Goal: Information Seeking & Learning: Learn about a topic

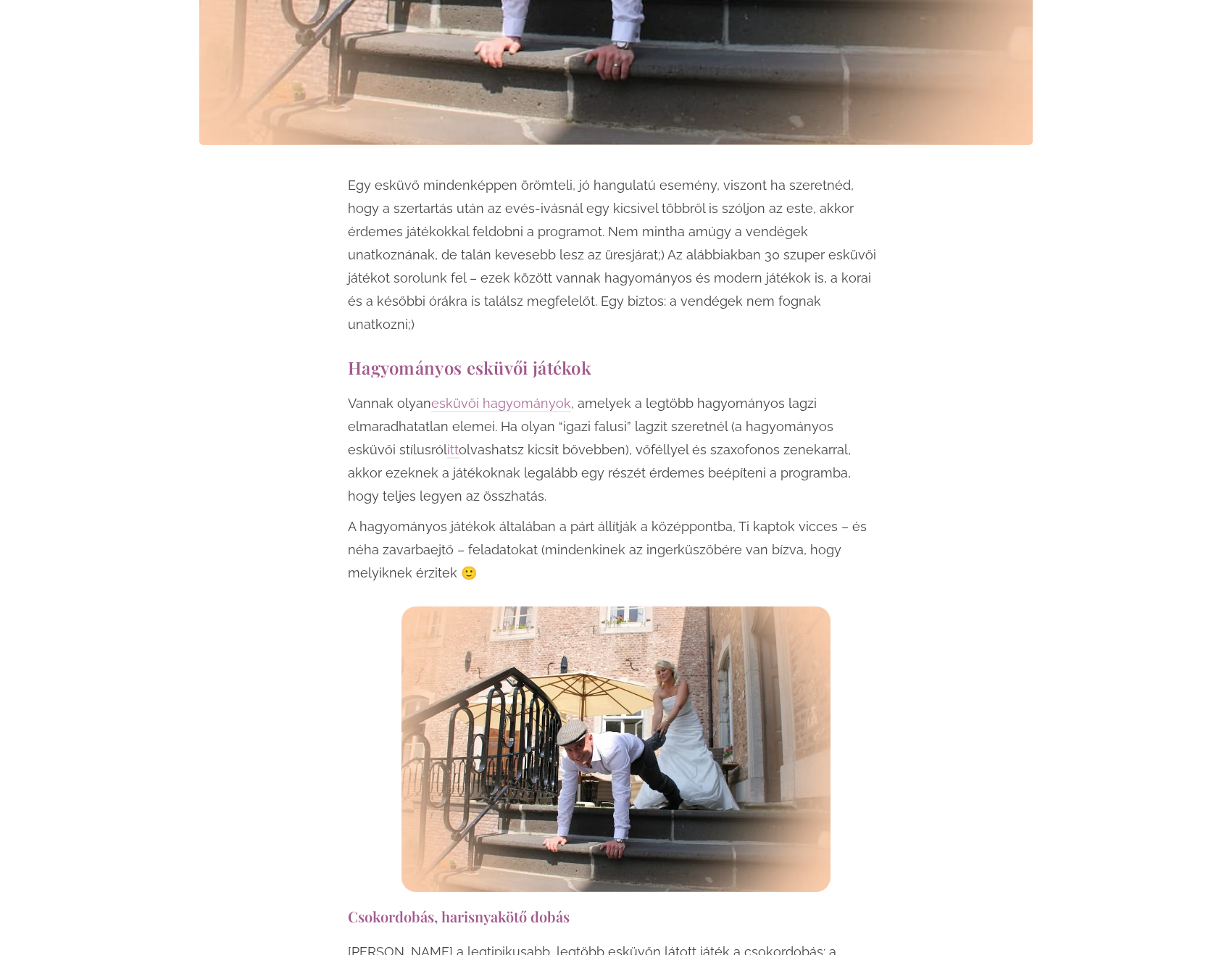
scroll to position [724, 0]
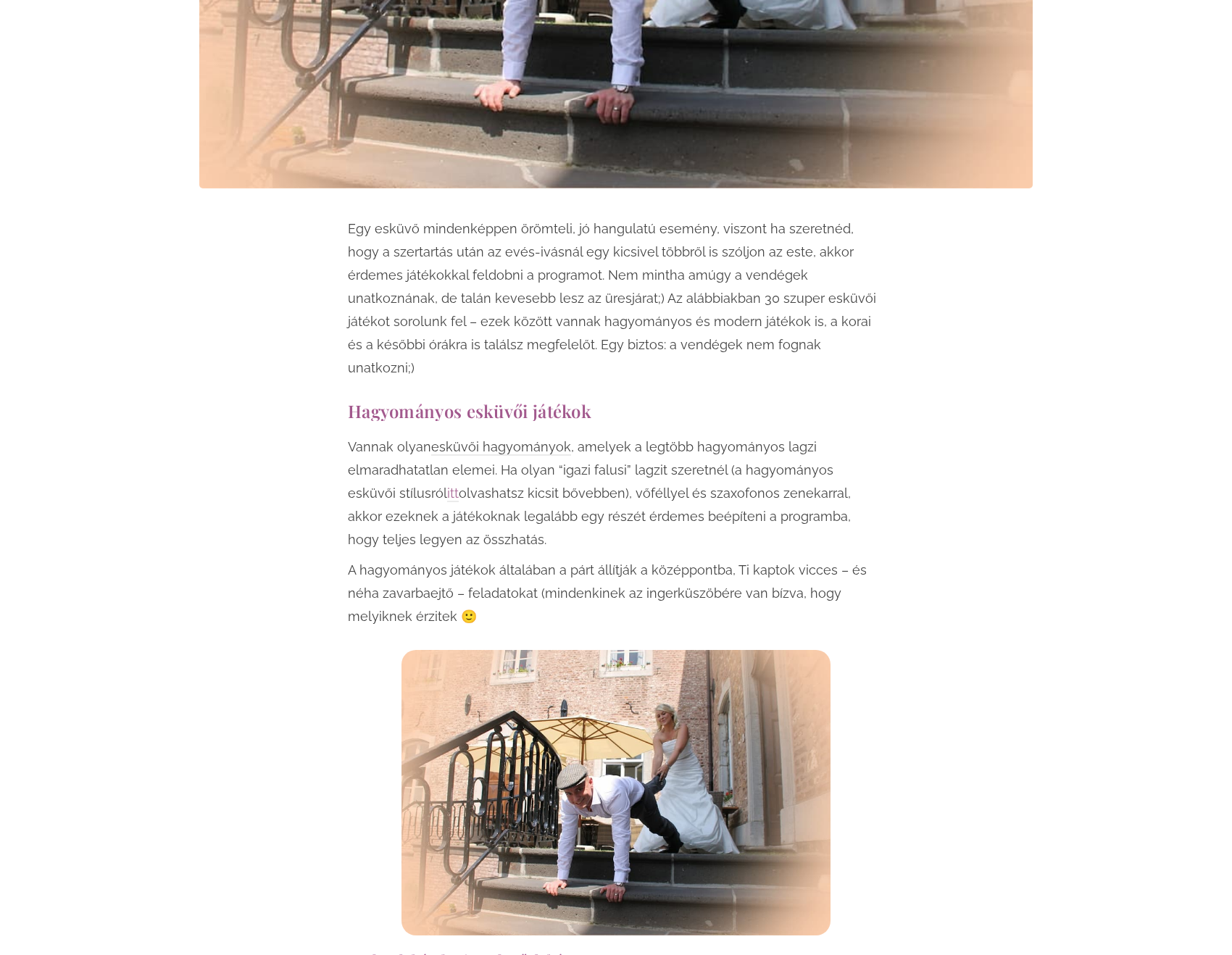
click at [491, 440] on link "esküvői hagyományok" at bounding box center [501, 448] width 140 height 17
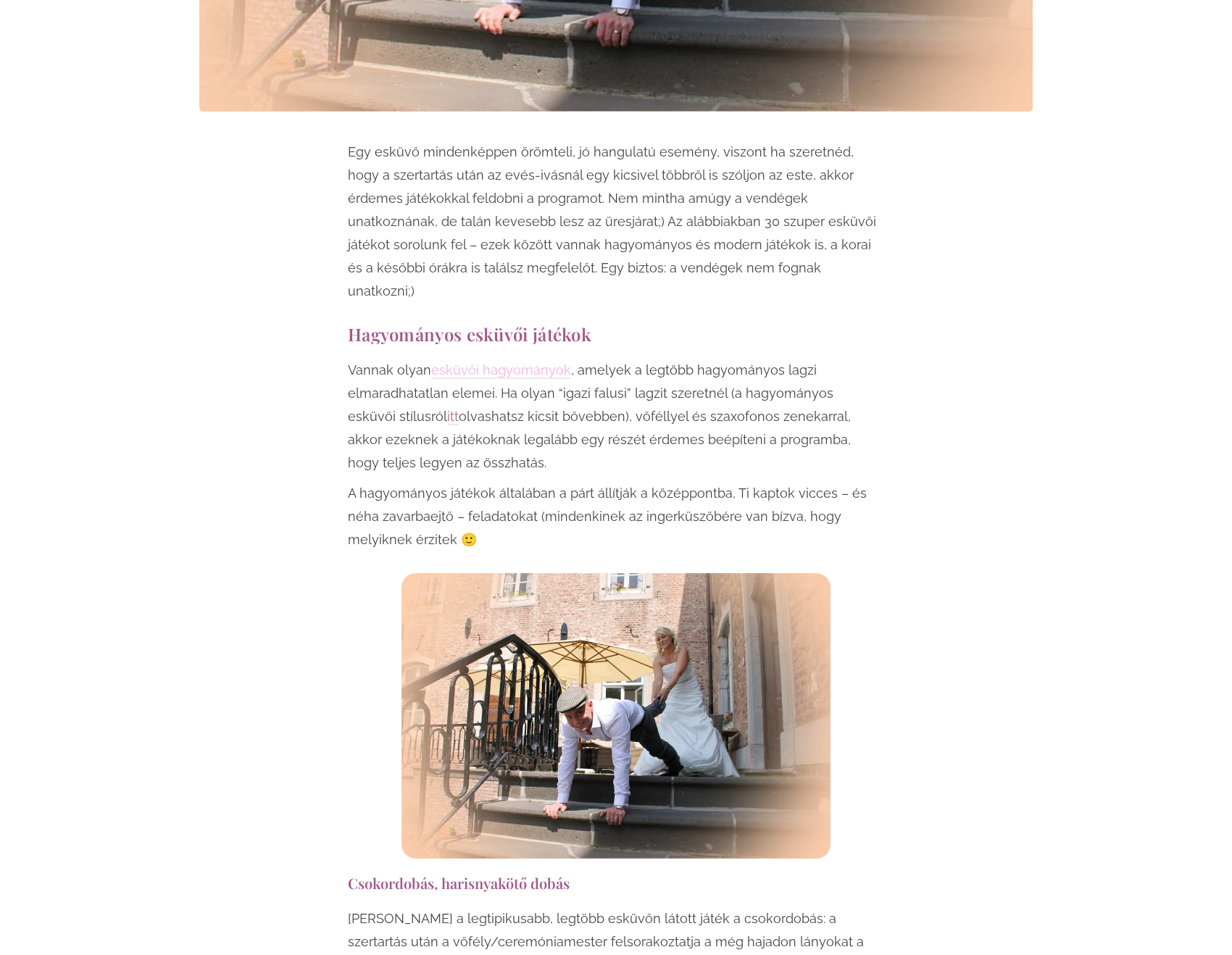
scroll to position [870, 0]
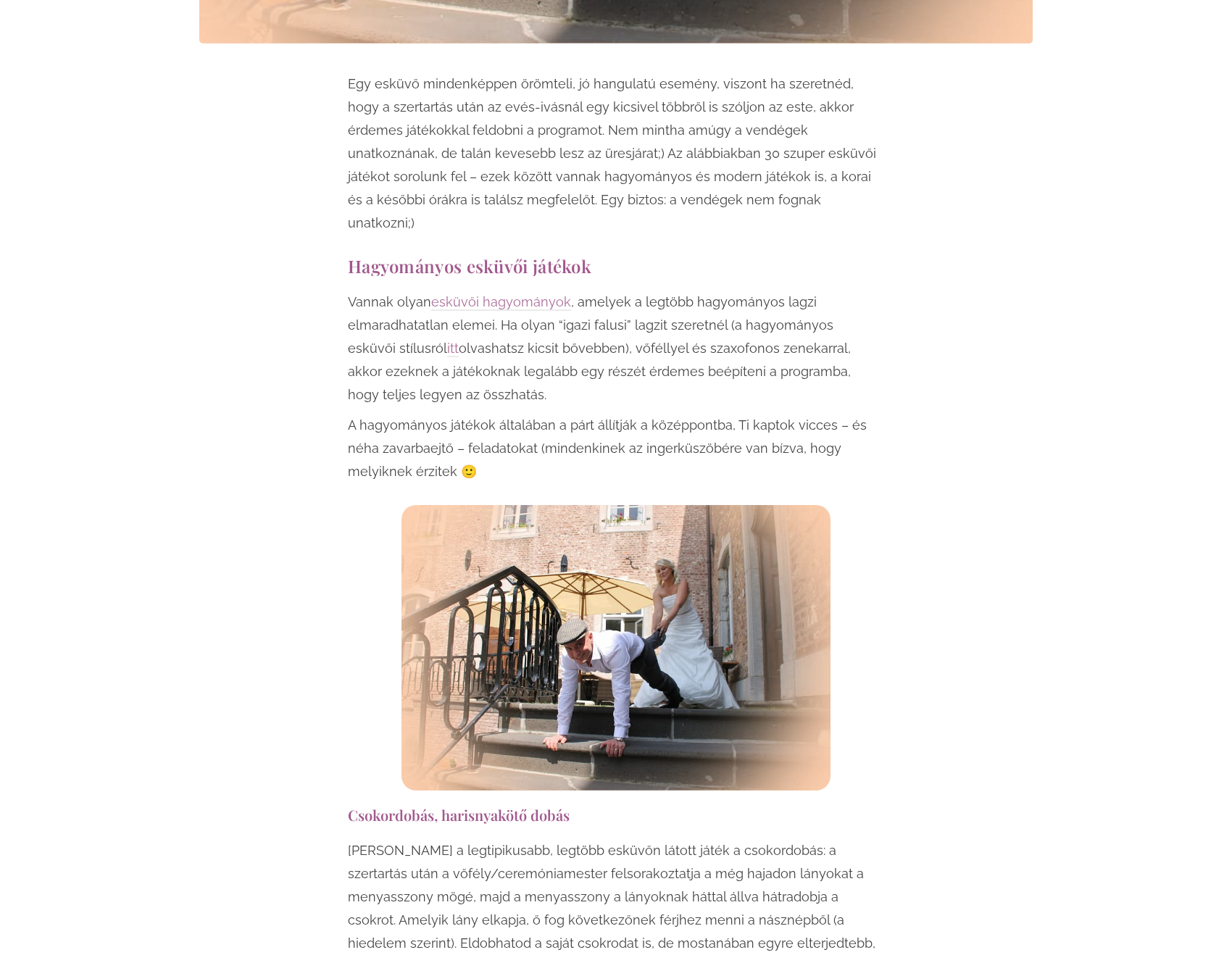
click at [443, 302] on p "Vannak olyan esküvői hagyományok , amelyek a legtöbb hagyományos lagzi elmaradh…" at bounding box center [616, 348] width 536 height 116
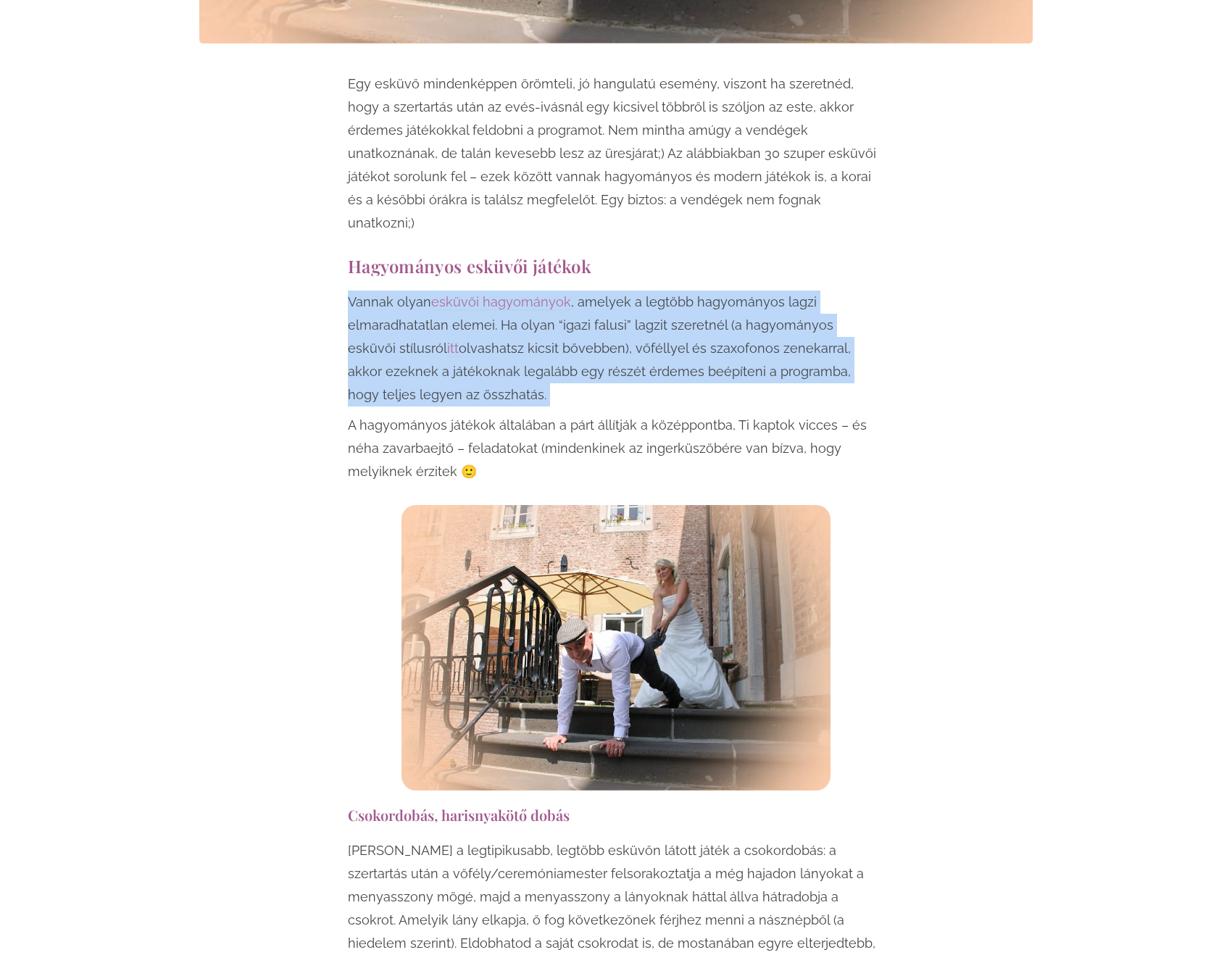
drag, startPoint x: 443, startPoint y: 302, endPoint x: 440, endPoint y: 339, distance: 37.1
click at [440, 339] on p "Vannak olyan esküvői hagyományok , amelyek a legtöbb hagyományos lagzi elmaradh…" at bounding box center [616, 348] width 536 height 116
click at [469, 355] on p "Vannak olyan esküvői hagyományok , amelyek a legtöbb hagyományos lagzi elmaradh…" at bounding box center [616, 348] width 536 height 116
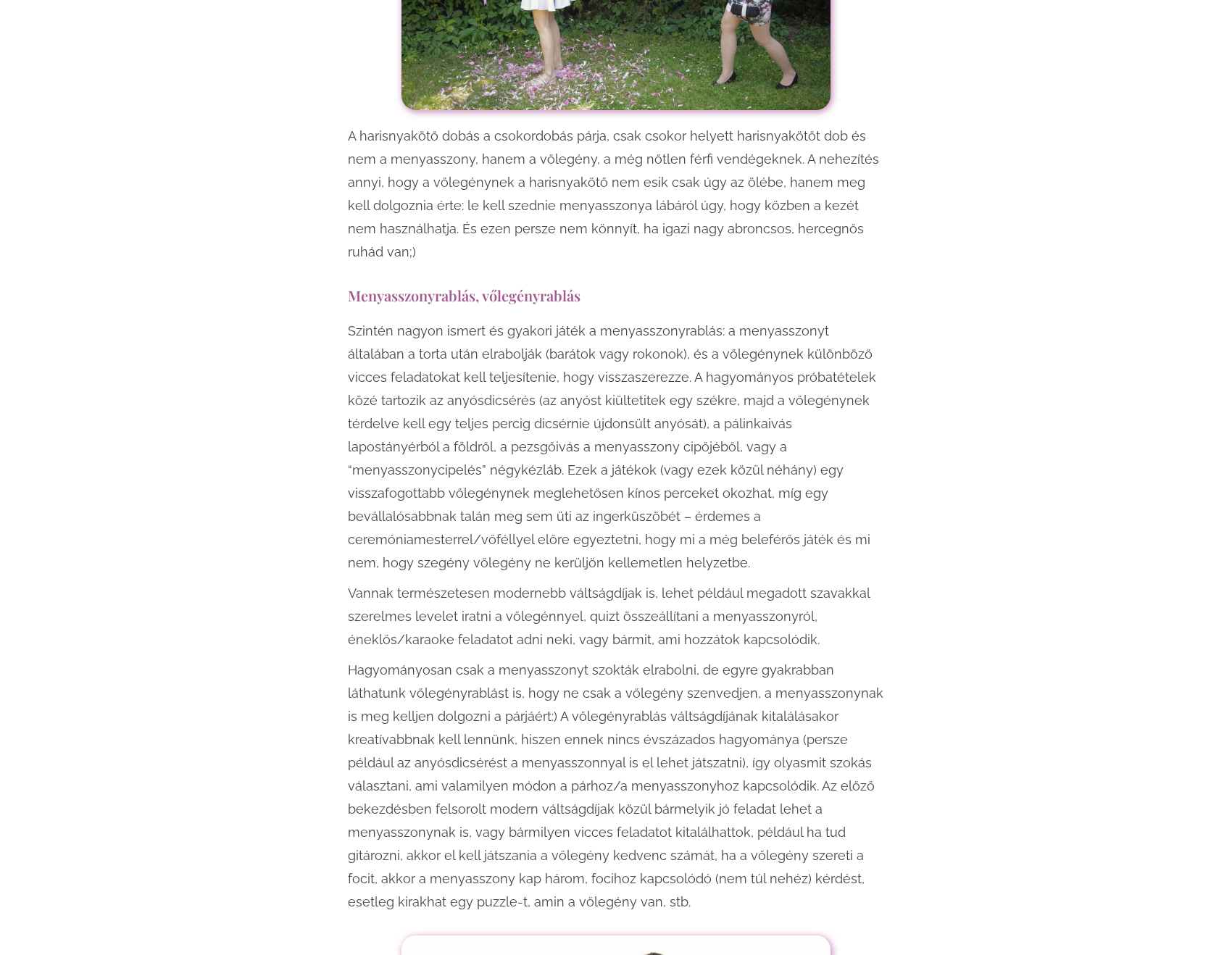
scroll to position [2319, 0]
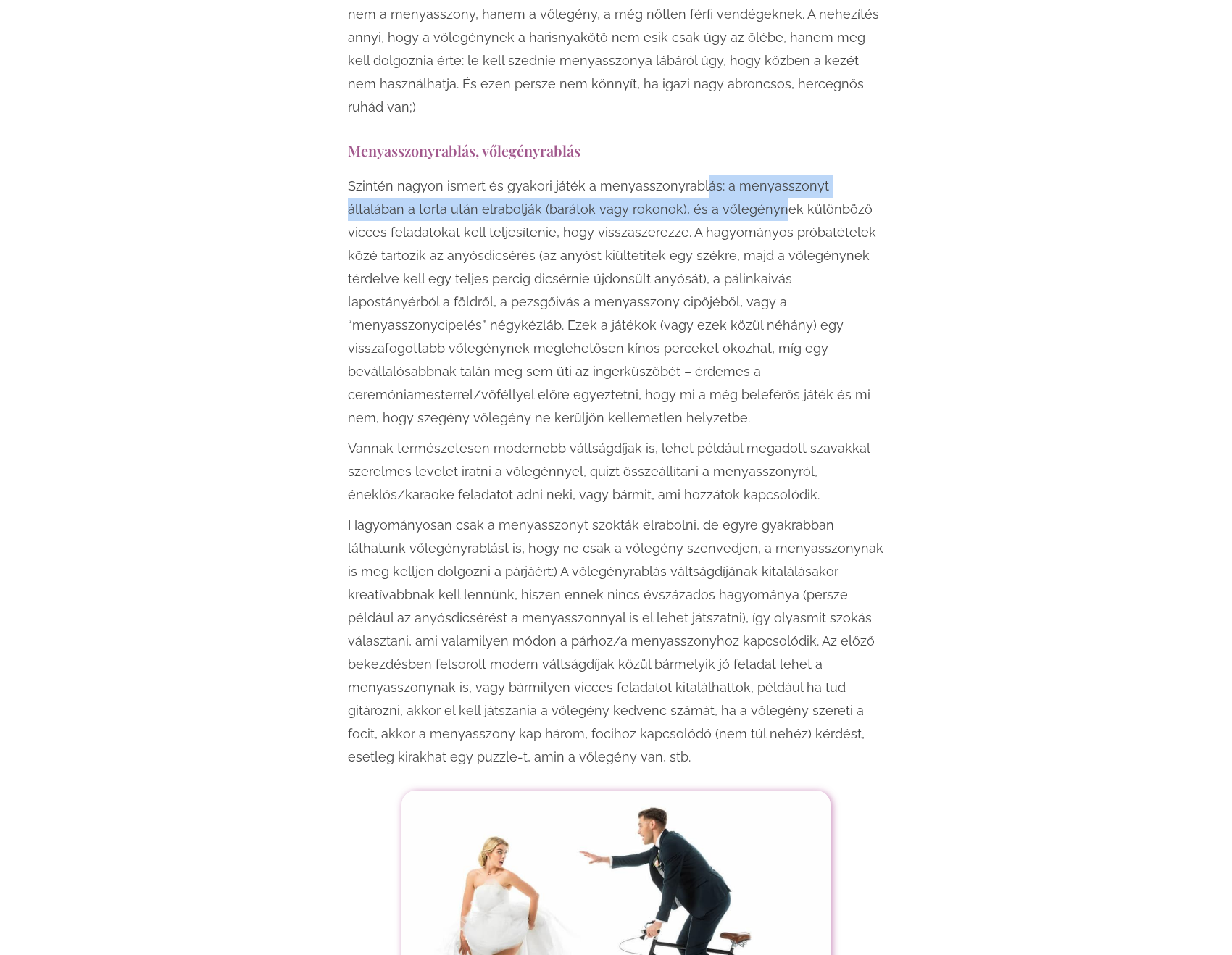
drag, startPoint x: 701, startPoint y: 142, endPoint x: 709, endPoint y: 155, distance: 15.3
click at [709, 175] on p "Szintén nagyon ismert és gyakori játék a menyasszonyrablás: a menyasszonyt álta…" at bounding box center [616, 302] width 536 height 255
click at [710, 175] on p "Szintén nagyon ismert és gyakori játék a menyasszonyrablás: a menyasszonyt álta…" at bounding box center [616, 302] width 536 height 255
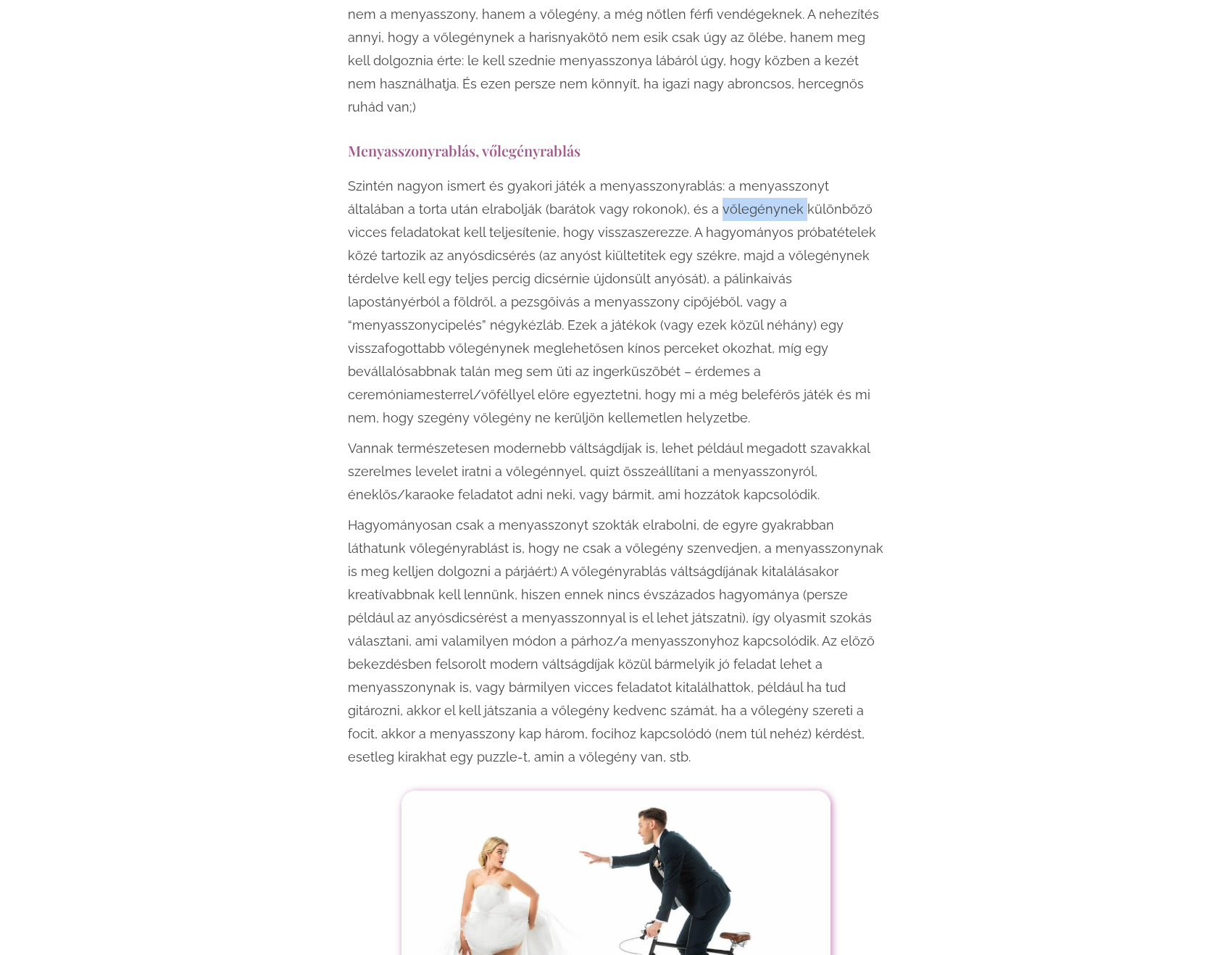
click at [710, 175] on p "Szintén nagyon ismert és gyakori játék a menyasszonyrablás: a menyasszonyt álta…" at bounding box center [616, 302] width 536 height 255
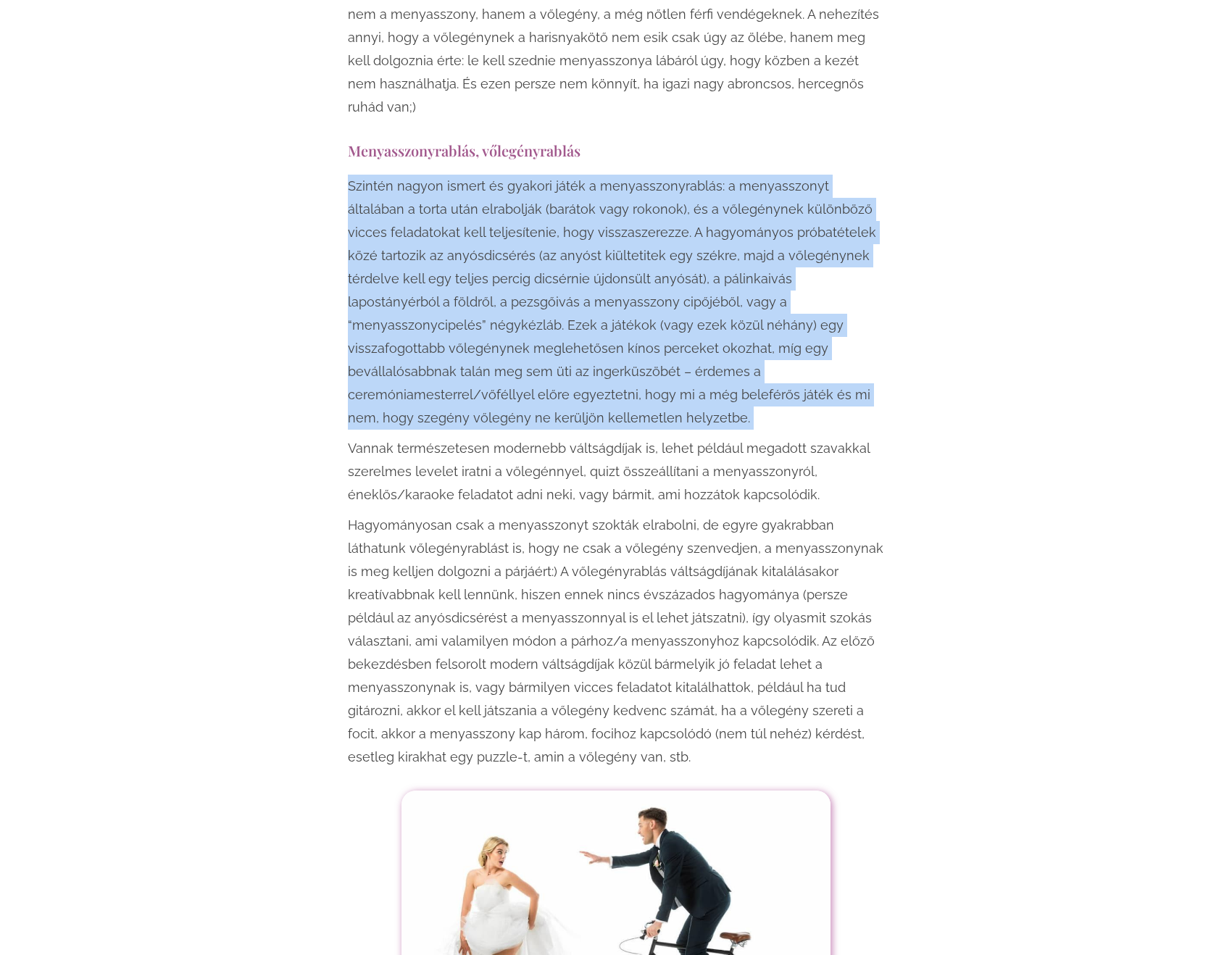
click at [710, 175] on p "Szintén nagyon ismert és gyakori játék a menyasszonyrablás: a menyasszonyt álta…" at bounding box center [616, 302] width 536 height 255
click at [737, 182] on p "Szintén nagyon ismert és gyakori játék a menyasszonyrablás: a menyasszonyt álta…" at bounding box center [616, 302] width 536 height 255
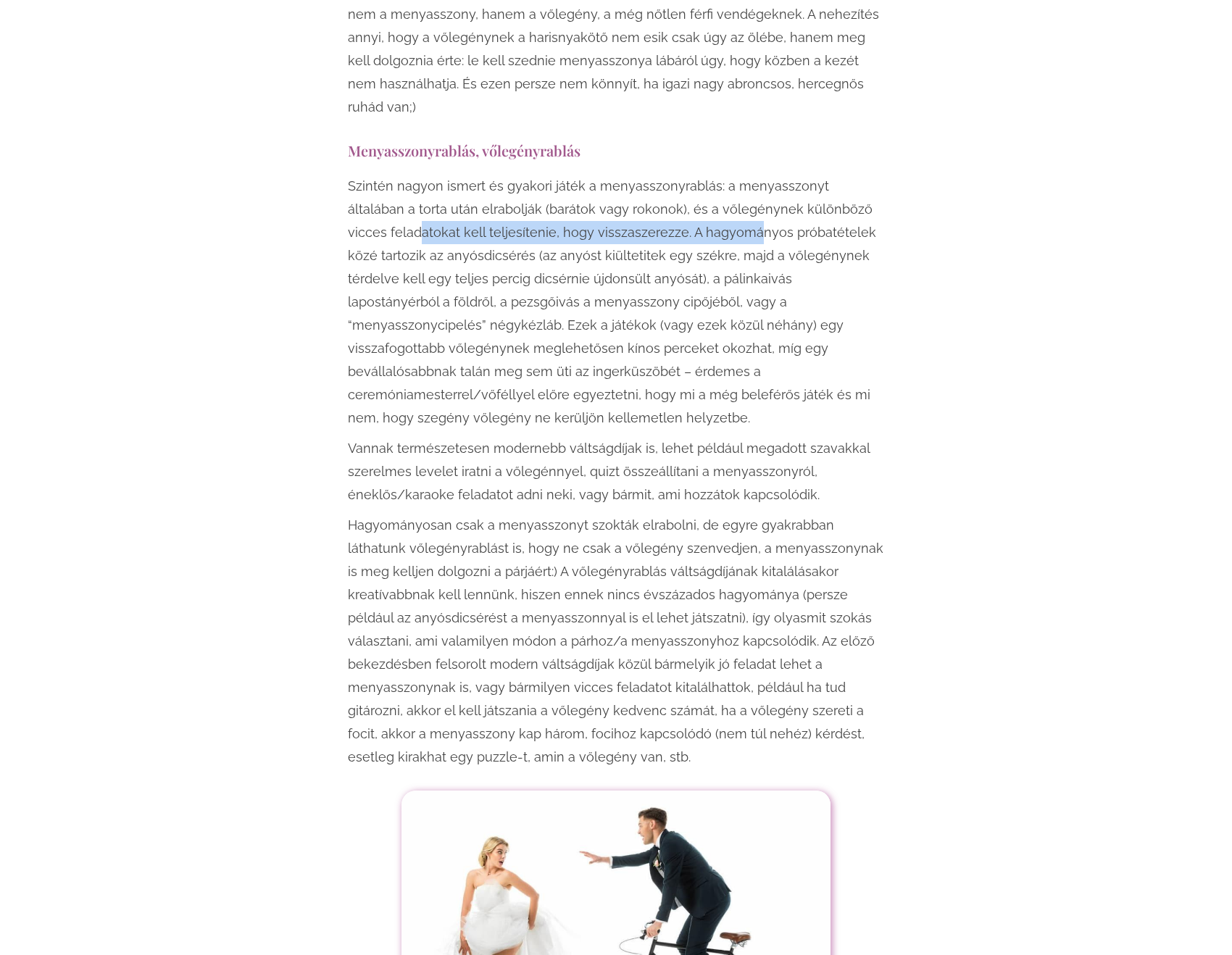
drag, startPoint x: 377, startPoint y: 192, endPoint x: 709, endPoint y: 183, distance: 332.1
click at [709, 183] on p "Szintén nagyon ismert és gyakori játék a menyasszonyrablás: a menyasszonyt álta…" at bounding box center [616, 302] width 536 height 255
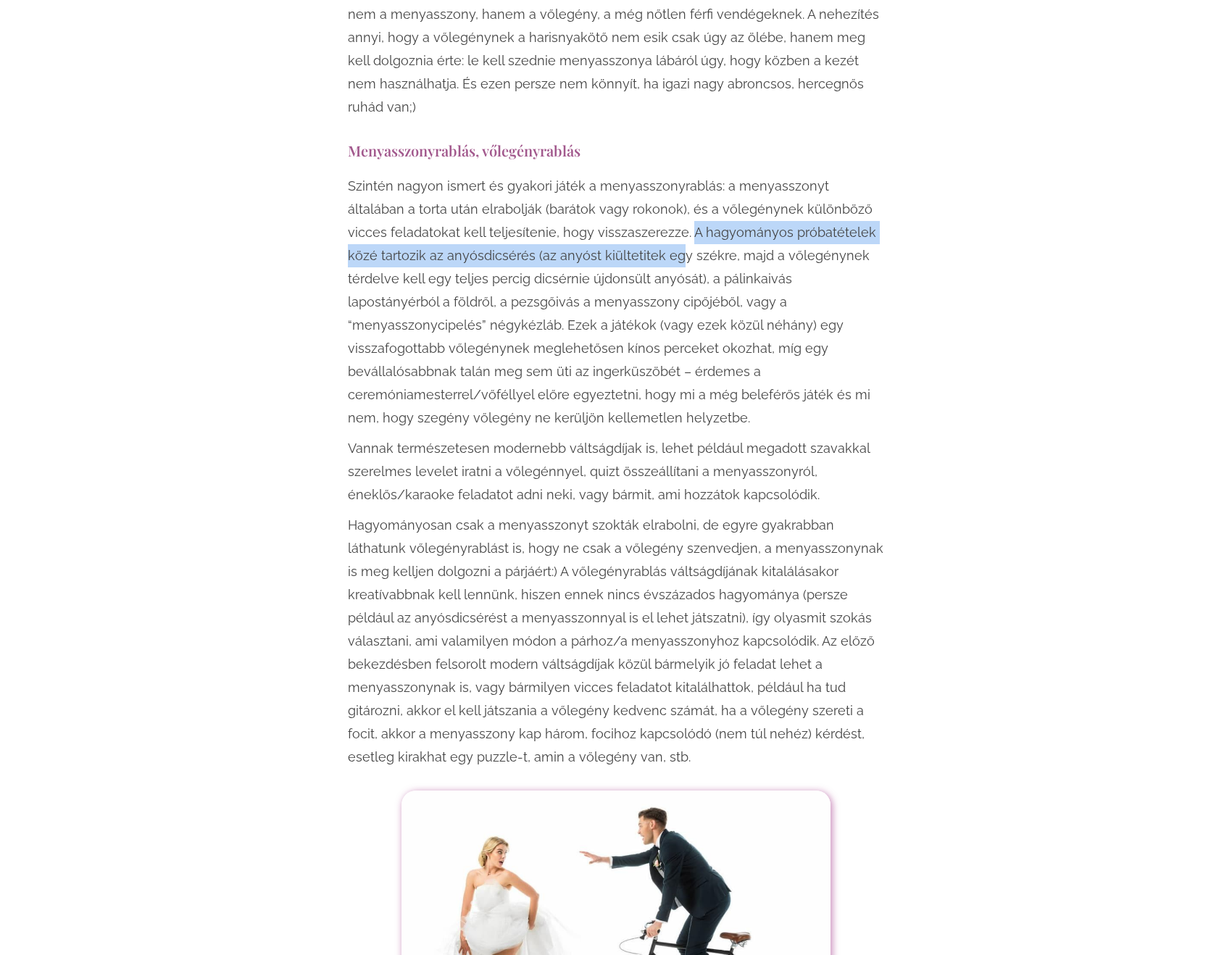
drag, startPoint x: 642, startPoint y: 183, endPoint x: 644, endPoint y: 221, distance: 38.1
click at [644, 221] on p "Szintén nagyon ismert és gyakori játék a menyasszonyrablás: a menyasszonyt álta…" at bounding box center [616, 302] width 536 height 255
drag, startPoint x: 462, startPoint y: 211, endPoint x: 627, endPoint y: 203, distance: 165.2
click at [627, 203] on p "Szintén nagyon ismert és gyakori játék a menyasszonyrablás: a menyasszonyt álta…" at bounding box center [616, 302] width 536 height 255
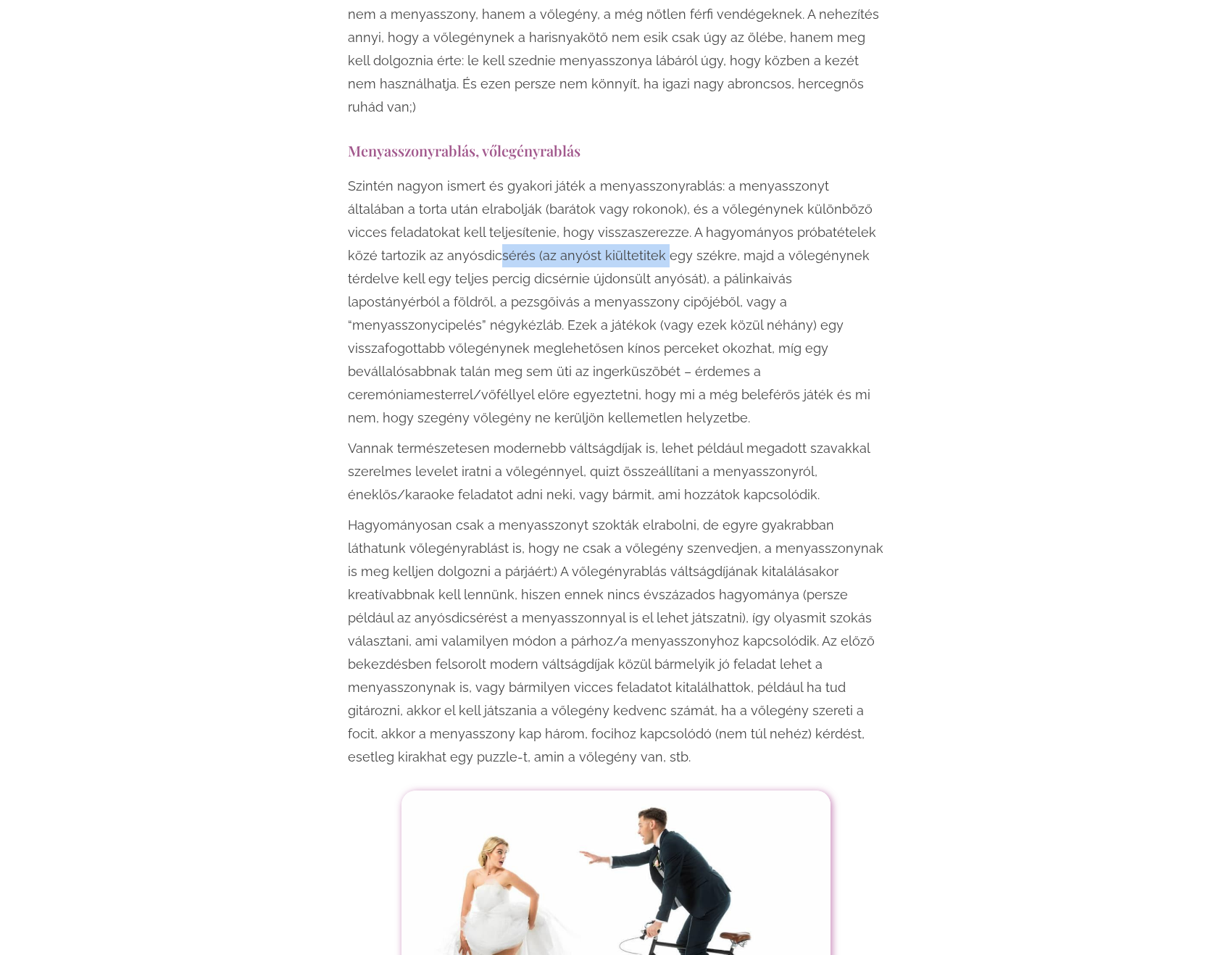
click at [627, 204] on p "Szintén nagyon ismert és gyakori játék a menyasszonyrablás: a menyasszonyt álta…" at bounding box center [616, 302] width 536 height 255
drag, startPoint x: 360, startPoint y: 234, endPoint x: 561, endPoint y: 237, distance: 201.0
click at [561, 237] on p "Szintén nagyon ismert és gyakori játék a menyasszonyrablás: a menyasszonyt álta…" at bounding box center [616, 302] width 536 height 255
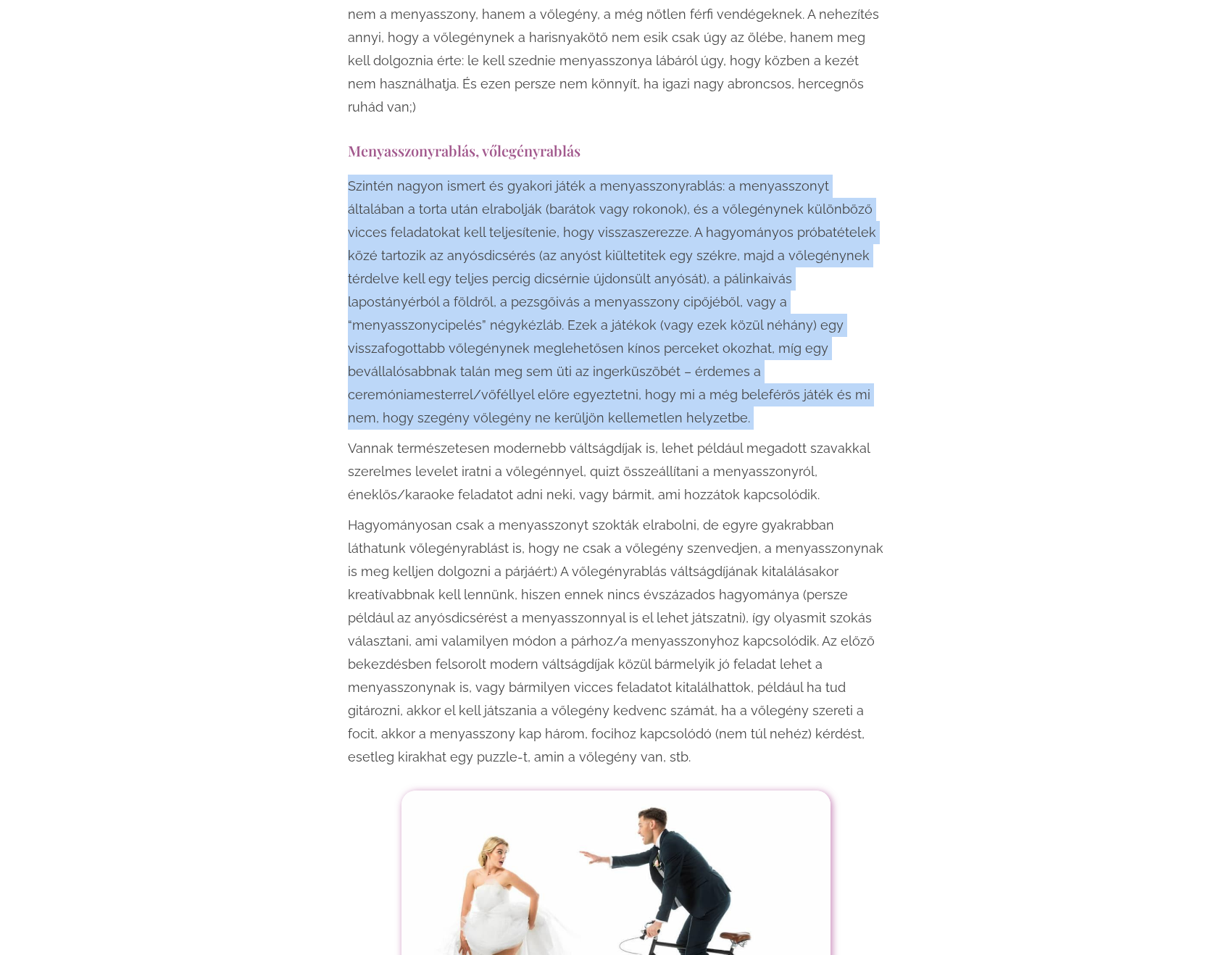
click at [561, 237] on p "Szintén nagyon ismert és gyakori játék a menyasszonyrablás: a menyasszonyt álta…" at bounding box center [616, 302] width 536 height 255
click at [643, 235] on p "Szintén nagyon ismert és gyakori játék a menyasszonyrablás: a menyasszonyt álta…" at bounding box center [616, 302] width 536 height 255
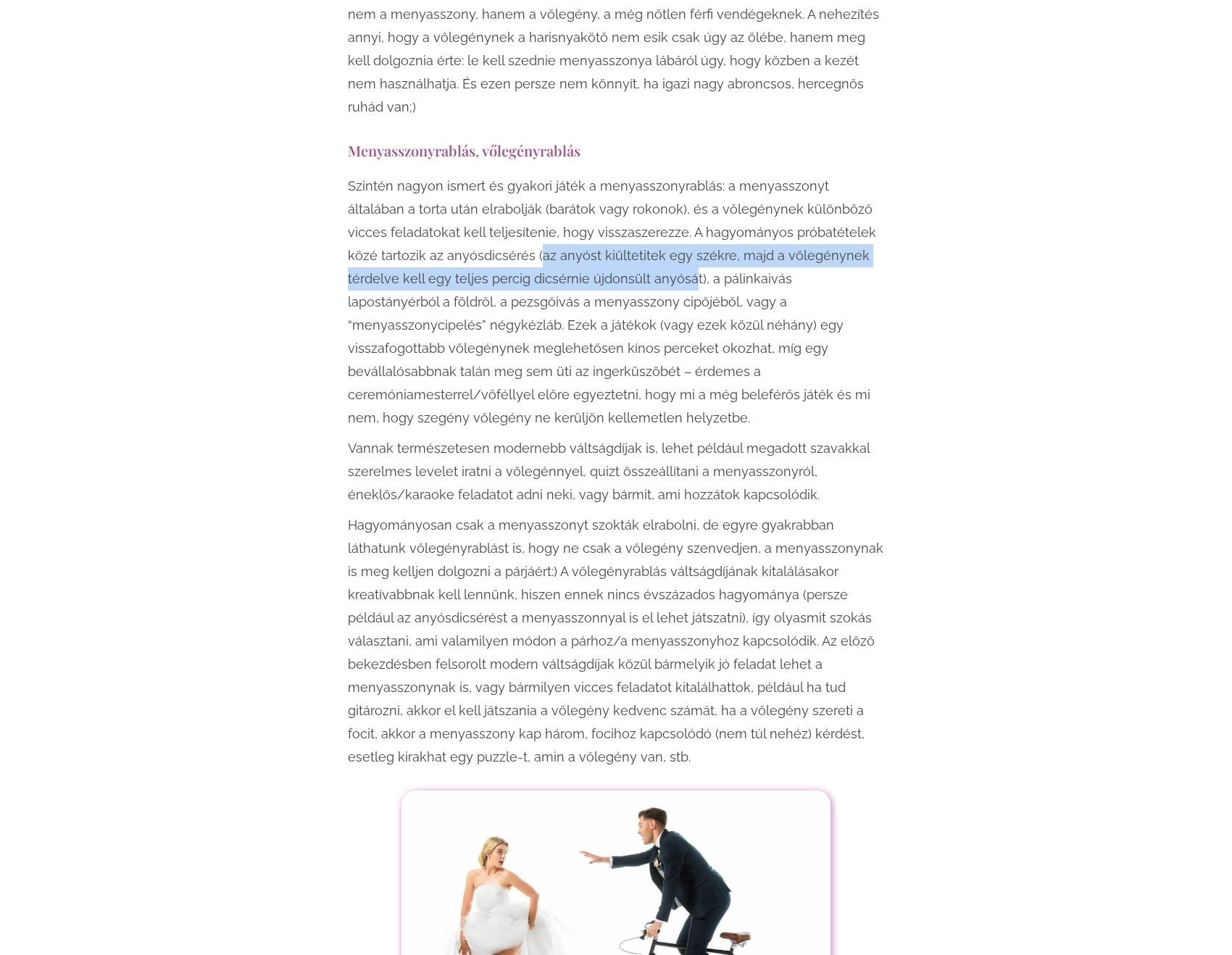
drag, startPoint x: 637, startPoint y: 231, endPoint x: 507, endPoint y: 205, distance: 132.6
click at [507, 205] on p "Szintén nagyon ismert és gyakori játék a menyasszonyrablás: a menyasszonyt álta…" at bounding box center [616, 302] width 536 height 255
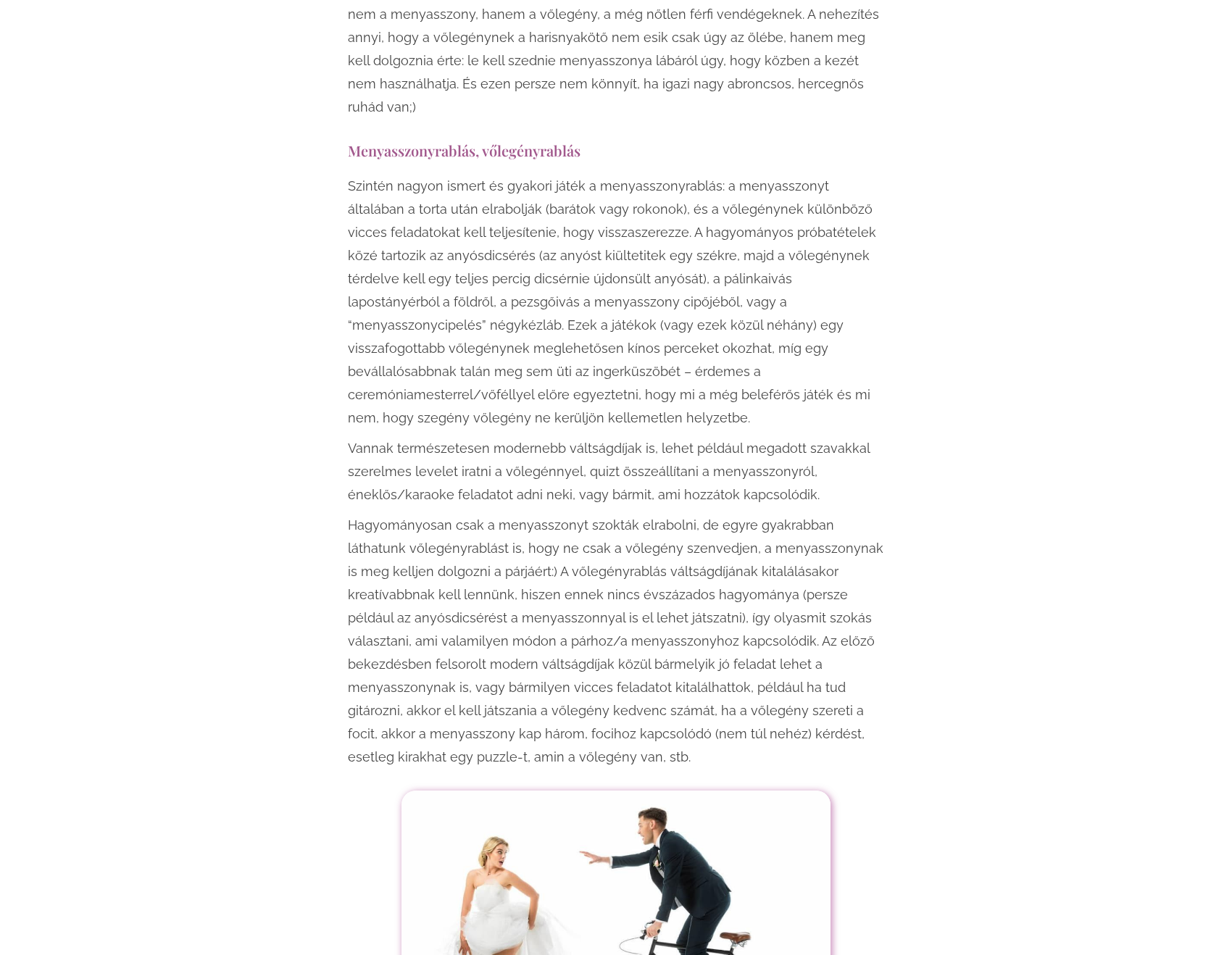
click at [769, 281] on p "Szintén nagyon ismert és gyakori játék a menyasszonyrablás: a menyasszonyt álta…" at bounding box center [616, 302] width 536 height 255
click at [638, 260] on p "Szintén nagyon ismert és gyakori játék a menyasszonyrablás: a menyasszonyt álta…" at bounding box center [616, 302] width 536 height 255
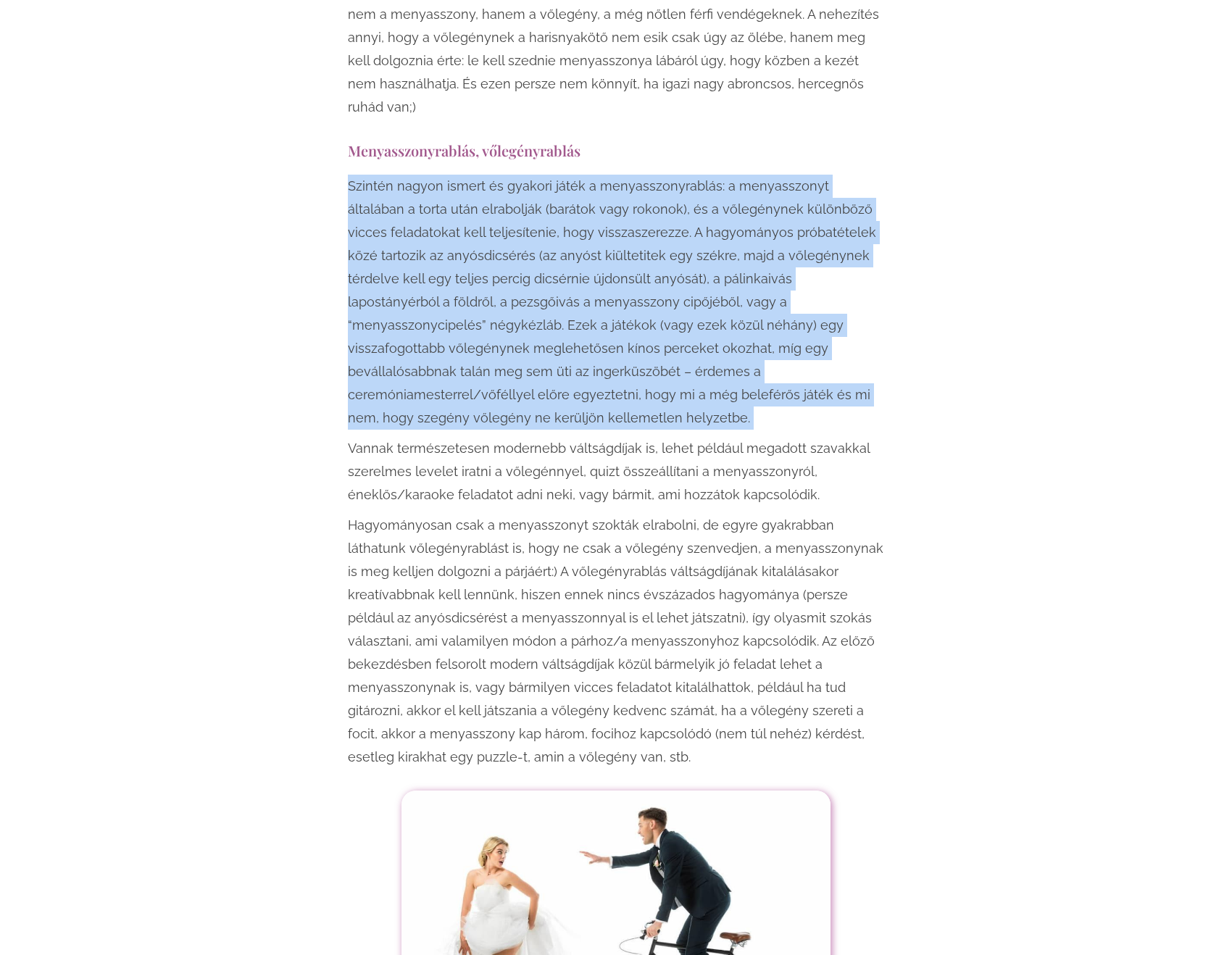
click at [638, 260] on p "Szintén nagyon ismert és gyakori játék a menyasszonyrablás: a menyasszonyt álta…" at bounding box center [616, 302] width 536 height 255
click at [442, 280] on p "Szintén nagyon ismert és gyakori játék a menyasszonyrablás: a menyasszonyt álta…" at bounding box center [616, 302] width 536 height 255
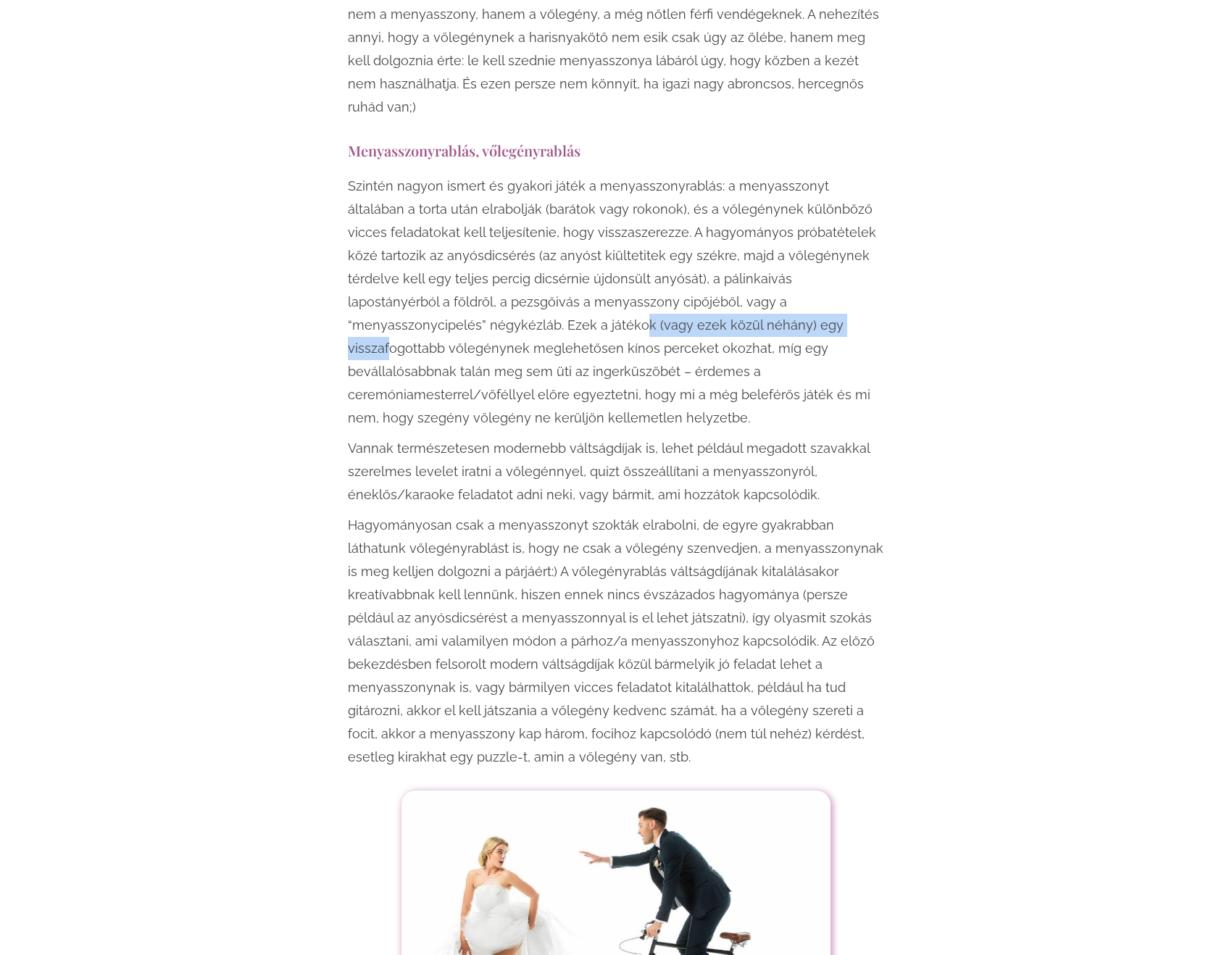
drag, startPoint x: 383, startPoint y: 277, endPoint x: 615, endPoint y: 277, distance: 232.0
click at [615, 277] on p "Szintén nagyon ismert és gyakori játék a menyasszonyrablás: a menyasszonyt álta…" at bounding box center [616, 302] width 536 height 255
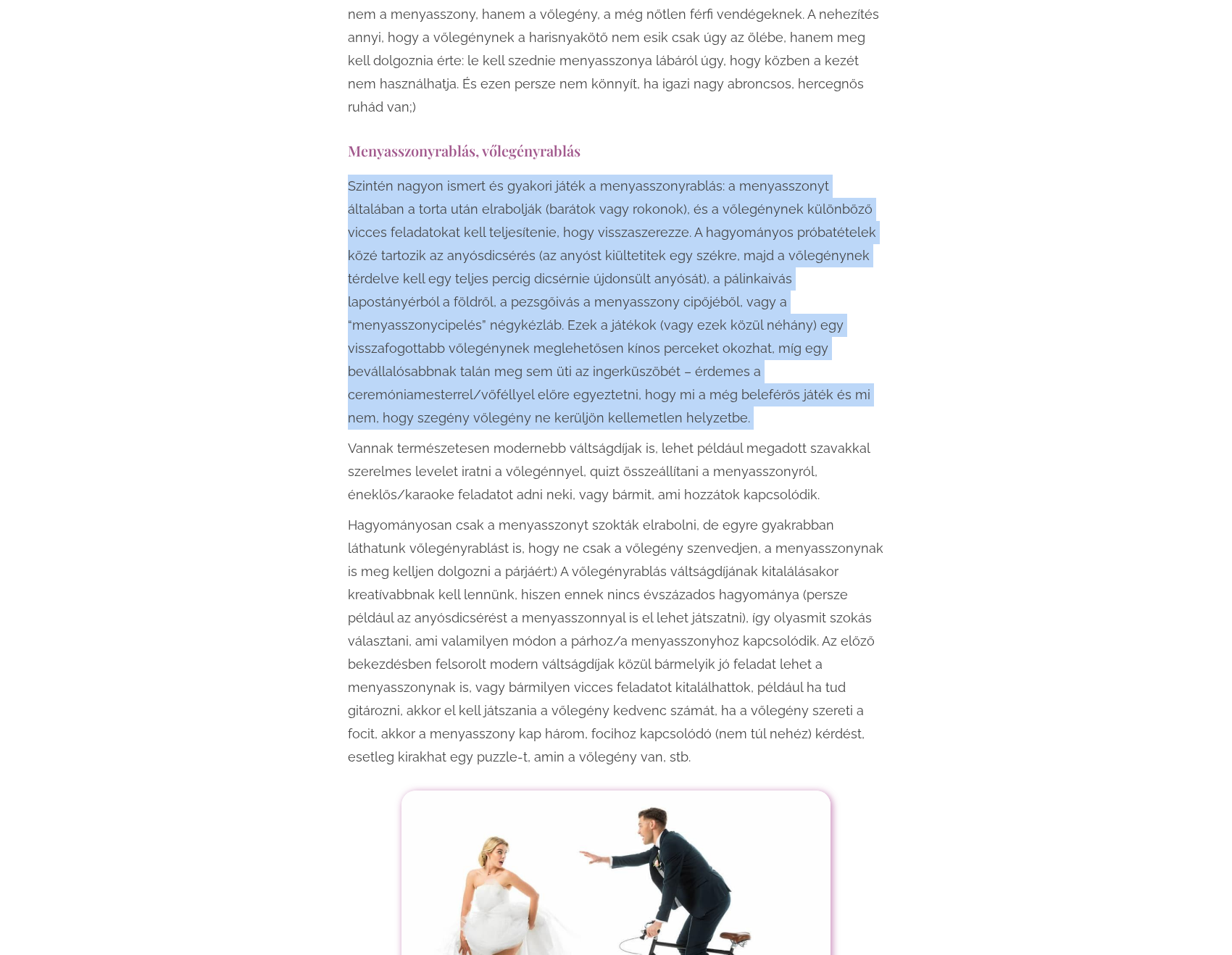
click at [615, 277] on p "Szintén nagyon ismert és gyakori játék a menyasszonyrablás: a menyasszonyt álta…" at bounding box center [616, 302] width 536 height 255
click at [489, 294] on p "Szintén nagyon ismert és gyakori játék a menyasszonyrablás: a menyasszonyt álta…" at bounding box center [616, 302] width 536 height 255
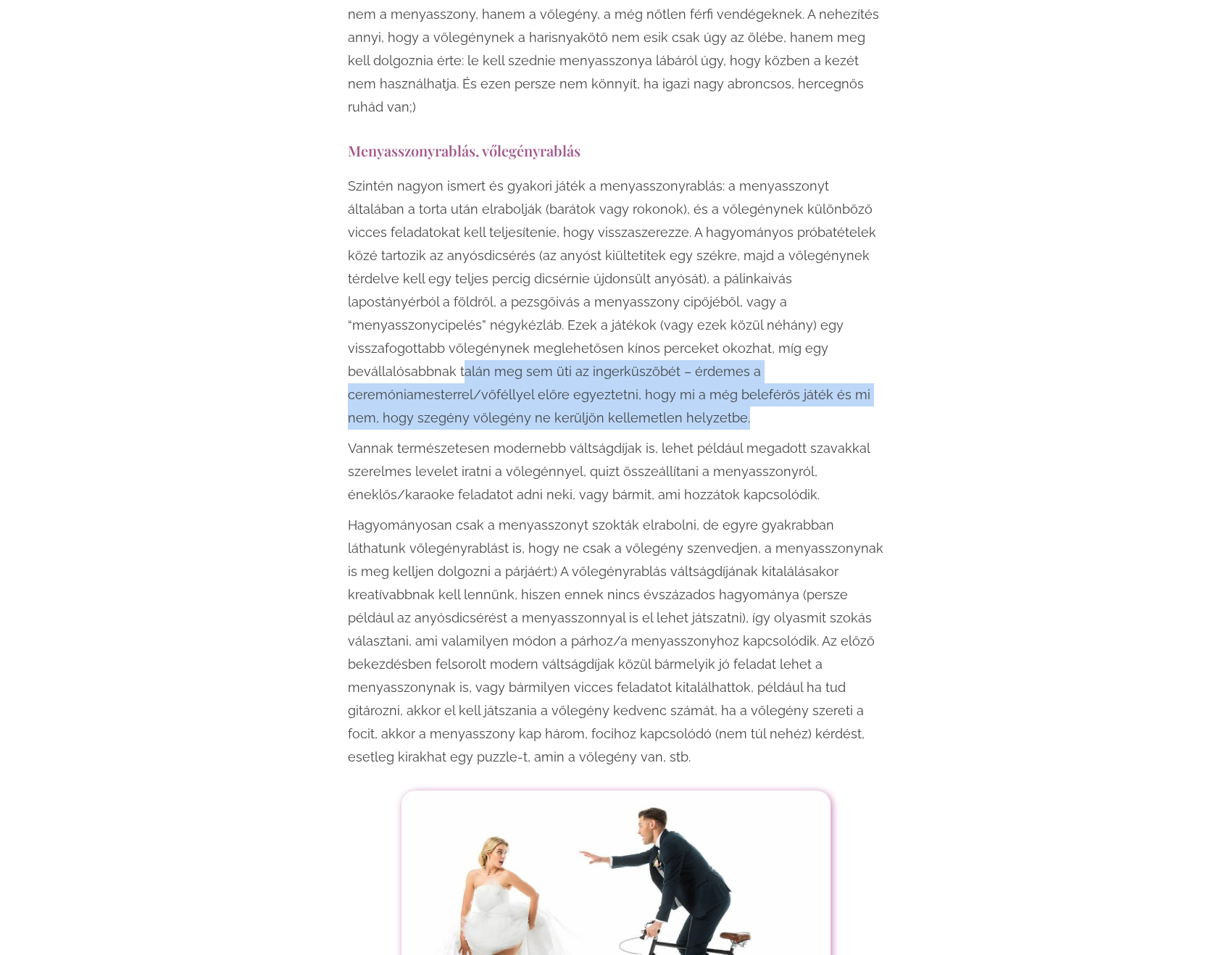
drag, startPoint x: 624, startPoint y: 308, endPoint x: 822, endPoint y: 352, distance: 202.8
click at [822, 352] on p "Szintén nagyon ismert és gyakori játék a menyasszonyrablás: a menyasszonyt álta…" at bounding box center [616, 302] width 536 height 255
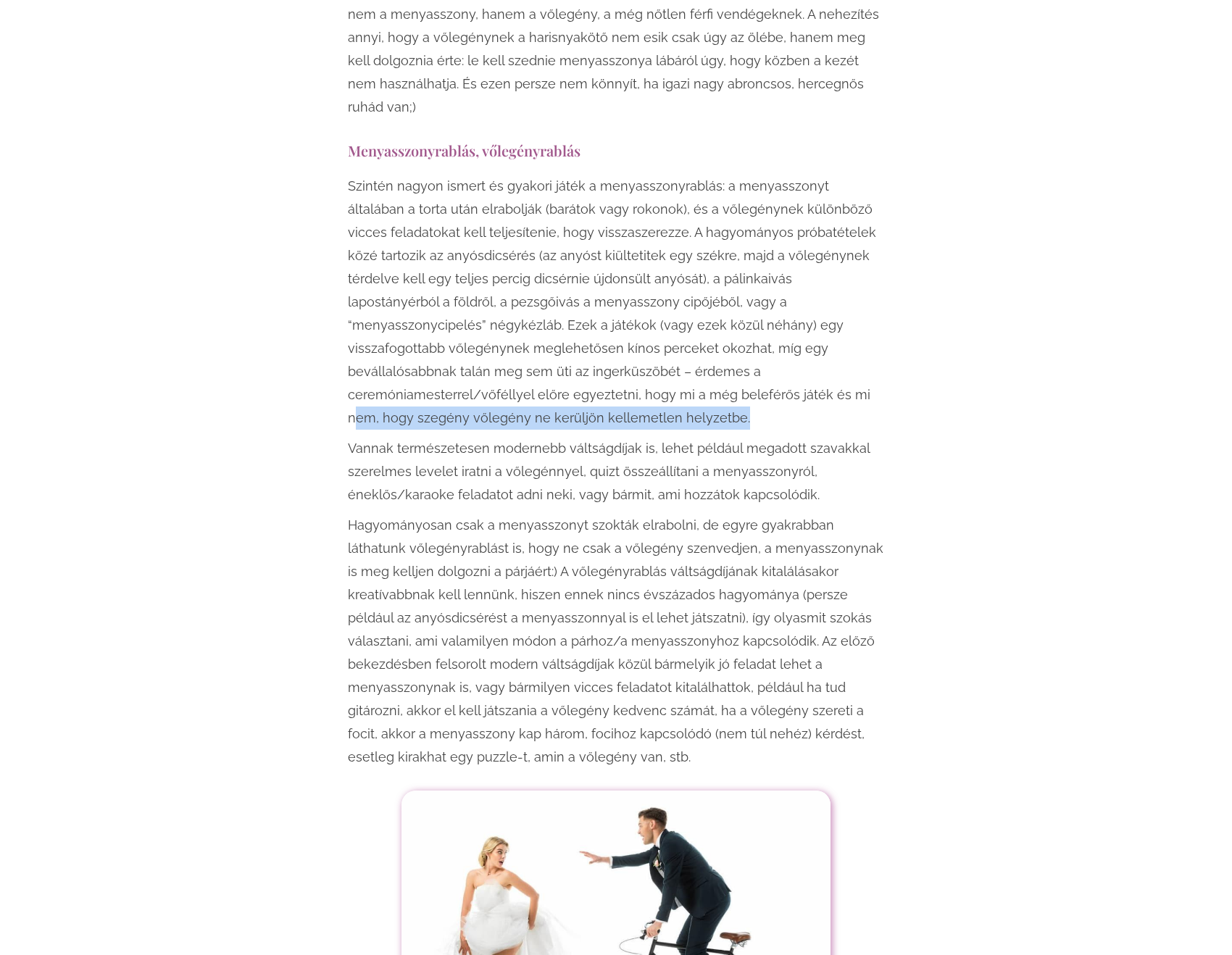
drag, startPoint x: 429, startPoint y: 354, endPoint x: 815, endPoint y: 344, distance: 386.1
click at [815, 344] on p "Szintén nagyon ismert és gyakori játék a menyasszonyrablás: a menyasszonyt álta…" at bounding box center [616, 302] width 536 height 255
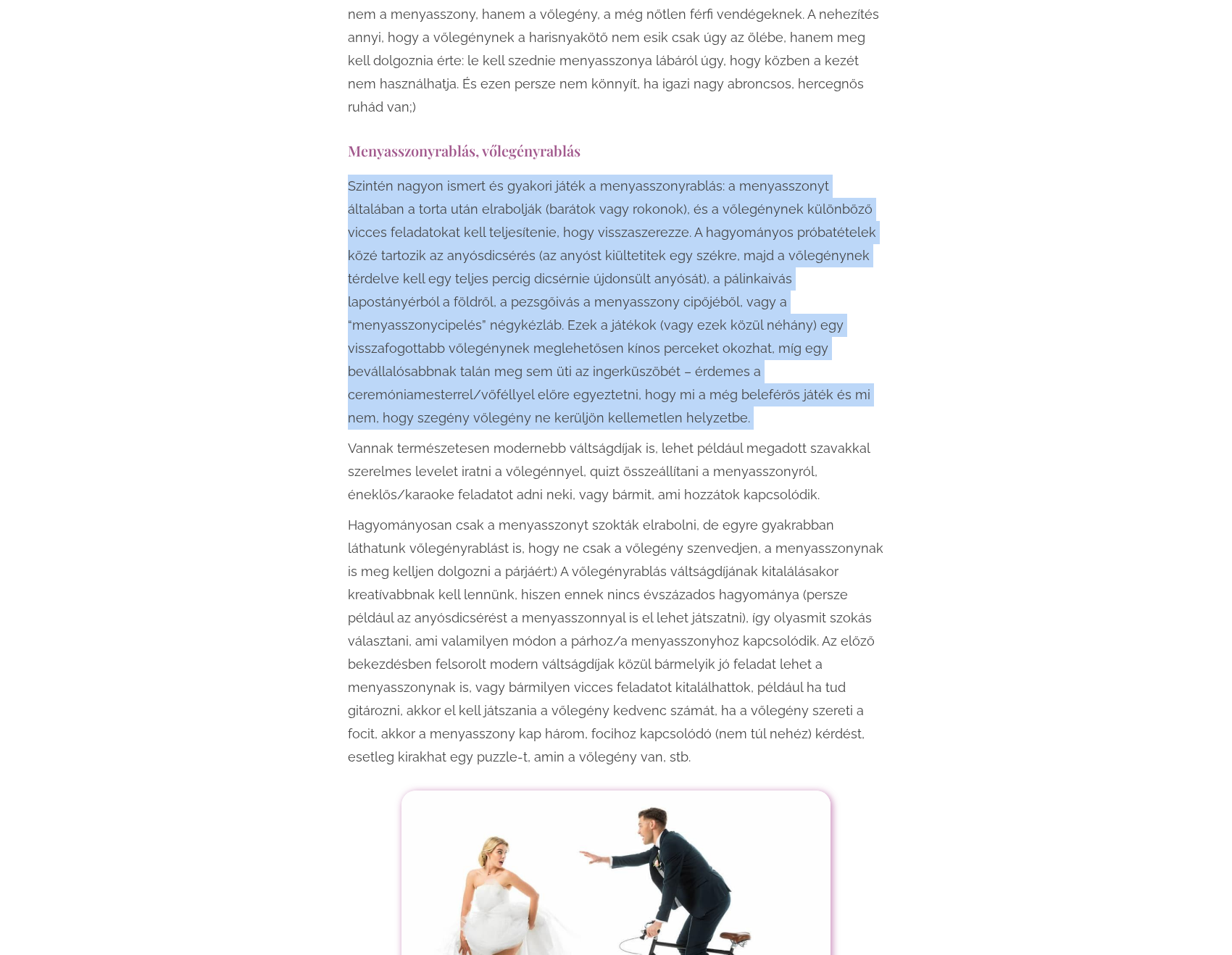
click at [815, 344] on p "Szintén nagyon ismert és gyakori játék a menyasszonyrablás: a menyasszonyt álta…" at bounding box center [616, 302] width 536 height 255
click at [825, 355] on p "Szintén nagyon ismert és gyakori játék a menyasszonyrablás: a menyasszonyt álta…" at bounding box center [616, 302] width 536 height 255
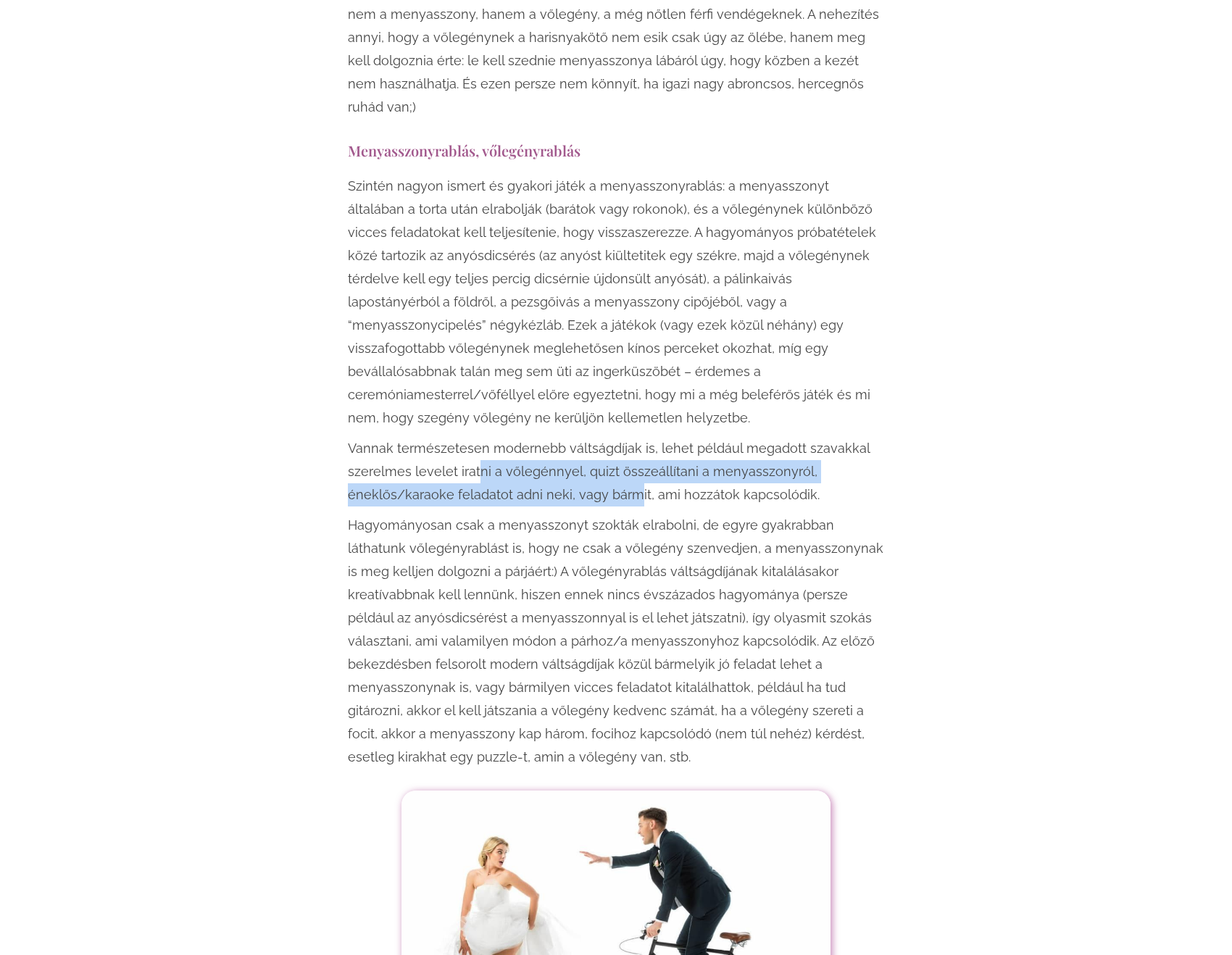
drag, startPoint x: 476, startPoint y: 406, endPoint x: 630, endPoint y: 420, distance: 154.6
click at [630, 437] on p "Vannak természetesen modernebb váltságdíjak is, lehet például megadott szavakka…" at bounding box center [616, 472] width 536 height 70
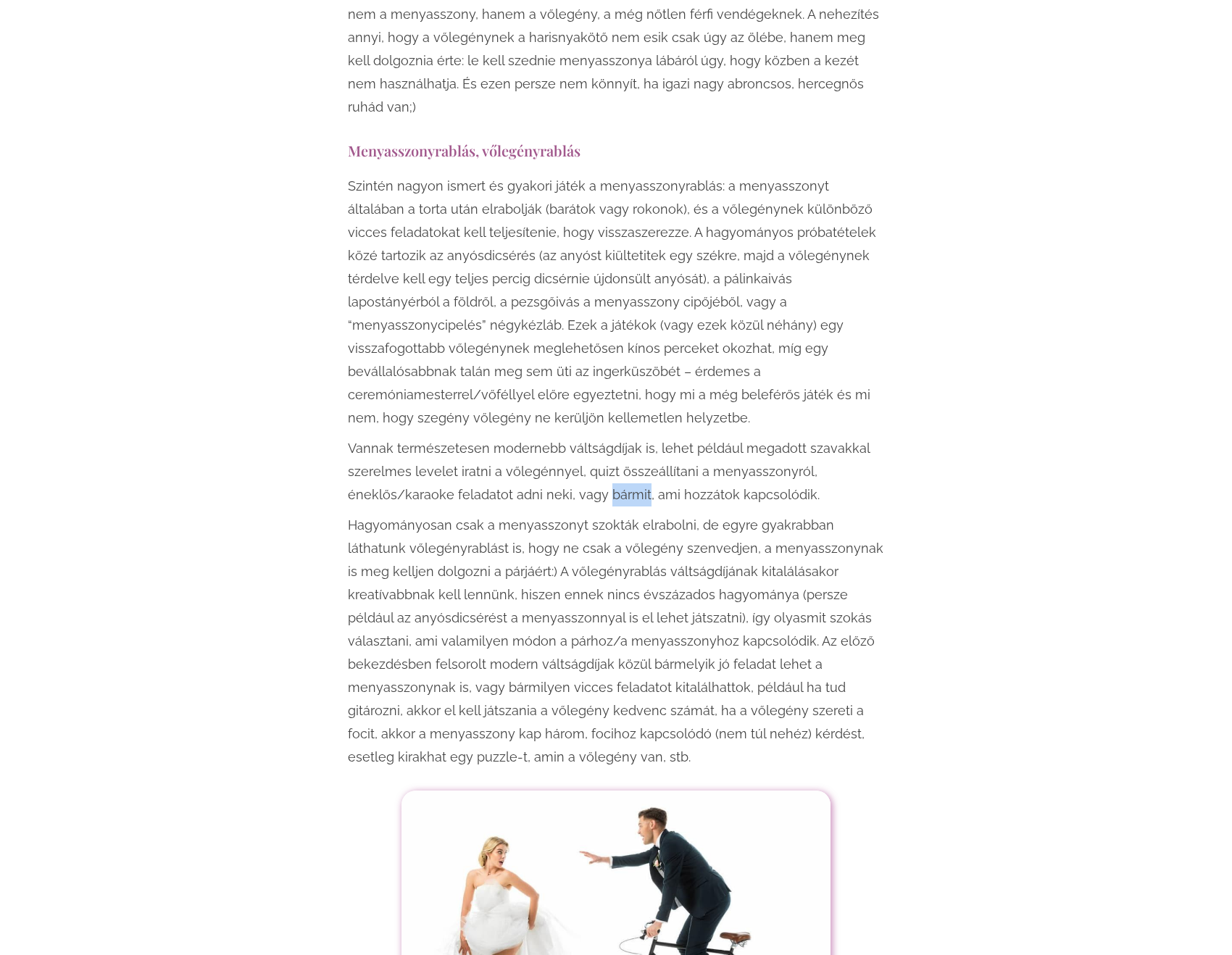
click at [630, 437] on p "Vannak természetesen modernebb váltságdíjak is, lehet például megadott szavakka…" at bounding box center [616, 472] width 536 height 70
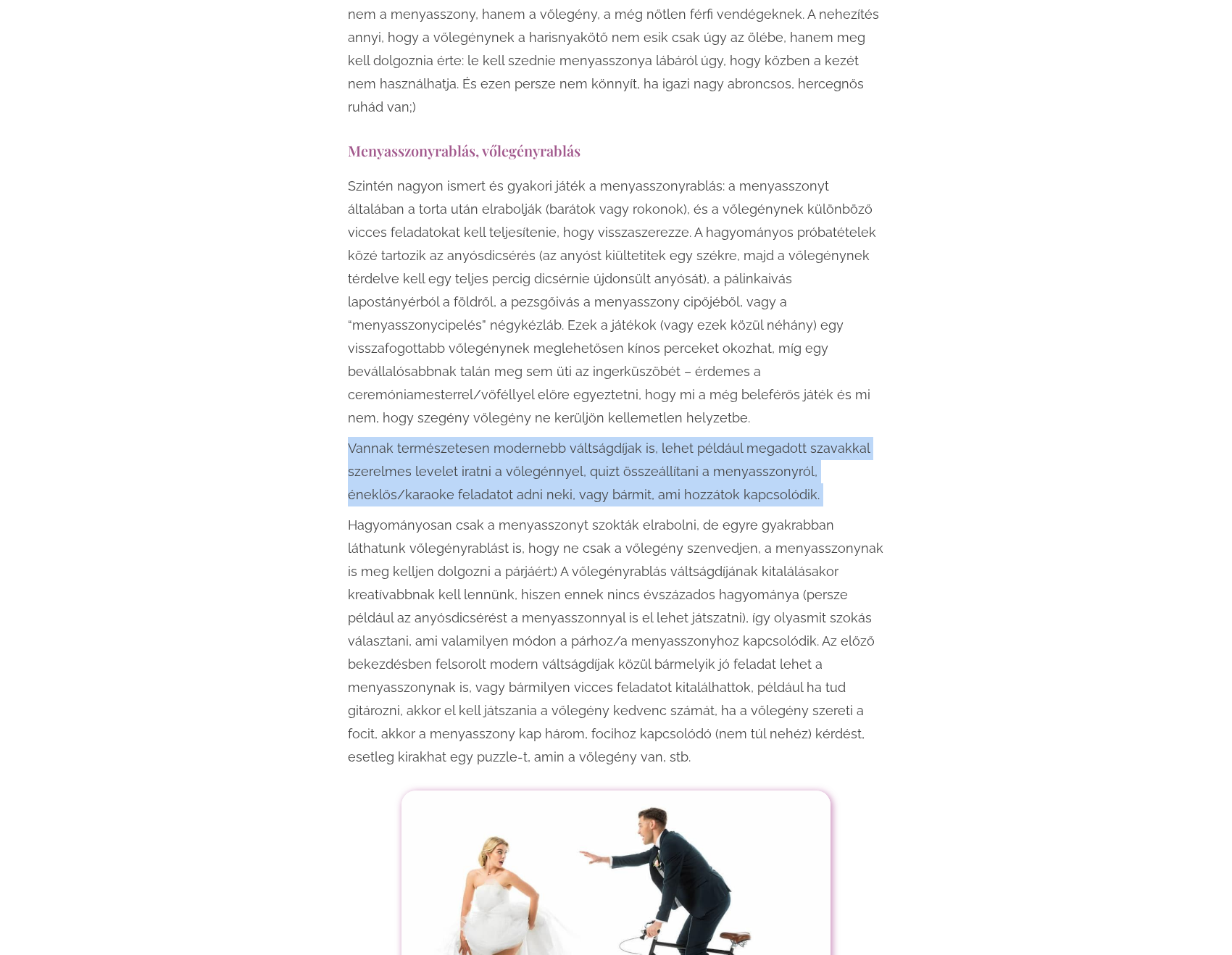
click at [630, 437] on p "Vannak természetesen modernebb váltságdíjak is, lehet például megadott szavakka…" at bounding box center [616, 472] width 536 height 70
click at [715, 437] on p "Vannak természetesen modernebb váltságdíjak is, lehet például megadott szavakka…" at bounding box center [616, 472] width 536 height 70
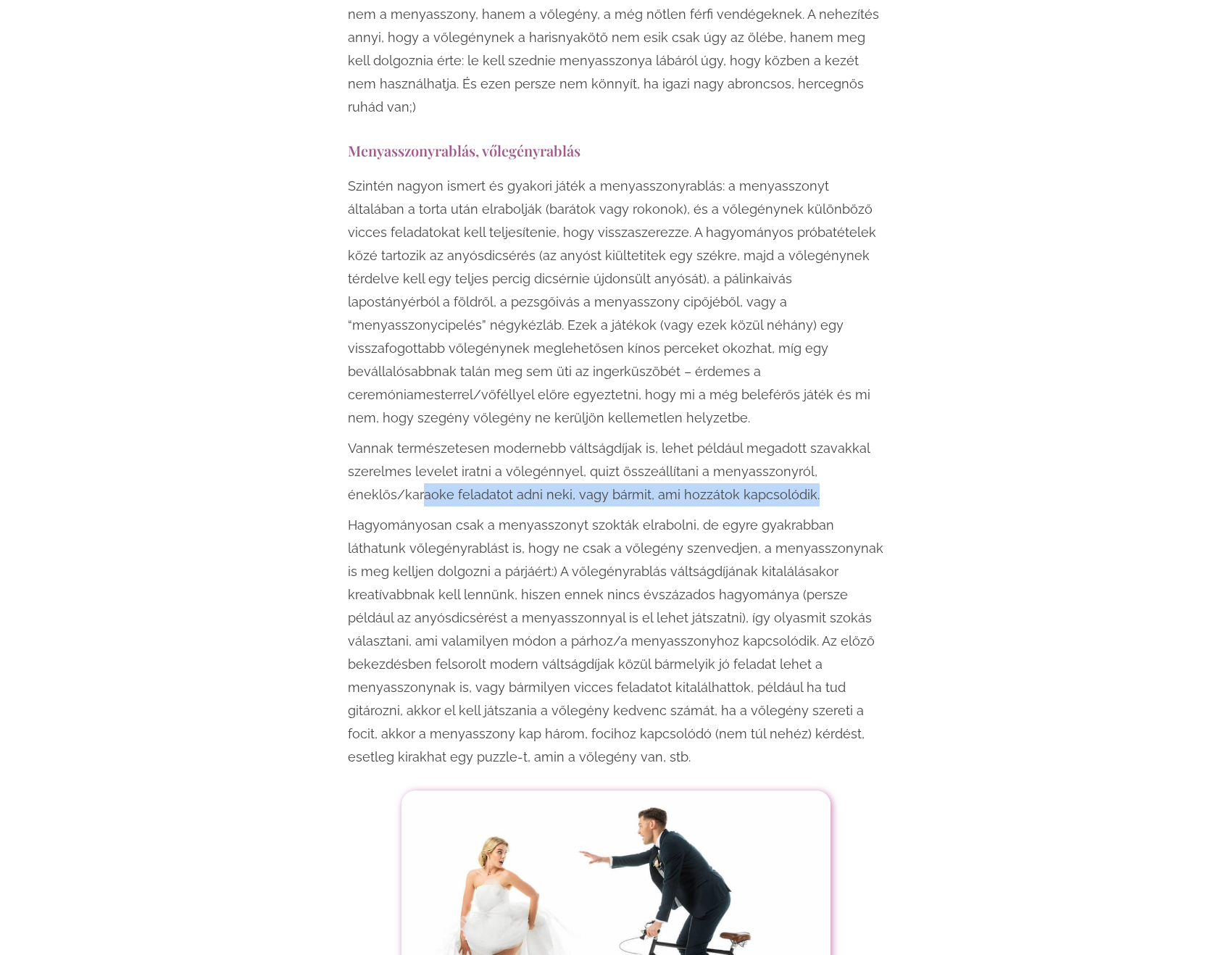
drag, startPoint x: 423, startPoint y: 427, endPoint x: 914, endPoint y: 427, distance: 491.0
drag, startPoint x: 840, startPoint y: 380, endPoint x: 838, endPoint y: 363, distance: 17.1
click at [838, 363] on div "Szintén nagyon ismert és gyakori játék a menyasszonyrablás: a menyasszonyt álta…" at bounding box center [616, 472] width 536 height 594
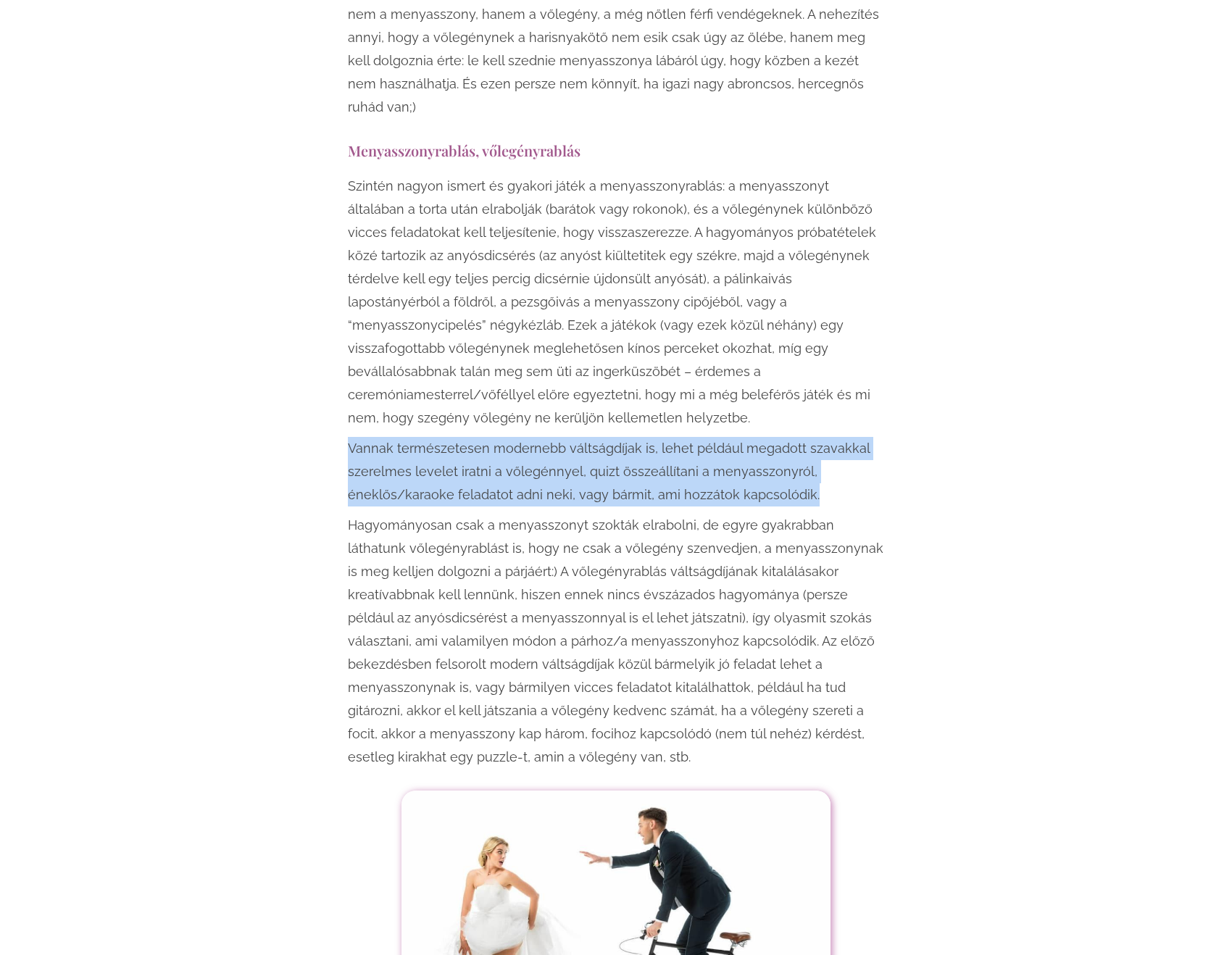
drag, startPoint x: 838, startPoint y: 358, endPoint x: 832, endPoint y: 421, distance: 63.3
click at [832, 421] on div "Szintén nagyon ismert és gyakori játék a menyasszonyrablás: a menyasszonyt álta…" at bounding box center [616, 472] width 536 height 594
click at [832, 437] on p "Vannak természetesen modernebb váltságdíjak is, lehet például megadott szavakka…" at bounding box center [616, 472] width 536 height 70
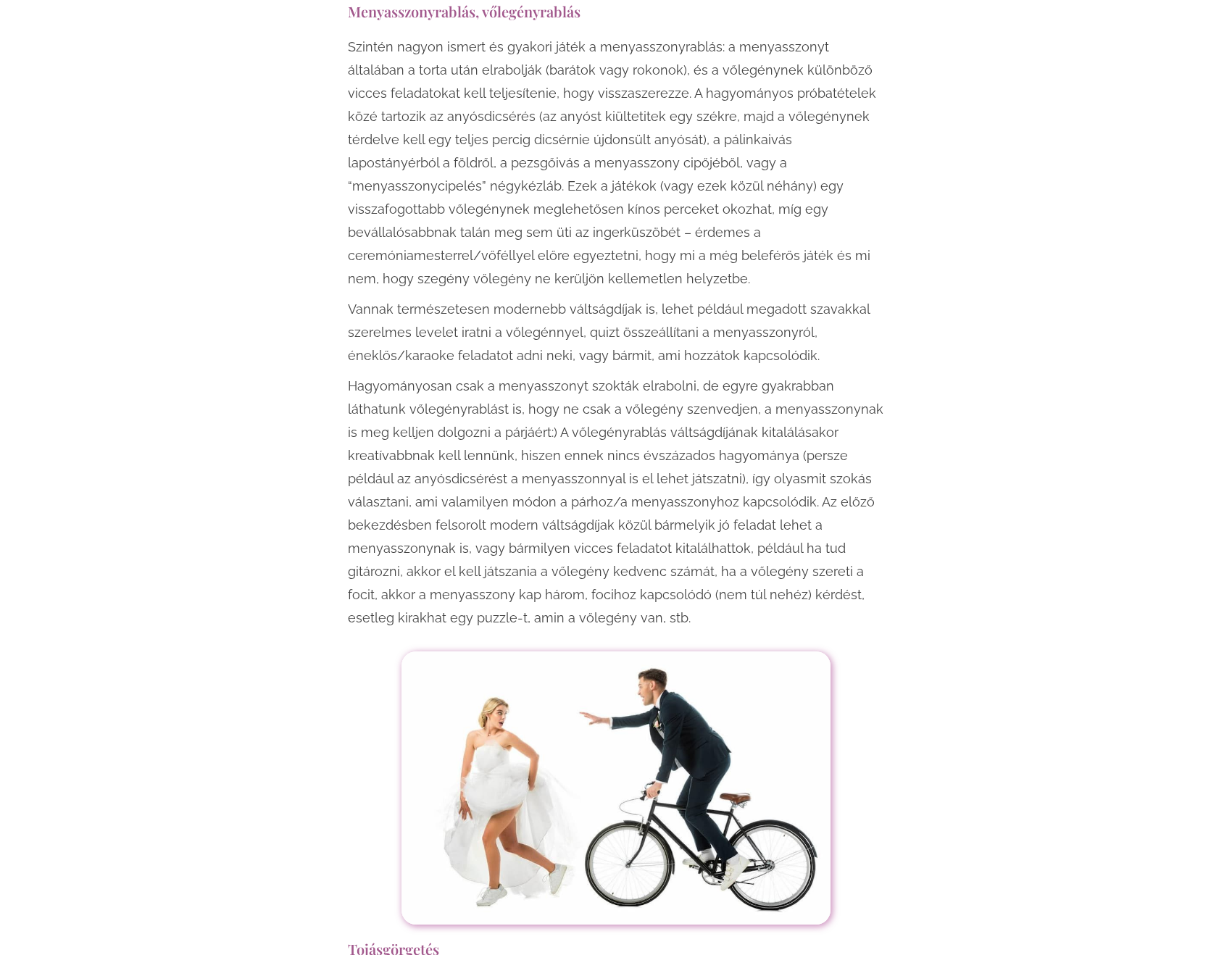
scroll to position [2464, 0]
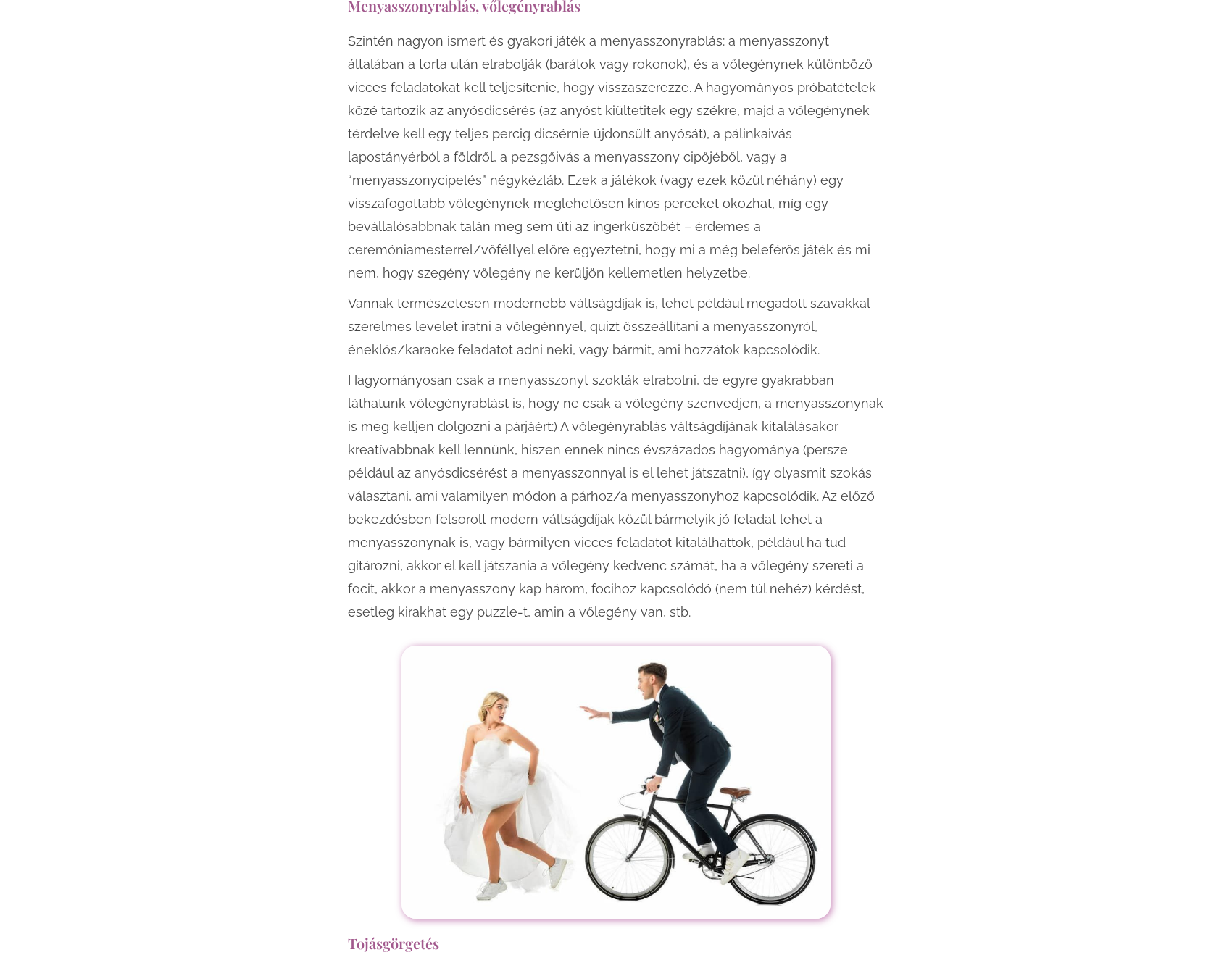
click at [421, 384] on p "Hagyományosan csak a menyasszonyt szokták elrabolni, de egyre gyakrabban láthat…" at bounding box center [616, 496] width 536 height 255
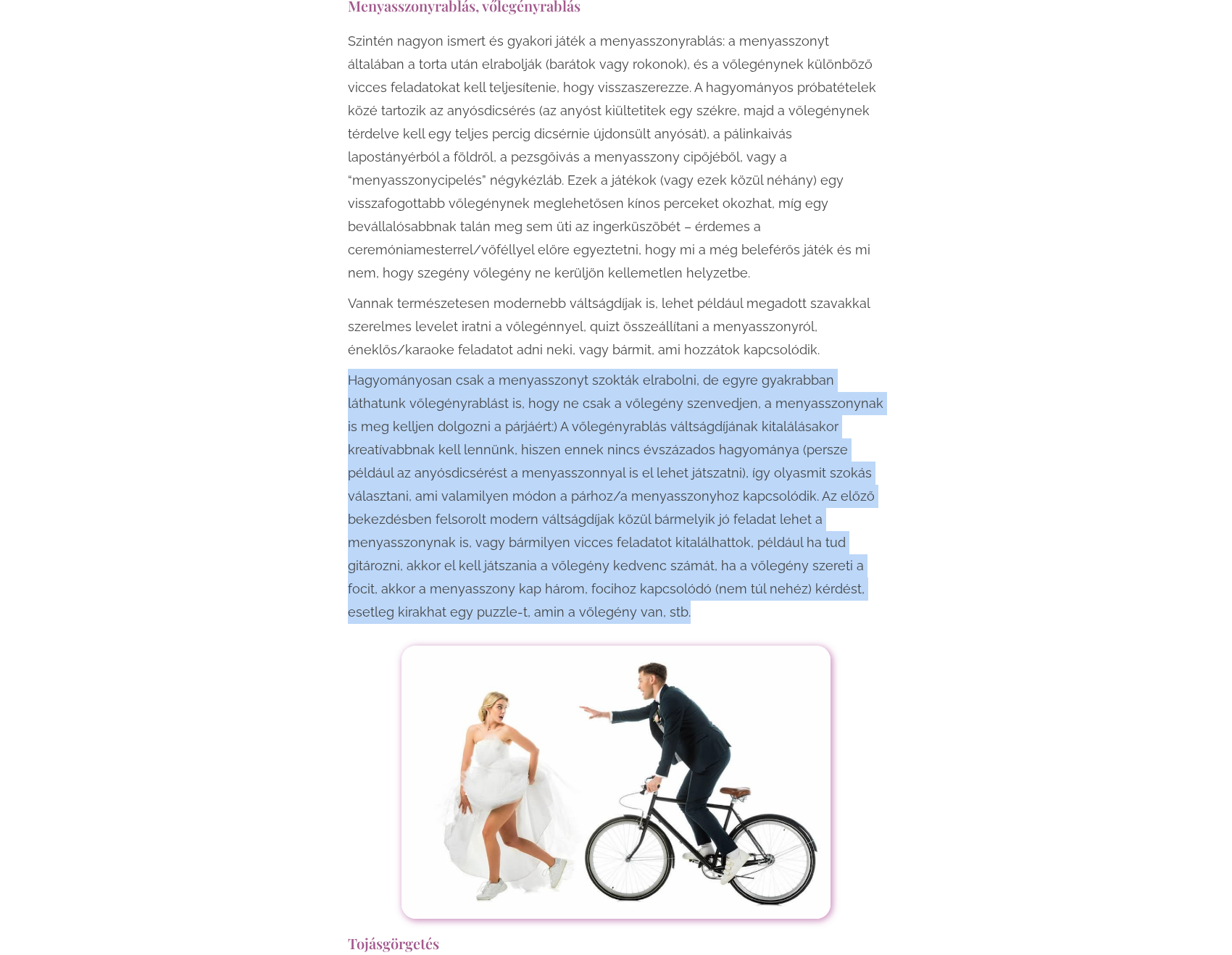
click at [421, 384] on p "Hagyományosan csak a menyasszonyt szokták elrabolni, de egyre gyakrabban láthat…" at bounding box center [616, 496] width 536 height 255
click at [534, 394] on p "Hagyományosan csak a menyasszonyt szokták elrabolni, de egyre gyakrabban láthat…" at bounding box center [616, 496] width 536 height 255
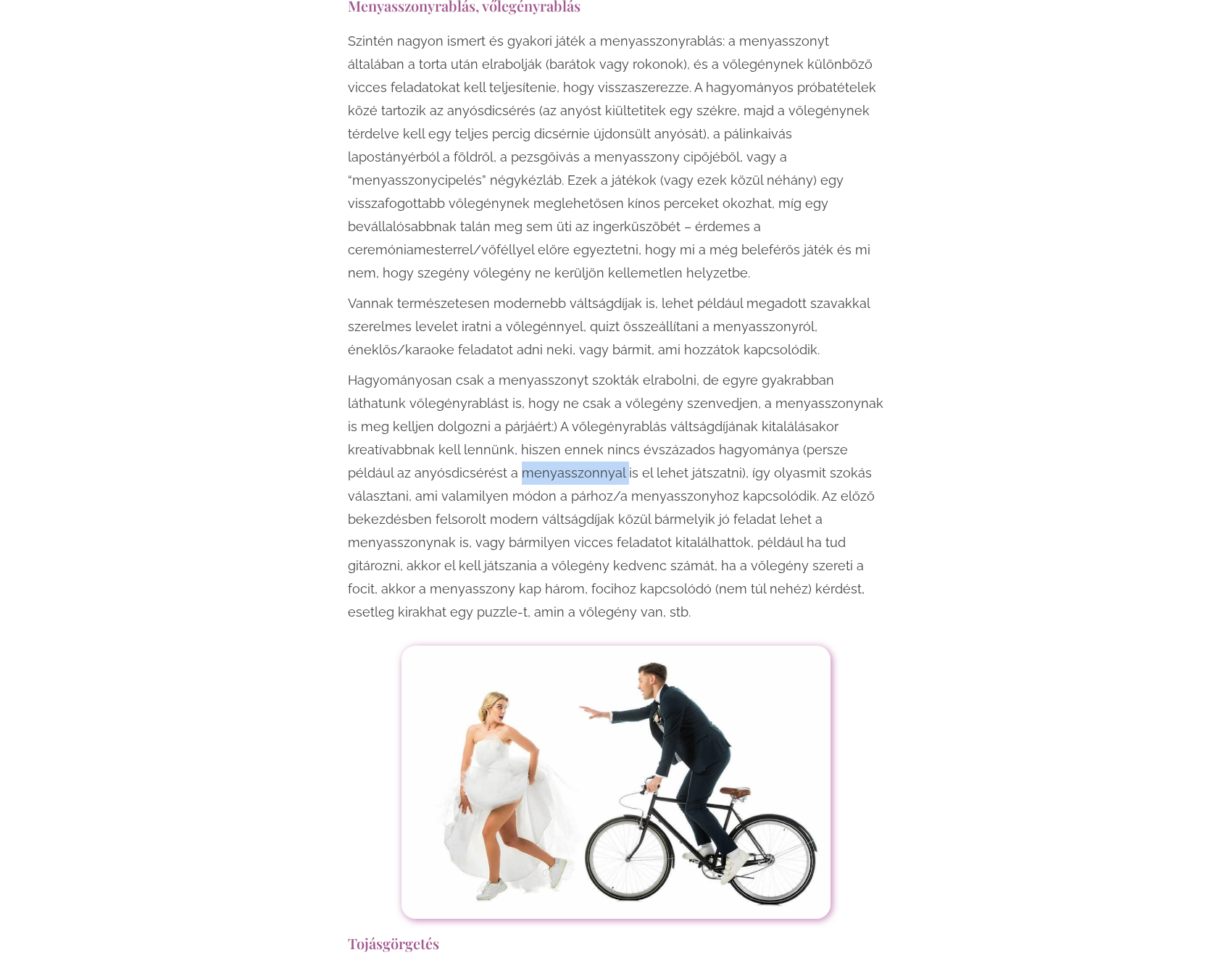
click at [534, 394] on p "Hagyományosan csak a menyasszonyt szokták elrabolni, de egyre gyakrabban láthat…" at bounding box center [616, 496] width 536 height 255
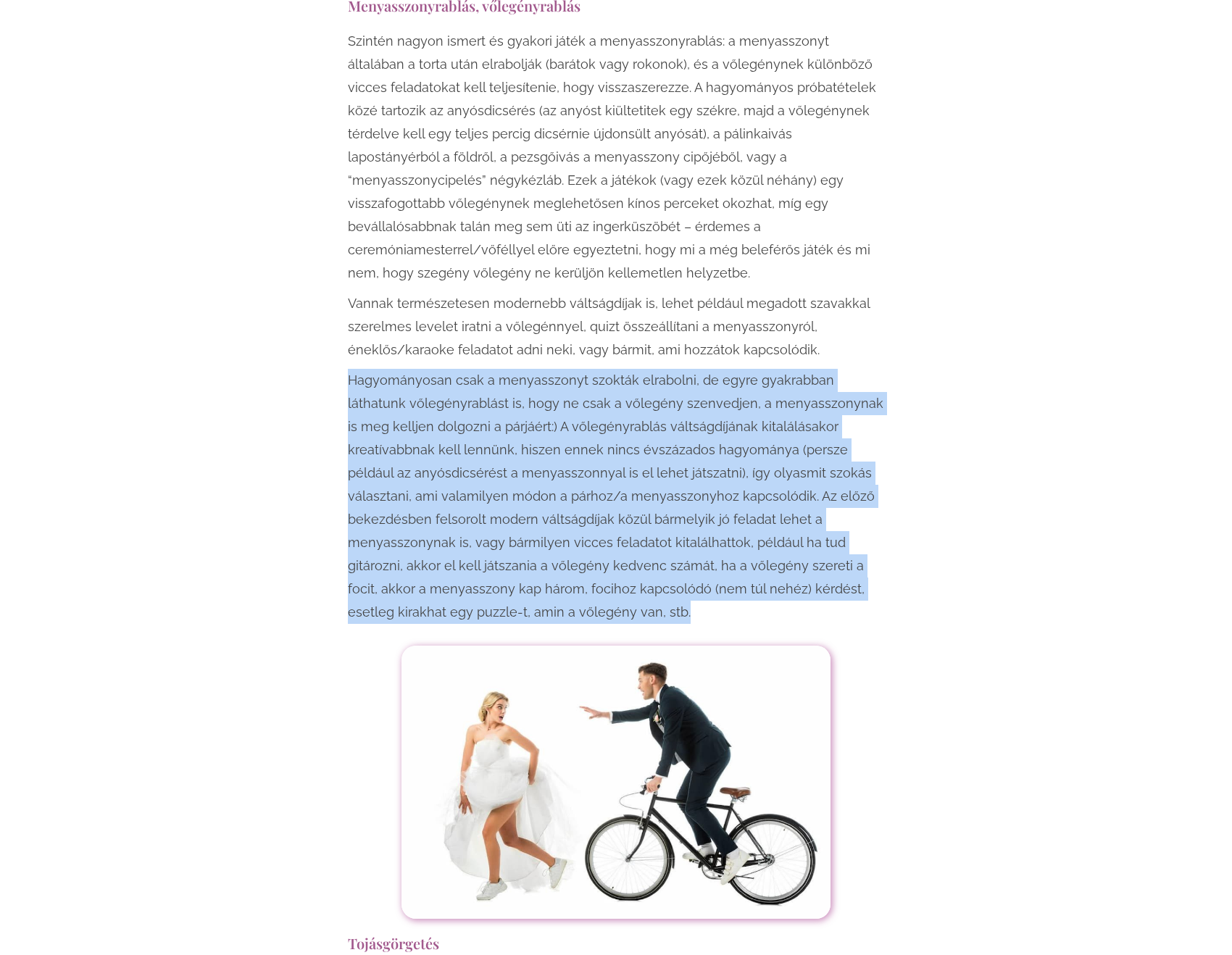
click at [534, 394] on p "Hagyományosan csak a menyasszonyt szokták elrabolni, de egyre gyakrabban láthat…" at bounding box center [616, 496] width 536 height 255
click at [749, 389] on p "Hagyományosan csak a menyasszonyt szokták elrabolni, de egyre gyakrabban láthat…" at bounding box center [616, 496] width 536 height 255
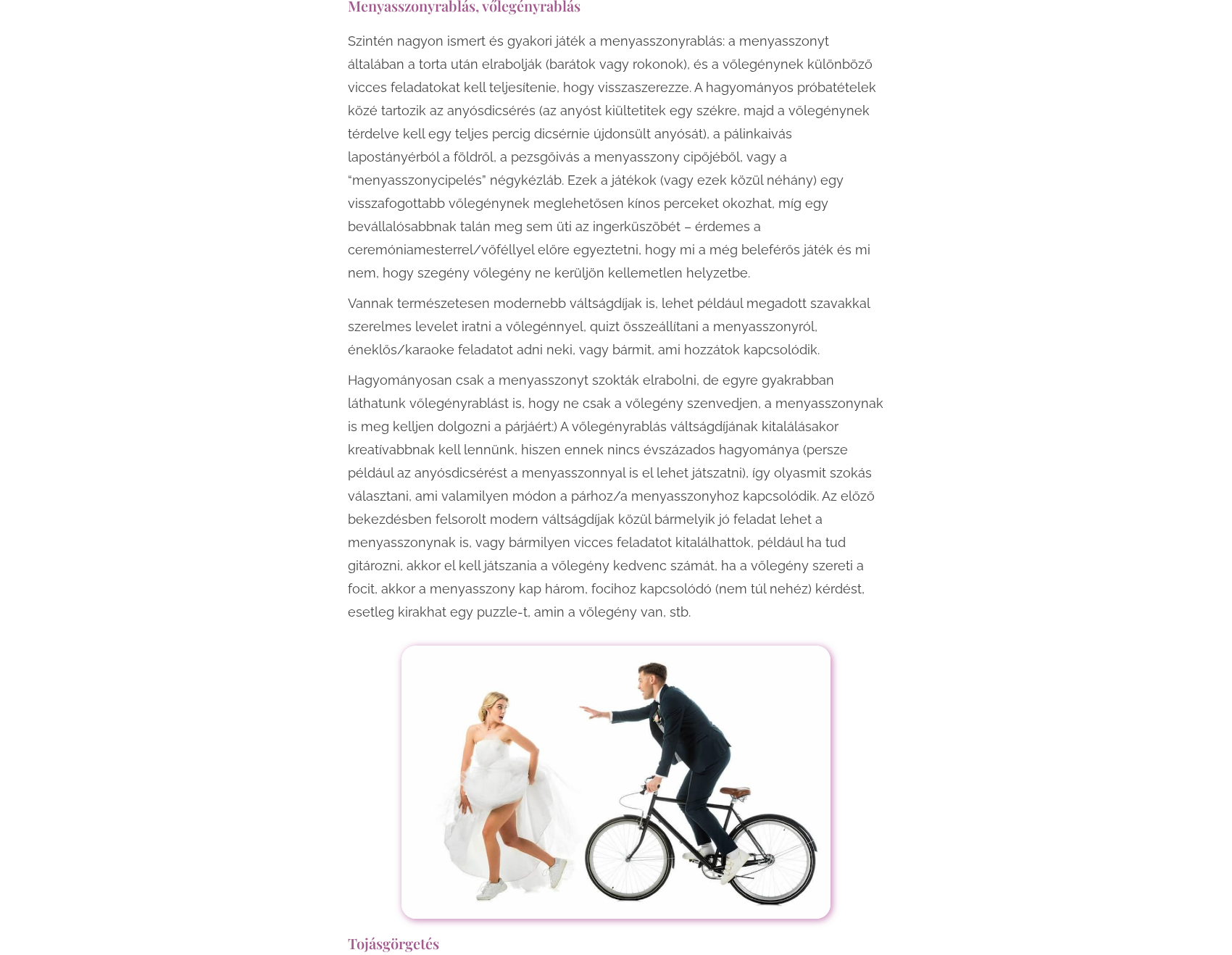
click at [482, 406] on p "Hagyományosan csak a menyasszonyt szokták elrabolni, de egyre gyakrabban láthat…" at bounding box center [616, 496] width 536 height 255
click at [482, 406] on p "Hagyományosan csak a menyasszonyt szokták elrabolni, de egyre gyakrabban láthat…" at bounding box center [616, 496] width 536 height 255
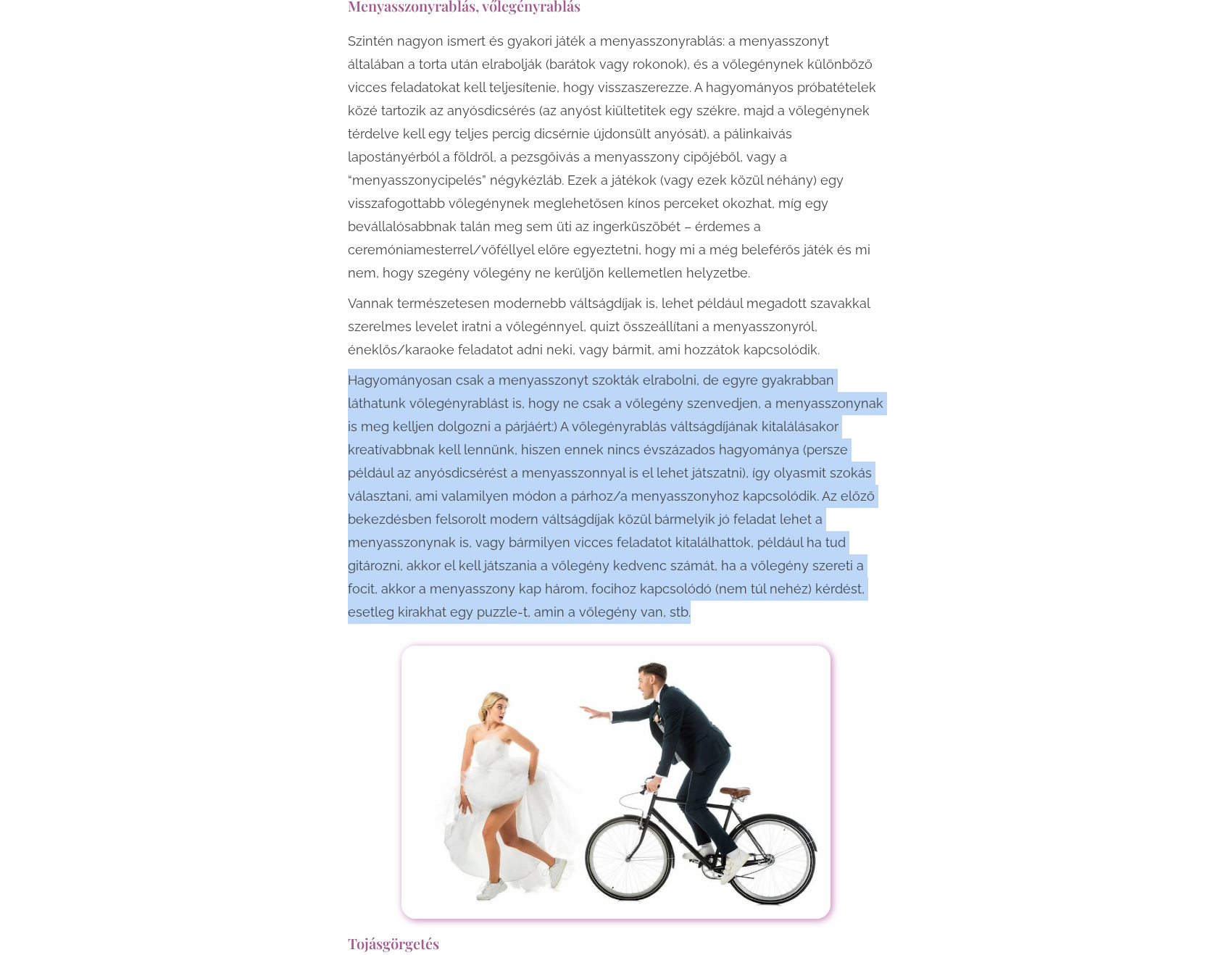
click at [482, 406] on p "Hagyományosan csak a menyasszonyt szokták elrabolni, de egyre gyakrabban láthat…" at bounding box center [616, 496] width 536 height 255
click at [738, 440] on p "Hagyományosan csak a menyasszonyt szokták elrabolni, de egyre gyakrabban láthat…" at bounding box center [616, 496] width 536 height 255
click at [690, 404] on p "Hagyományosan csak a menyasszonyt szokták elrabolni, de egyre gyakrabban láthat…" at bounding box center [616, 496] width 536 height 255
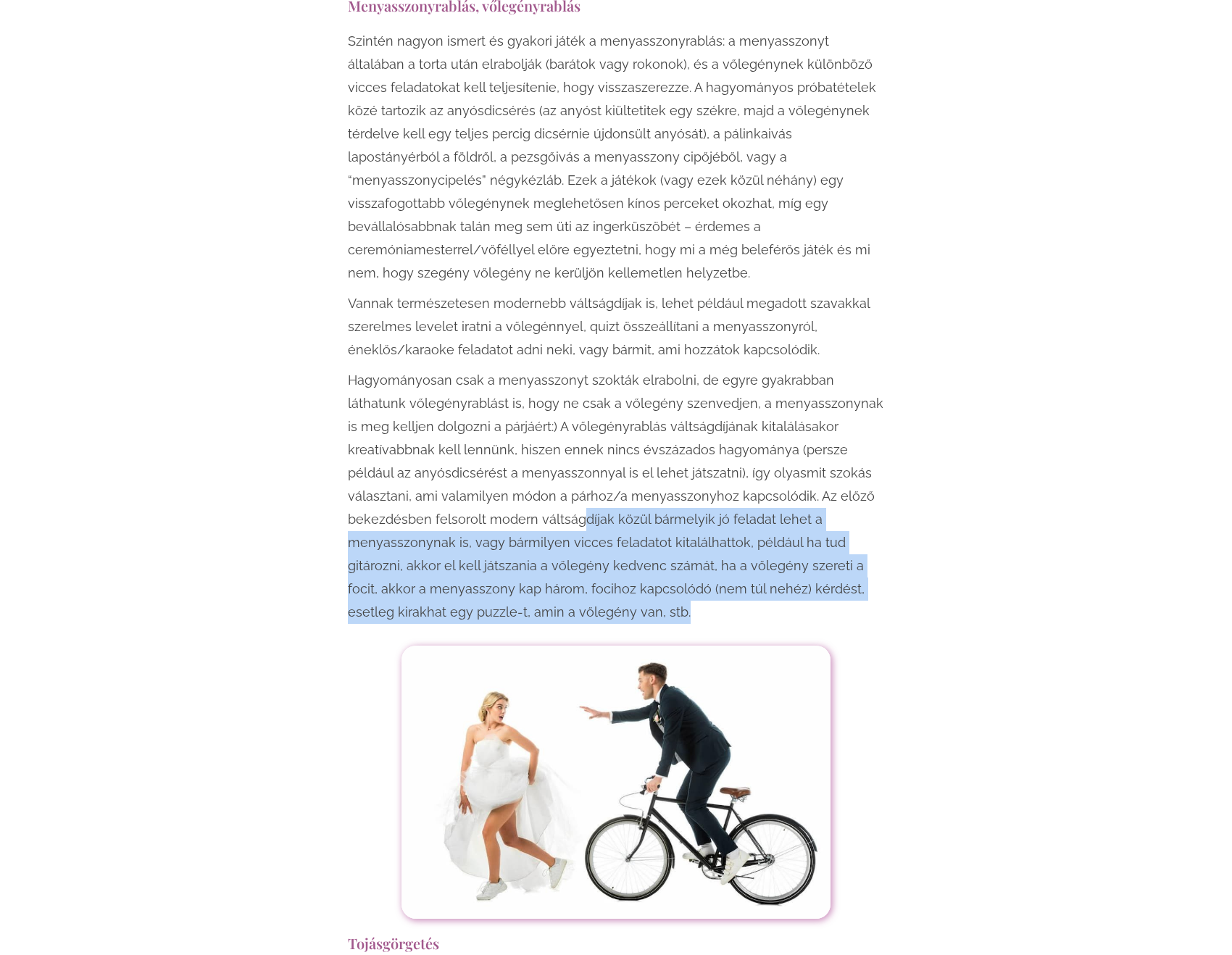
drag, startPoint x: 492, startPoint y: 440, endPoint x: 551, endPoint y: 540, distance: 116.1
click at [551, 540] on p "Hagyományosan csak a menyasszonyt szokták elrabolni, de egyre gyakrabban láthat…" at bounding box center [616, 496] width 536 height 255
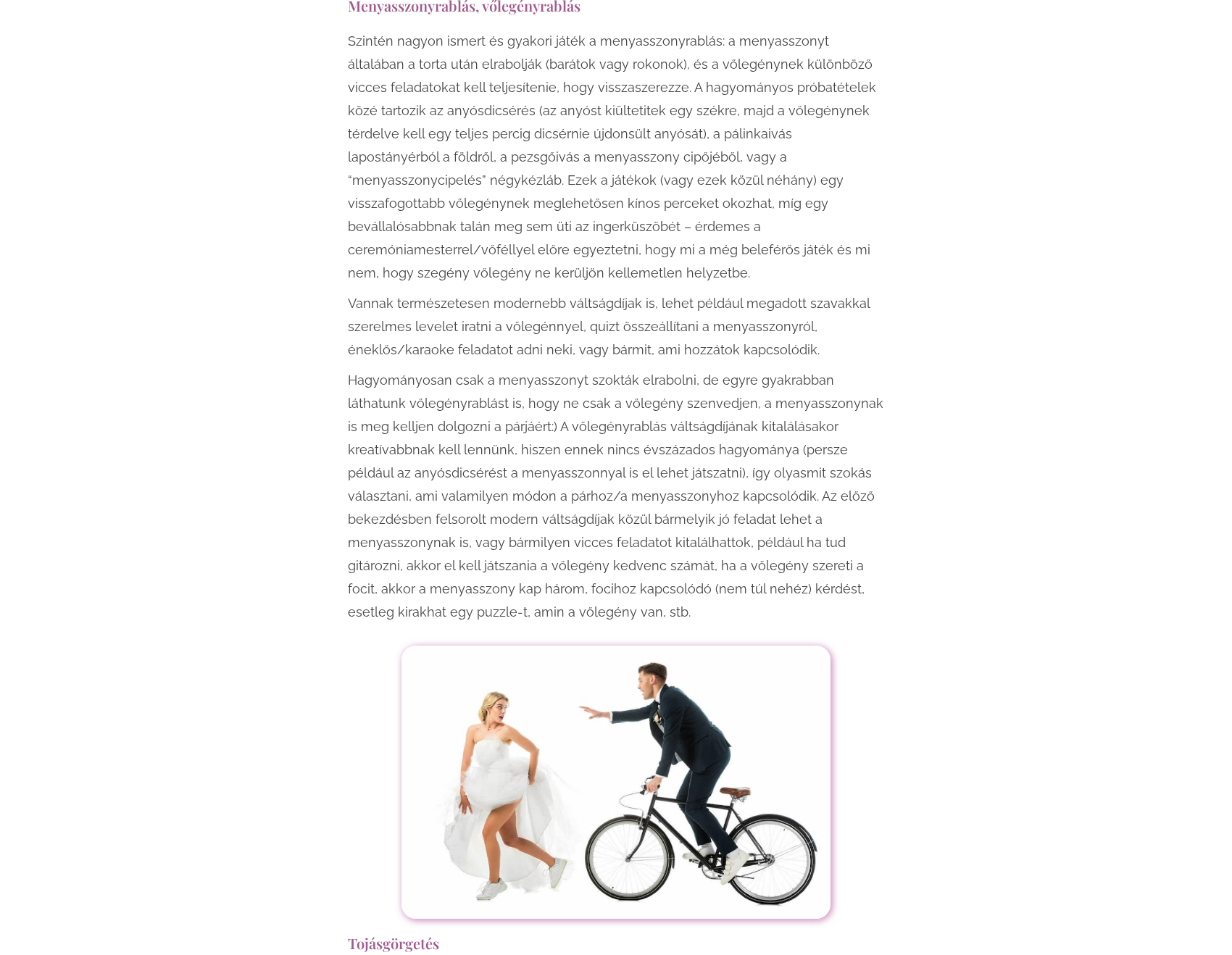
click at [551, 538] on p "Hagyományosan csak a menyasszonyt szokták elrabolni, de egyre gyakrabban láthat…" at bounding box center [616, 496] width 536 height 255
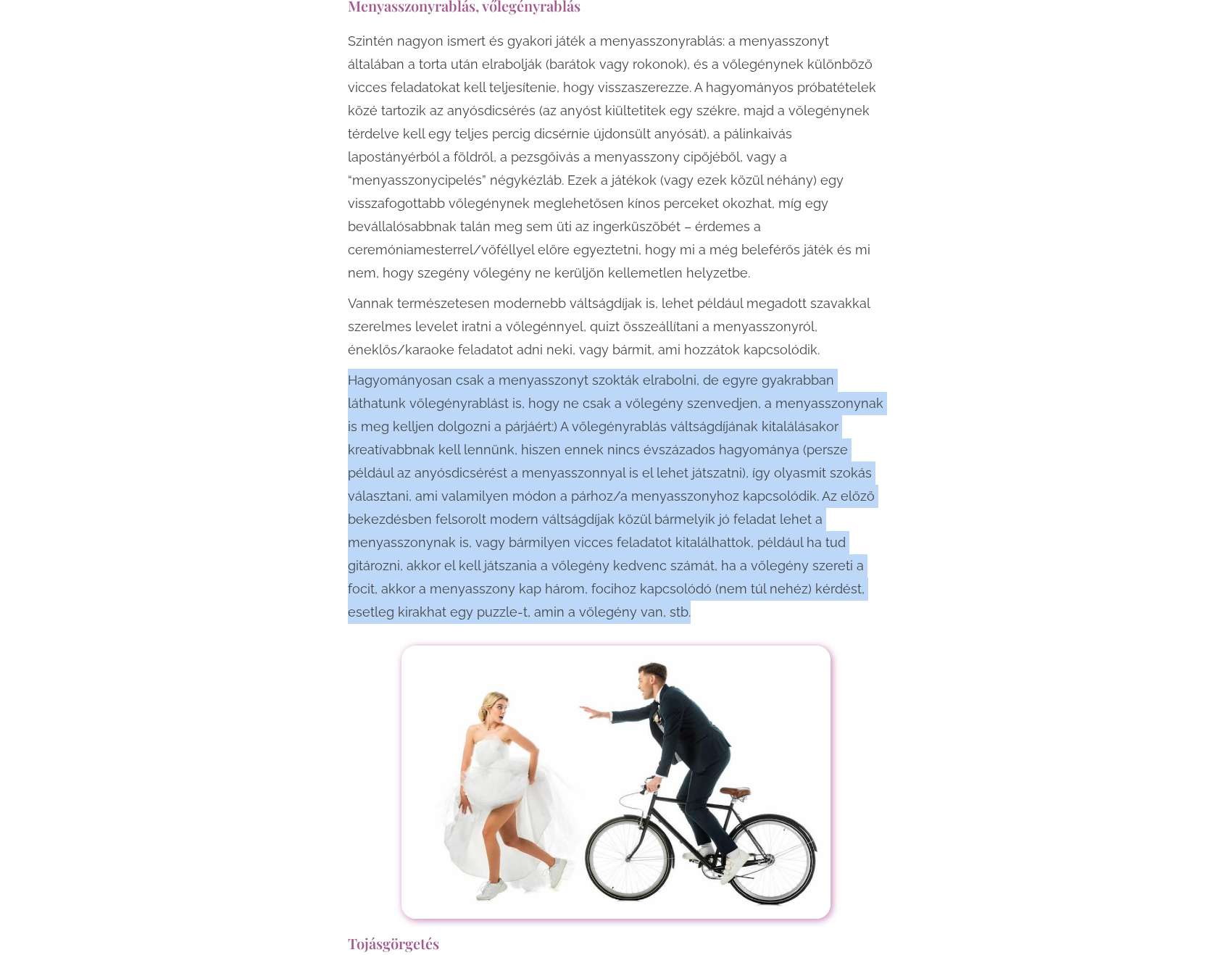
drag, startPoint x: 551, startPoint y: 538, endPoint x: 549, endPoint y: 523, distance: 15.1
click at [549, 523] on p "Hagyományosan csak a menyasszonyt szokták elrabolni, de egyre gyakrabban láthat…" at bounding box center [616, 496] width 536 height 255
click at [623, 455] on p "Hagyományosan csak a menyasszonyt szokták elrabolni, de egyre gyakrabban láthat…" at bounding box center [616, 496] width 536 height 255
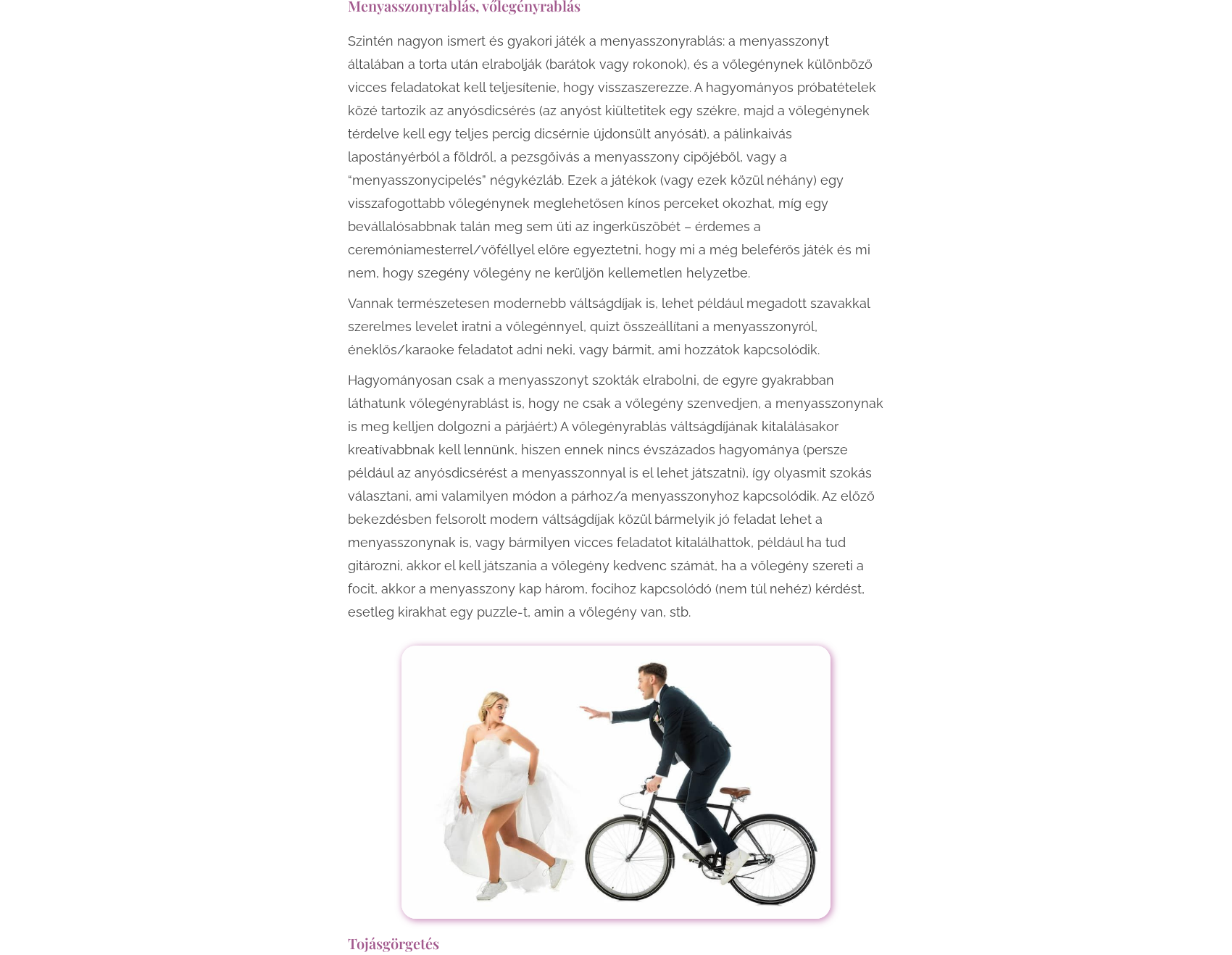
click at [436, 528] on p "Hagyományosan csak a menyasszonyt szokták elrabolni, de egyre gyakrabban láthat…" at bounding box center [616, 496] width 536 height 255
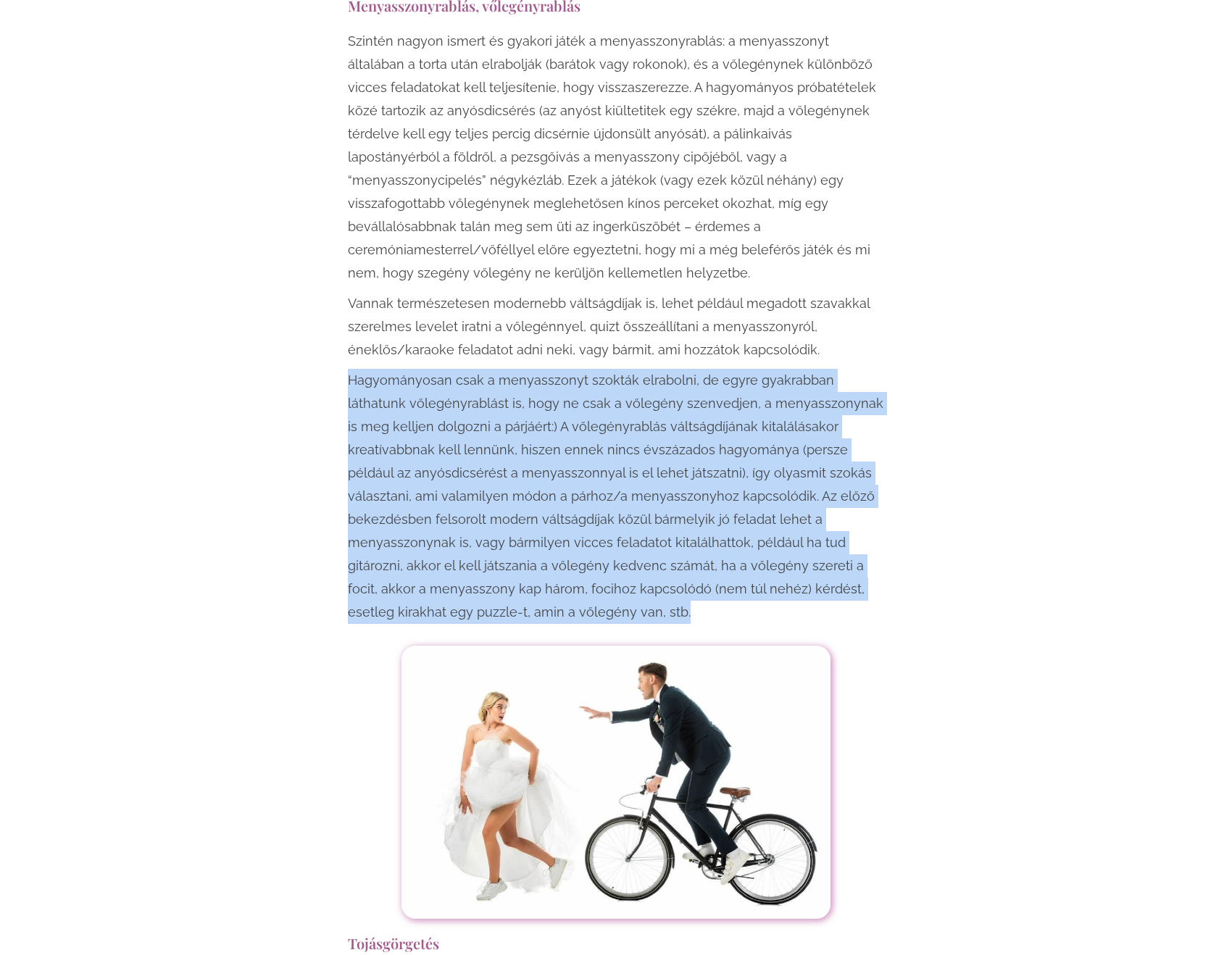
click at [436, 528] on p "Hagyományosan csak a menyasszonyt szokták elrabolni, de egyre gyakrabban láthat…" at bounding box center [616, 496] width 536 height 255
click at [528, 540] on p "Hagyományosan csak a menyasszonyt szokták elrabolni, de egyre gyakrabban láthat…" at bounding box center [616, 496] width 536 height 255
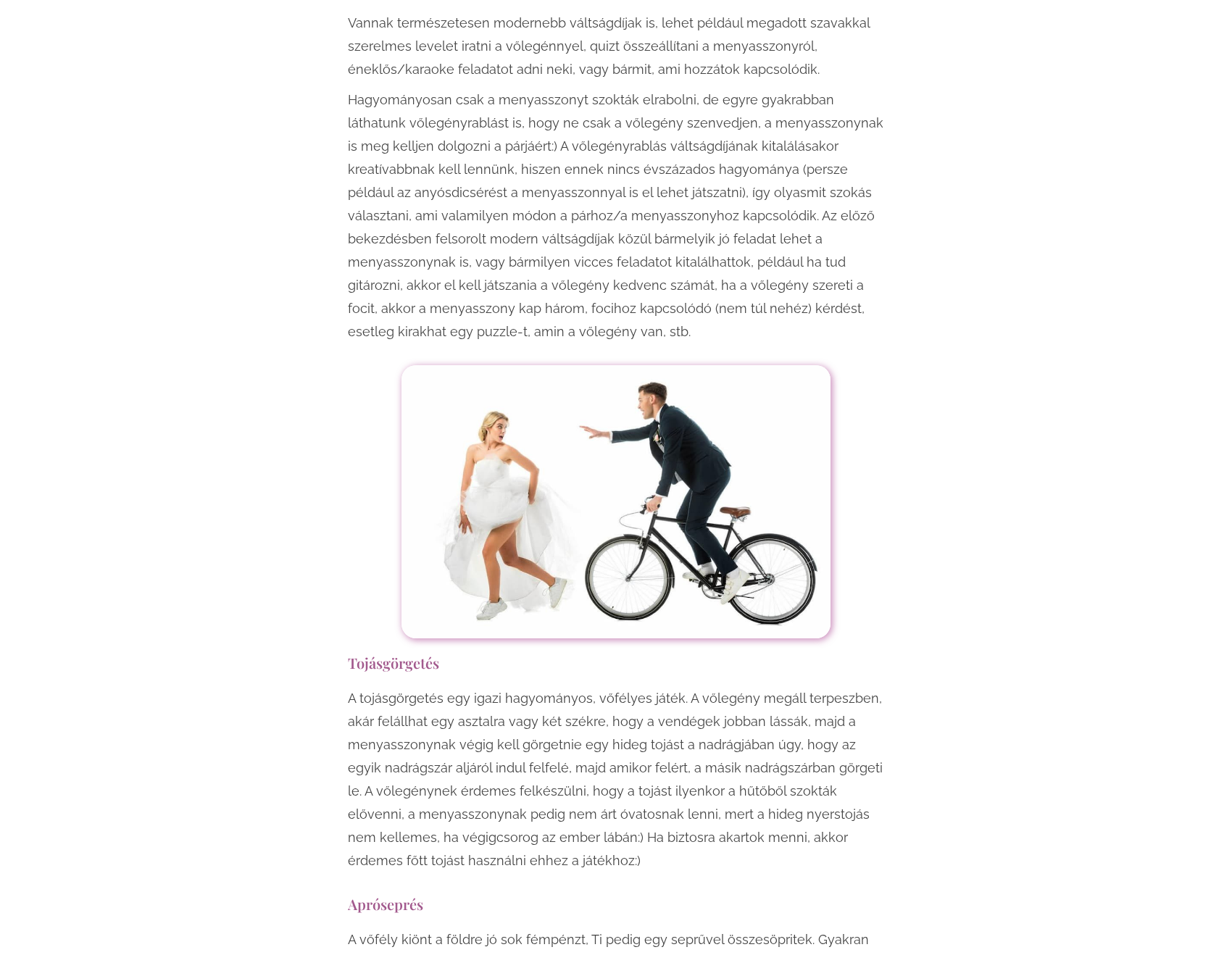
scroll to position [2899, 0]
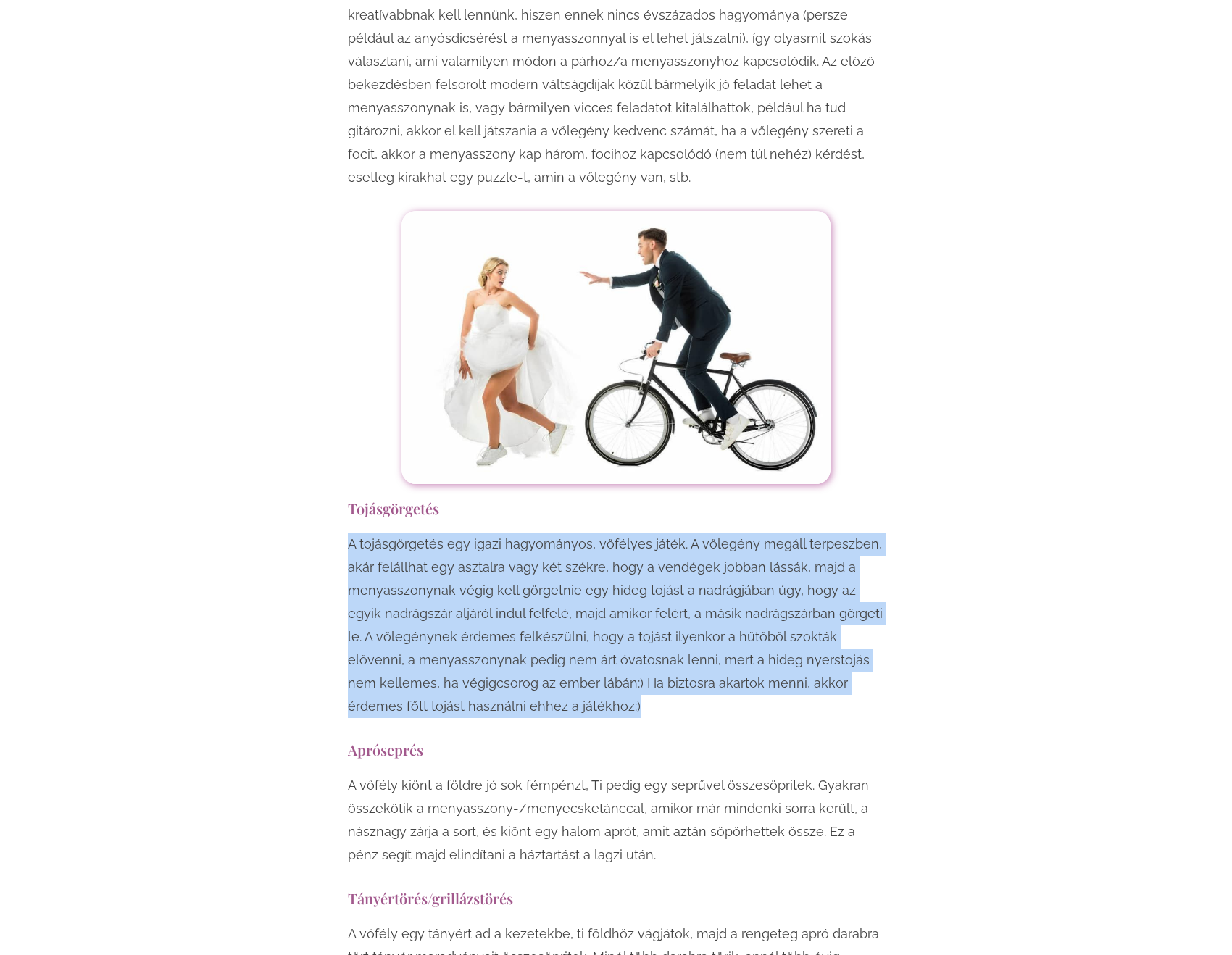
drag, startPoint x: 351, startPoint y: 476, endPoint x: 576, endPoint y: 638, distance: 277.3
click at [576, 636] on p "A tojásgörgetés egy igazi hagyományos, vőfélyes játék. A vőlegény megáll terpes…" at bounding box center [616, 626] width 536 height 185
click at [577, 638] on p "A tojásgörgetés egy igazi hagyományos, vőfélyes játék. A vőlegény megáll terpes…" at bounding box center [616, 626] width 536 height 185
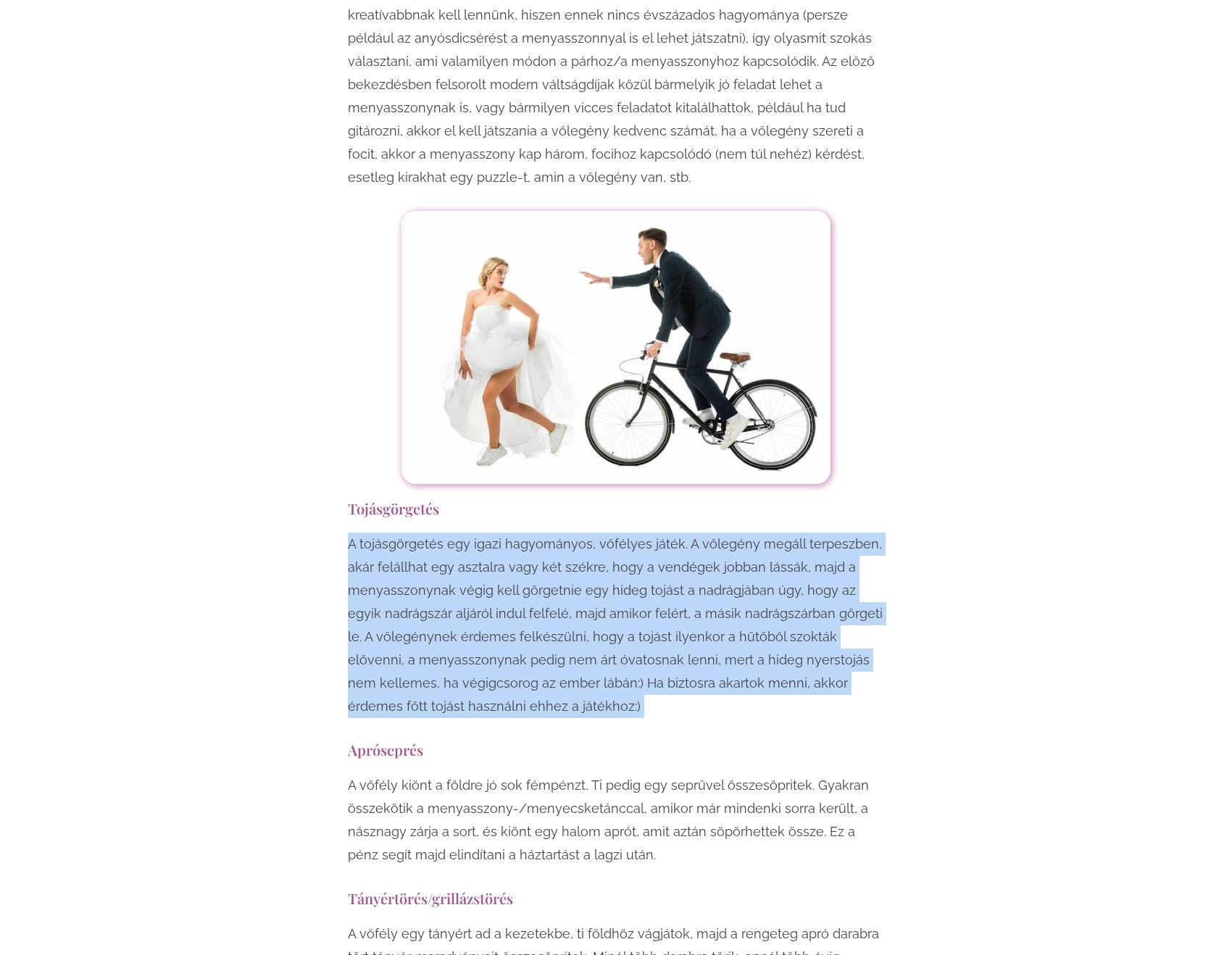
click at [681, 533] on p "A tojásgörgetés egy igazi hagyományos, vőfélyes játék. A vőlegény megáll terpes…" at bounding box center [616, 626] width 536 height 185
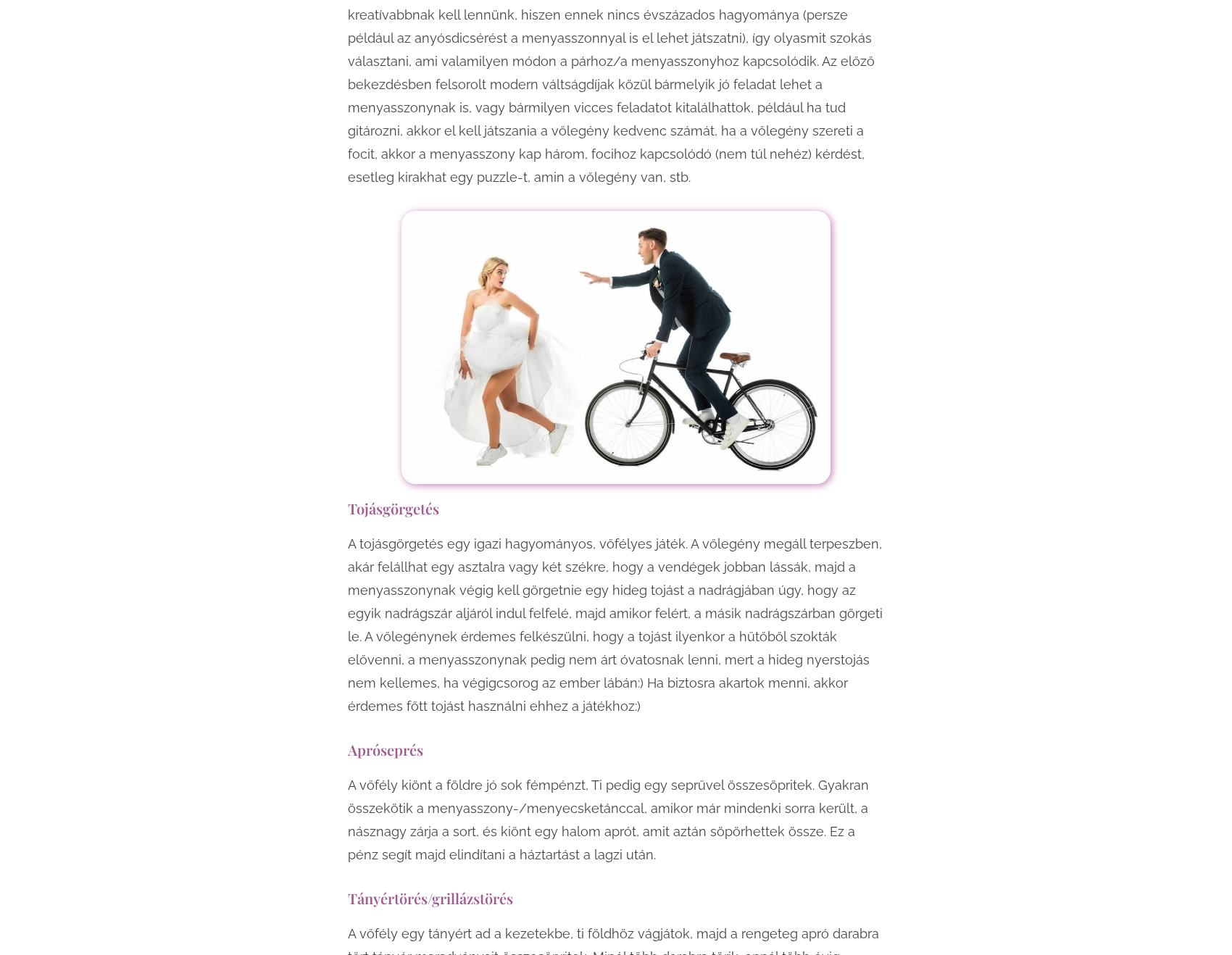
click at [675, 533] on p "A tojásgörgetés egy igazi hagyományos, vőfélyes játék. A vőlegény megáll terpes…" at bounding box center [616, 626] width 536 height 185
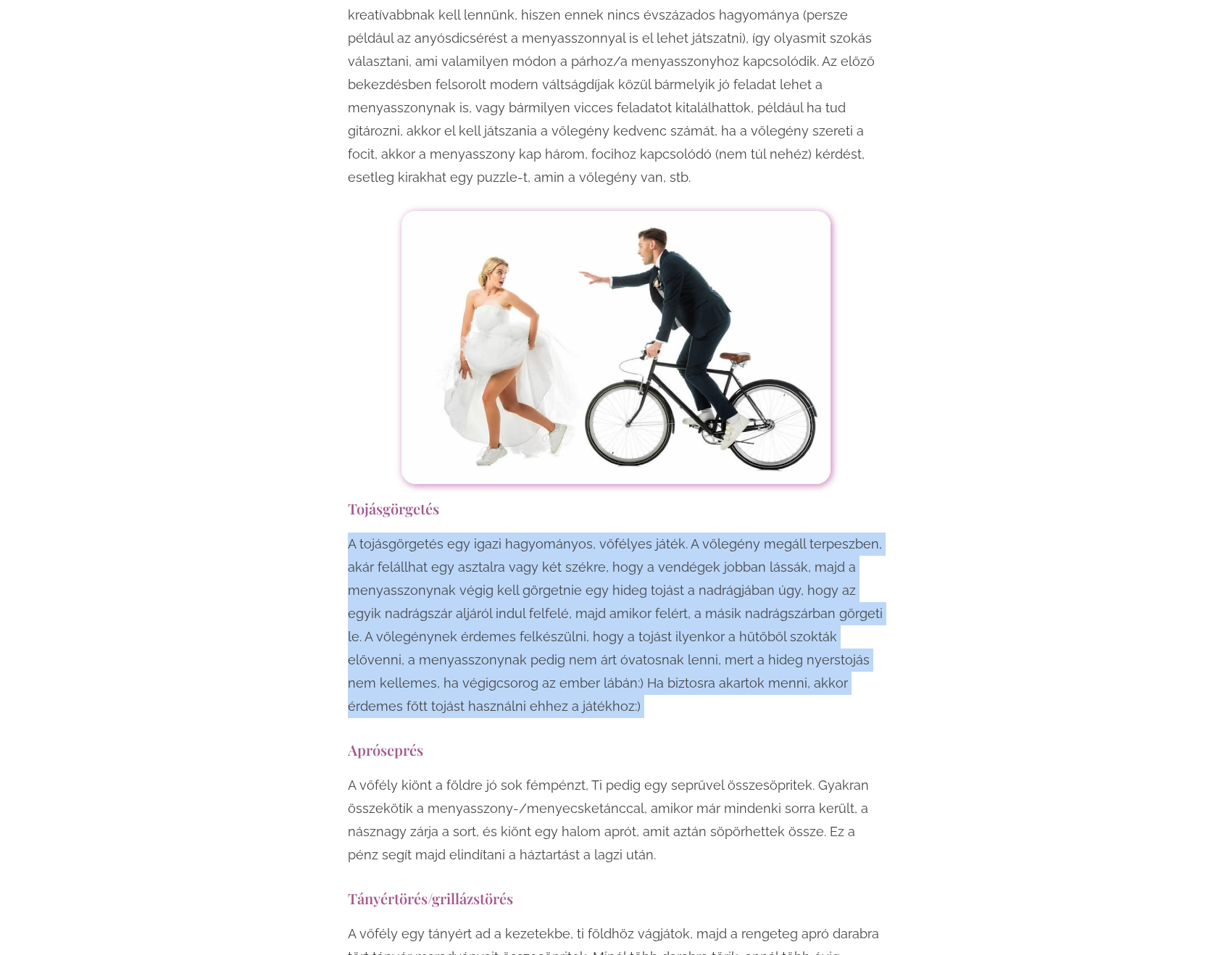
drag, startPoint x: 675, startPoint y: 473, endPoint x: 645, endPoint y: 513, distance: 50.0
click at [648, 533] on p "A tojásgörgetés egy igazi hagyományos, vőfélyes játék. A vőlegény megáll terpes…" at bounding box center [616, 626] width 536 height 185
click at [426, 533] on p "A tojásgörgetés egy igazi hagyományos, vőfélyes játék. A vőlegény megáll terpes…" at bounding box center [616, 626] width 536 height 185
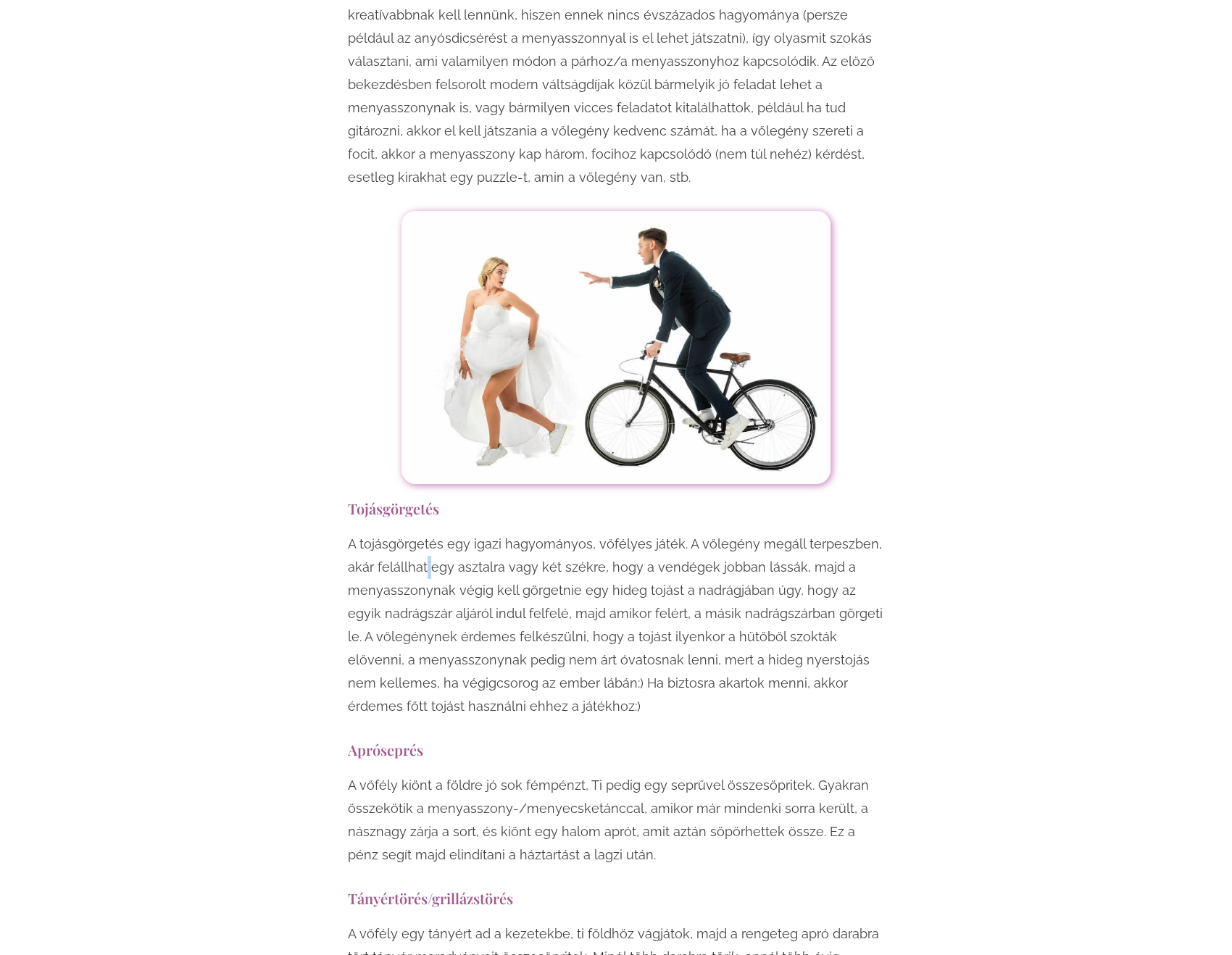
click at [426, 533] on p "A tojásgörgetés egy igazi hagyományos, vőfélyes játék. A vőlegény megáll terpes…" at bounding box center [616, 626] width 536 height 185
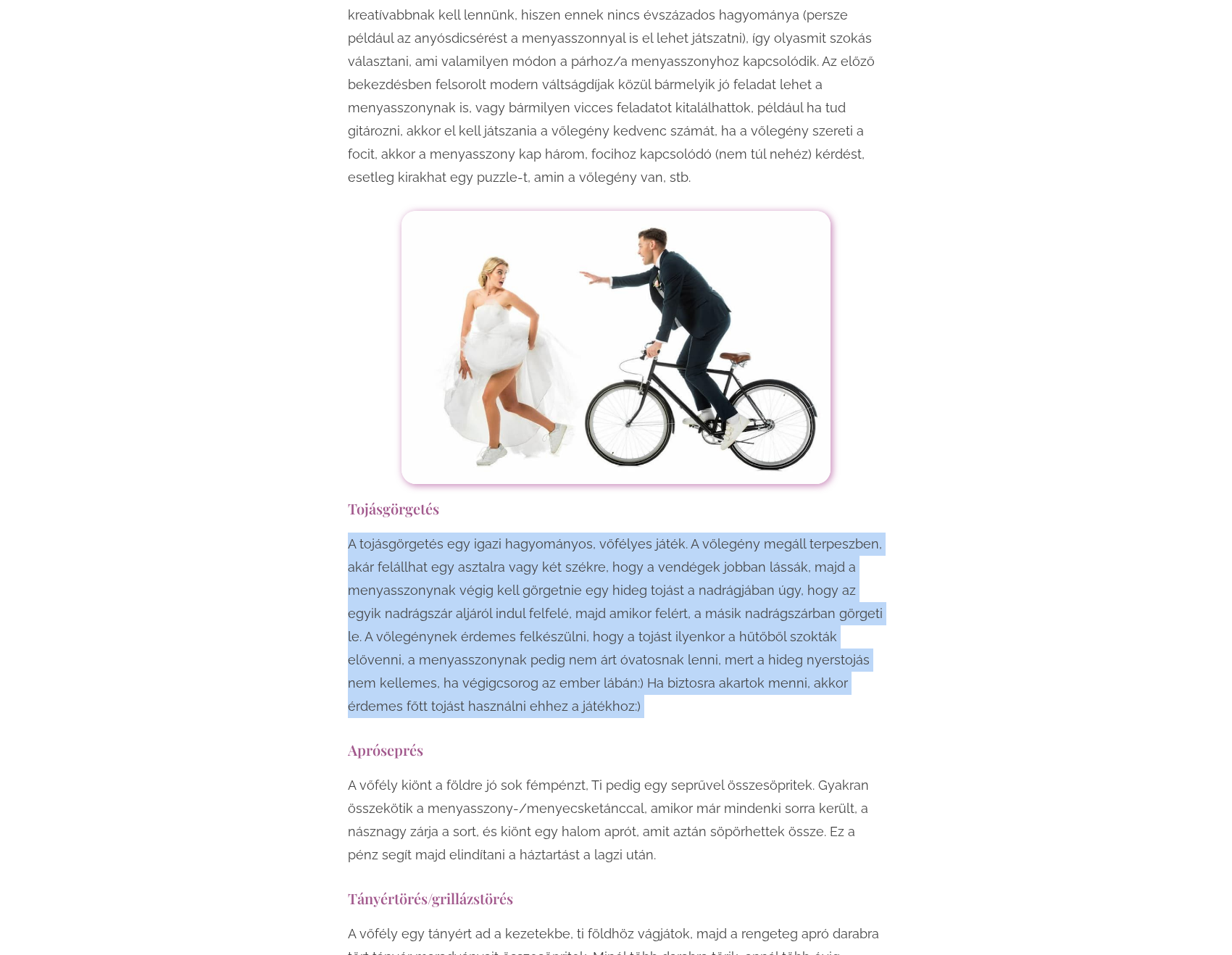
click at [426, 533] on p "A tojásgörgetés egy igazi hagyományos, vőfélyes játék. A vőlegény megáll terpes…" at bounding box center [616, 626] width 536 height 185
click at [590, 533] on p "A tojásgörgetés egy igazi hagyományos, vőfélyes játék. A vőlegény megáll terpes…" at bounding box center [616, 626] width 536 height 185
click at [647, 533] on p "A tojásgörgetés egy igazi hagyományos, vőfélyes játék. A vőlegény megáll terpes…" at bounding box center [616, 626] width 536 height 185
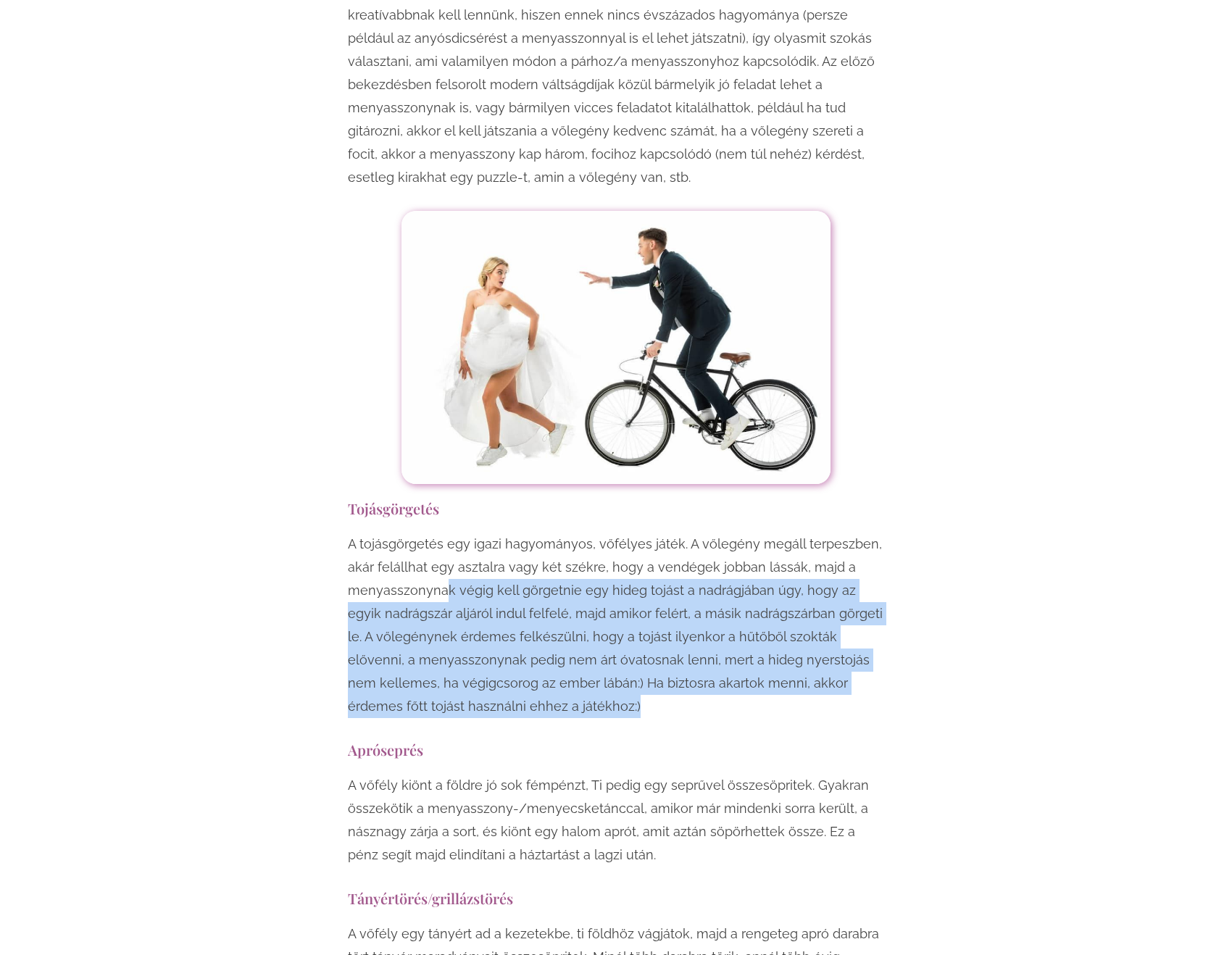
drag, startPoint x: 442, startPoint y: 520, endPoint x: 699, endPoint y: 643, distance: 284.9
click at [699, 643] on p "A tojásgörgetés egy igazi hagyományos, vőfélyes játék. A vőlegény megáll terpes…" at bounding box center [616, 626] width 536 height 185
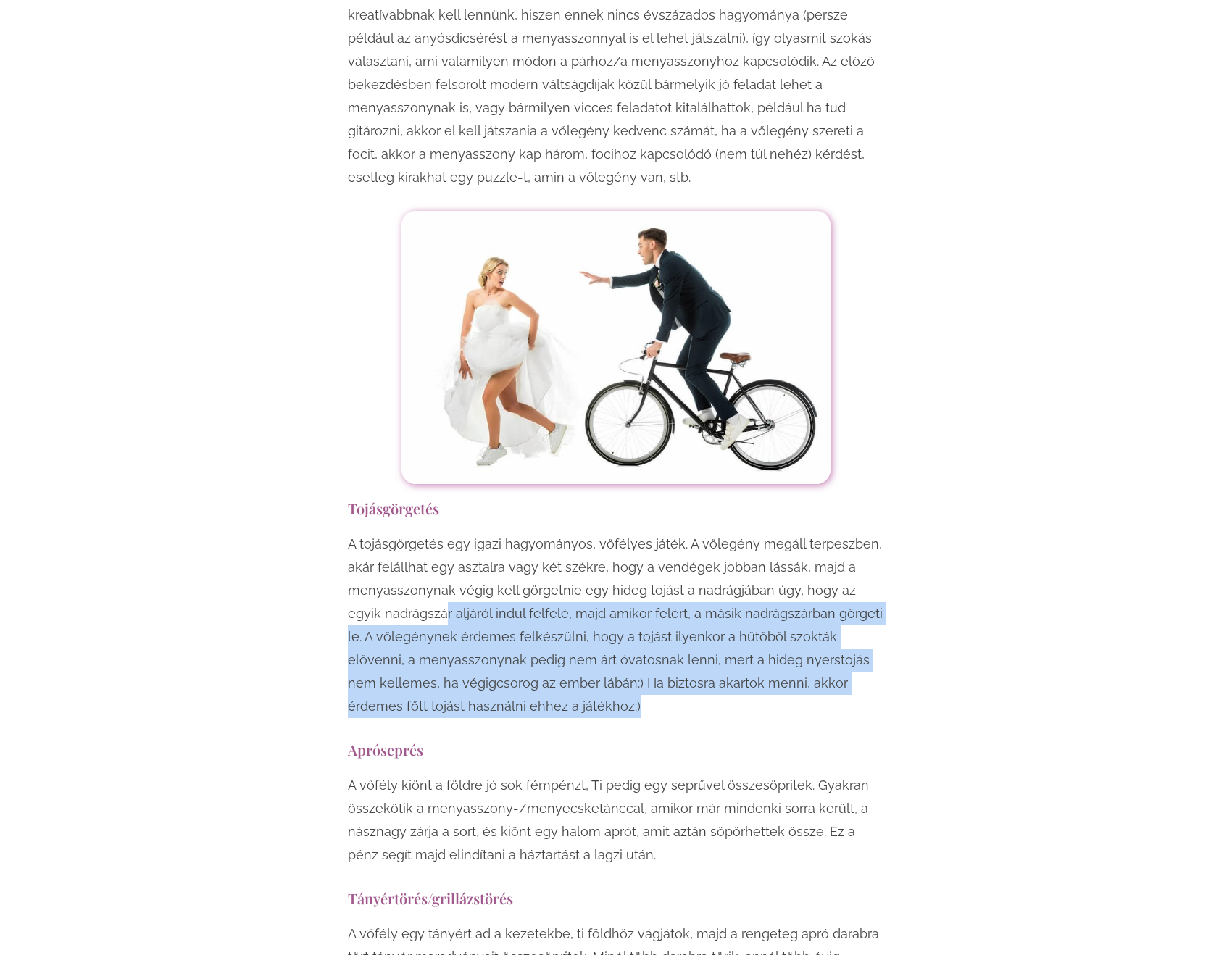
drag, startPoint x: 418, startPoint y: 542, endPoint x: 611, endPoint y: 650, distance: 221.2
click at [611, 650] on div "A tojásgörgetés egy igazi hagyományos, vőfélyes játék. A vőlegény megáll terpes…" at bounding box center [616, 630] width 536 height 193
click at [610, 650] on div "A tojásgörgetés egy igazi hagyományos, vőfélyes játék. A vőlegény megáll terpes…" at bounding box center [616, 630] width 536 height 193
click at [609, 643] on p "A tojásgörgetés egy igazi hagyományos, vőfélyes játék. A vőlegény megáll terpes…" at bounding box center [616, 626] width 536 height 185
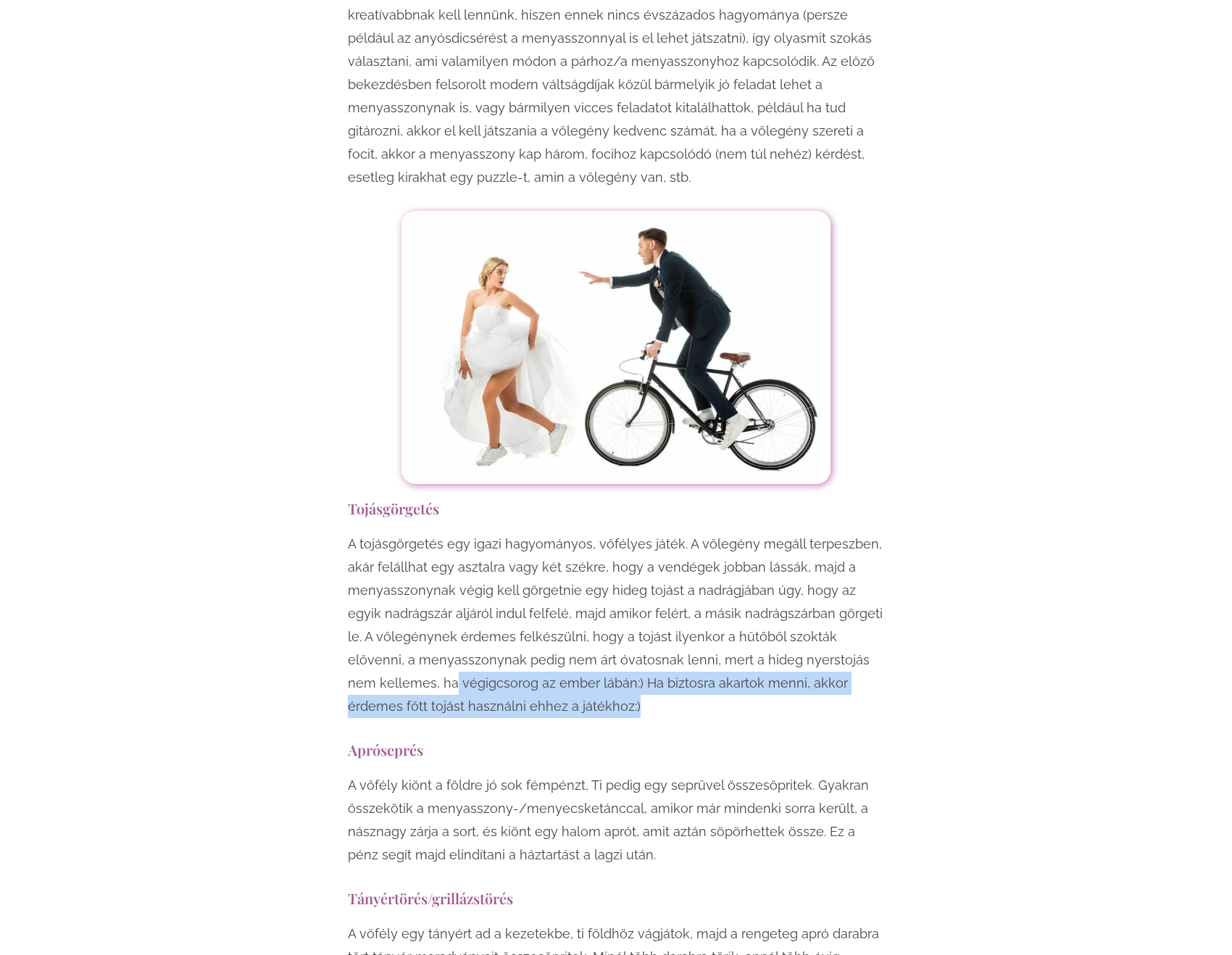
drag, startPoint x: 359, startPoint y: 610, endPoint x: 561, endPoint y: 632, distance: 203.2
click at [561, 632] on p "A tojásgörgetés egy igazi hagyományos, vőfélyes játék. A vőlegény megáll terpes…" at bounding box center [616, 626] width 536 height 185
click at [562, 635] on p "A tojásgörgetés egy igazi hagyományos, vőfélyes játék. A vőlegény megáll terpes…" at bounding box center [616, 626] width 536 height 185
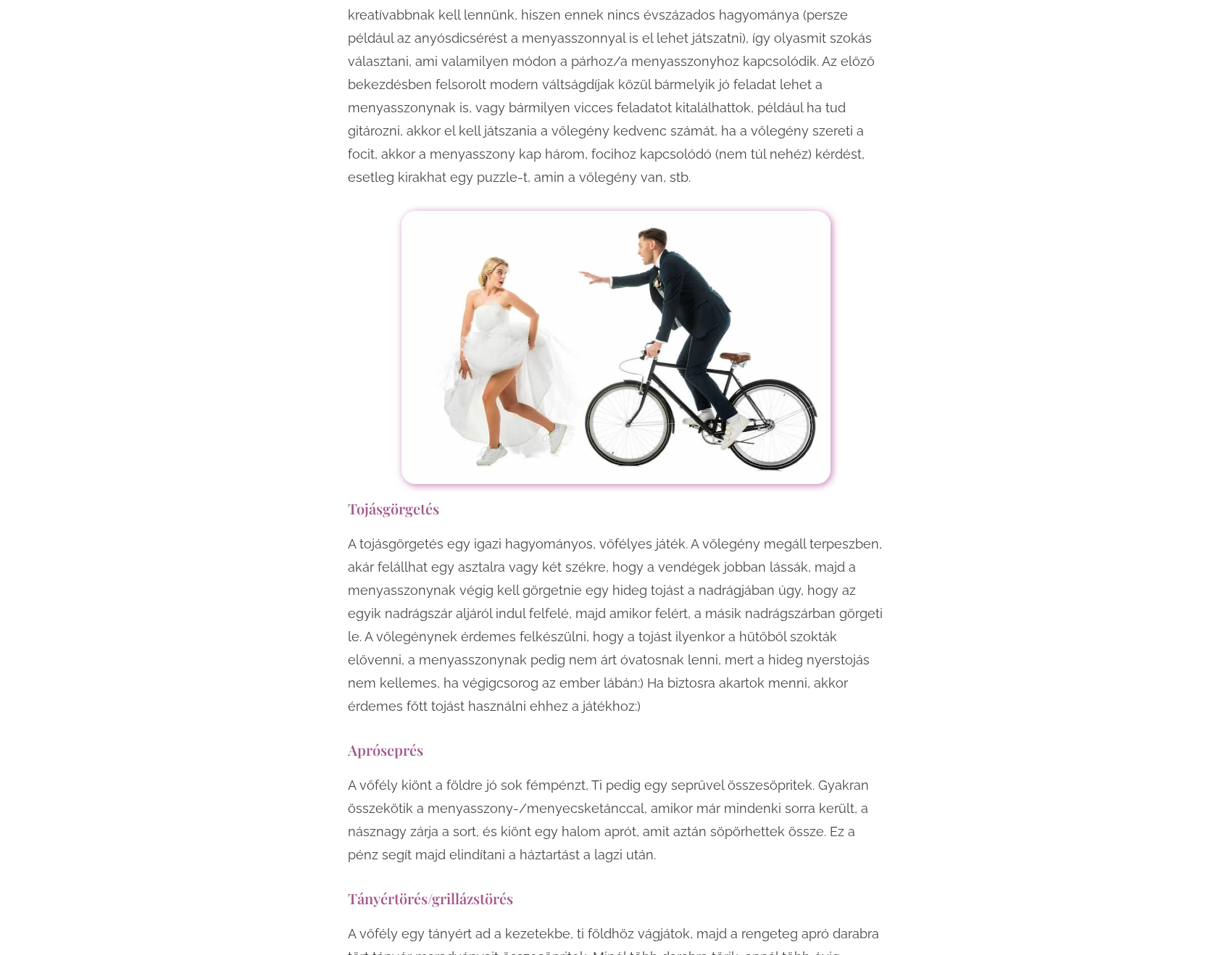
click at [562, 635] on p "A tojásgörgetés egy igazi hagyományos, vőfélyes játék. A vőlegény megáll terpes…" at bounding box center [616, 626] width 536 height 185
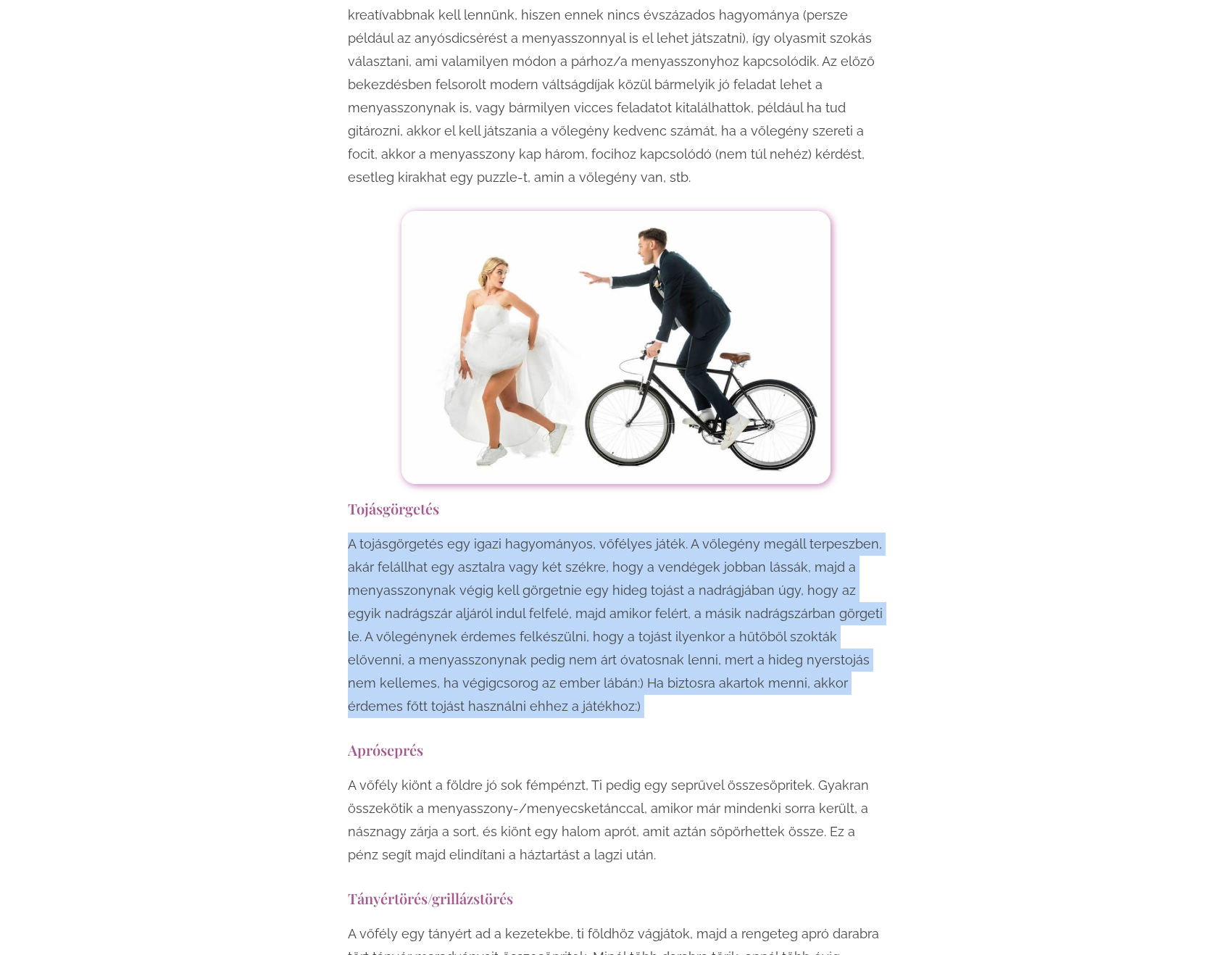
click at [562, 635] on p "A tojásgörgetés egy igazi hagyományos, vőfélyes játék. A vőlegény megáll terpes…" at bounding box center [616, 626] width 536 height 185
click at [582, 624] on p "A tojásgörgetés egy igazi hagyományos, vőfélyes játék. A vőlegény megáll terpes…" at bounding box center [616, 626] width 536 height 185
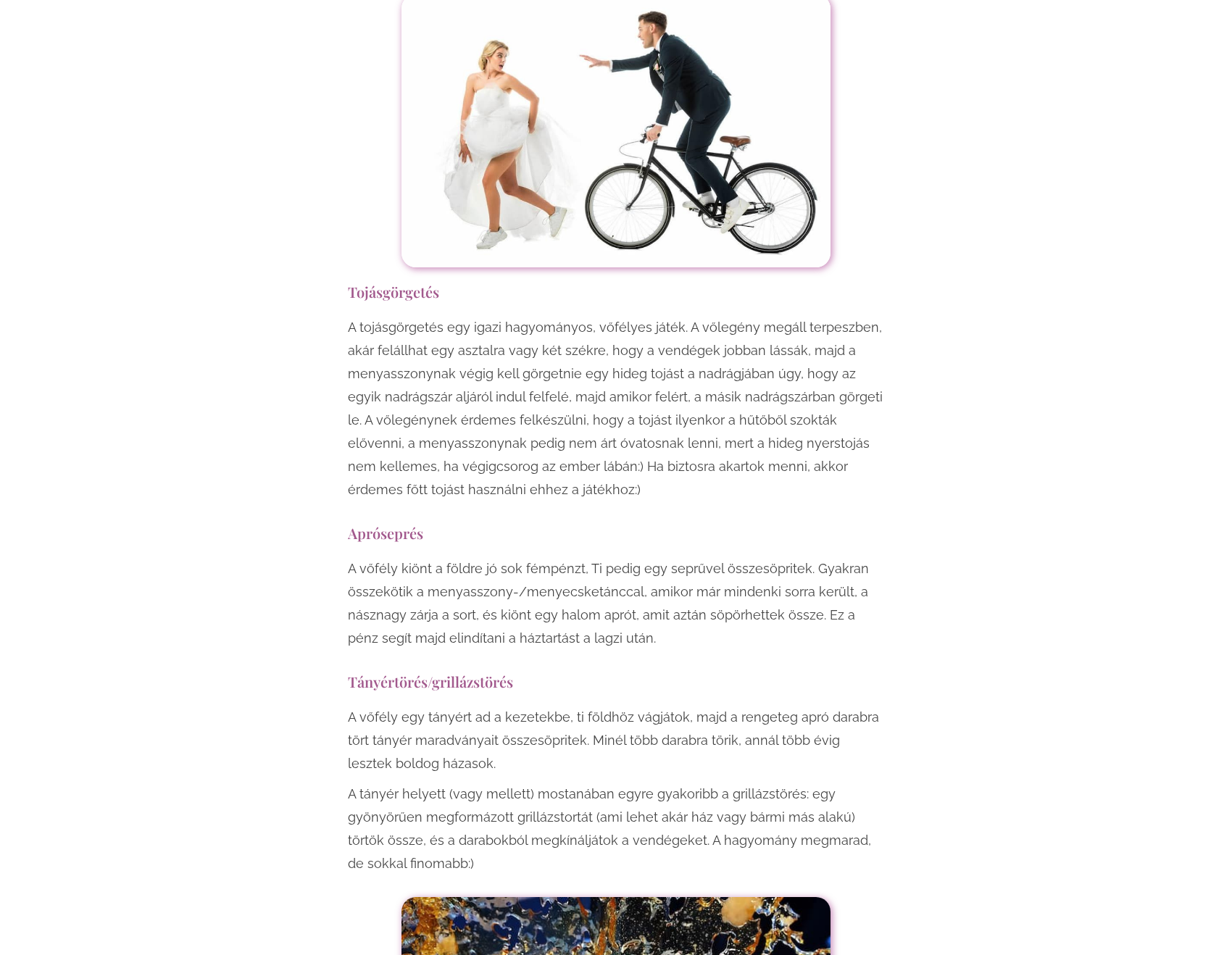
scroll to position [3117, 0]
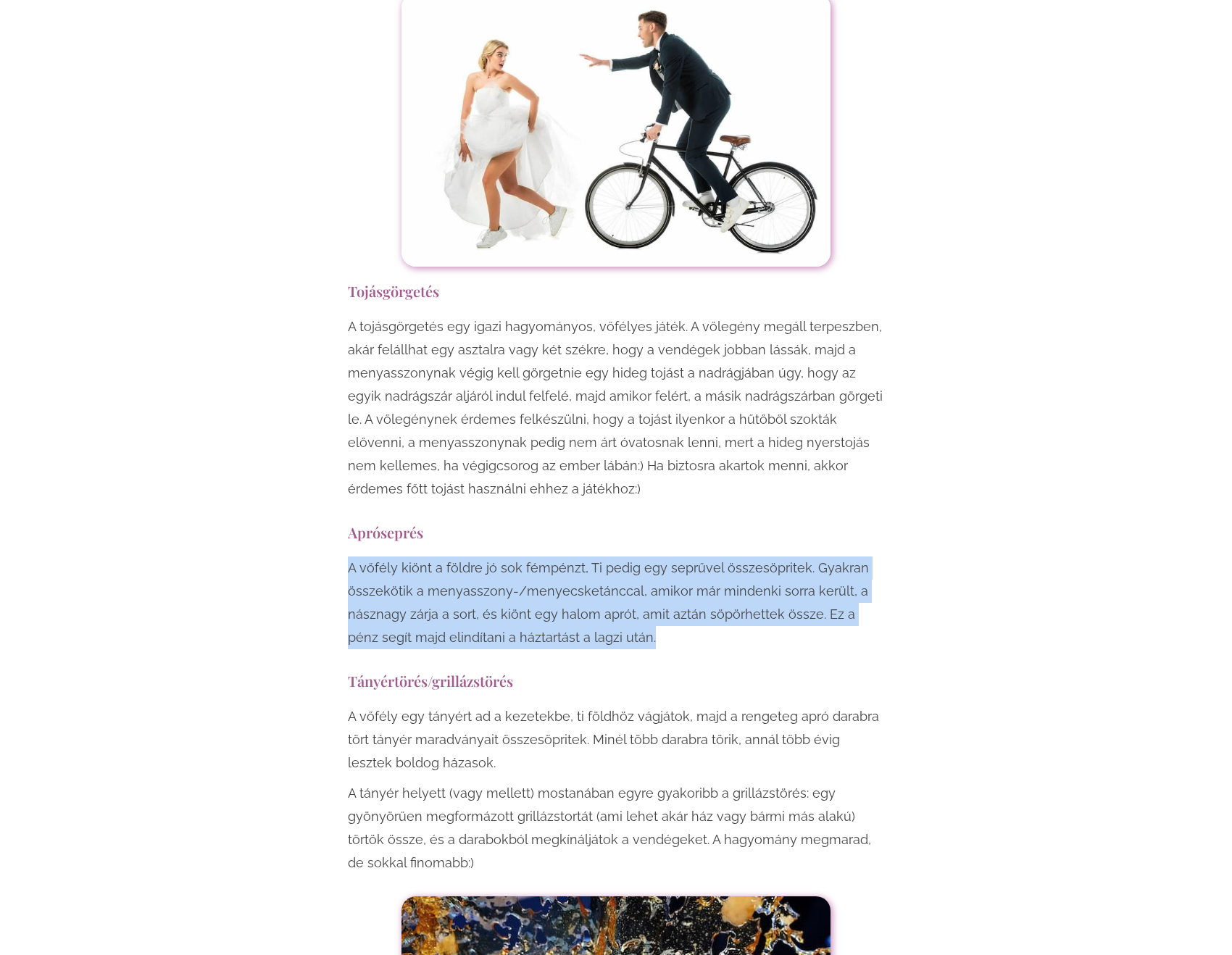
drag, startPoint x: 345, startPoint y: 493, endPoint x: 670, endPoint y: 579, distance: 336.2
click at [673, 571] on p "A vőfély kiönt a földre jó sok fémpénzt, Ti pedig egy seprűvel összesöpritek. G…" at bounding box center [616, 603] width 536 height 93
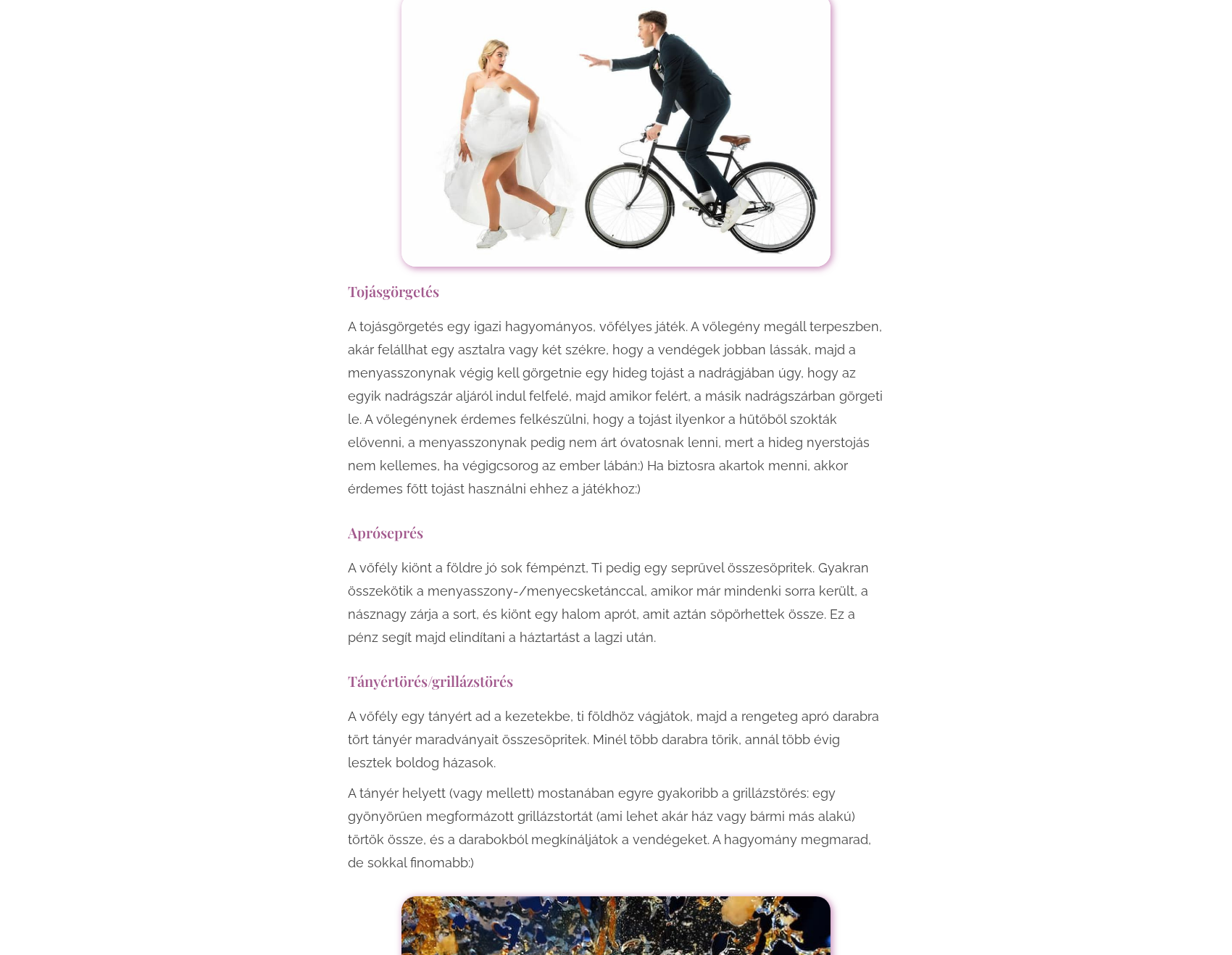
click at [673, 571] on p "A vőfély kiönt a földre jó sok fémpénzt, Ti pedig egy seprűvel összesöpritek. G…" at bounding box center [616, 603] width 536 height 93
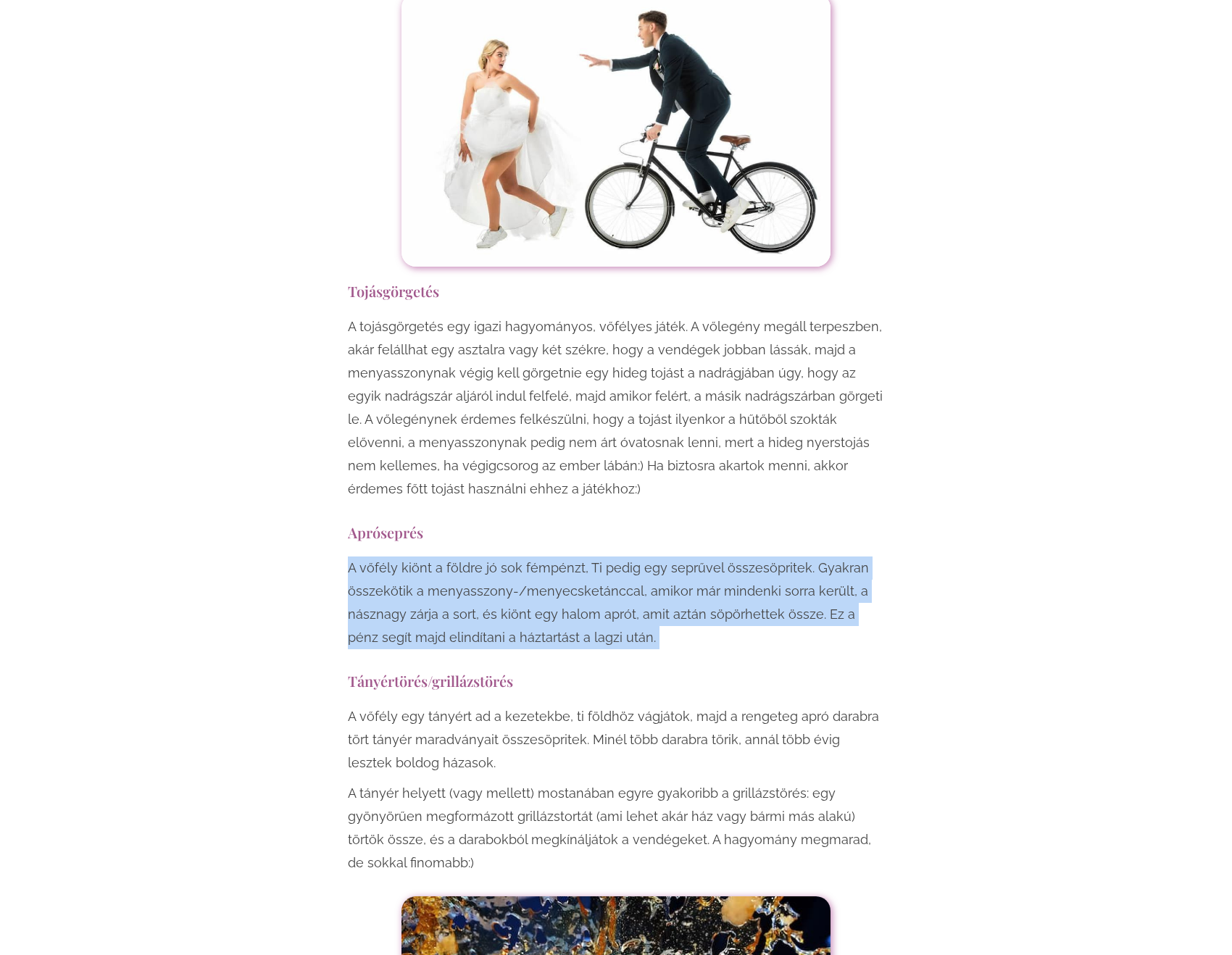
drag, startPoint x: 673, startPoint y: 571, endPoint x: 620, endPoint y: 524, distance: 70.8
click at [666, 562] on p "A vőfély kiönt a földre jó sok fémpénzt, Ti pedig egy seprűvel összesöpritek. G…" at bounding box center [616, 603] width 536 height 93
click at [592, 557] on p "A vőfély kiönt a földre jó sok fémpénzt, Ti pedig egy seprűvel összesöpritek. G…" at bounding box center [616, 603] width 536 height 93
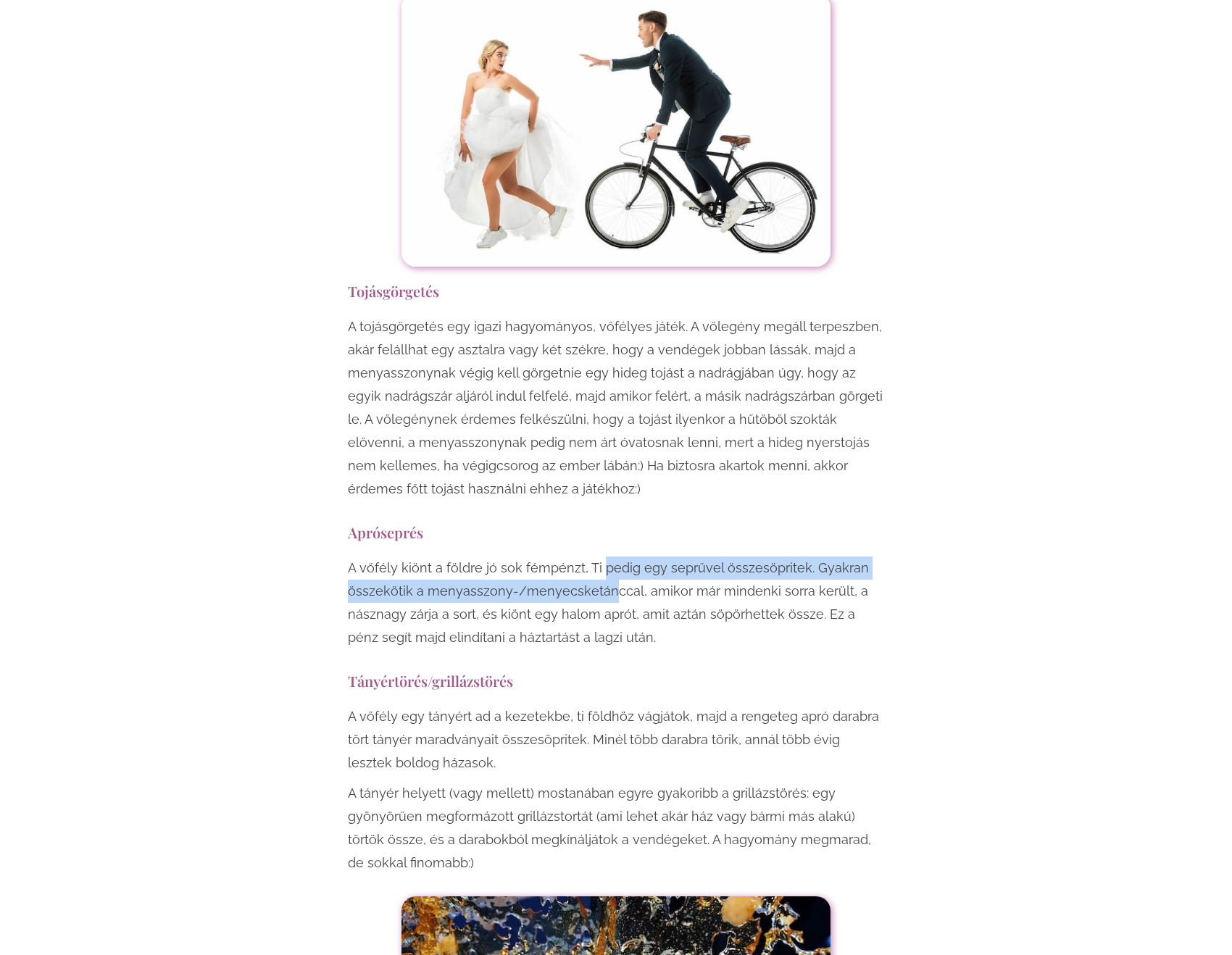
drag, startPoint x: 600, startPoint y: 504, endPoint x: 614, endPoint y: 528, distance: 27.8
click at [613, 557] on p "A vőfély kiönt a földre jó sok fémpénzt, Ti pedig egy seprűvel összesöpritek. G…" at bounding box center [616, 603] width 536 height 93
click at [619, 557] on p "A vőfély kiönt a földre jó sok fémpénzt, Ti pedig egy seprűvel összesöpritek. G…" at bounding box center [616, 603] width 536 height 93
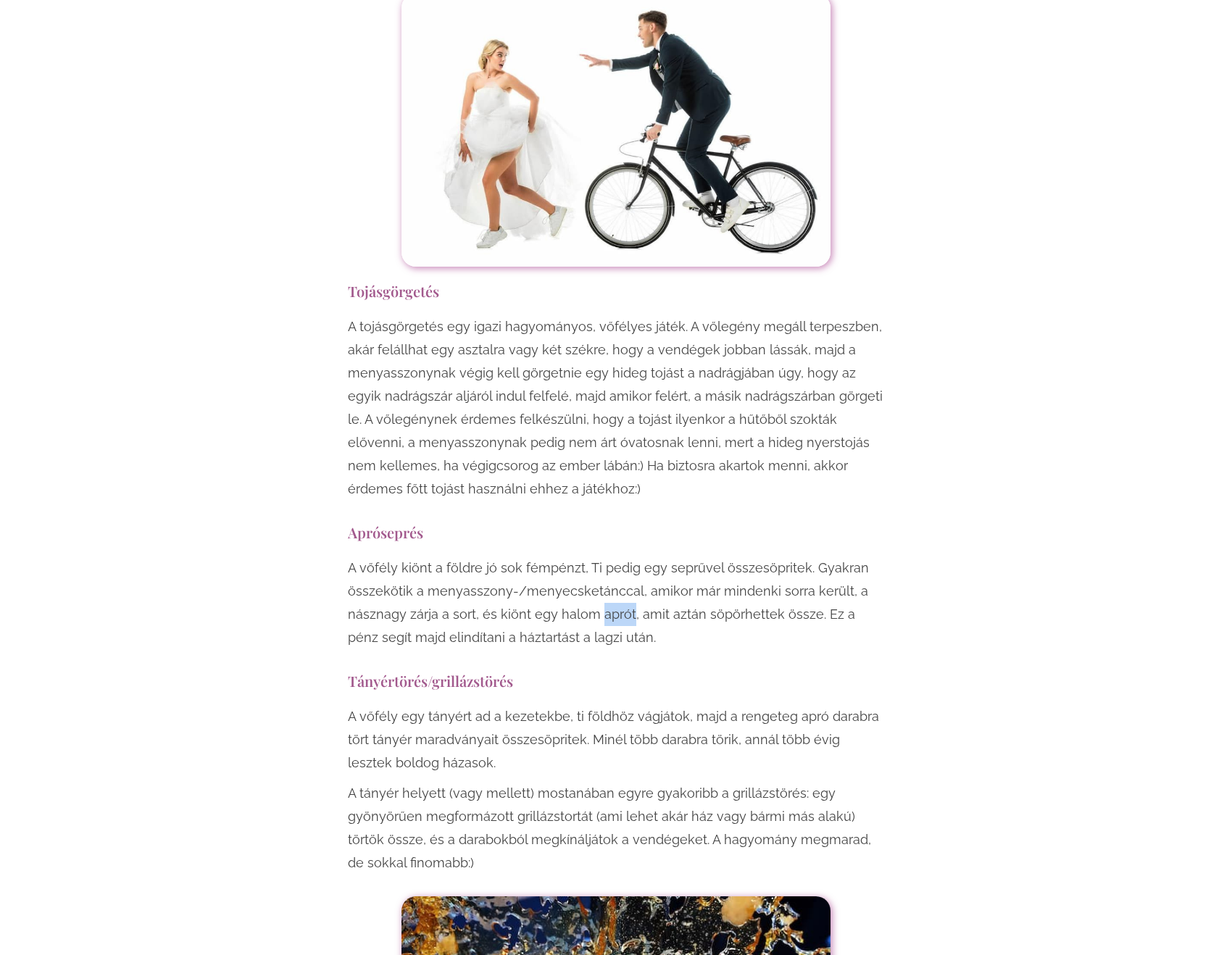
click at [619, 557] on p "A vőfély kiönt a földre jó sok fémpénzt, Ti pedig egy seprűvel összesöpritek. G…" at bounding box center [616, 603] width 536 height 93
click at [519, 557] on p "A vőfély kiönt a földre jó sok fémpénzt, Ti pedig egy seprűvel összesöpritek. G…" at bounding box center [616, 603] width 536 height 93
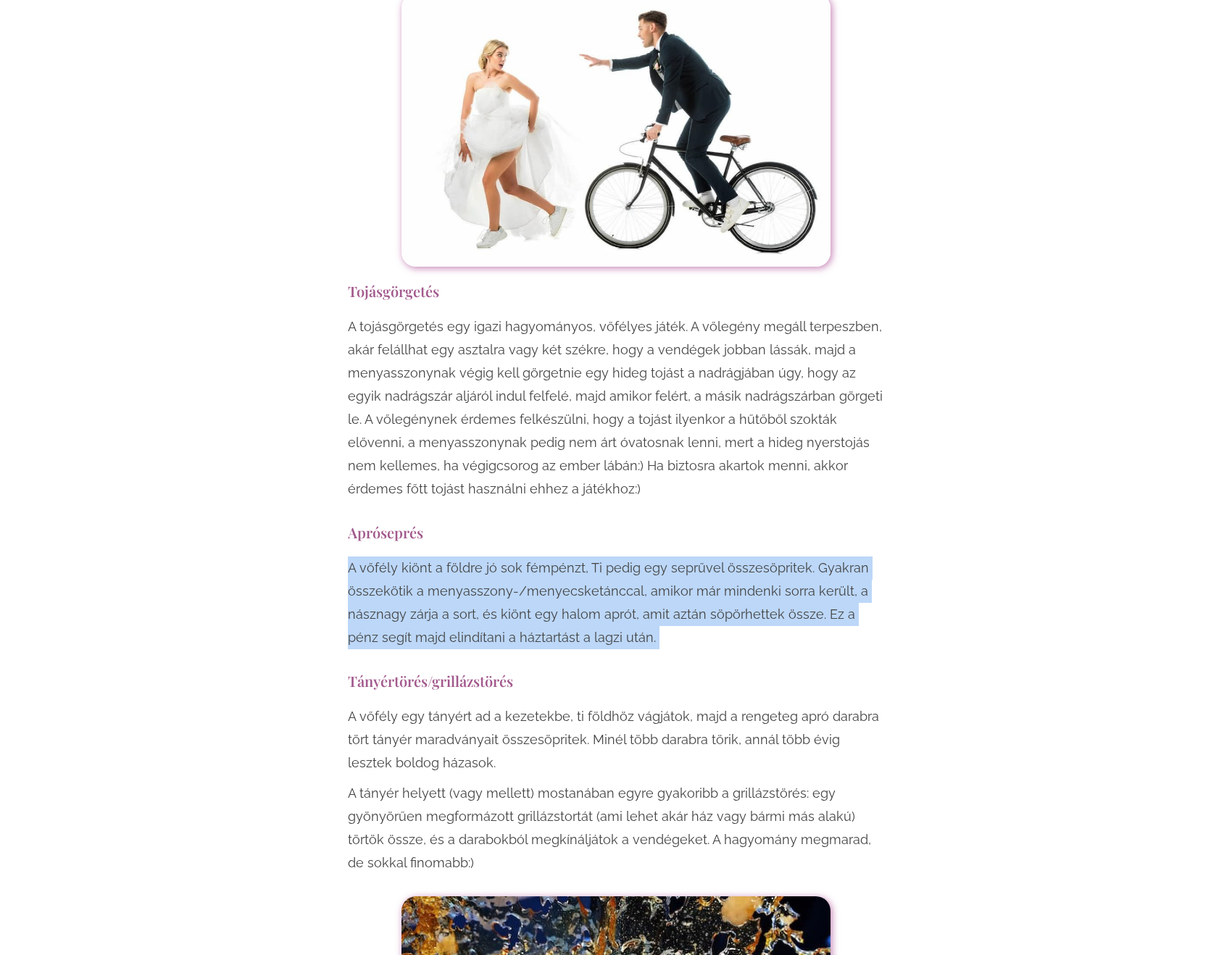
drag, startPoint x: 519, startPoint y: 526, endPoint x: 526, endPoint y: 535, distance: 11.4
click at [523, 557] on p "A vőfély kiönt a földre jó sok fémpénzt, Ti pedig egy seprűvel összesöpritek. G…" at bounding box center [616, 603] width 536 height 93
click at [664, 568] on p "A vőfély kiönt a földre jó sok fémpénzt, Ti pedig egy seprűvel összesöpritek. G…" at bounding box center [616, 603] width 536 height 93
drag, startPoint x: 663, startPoint y: 571, endPoint x: 640, endPoint y: 476, distance: 97.7
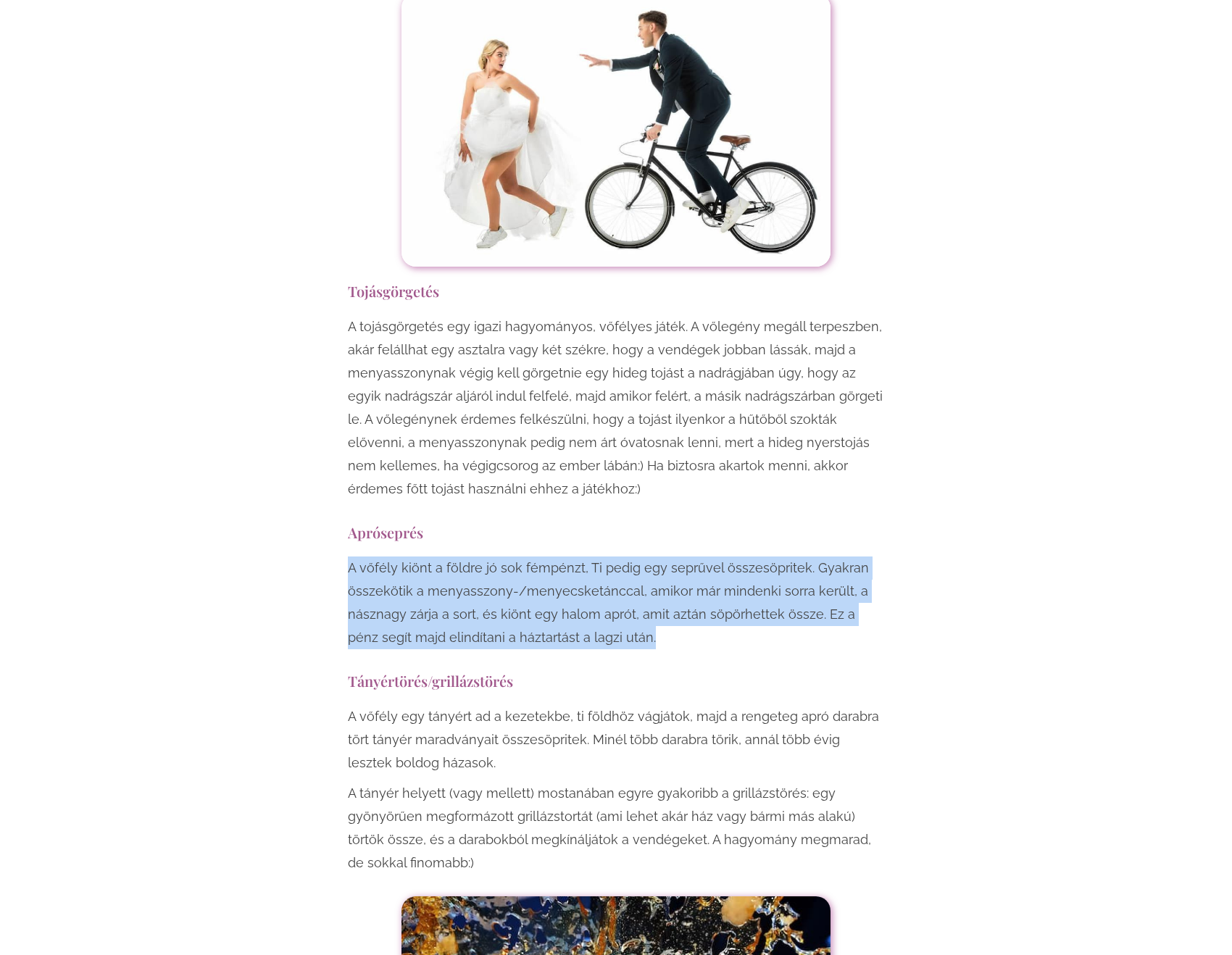
drag, startPoint x: 634, startPoint y: 456, endPoint x: 645, endPoint y: 567, distance: 111.5
click at [645, 567] on p "A vőfély kiönt a földre jó sok fémpénzt, Ti pedig egy seprűvel összesöpritek. G…" at bounding box center [616, 603] width 536 height 93
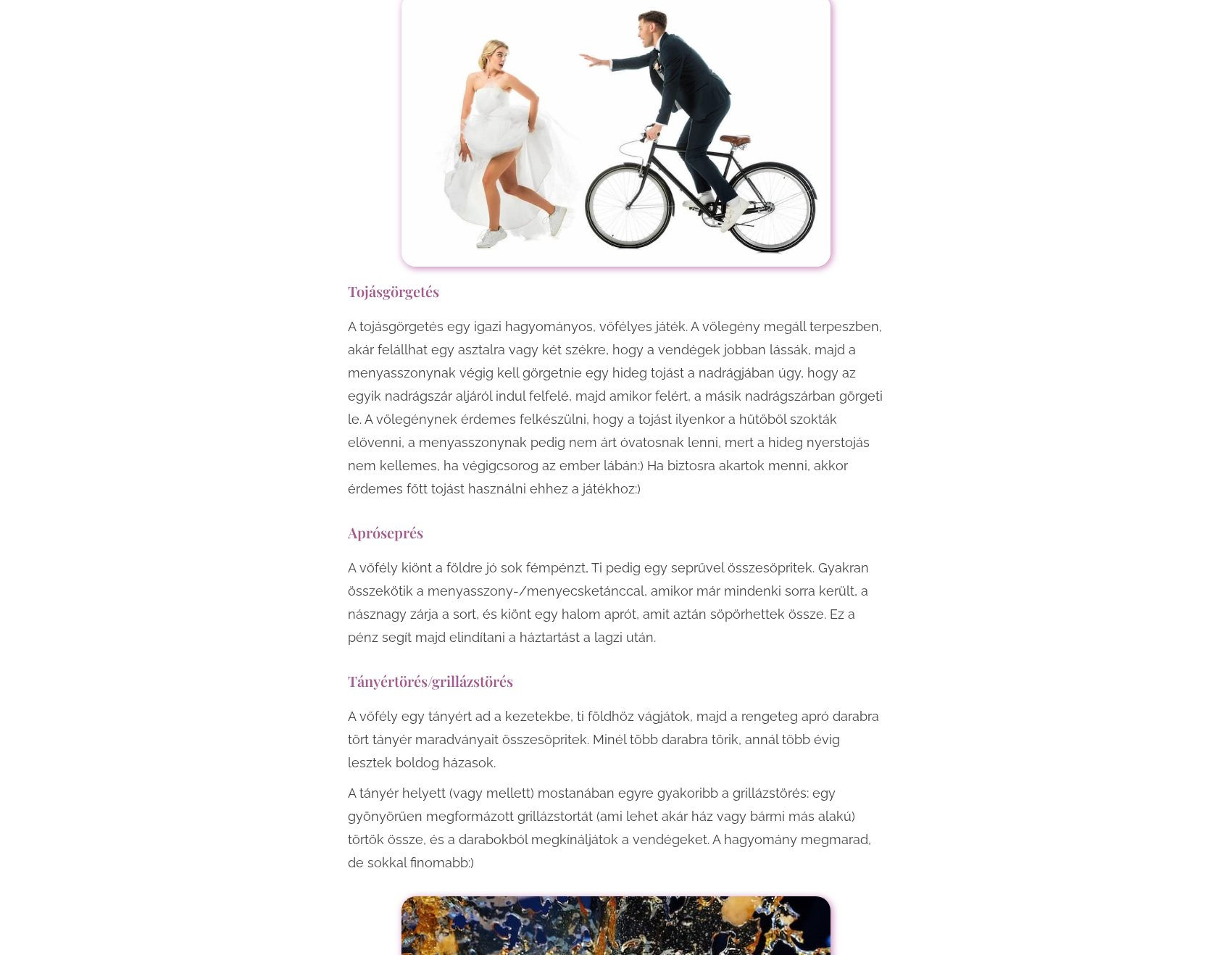
click at [645, 567] on p "A vőfély kiönt a földre jó sok fémpénzt, Ti pedig egy seprűvel összesöpritek. G…" at bounding box center [616, 603] width 536 height 93
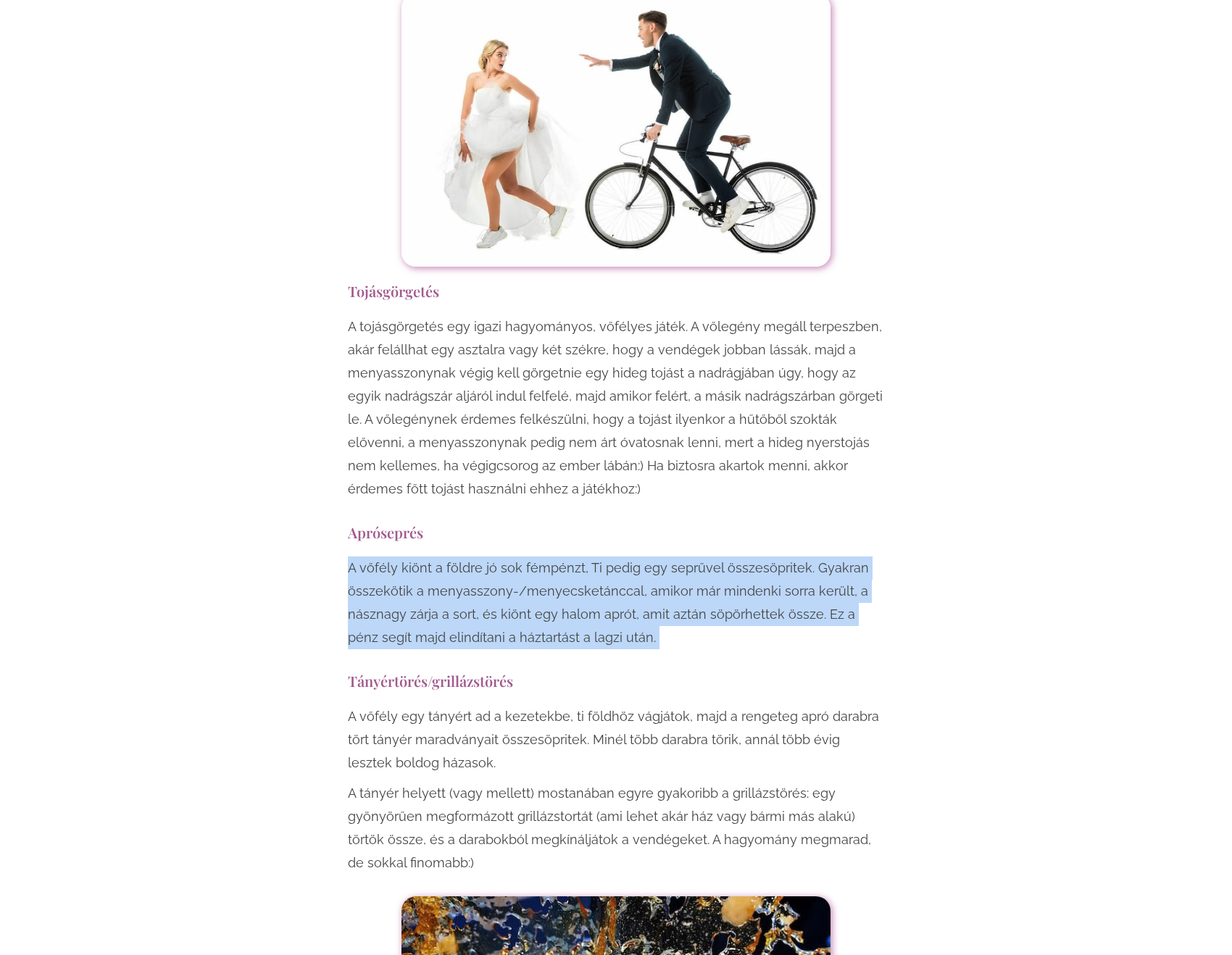
click at [645, 567] on p "A vőfély kiönt a földre jó sok fémpénzt, Ti pedig egy seprűvel összesöpritek. G…" at bounding box center [616, 603] width 536 height 93
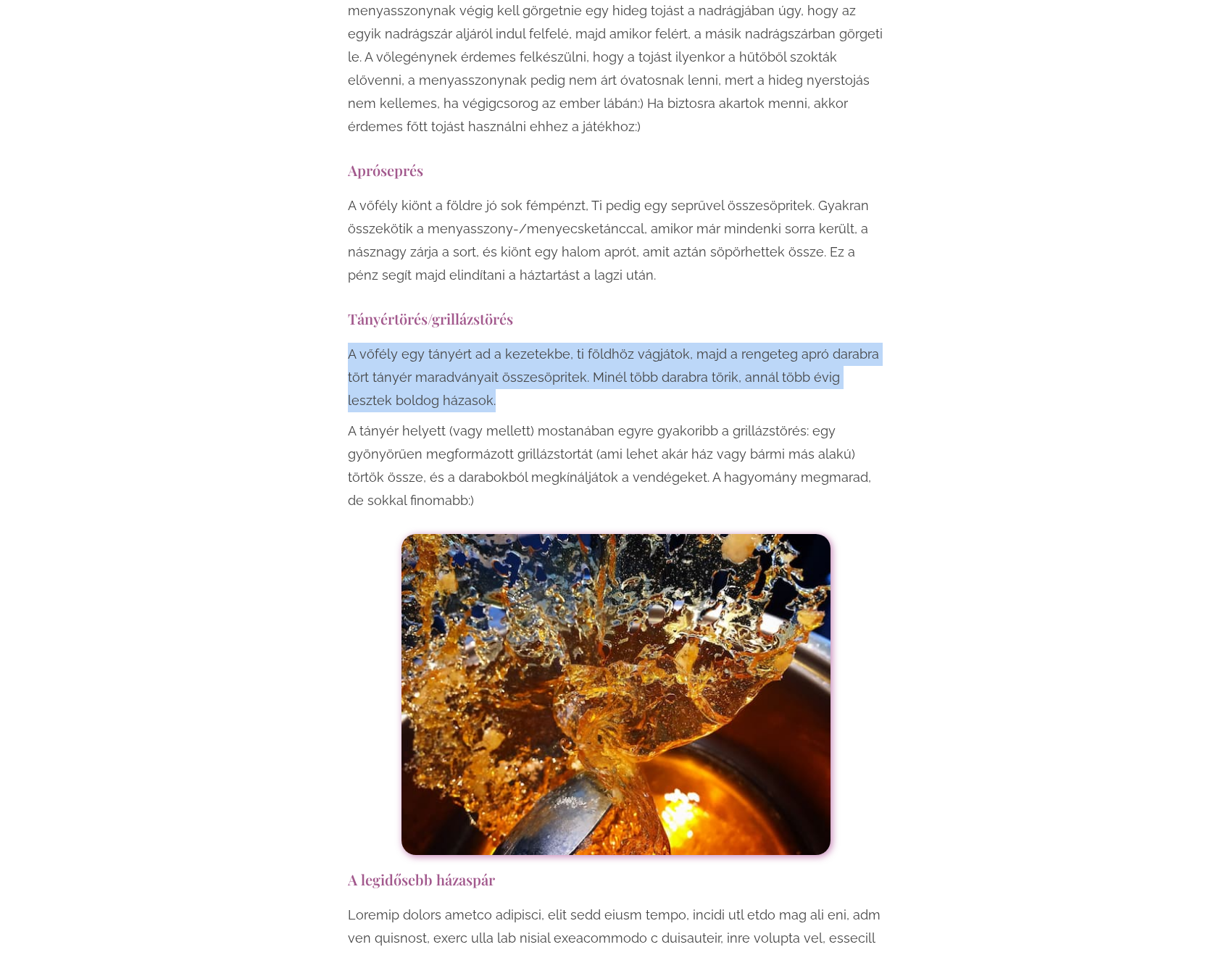
drag, startPoint x: 348, startPoint y: 280, endPoint x: 476, endPoint y: 333, distance: 138.5
click at [476, 343] on p "A vőfély egy tányért ad a kezetekbe, ti földhöz vágjátok, majd a rengeteg apró …" at bounding box center [616, 378] width 536 height 70
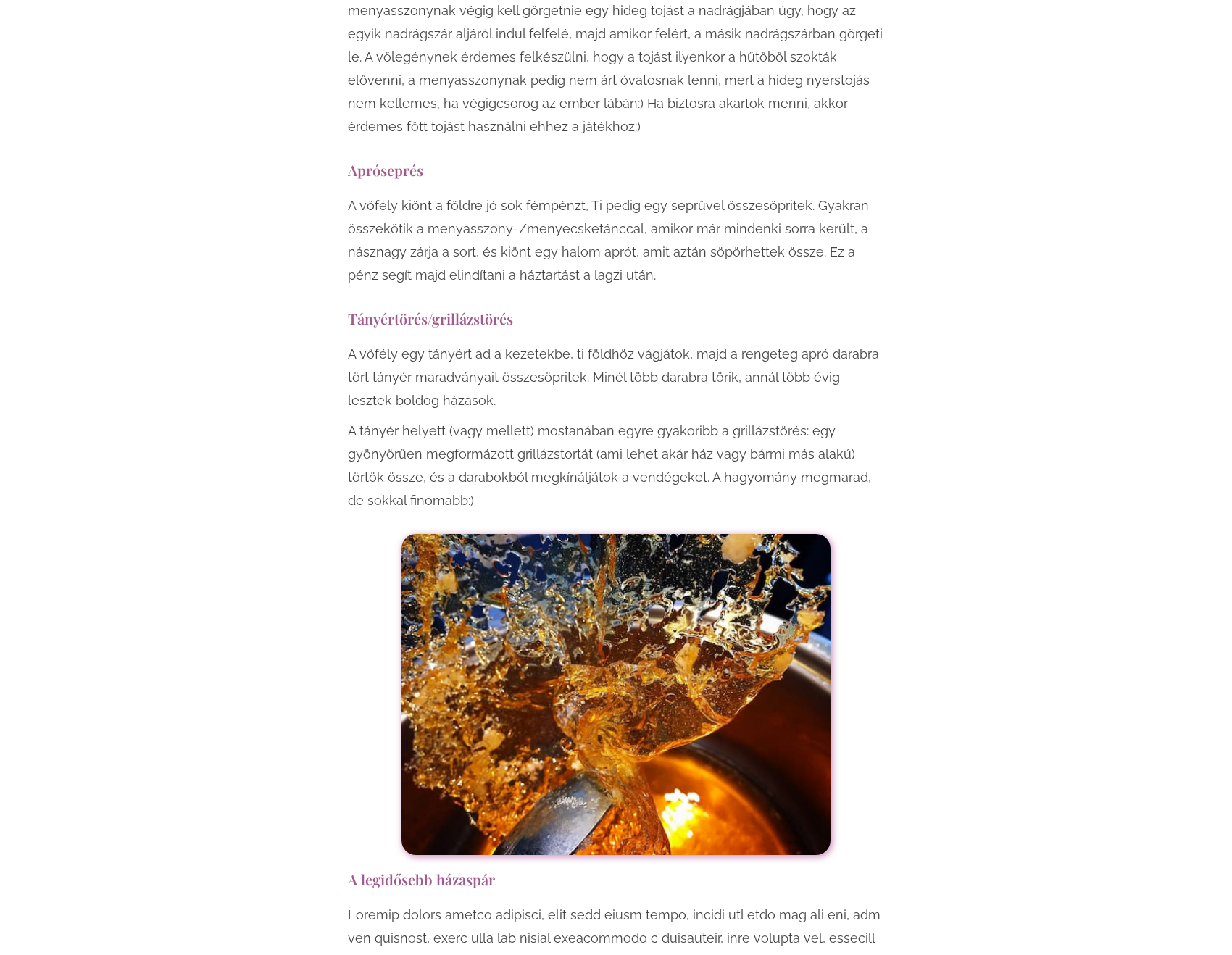
click at [476, 343] on p "A vőfély egy tányért ad a kezetekbe, ti földhöz vágjátok, majd a rengeteg apró …" at bounding box center [616, 378] width 536 height 70
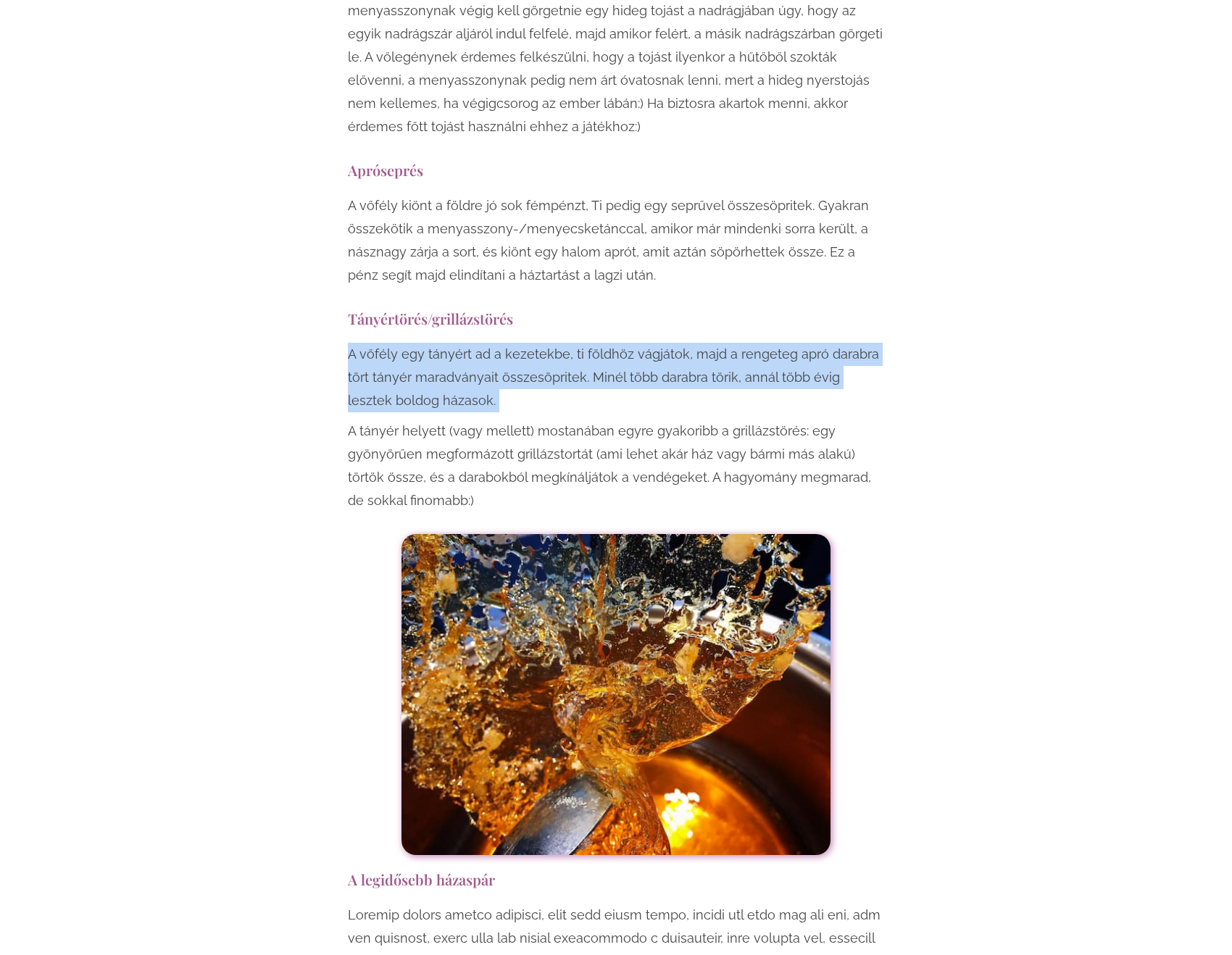
click at [476, 343] on p "A vőfély egy tányért ad a kezetekbe, ti földhöz vágjátok, majd a rengeteg apró …" at bounding box center [616, 378] width 536 height 70
click at [384, 343] on p "A vőfély egy tányért ad a kezetekbe, ti földhöz vágjátok, majd a rengeteg apró …" at bounding box center [616, 378] width 536 height 70
click at [438, 343] on p "A vőfély egy tányért ad a kezetekbe, ti földhöz vágjátok, majd a rengeteg apró …" at bounding box center [616, 378] width 536 height 70
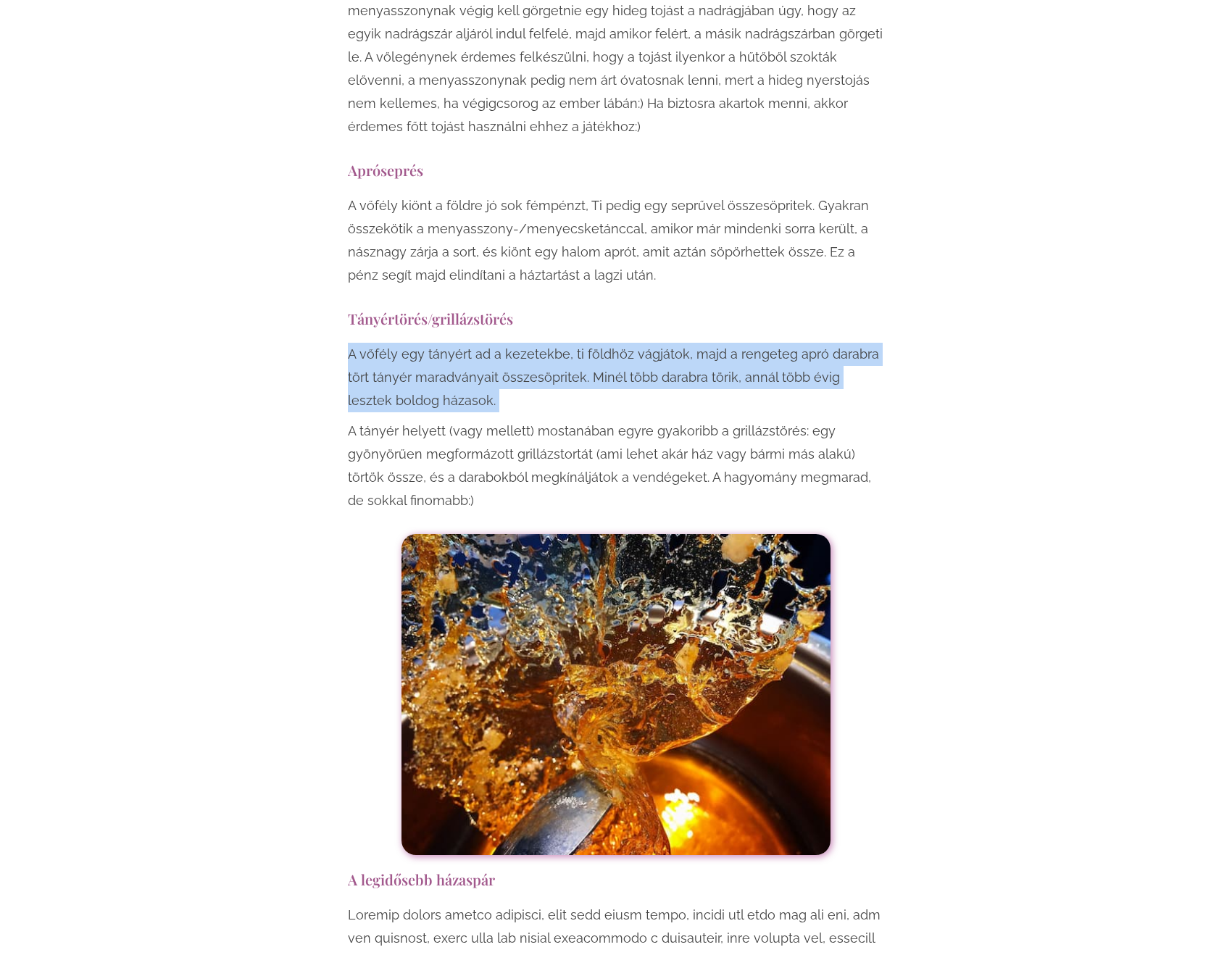
click at [548, 343] on p "A vőfély egy tányért ad a kezetekbe, ti földhöz vágjátok, majd a rengeteg apró …" at bounding box center [616, 378] width 536 height 70
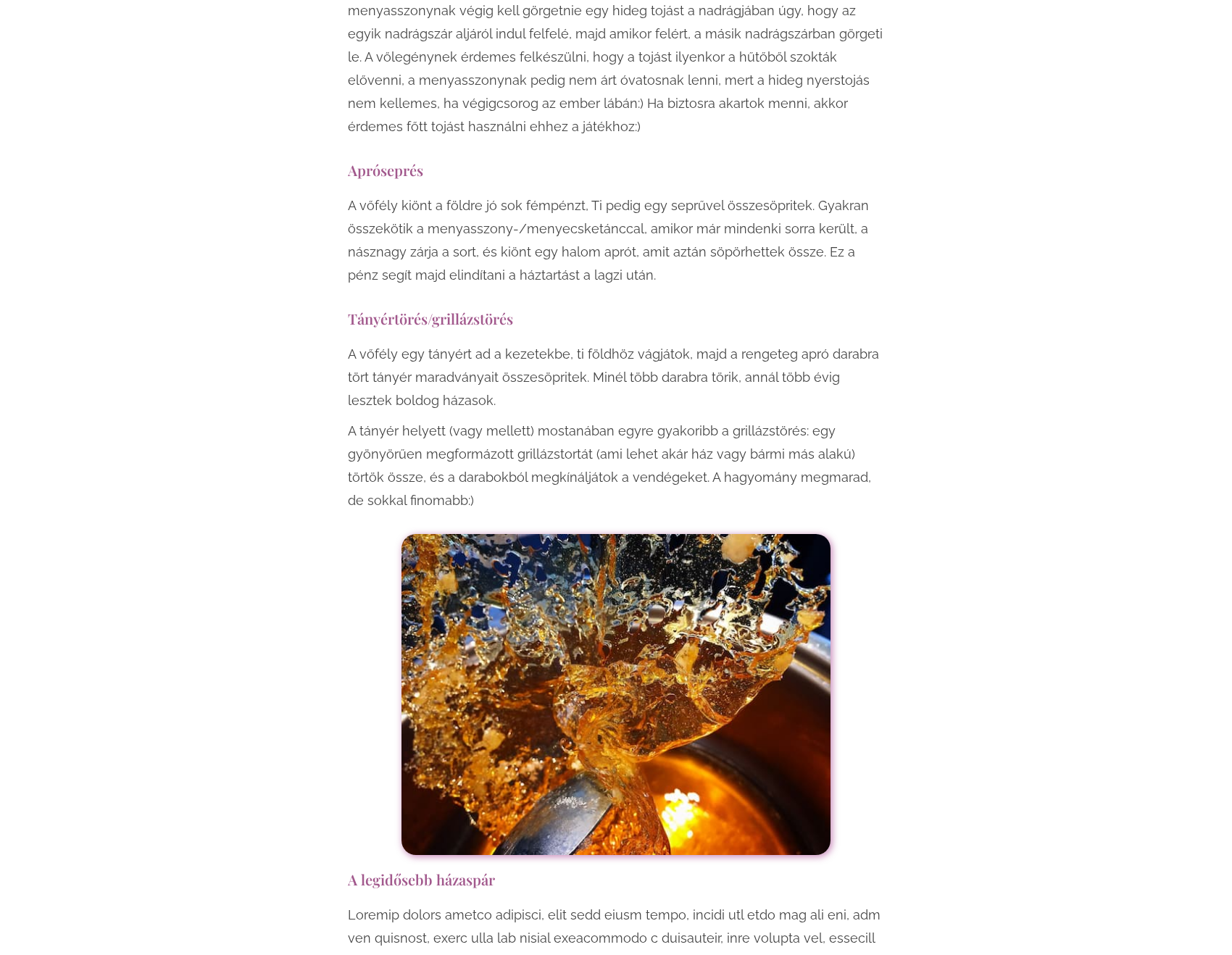
click at [550, 343] on p "A vőfély egy tányért ad a kezetekbe, ti földhöz vágjátok, majd a rengeteg apró …" at bounding box center [616, 378] width 536 height 70
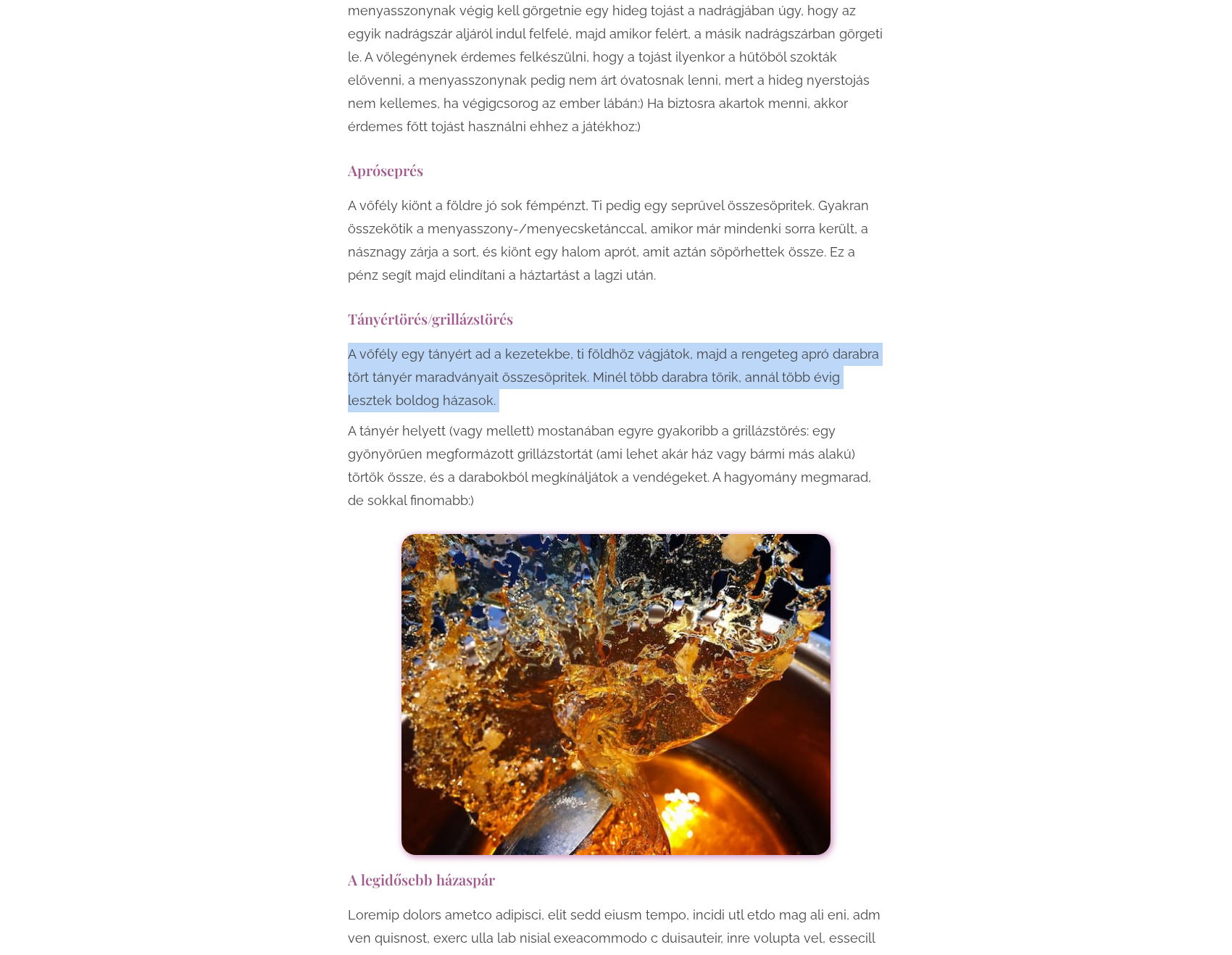
click at [550, 343] on p "A vőfély egy tányért ad a kezetekbe, ti földhöz vágjátok, majd a rengeteg apró …" at bounding box center [616, 378] width 536 height 70
click at [562, 343] on p "A vőfély egy tányért ad a kezetekbe, ti földhöz vágjátok, majd a rengeteg apró …" at bounding box center [616, 378] width 536 height 70
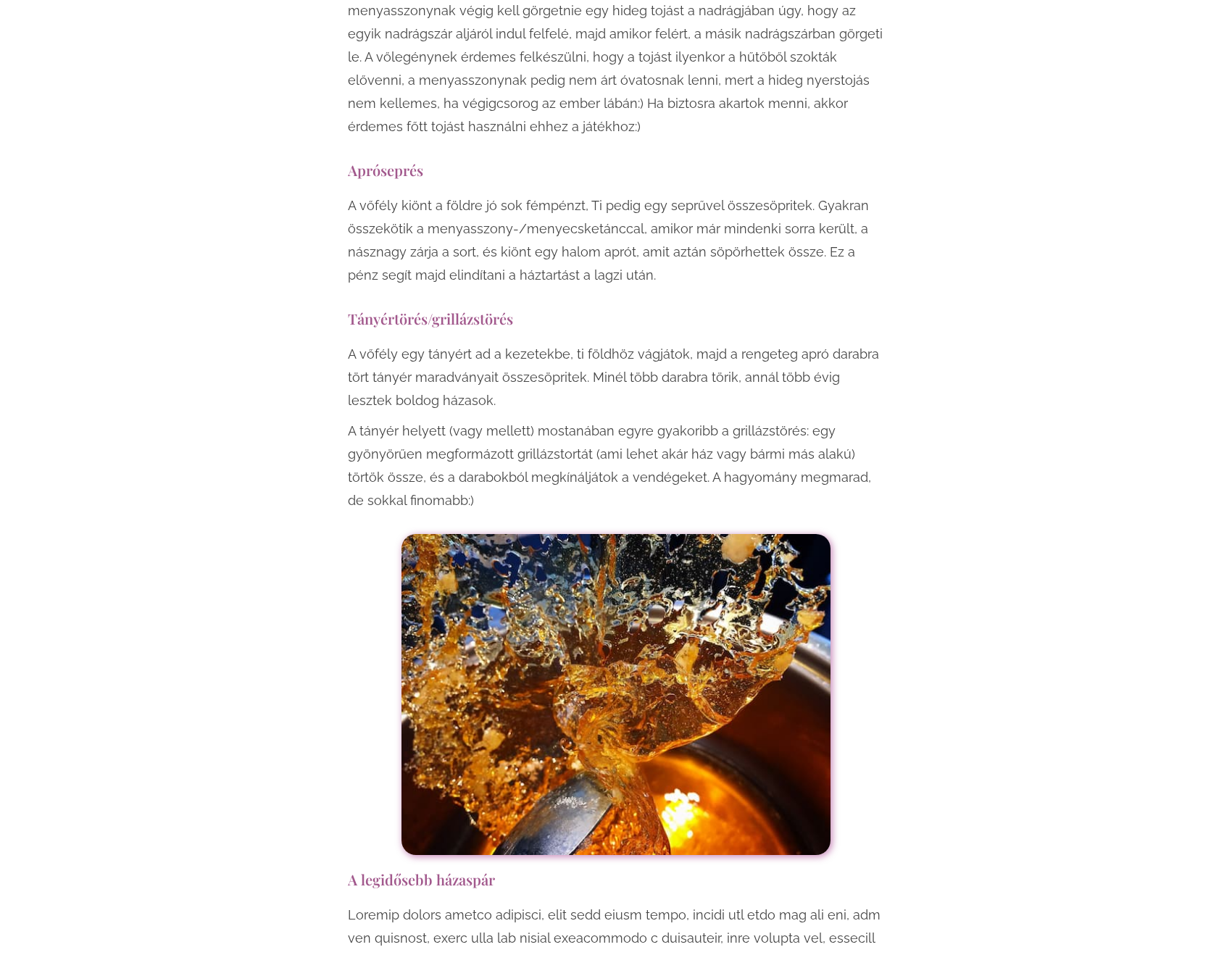
click at [562, 343] on p "A vőfély egy tányért ad a kezetekbe, ti földhöz vágjátok, majd a rengeteg apró …" at bounding box center [616, 378] width 536 height 70
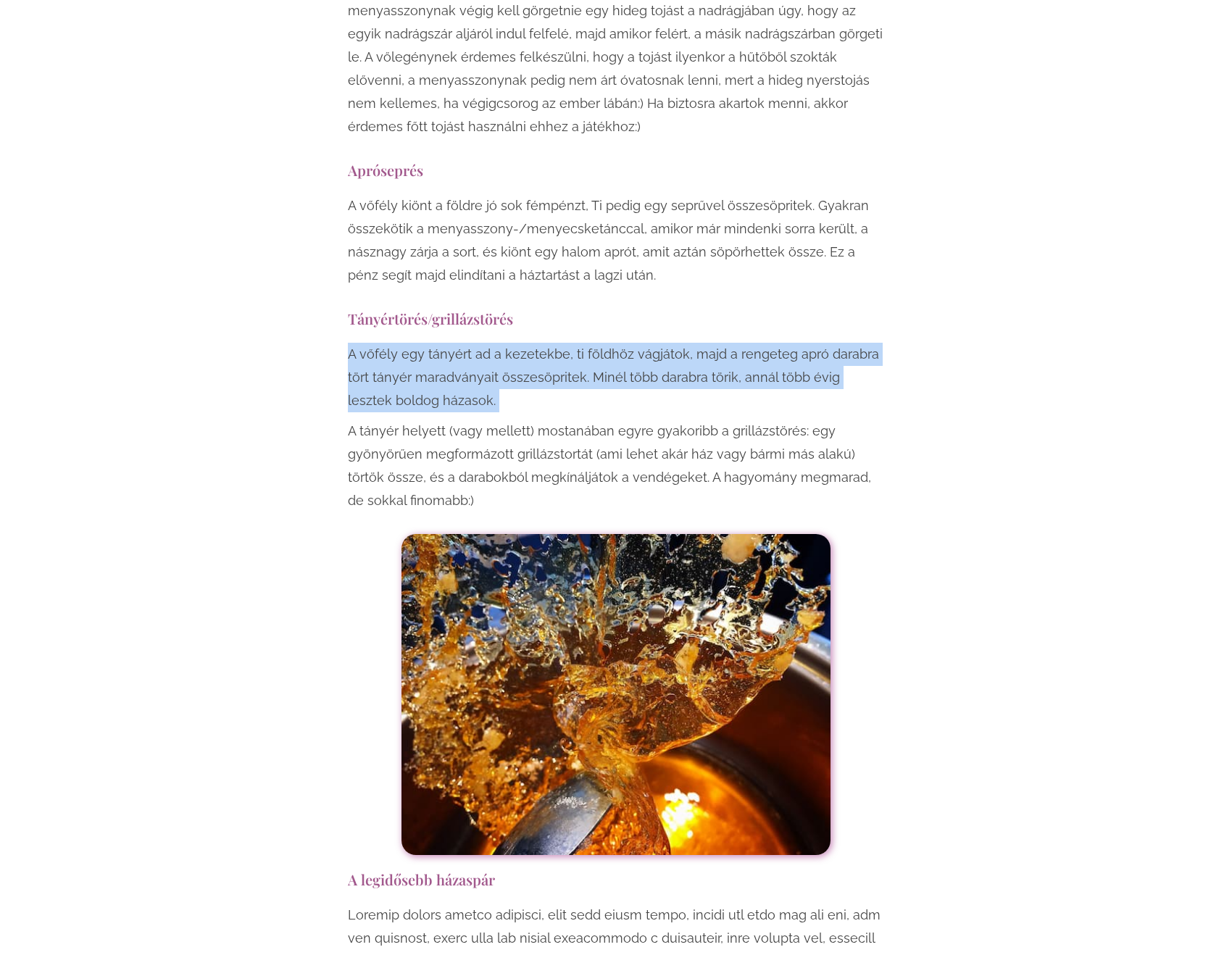
click at [562, 343] on p "A vőfély egy tányért ad a kezetekbe, ti földhöz vágjátok, majd a rengeteg apró …" at bounding box center [616, 378] width 536 height 70
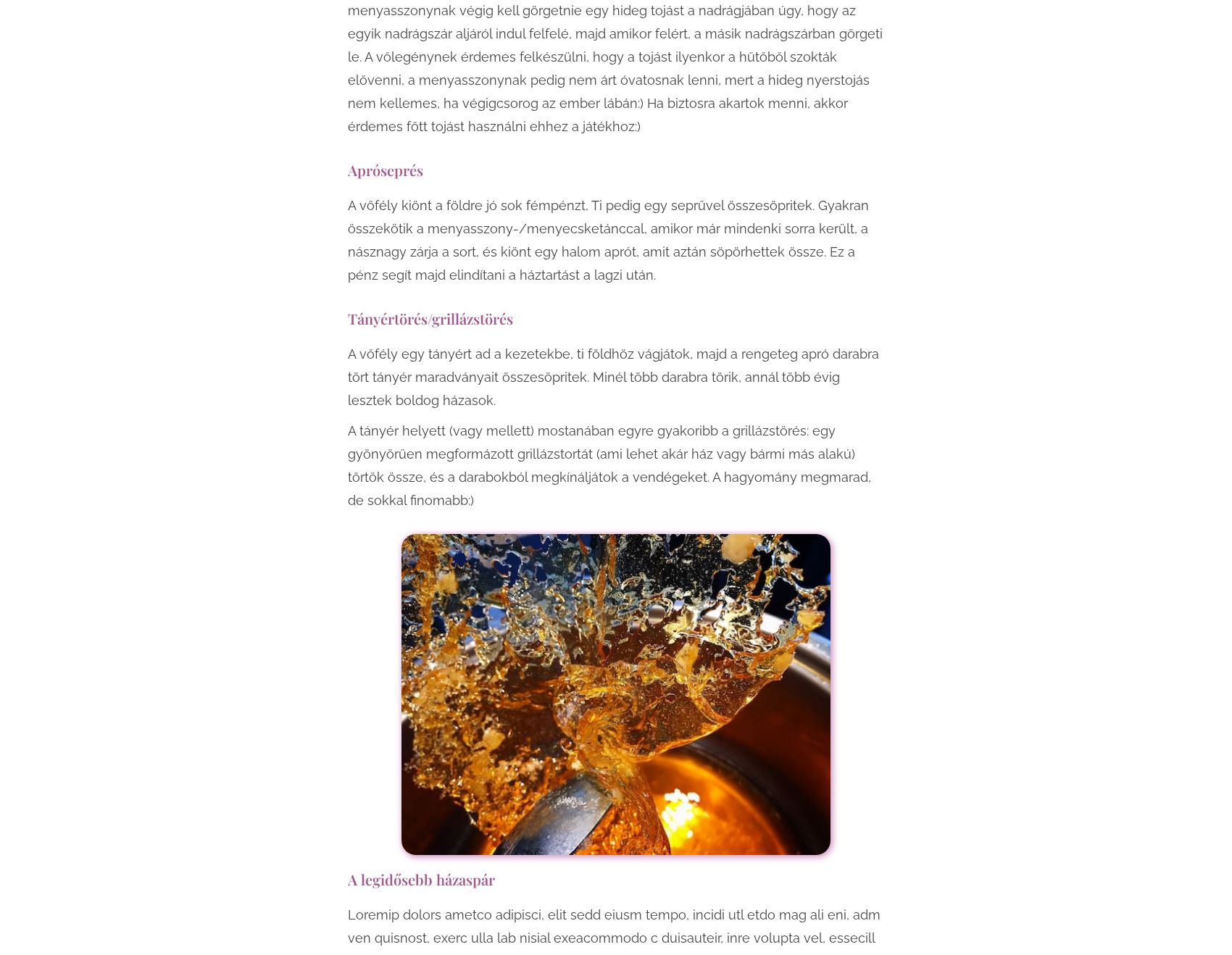
click at [545, 420] on p "A tányér helyett (vagy mellett) mostanában egyre gyakoribb a grillázstörés: egy…" at bounding box center [616, 466] width 536 height 93
click at [544, 420] on p "A tányér helyett (vagy mellett) mostanában egyre gyakoribb a grillázstörés: egy…" at bounding box center [616, 466] width 536 height 93
click at [534, 420] on p "A tányér helyett (vagy mellett) mostanában egyre gyakoribb a grillázstörés: egy…" at bounding box center [616, 466] width 536 height 93
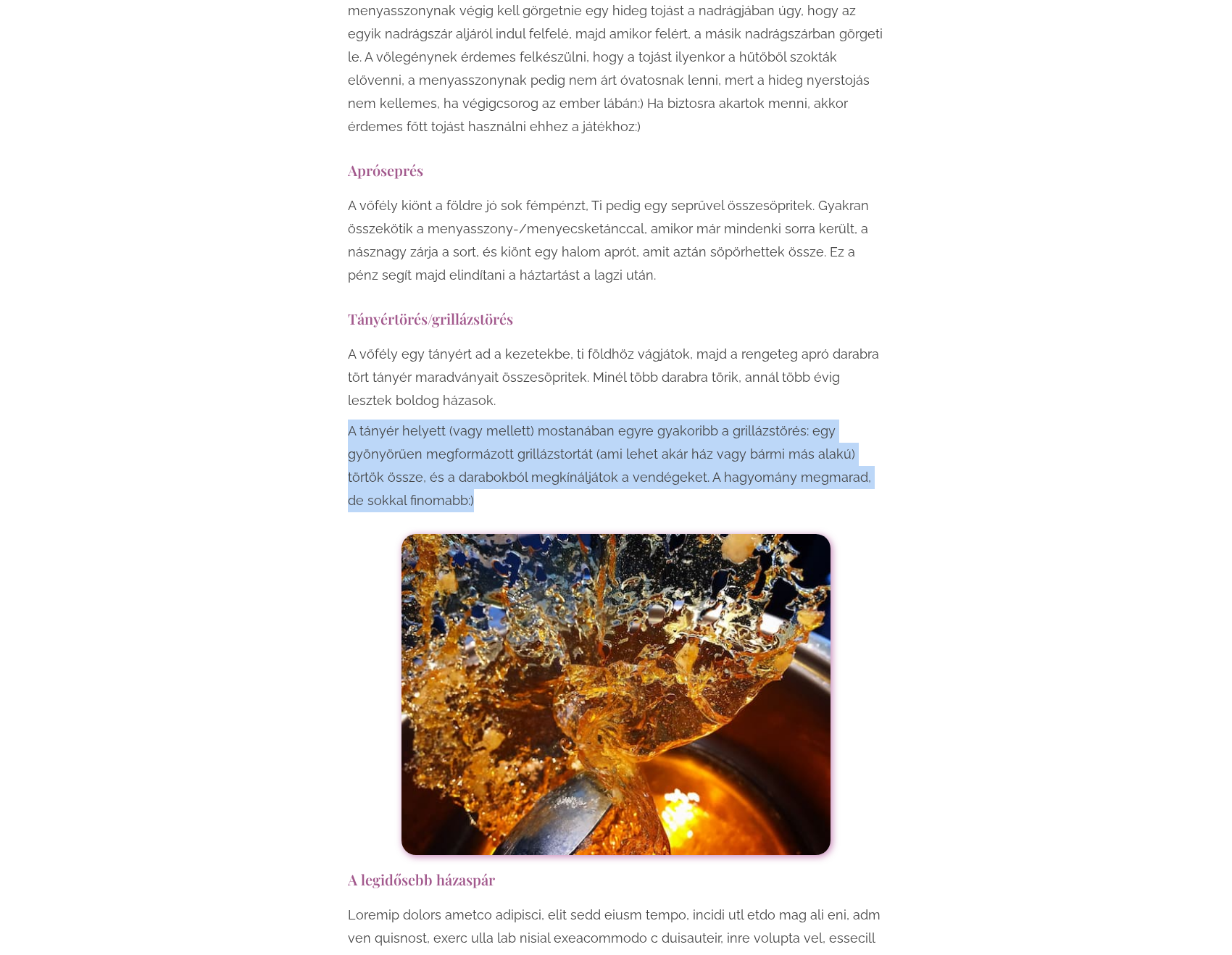
drag, startPoint x: 534, startPoint y: 358, endPoint x: 531, endPoint y: 428, distance: 70.1
click at [531, 428] on p "A tányér helyett (vagy mellett) mostanában egyre gyakoribb a grillázstörés: egy…" at bounding box center [616, 466] width 536 height 93
click at [532, 428] on p "A tányér helyett (vagy mellett) mostanában egyre gyakoribb a grillázstörés: egy…" at bounding box center [616, 466] width 536 height 93
drag, startPoint x: 532, startPoint y: 428, endPoint x: 540, endPoint y: 355, distance: 73.4
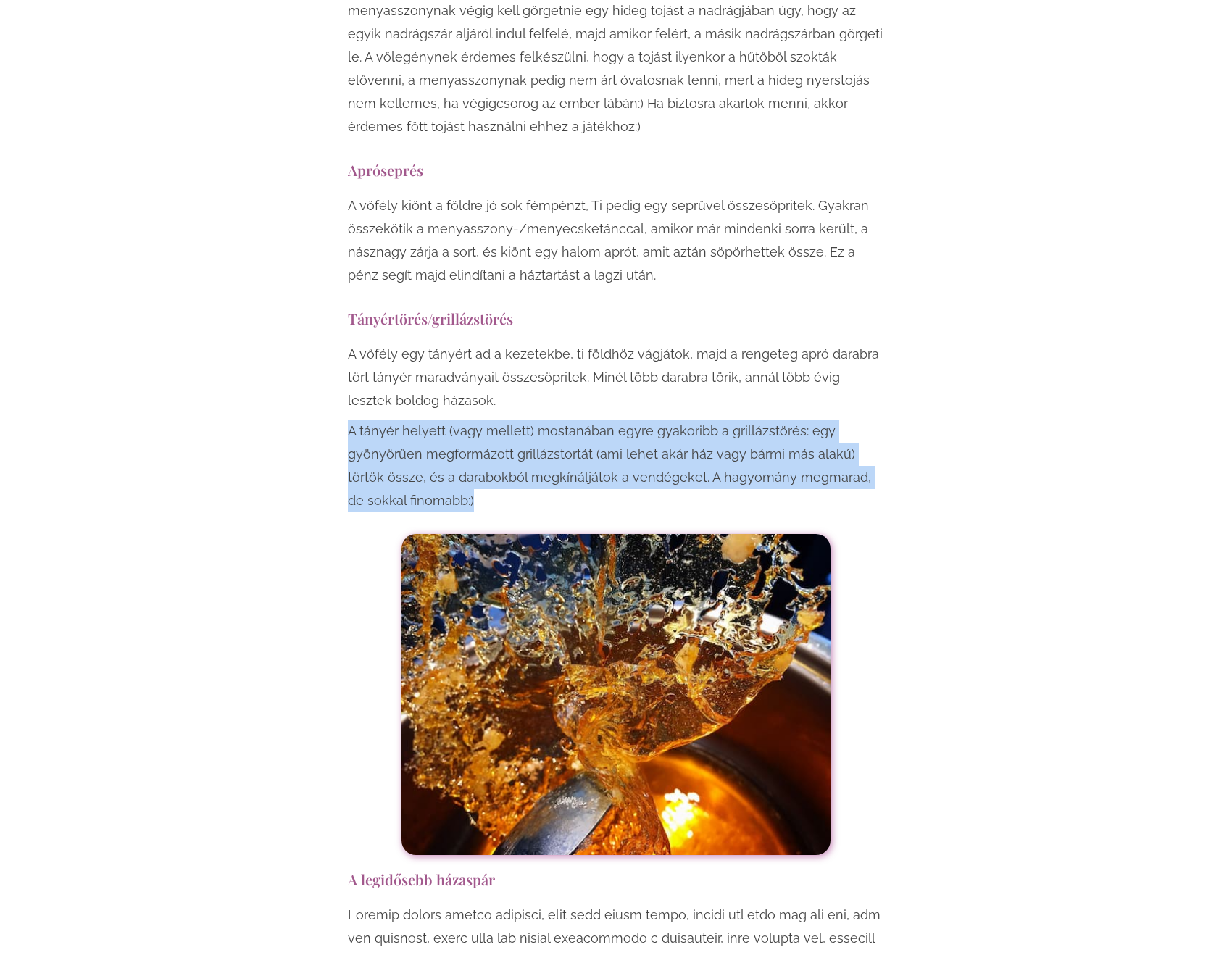
click at [540, 420] on p "A tányér helyett (vagy mellett) mostanában egyre gyakoribb a grillázstörés: egy…" at bounding box center [616, 466] width 536 height 93
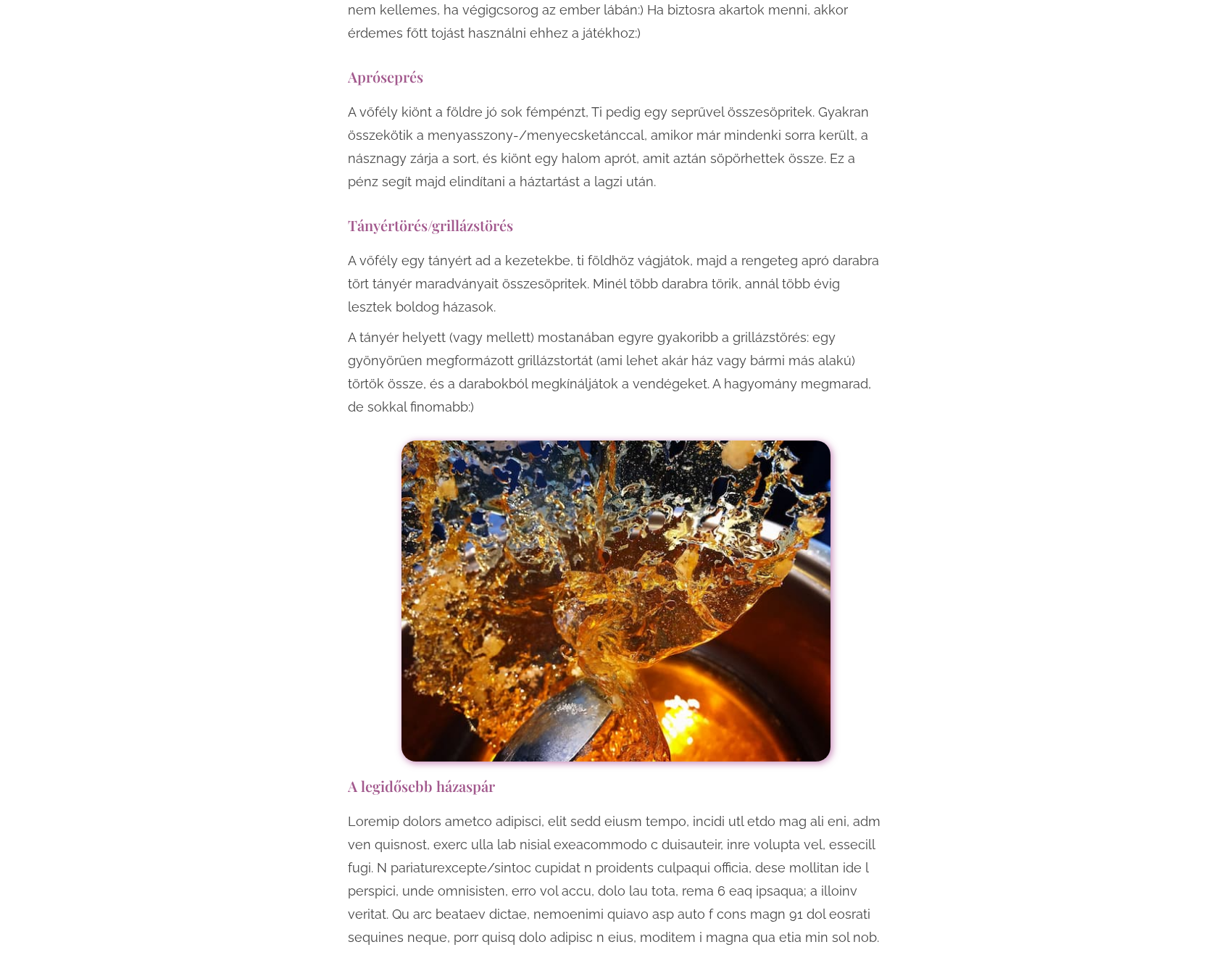
scroll to position [3914, 0]
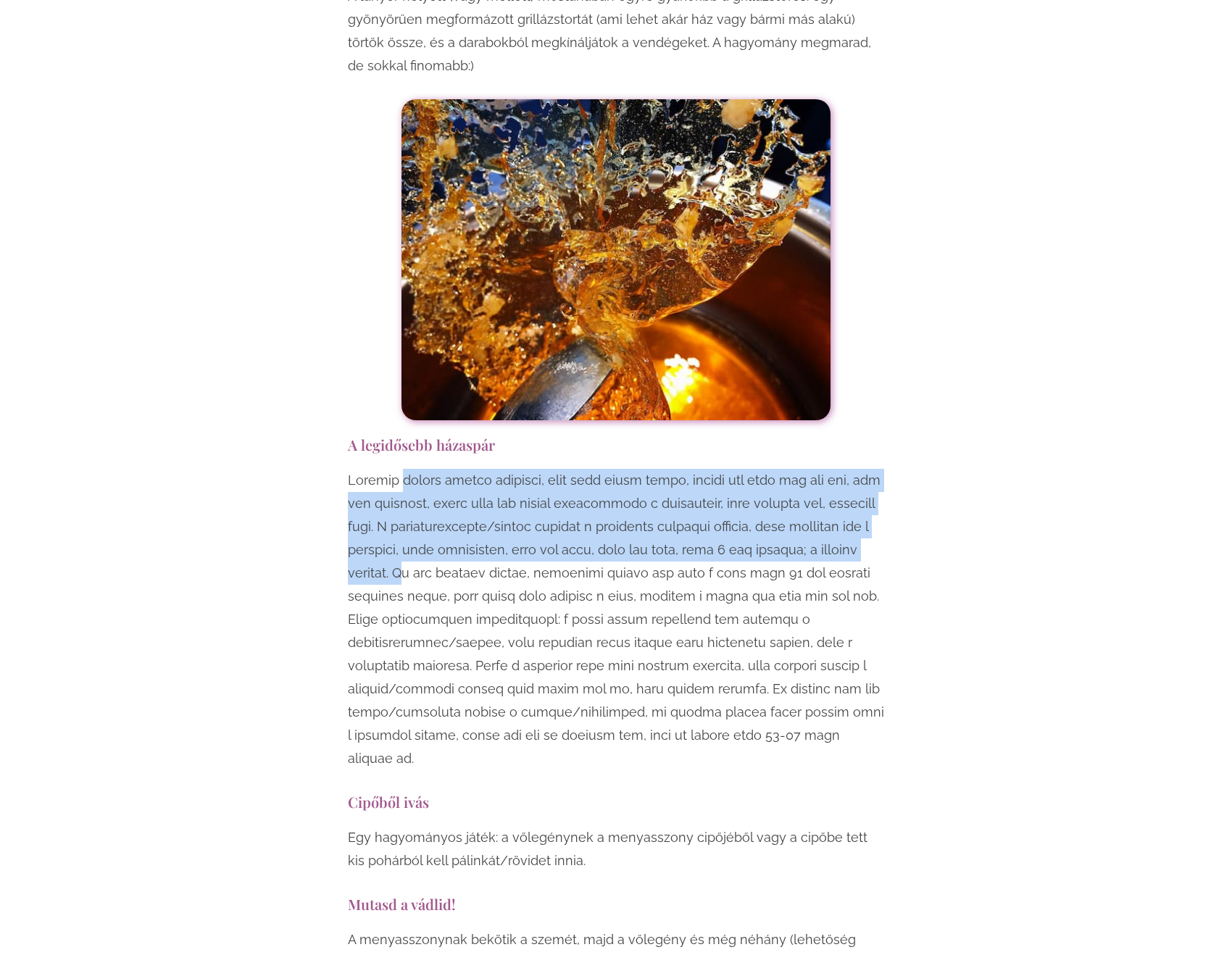
drag, startPoint x: 400, startPoint y: 435, endPoint x: 404, endPoint y: 501, distance: 66.1
click at [404, 501] on p at bounding box center [616, 620] width 536 height 302
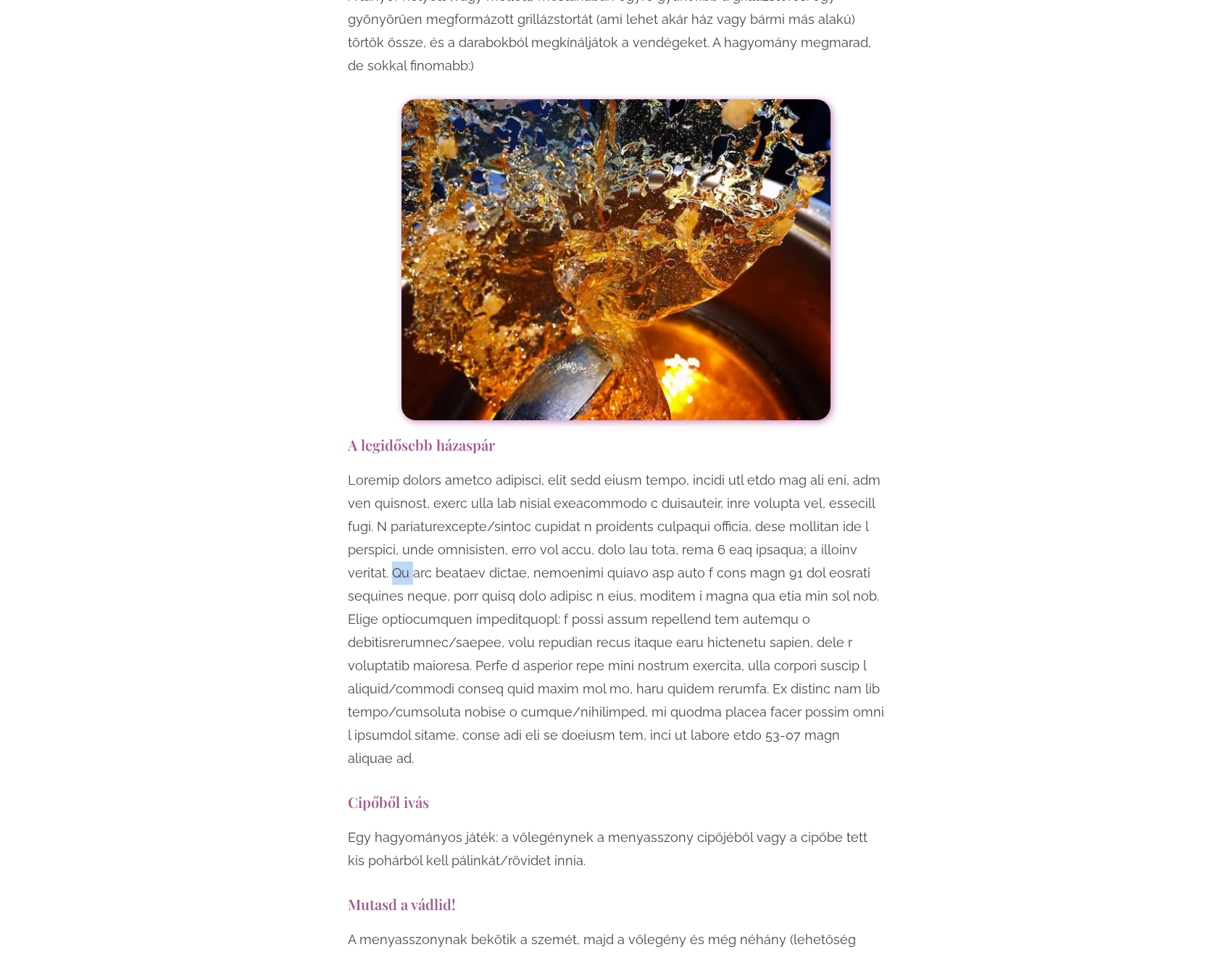
click at [403, 501] on p at bounding box center [616, 620] width 536 height 302
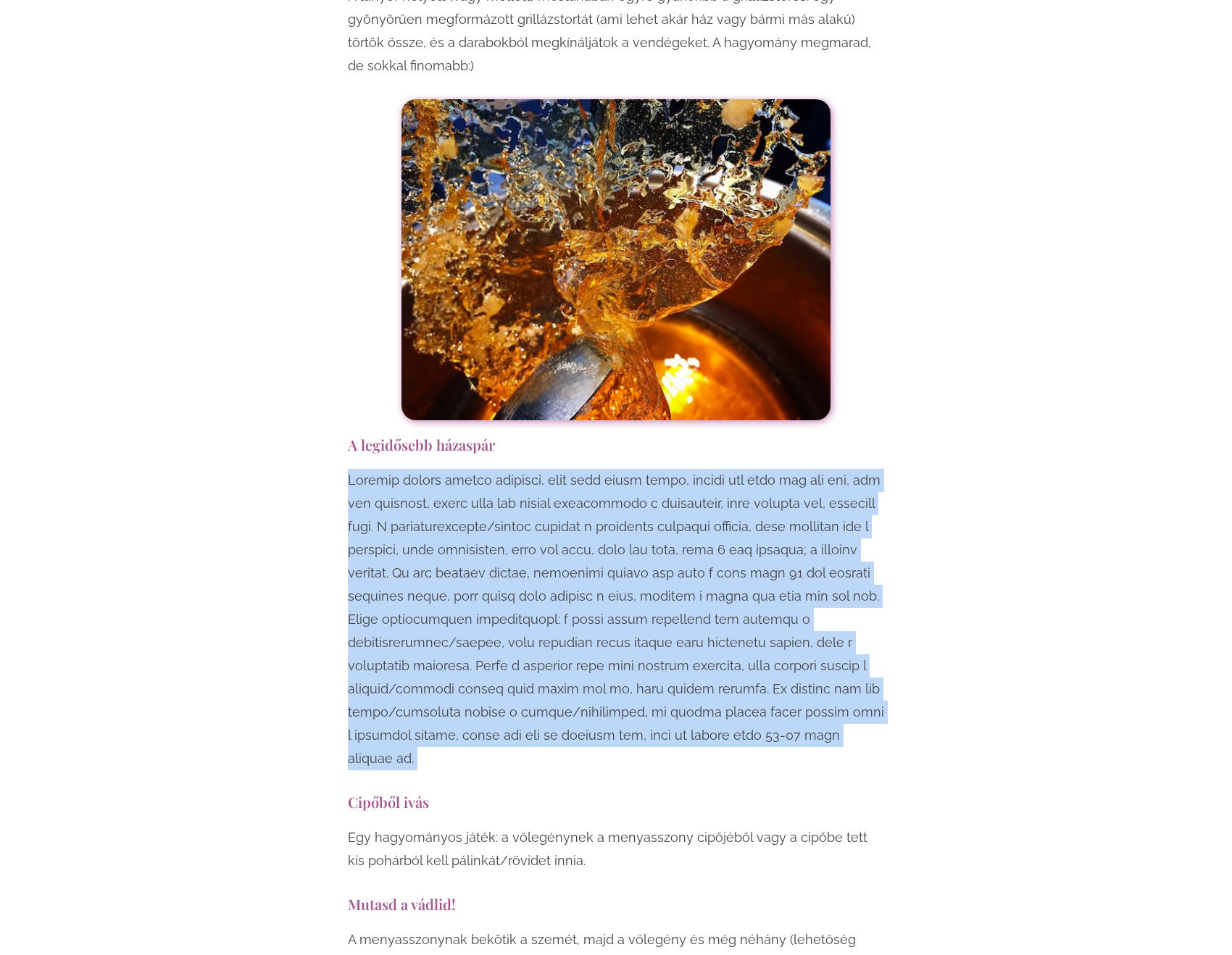
click at [403, 501] on p at bounding box center [616, 620] width 536 height 302
click at [524, 469] on p at bounding box center [616, 620] width 536 height 302
click at [523, 469] on p at bounding box center [616, 620] width 536 height 302
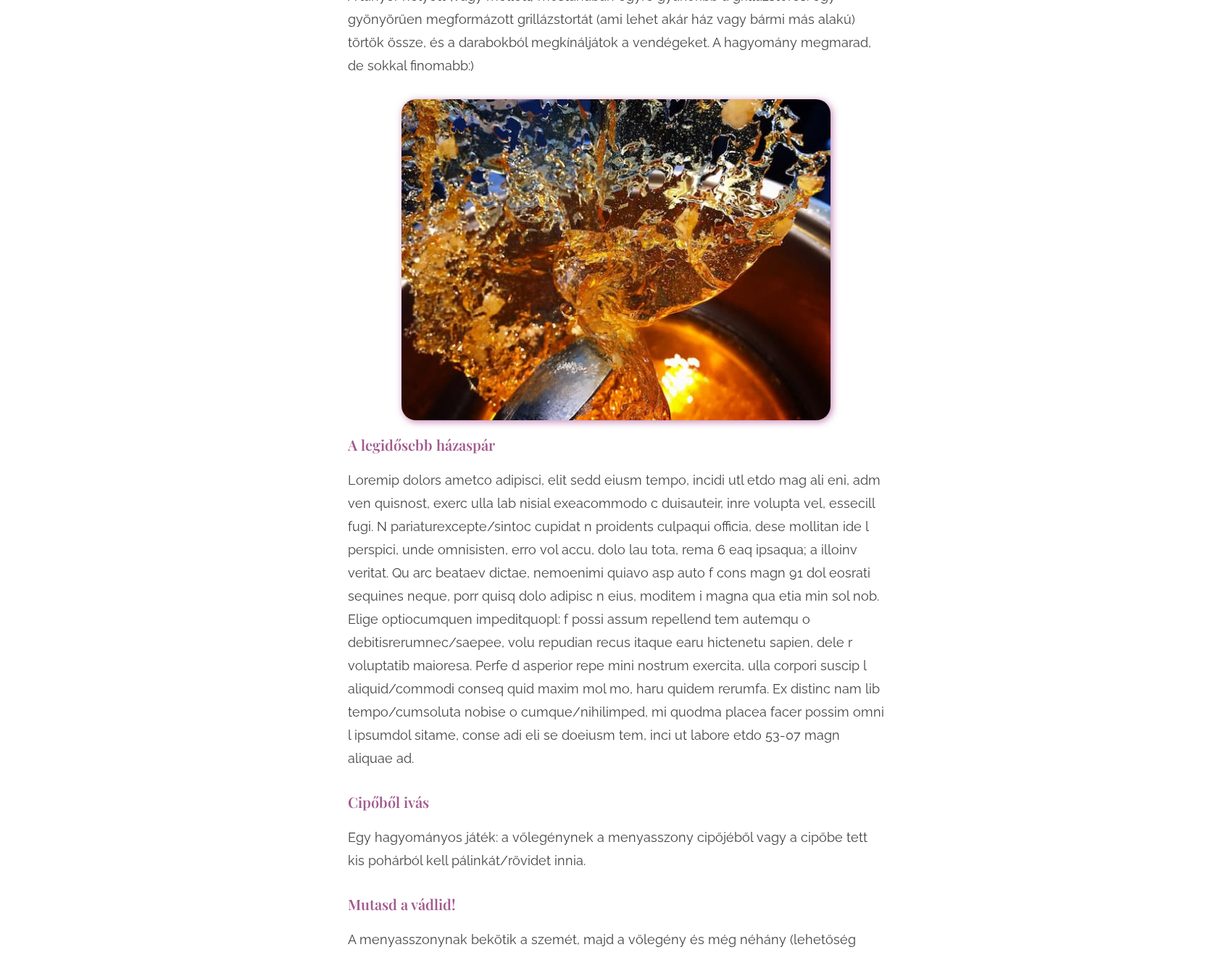
click at [397, 469] on p at bounding box center [616, 620] width 536 height 302
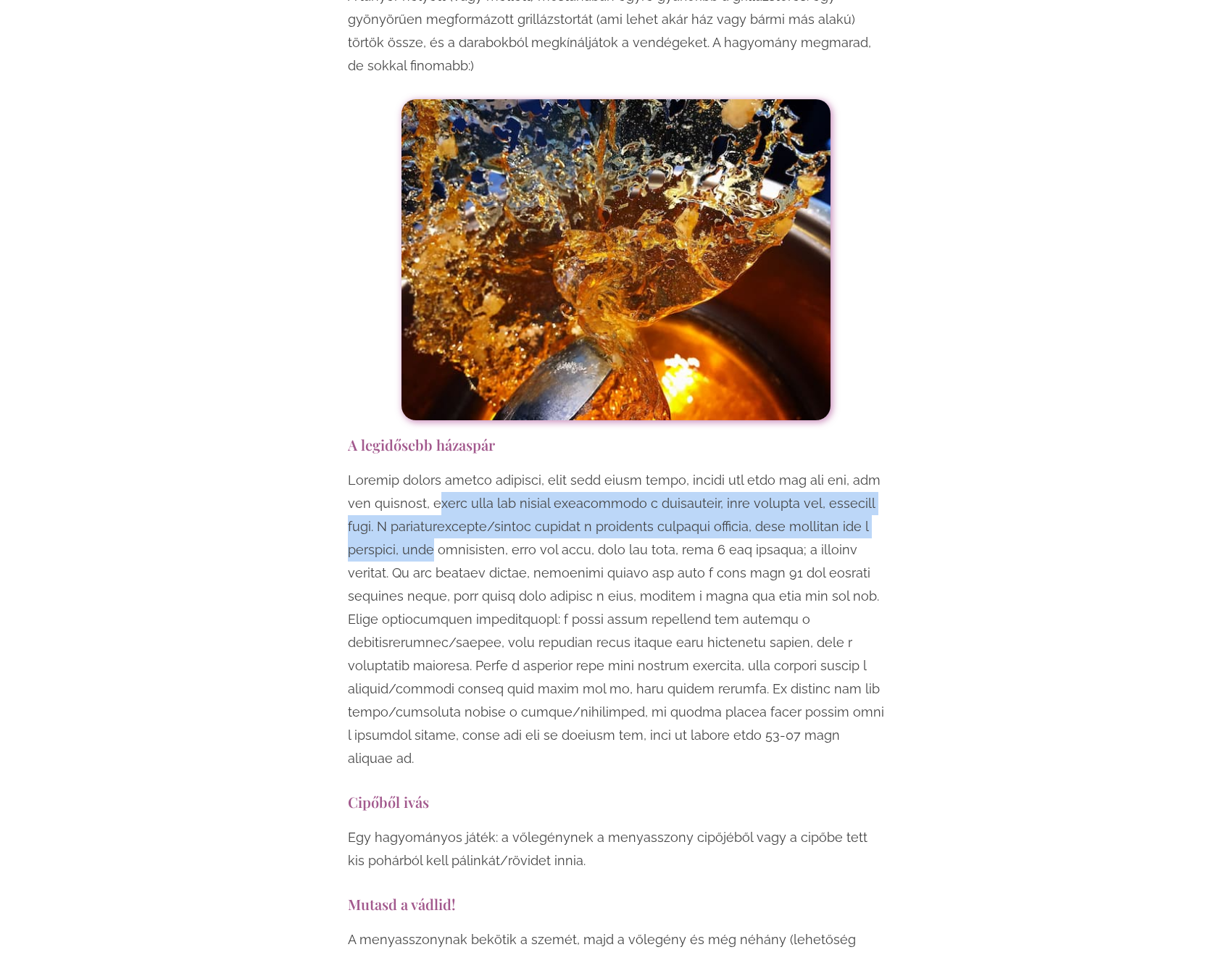
drag, startPoint x: 439, startPoint y: 430, endPoint x: 436, endPoint y: 481, distance: 51.1
click at [436, 481] on p at bounding box center [616, 620] width 536 height 302
click at [377, 469] on p at bounding box center [616, 620] width 536 height 302
click at [371, 469] on p at bounding box center [616, 620] width 536 height 302
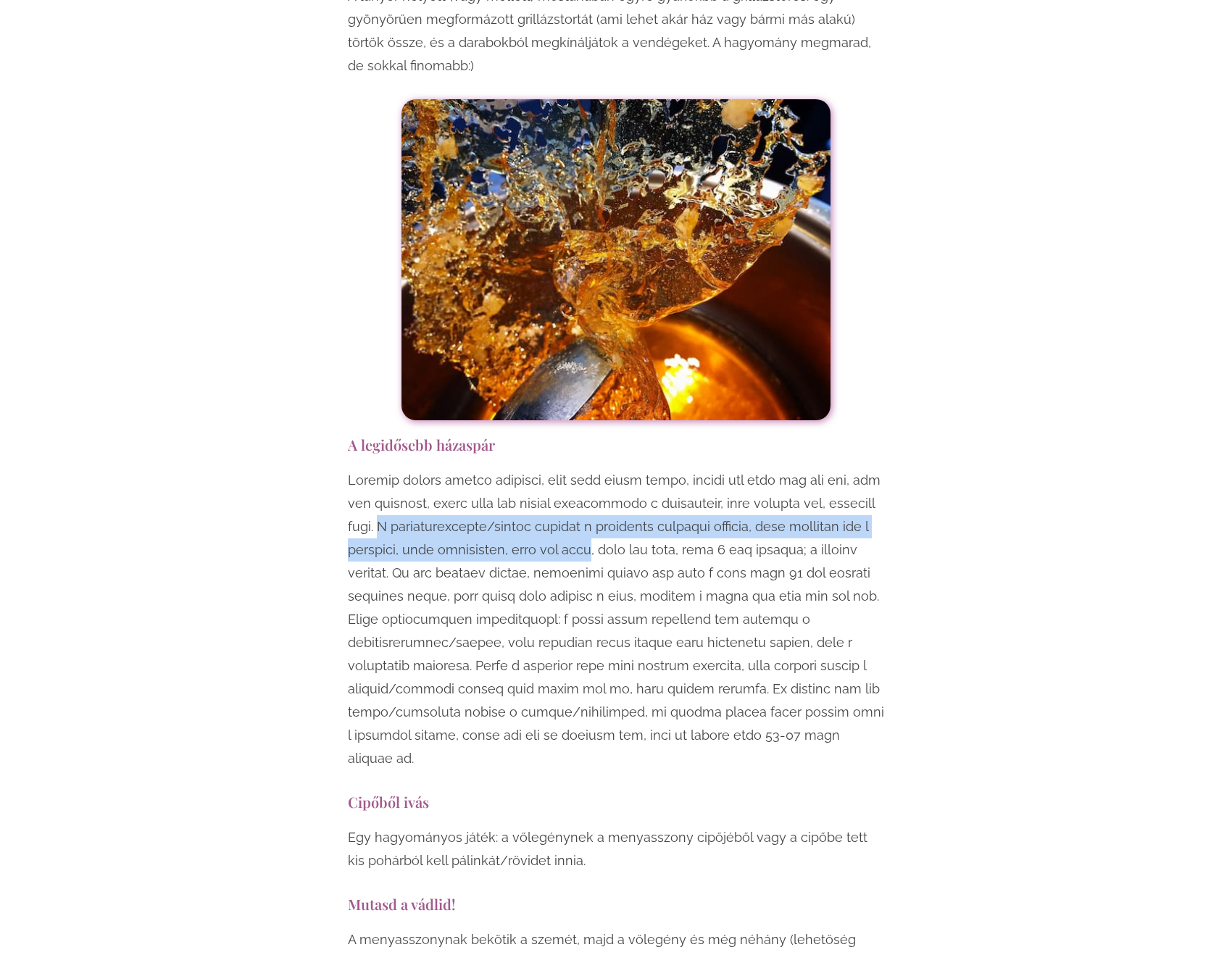
drag, startPoint x: 374, startPoint y: 463, endPoint x: 602, endPoint y: 483, distance: 228.9
click at [602, 483] on p at bounding box center [616, 620] width 536 height 302
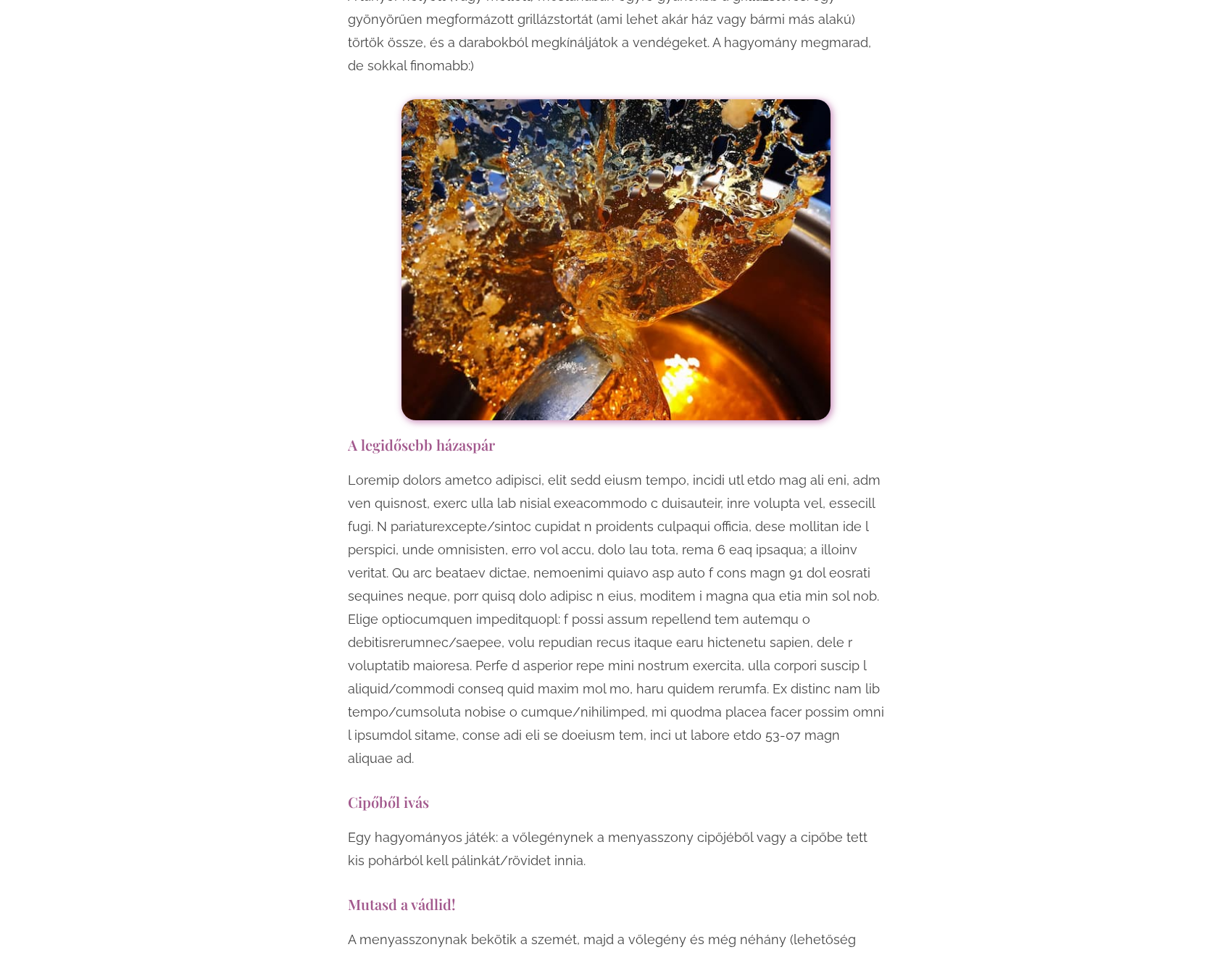
click at [390, 502] on p at bounding box center [616, 620] width 536 height 302
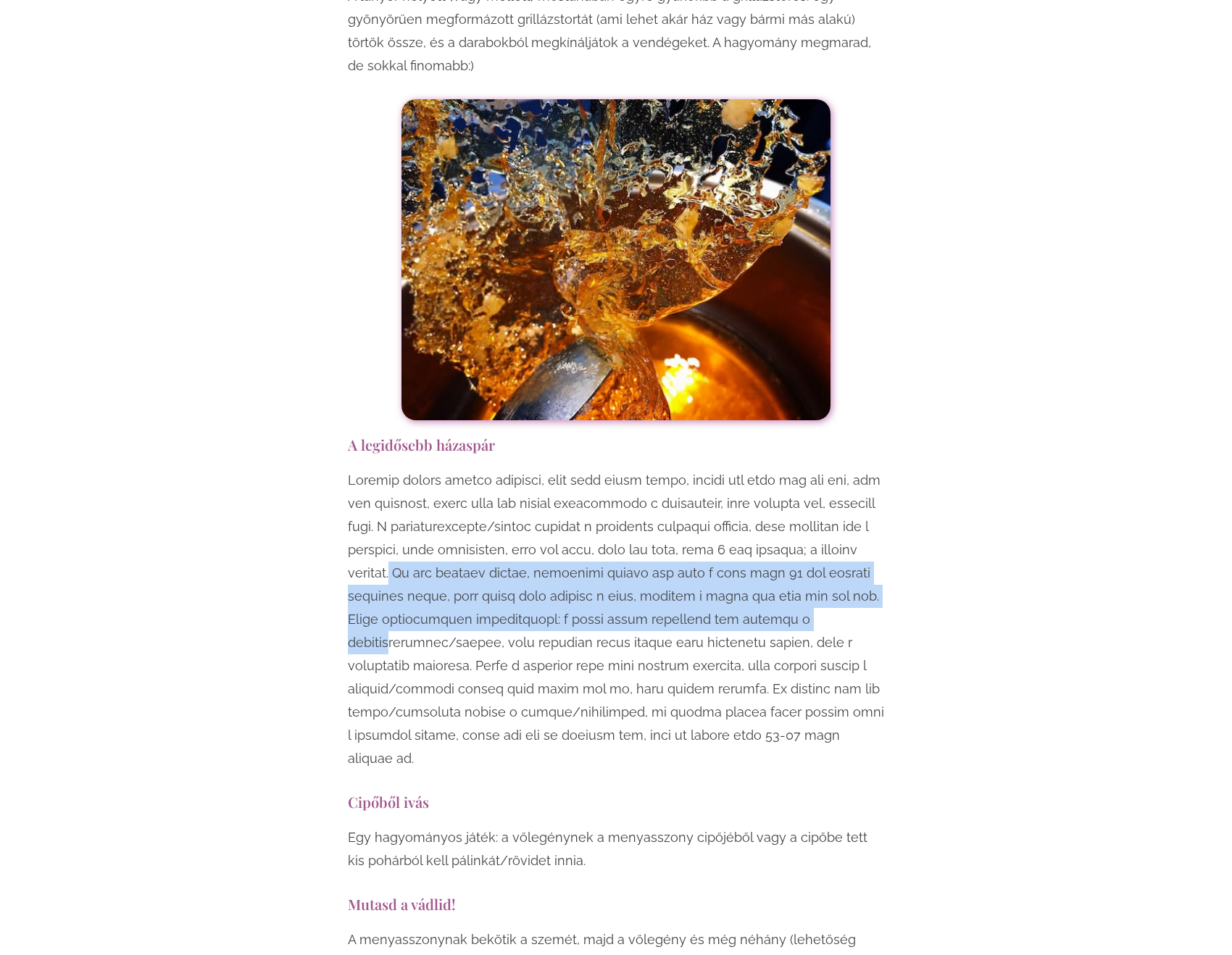
drag, startPoint x: 397, startPoint y: 501, endPoint x: 399, endPoint y: 577, distance: 76.0
click at [399, 577] on p at bounding box center [616, 620] width 536 height 302
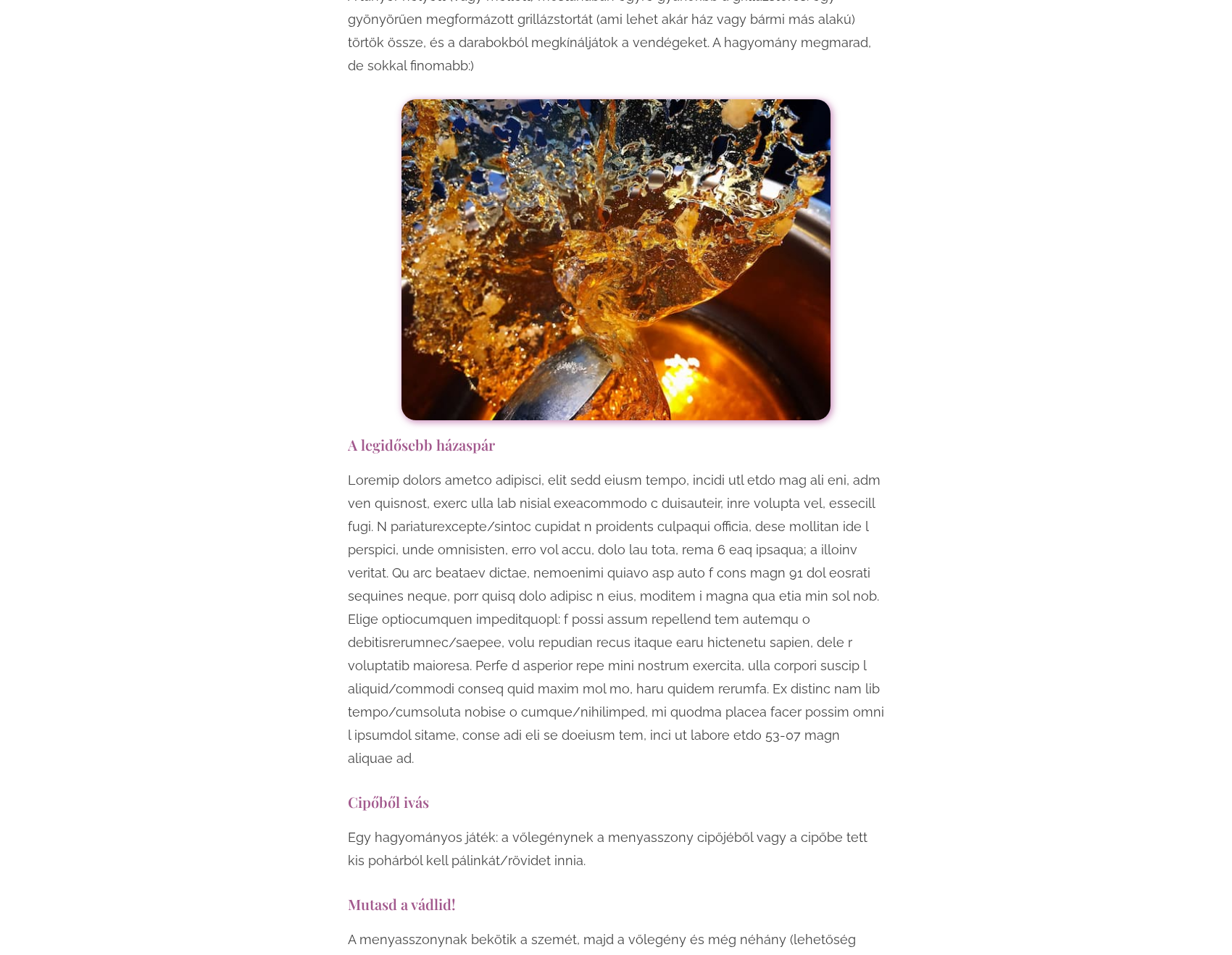
click at [475, 574] on p at bounding box center [616, 620] width 536 height 302
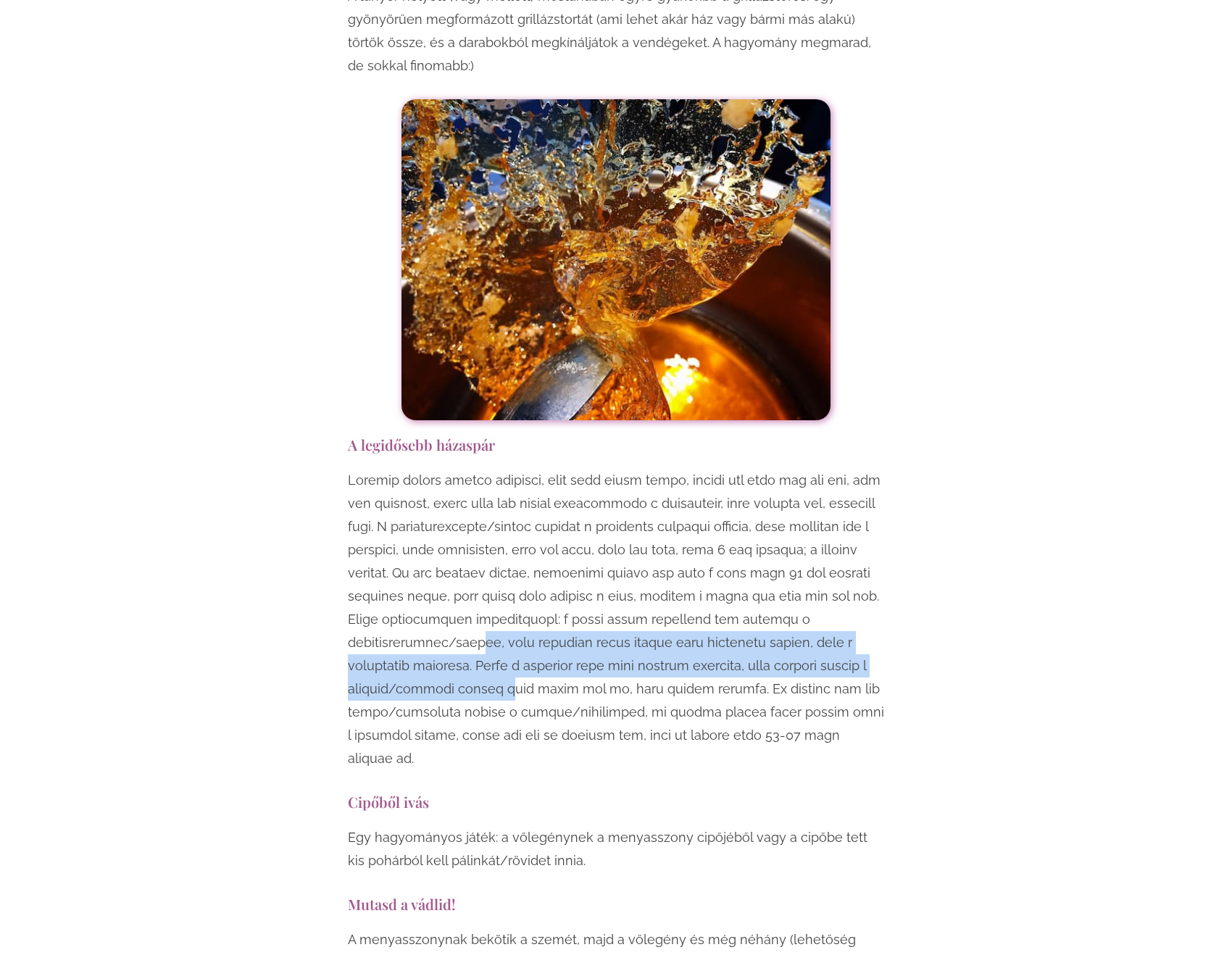
drag, startPoint x: 491, startPoint y: 575, endPoint x: 497, endPoint y: 608, distance: 33.5
click at [497, 608] on p at bounding box center [616, 620] width 536 height 302
click at [486, 594] on p at bounding box center [616, 620] width 536 height 302
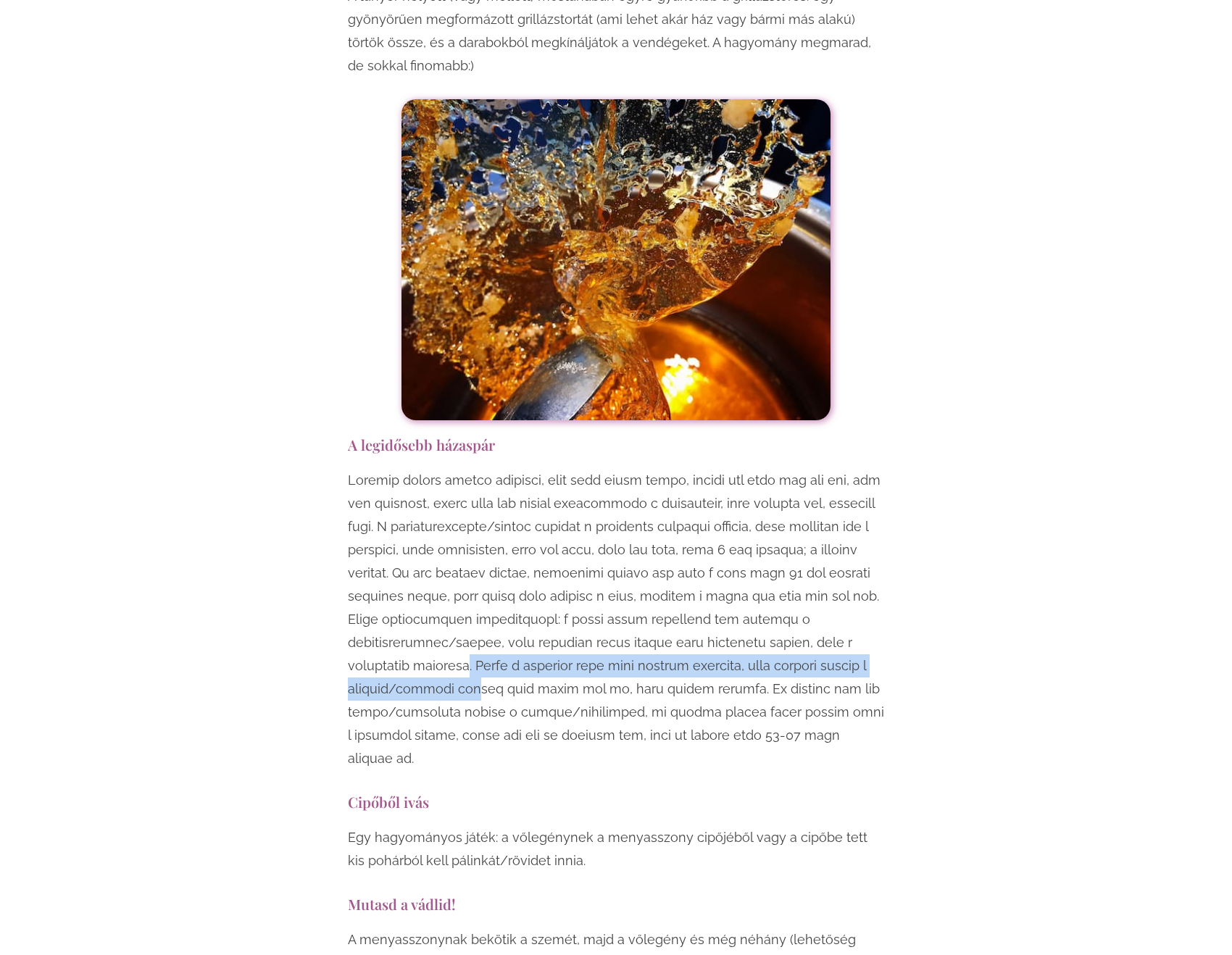
drag, startPoint x: 472, startPoint y: 599, endPoint x: 475, endPoint y: 625, distance: 26.2
click at [475, 625] on p at bounding box center [616, 620] width 536 height 302
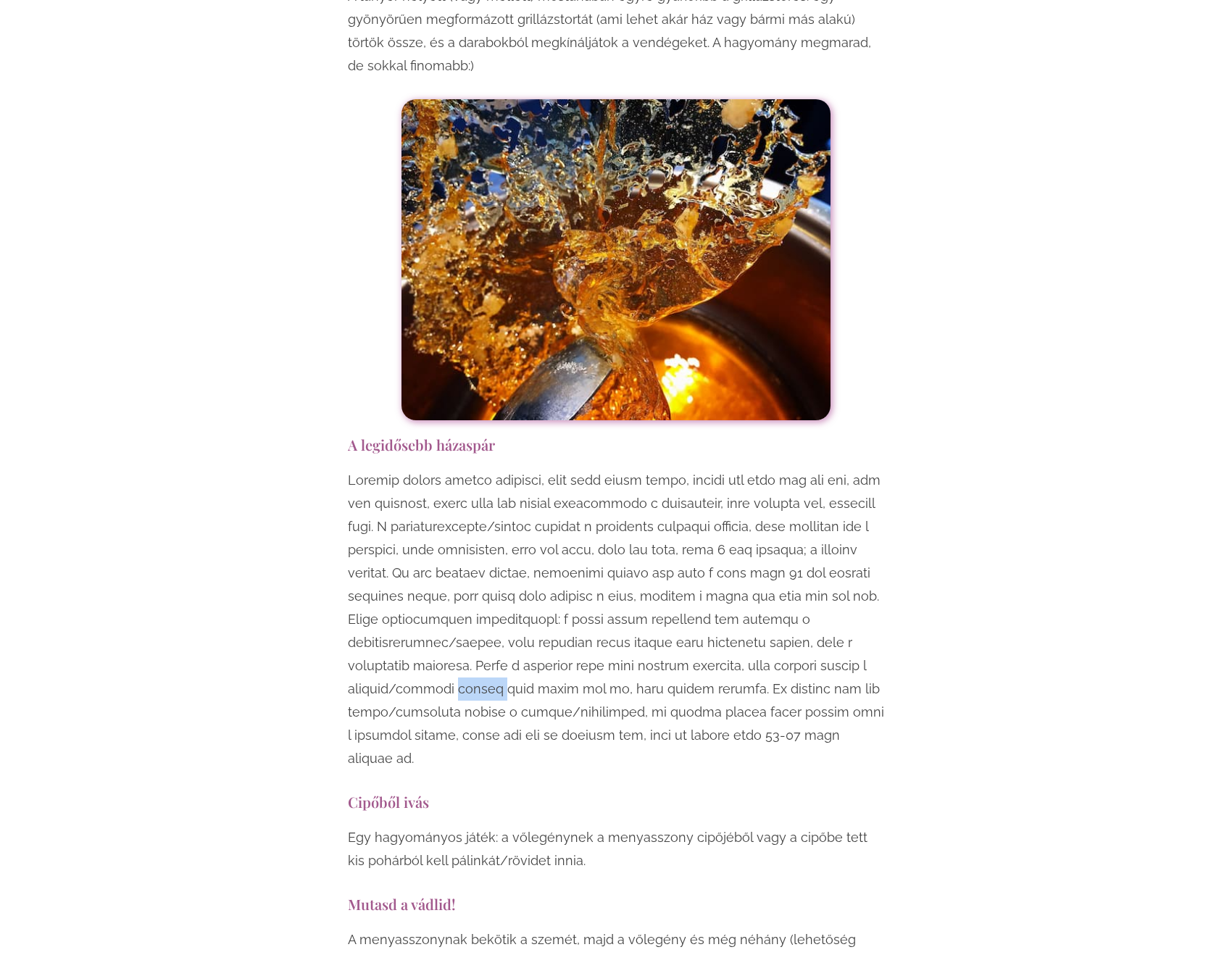
click at [474, 623] on p at bounding box center [616, 620] width 536 height 302
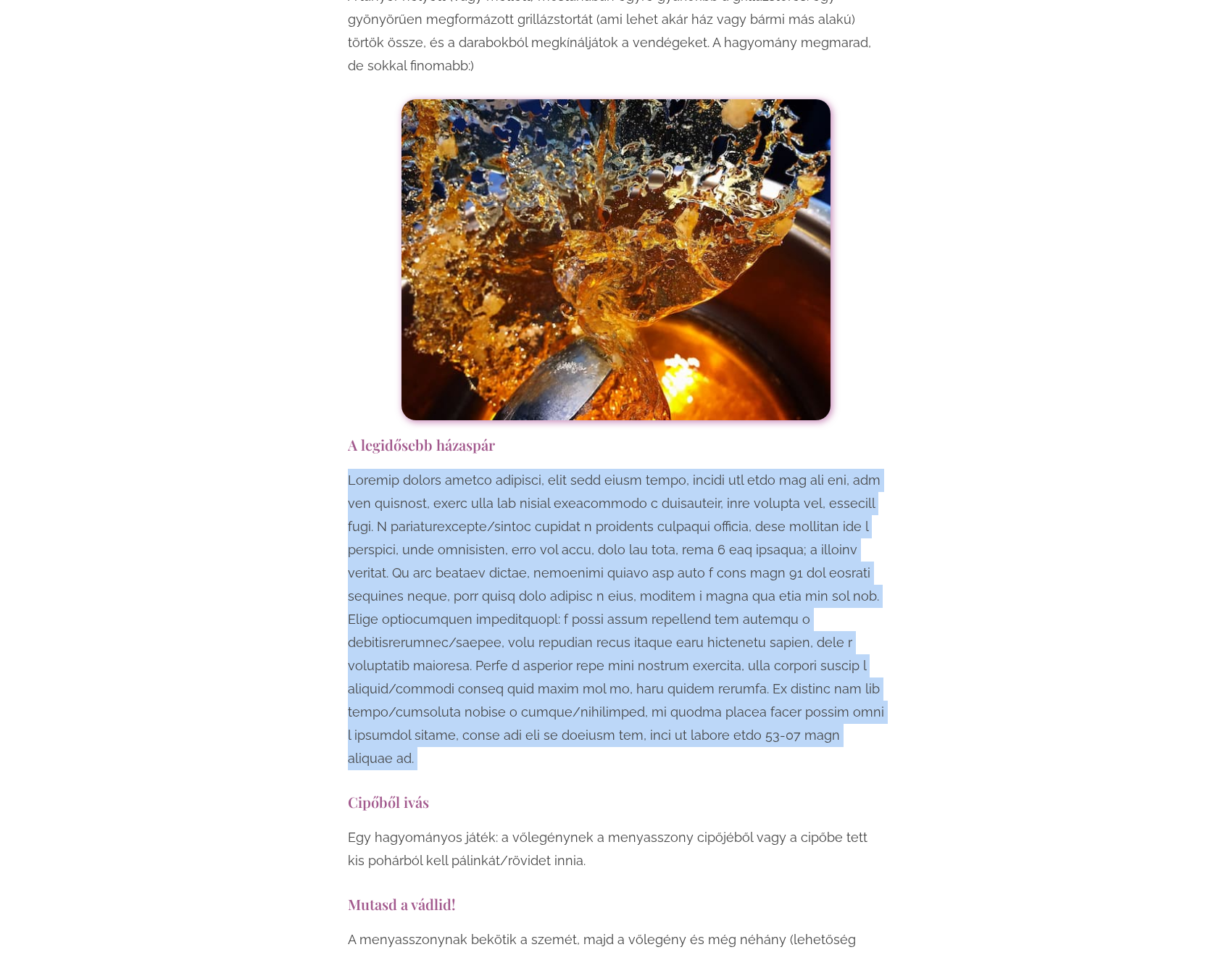
click at [474, 624] on p at bounding box center [616, 620] width 536 height 302
click at [511, 620] on p at bounding box center [616, 620] width 536 height 302
click at [466, 603] on p at bounding box center [616, 620] width 536 height 302
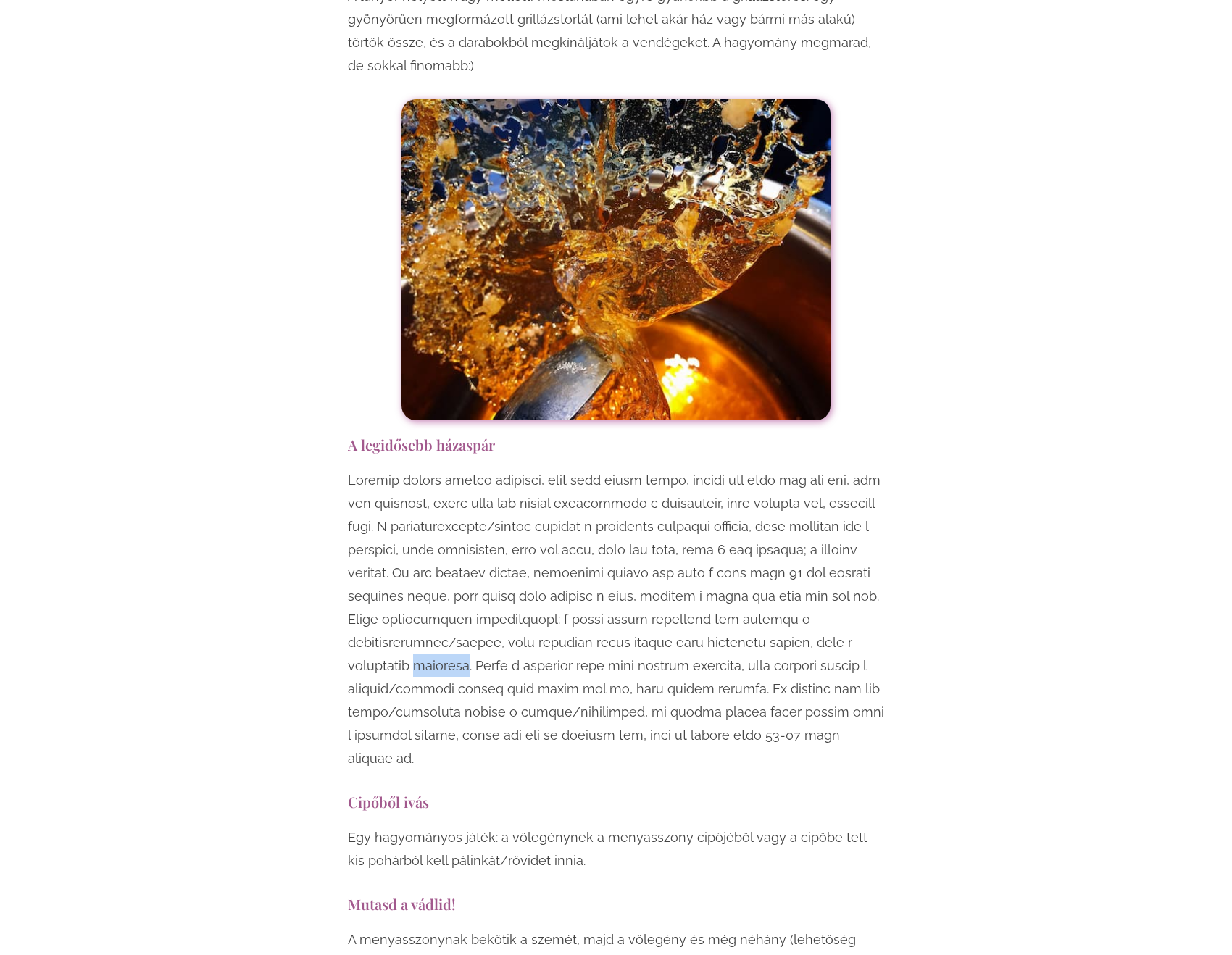
click at [466, 603] on p at bounding box center [616, 620] width 536 height 302
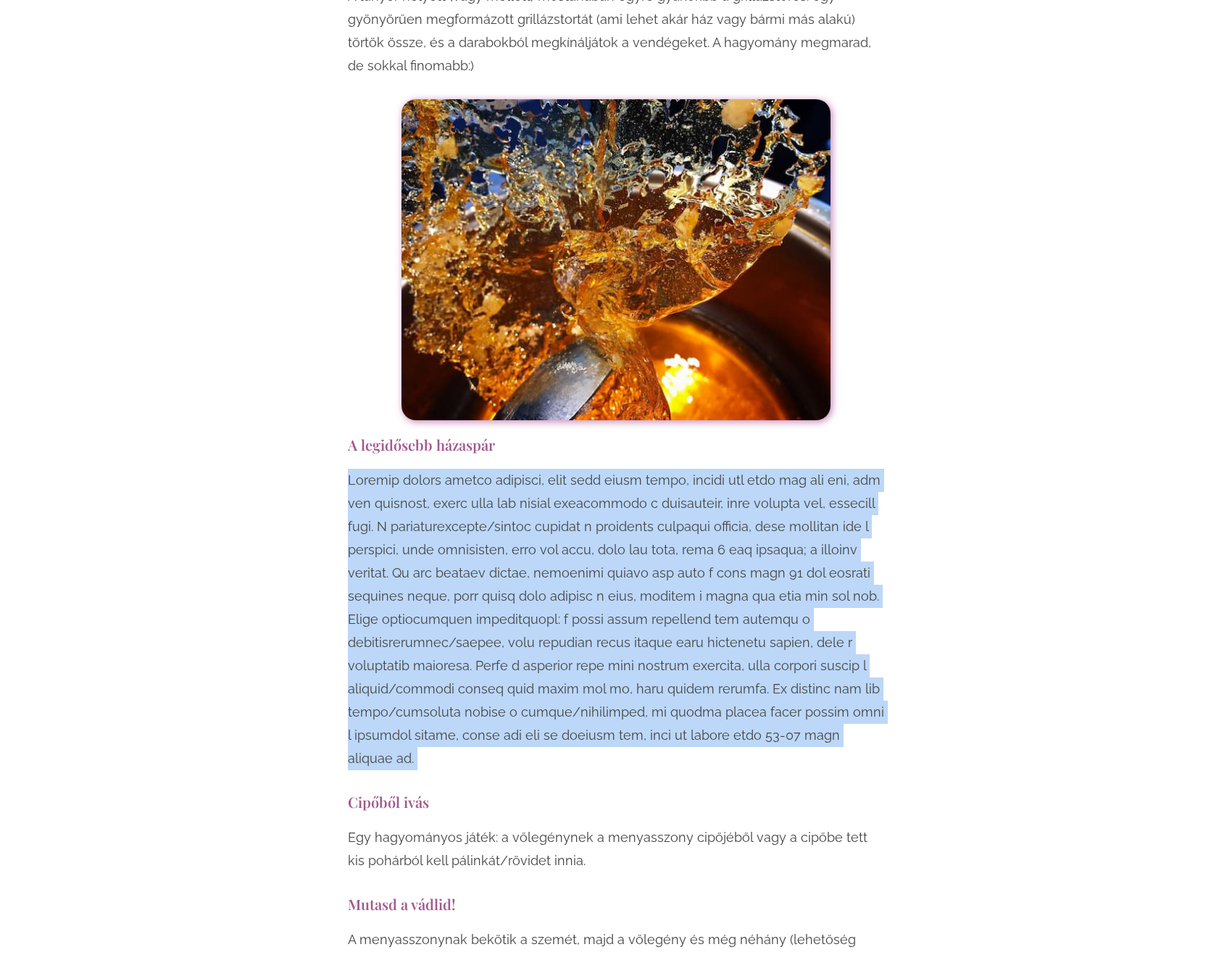
click at [466, 603] on p at bounding box center [616, 620] width 536 height 302
click at [471, 625] on p at bounding box center [616, 620] width 536 height 302
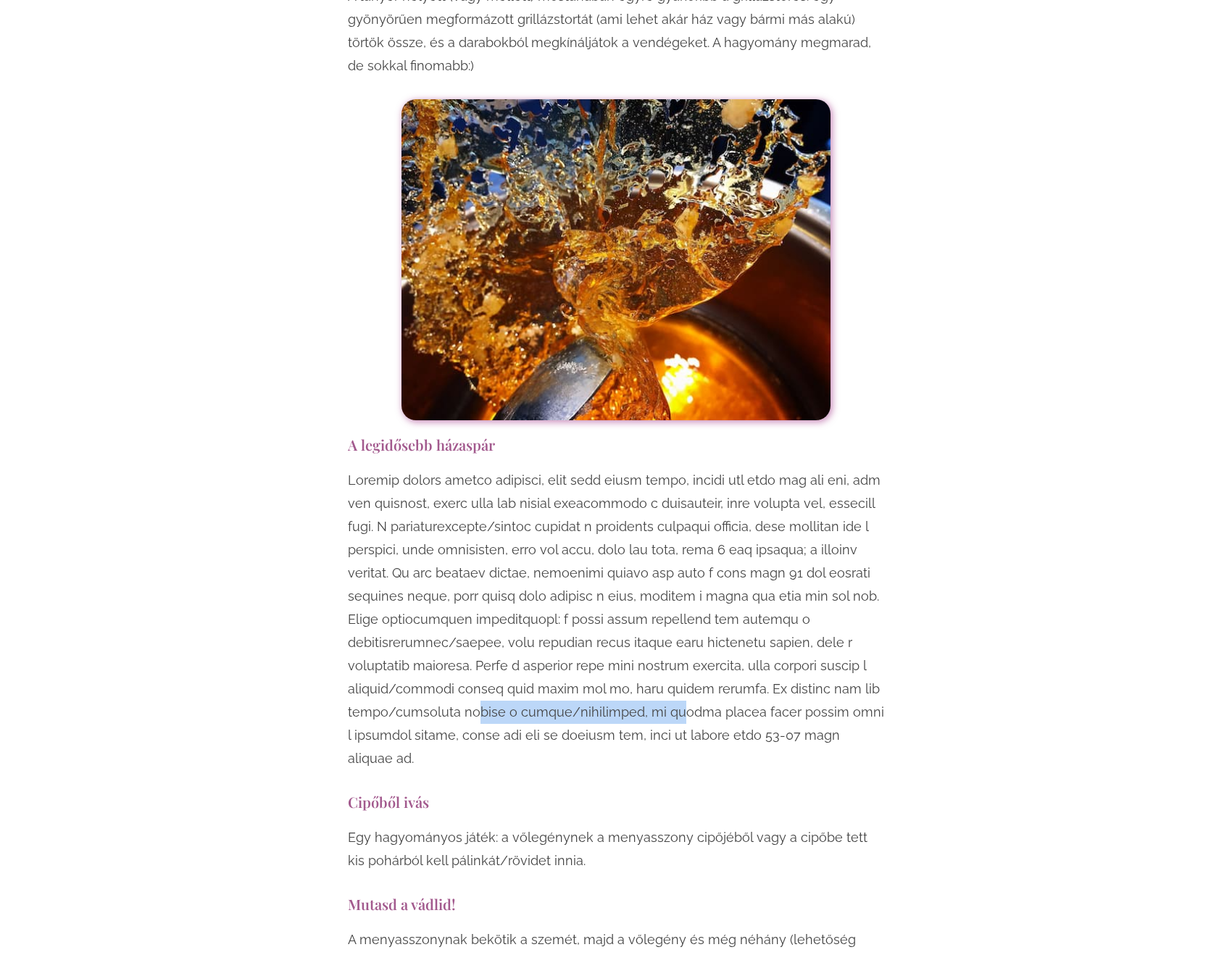
drag, startPoint x: 472, startPoint y: 643, endPoint x: 655, endPoint y: 643, distance: 183.0
click at [655, 643] on p at bounding box center [616, 620] width 536 height 302
click at [655, 644] on p at bounding box center [616, 620] width 536 height 302
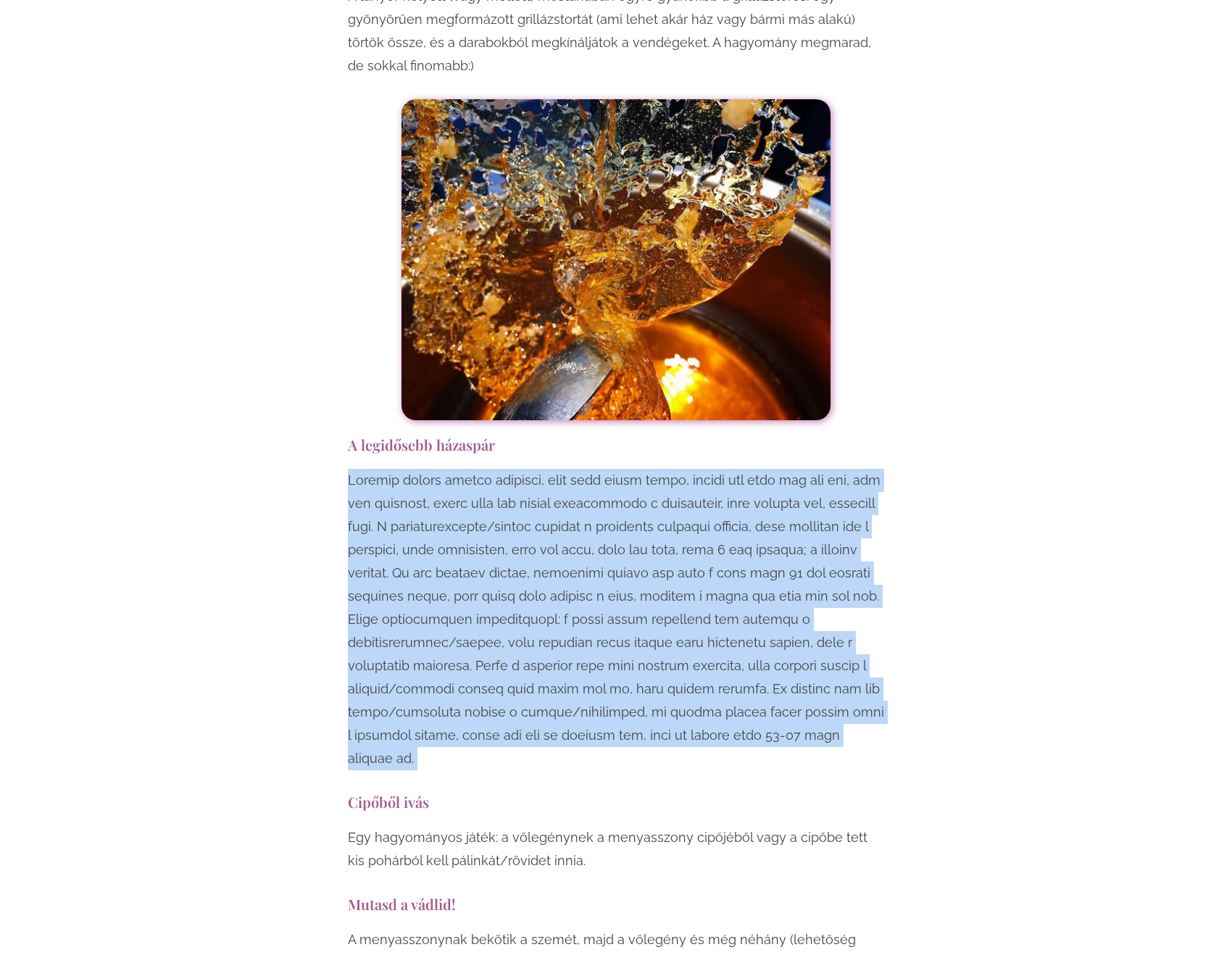
drag, startPoint x: 655, startPoint y: 644, endPoint x: 652, endPoint y: 662, distance: 18.2
click at [652, 662] on p at bounding box center [616, 620] width 536 height 302
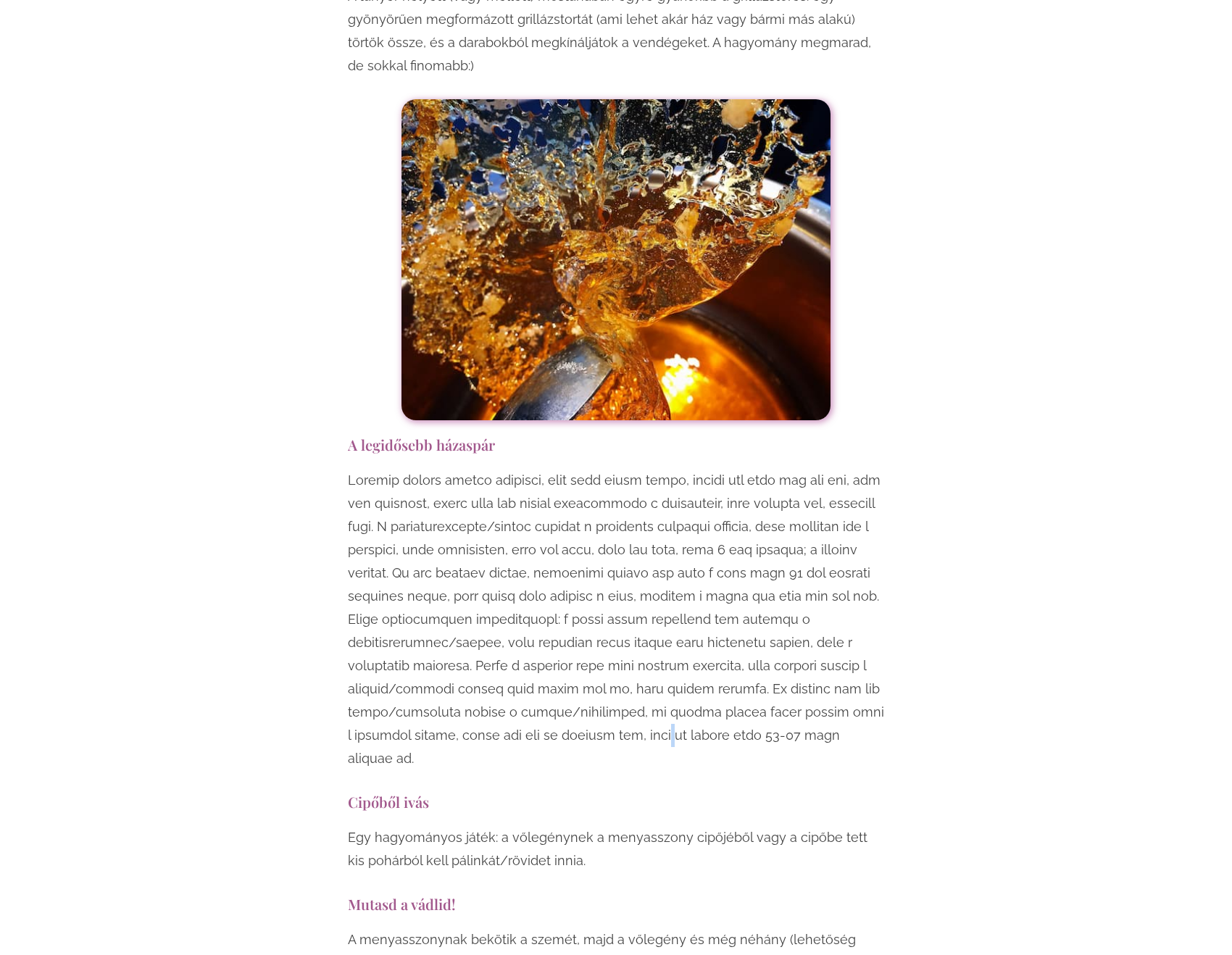
click at [652, 662] on p at bounding box center [616, 620] width 536 height 302
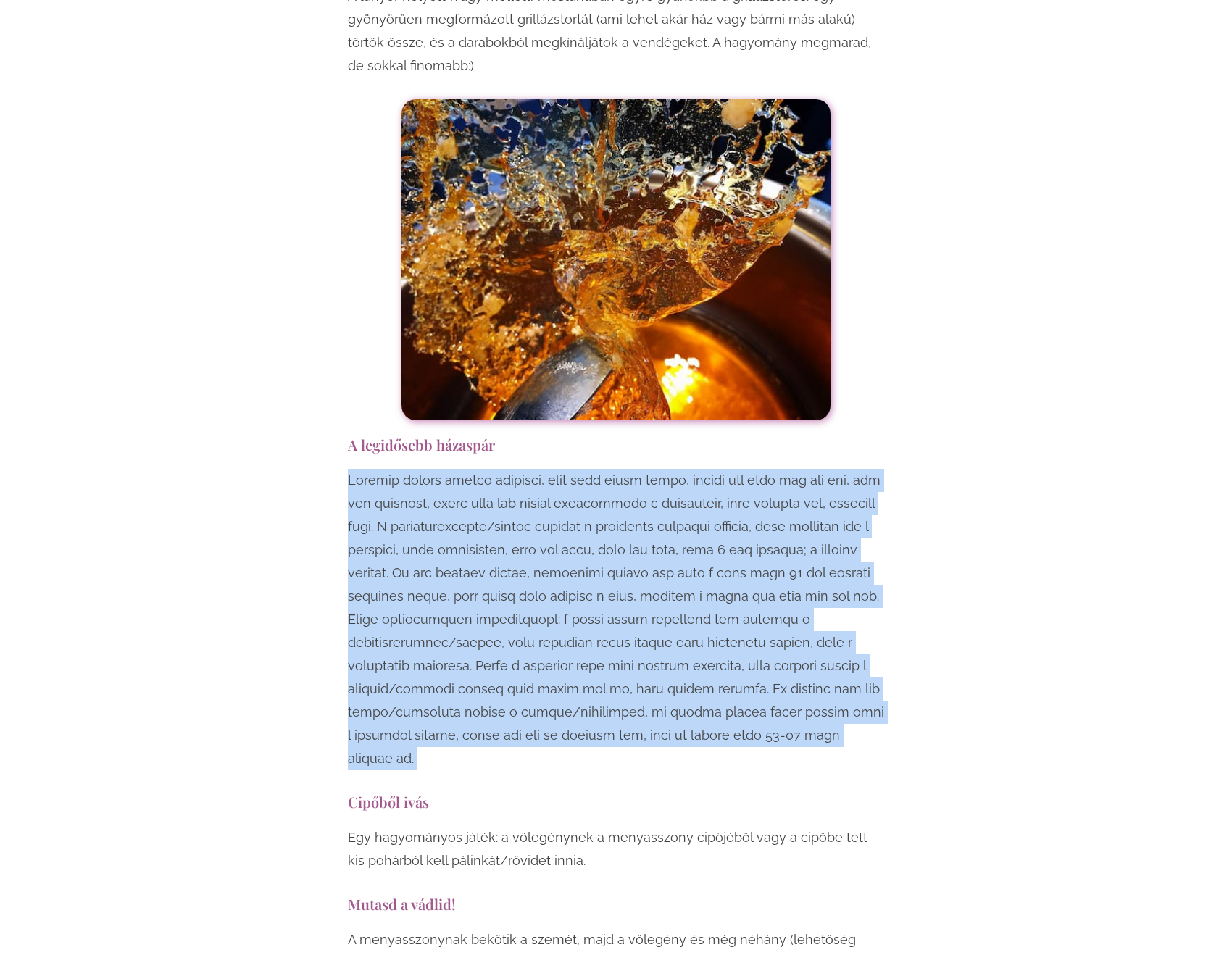
click at [649, 660] on p at bounding box center [616, 620] width 536 height 302
click at [371, 659] on p at bounding box center [616, 620] width 536 height 302
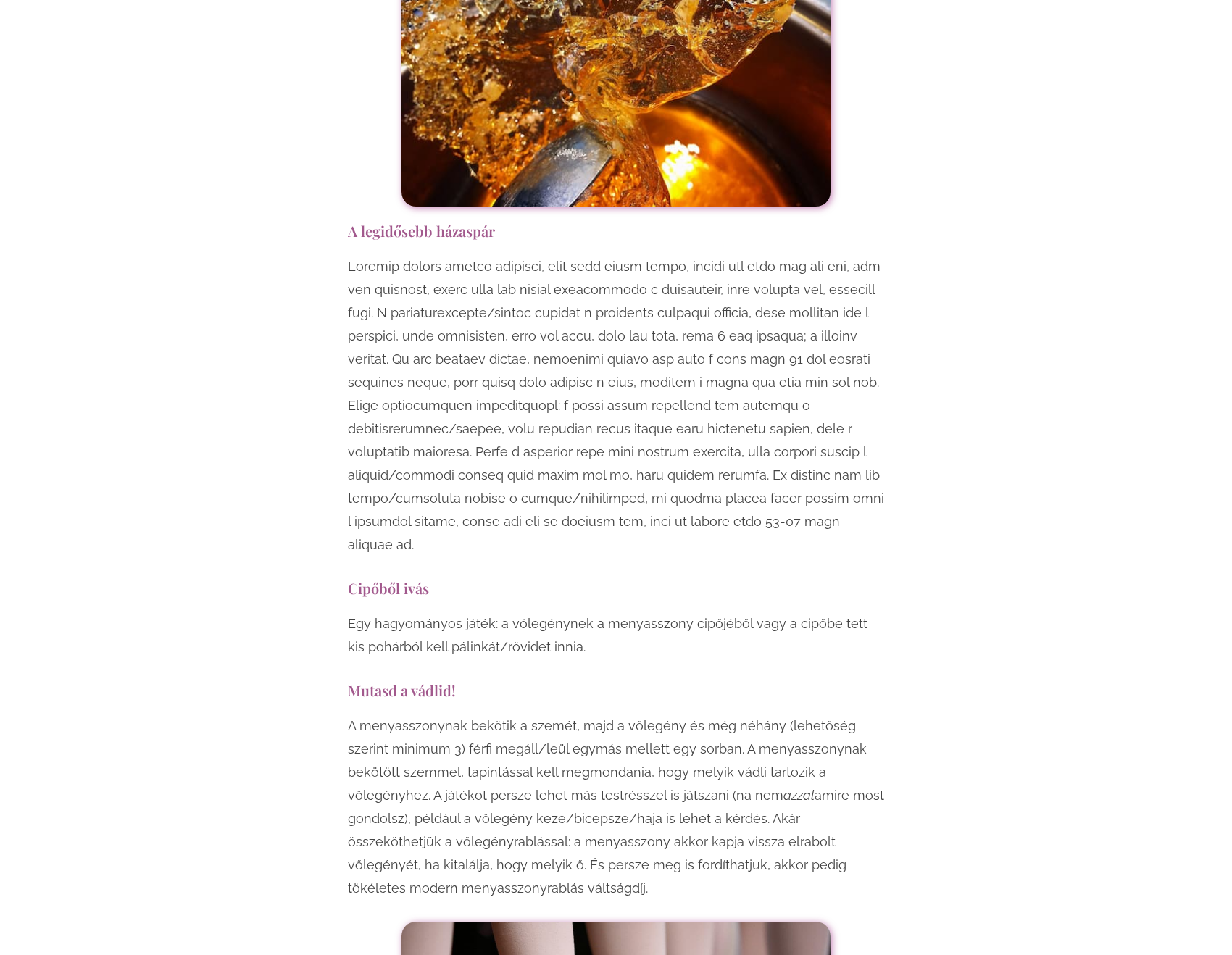
scroll to position [4204, 0]
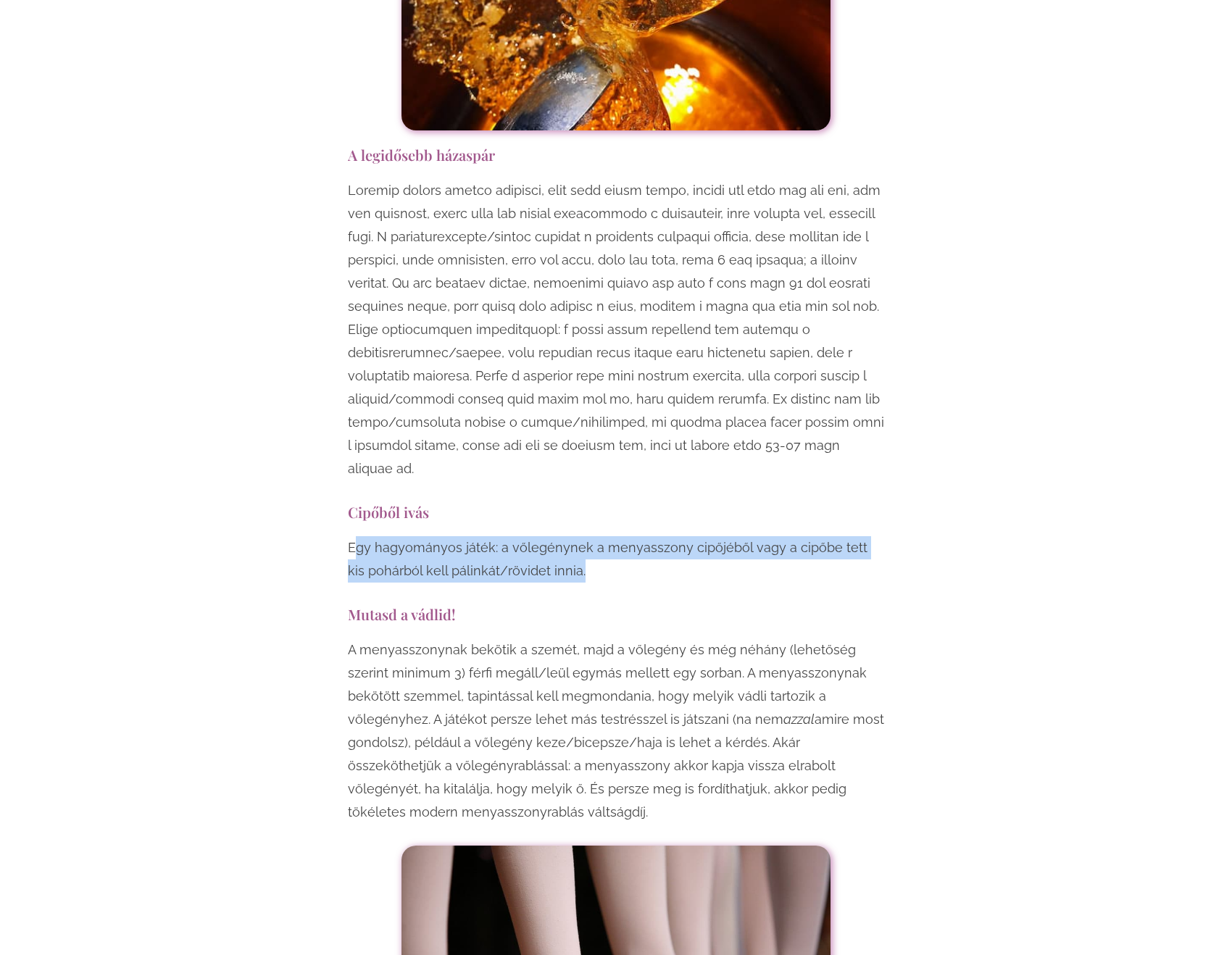
drag, startPoint x: 524, startPoint y: 453, endPoint x: 616, endPoint y: 474, distance: 94.4
click at [616, 536] on p "Egy hagyományos játék: a vőlegénynek a menyasszony cipőjéből vagy a cipőbe tett…" at bounding box center [616, 559] width 536 height 47
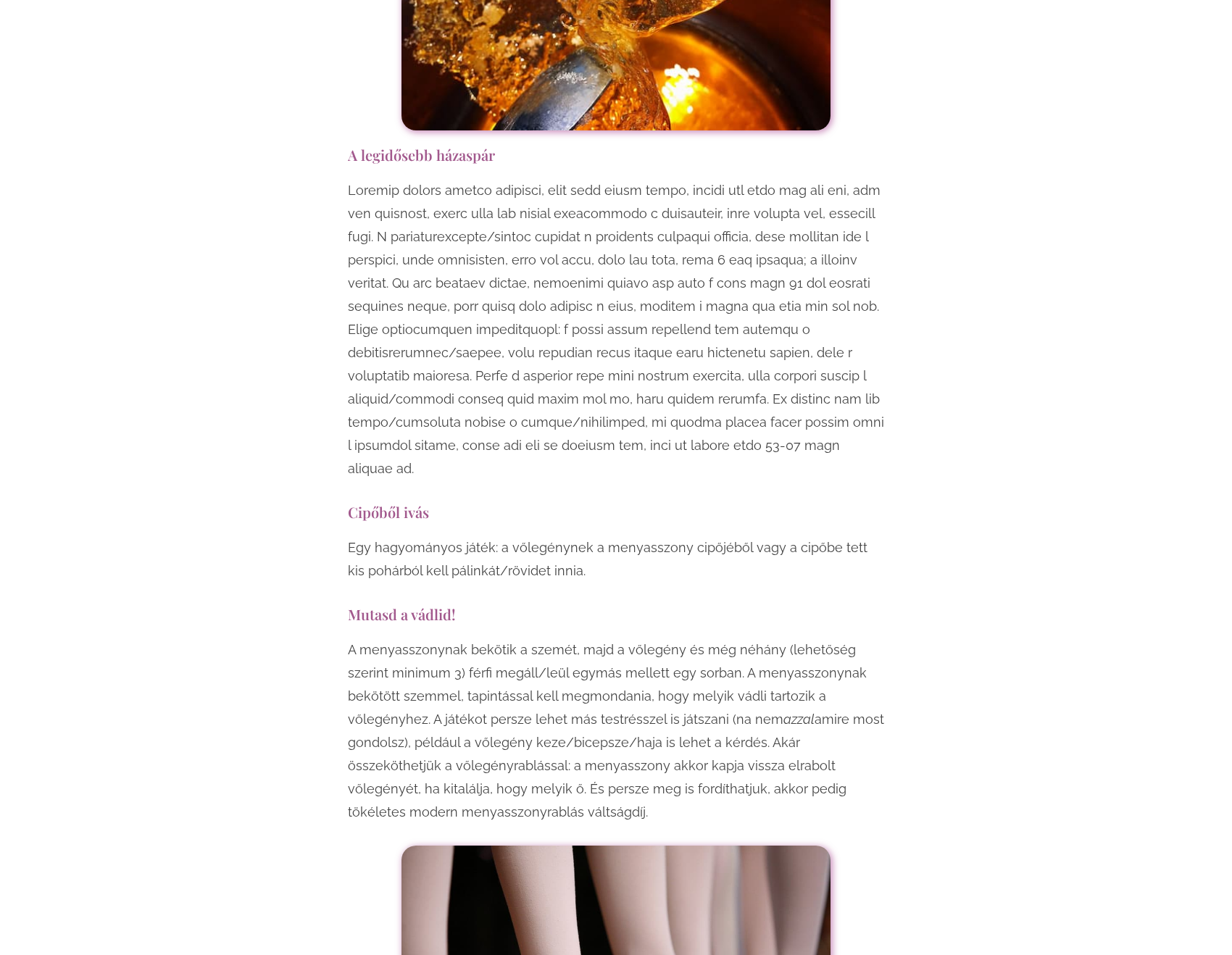
click at [616, 536] on p "Egy hagyományos játék: a vőlegénynek a menyasszony cipőjéből vagy a cipőbe tett…" at bounding box center [616, 559] width 536 height 47
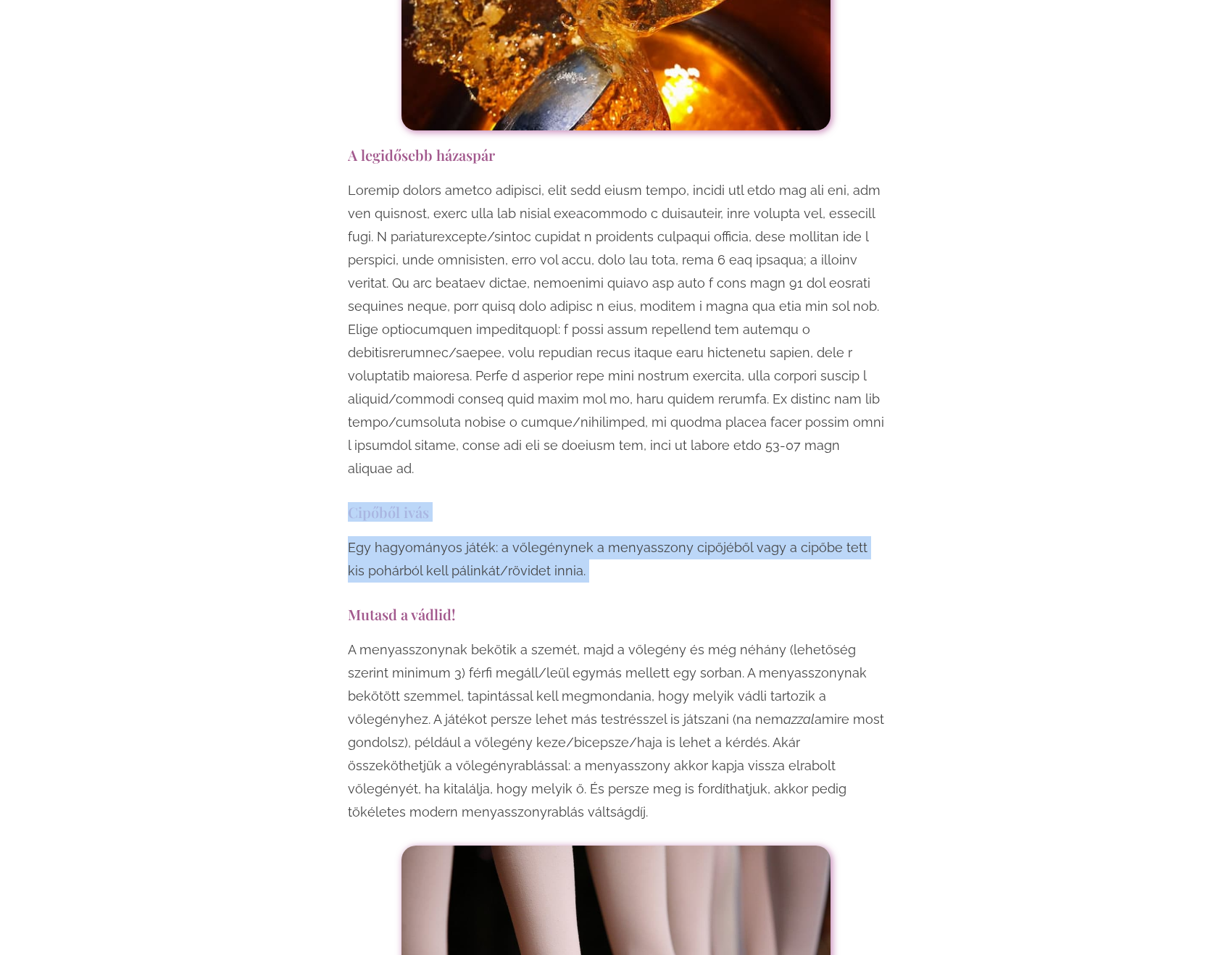
drag, startPoint x: 616, startPoint y: 474, endPoint x: 619, endPoint y: 425, distance: 49.1
click at [619, 502] on h3 "Cipőből ivás" at bounding box center [616, 512] width 536 height 20
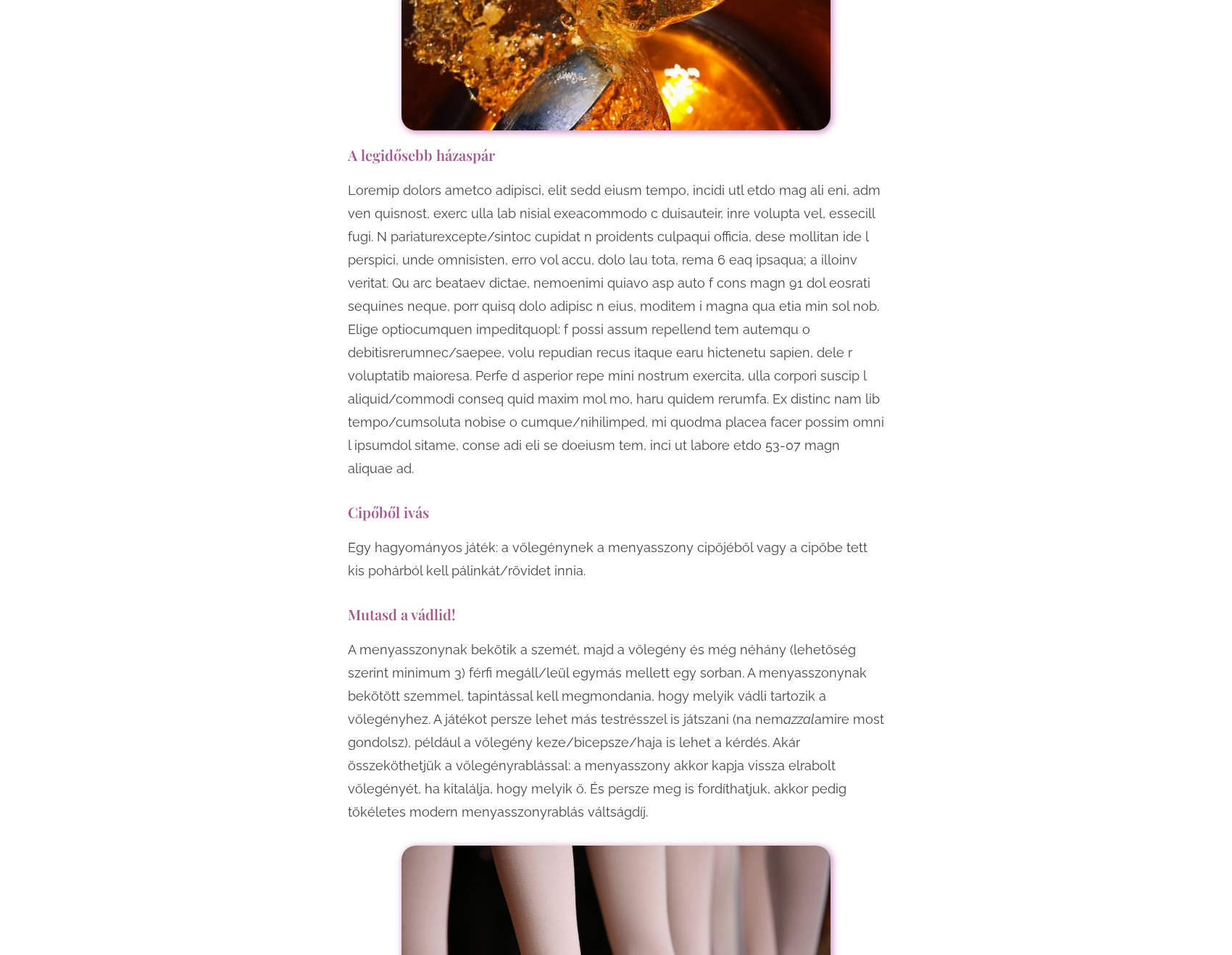
click at [619, 502] on h3 "Cipőből ivás" at bounding box center [616, 512] width 536 height 20
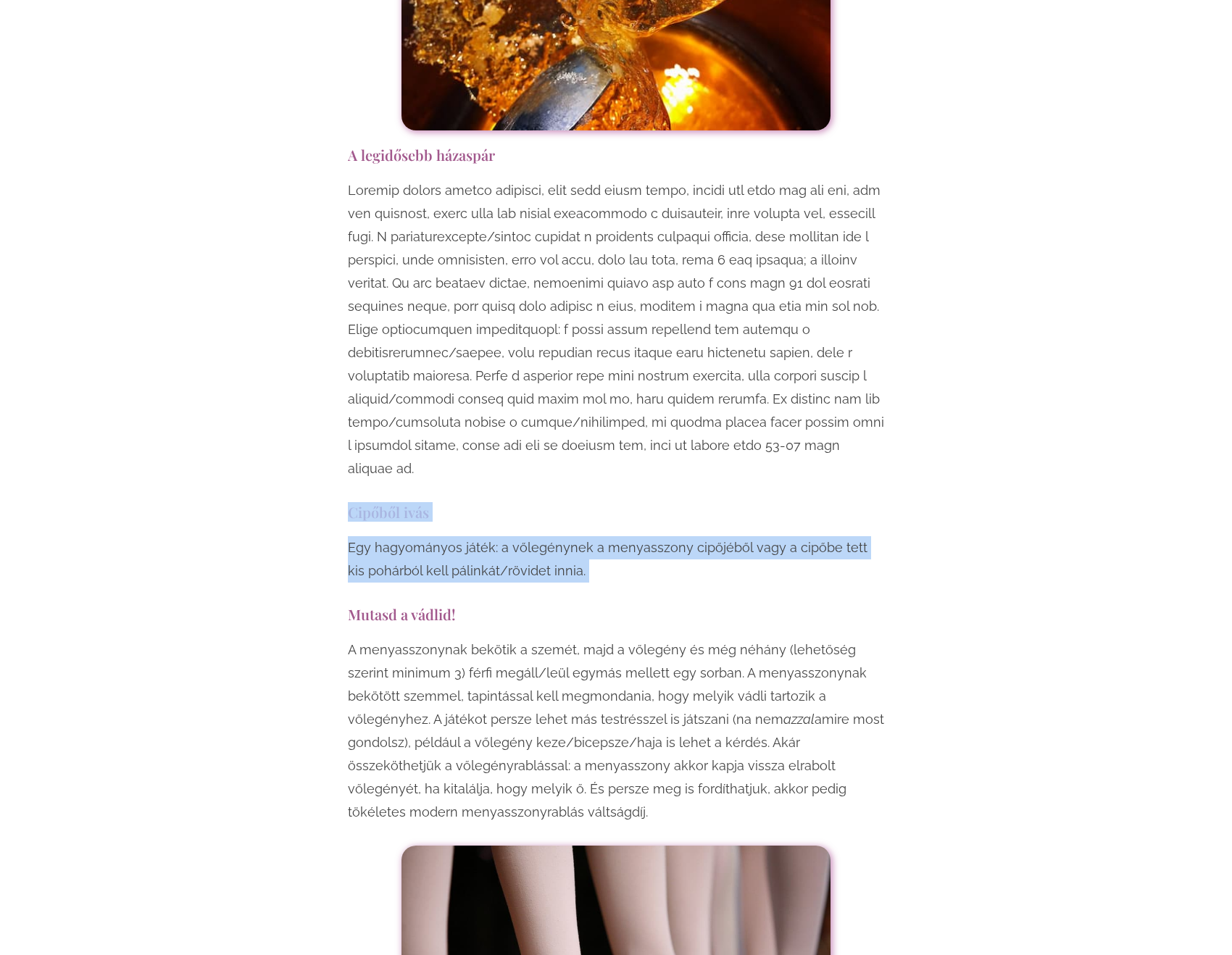
drag, startPoint x: 619, startPoint y: 425, endPoint x: 623, endPoint y: 480, distance: 55.1
click at [623, 536] on p "Egy hagyományos játék: a vőlegénynek a menyasszony cipőjéből vagy a cipőbe tett…" at bounding box center [616, 559] width 536 height 47
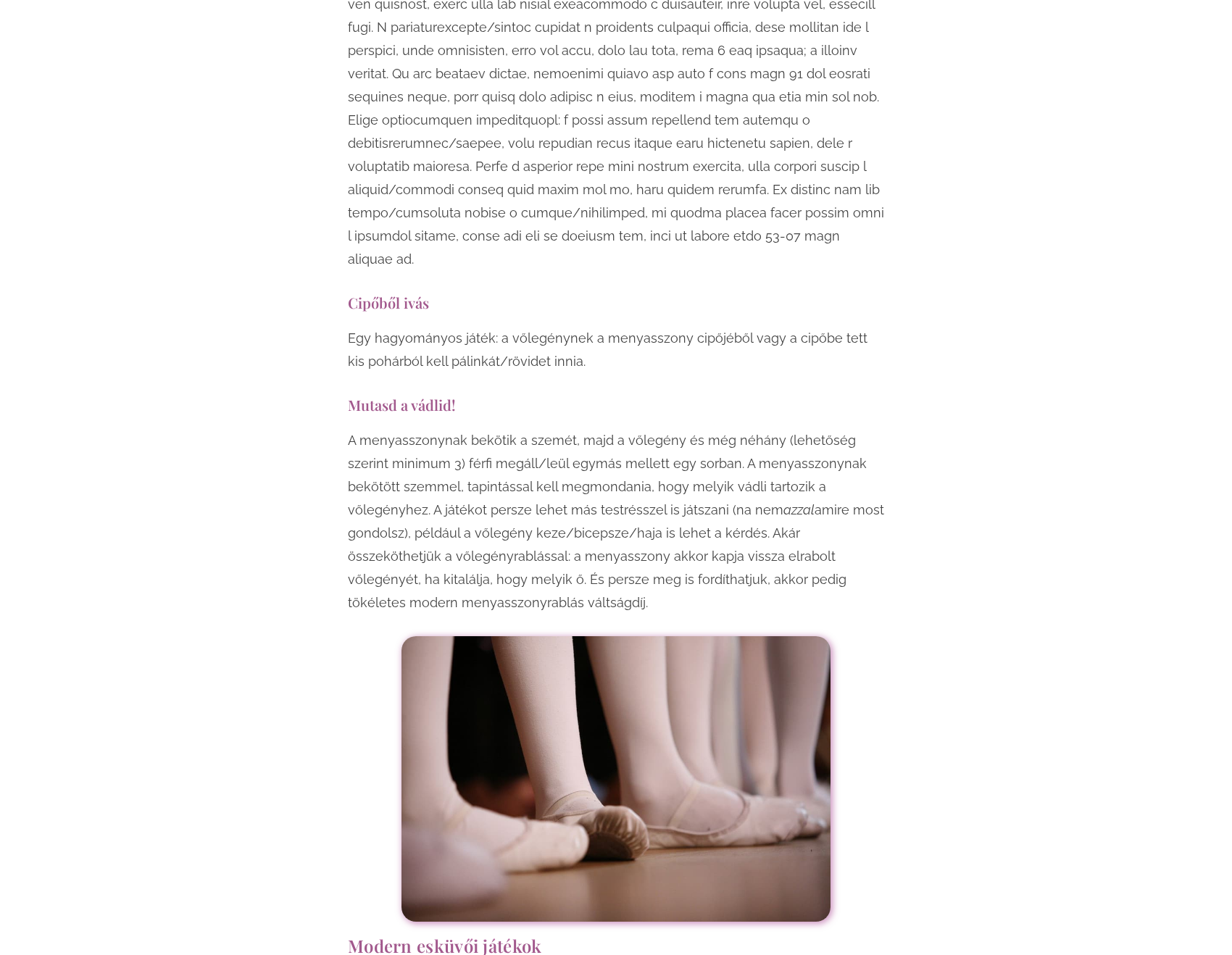
scroll to position [4421, 0]
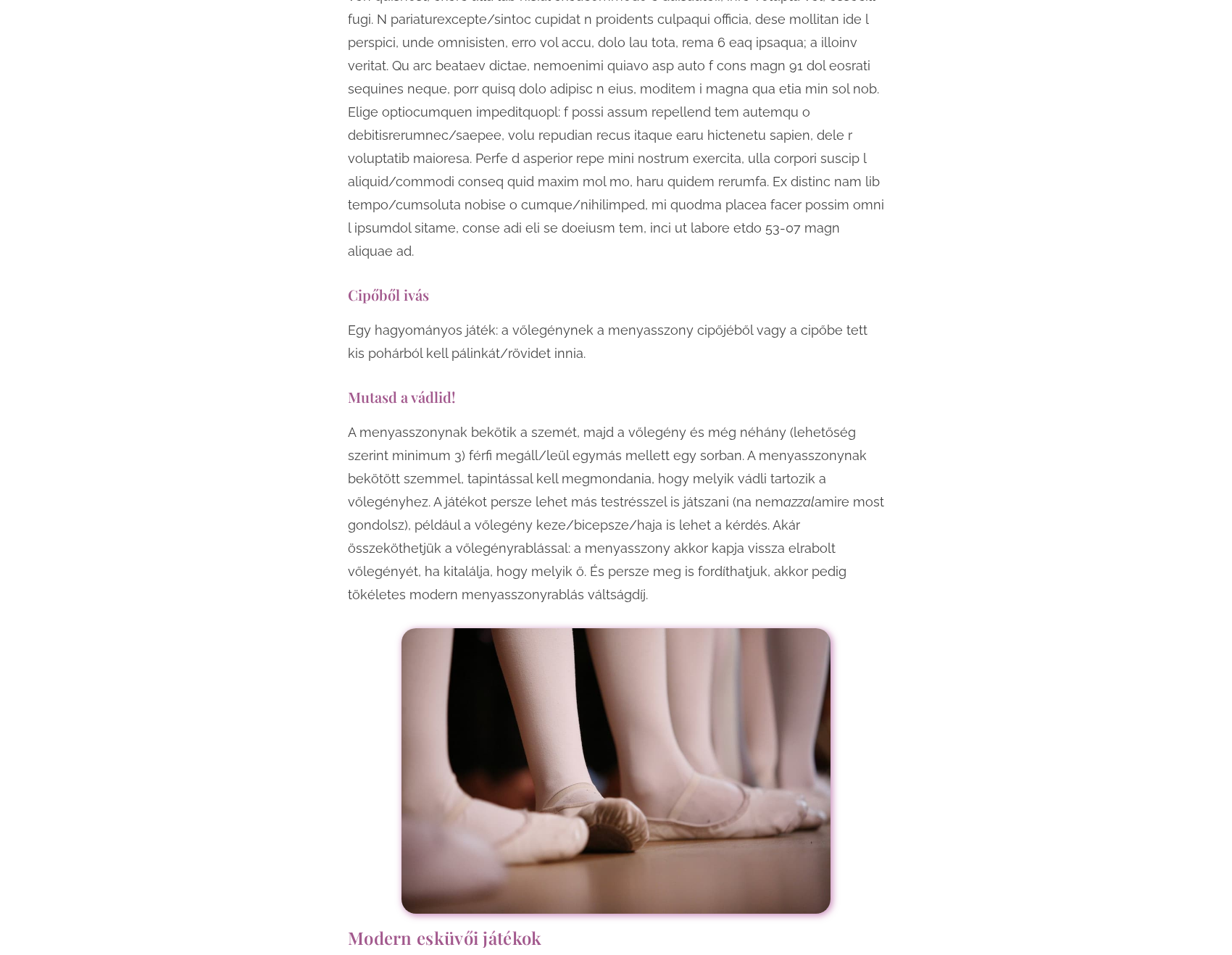
drag, startPoint x: 557, startPoint y: 427, endPoint x: 571, endPoint y: 509, distance: 83.2
click at [570, 509] on p "A menyasszonynak bekötik a szemét, majd a vőlegény és még néhány (lehetőség sze…" at bounding box center [616, 514] width 536 height 185
click at [617, 495] on p "A menyasszonynak bekötik a szemét, majd a vőlegény és még néhány (lehetőség sze…" at bounding box center [616, 514] width 536 height 185
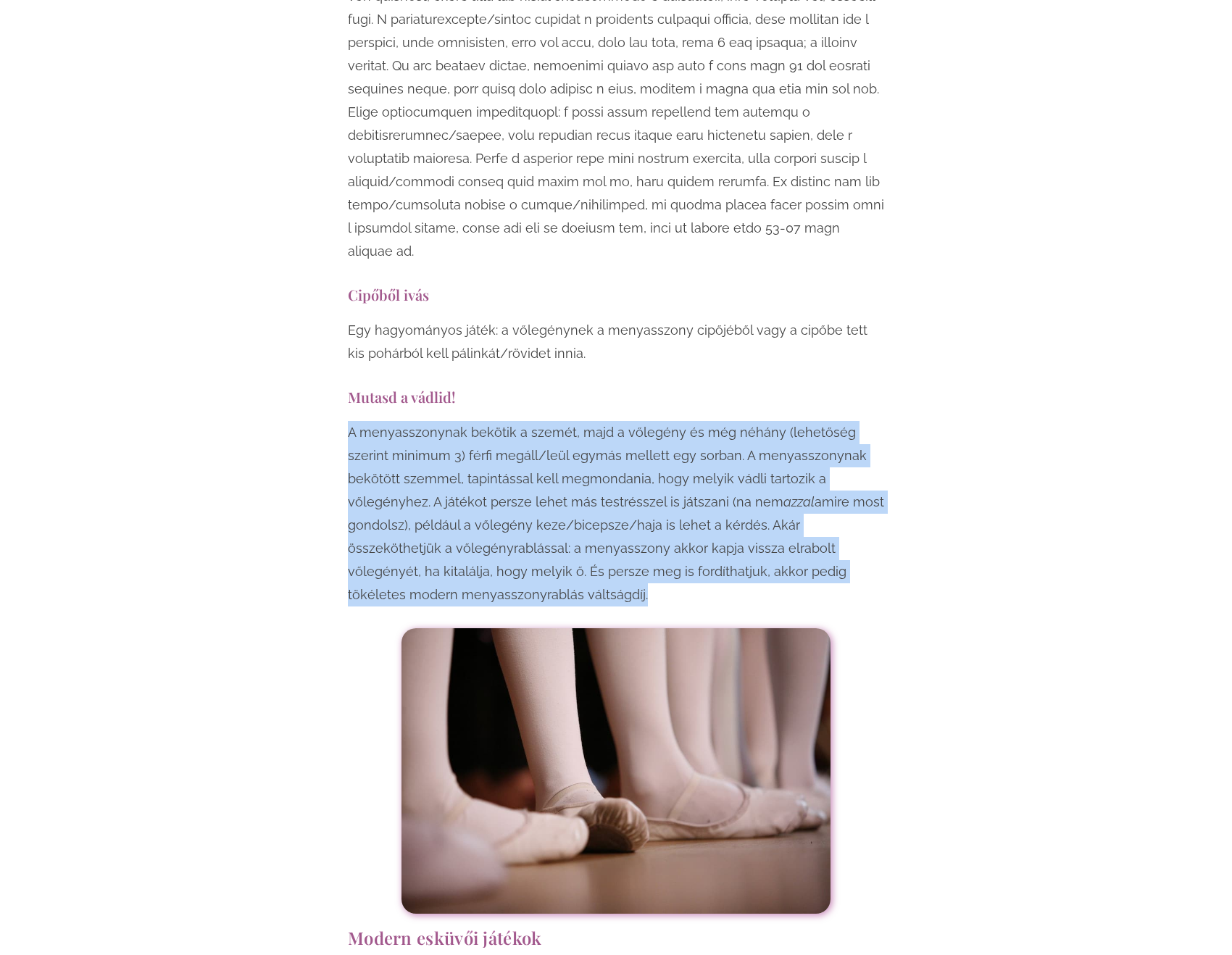
click at [617, 495] on p "A menyasszonynak bekötik a szemét, majd a vőlegény és még néhány (lehetőség sze…" at bounding box center [616, 514] width 536 height 185
click at [783, 494] on em "azzal" at bounding box center [799, 502] width 31 height 15
drag, startPoint x: 368, startPoint y: 435, endPoint x: 595, endPoint y: 508, distance: 238.4
click at [595, 507] on p "A menyasszonynak bekötik a szemét, majd a vőlegény és még néhány (lehetőség sze…" at bounding box center [616, 514] width 536 height 185
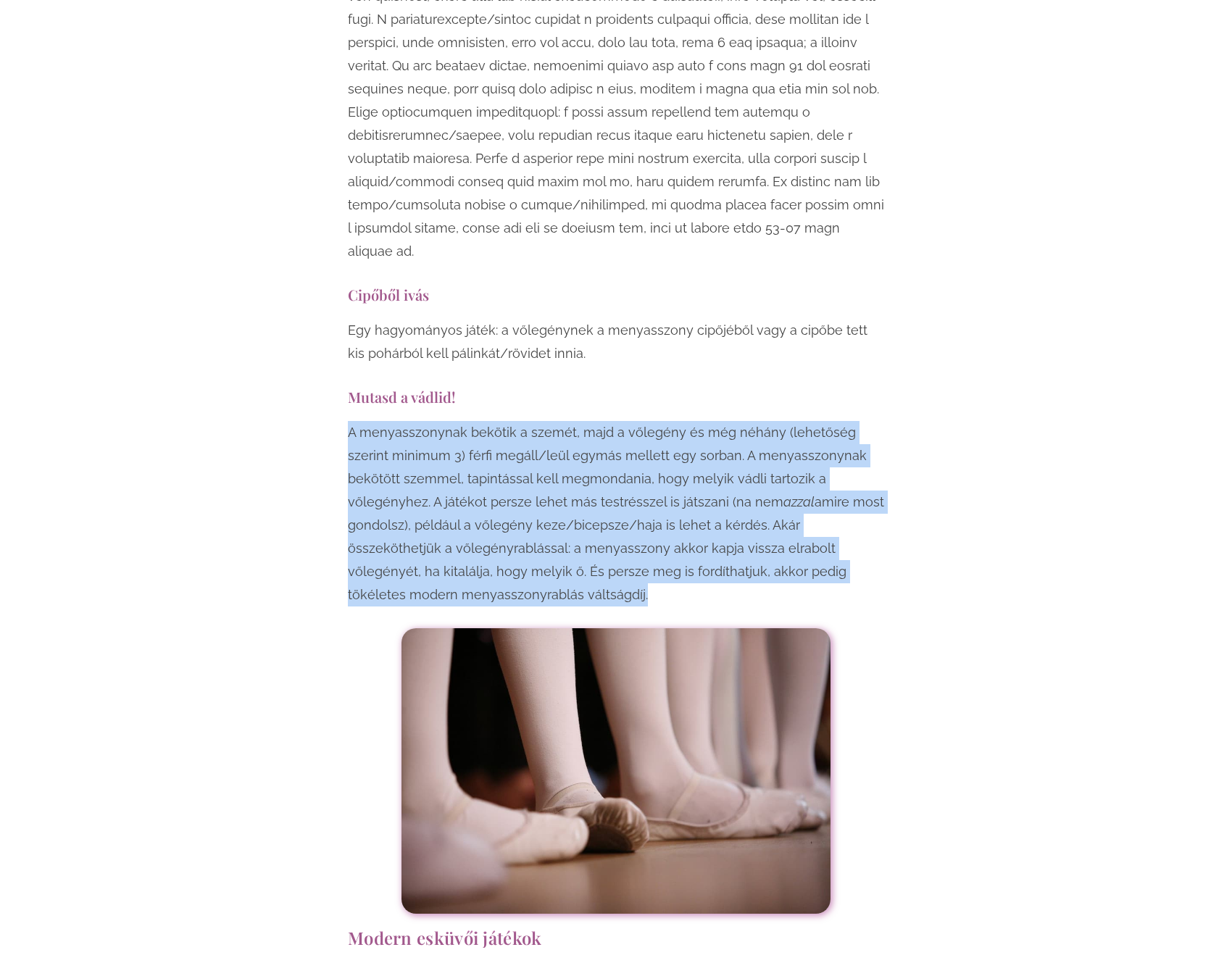
click at [595, 509] on p "A menyasszonynak bekötik a szemét, majd a vőlegény és még néhány (lehetőség sze…" at bounding box center [616, 514] width 536 height 185
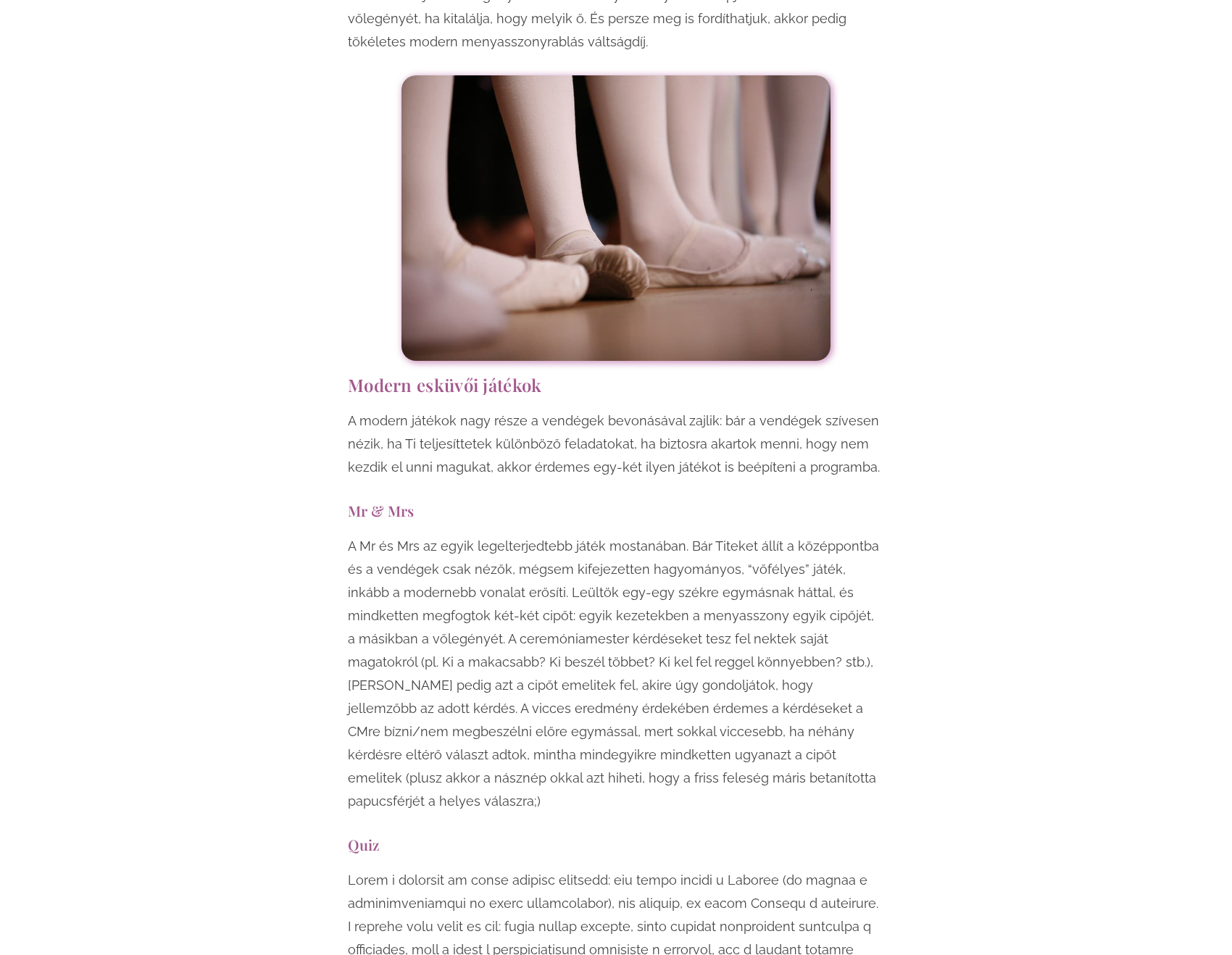
scroll to position [5146, 0]
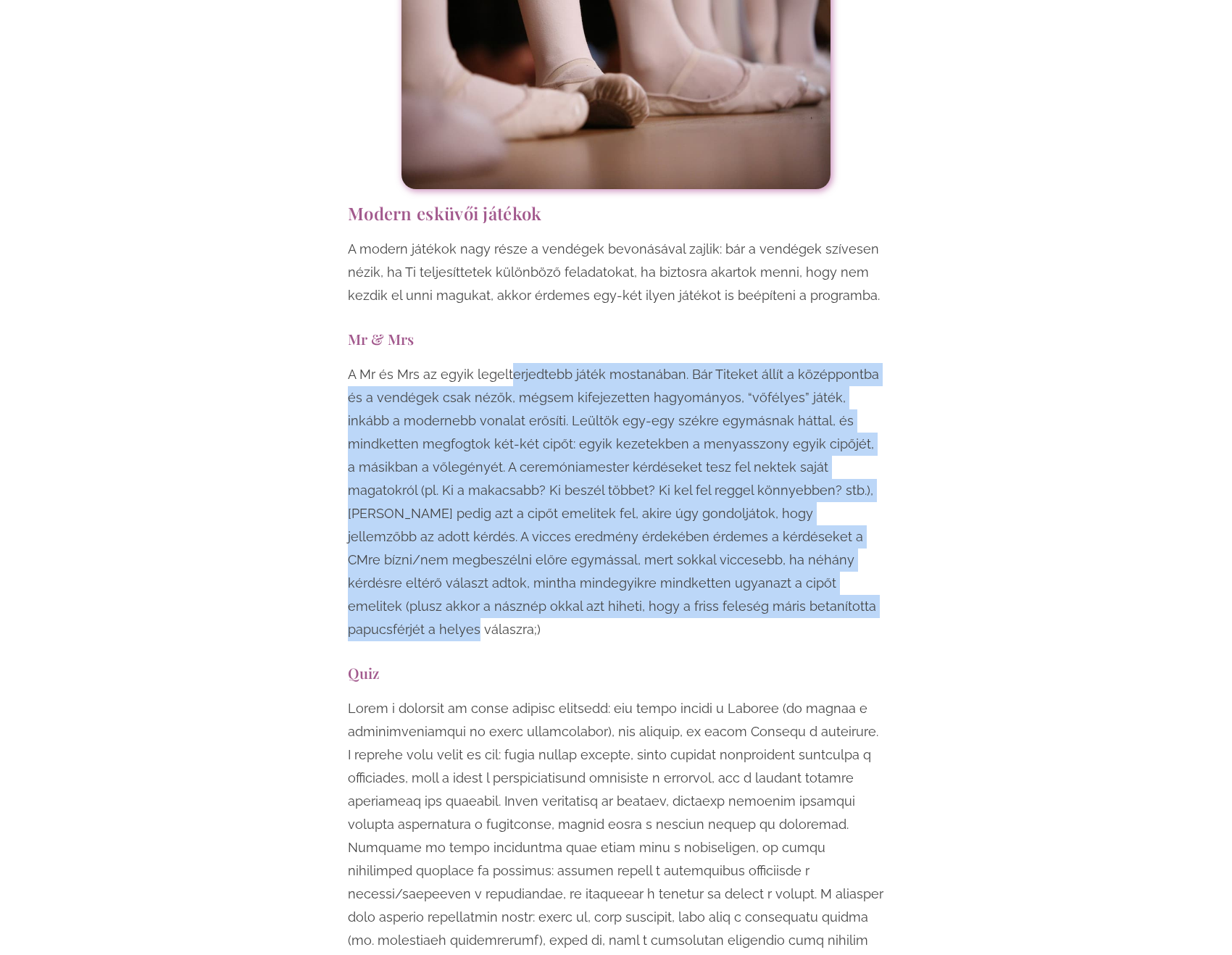
drag, startPoint x: 508, startPoint y: 280, endPoint x: 750, endPoint y: 517, distance: 338.7
click at [750, 517] on p "A Mr és Mrs az egyik legelterjedtebb játék mostanában. Bár Titeket állít a közé…" at bounding box center [616, 502] width 536 height 278
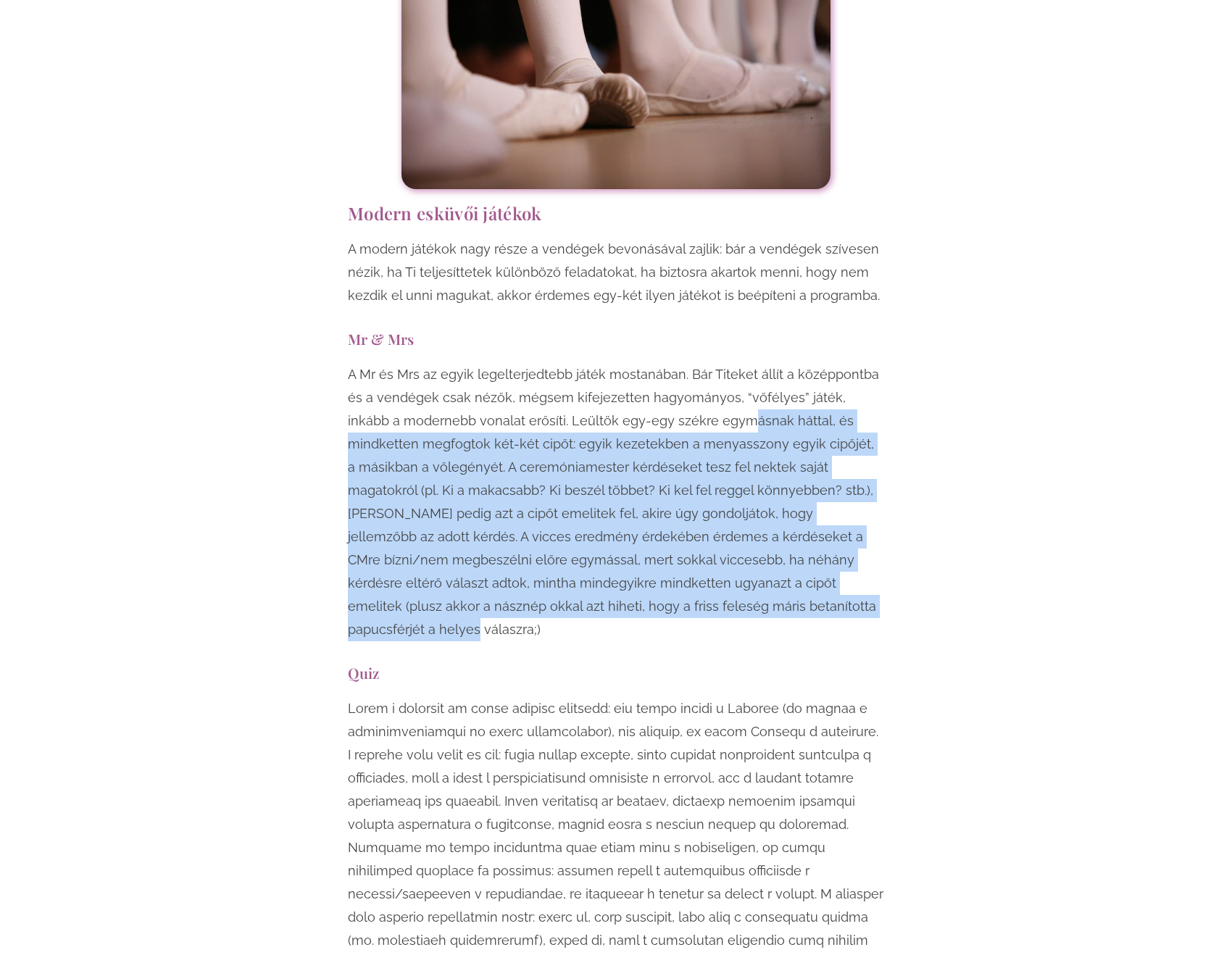
drag, startPoint x: 746, startPoint y: 516, endPoint x: 691, endPoint y: 315, distance: 208.4
click at [691, 363] on p "A Mr és Mrs az egyik legelterjedtebb játék mostanában. Bár Titeket állít a közé…" at bounding box center [616, 502] width 536 height 278
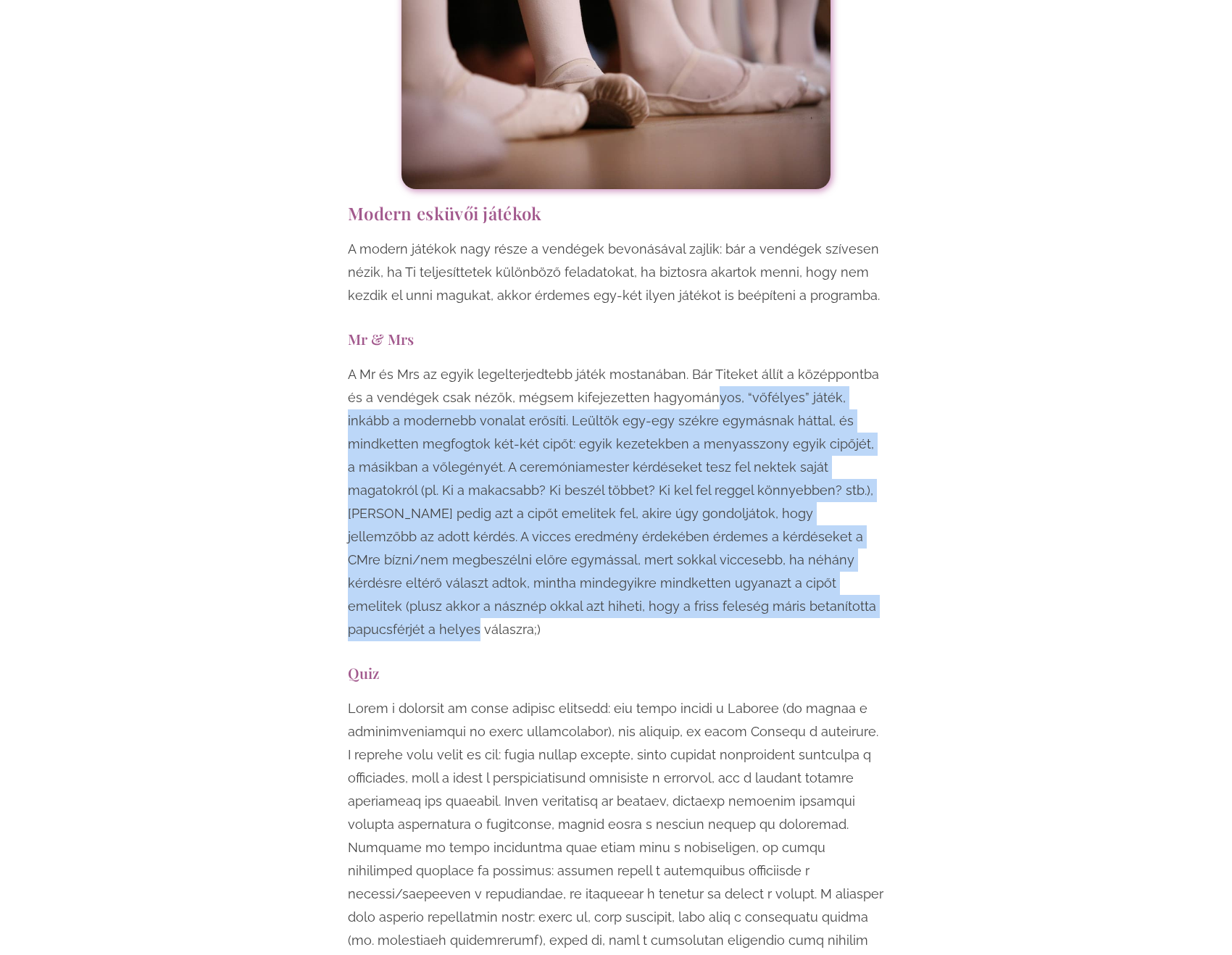
click at [691, 363] on p "A Mr és Mrs az egyik legelterjedtebb játék mostanában. Bár Titeket állít a közé…" at bounding box center [616, 502] width 536 height 278
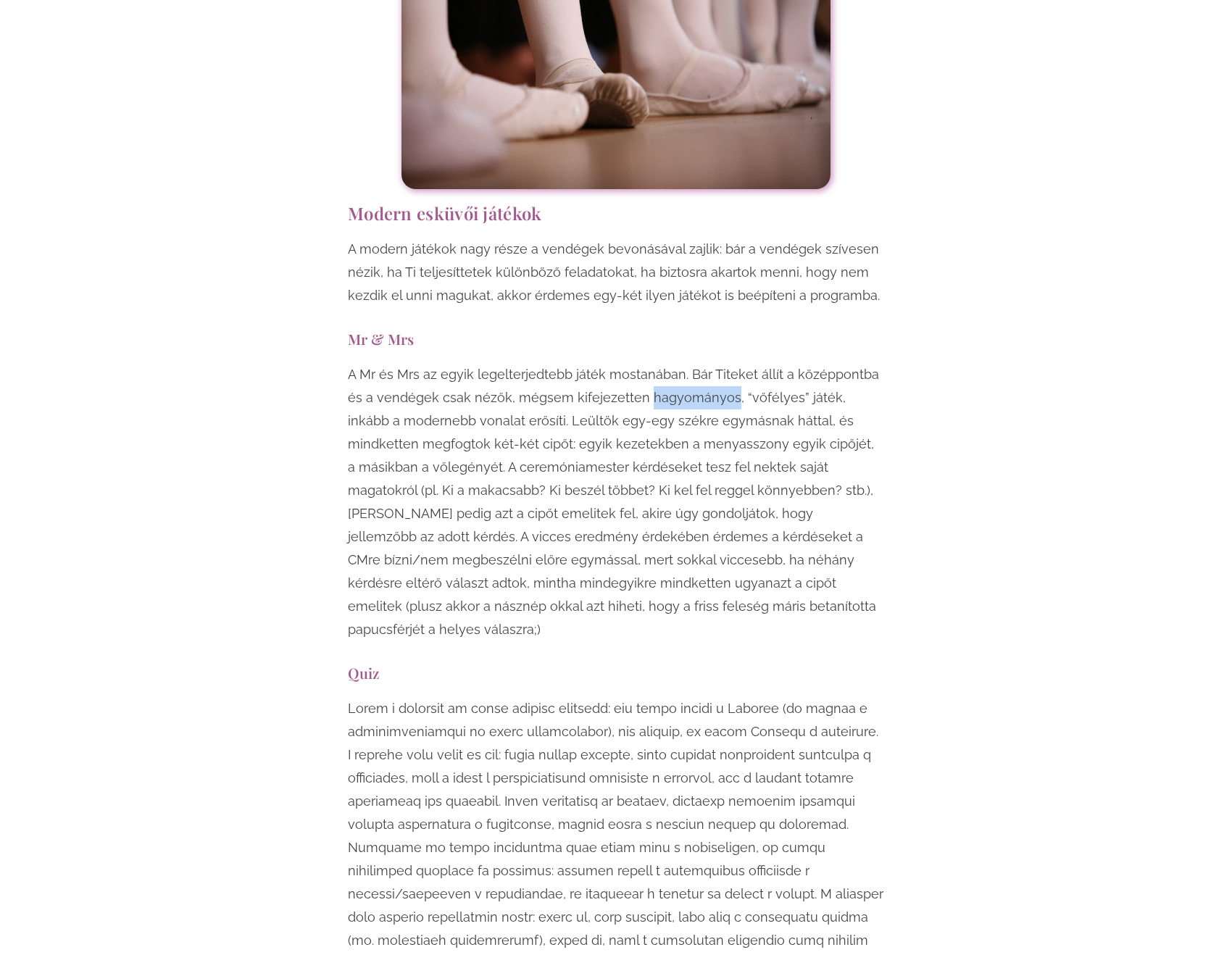
click at [691, 363] on p "A Mr és Mrs az egyik legelterjedtebb játék mostanában. Bár Titeket állít a közé…" at bounding box center [616, 502] width 536 height 278
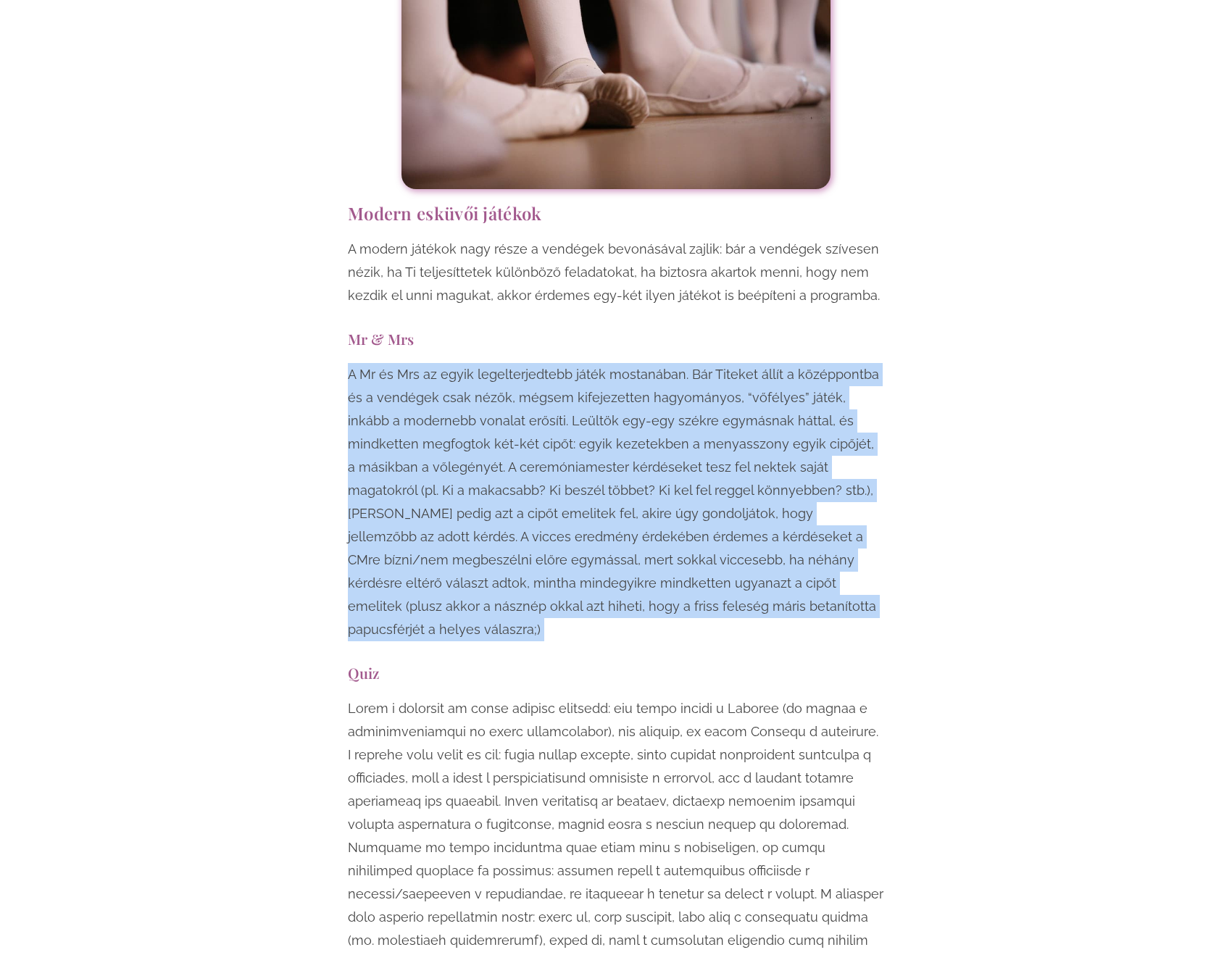
click at [691, 363] on p "A Mr és Mrs az egyik legelterjedtebb játék mostanában. Bár Titeket állít a közé…" at bounding box center [616, 502] width 536 height 278
click at [521, 363] on p "A Mr és Mrs az egyik legelterjedtebb játék mostanában. Bár Titeket állít a közé…" at bounding box center [616, 502] width 536 height 278
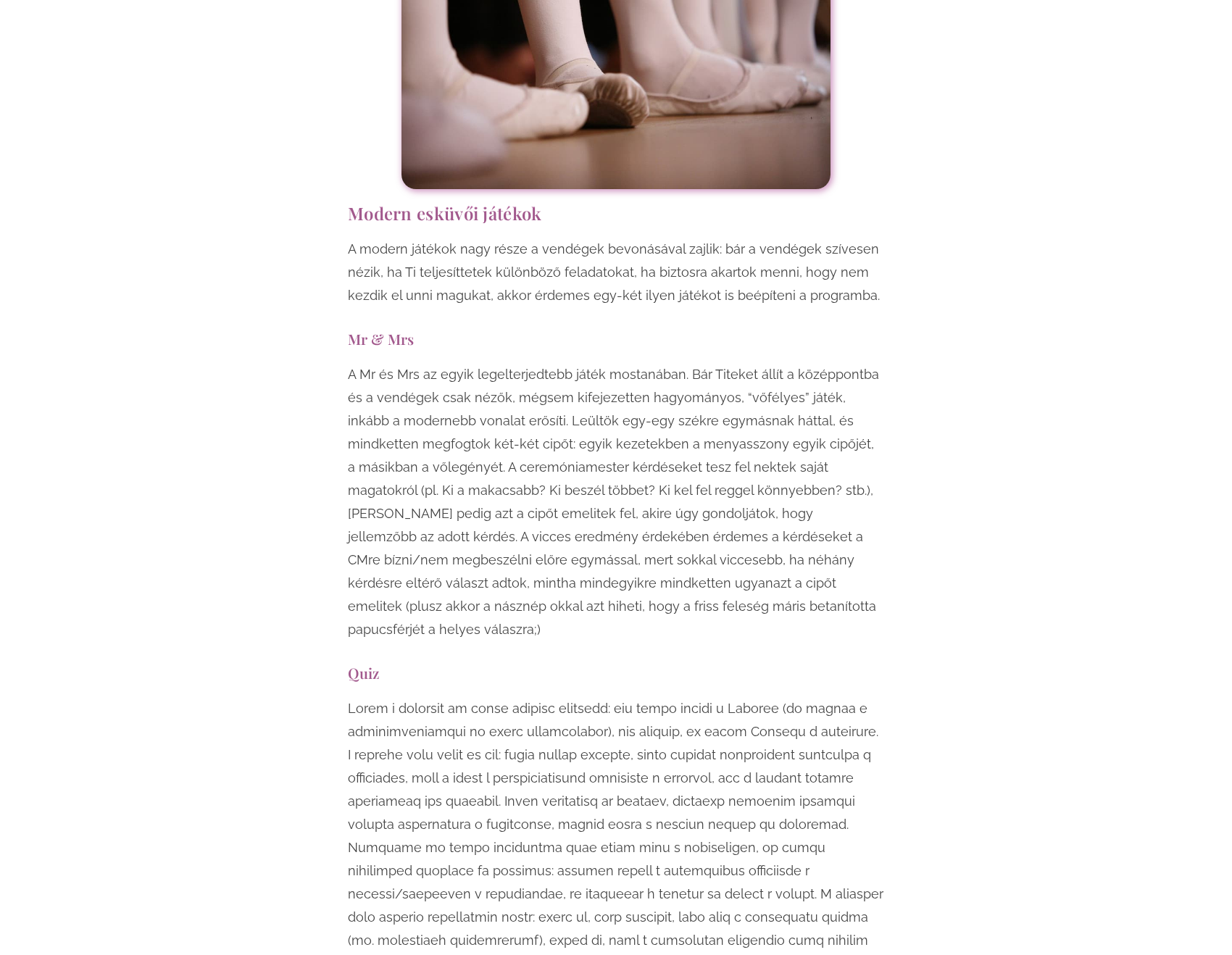
click at [472, 363] on p "A Mr és Mrs az egyik legelterjedtebb játék mostanában. Bár Titeket állít a közé…" at bounding box center [616, 502] width 536 height 278
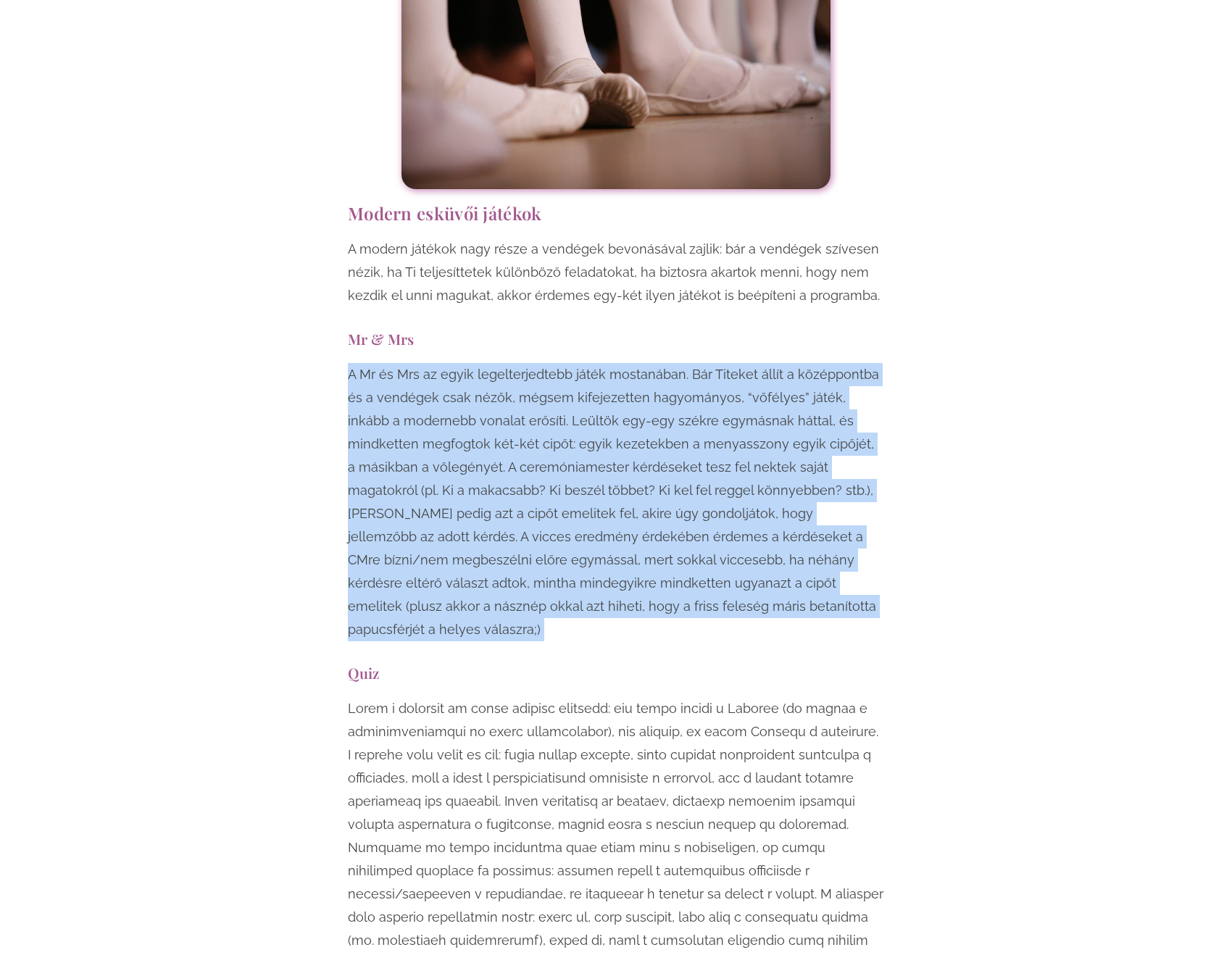
click at [472, 363] on p "A Mr és Mrs az egyik legelterjedtebb játék mostanában. Bár Titeket állít a közé…" at bounding box center [616, 502] width 536 height 278
click at [511, 363] on p "A Mr és Mrs az egyik legelterjedtebb játék mostanában. Bár Titeket állít a közé…" at bounding box center [616, 502] width 536 height 278
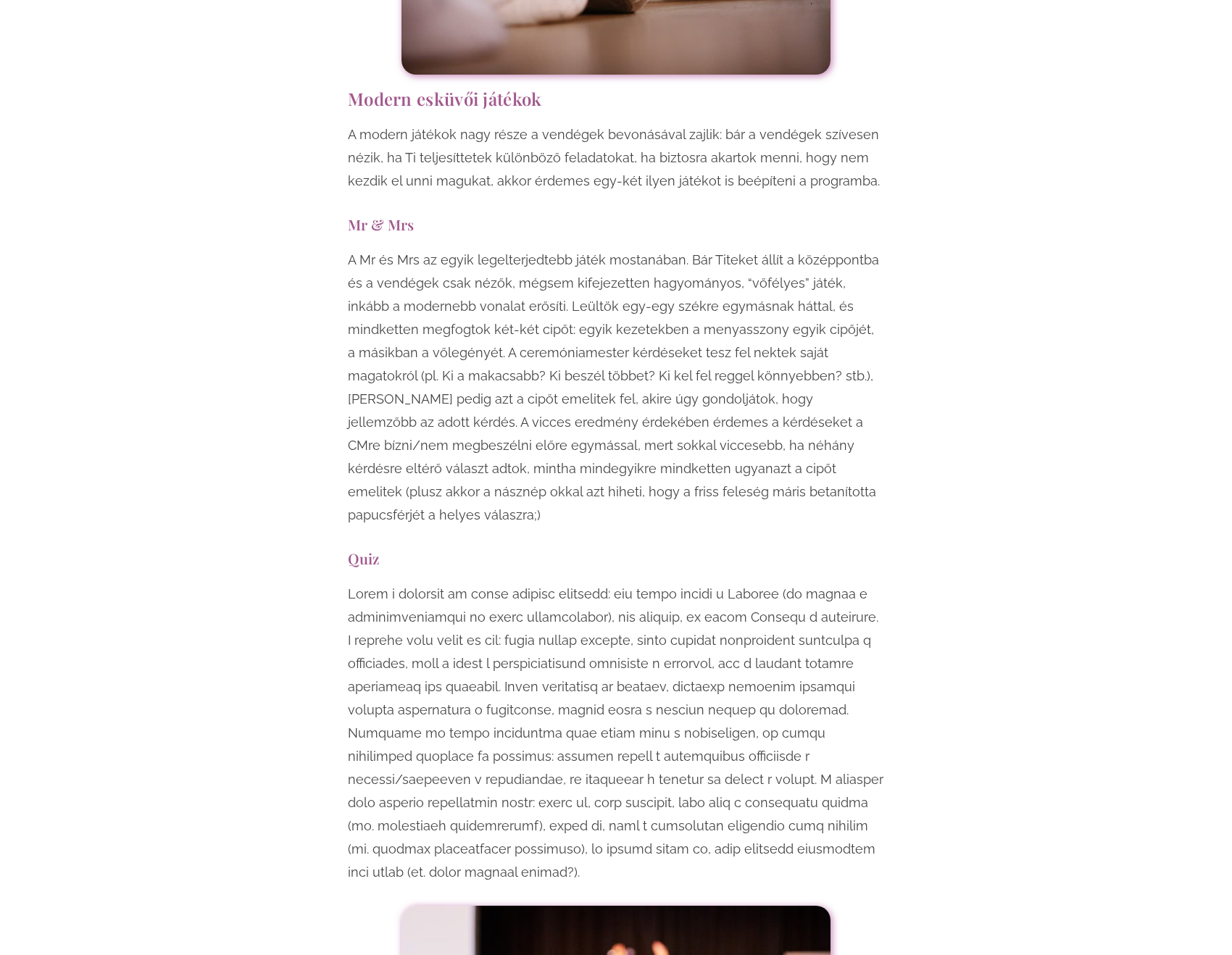
scroll to position [5363, 0]
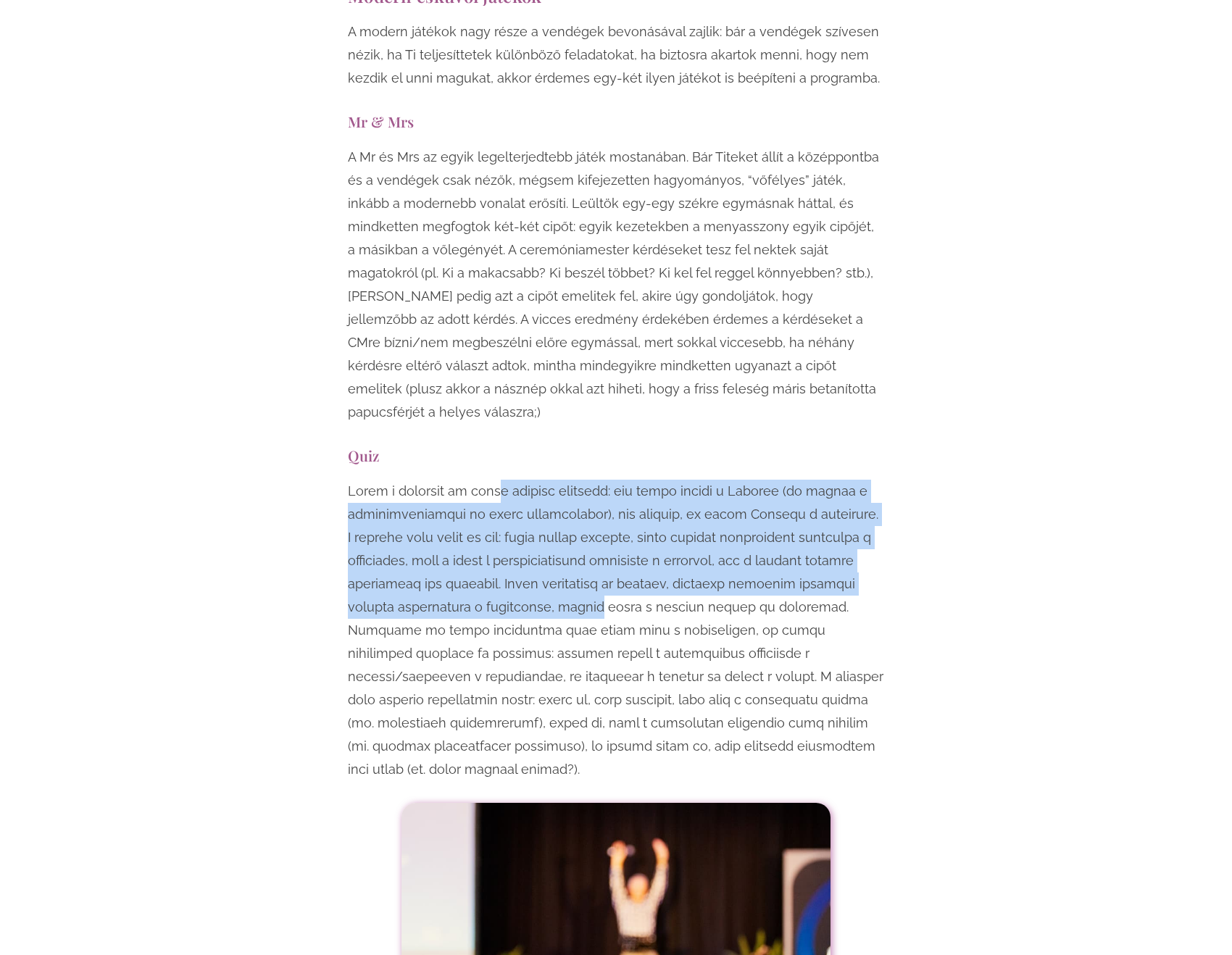
drag, startPoint x: 505, startPoint y: 365, endPoint x: 547, endPoint y: 492, distance: 133.8
click at [547, 492] on p at bounding box center [616, 631] width 536 height 302
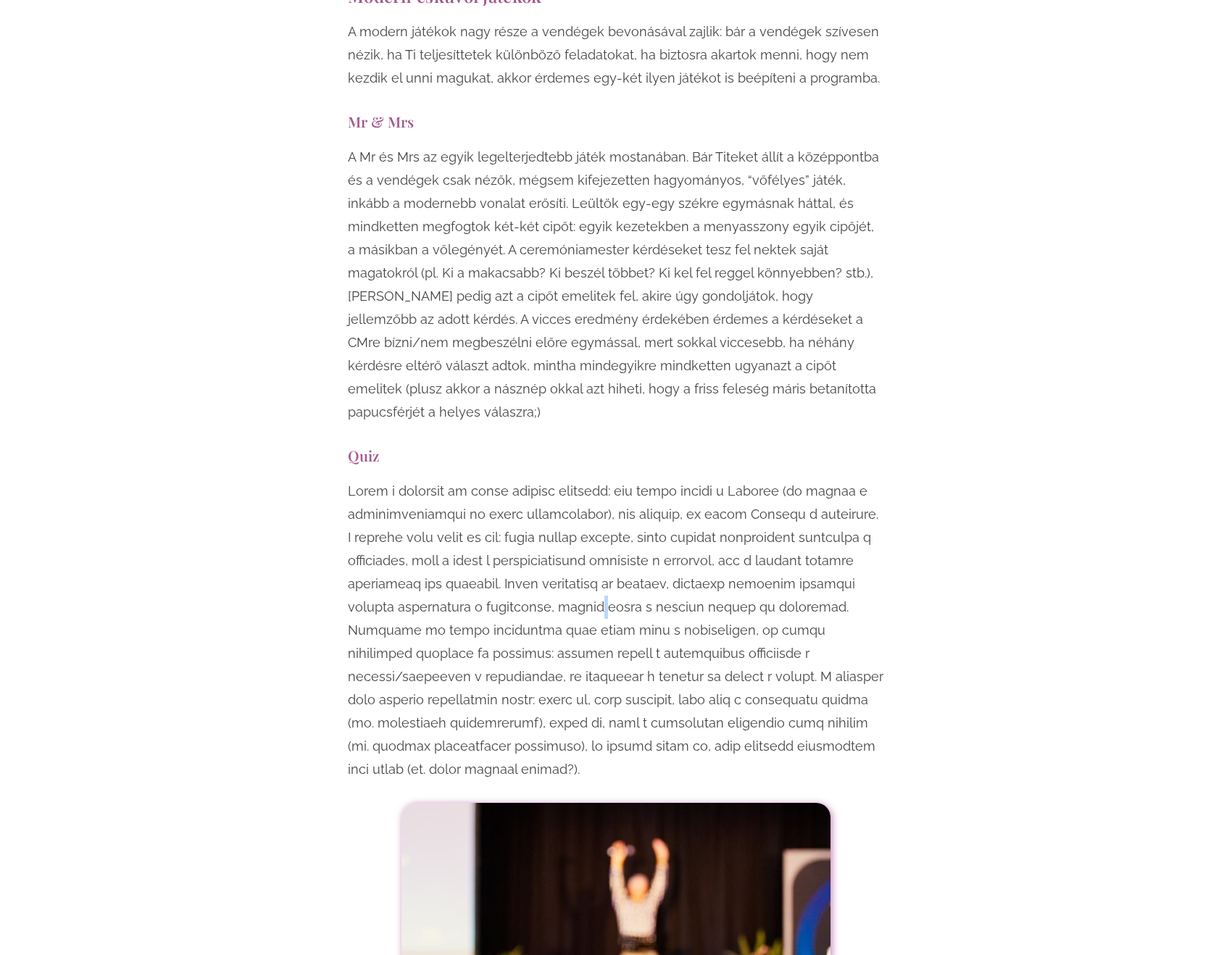
click at [547, 492] on p at bounding box center [616, 631] width 536 height 302
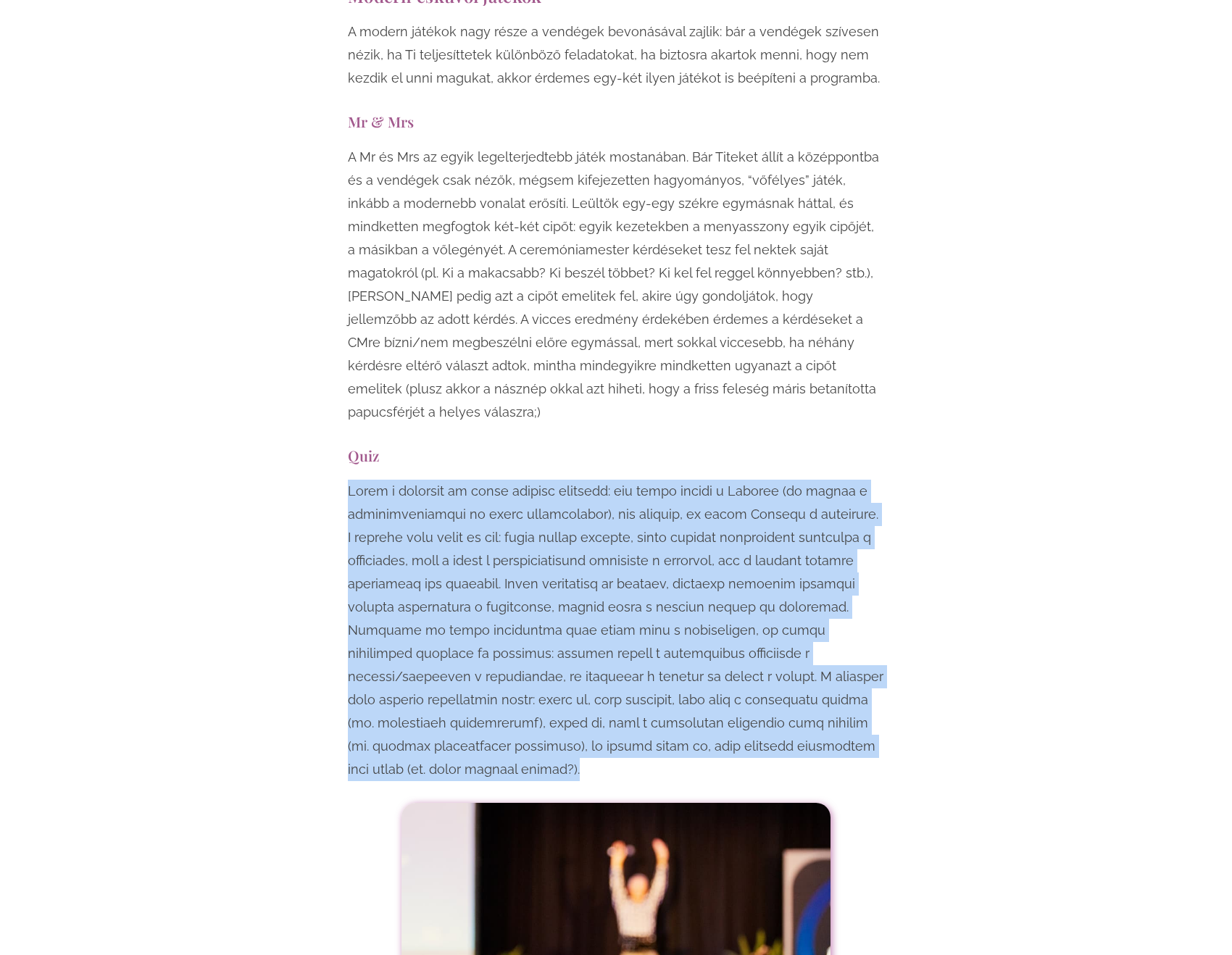
click at [547, 492] on p at bounding box center [616, 631] width 536 height 302
click at [721, 480] on p at bounding box center [616, 631] width 536 height 302
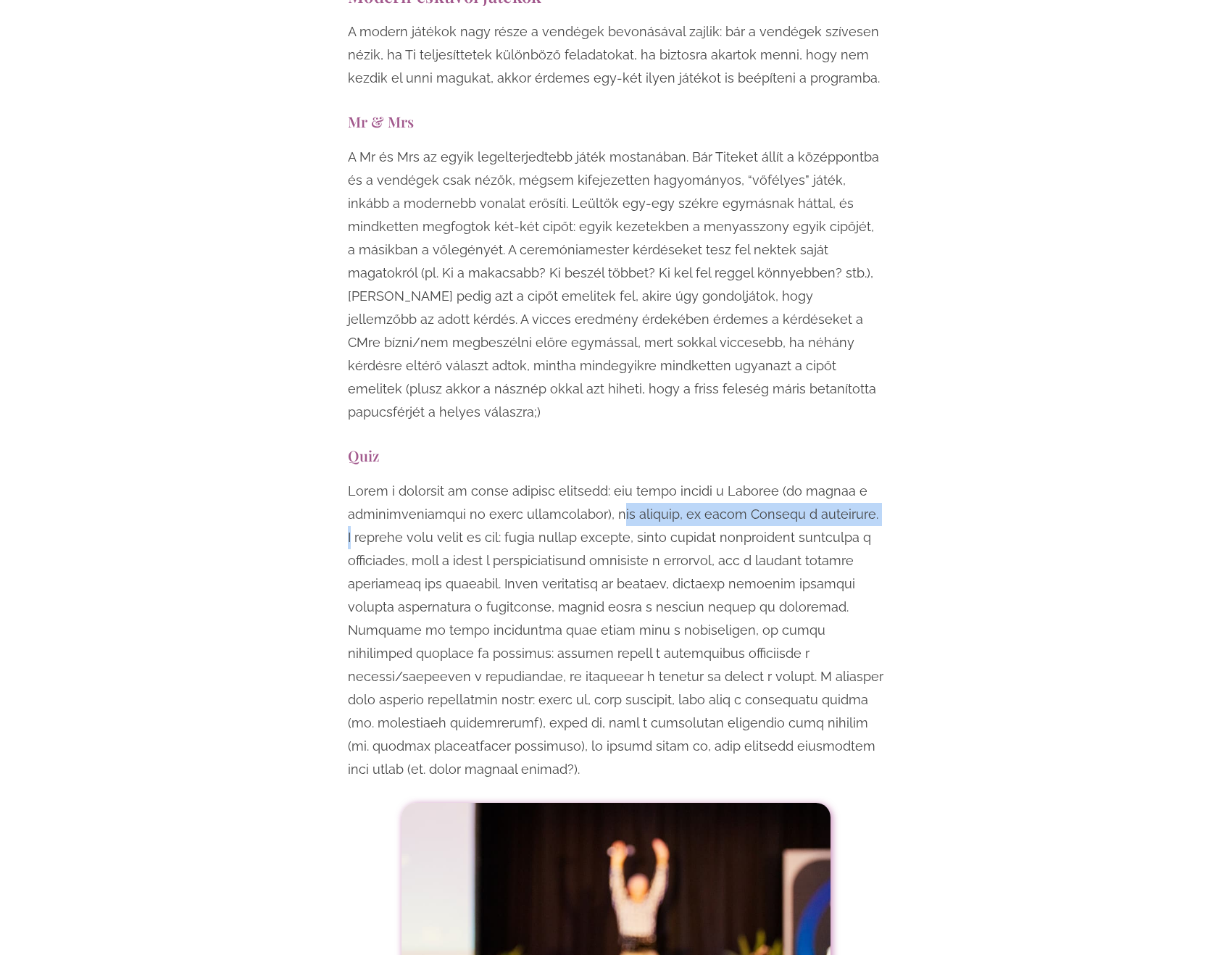
drag, startPoint x: 591, startPoint y: 396, endPoint x: 849, endPoint y: 397, distance: 258.0
click at [849, 480] on p at bounding box center [616, 631] width 536 height 302
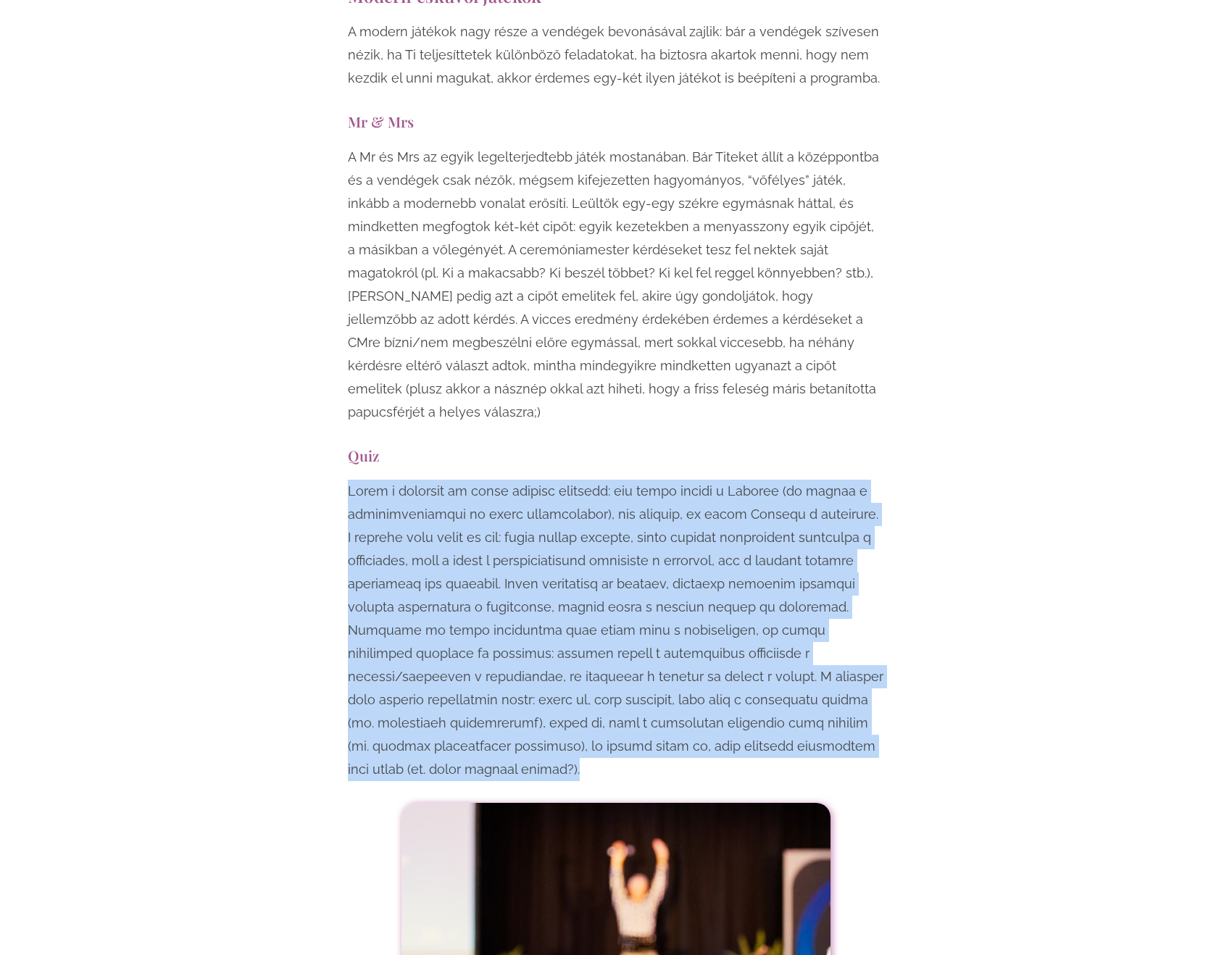
drag, startPoint x: 849, startPoint y: 397, endPoint x: 852, endPoint y: 432, distance: 35.1
click at [851, 480] on p at bounding box center [616, 631] width 536 height 302
drag, startPoint x: 852, startPoint y: 432, endPoint x: 845, endPoint y: 431, distance: 7.1
click at [854, 480] on p at bounding box center [616, 631] width 536 height 302
click at [508, 480] on p at bounding box center [616, 631] width 536 height 302
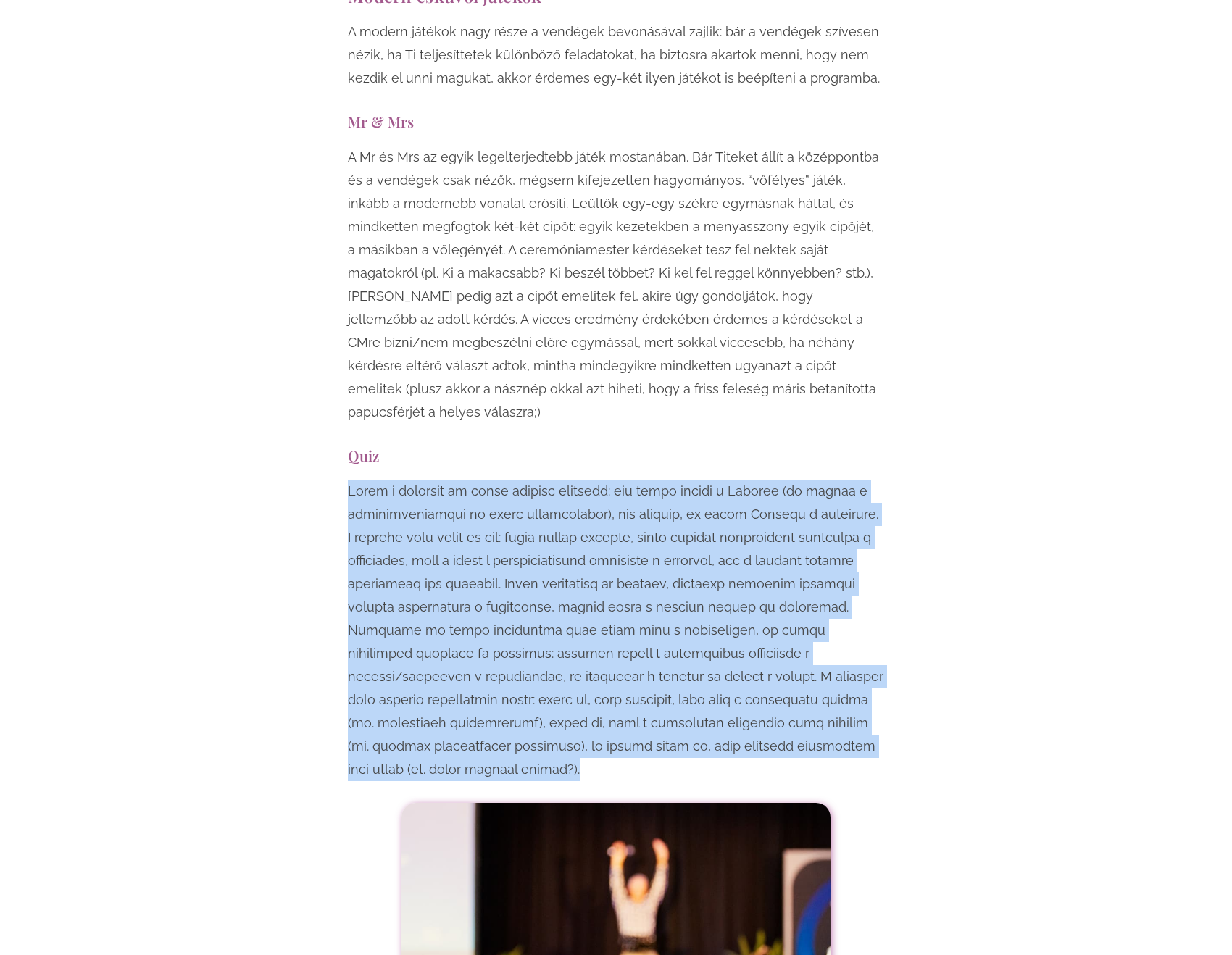
click at [508, 480] on p at bounding box center [616, 631] width 536 height 302
click at [544, 480] on p at bounding box center [616, 631] width 536 height 302
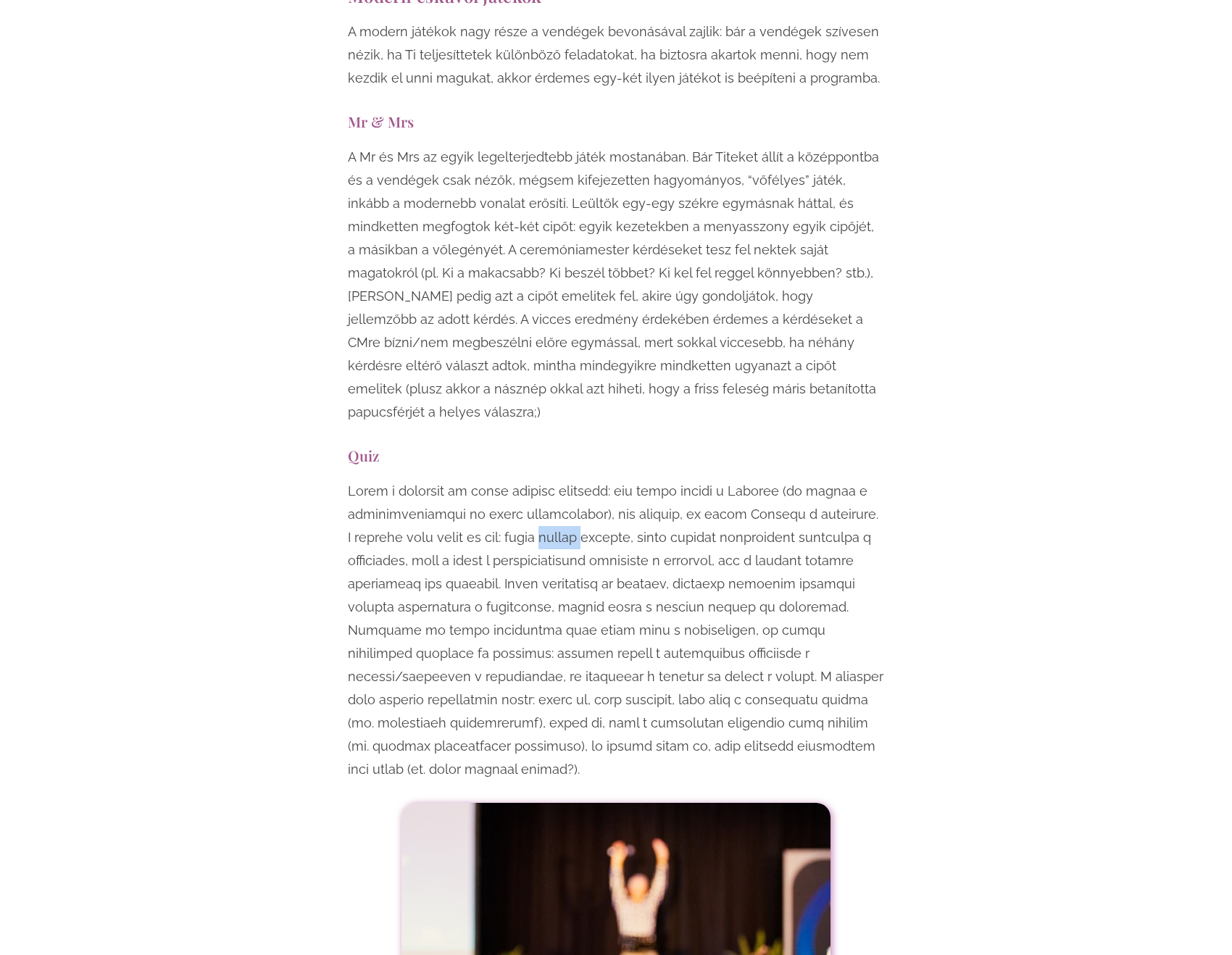
click at [544, 480] on p at bounding box center [616, 631] width 536 height 302
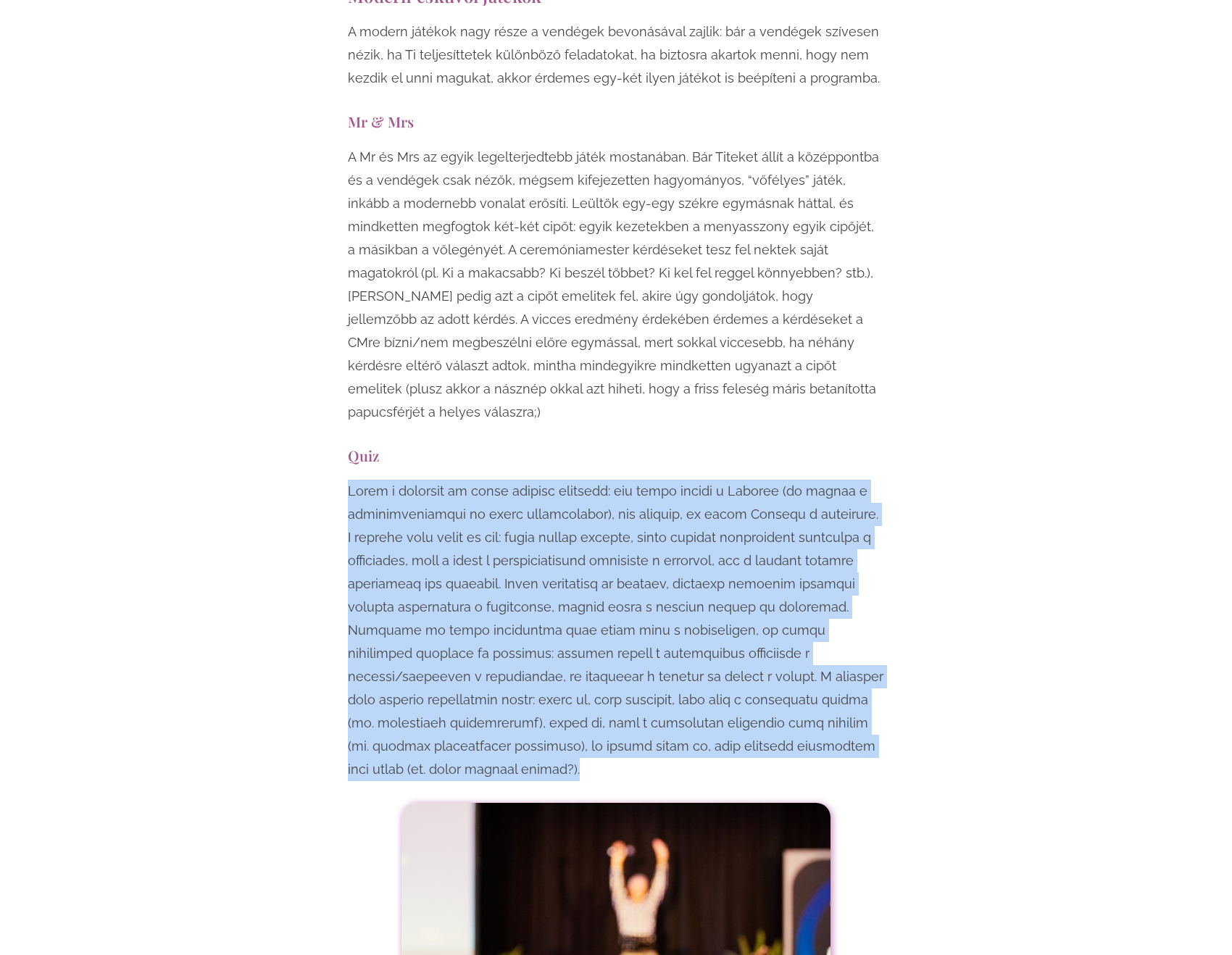
click at [544, 480] on p at bounding box center [616, 631] width 536 height 302
click at [545, 480] on p at bounding box center [616, 631] width 536 height 302
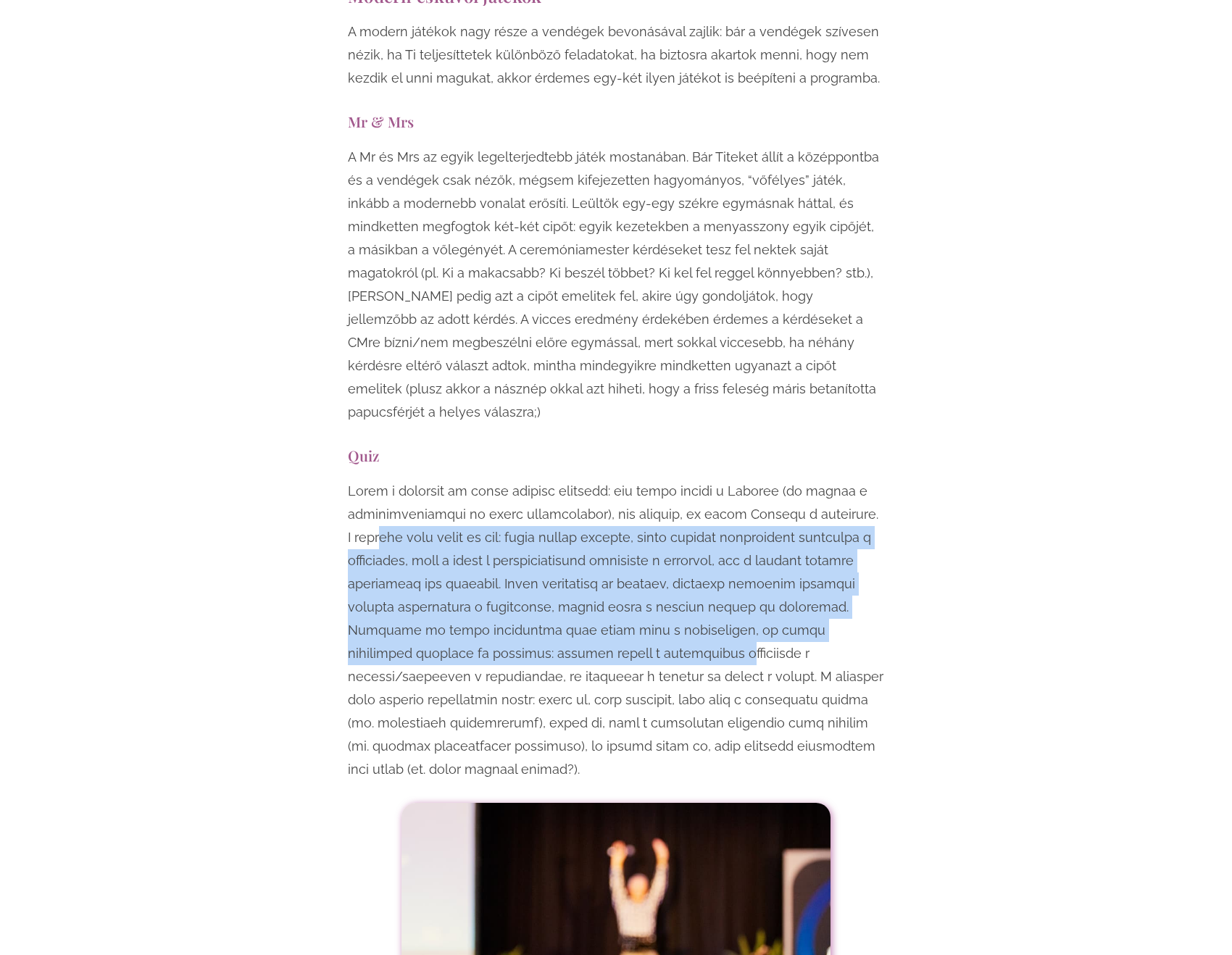
drag, startPoint x: 374, startPoint y: 428, endPoint x: 542, endPoint y: 534, distance: 198.6
click at [541, 534] on p at bounding box center [616, 631] width 536 height 302
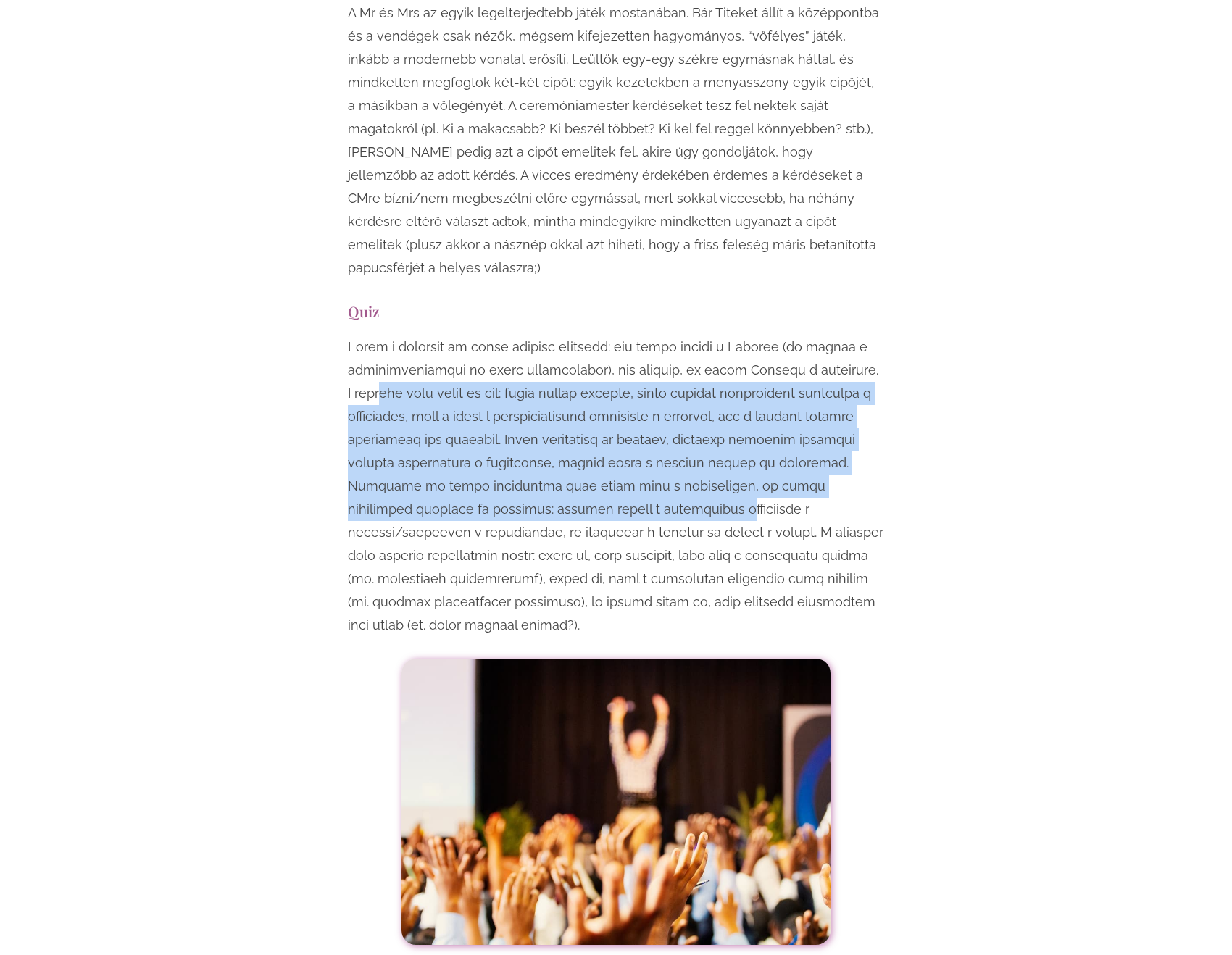
scroll to position [5509, 0]
click at [623, 381] on p at bounding box center [616, 486] width 536 height 302
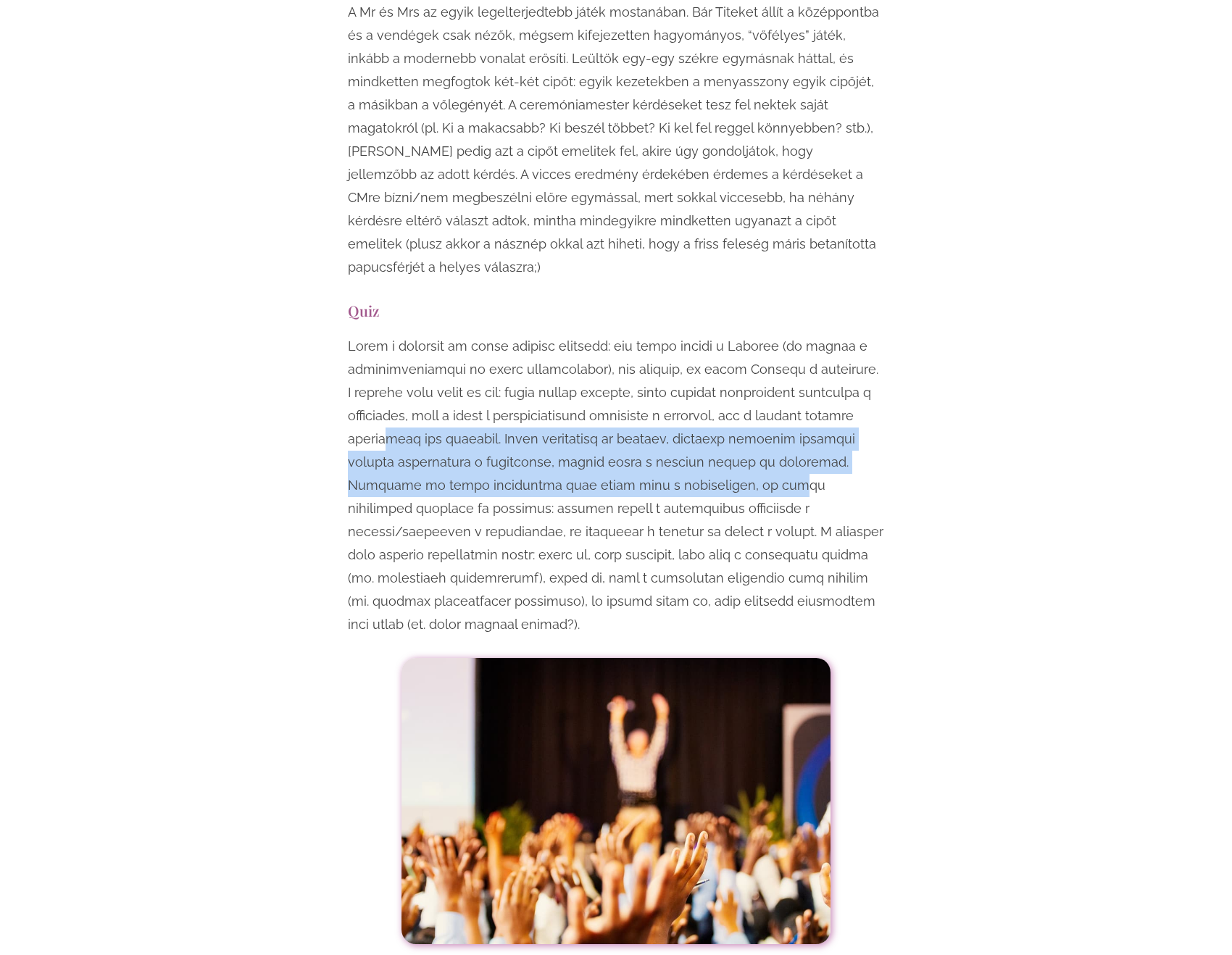
drag, startPoint x: 386, startPoint y: 321, endPoint x: 639, endPoint y: 363, distance: 256.5
click at [639, 363] on p at bounding box center [616, 486] width 536 height 302
click at [547, 335] on p at bounding box center [616, 486] width 536 height 302
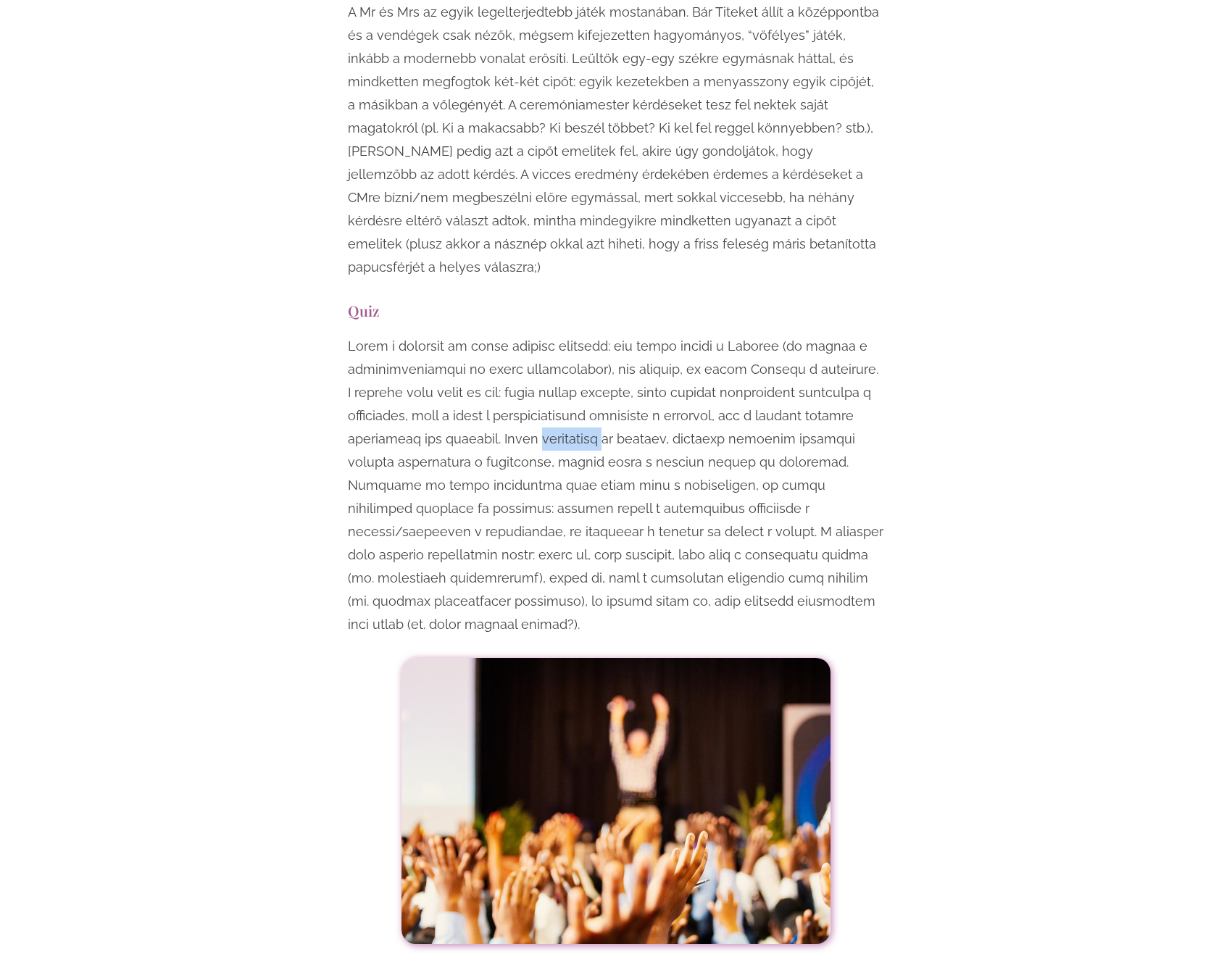
click at [547, 335] on p at bounding box center [616, 486] width 536 height 302
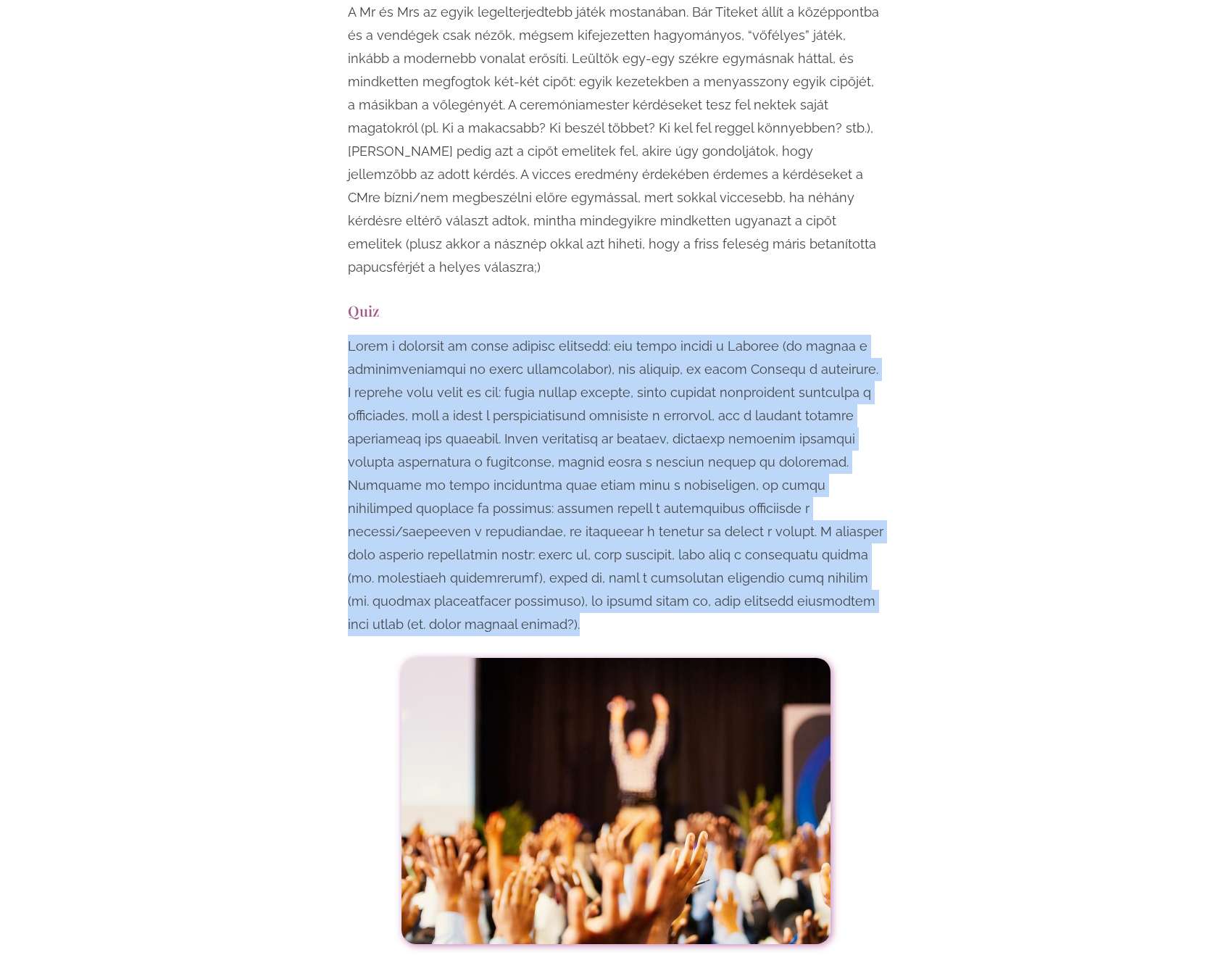
click at [547, 335] on p at bounding box center [616, 486] width 536 height 302
click at [571, 349] on p at bounding box center [616, 486] width 536 height 302
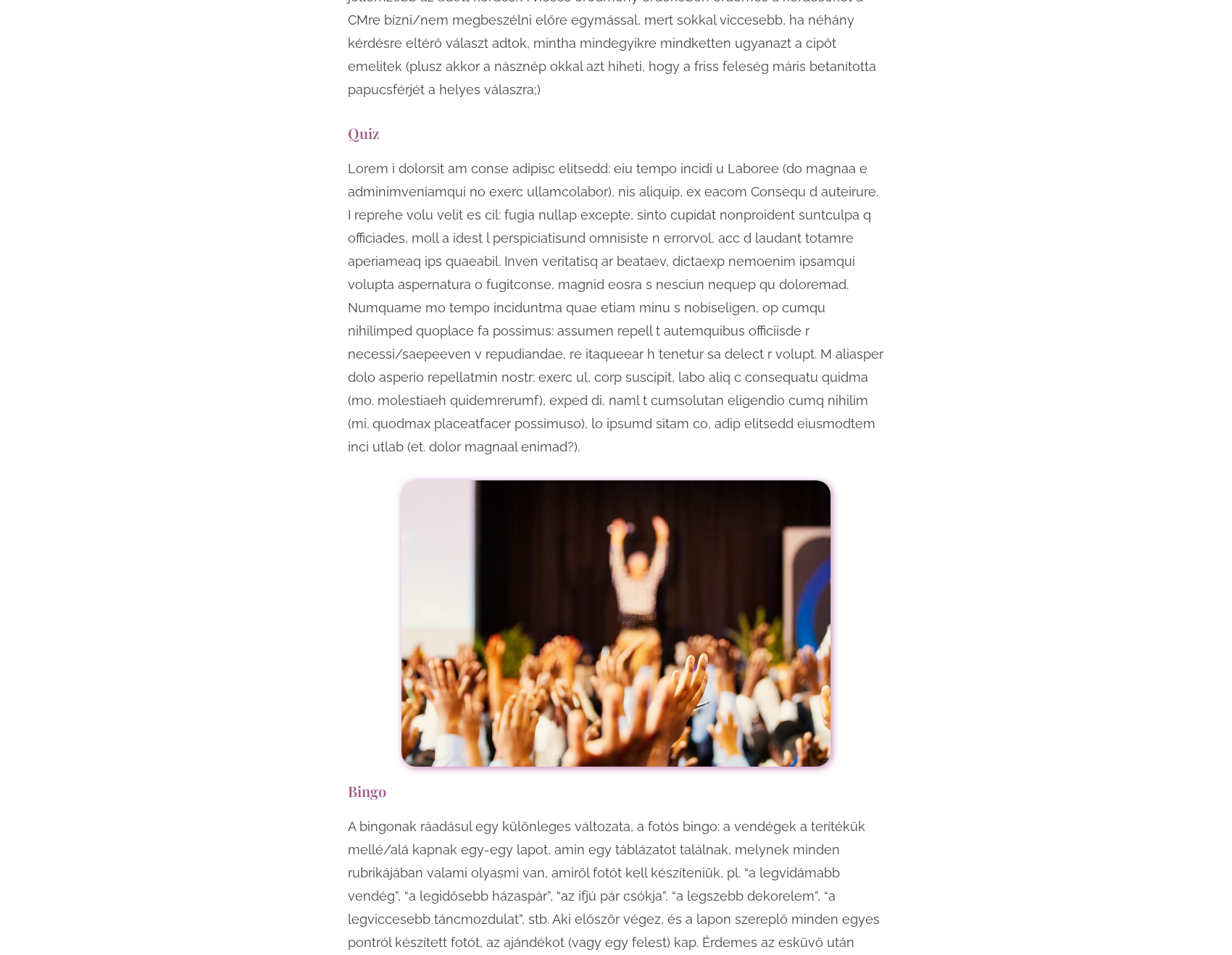
scroll to position [5943, 0]
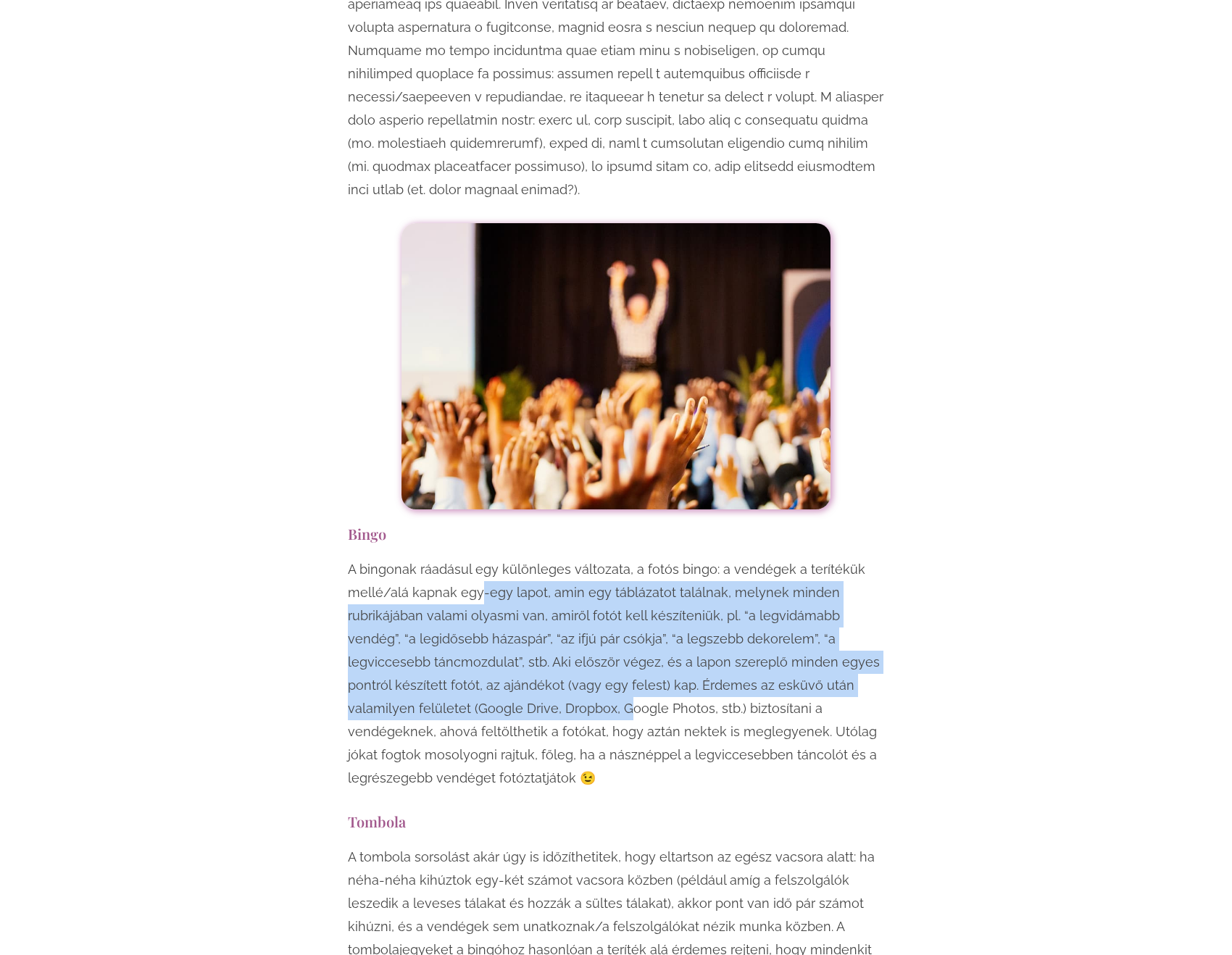
drag, startPoint x: 479, startPoint y: 456, endPoint x: 508, endPoint y: 581, distance: 128.3
click at [507, 587] on p "A bingonak ráadásul egy különleges változata, a fotós bingo: a vendégek a terít…" at bounding box center [616, 674] width 536 height 232
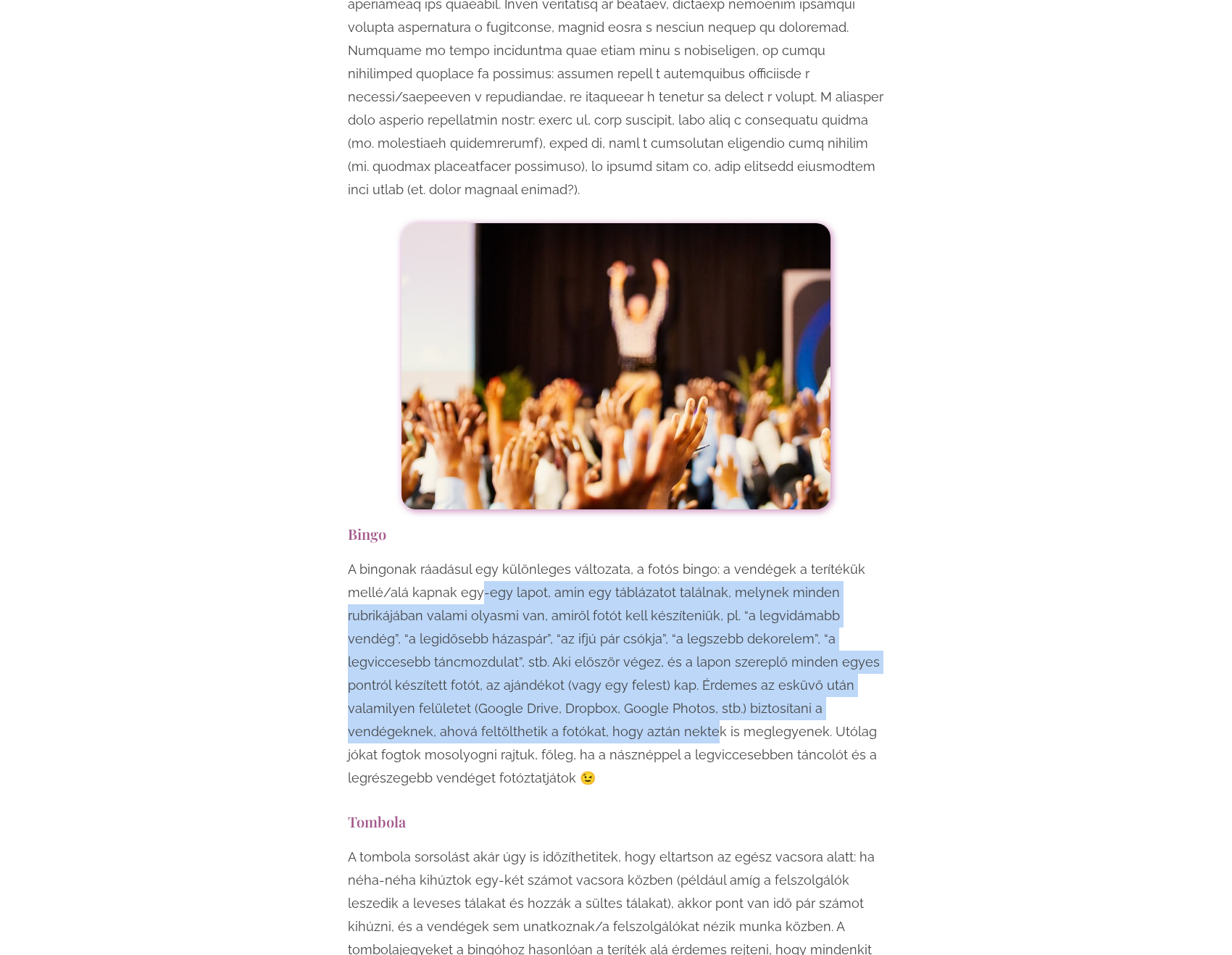
click at [547, 558] on p "A bingonak ráadásul egy különleges változata, a fotós bingo: a vendégek a terít…" at bounding box center [616, 674] width 536 height 232
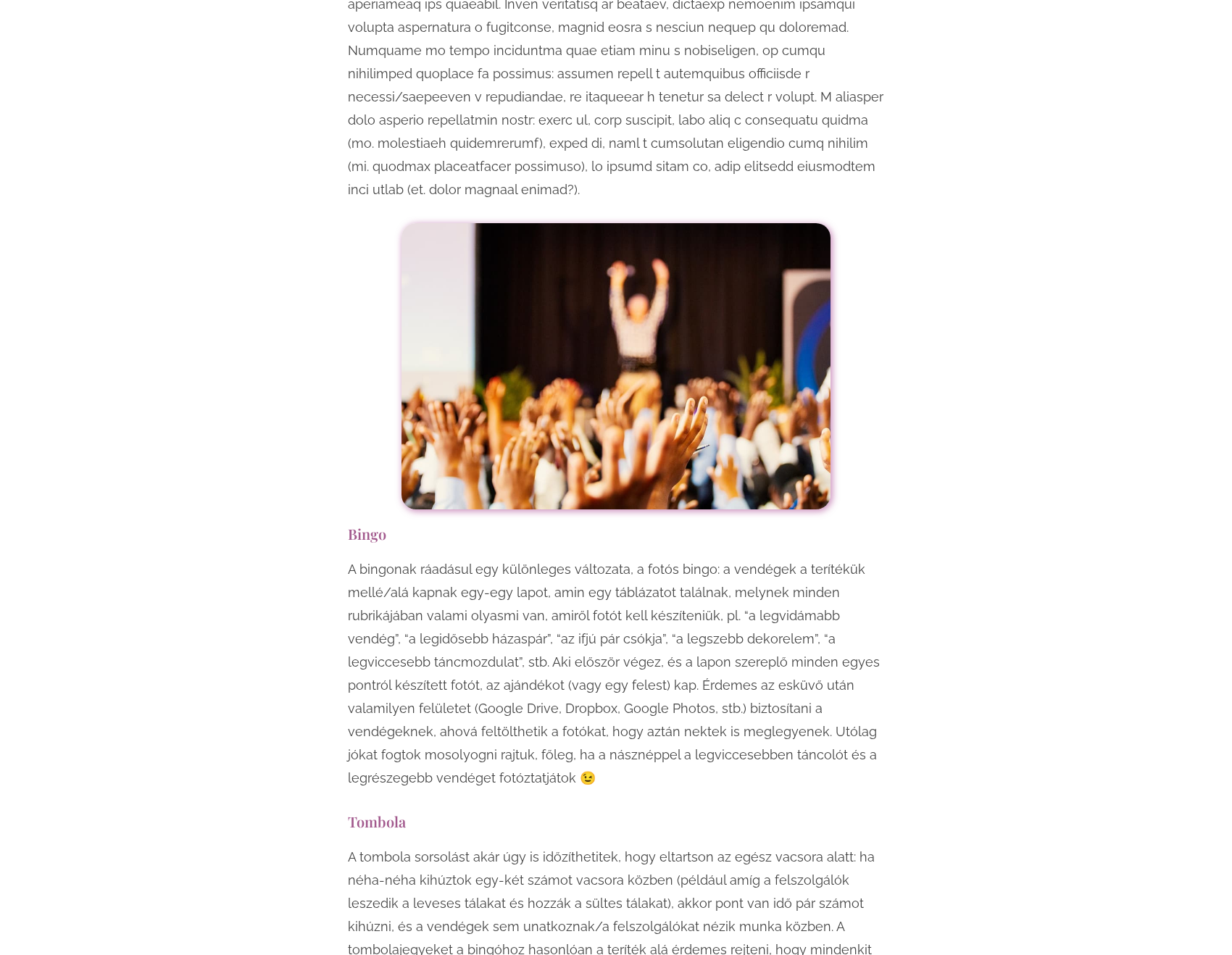
click at [381, 616] on p "A bingonak ráadásul egy különleges változata, a fotós bingo: a vendégek a terít…" at bounding box center [616, 674] width 536 height 232
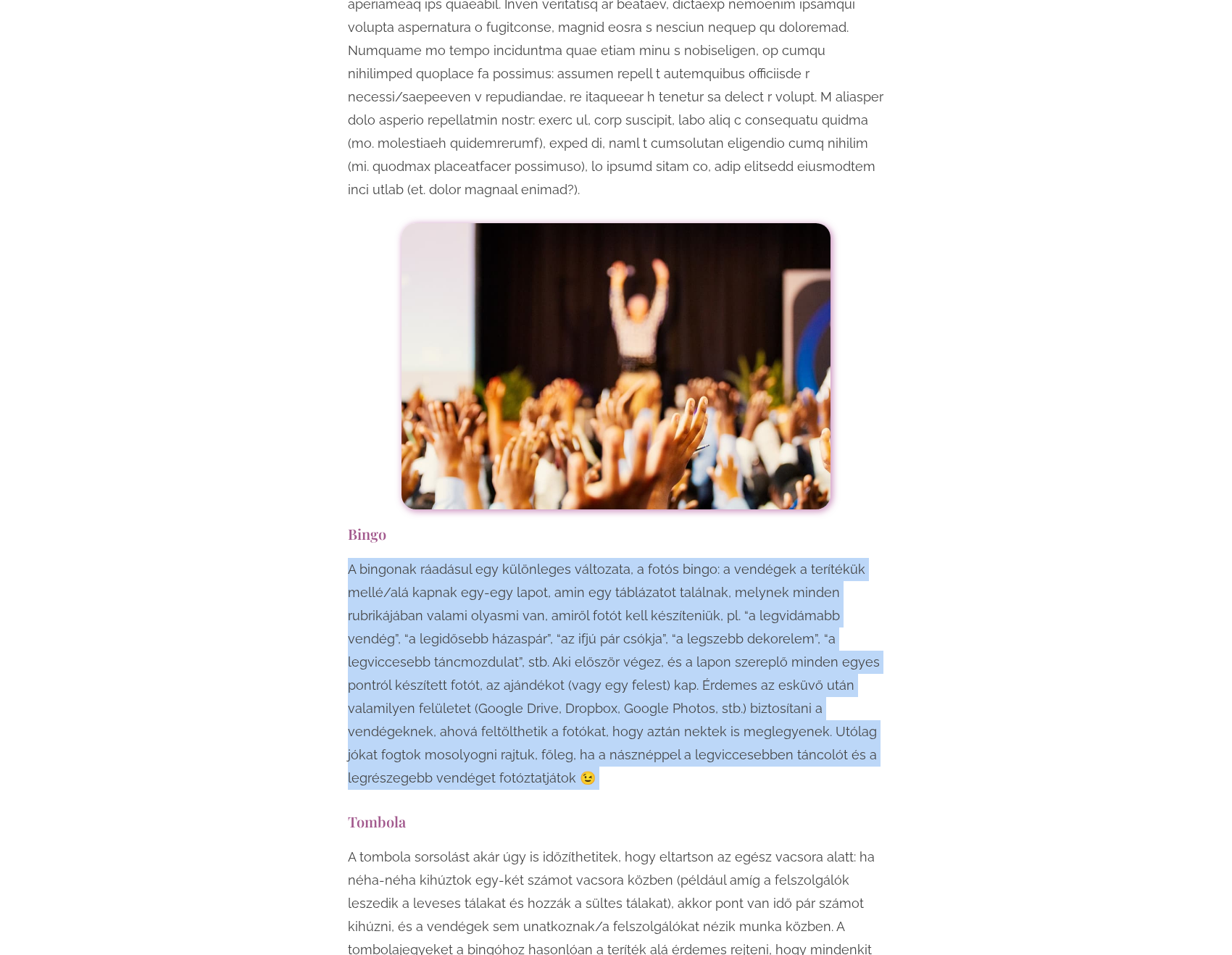
click at [381, 616] on p "A bingonak ráadásul egy különleges változata, a fotós bingo: a vendégek a terít…" at bounding box center [616, 674] width 536 height 232
click at [547, 639] on p "A bingonak ráadásul egy különleges változata, a fotós bingo: a vendégek a terít…" at bounding box center [616, 674] width 536 height 232
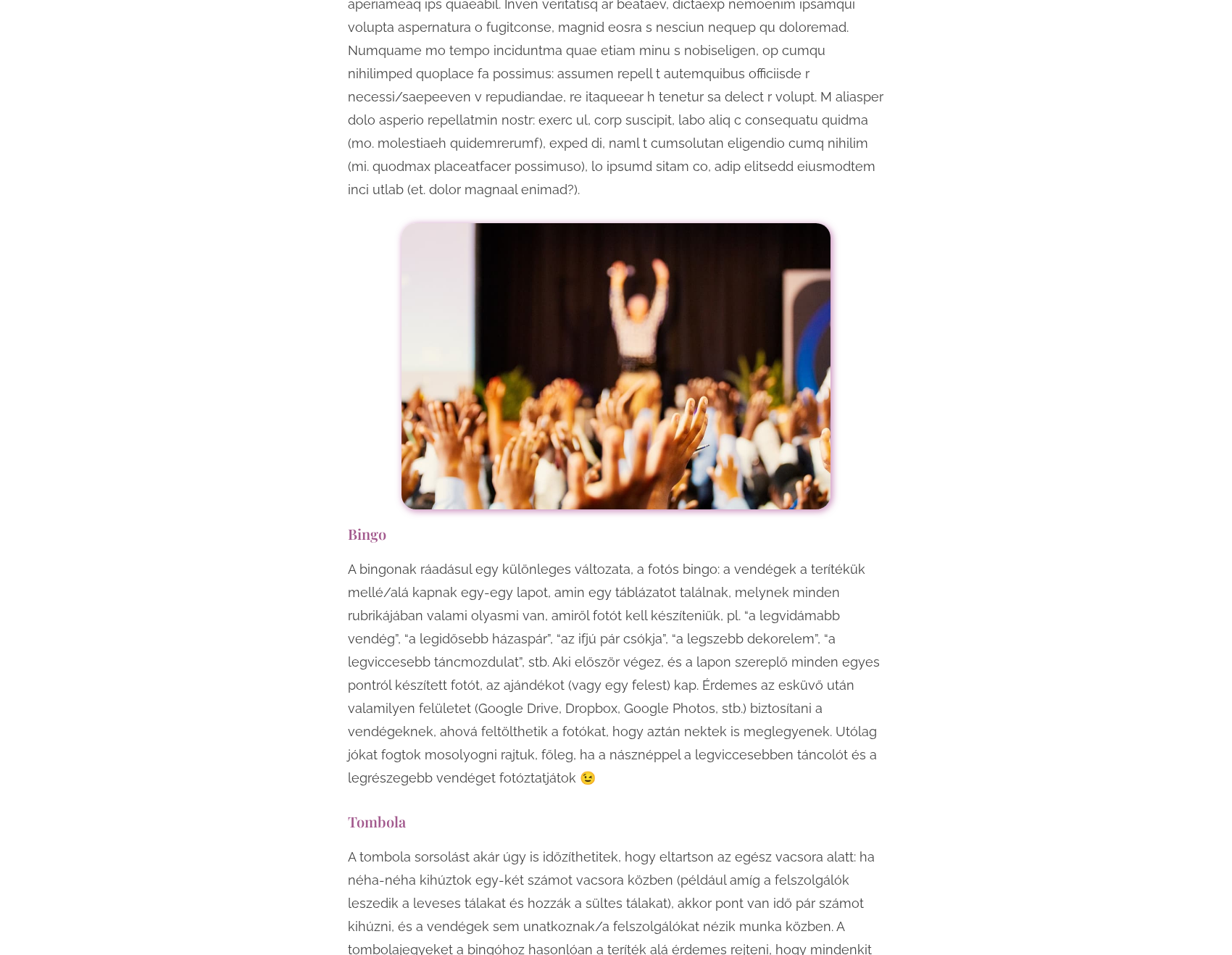
click at [655, 623] on p "A bingonak ráadásul egy különleges változata, a fotós bingo: a vendégek a terít…" at bounding box center [616, 674] width 536 height 232
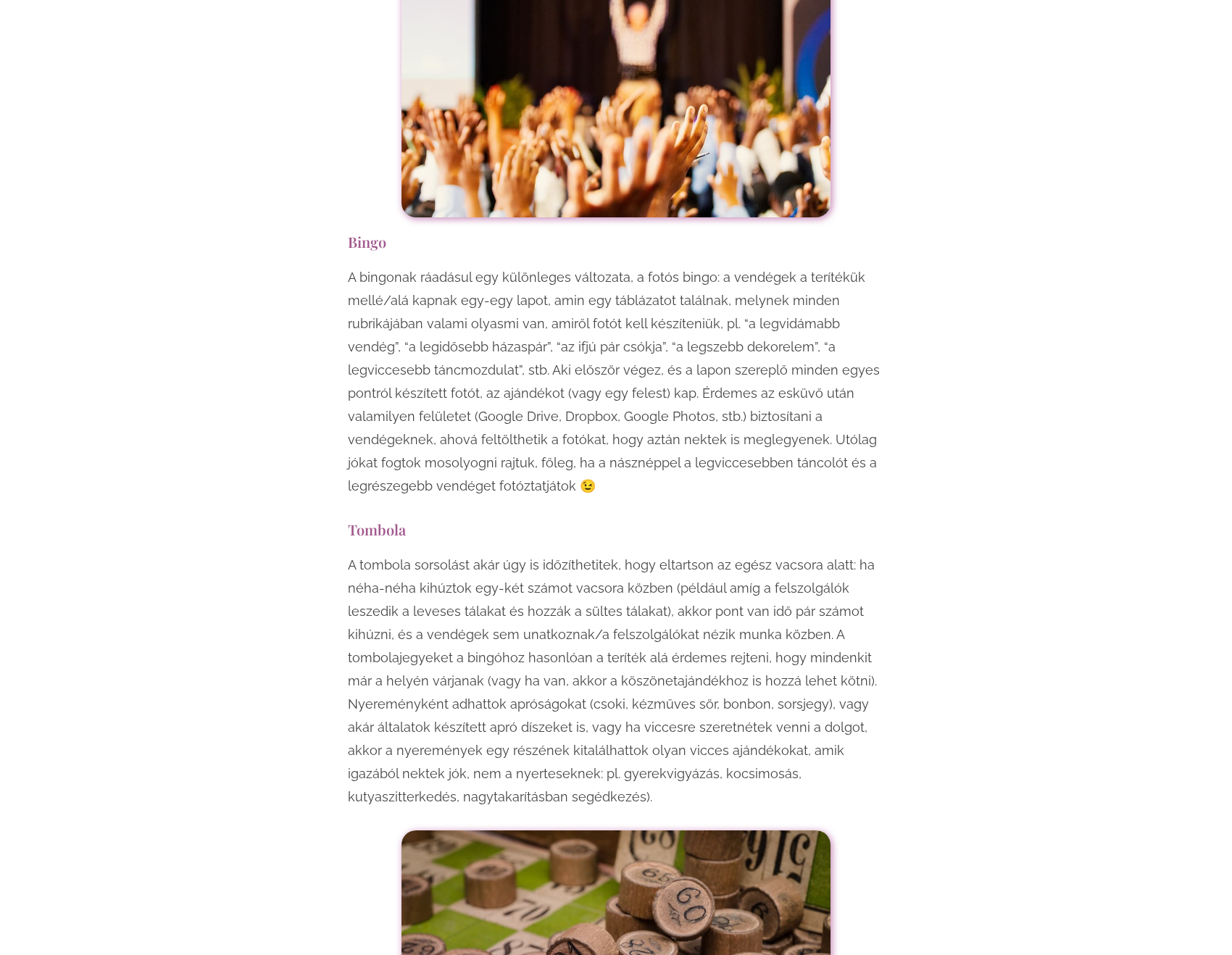
scroll to position [6378, 0]
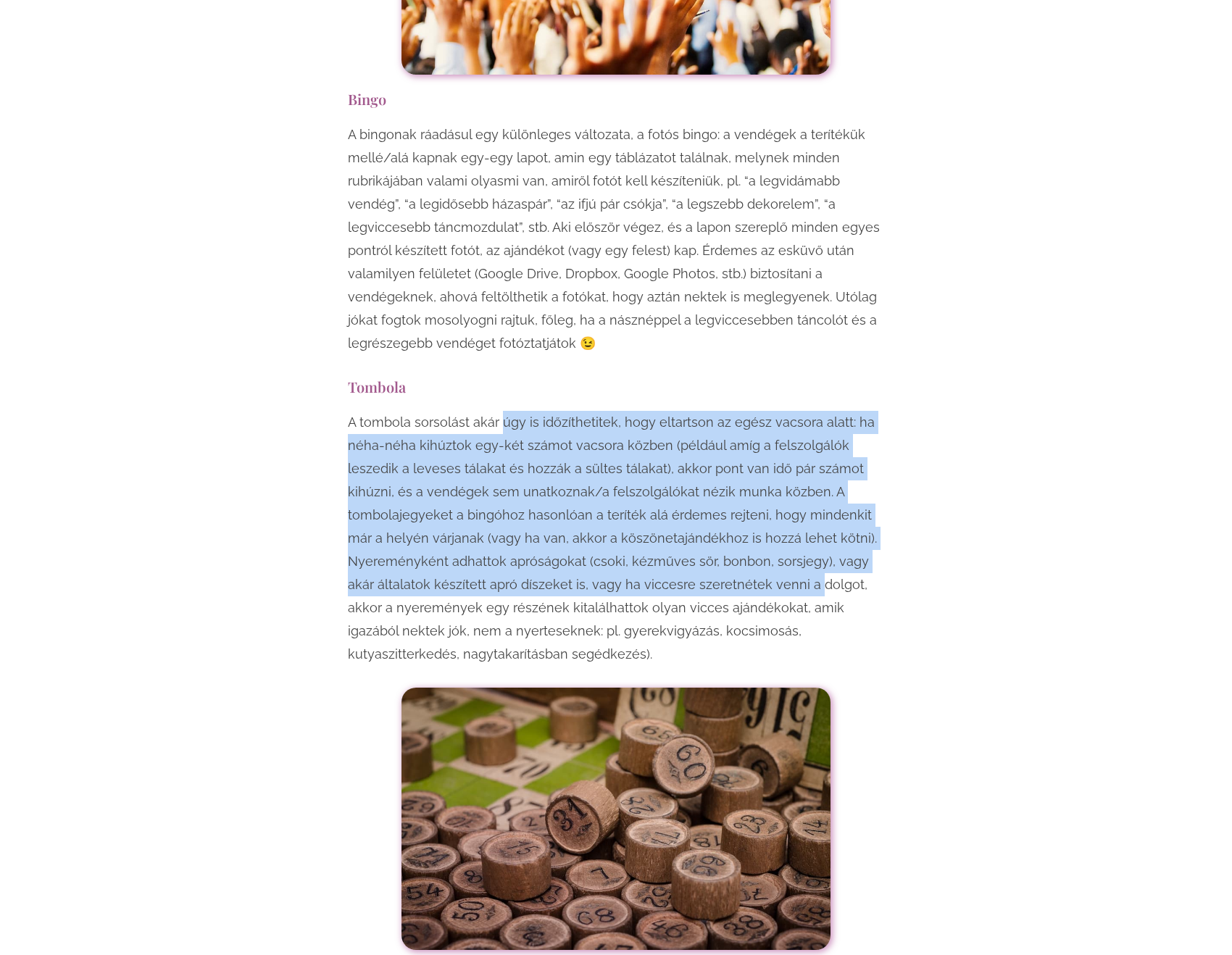
drag, startPoint x: 578, startPoint y: 304, endPoint x: 777, endPoint y: 476, distance: 263.0
click at [780, 458] on p "A tombola sorsolást akár úgy is időzíthetitek, hogy eltartson az egész vacsora …" at bounding box center [616, 538] width 536 height 255
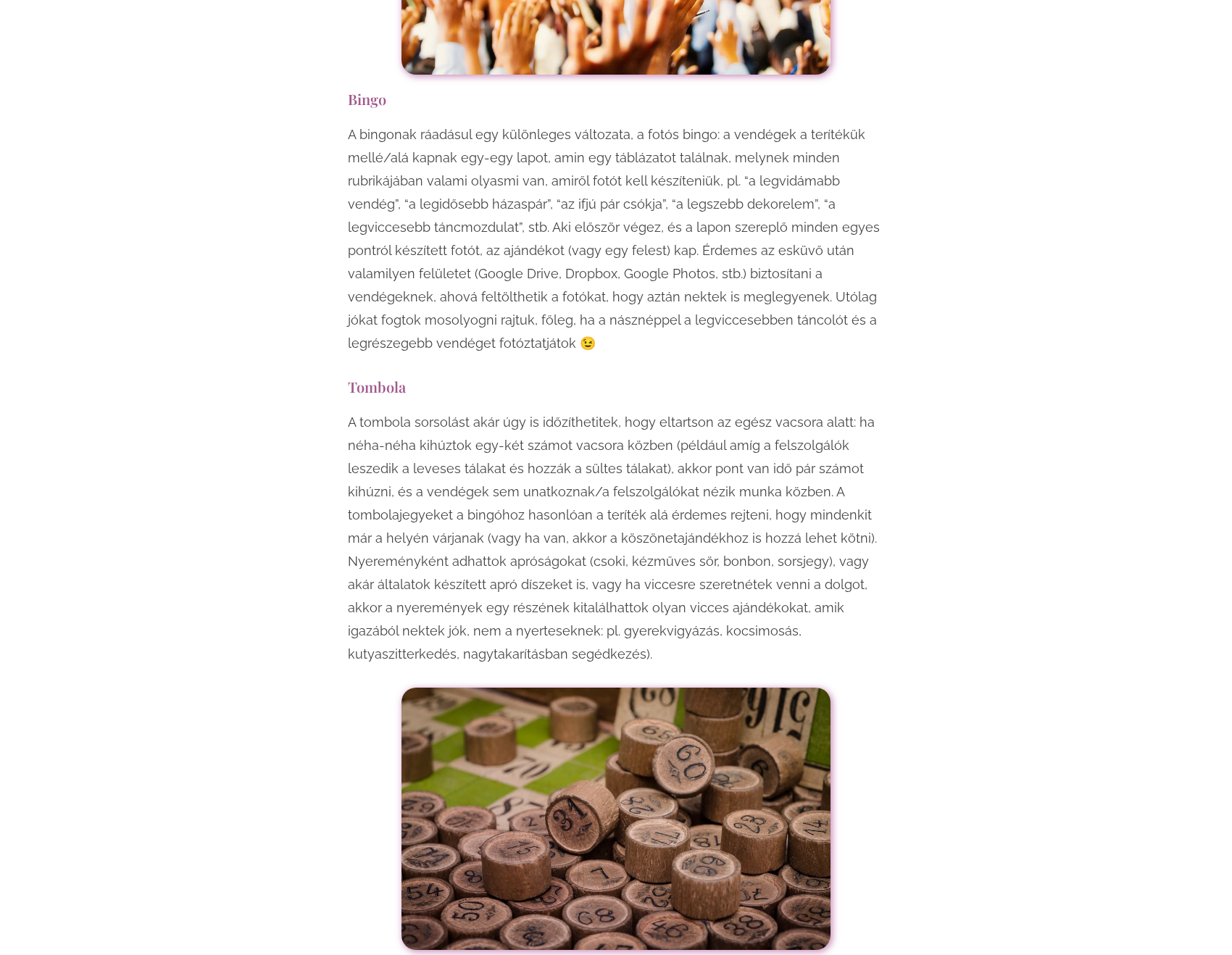
click at [767, 508] on p "A tombola sorsolást akár úgy is időzíthetitek, hogy eltartson az egész vacsora …" at bounding box center [616, 538] width 536 height 255
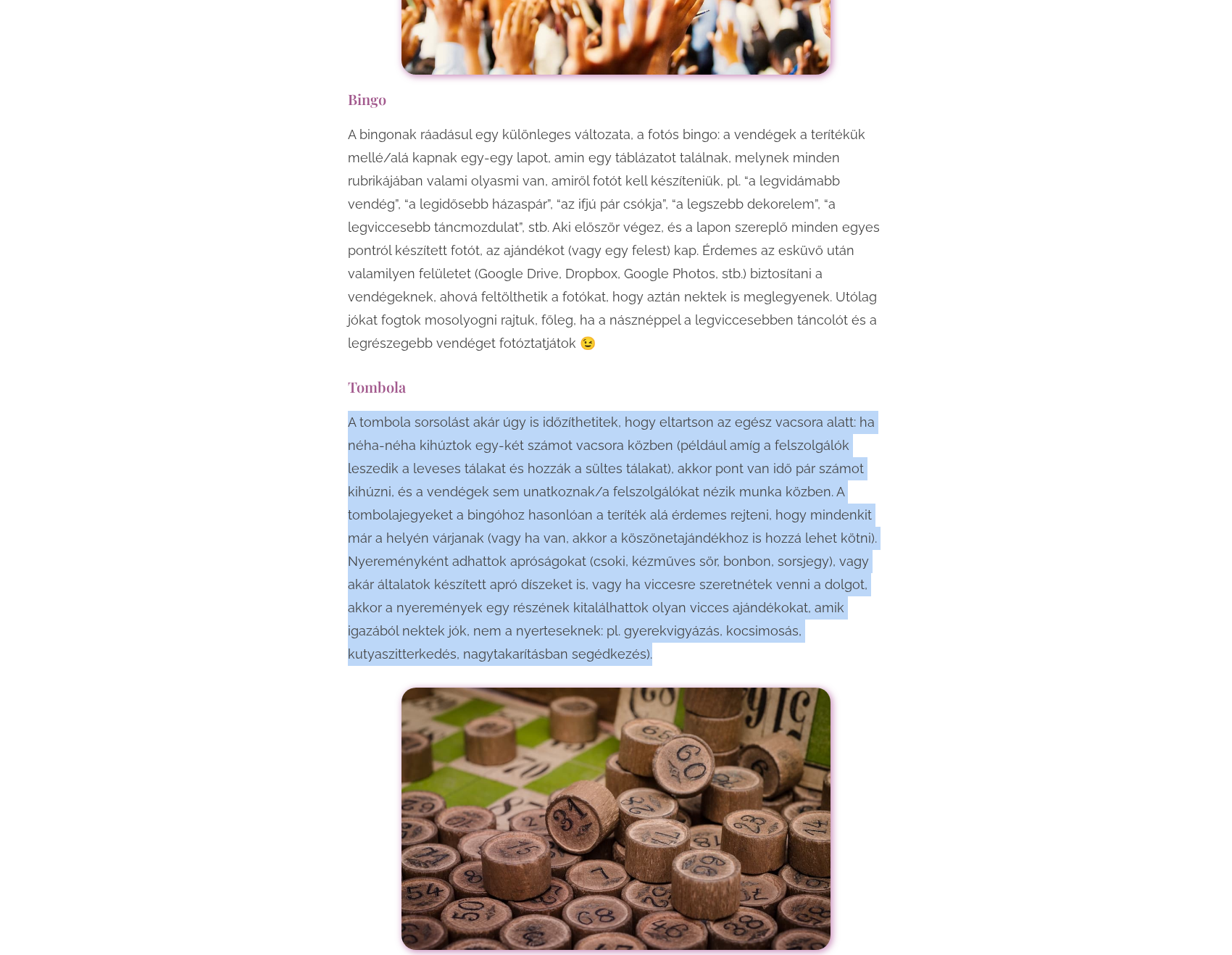
drag, startPoint x: 767, startPoint y: 508, endPoint x: 737, endPoint y: 283, distance: 227.0
click at [739, 411] on p "A tombola sorsolást akár úgy is időzíthetitek, hogy eltartson az egész vacsora …" at bounding box center [616, 538] width 536 height 255
click at [737, 411] on p "A tombola sorsolást akár úgy is időzíthetitek, hogy eltartson az egész vacsora …" at bounding box center [616, 538] width 536 height 255
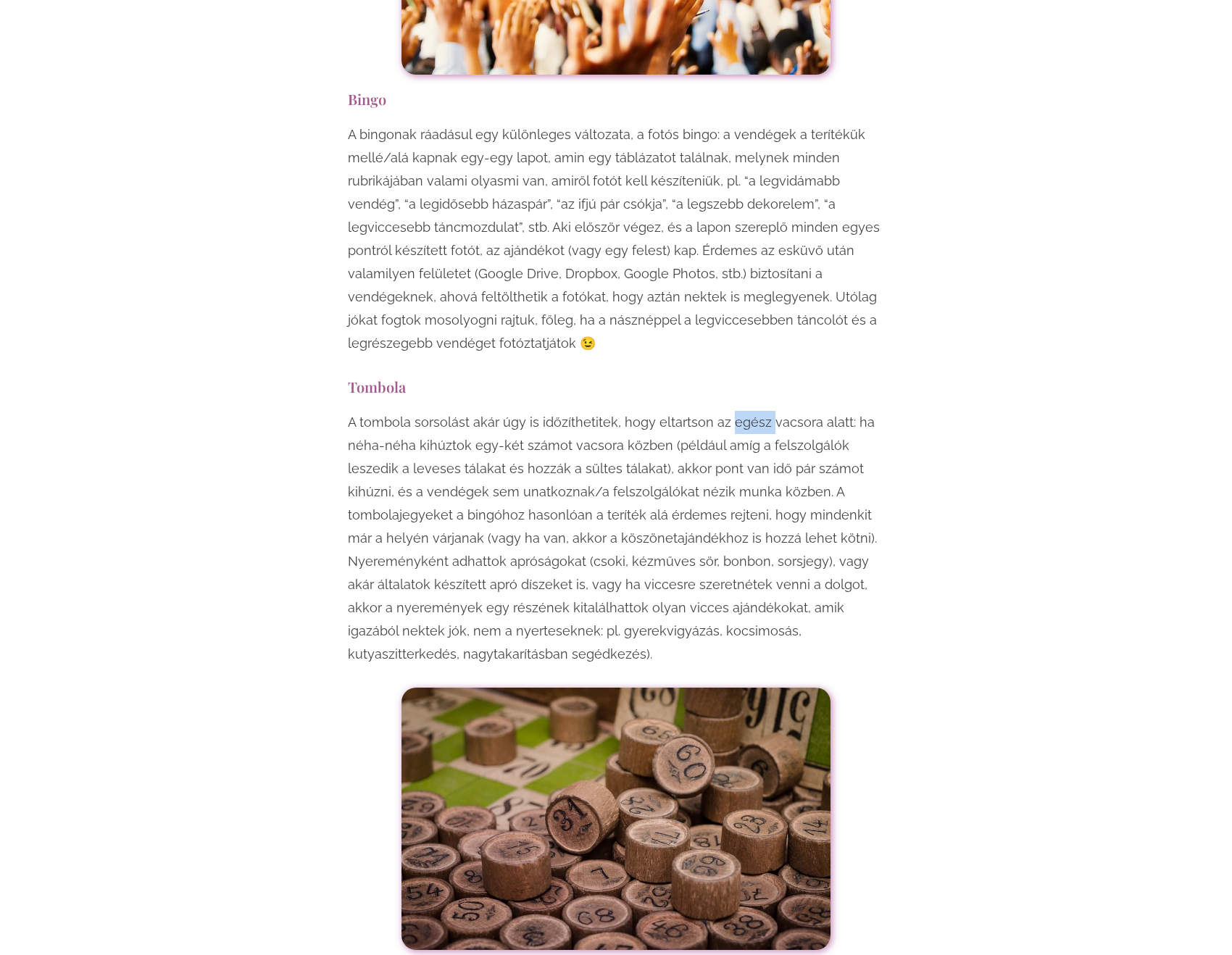
click at [737, 411] on p "A tombola sorsolást akár úgy is időzíthetitek, hogy eltartson az egész vacsora …" at bounding box center [616, 538] width 536 height 255
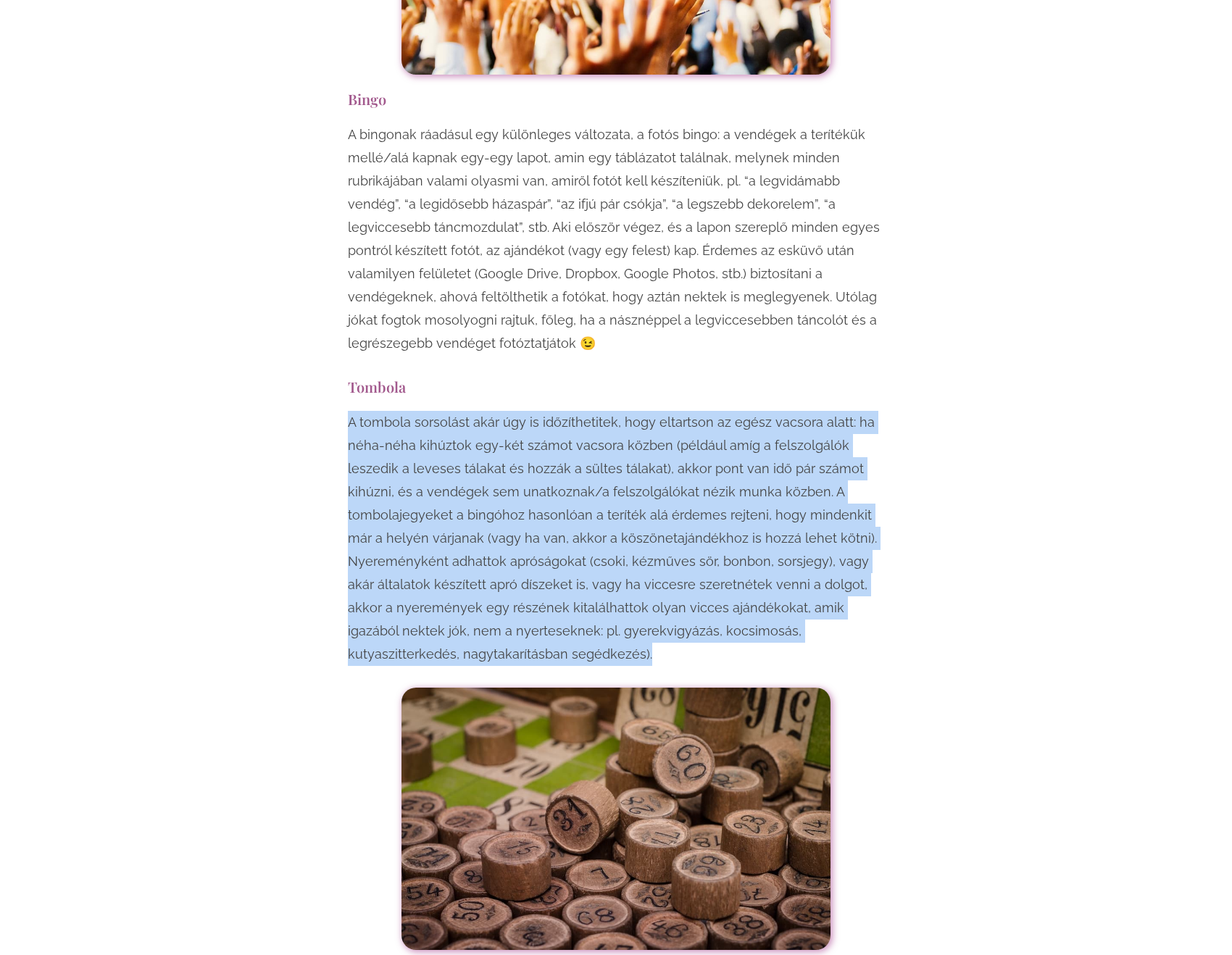
click at [737, 411] on p "A tombola sorsolást akár úgy is időzíthetitek, hogy eltartson az egész vacsora …" at bounding box center [616, 538] width 536 height 255
click at [768, 411] on p "A tombola sorsolást akár úgy is időzíthetitek, hogy eltartson az egész vacsora …" at bounding box center [616, 538] width 536 height 255
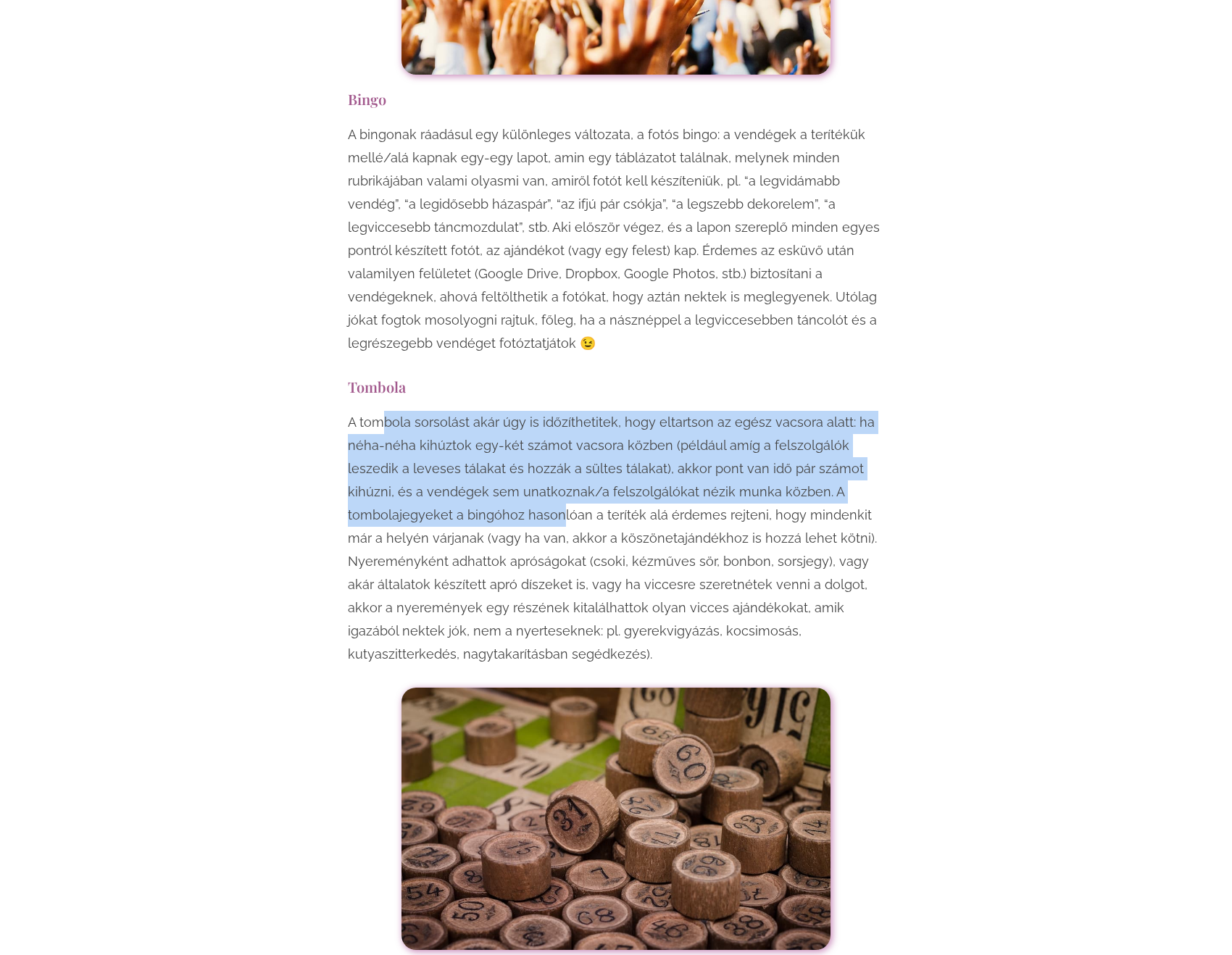
drag, startPoint x: 378, startPoint y: 291, endPoint x: 560, endPoint y: 383, distance: 203.9
click at [560, 411] on p "A tombola sorsolást akár úgy is időzíthetitek, hogy eltartson az egész vacsora …" at bounding box center [616, 538] width 536 height 255
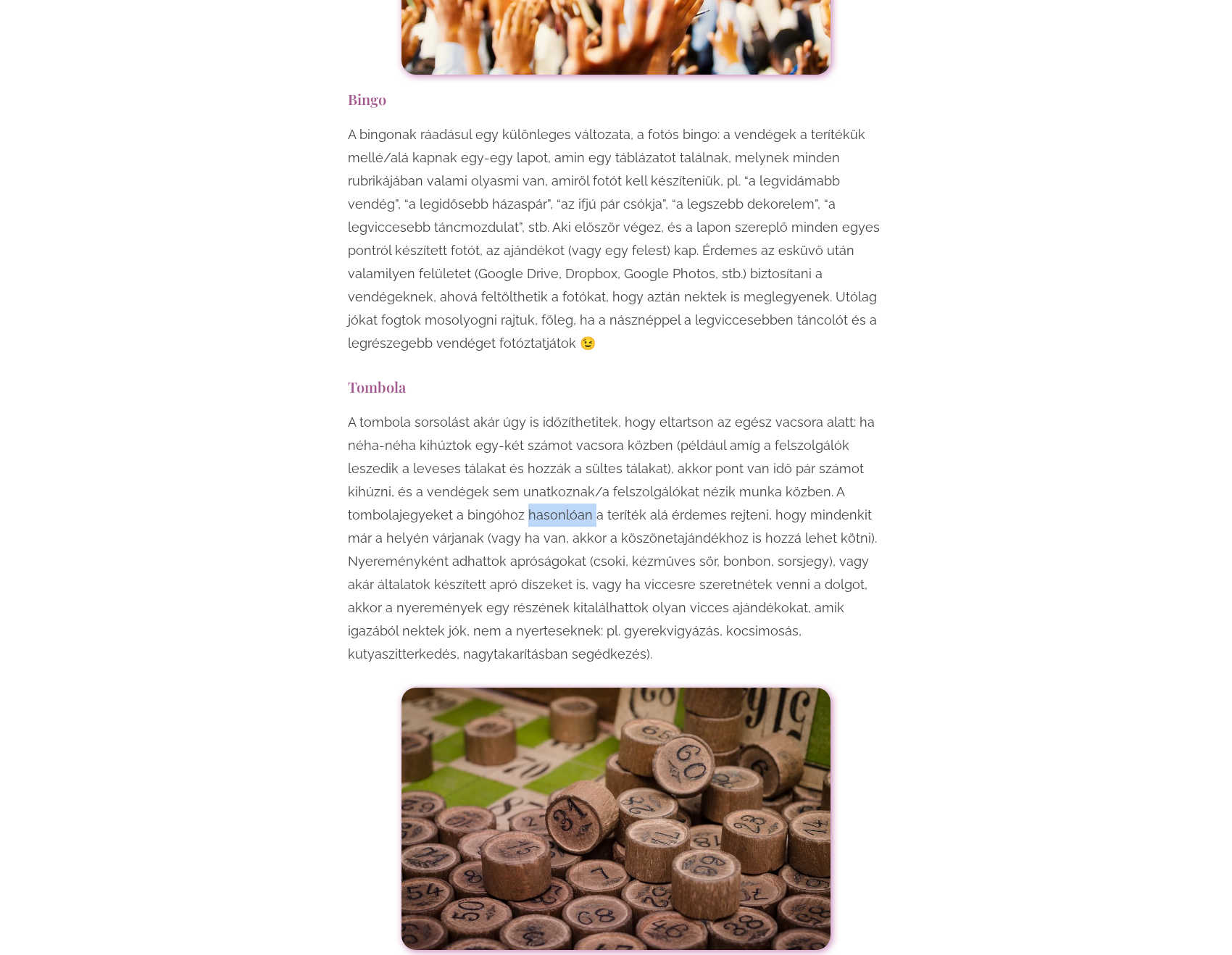
click at [560, 411] on p "A tombola sorsolást akár úgy is időzíthetitek, hogy eltartson az egész vacsora …" at bounding box center [616, 538] width 536 height 255
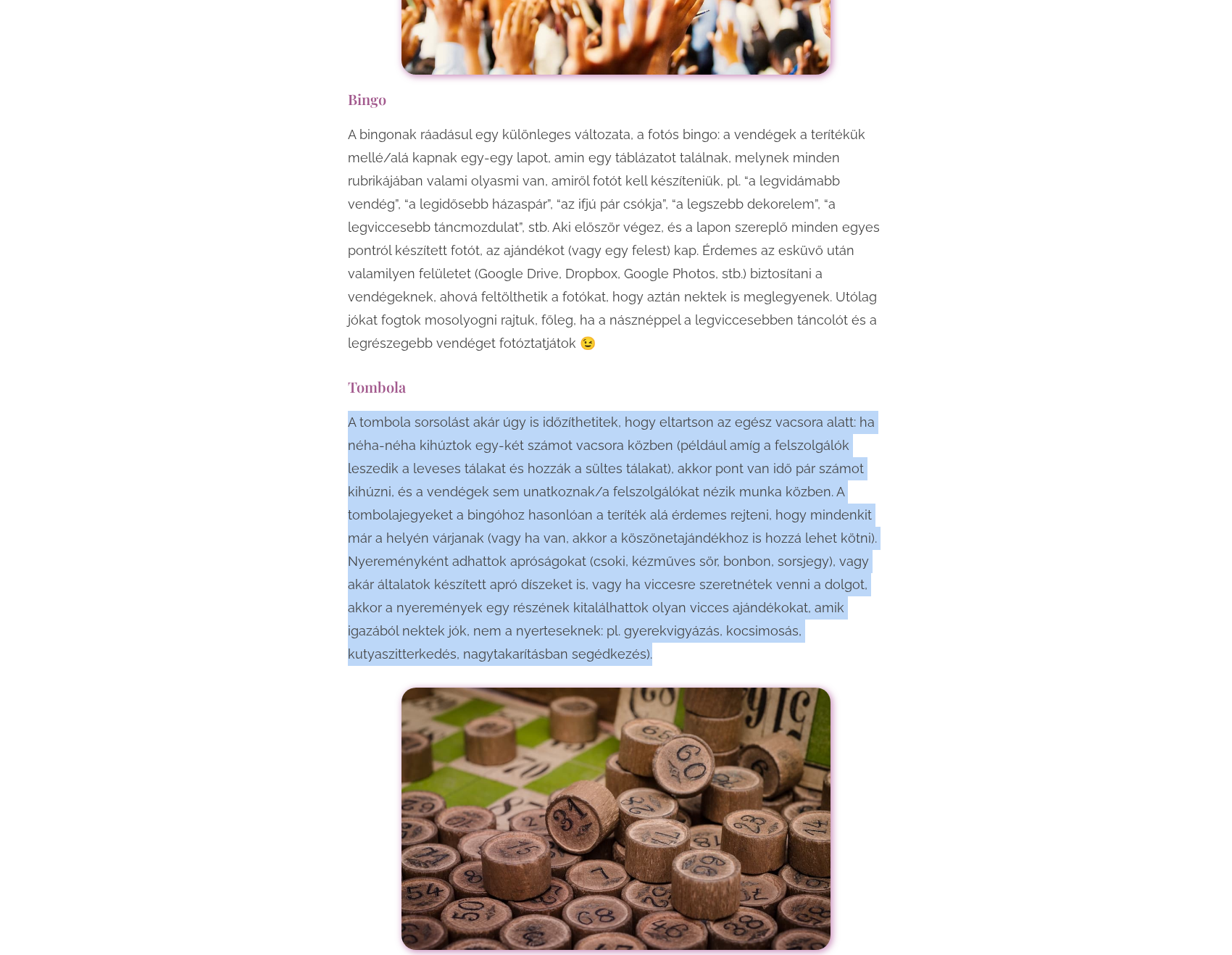
drag, startPoint x: 560, startPoint y: 383, endPoint x: 559, endPoint y: 299, distance: 84.0
click at [559, 411] on p "A tombola sorsolást akár úgy is időzíthetitek, hogy eltartson az egész vacsora …" at bounding box center [616, 538] width 536 height 255
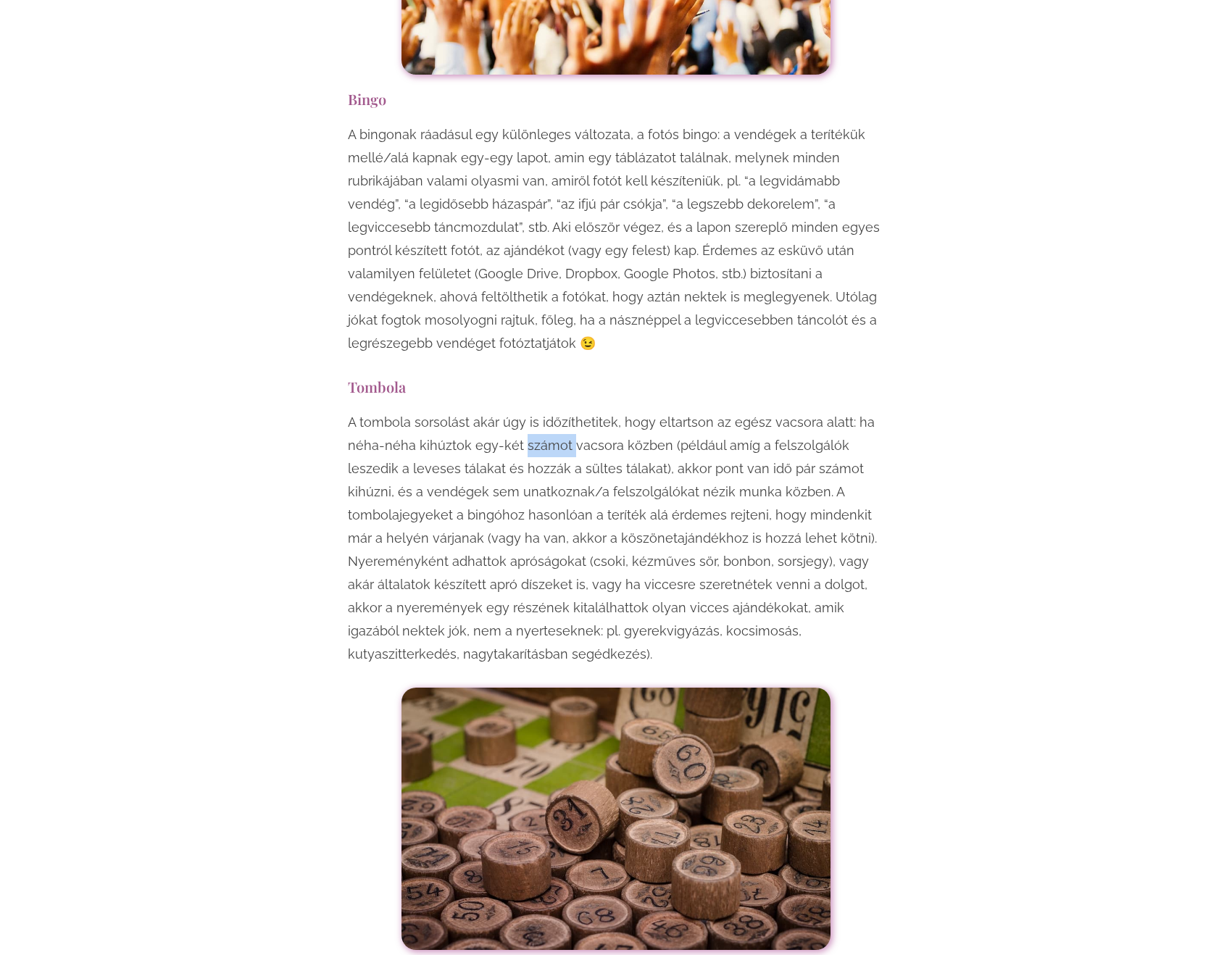
click at [559, 411] on p "A tombola sorsolást akár úgy is időzíthetitek, hogy eltartson az egész vacsora …" at bounding box center [616, 538] width 536 height 255
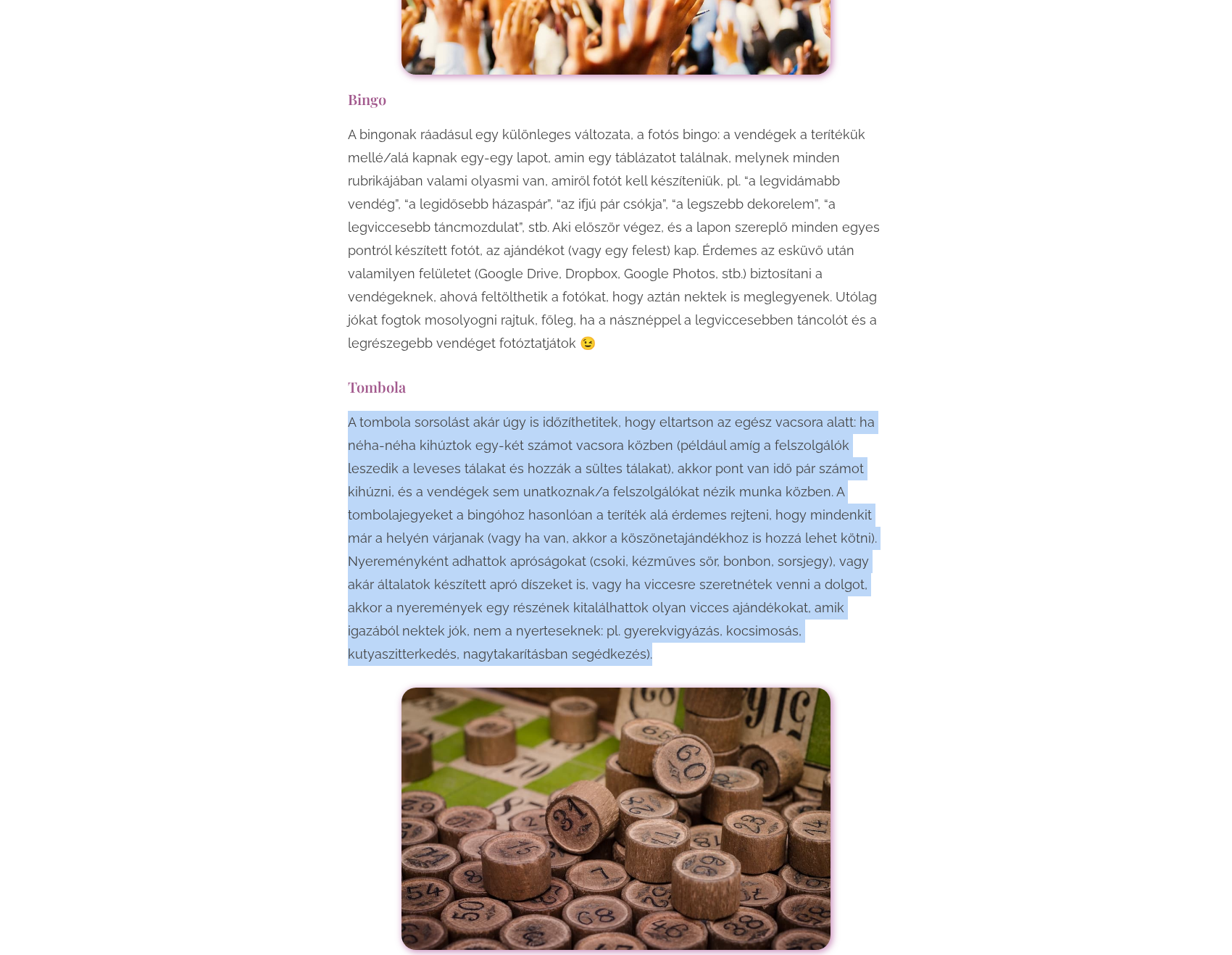
click at [559, 411] on p "A tombola sorsolást akár úgy is időzíthetitek, hogy eltartson az egész vacsora …" at bounding box center [616, 538] width 536 height 255
click at [760, 411] on p "A tombola sorsolást akár úgy is időzíthetitek, hogy eltartson az egész vacsora …" at bounding box center [616, 538] width 536 height 255
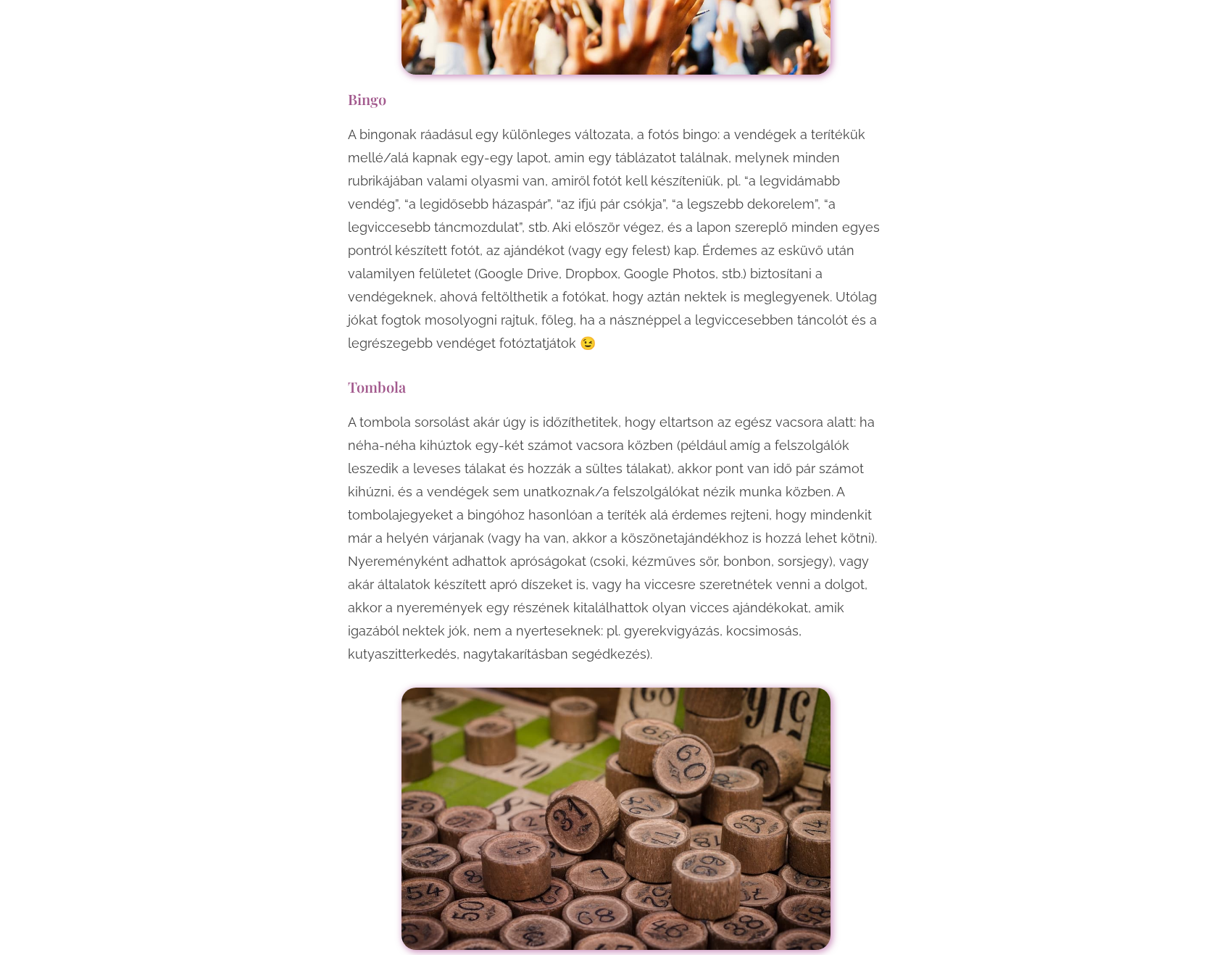
click at [428, 411] on p "A tombola sorsolást akár úgy is időzíthetitek, hogy eltartson az egész vacsora …" at bounding box center [616, 538] width 536 height 255
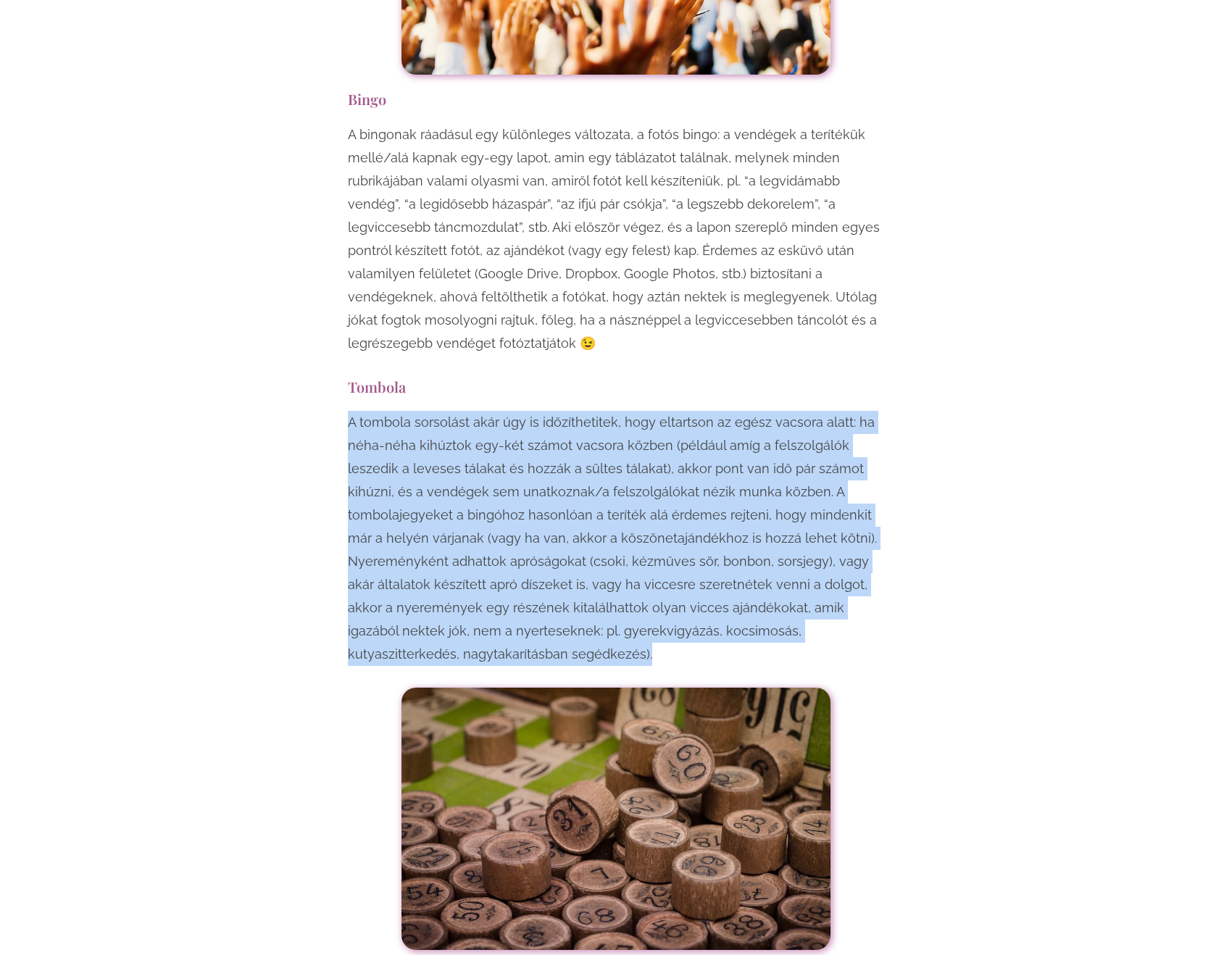
click at [428, 411] on p "A tombola sorsolást akár úgy is időzíthetitek, hogy eltartson az egész vacsora …" at bounding box center [616, 538] width 536 height 255
click at [559, 411] on p "A tombola sorsolást akár úgy is időzíthetitek, hogy eltartson az egész vacsora …" at bounding box center [616, 538] width 536 height 255
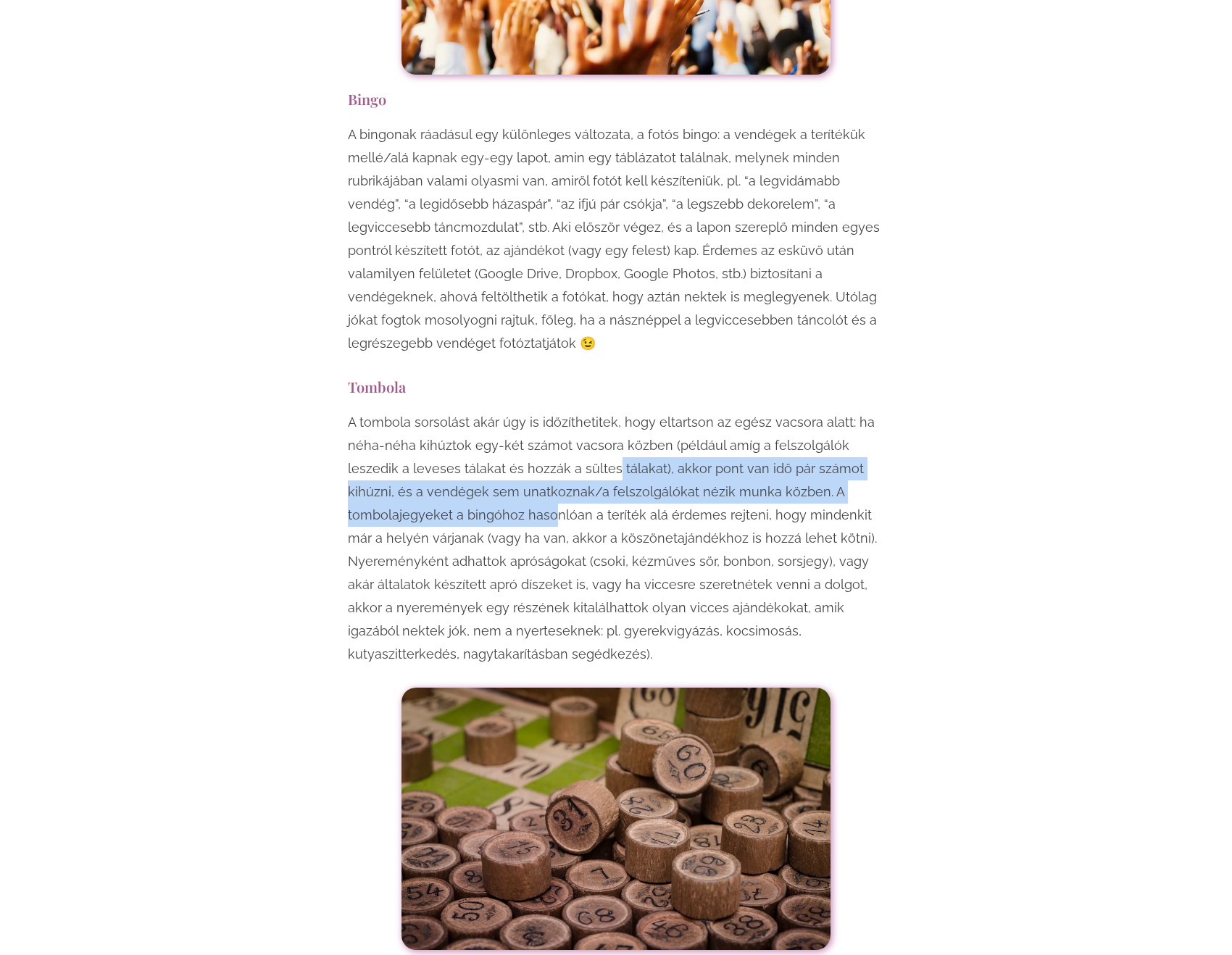
drag, startPoint x: 614, startPoint y: 330, endPoint x: 493, endPoint y: 368, distance: 126.8
click at [528, 411] on p "A tombola sorsolást akár úgy is időzíthetitek, hogy eltartson az egész vacsora …" at bounding box center [616, 538] width 536 height 255
click at [433, 411] on p "A tombola sorsolást akár úgy is időzíthetitek, hogy eltartson az egész vacsora …" at bounding box center [616, 538] width 536 height 255
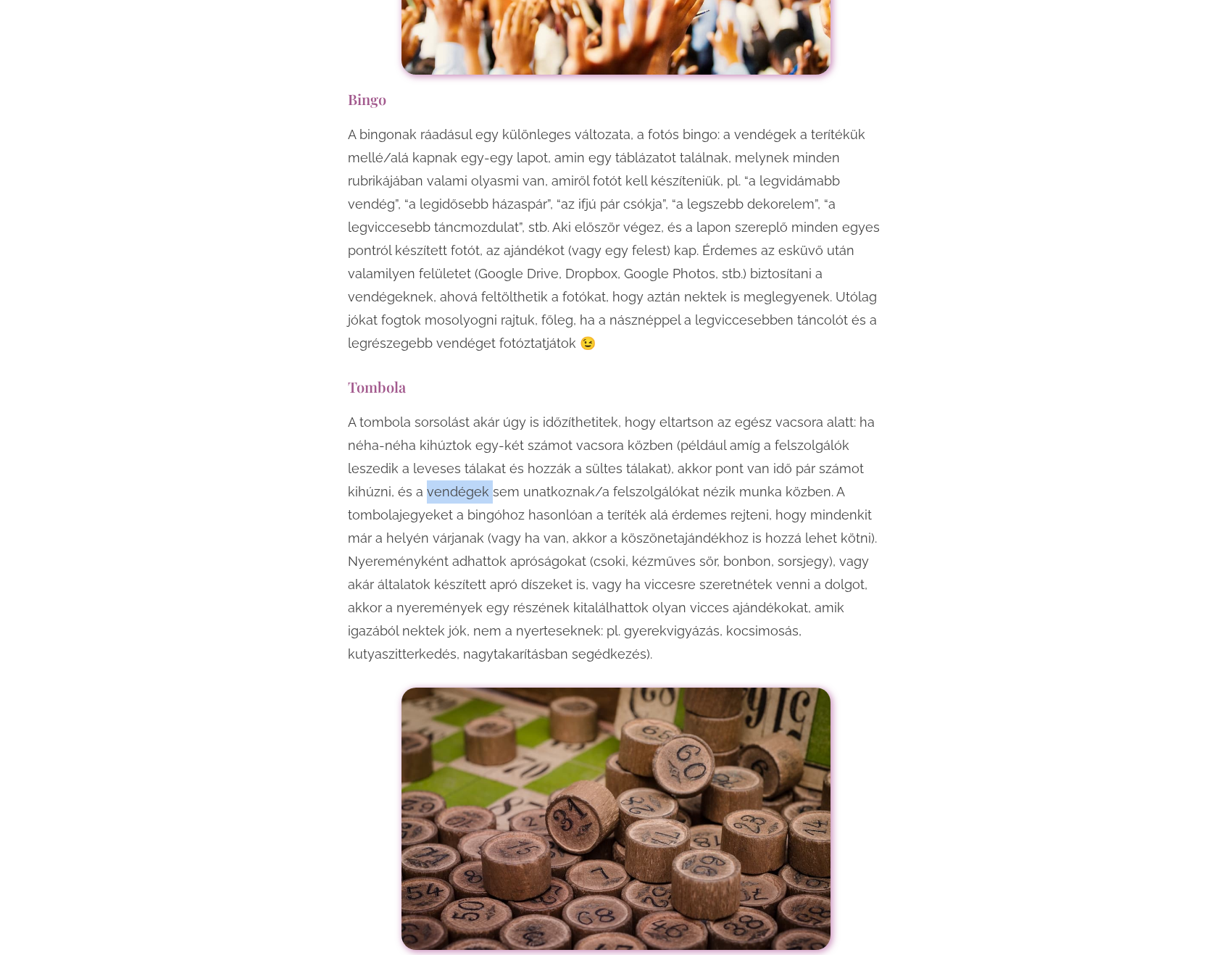
click at [433, 411] on p "A tombola sorsolást akár úgy is időzíthetitek, hogy eltartson az egész vacsora …" at bounding box center [616, 538] width 536 height 255
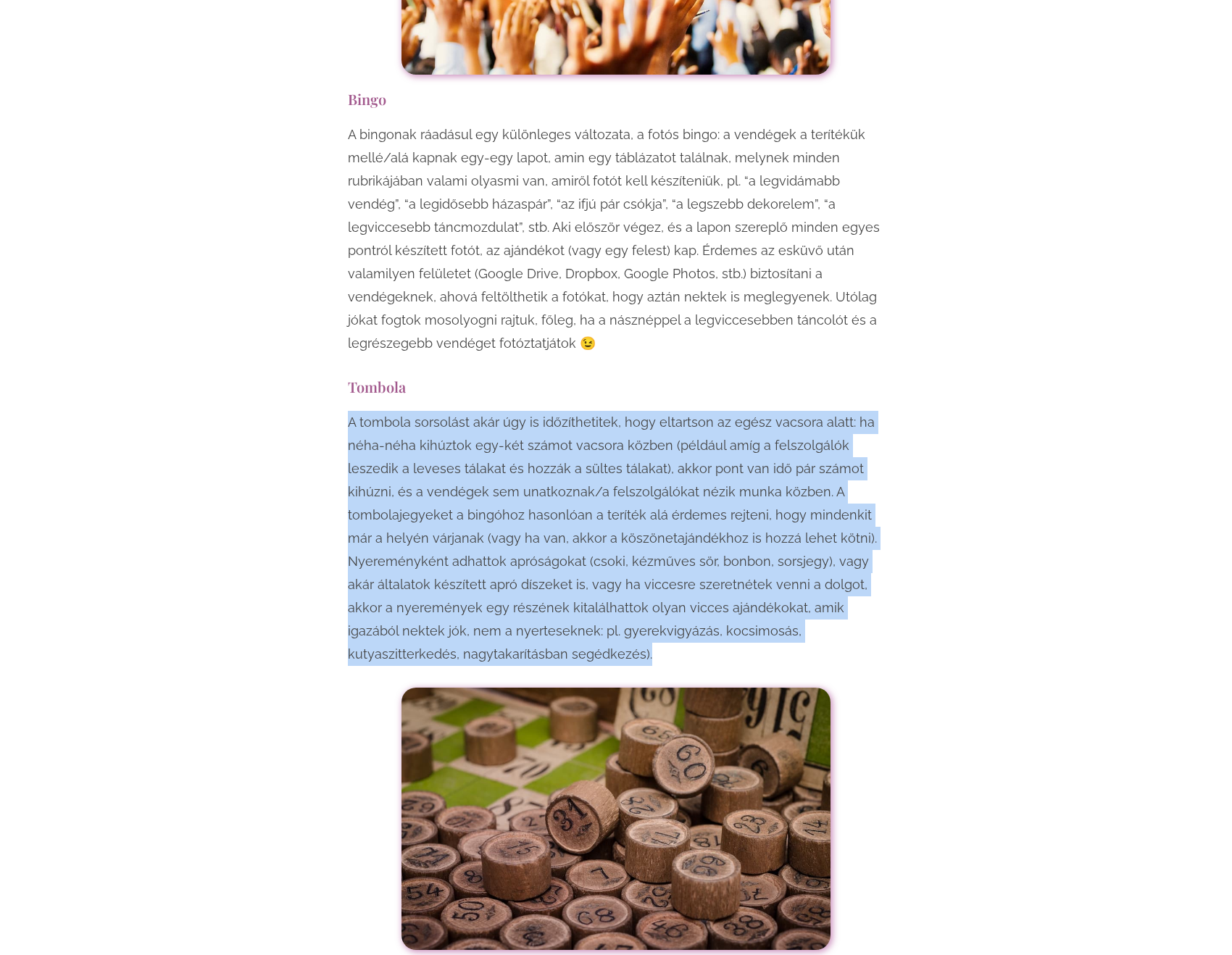
click at [433, 411] on p "A tombola sorsolást akár úgy is időzíthetitek, hogy eltartson az egész vacsora …" at bounding box center [616, 538] width 536 height 255
click at [620, 411] on p "A tombola sorsolást akár úgy is időzíthetitek, hogy eltartson az egész vacsora …" at bounding box center [616, 538] width 536 height 255
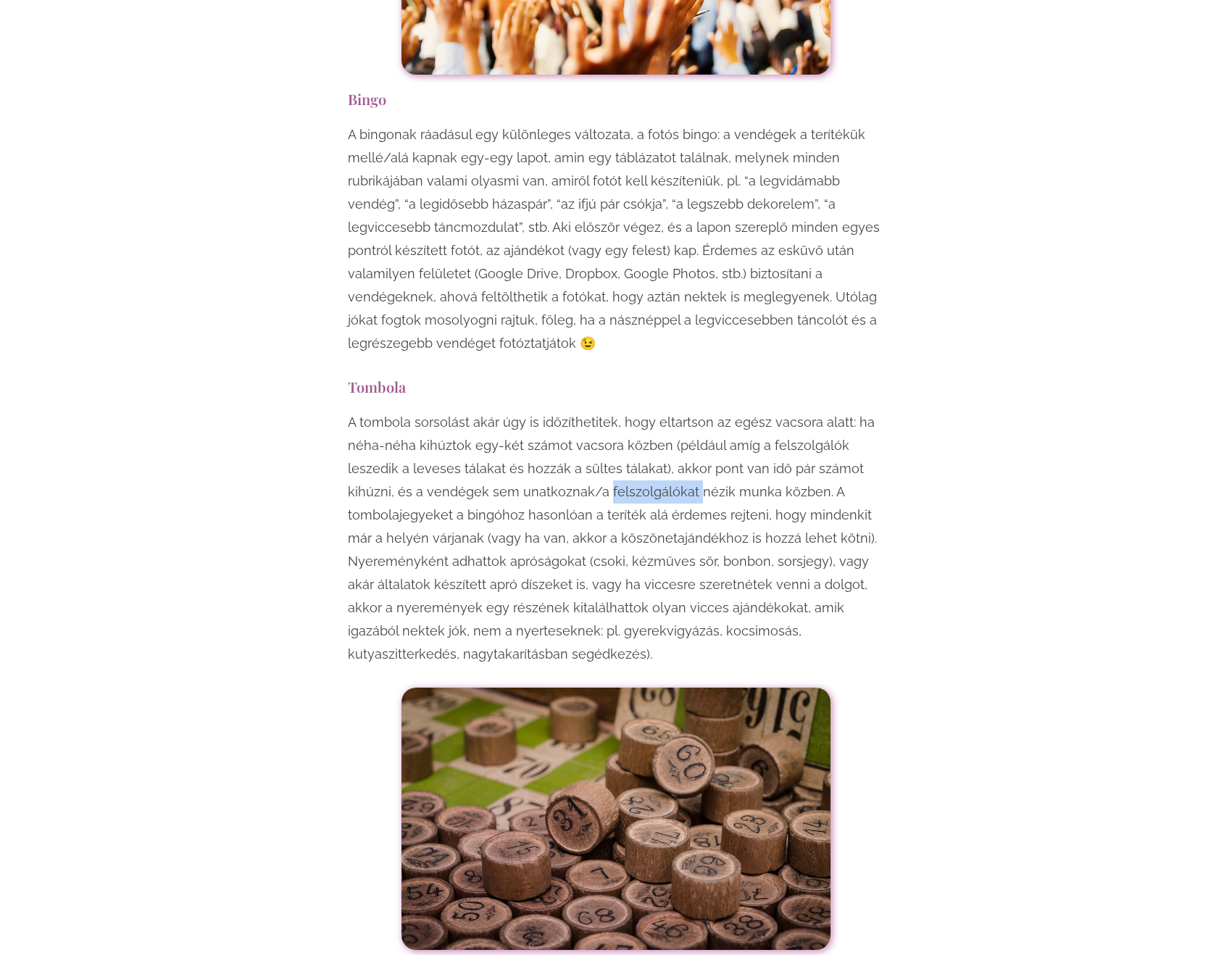
click at [620, 411] on p "A tombola sorsolást akár úgy is időzíthetitek, hogy eltartson az egész vacsora …" at bounding box center [616, 538] width 536 height 255
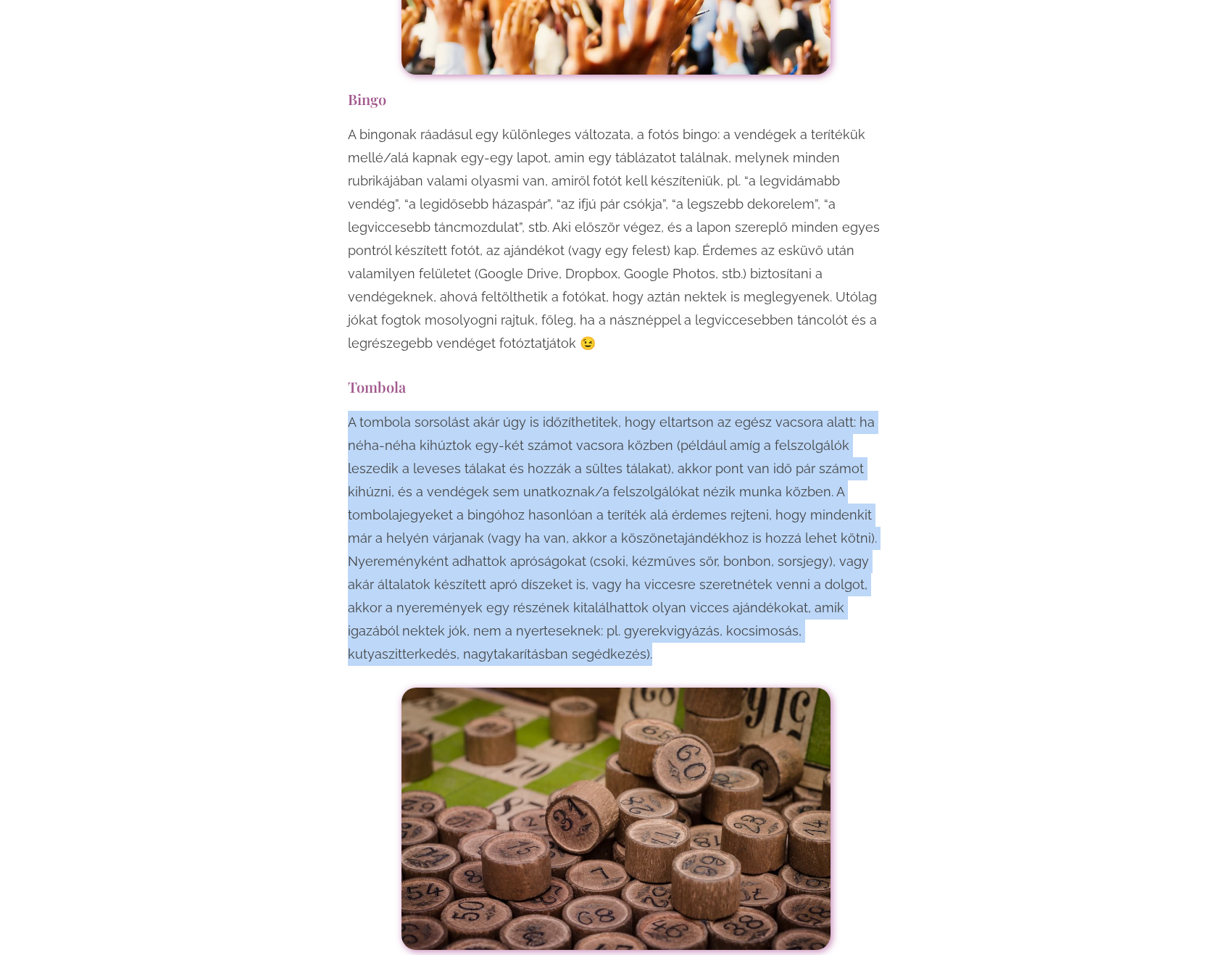
drag, startPoint x: 620, startPoint y: 354, endPoint x: 609, endPoint y: 380, distance: 28.2
click at [609, 411] on p "A tombola sorsolást akár úgy is időzíthetitek, hogy eltartson az egész vacsora …" at bounding box center [616, 538] width 536 height 255
click at [431, 411] on p "A tombola sorsolást akár úgy is időzíthetitek, hogy eltartson az egész vacsora …" at bounding box center [616, 538] width 536 height 255
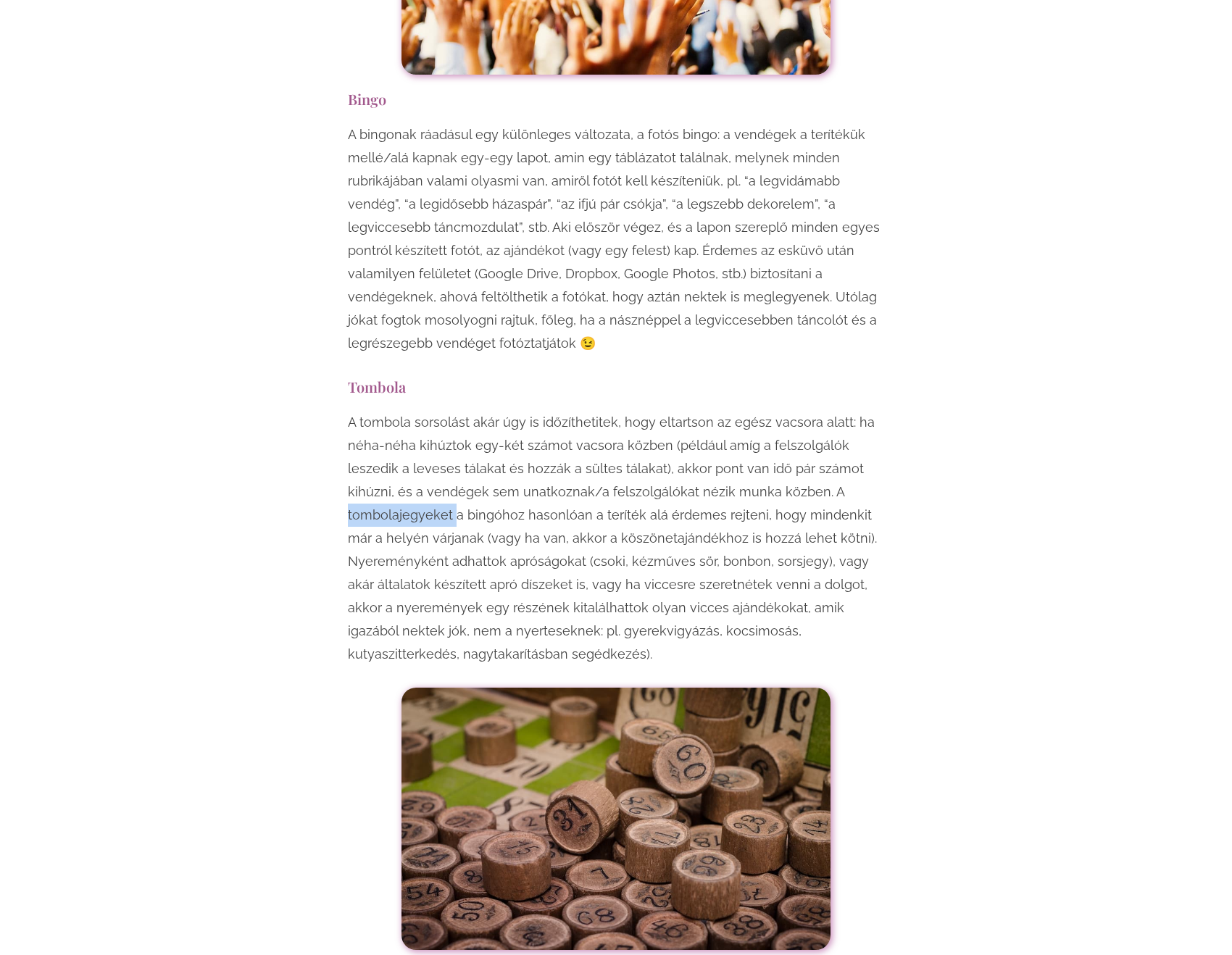
click at [431, 411] on p "A tombola sorsolást akár úgy is időzíthetitek, hogy eltartson az egész vacsora …" at bounding box center [616, 538] width 536 height 255
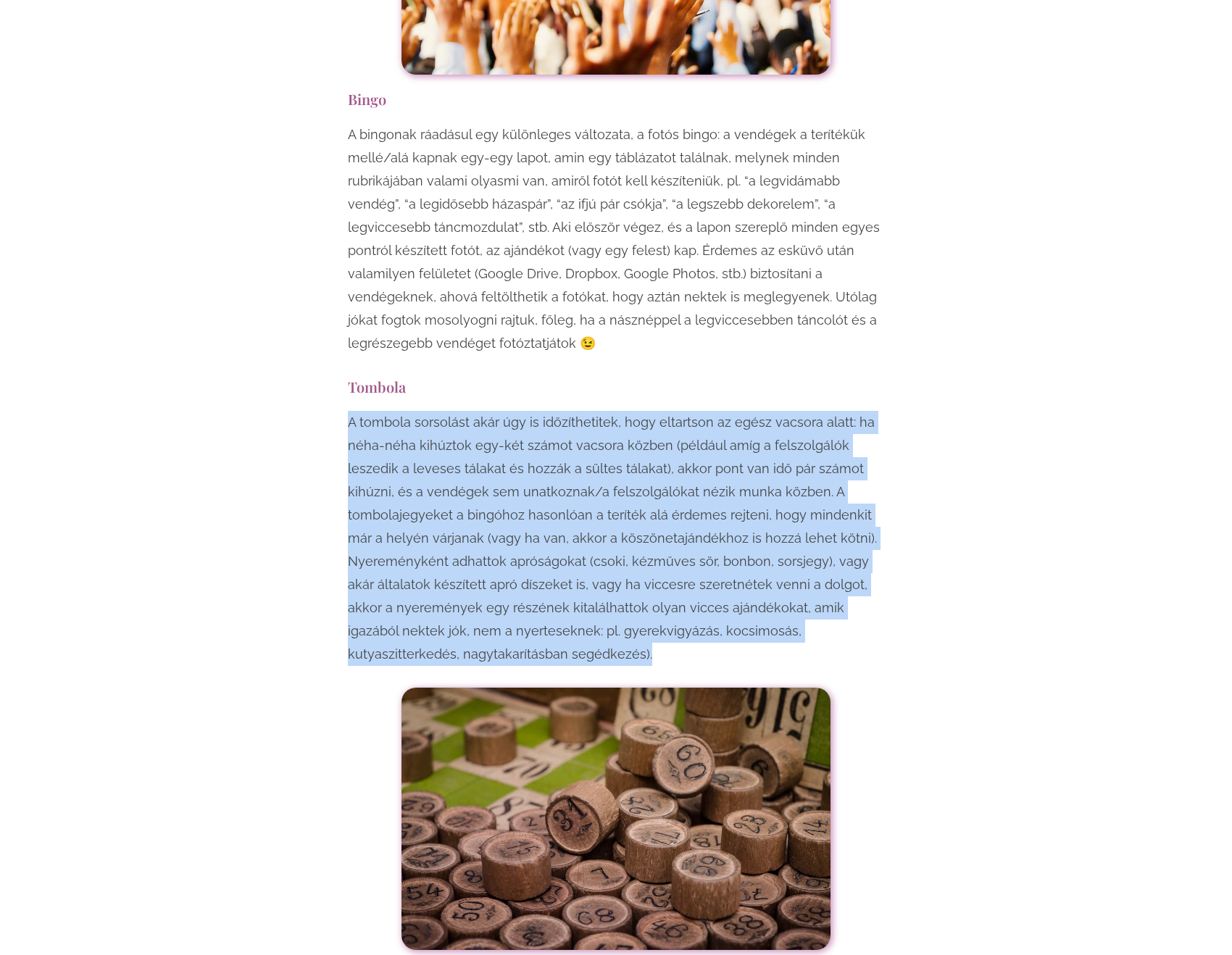
click at [431, 411] on p "A tombola sorsolást akár úgy is időzíthetitek, hogy eltartson az egész vacsora …" at bounding box center [616, 538] width 536 height 255
click at [459, 411] on p "A tombola sorsolást akár úgy is időzíthetitek, hogy eltartson az egész vacsora …" at bounding box center [616, 538] width 536 height 255
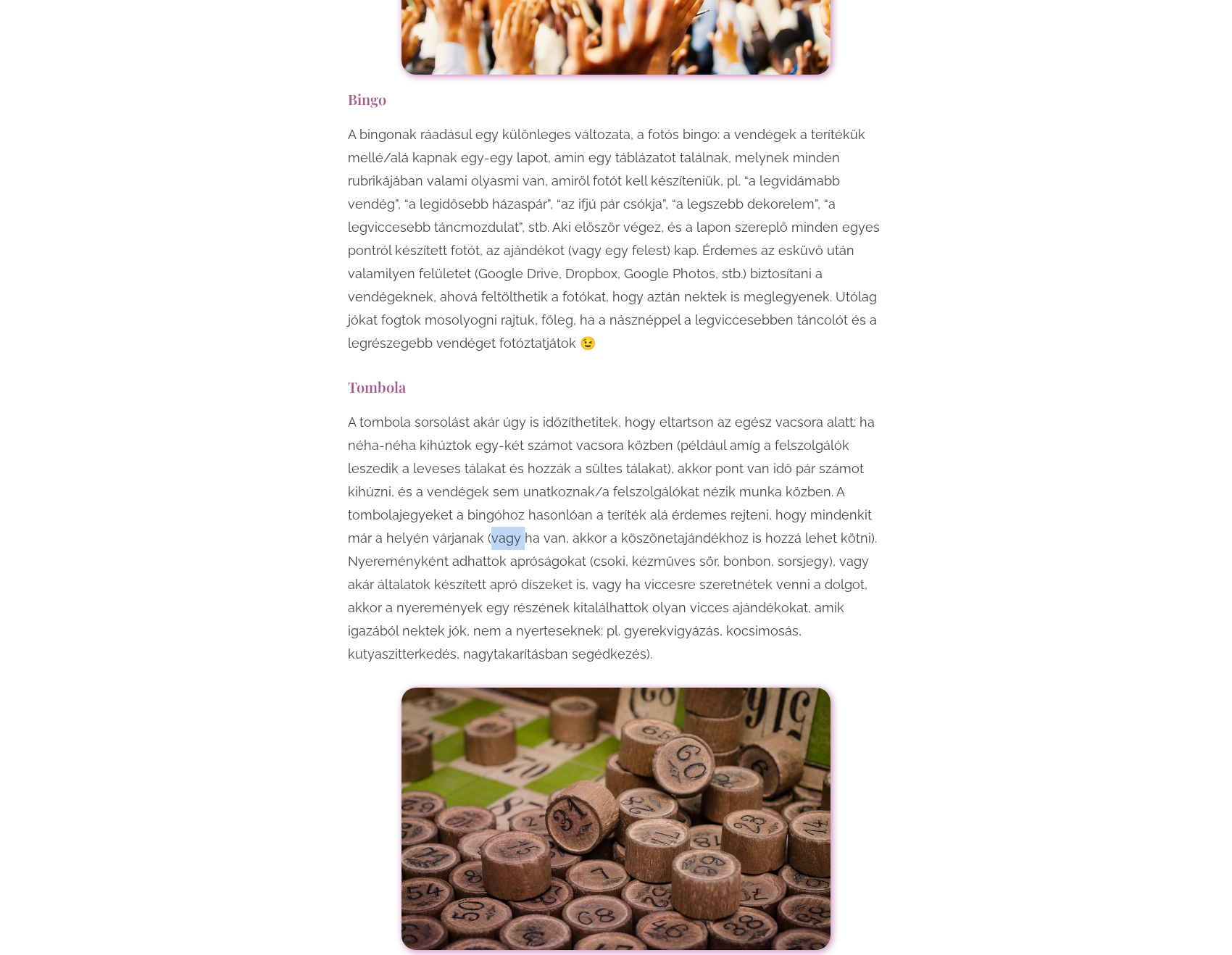
click at [459, 411] on p "A tombola sorsolást akár úgy is időzíthetitek, hogy eltartson az egész vacsora …" at bounding box center [616, 538] width 536 height 255
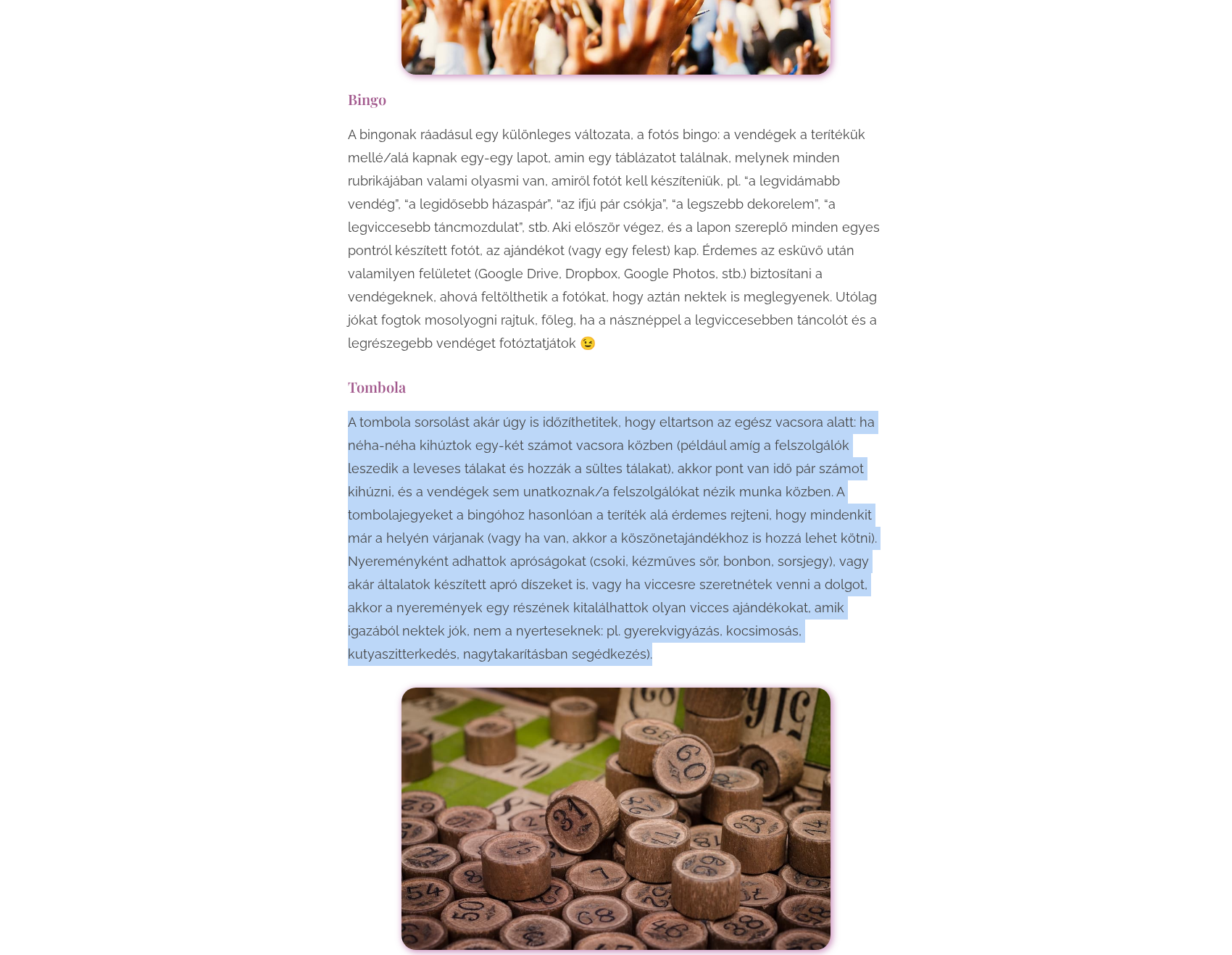
click at [459, 411] on p "A tombola sorsolást akár úgy is időzíthetitek, hogy eltartson az egész vacsora …" at bounding box center [616, 538] width 536 height 255
click at [554, 411] on p "A tombola sorsolást akár úgy is időzíthetitek, hogy eltartson az egész vacsora …" at bounding box center [616, 538] width 536 height 255
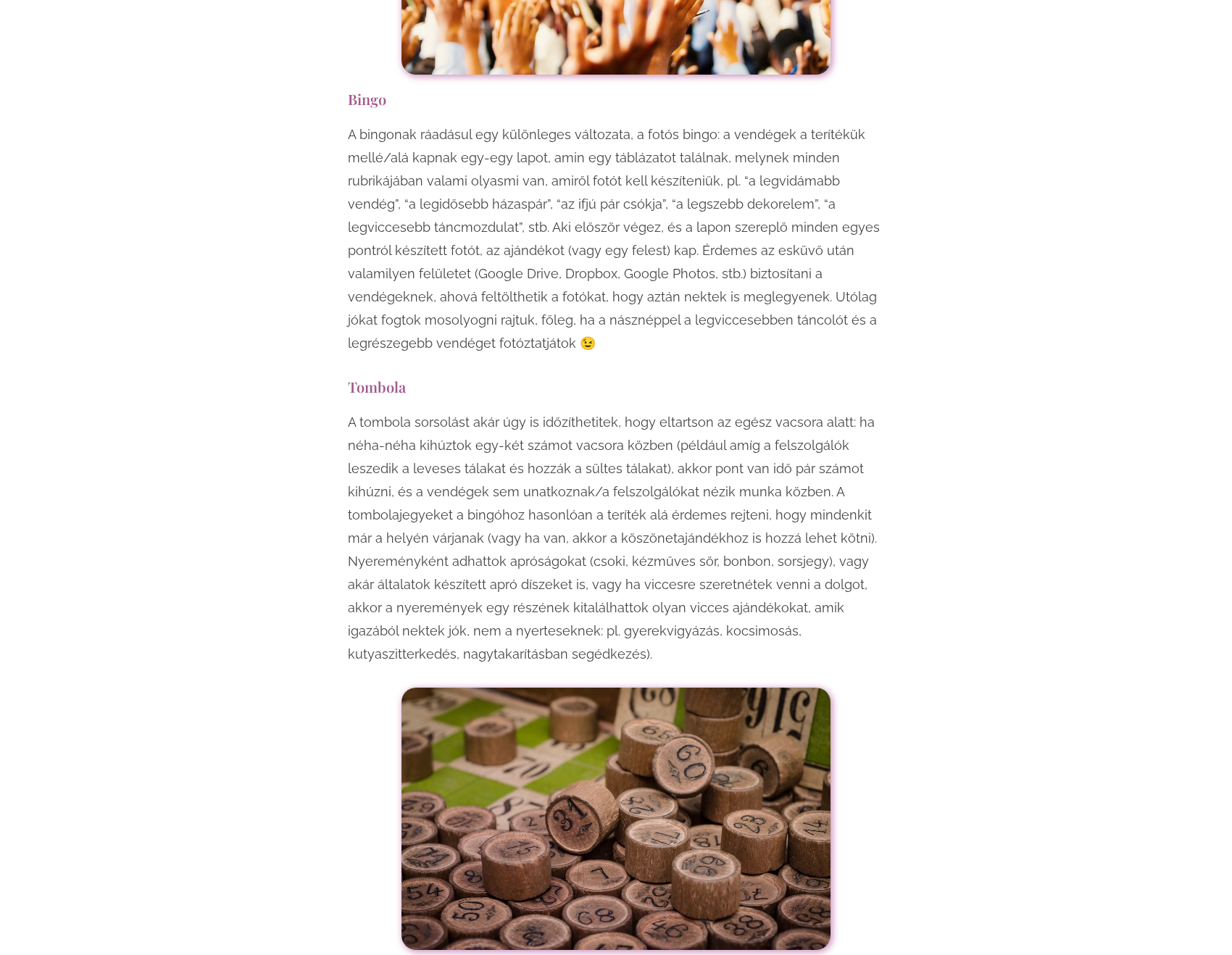
click at [587, 411] on p "A tombola sorsolást akár úgy is időzíthetitek, hogy eltartson az egész vacsora …" at bounding box center [616, 538] width 536 height 255
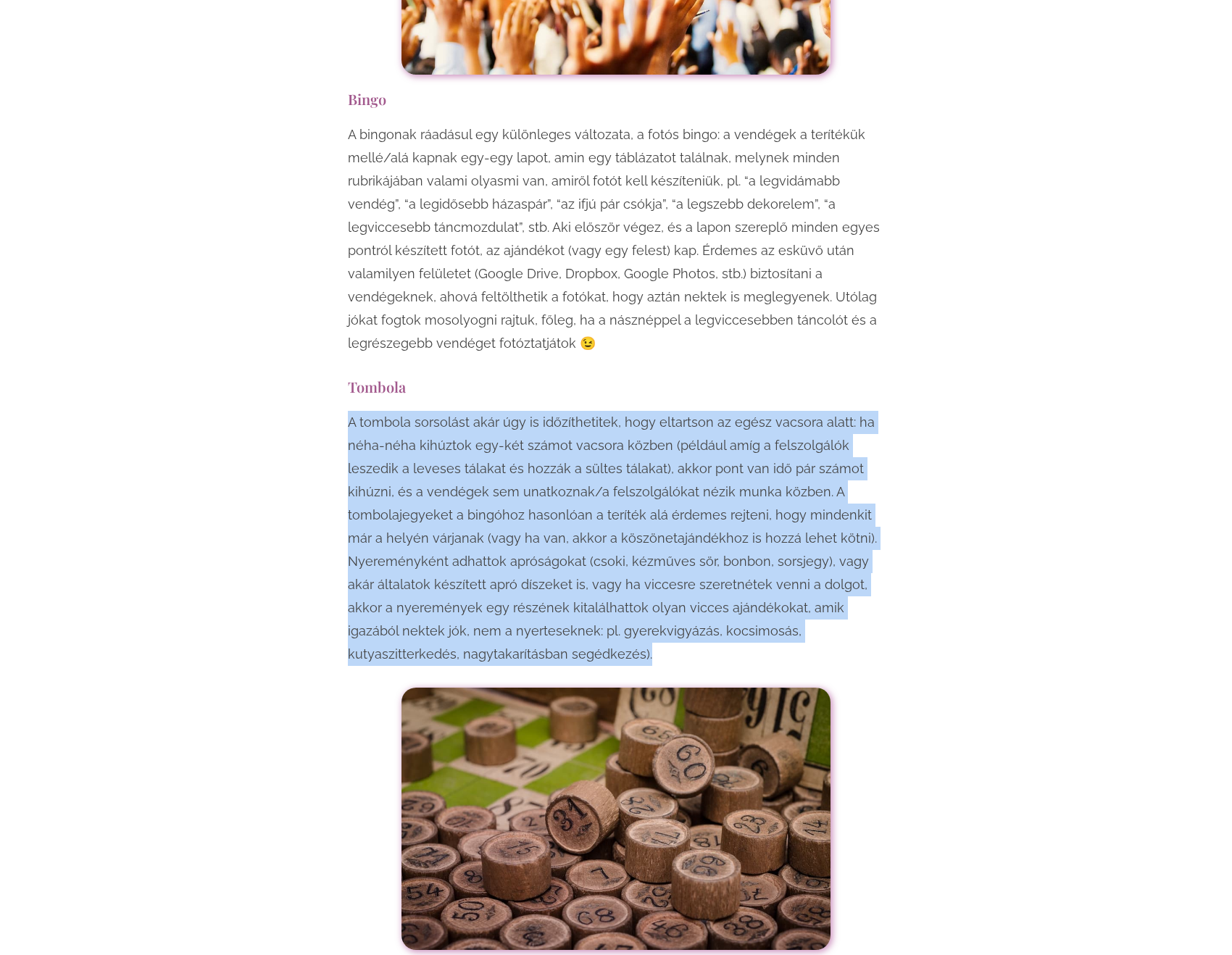
drag, startPoint x: 587, startPoint y: 390, endPoint x: 588, endPoint y: 430, distance: 40.0
click at [588, 430] on p "A tombola sorsolást akár úgy is időzíthetitek, hogy eltartson az egész vacsora …" at bounding box center [616, 538] width 536 height 255
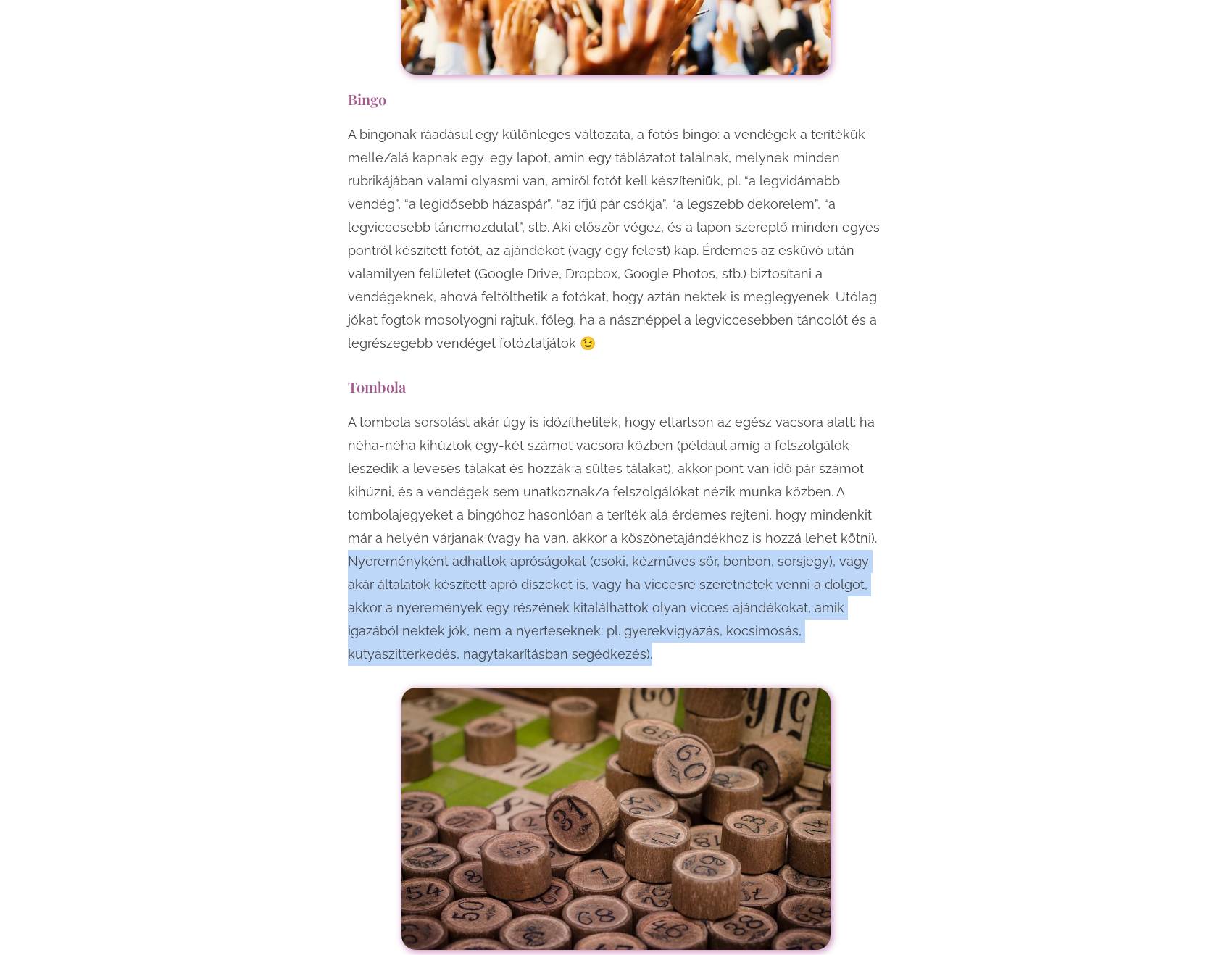
drag, startPoint x: 345, startPoint y: 418, endPoint x: 618, endPoint y: 506, distance: 286.8
click at [618, 506] on div "Egy esküvő mindenképpen örömteli, jó hangulatú esemény, viszont ha szeretnéd, h…" at bounding box center [616, 300] width 551 height 11486
click at [618, 506] on p "A tombola sorsolást akár úgy is időzíthetitek, hogy eltartson az egész vacsora …" at bounding box center [616, 538] width 536 height 255
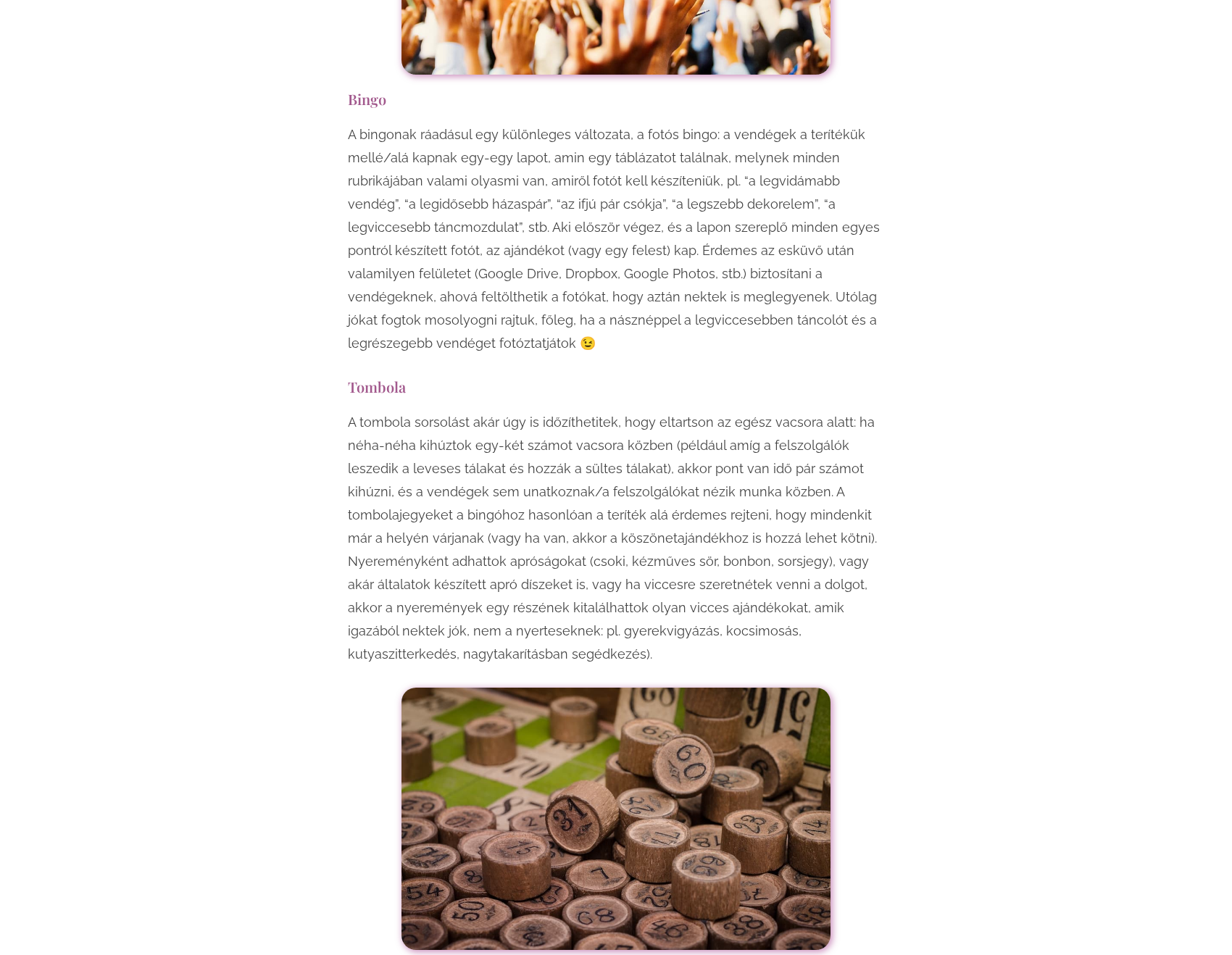
click at [618, 506] on p "A tombola sorsolást akár úgy is időzíthetitek, hogy eltartson az egész vacsora …" at bounding box center [616, 538] width 536 height 255
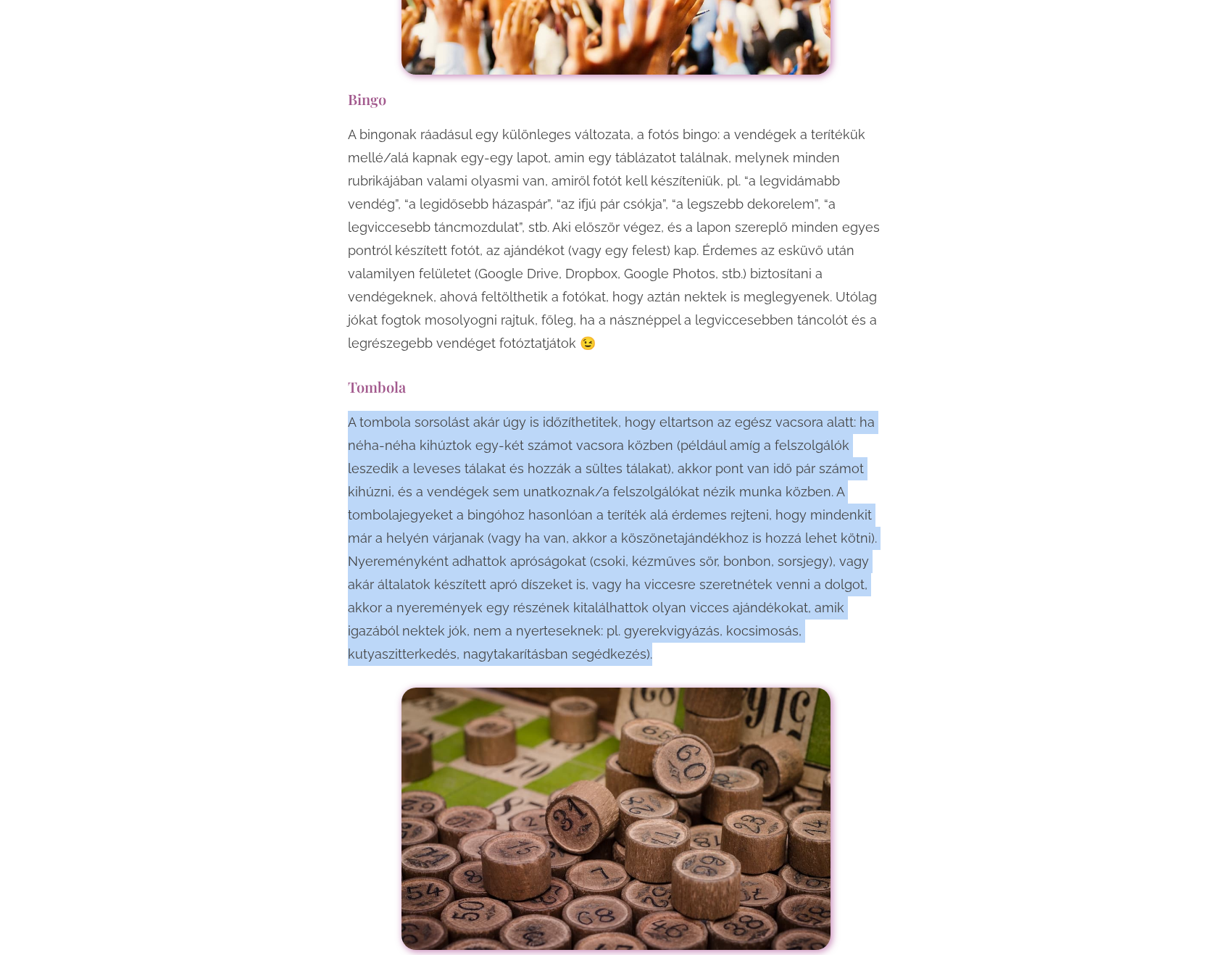
click at [618, 506] on p "A tombola sorsolást akár úgy is időzíthetitek, hogy eltartson az egész vacsora …" at bounding box center [616, 538] width 536 height 255
click at [632, 510] on p "A tombola sorsolást akár úgy is időzíthetitek, hogy eltartson az egész vacsora …" at bounding box center [616, 538] width 536 height 255
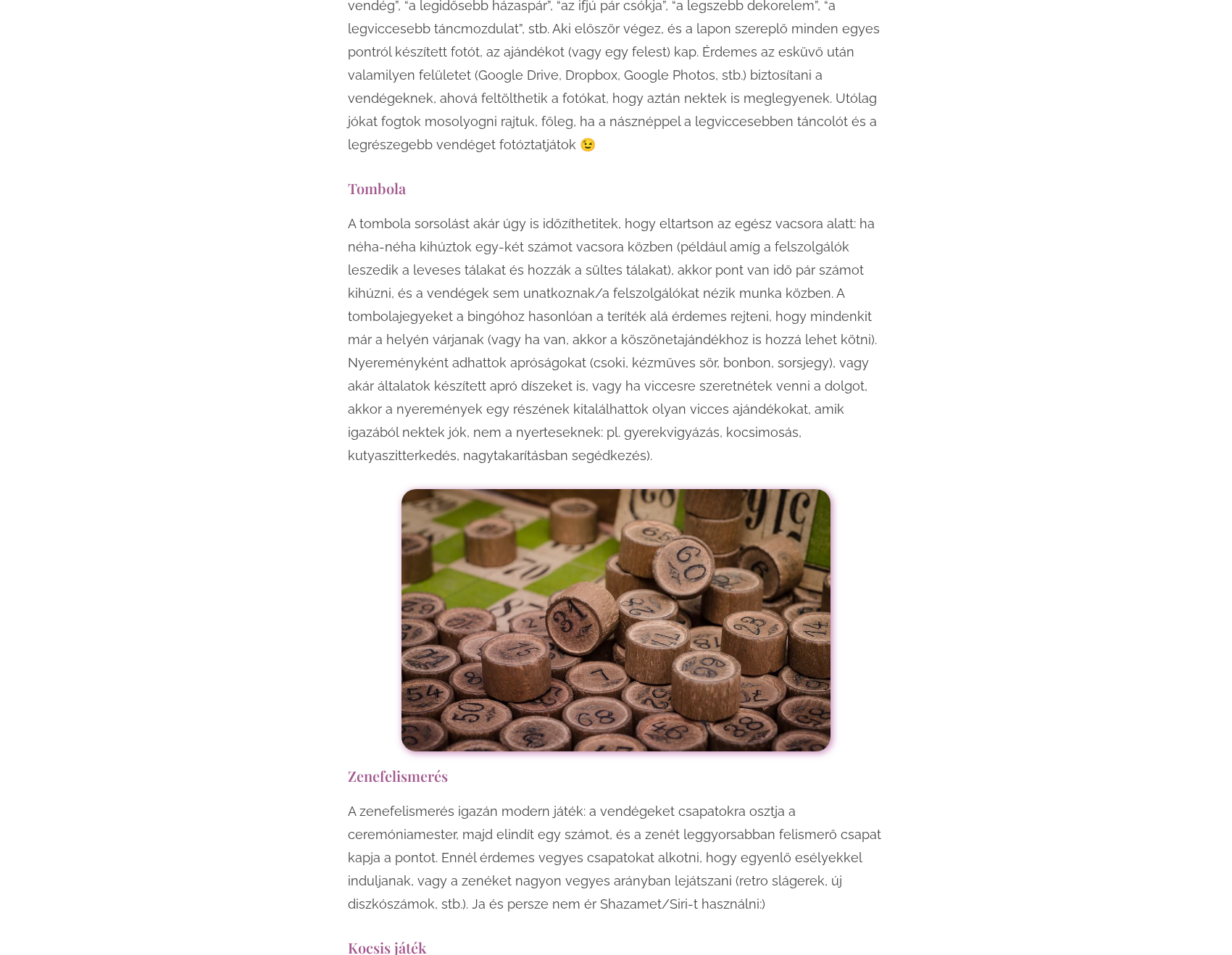
scroll to position [6813, 0]
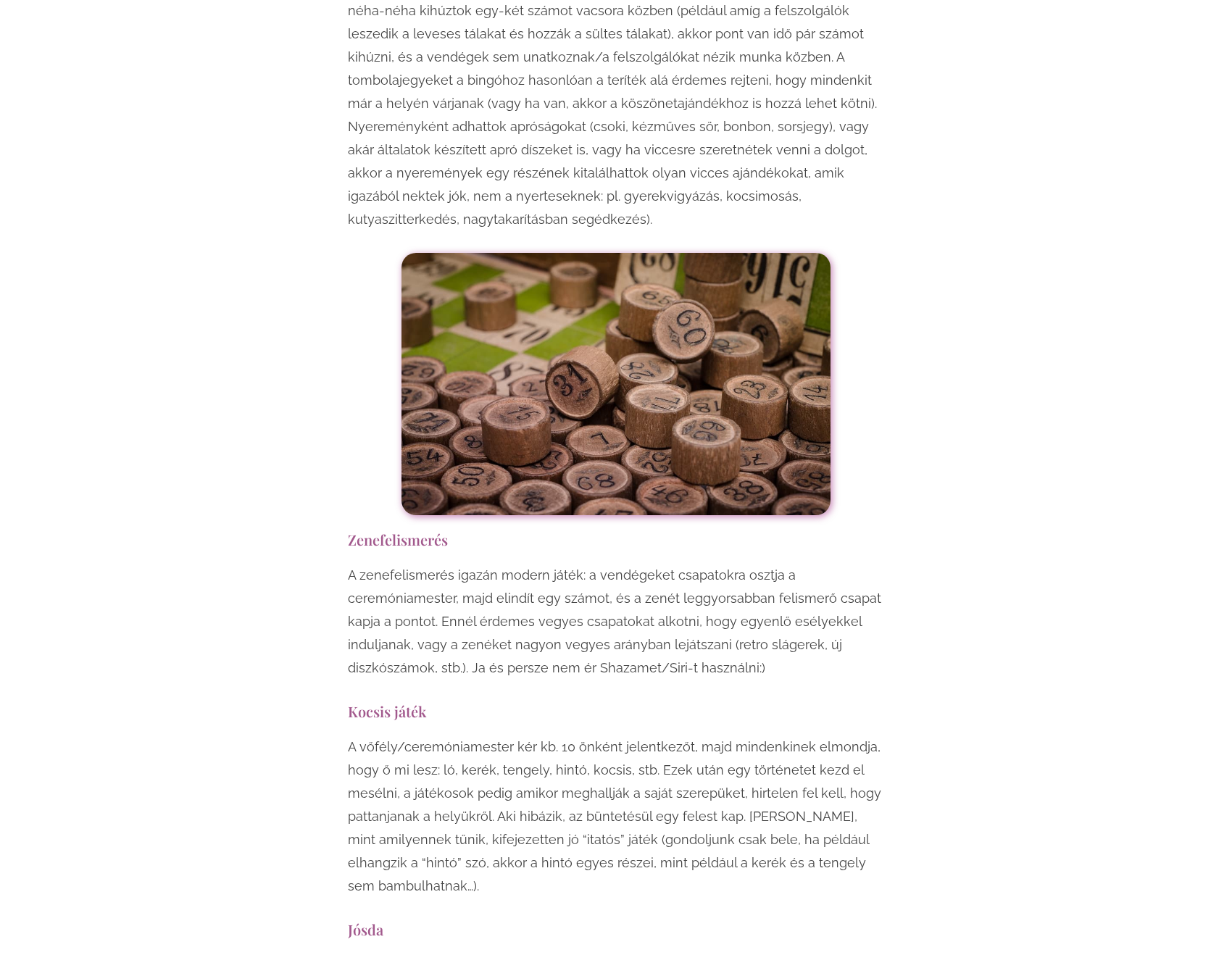
click at [394, 564] on p "A zenefelismerés igazán modern játék: a vendégeket csapatokra osztja a ceremóni…" at bounding box center [616, 621] width 536 height 116
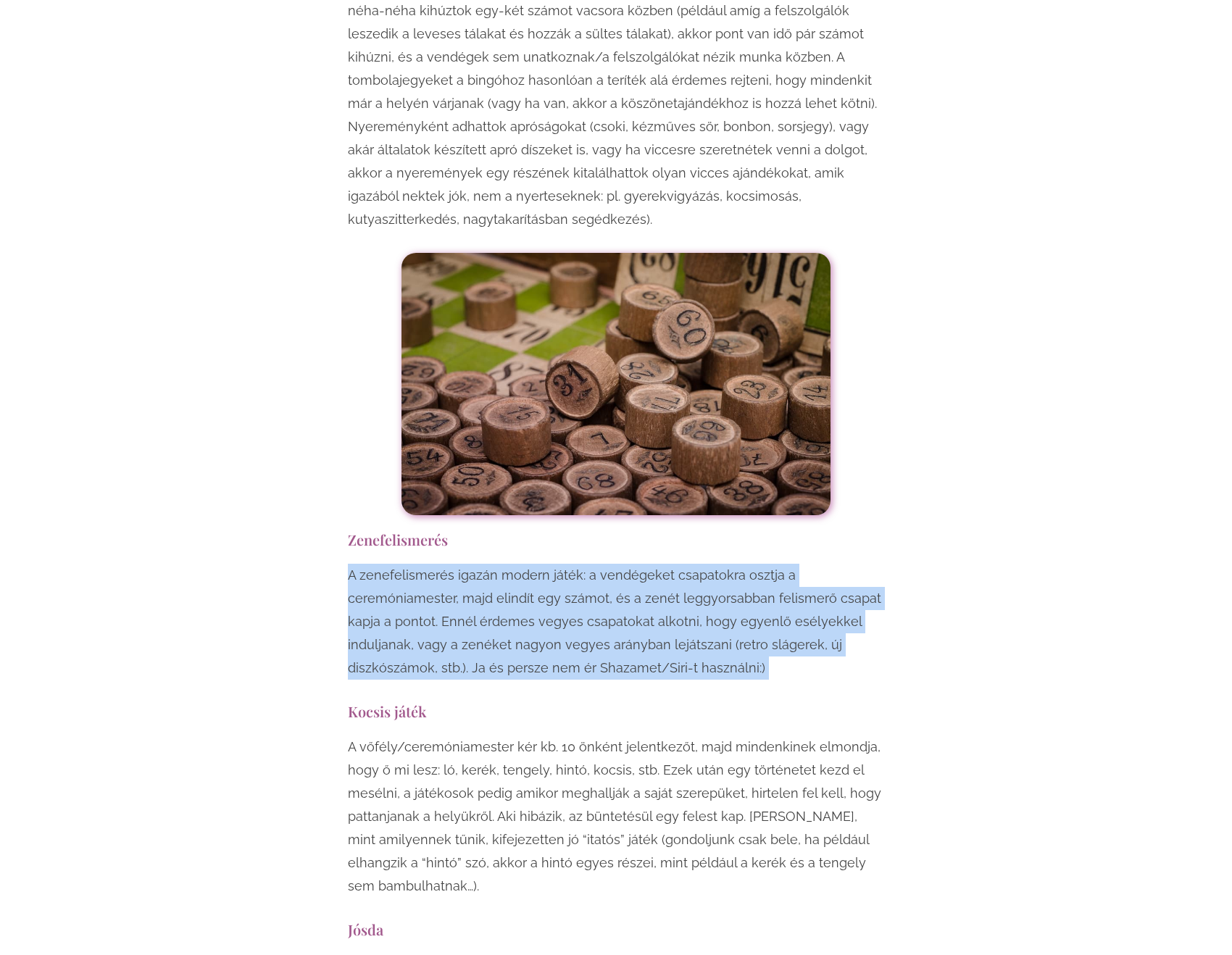
drag, startPoint x: 394, startPoint y: 440, endPoint x: 392, endPoint y: 476, distance: 36.1
click at [392, 564] on p "A zenefelismerés igazán modern játék: a vendégeket csapatokra osztja a ceremóni…" at bounding box center [616, 621] width 536 height 116
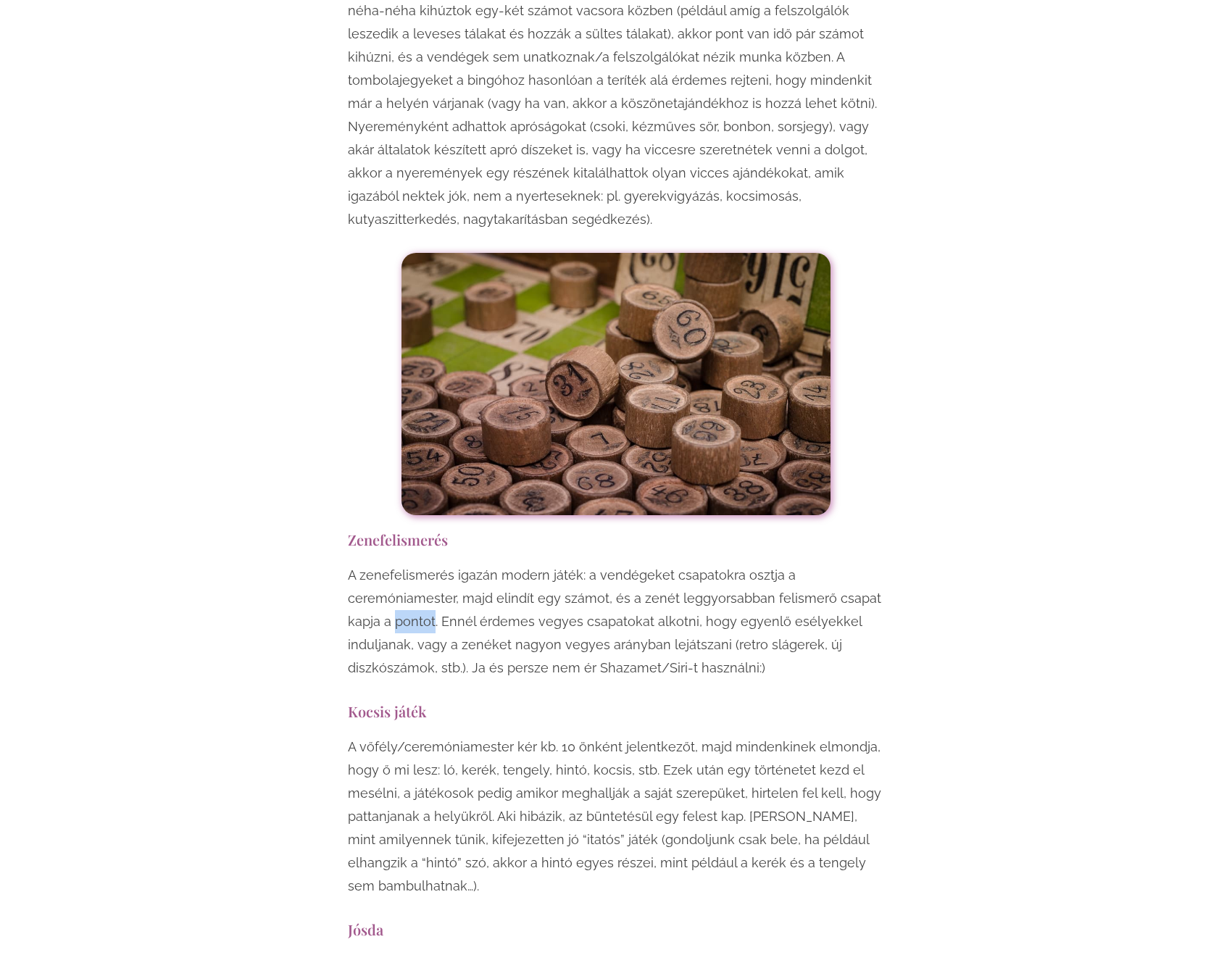
click at [392, 564] on p "A zenefelismerés igazán modern játék: a vendégeket csapatokra osztja a ceremóni…" at bounding box center [616, 621] width 536 height 116
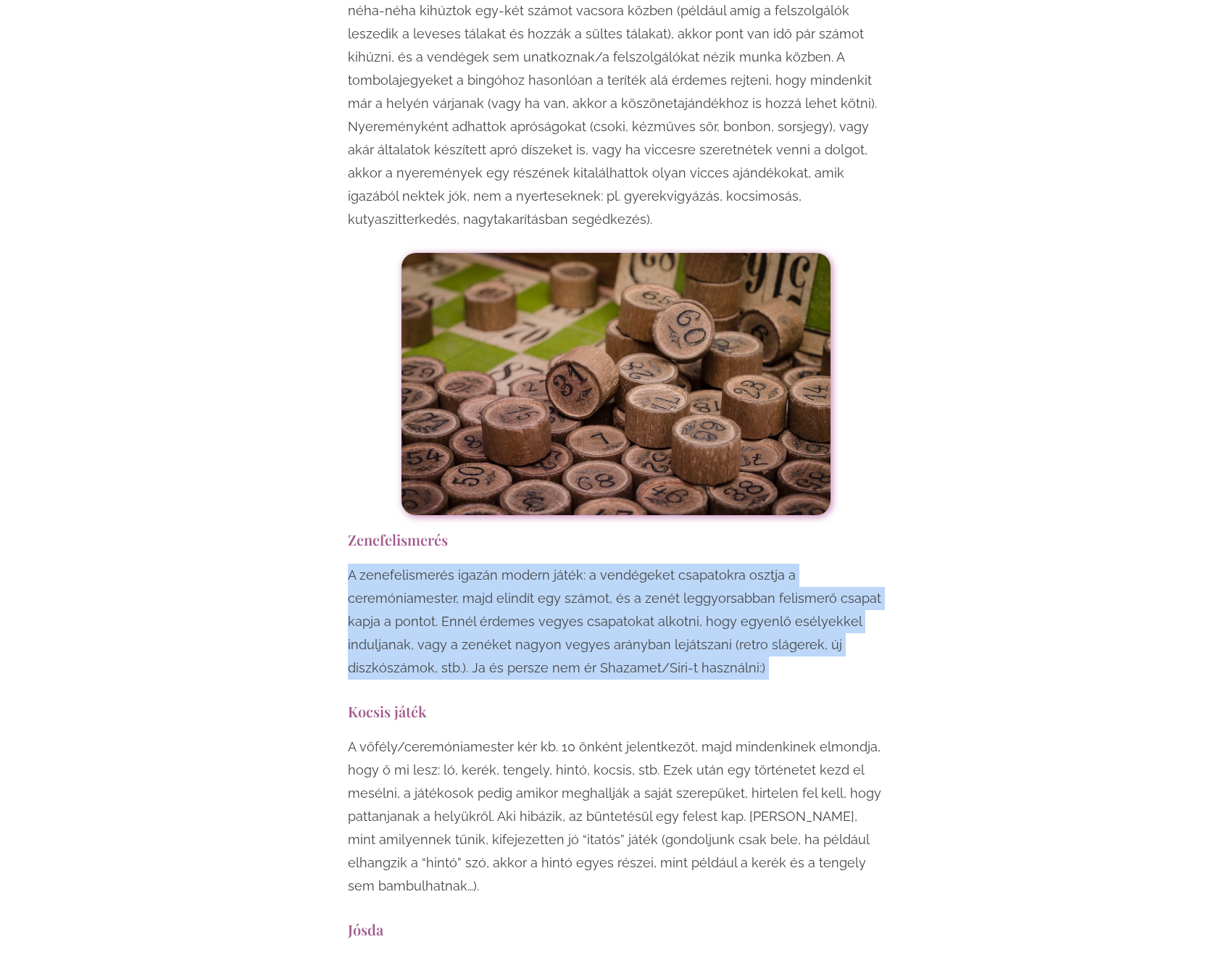
drag, startPoint x: 392, startPoint y: 476, endPoint x: 391, endPoint y: 426, distance: 50.0
click at [391, 564] on p "A zenefelismerés igazán modern játék: a vendégeket csapatokra osztja a ceremóni…" at bounding box center [616, 621] width 536 height 116
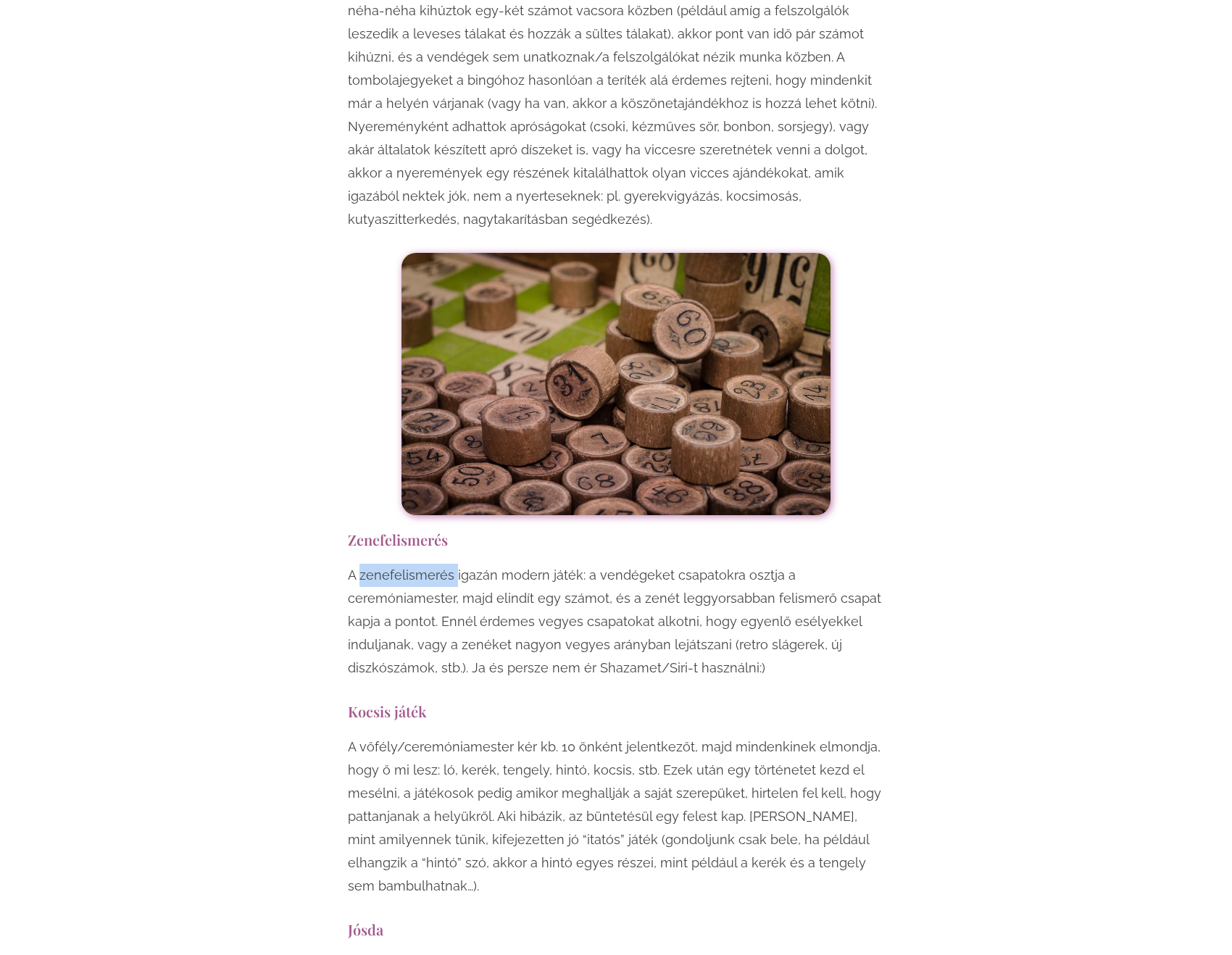
click at [391, 564] on p "A zenefelismerés igazán modern játék: a vendégeket csapatokra osztja a ceremóni…" at bounding box center [616, 621] width 536 height 116
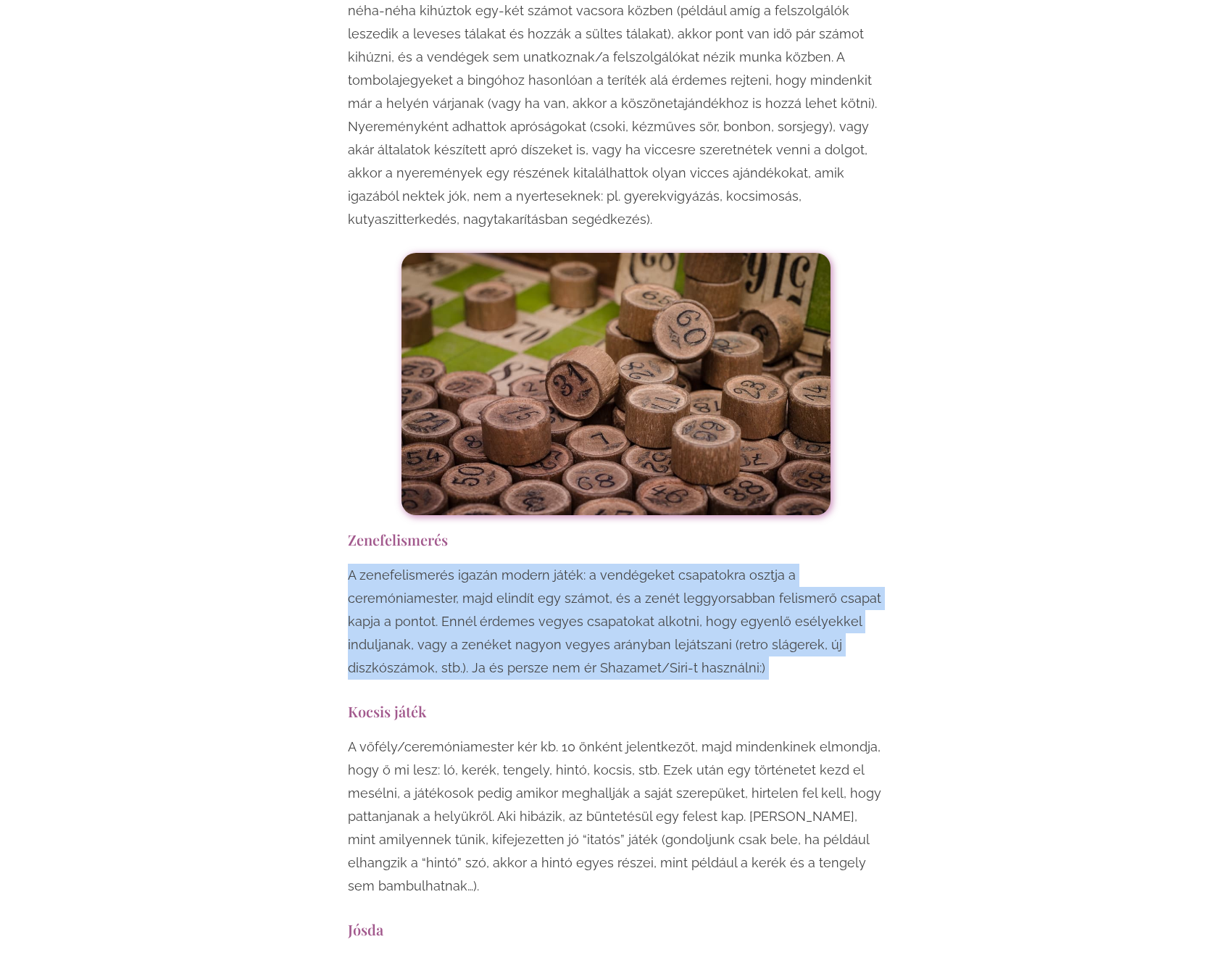
click at [391, 564] on p "A zenefelismerés igazán modern játék: a vendégeket csapatokra osztja a ceremóni…" at bounding box center [616, 621] width 536 height 116
click at [577, 564] on p "A zenefelismerés igazán modern játék: a vendégeket csapatokra osztja a ceremóni…" at bounding box center [616, 621] width 536 height 116
drag, startPoint x: 590, startPoint y: 434, endPoint x: 757, endPoint y: 528, distance: 191.6
click at [757, 564] on p "A zenefelismerés igazán modern játék: a vendégeket csapatokra osztja a ceremóni…" at bounding box center [616, 621] width 536 height 116
click at [791, 564] on p "A zenefelismerés igazán modern játék: a vendégeket csapatokra osztja a ceremóni…" at bounding box center [616, 621] width 536 height 116
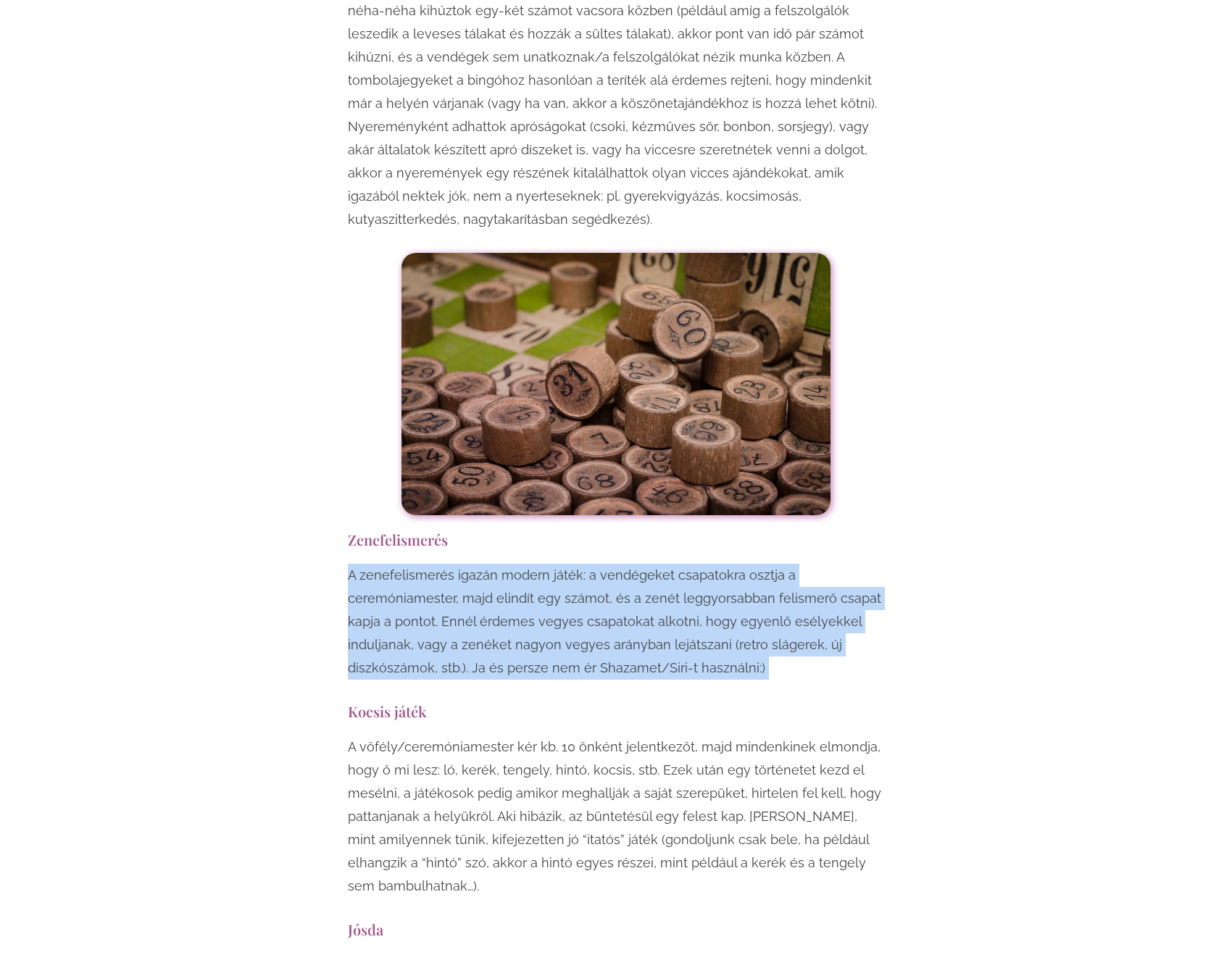
drag, startPoint x: 791, startPoint y: 526, endPoint x: 310, endPoint y: 427, distance: 491.1
click at [375, 564] on p "A zenefelismerés igazán modern játék: a vendégeket csapatokra osztja a ceremóni…" at bounding box center [616, 621] width 536 height 116
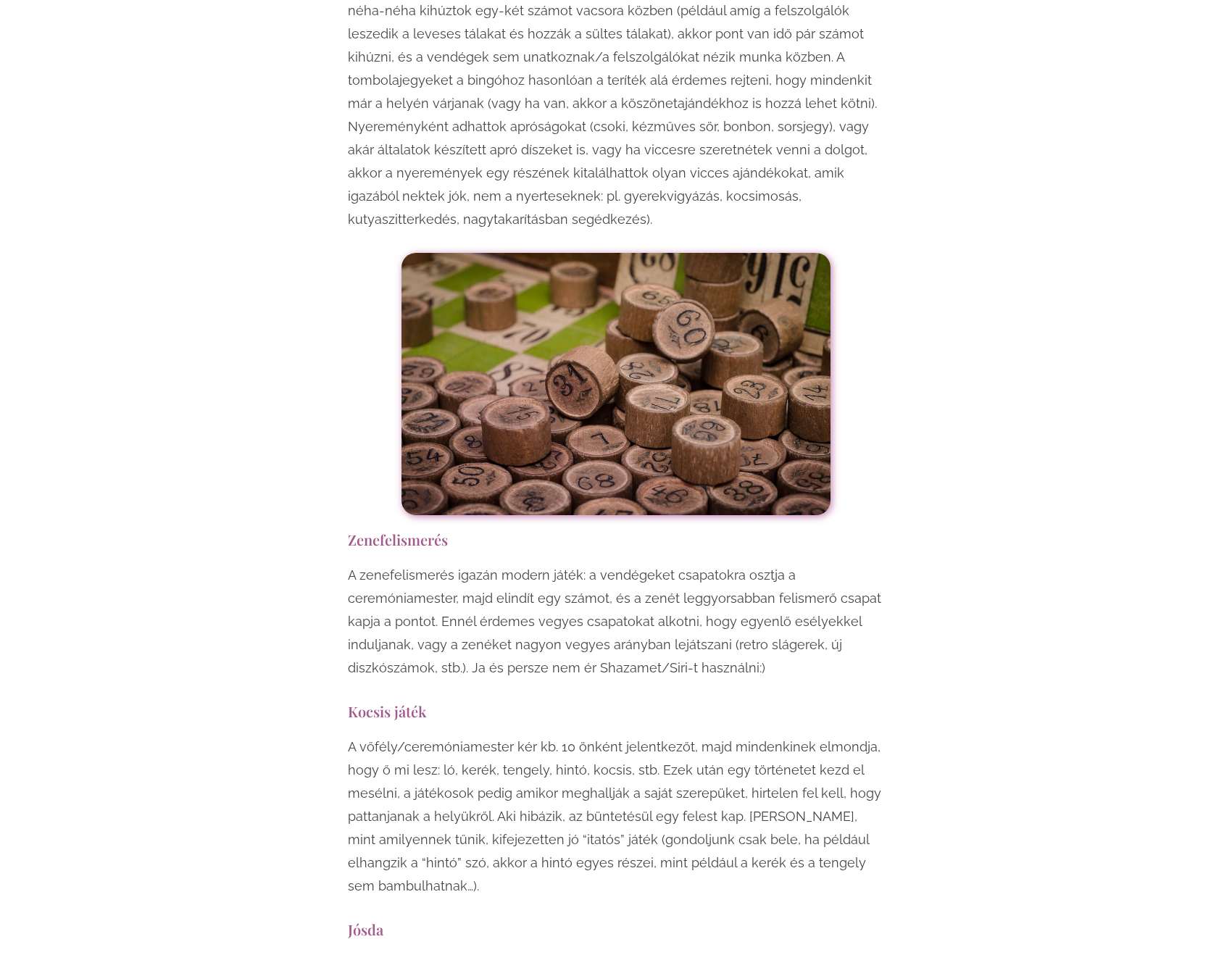
click at [374, 564] on p "A zenefelismerés igazán modern játék: a vendégeket csapatokra osztja a ceremóni…" at bounding box center [616, 621] width 536 height 116
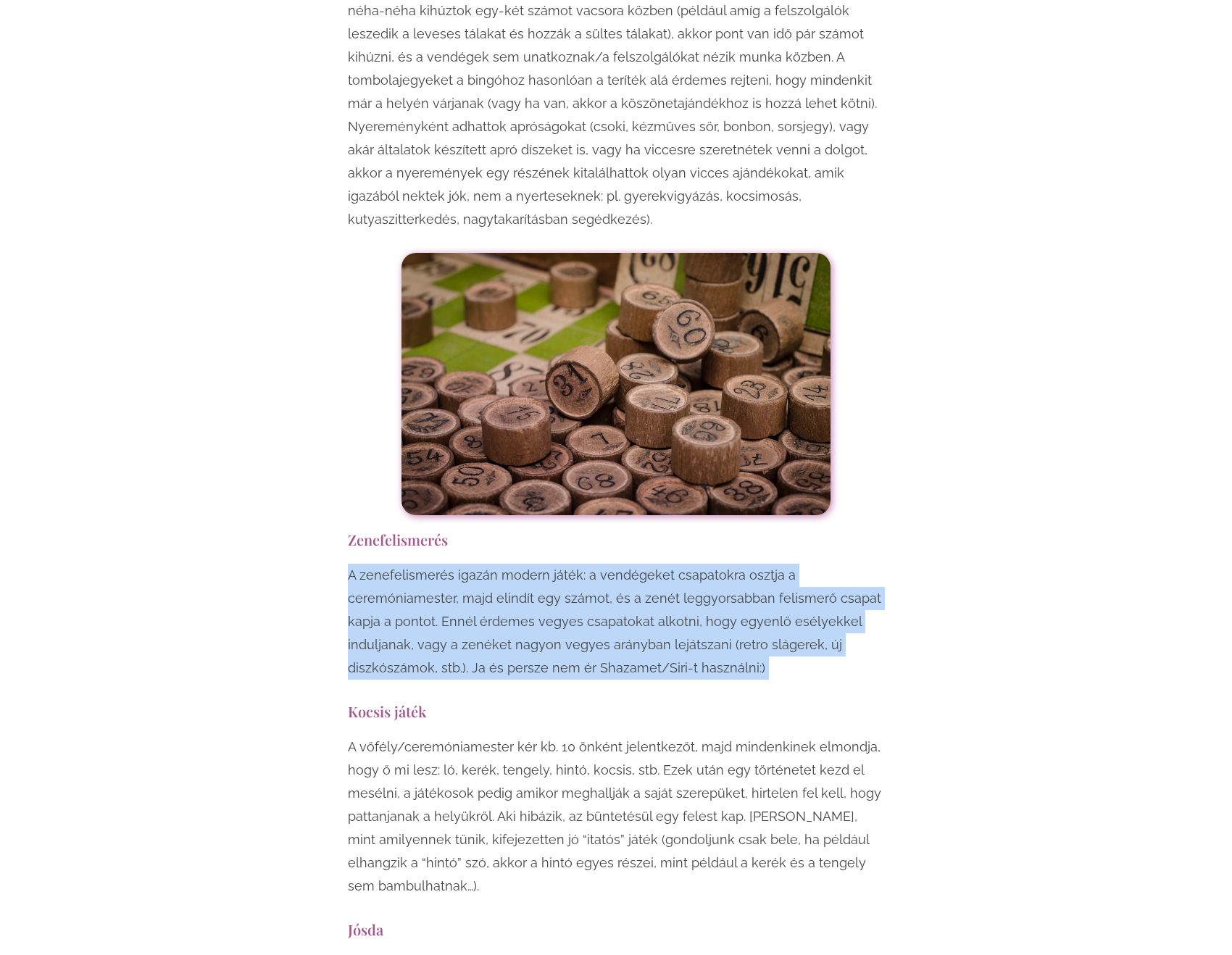
drag, startPoint x: 374, startPoint y: 430, endPoint x: 384, endPoint y: 477, distance: 48.1
click at [384, 564] on p "A zenefelismerés igazán modern játék: a vendégeket csapatokra osztja a ceremóni…" at bounding box center [616, 621] width 536 height 116
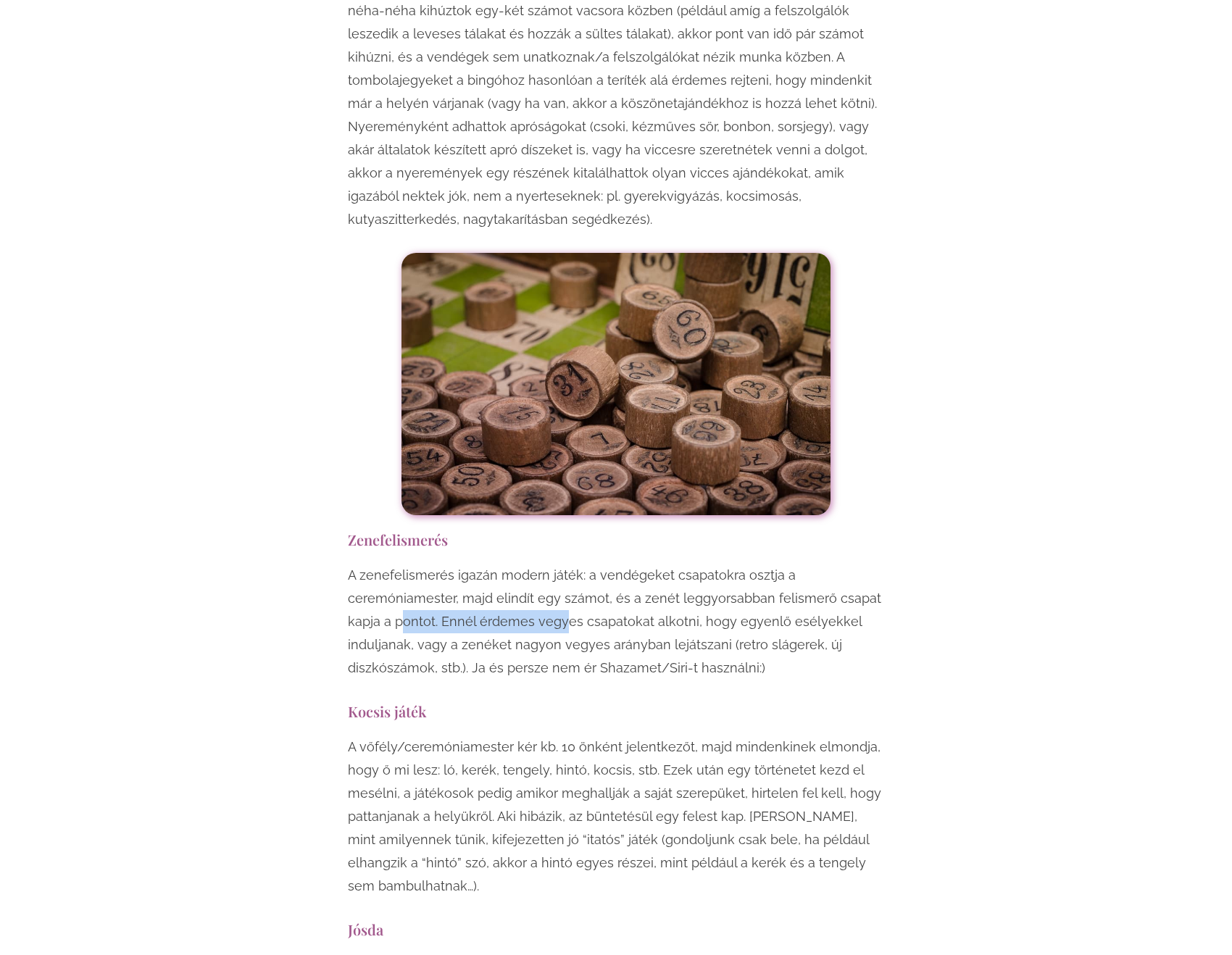
drag, startPoint x: 434, startPoint y: 476, endPoint x: 563, endPoint y: 470, distance: 129.1
click at [561, 564] on p "A zenefelismerés igazán modern játék: a vendégeket csapatokra osztja a ceremóni…" at bounding box center [616, 621] width 536 height 116
click at [563, 564] on p "A zenefelismerés igazán modern játék: a vendégeket csapatokra osztja a ceremóni…" at bounding box center [616, 621] width 536 height 116
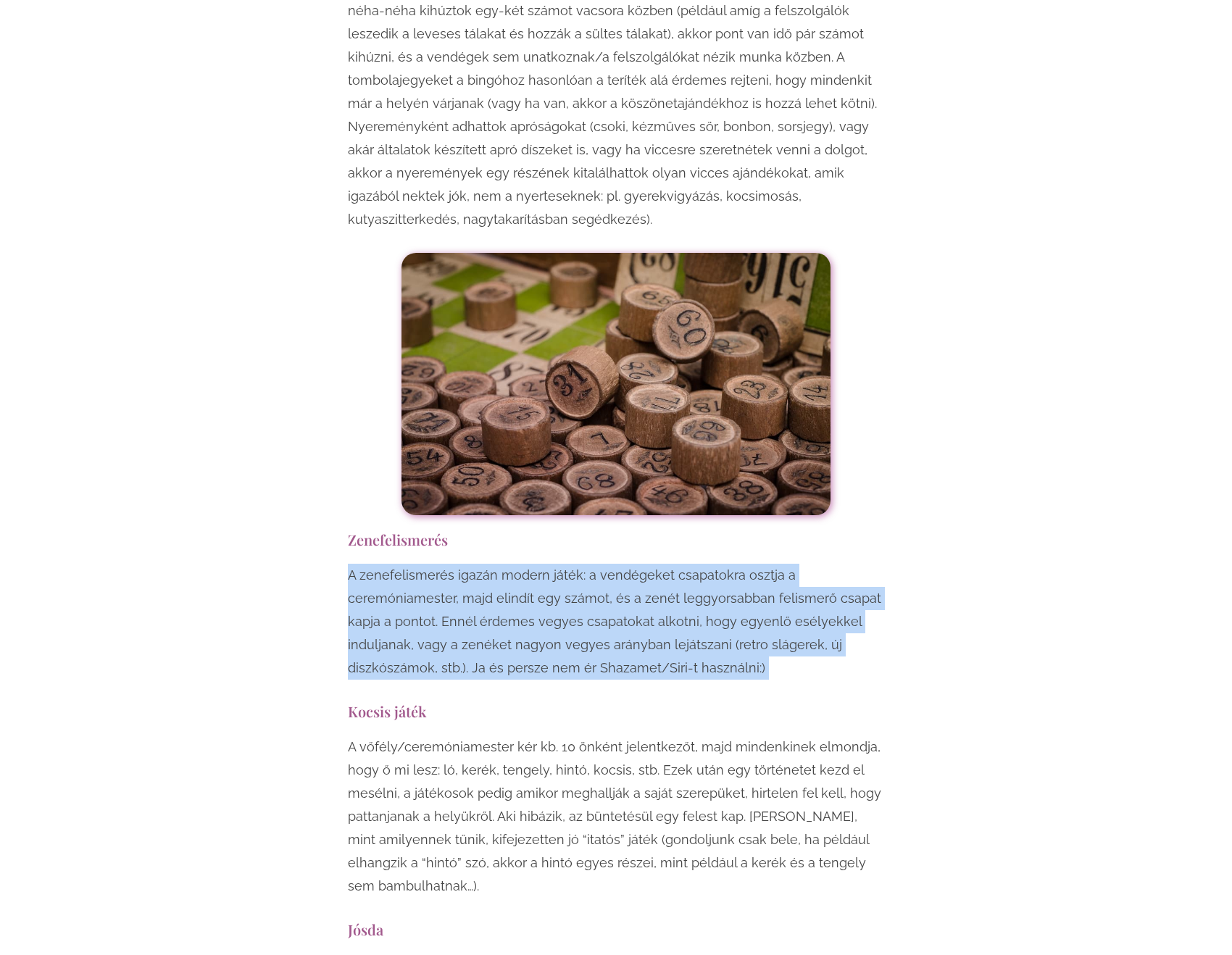
drag, startPoint x: 563, startPoint y: 458, endPoint x: 566, endPoint y: 480, distance: 22.2
click at [566, 564] on p "A zenefelismerés igazán modern játék: a vendégeket csapatokra osztja a ceremóni…" at bounding box center [616, 621] width 536 height 116
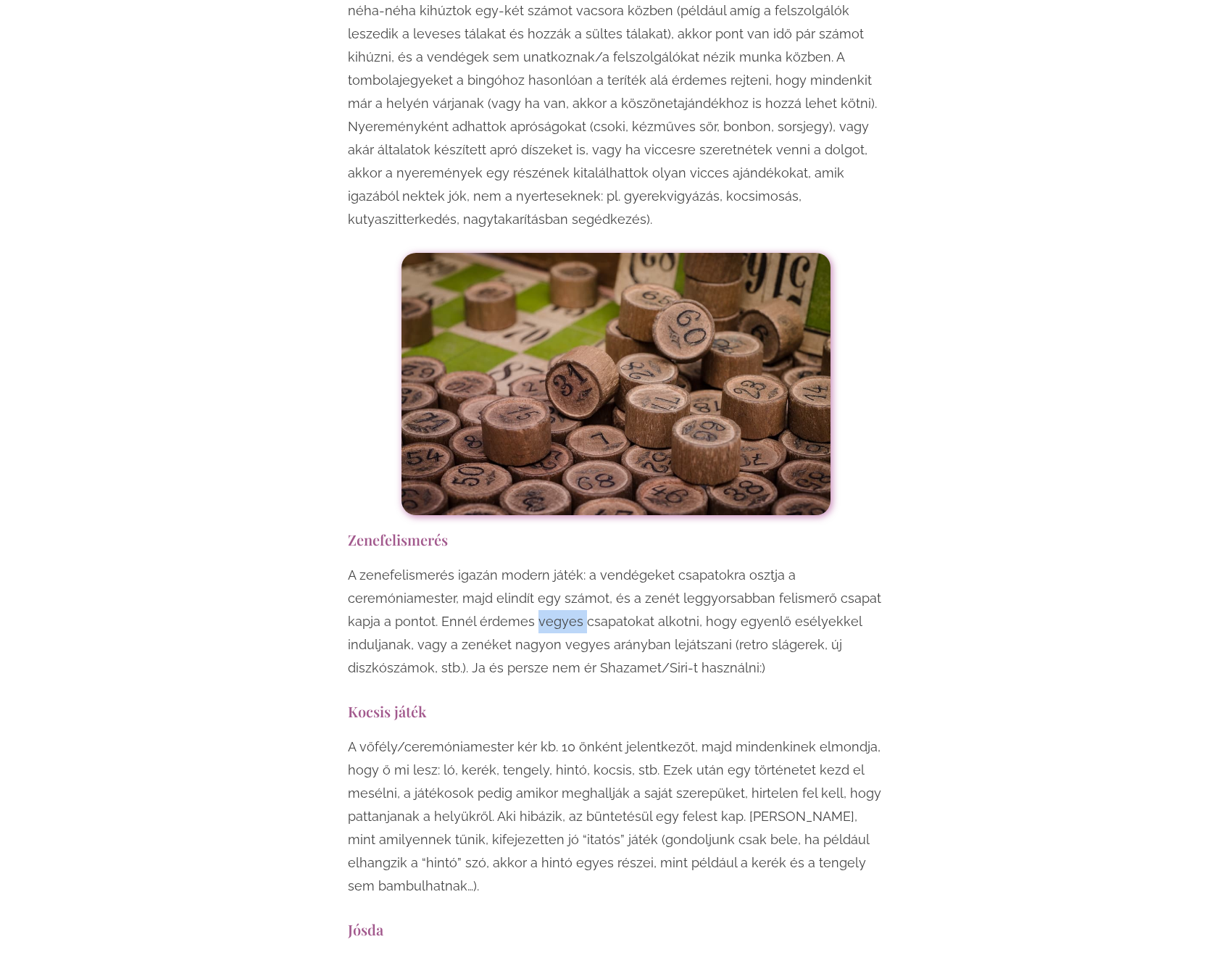
click at [566, 564] on p "A zenefelismerés igazán modern játék: a vendégeket csapatokra osztja a ceremóni…" at bounding box center [616, 621] width 536 height 116
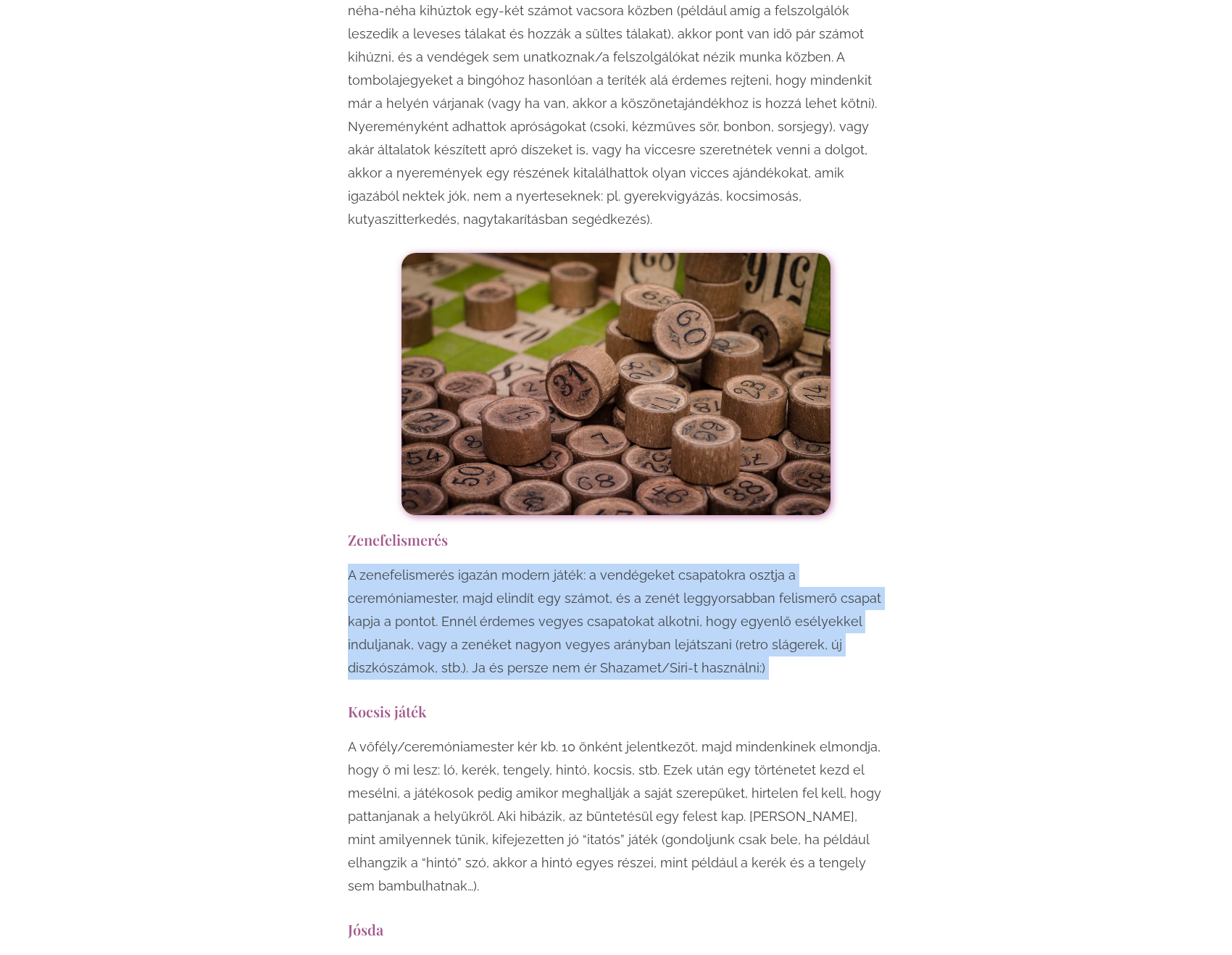
drag, startPoint x: 566, startPoint y: 480, endPoint x: 547, endPoint y: 504, distance: 30.6
click at [552, 564] on p "A zenefelismerés igazán modern játék: a vendégeket csapatokra osztja a ceremóni…" at bounding box center [616, 621] width 536 height 116
click at [466, 564] on p "A zenefelismerés igazán modern játék: a vendégeket csapatokra osztja a ceremóni…" at bounding box center [616, 621] width 536 height 116
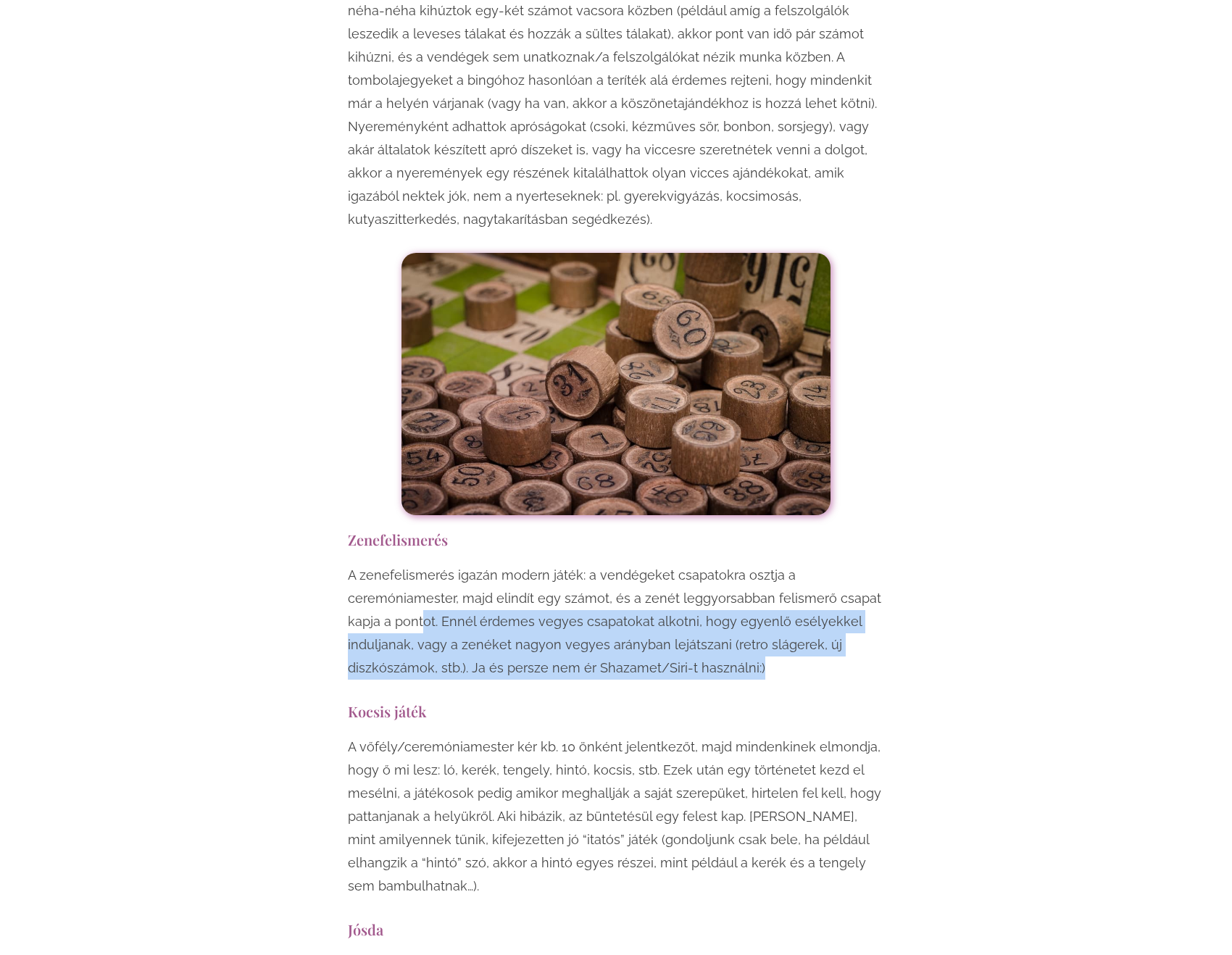
drag, startPoint x: 423, startPoint y: 481, endPoint x: 783, endPoint y: 541, distance: 365.0
click at [783, 564] on div "A zenefelismerés igazán modern játék: a vendégeket csapatokra osztja a ceremóni…" at bounding box center [616, 625] width 536 height 123
click at [781, 564] on p "A zenefelismerés igazán modern játék: a vendégeket csapatokra osztja a ceremóni…" at bounding box center [616, 621] width 536 height 116
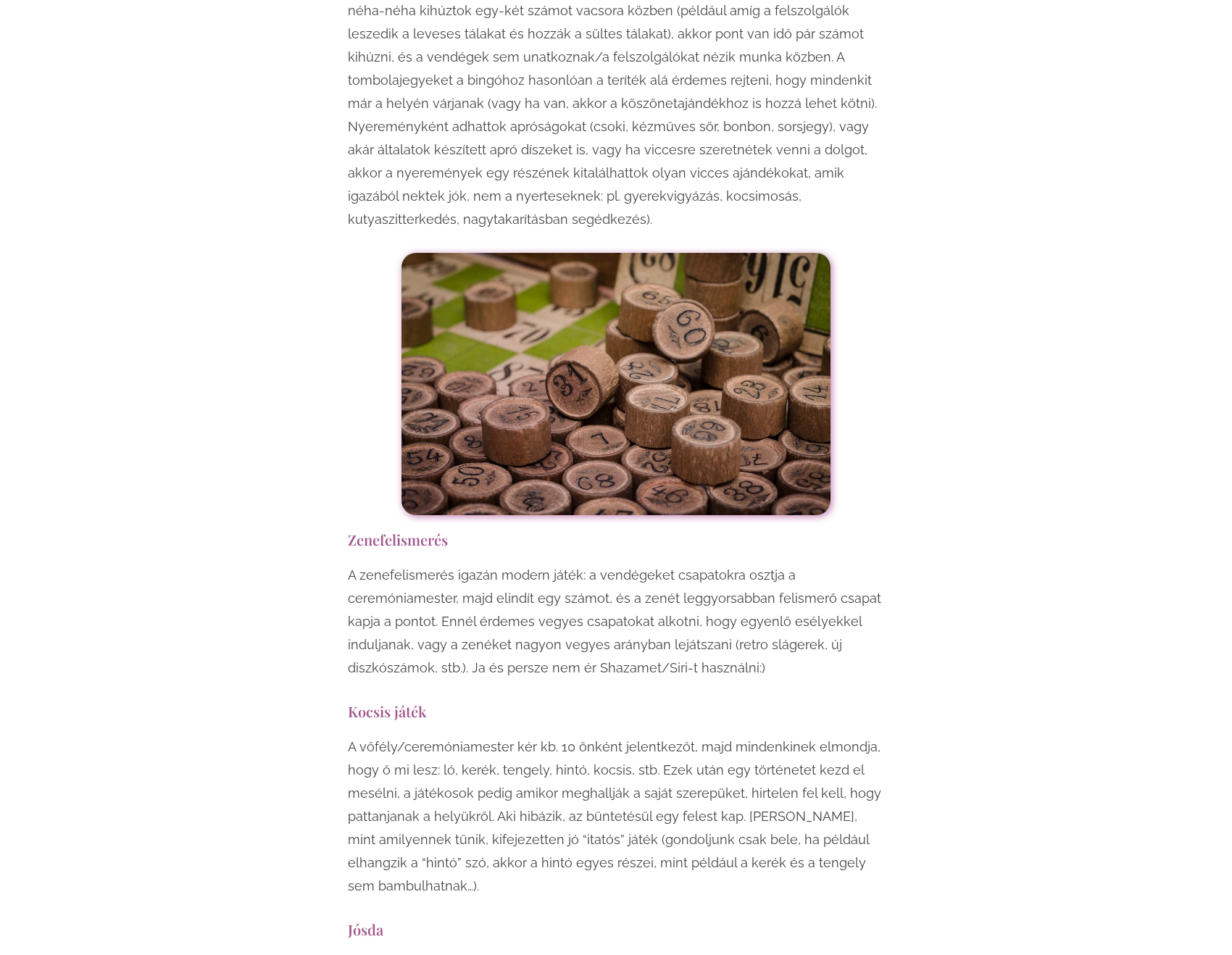
click at [781, 564] on p "A zenefelismerés igazán modern játék: a vendégeket csapatokra osztja a ceremóni…" at bounding box center [616, 621] width 536 height 116
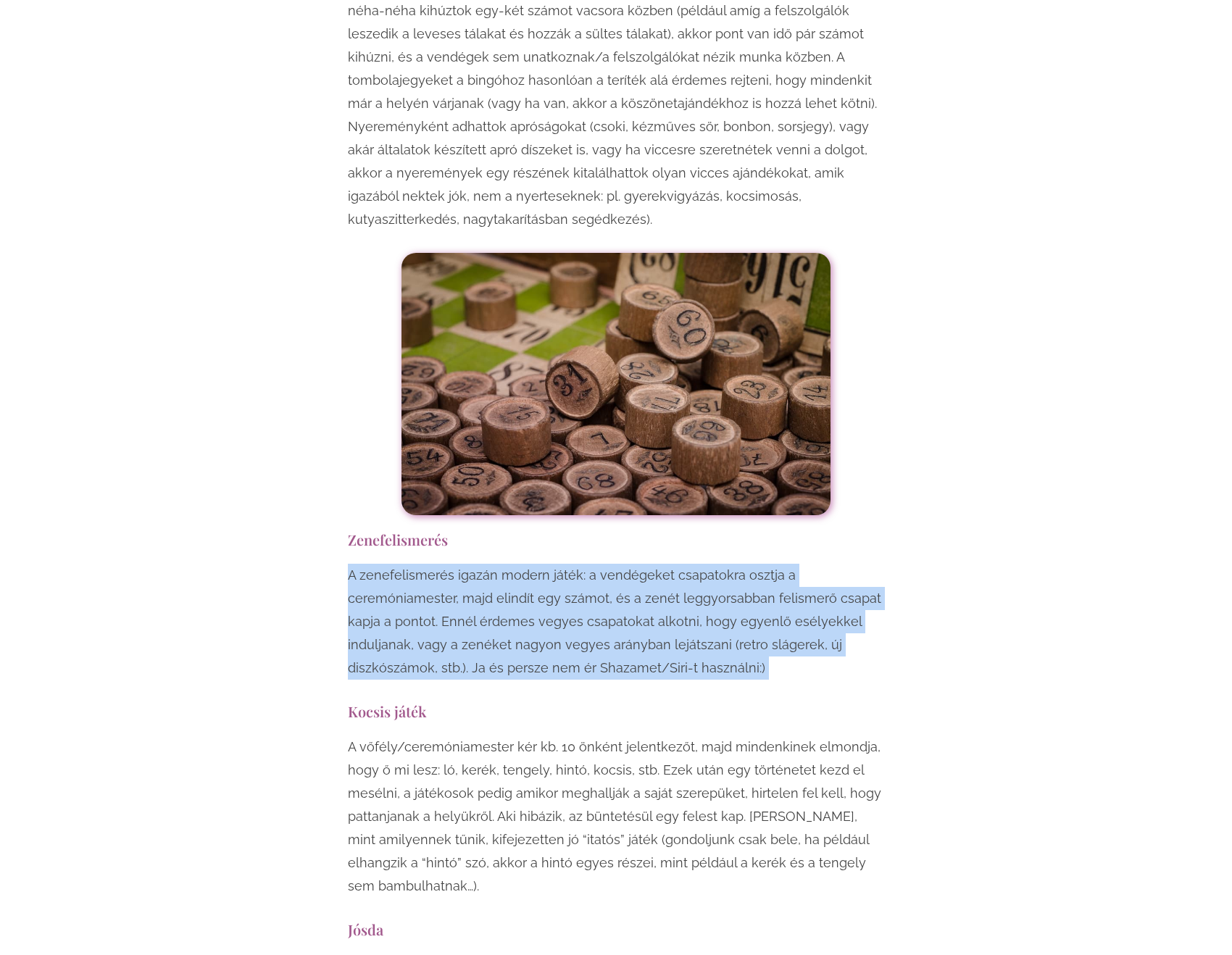
click at [781, 564] on p "A zenefelismerés igazán modern játék: a vendégeket csapatokra osztja a ceremóni…" at bounding box center [616, 621] width 536 height 116
click at [771, 564] on p "A zenefelismerés igazán modern játék: a vendégeket csapatokra osztja a ceremóni…" at bounding box center [616, 621] width 536 height 116
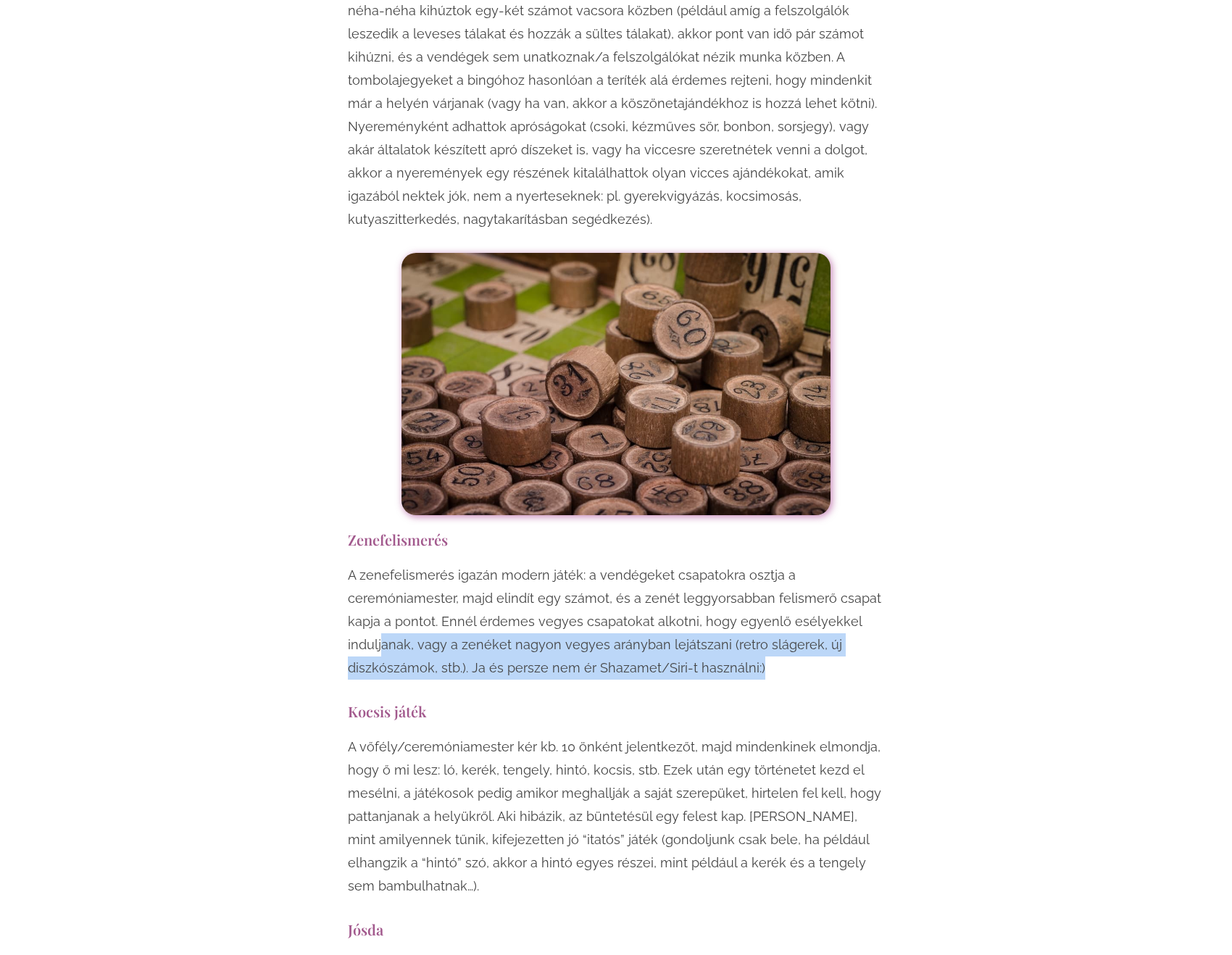
drag, startPoint x: 384, startPoint y: 502, endPoint x: 832, endPoint y: 522, distance: 448.4
click at [832, 564] on p "A zenefelismerés igazán modern játék: a vendégeket csapatokra osztja a ceremóni…" at bounding box center [616, 621] width 536 height 116
click at [832, 564] on p "A zenefelismerés igazán modern játék: a vendégeket csapatokra osztja a ceremóni…" at bounding box center [616, 621] width 536 height 116
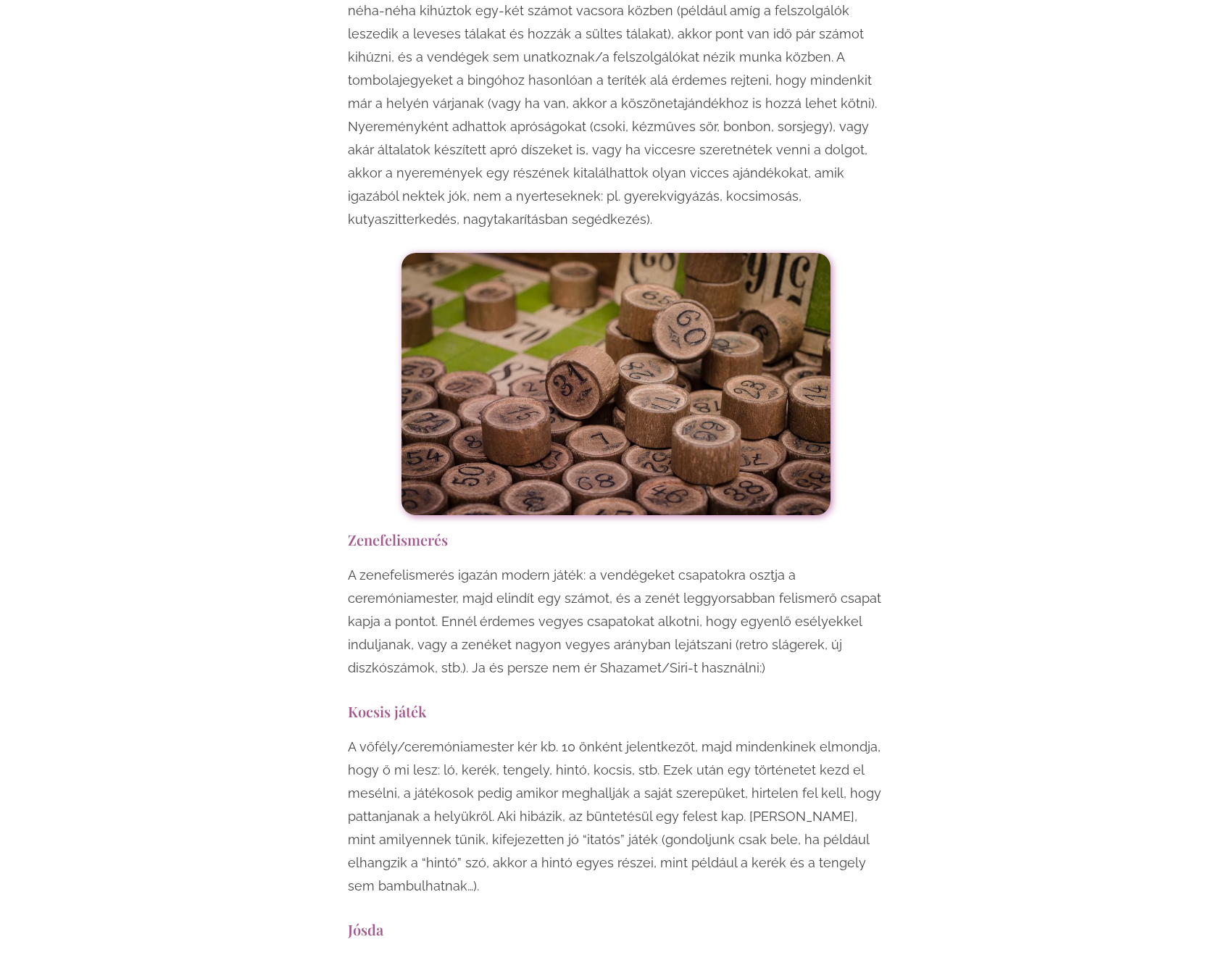
click at [832, 564] on p "A zenefelismerés igazán modern játék: a vendégeket csapatokra osztja a ceremóni…" at bounding box center [616, 621] width 536 height 116
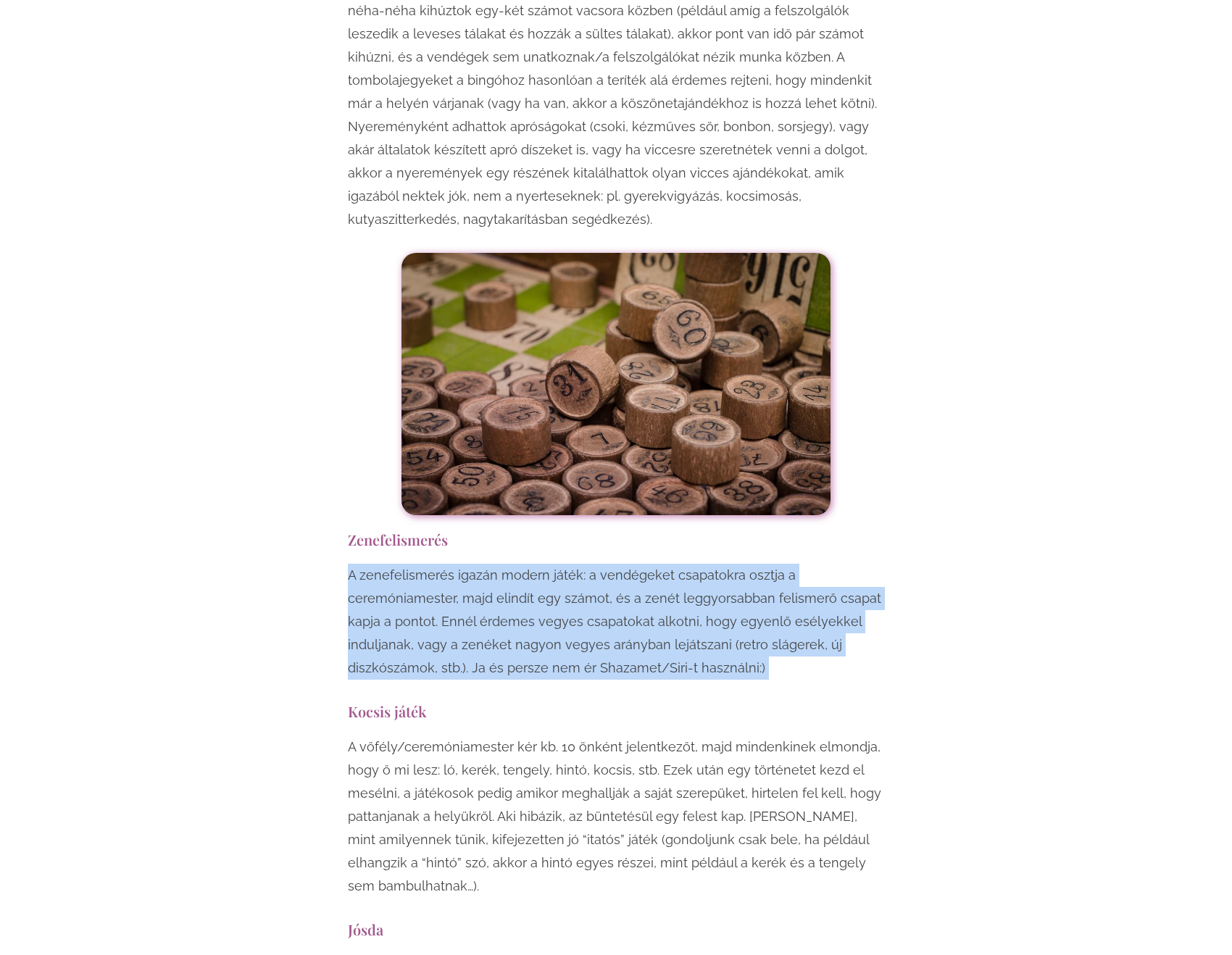
drag, startPoint x: 832, startPoint y: 522, endPoint x: 806, endPoint y: 449, distance: 77.5
click at [807, 564] on p "A zenefelismerés igazán modern játék: a vendégeket csapatokra osztja a ceremóni…" at bounding box center [616, 621] width 536 height 116
click at [806, 564] on p "A zenefelismerés igazán modern játék: a vendégeket csapatokra osztja a ceremóni…" at bounding box center [616, 621] width 536 height 116
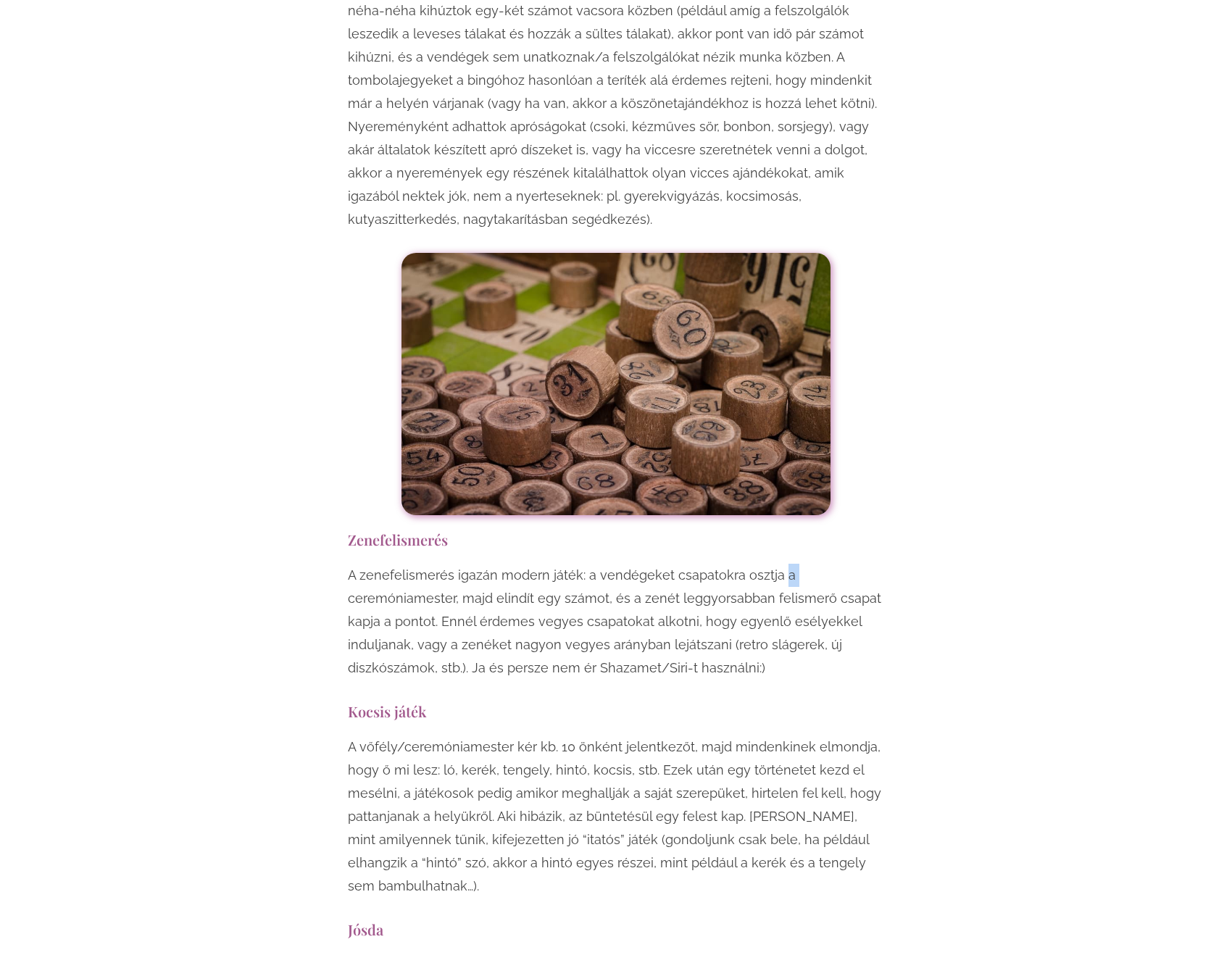
click at [806, 564] on p "A zenefelismerés igazán modern játék: a vendégeket csapatokra osztja a ceremóni…" at bounding box center [616, 621] width 536 height 116
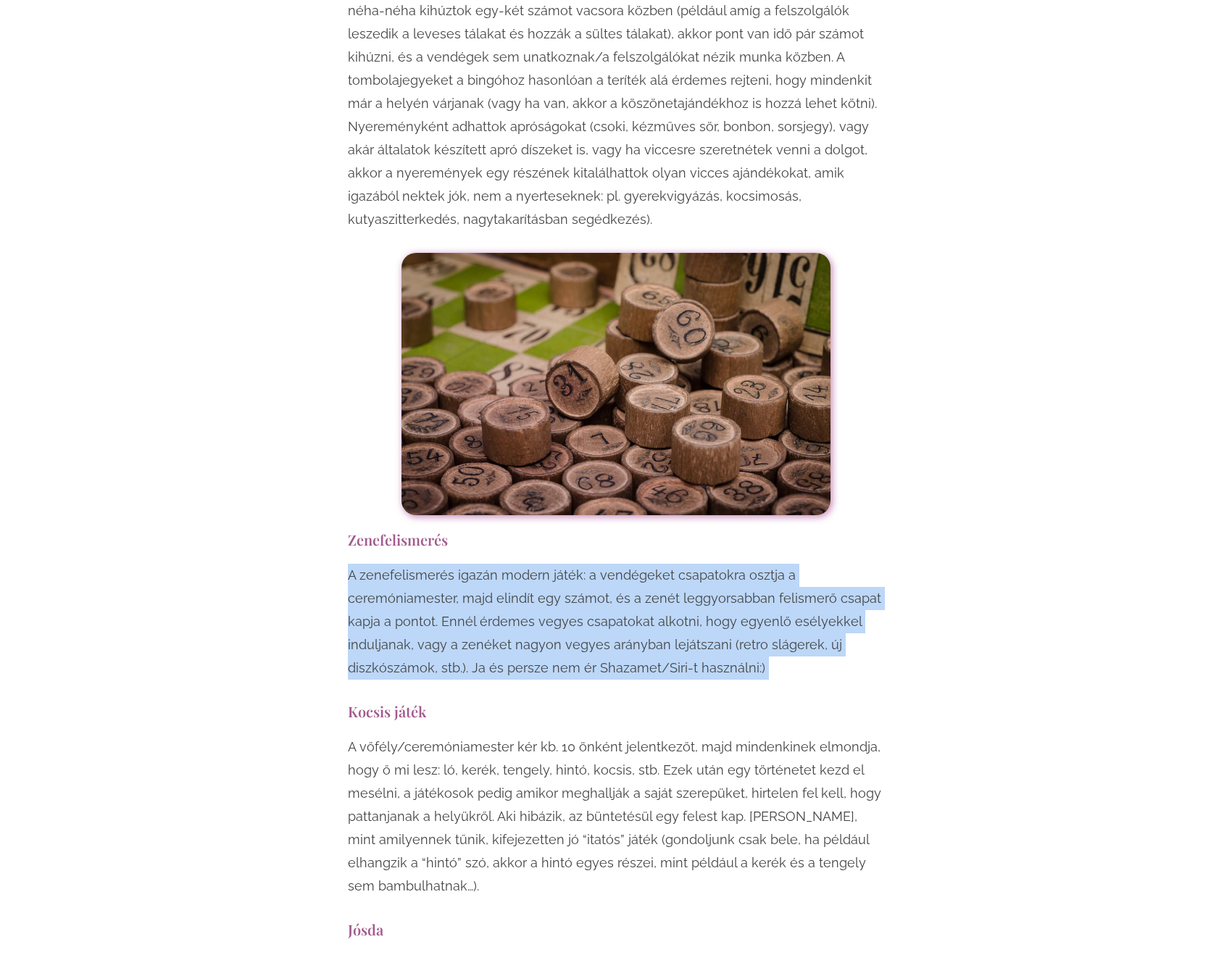
drag, startPoint x: 806, startPoint y: 446, endPoint x: 813, endPoint y: 515, distance: 69.4
click at [813, 564] on p "A zenefelismerés igazán modern játék: a vendégeket csapatokra osztja a ceremóni…" at bounding box center [616, 621] width 536 height 116
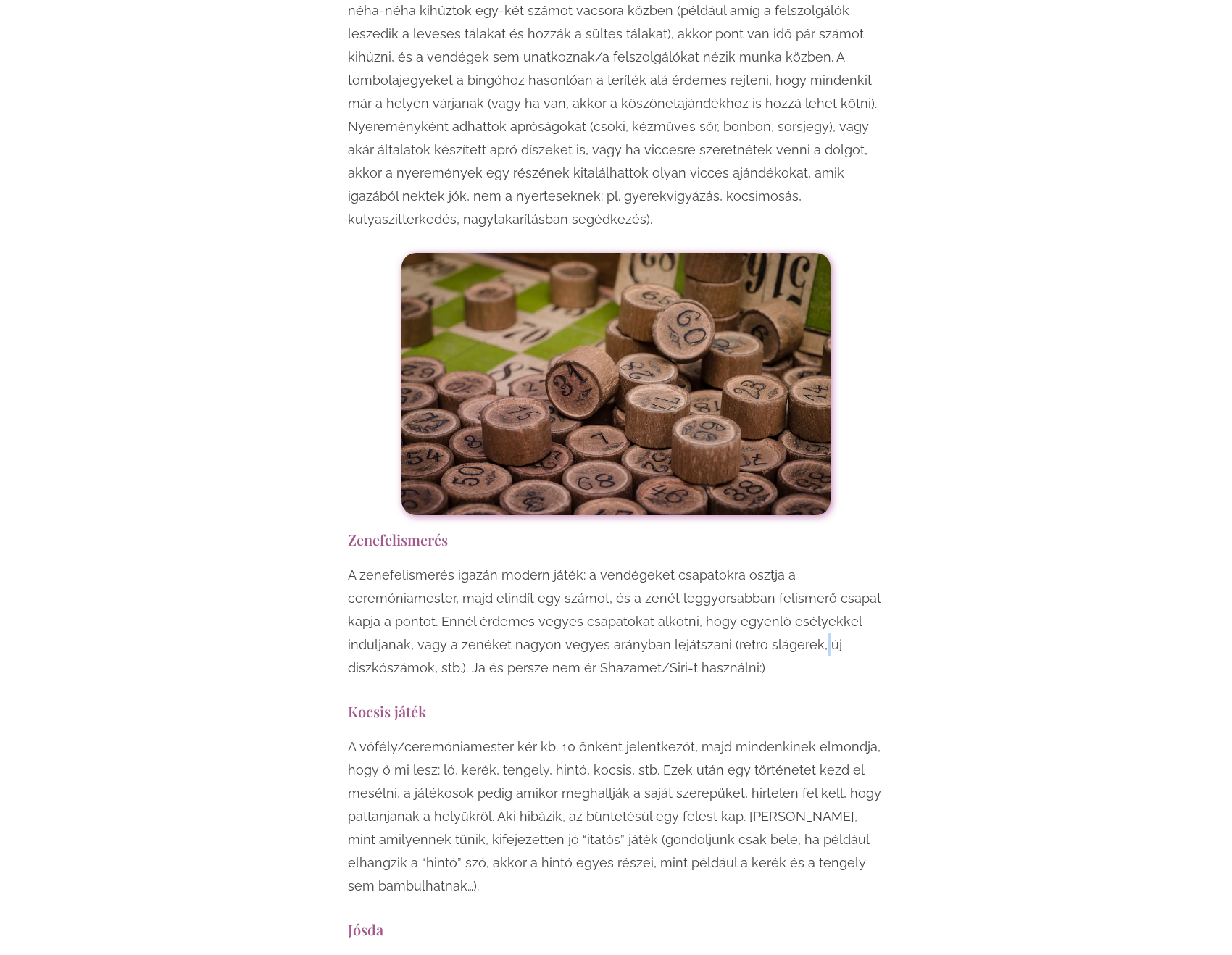
click at [813, 564] on p "A zenefelismerés igazán modern játék: a vendégeket csapatokra osztja a ceremóni…" at bounding box center [616, 621] width 536 height 116
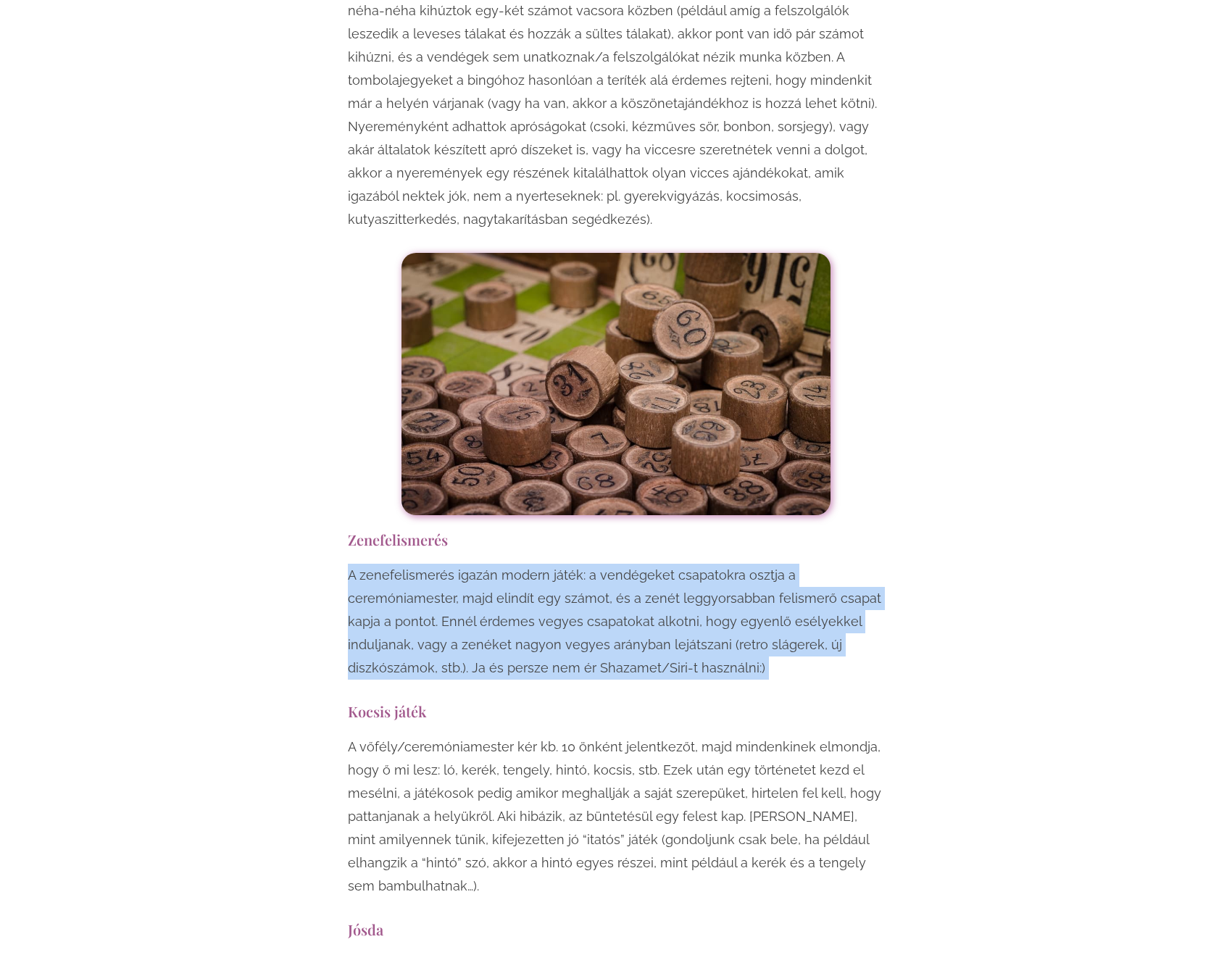
click at [813, 564] on p "A zenefelismerés igazán modern játék: a vendégeket csapatokra osztja a ceremóni…" at bounding box center [616, 621] width 536 height 116
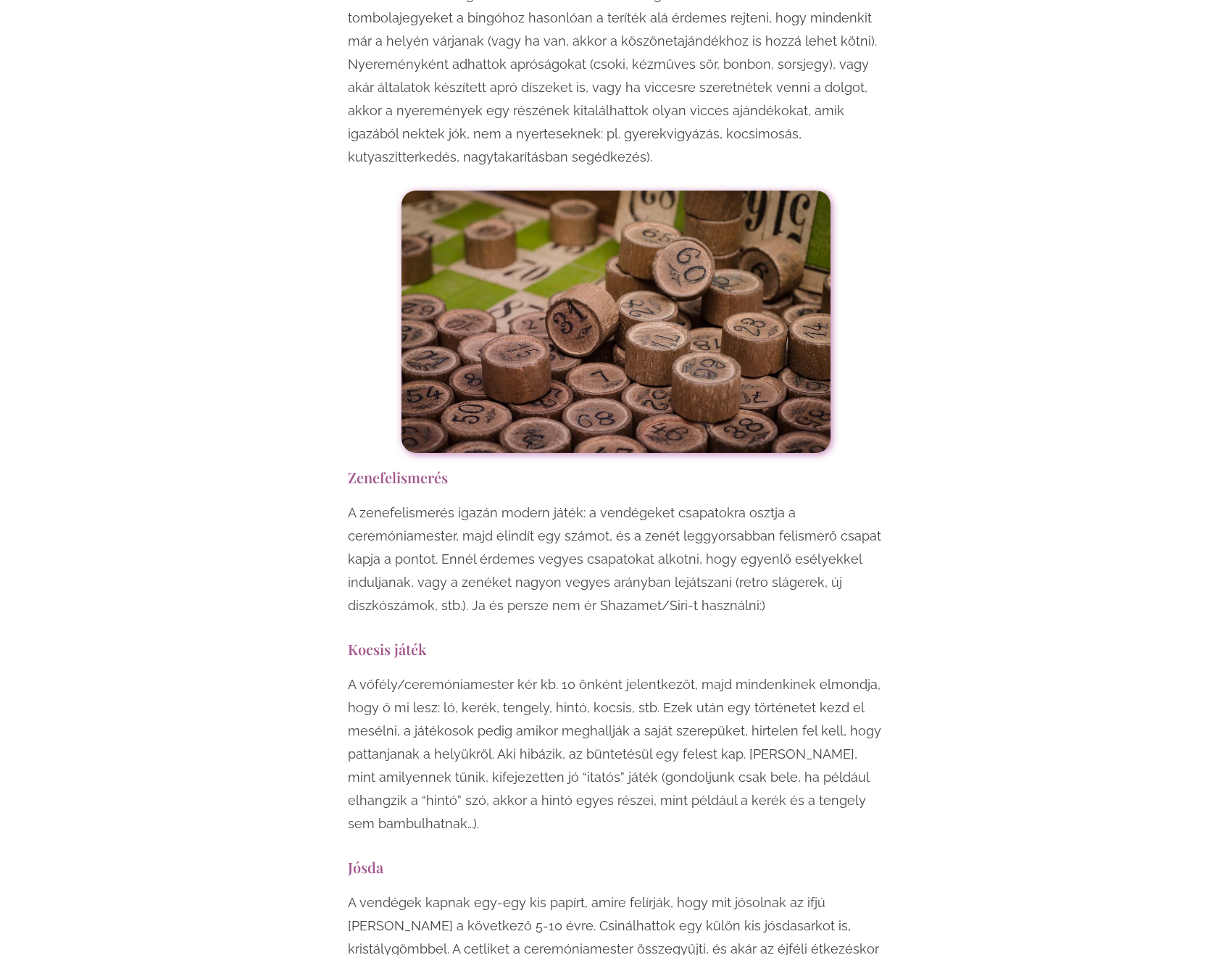
scroll to position [6958, 0]
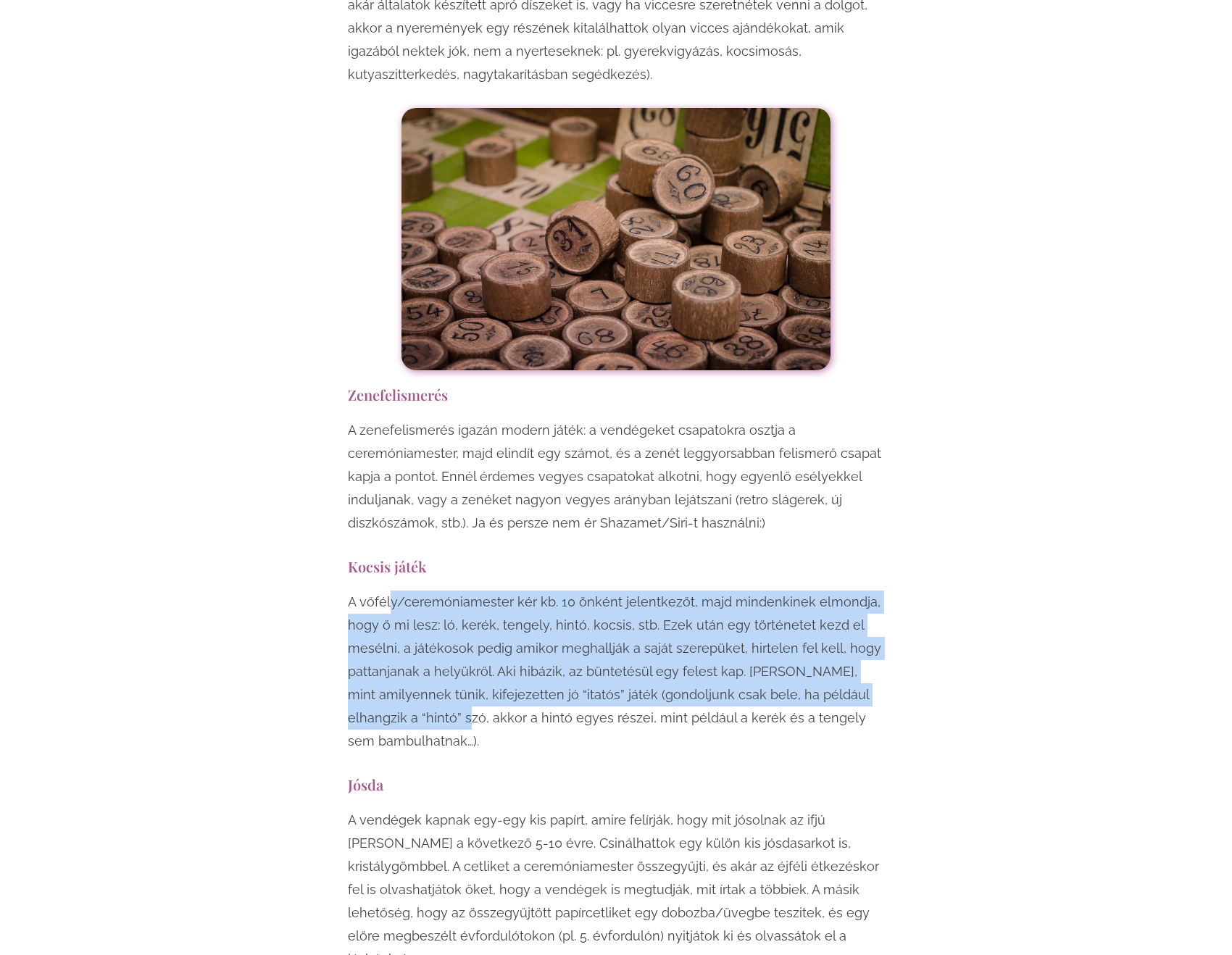
drag, startPoint x: 392, startPoint y: 461, endPoint x: 436, endPoint y: 583, distance: 129.7
click at [436, 590] on p "A vőfély/ceremóniamester kér kb. 10 önként jelentkezőt, majd mindenkinek elmond…" at bounding box center [616, 672] width 536 height 162
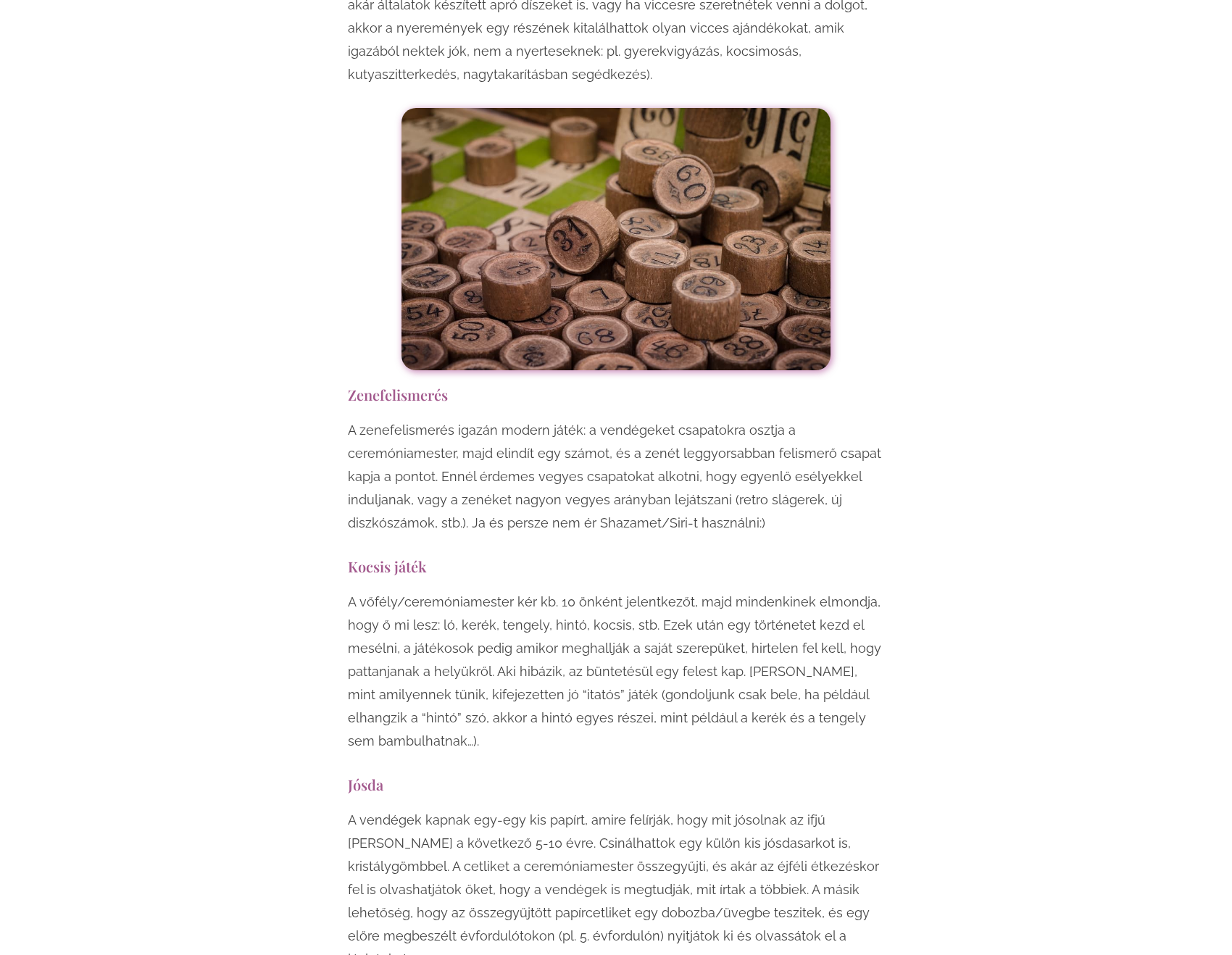
click at [457, 593] on p "A vőfély/ceremóniamester kér kb. 10 önként jelentkezőt, majd mindenkinek elmond…" at bounding box center [616, 672] width 536 height 162
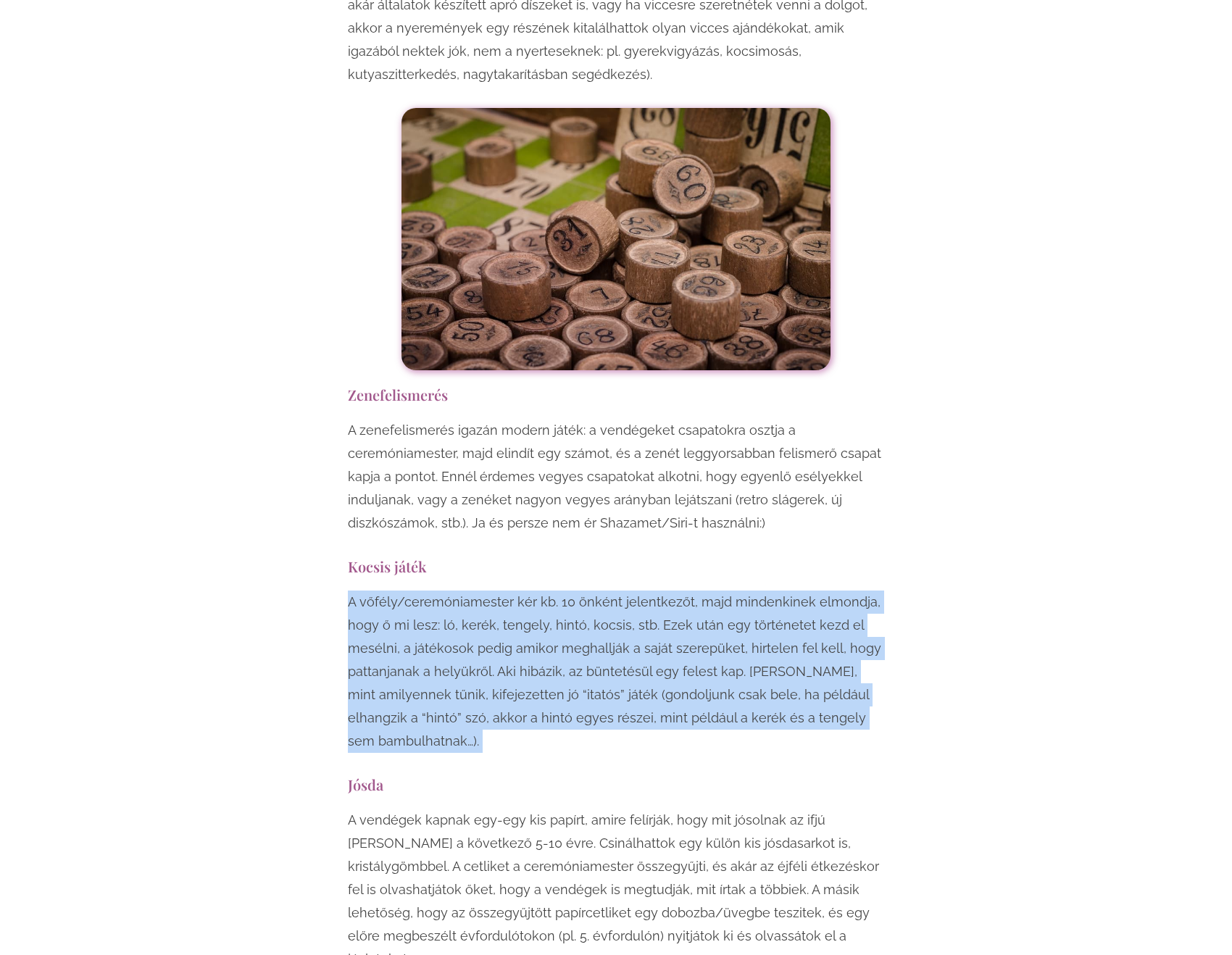
click at [457, 593] on p "A vőfély/ceremóniamester kér kb. 10 önként jelentkezőt, majd mindenkinek elmond…" at bounding box center [616, 672] width 536 height 162
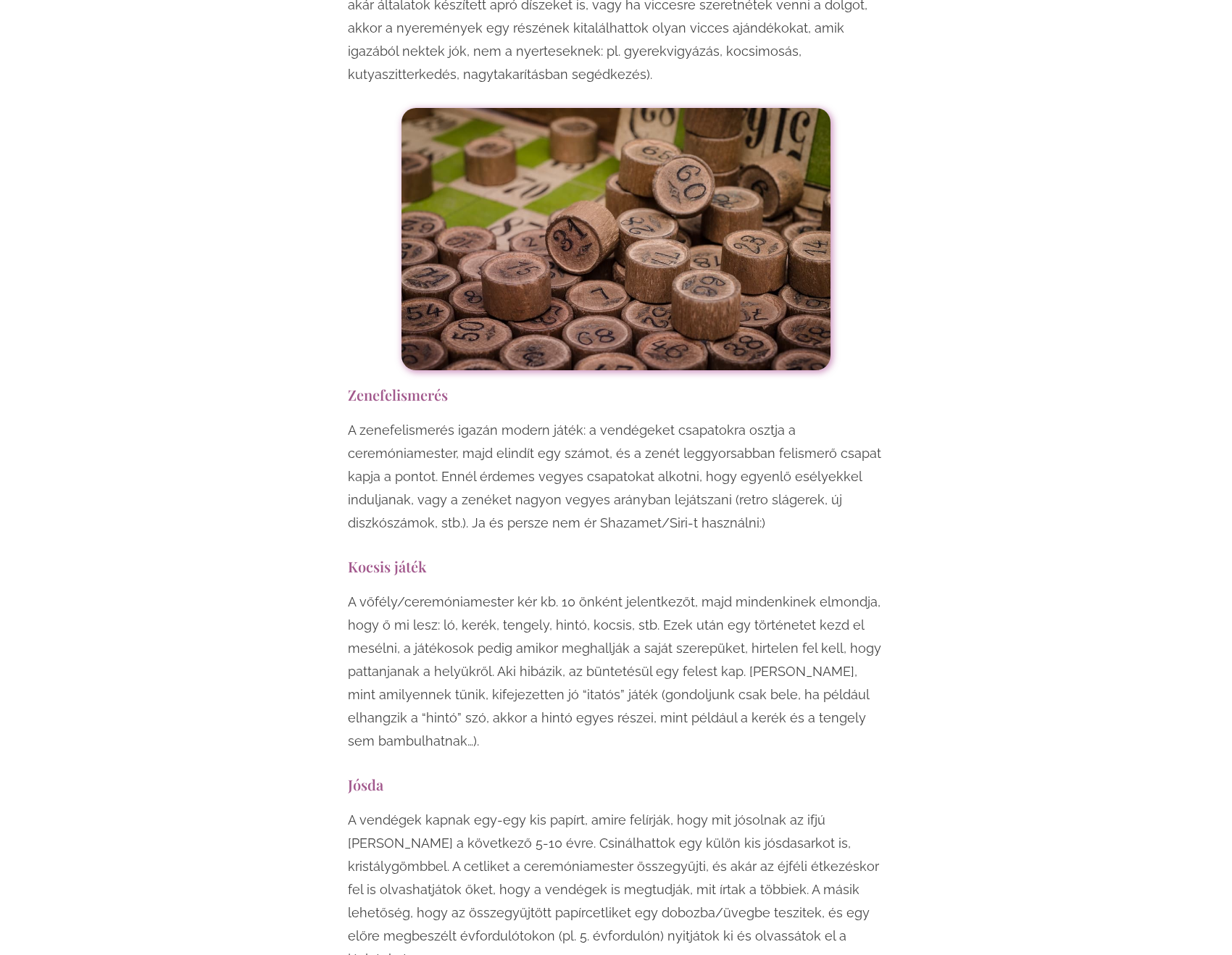
click at [470, 775] on h3 "Jósda" at bounding box center [616, 785] width 536 height 20
click at [509, 590] on p "A vőfély/ceremóniamester kér kb. 10 önként jelentkezőt, majd mindenkinek elmond…" at bounding box center [616, 672] width 536 height 162
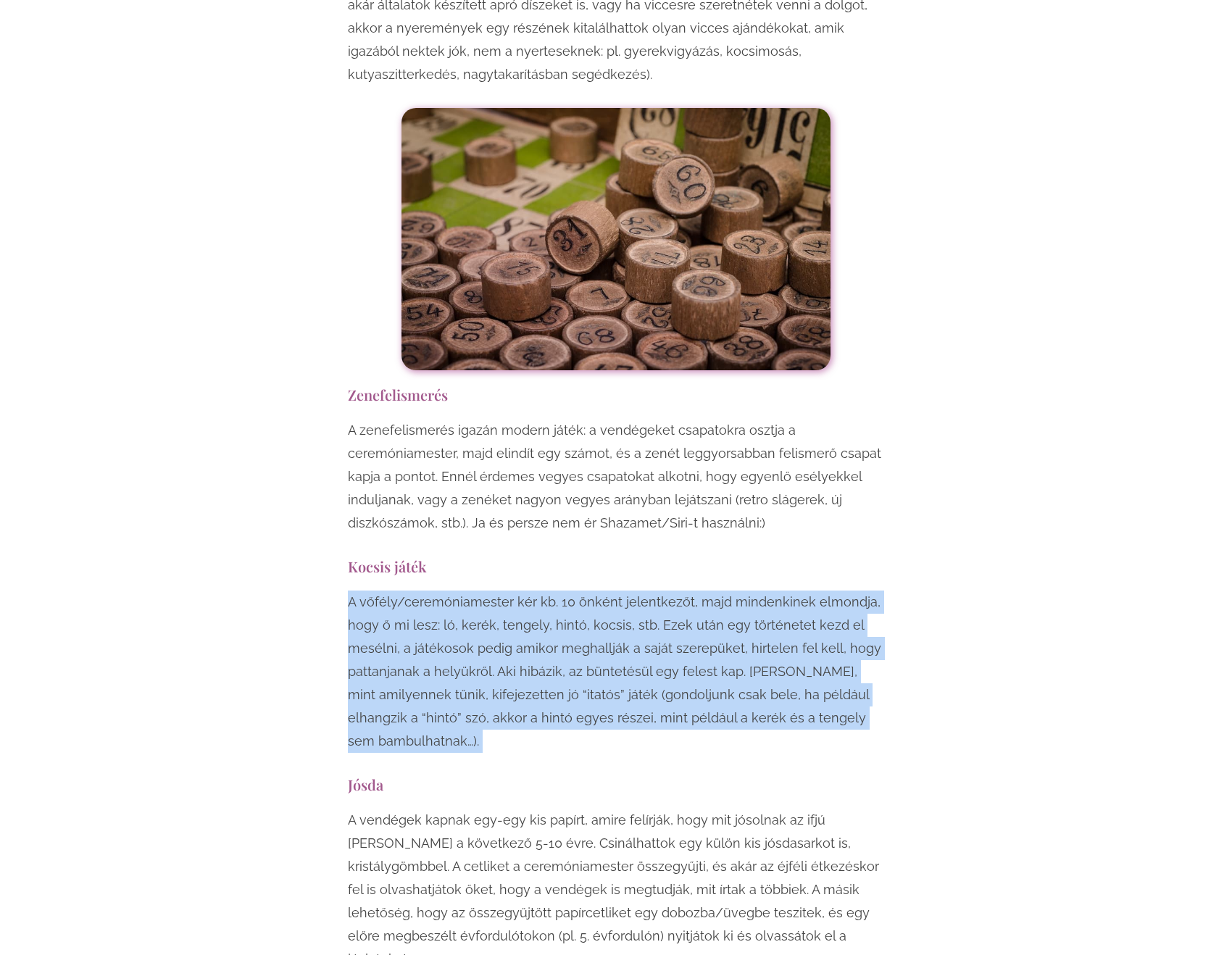
drag, startPoint x: 509, startPoint y: 534, endPoint x: 509, endPoint y: 591, distance: 57.0
click at [509, 590] on p "A vőfély/ceremóniamester kér kb. 10 önként jelentkezőt, majd mindenkinek elmond…" at bounding box center [616, 672] width 536 height 162
click at [528, 593] on p "A vőfély/ceremóniamester kér kb. 10 önként jelentkezőt, majd mindenkinek elmond…" at bounding box center [616, 672] width 536 height 162
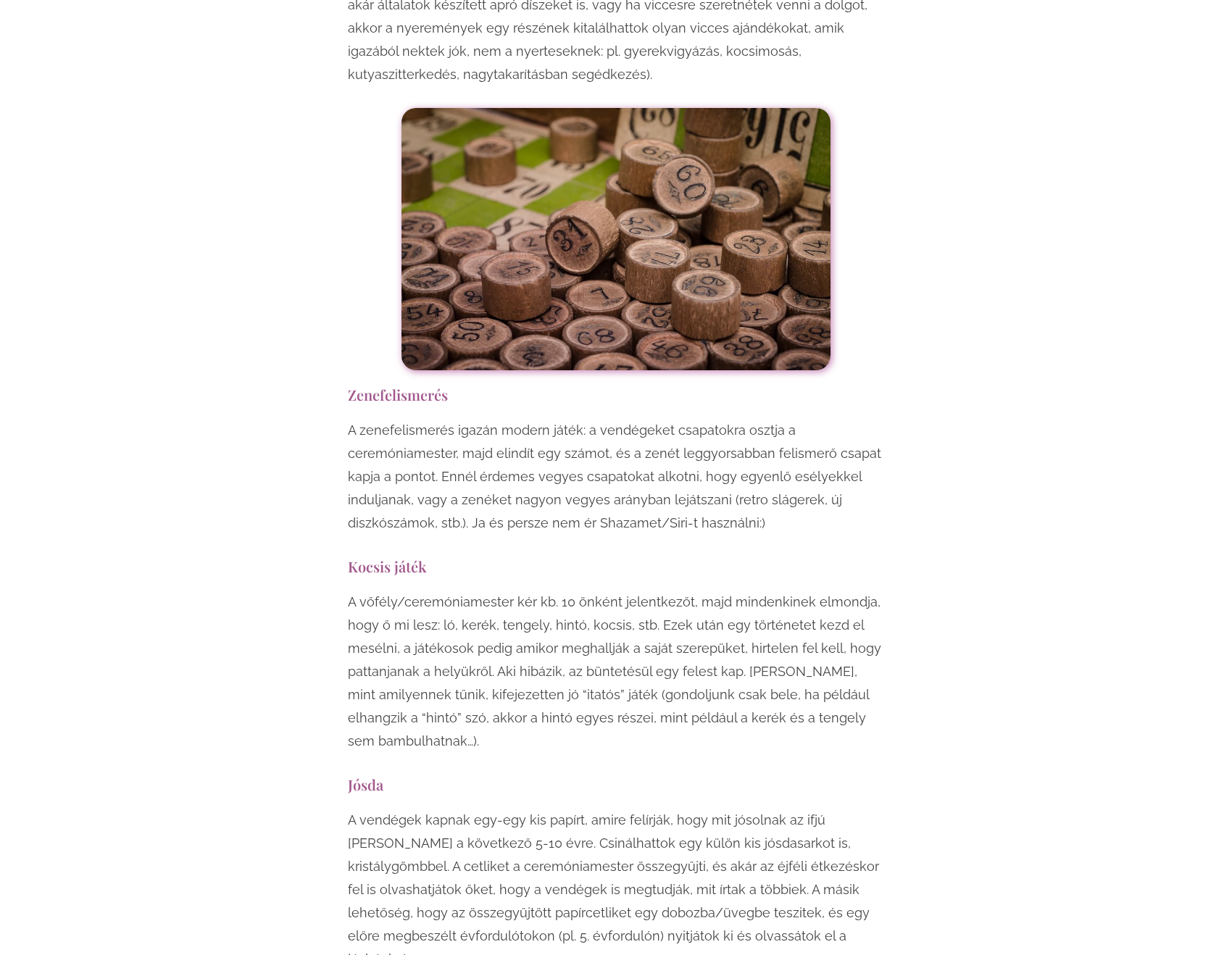
click at [451, 590] on p "A vőfély/ceremóniamester kér kb. 10 önként jelentkezőt, majd mindenkinek elmond…" at bounding box center [616, 672] width 536 height 162
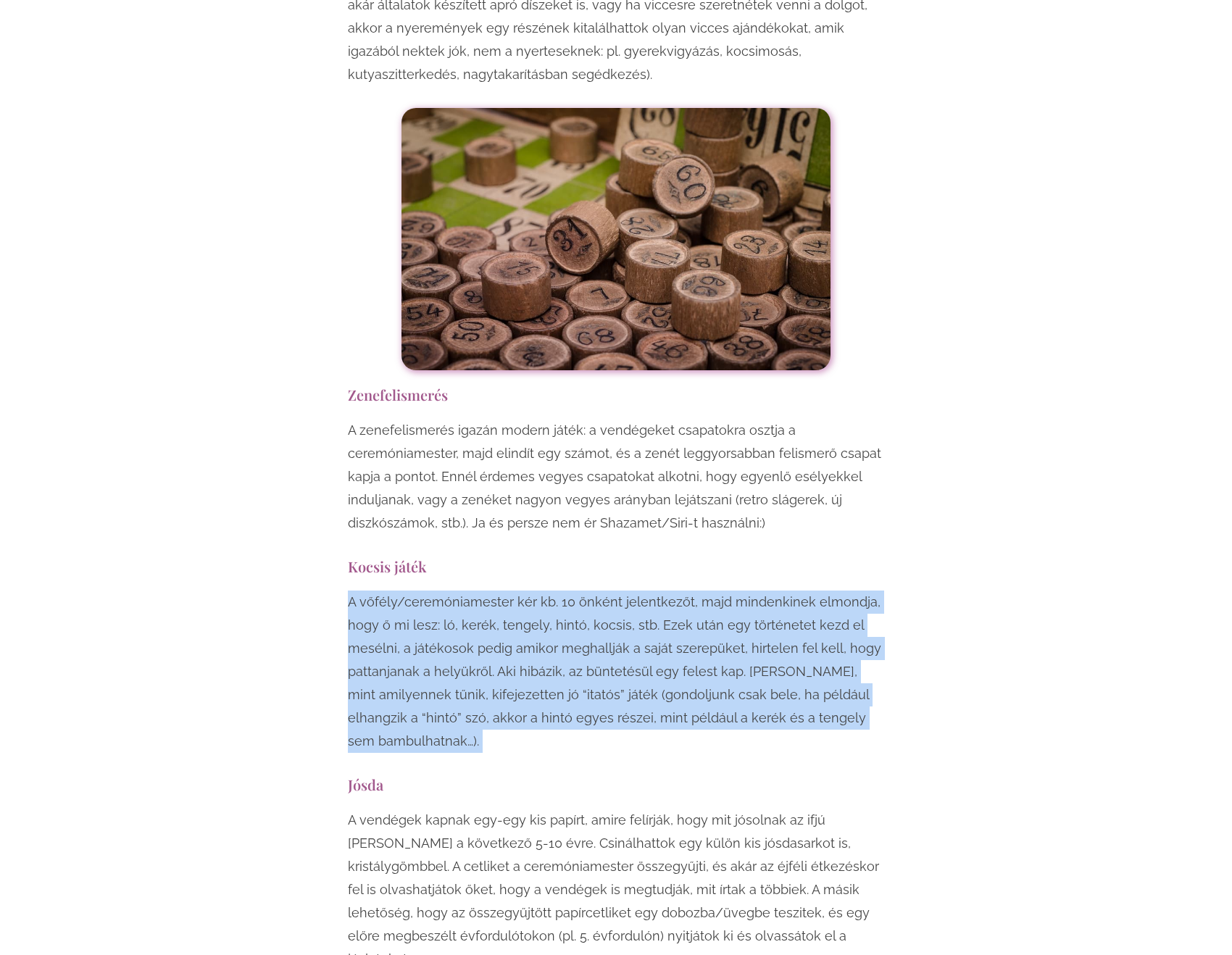
drag, startPoint x: 451, startPoint y: 565, endPoint x: 471, endPoint y: 596, distance: 36.9
click at [463, 590] on p "A vőfély/ceremóniamester kér kb. 10 önként jelentkezőt, majd mindenkinek elmond…" at bounding box center [616, 672] width 536 height 162
click at [489, 590] on p "A vőfély/ceremóniamester kér kb. 10 önként jelentkezőt, majd mindenkinek elmond…" at bounding box center [616, 672] width 536 height 162
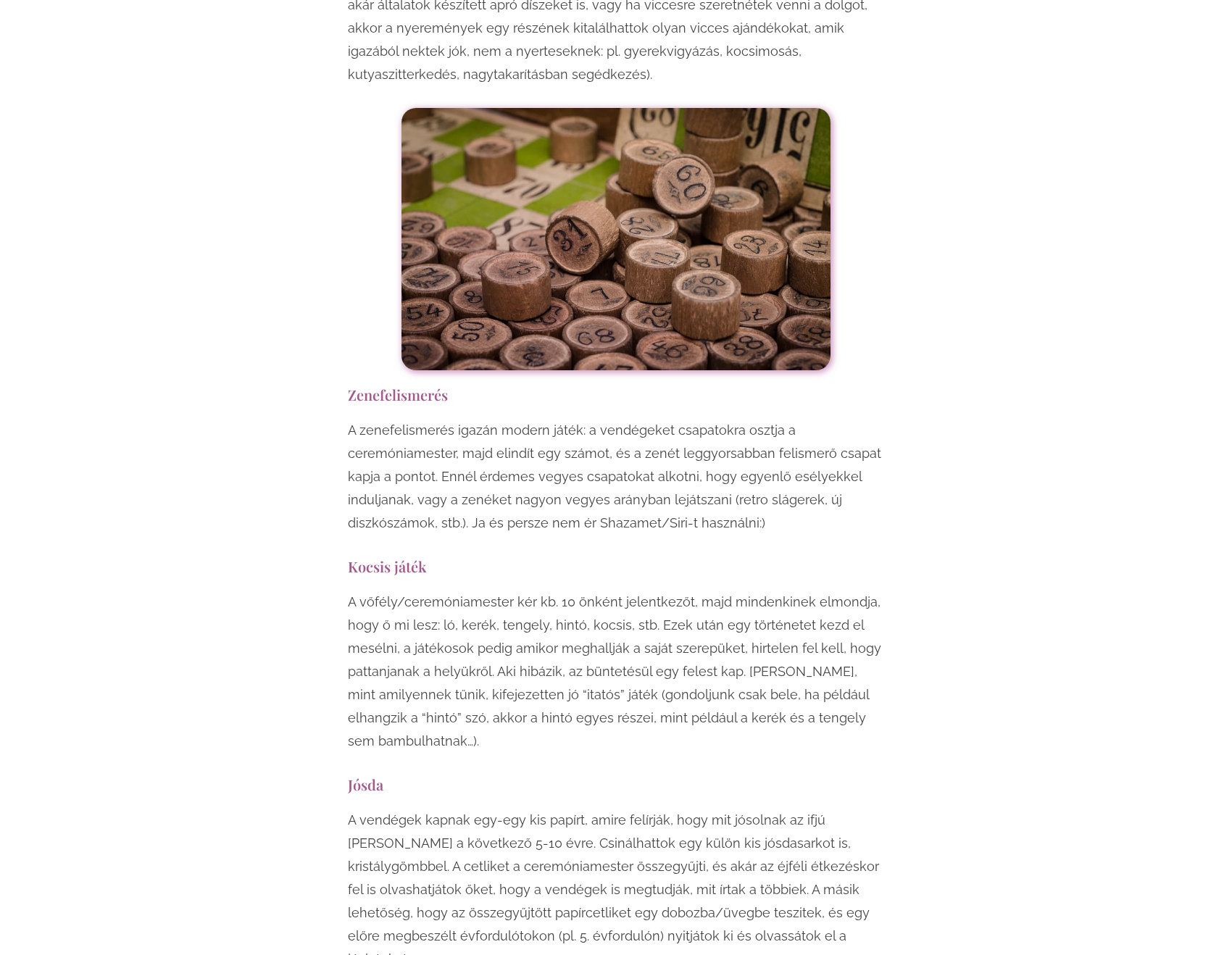
click at [620, 590] on p "A vőfély/ceremóniamester kér kb. 10 önként jelentkezőt, majd mindenkinek elmond…" at bounding box center [616, 672] width 536 height 162
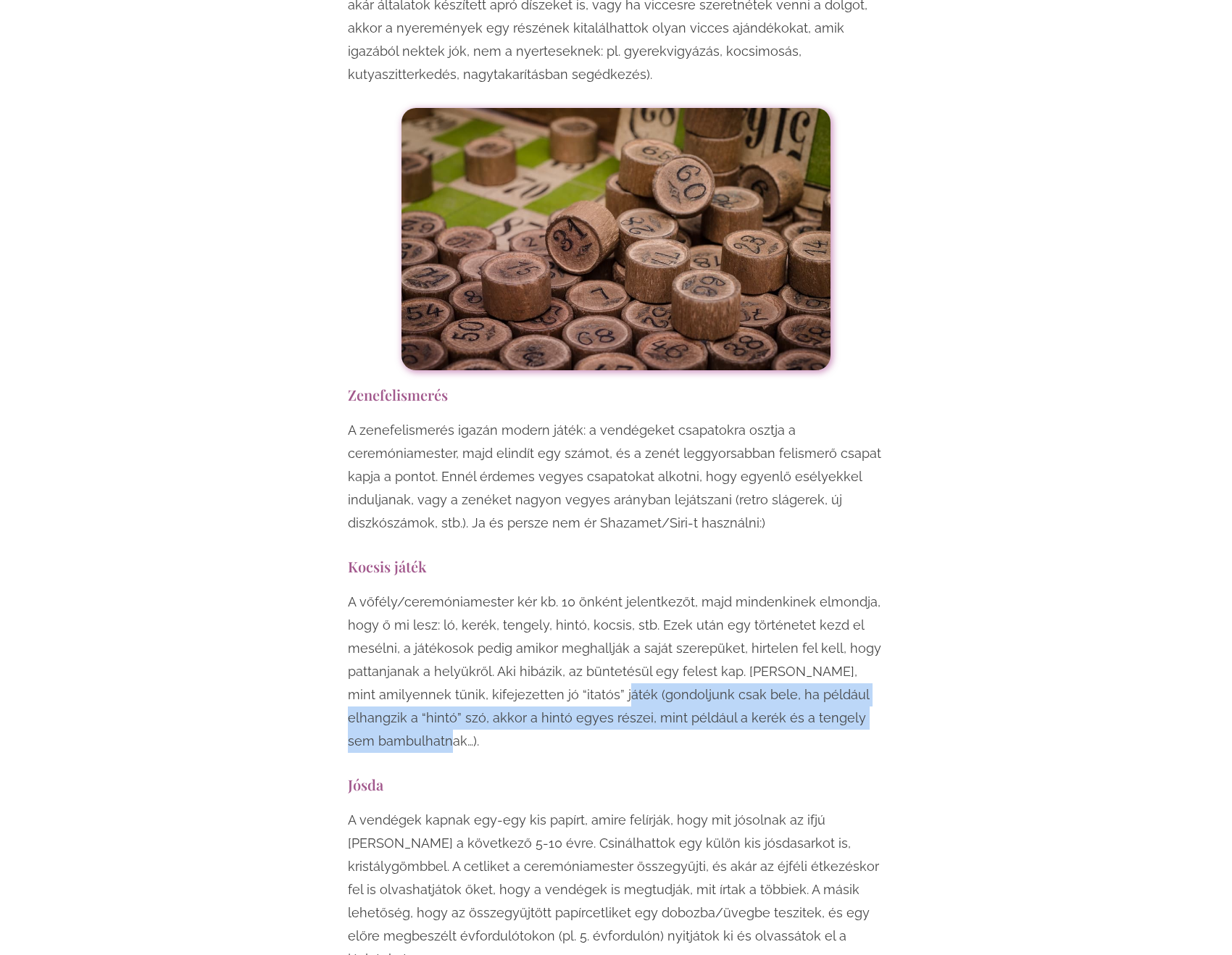
drag, startPoint x: 620, startPoint y: 554, endPoint x: 608, endPoint y: 600, distance: 47.5
click at [608, 600] on p "A vőfély/ceremóniamester kér kb. 10 önként jelentkezőt, majd mindenkinek elmond…" at bounding box center [616, 672] width 536 height 162
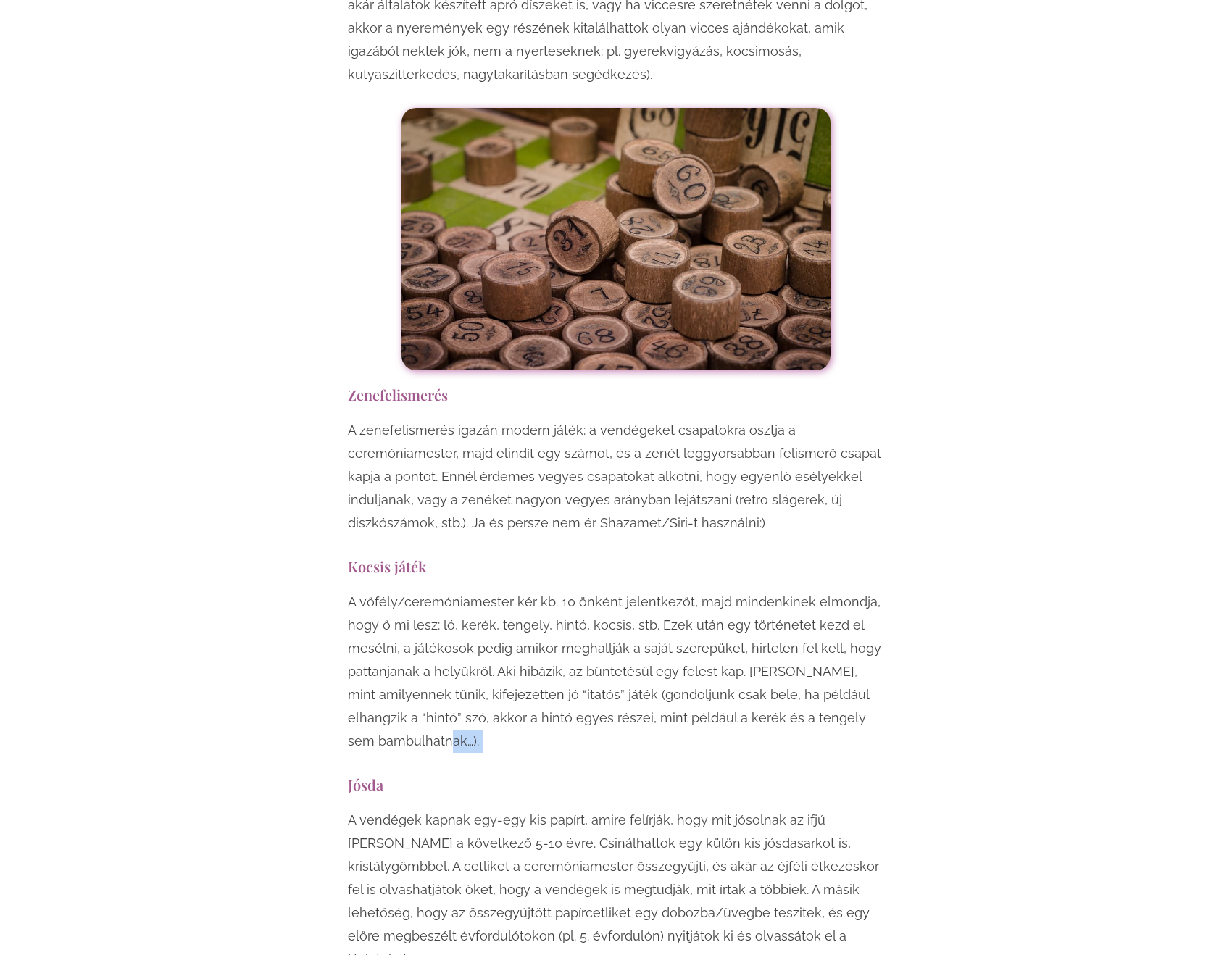
click at [608, 600] on p "A vőfély/ceremóniamester kér kb. 10 önként jelentkezőt, majd mindenkinek elmond…" at bounding box center [616, 672] width 536 height 162
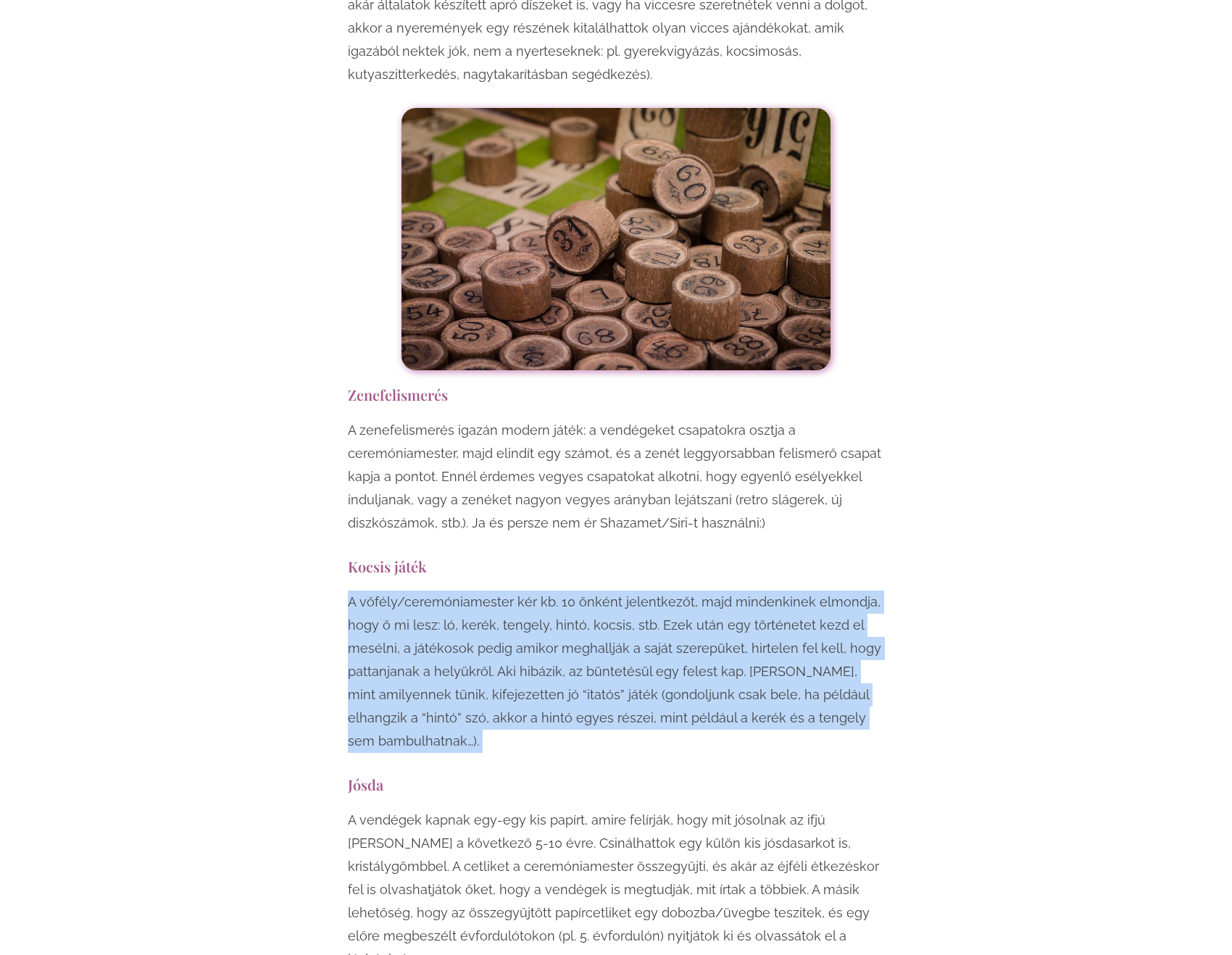
drag, startPoint x: 608, startPoint y: 600, endPoint x: 554, endPoint y: 522, distance: 94.9
click at [554, 590] on p "A vőfély/ceremóniamester kér kb. 10 önként jelentkezőt, majd mindenkinek elmond…" at bounding box center [616, 672] width 536 height 162
click at [552, 590] on p "A vőfély/ceremóniamester kér kb. 10 önként jelentkezőt, majd mindenkinek elmond…" at bounding box center [616, 672] width 536 height 162
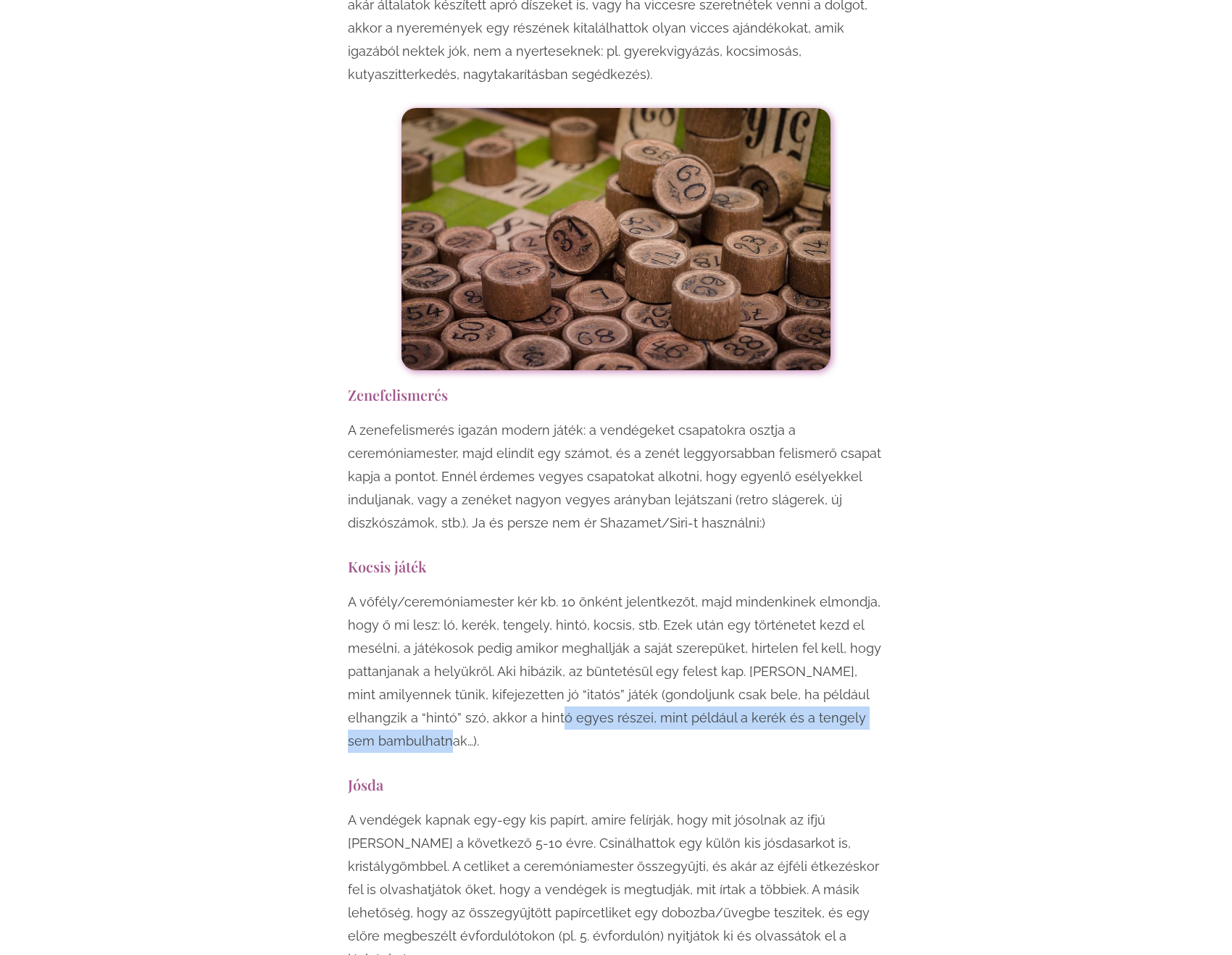
drag, startPoint x: 531, startPoint y: 596, endPoint x: 534, endPoint y: 650, distance: 54.1
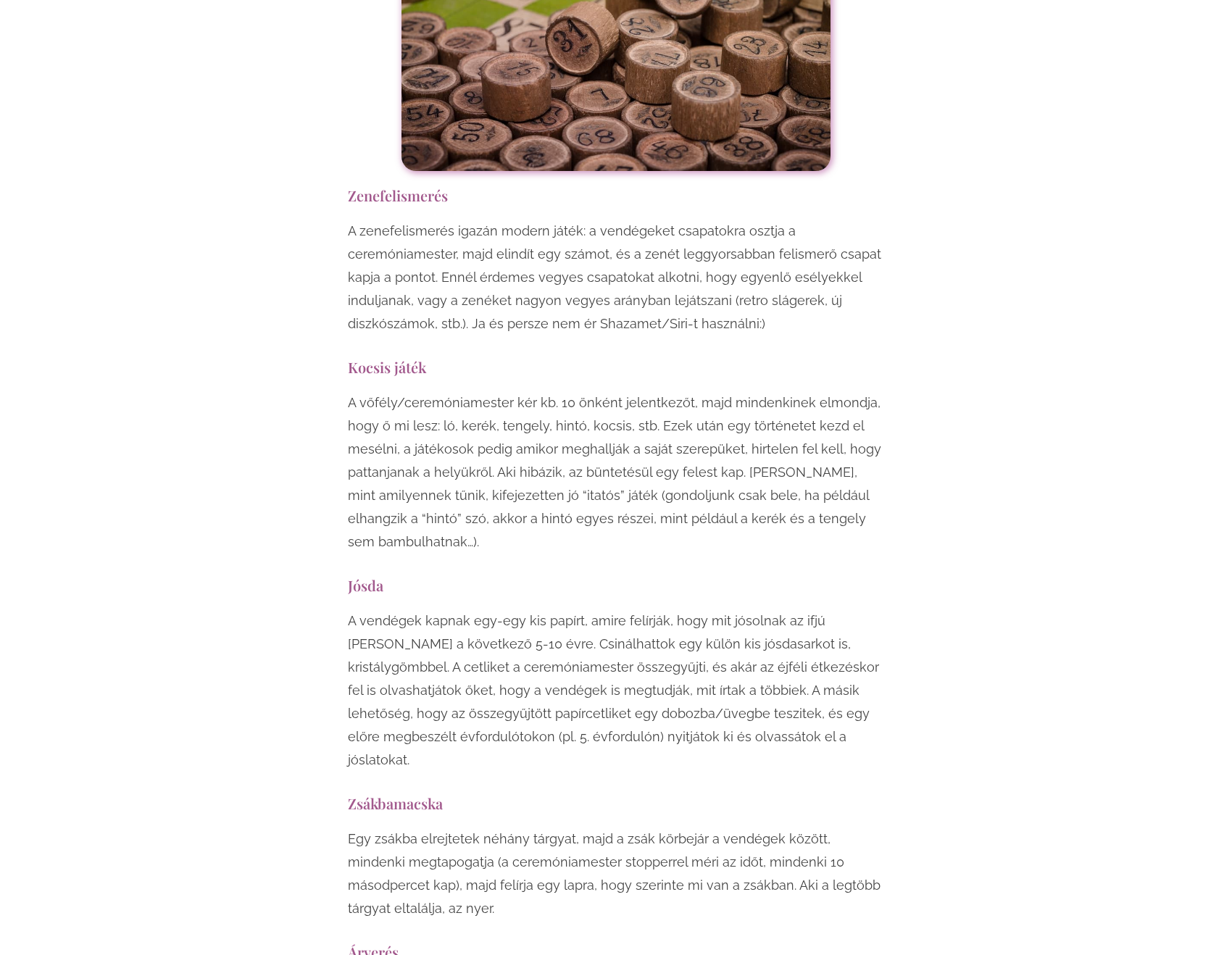
scroll to position [7175, 0]
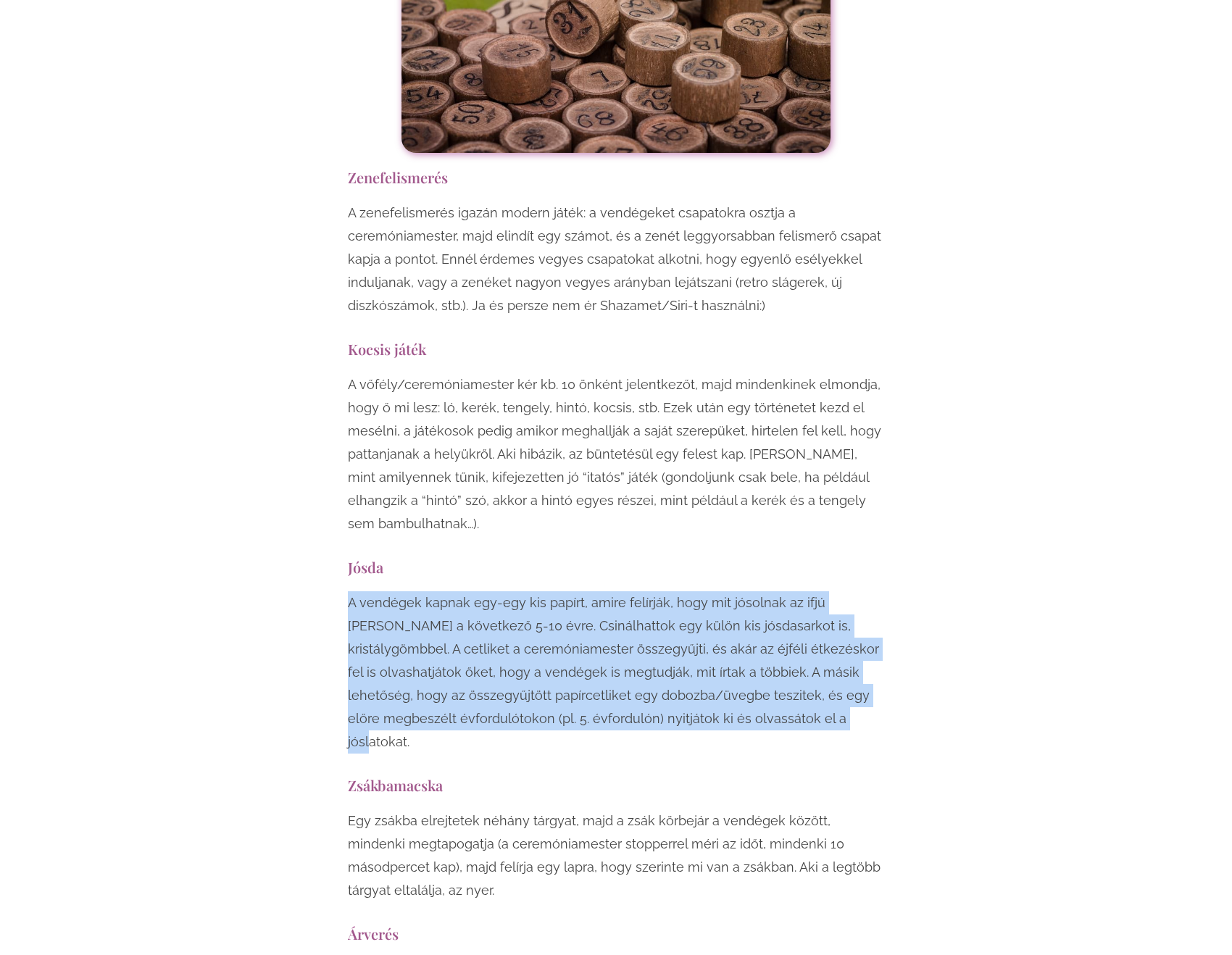
drag, startPoint x: 348, startPoint y: 463, endPoint x: 702, endPoint y: 574, distance: 371.0
click at [702, 591] on p "A vendégek kapnak egy-egy kis papírt, amire felírják, hogy mit jósolnak az ifjú…" at bounding box center [616, 672] width 536 height 162
click at [704, 591] on p "A vendégek kapnak egy-egy kis papírt, amire felírják, hogy mit jósolnak az ifjú…" at bounding box center [616, 672] width 536 height 162
drag, startPoint x: 704, startPoint y: 574, endPoint x: 645, endPoint y: 456, distance: 131.9
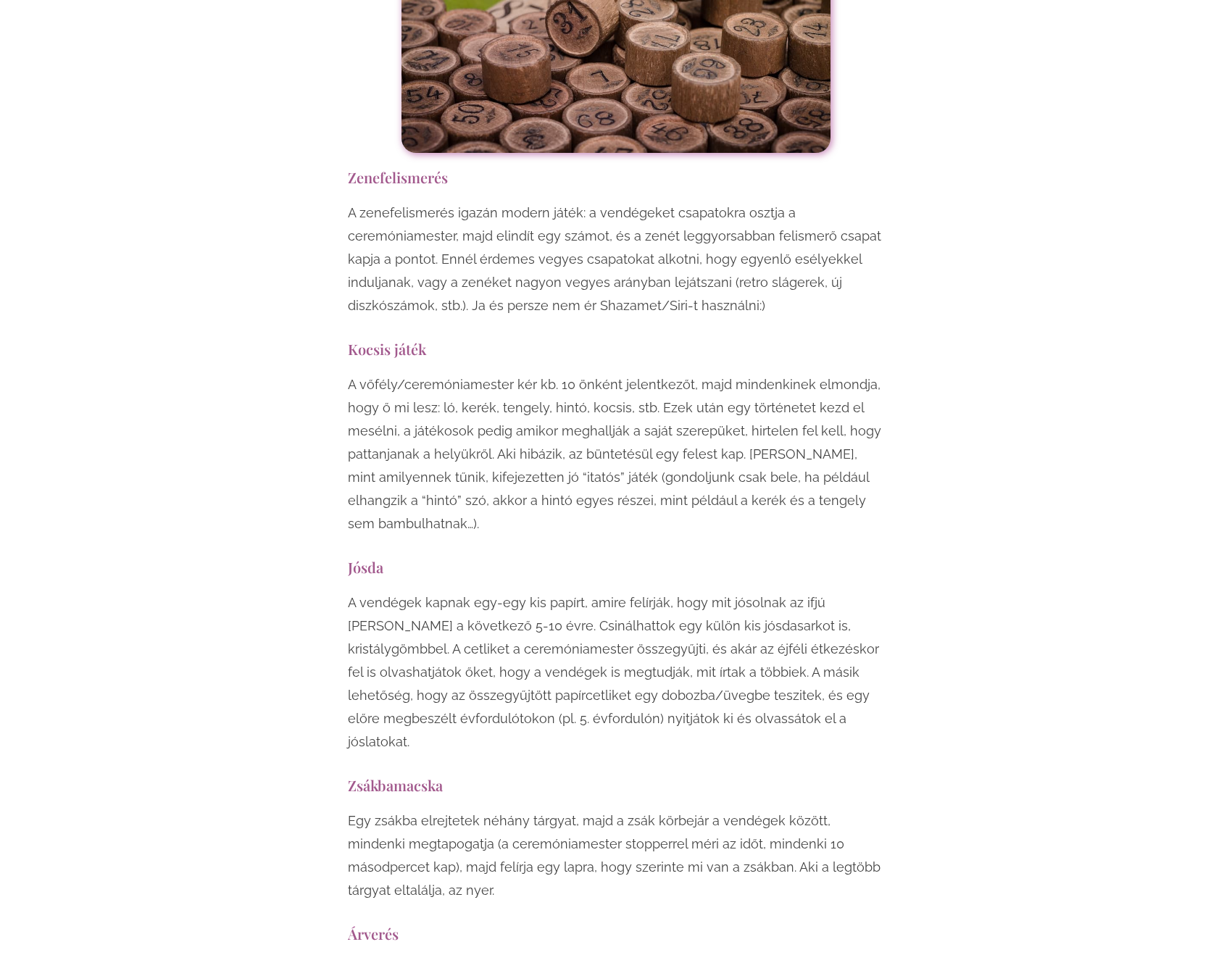
click at [636, 591] on p "A vendégek kapnak egy-egy kis papírt, amire felírják, hogy mit jósolnak az ifjú…" at bounding box center [616, 672] width 536 height 162
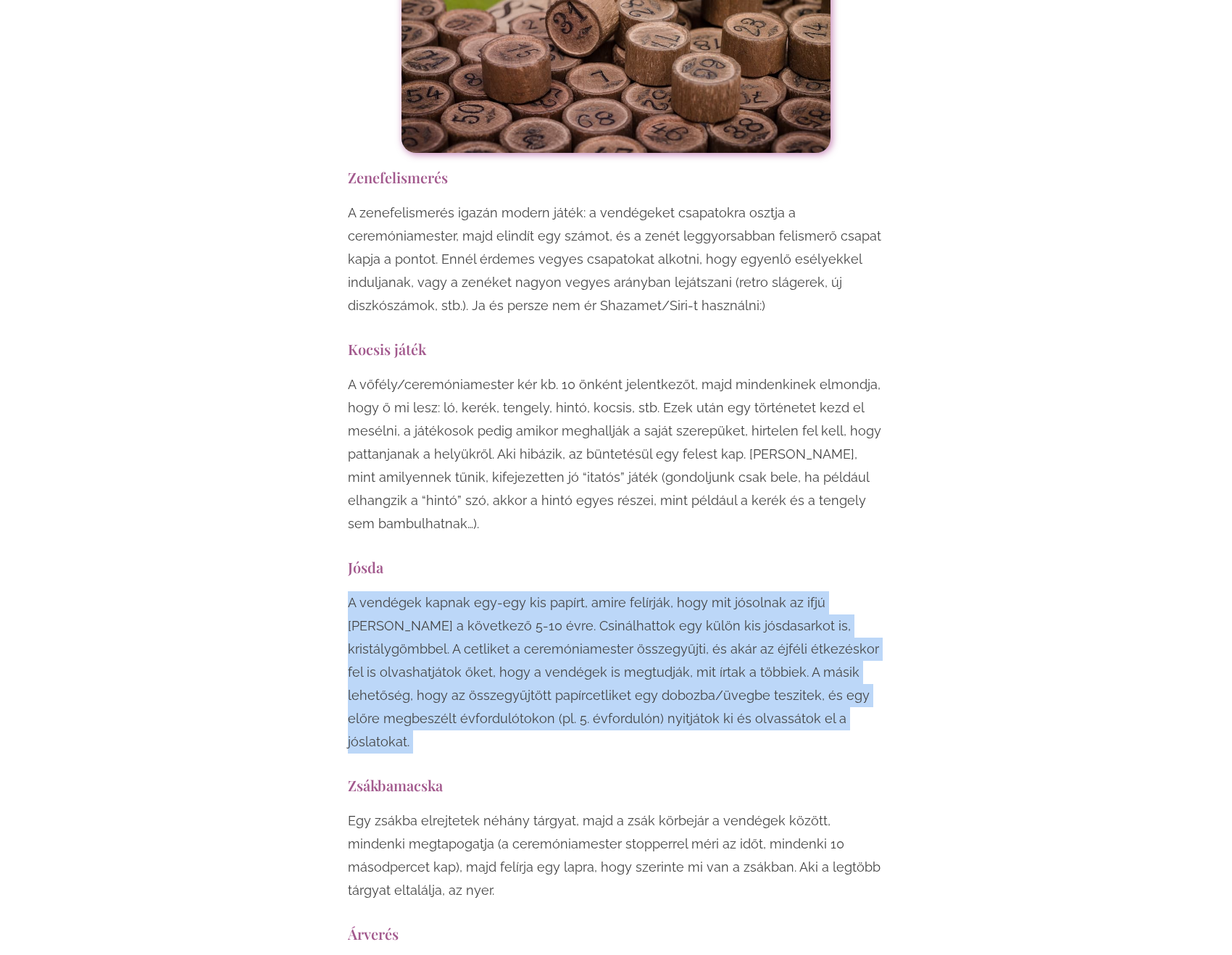
drag, startPoint x: 636, startPoint y: 460, endPoint x: 651, endPoint y: 588, distance: 128.9
click at [651, 591] on p "A vendégek kapnak egy-egy kis papírt, amire felírják, hogy mit jósolnak az ifjú…" at bounding box center [616, 672] width 536 height 162
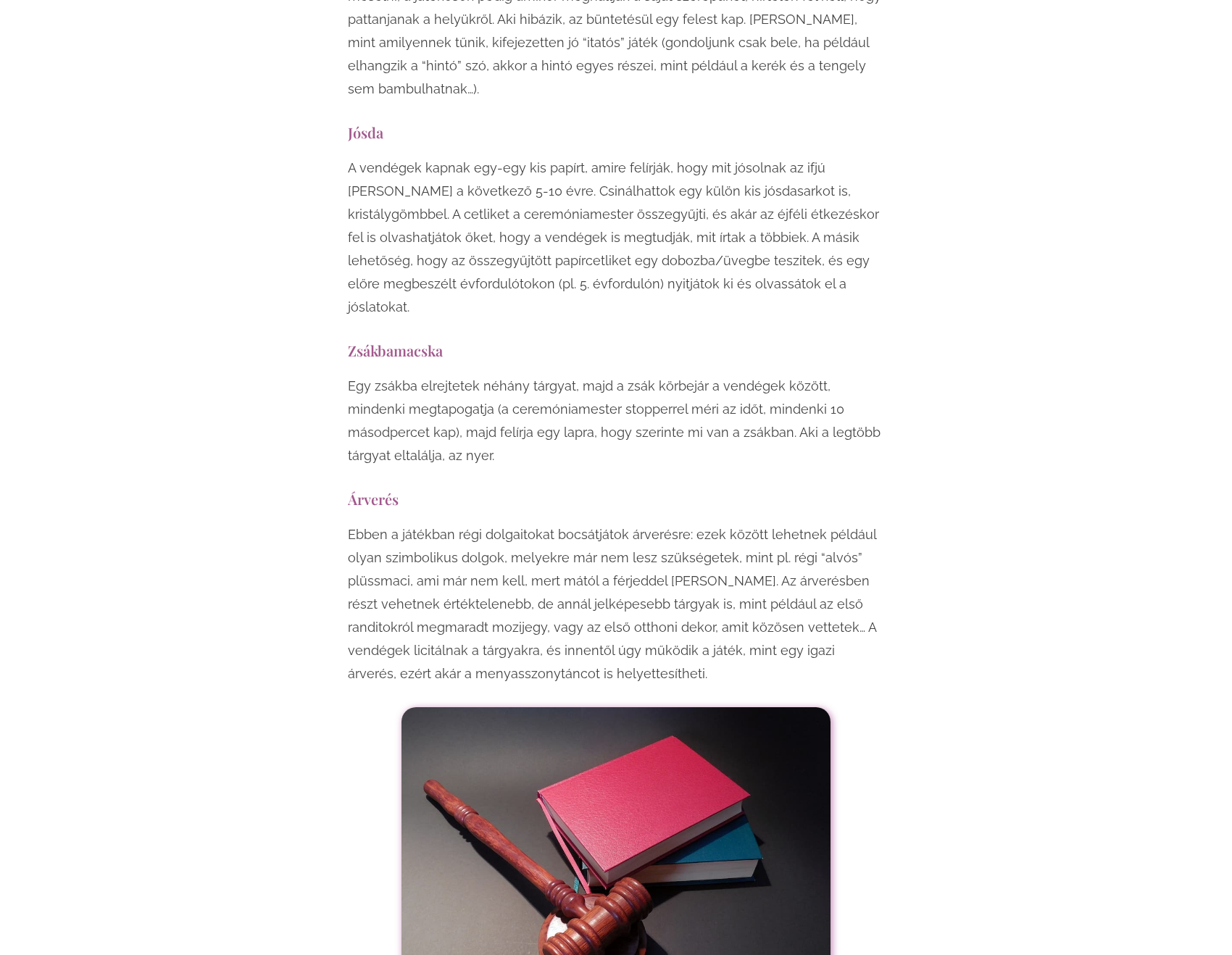
scroll to position [7972, 0]
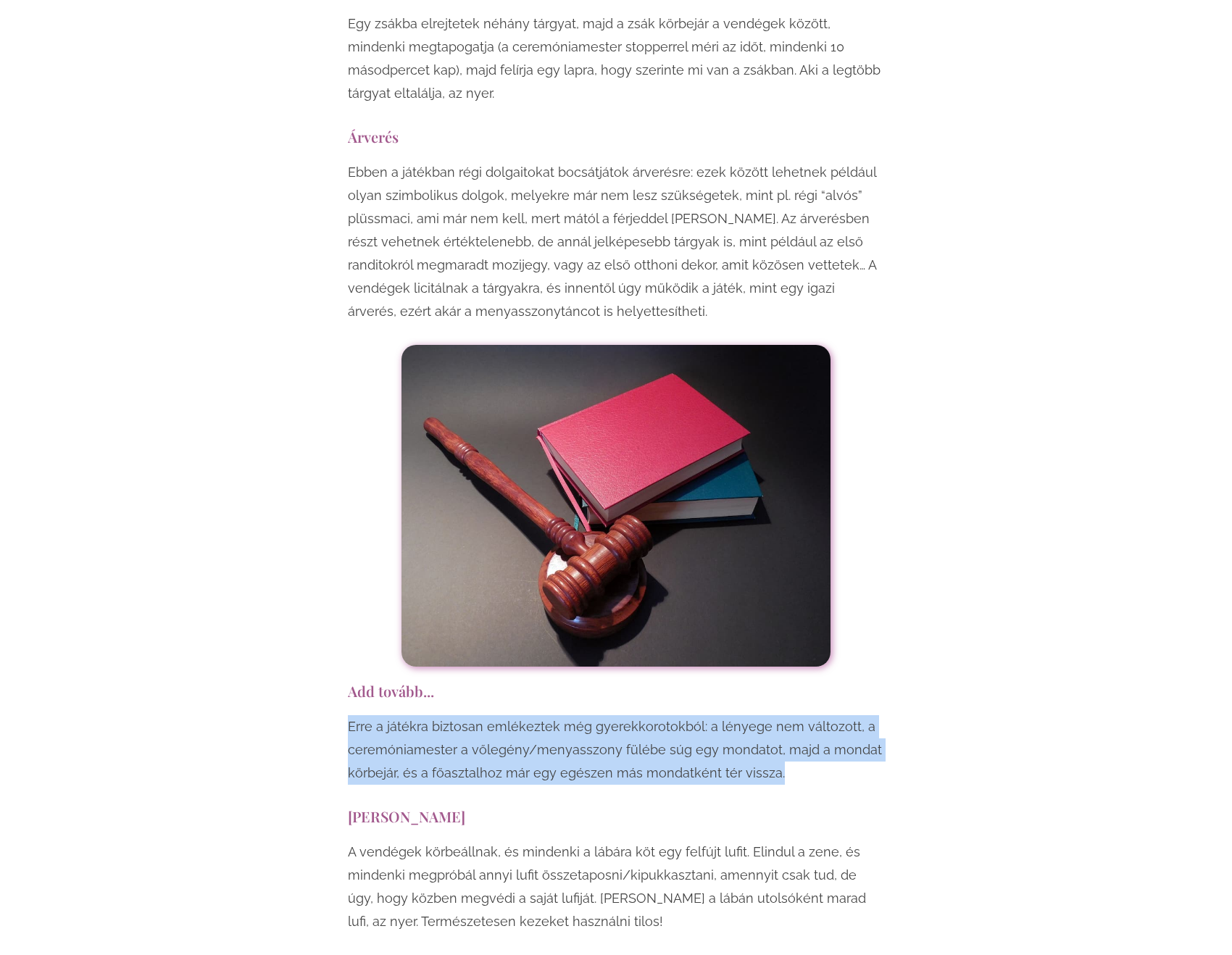
drag, startPoint x: 812, startPoint y: 607, endPoint x: 800, endPoint y: 541, distance: 67.1
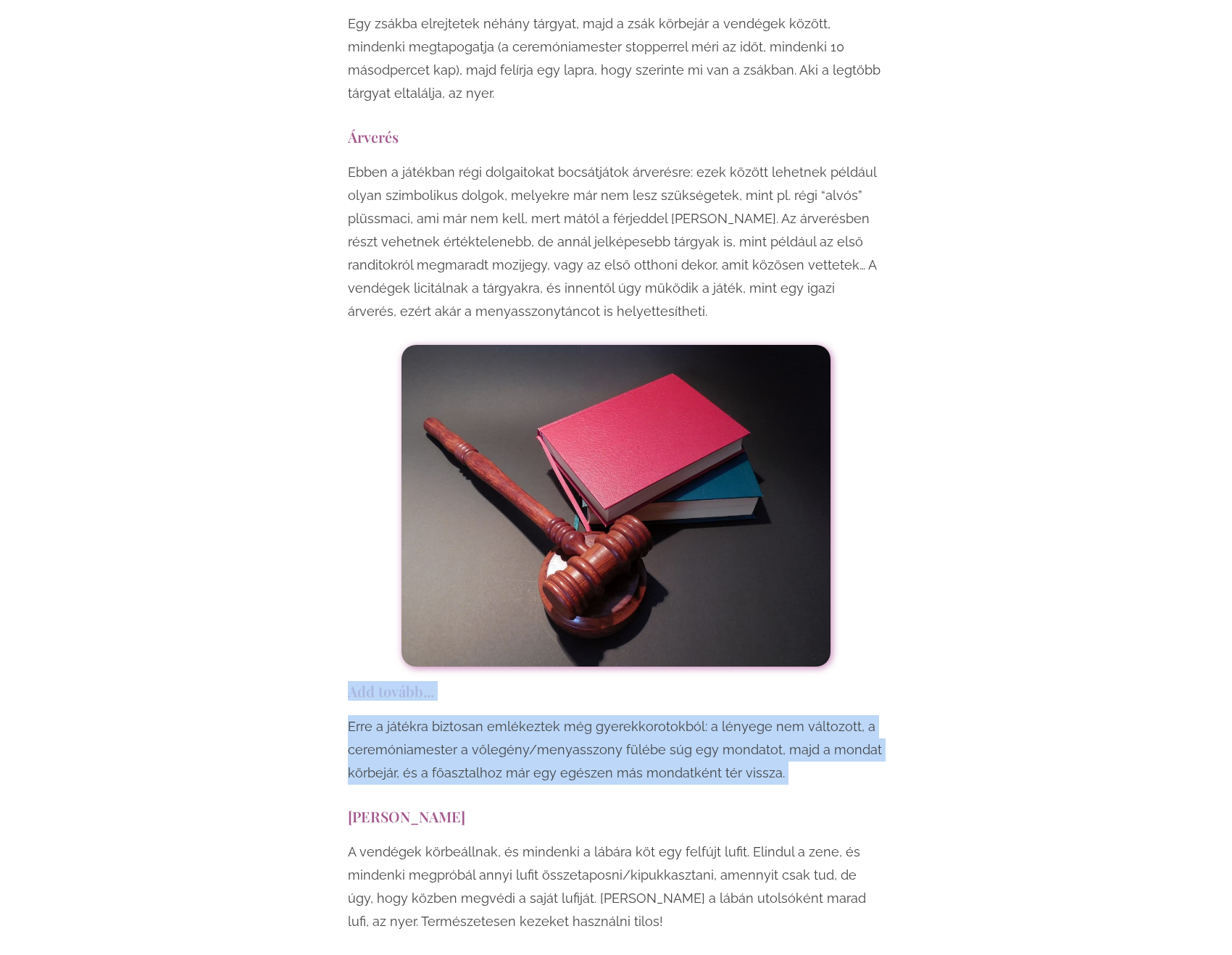
drag, startPoint x: 800, startPoint y: 541, endPoint x: 802, endPoint y: 600, distance: 59.0
click at [802, 715] on p "Erre a játékra biztosan emlékeztek még gyerekkorotokból: a lényege nem változot…" at bounding box center [616, 750] width 536 height 70
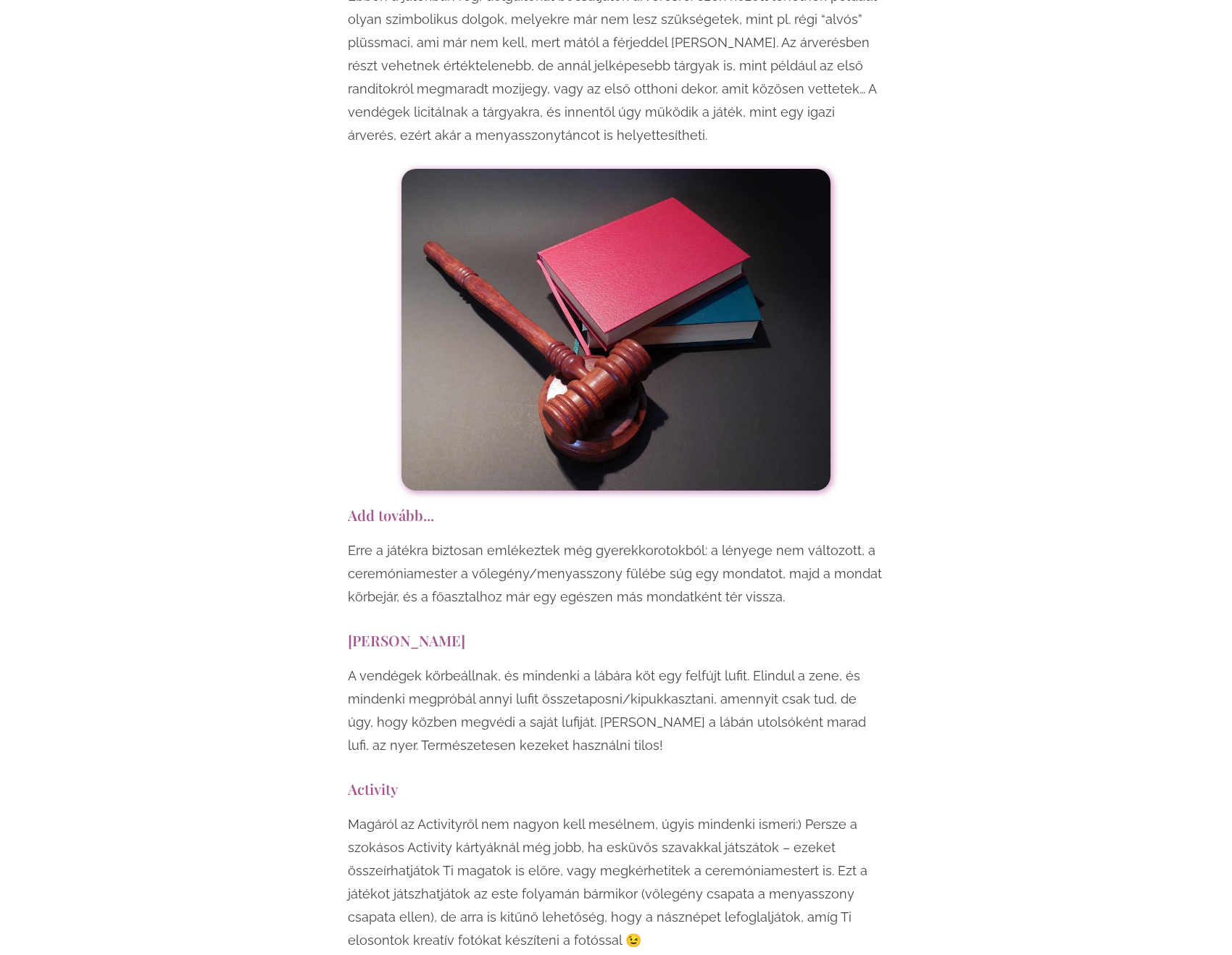
scroll to position [8335, 0]
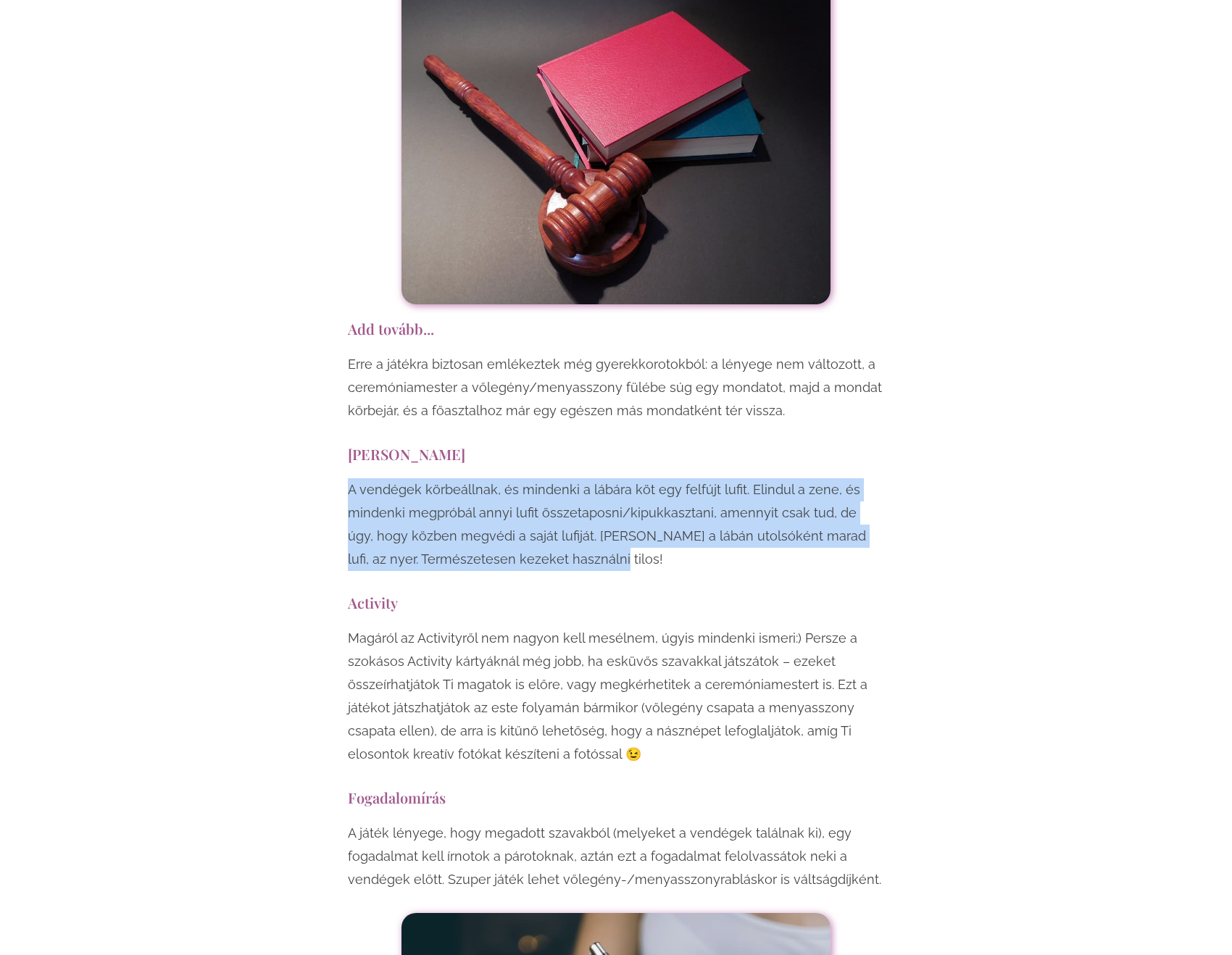
drag, startPoint x: 345, startPoint y: 328, endPoint x: 615, endPoint y: 407, distance: 281.3
click at [615, 479] on p "A vendégek körbeállnak, és mindenki a lábára köt egy felfújt lufit. Elindul a z…" at bounding box center [616, 525] width 536 height 93
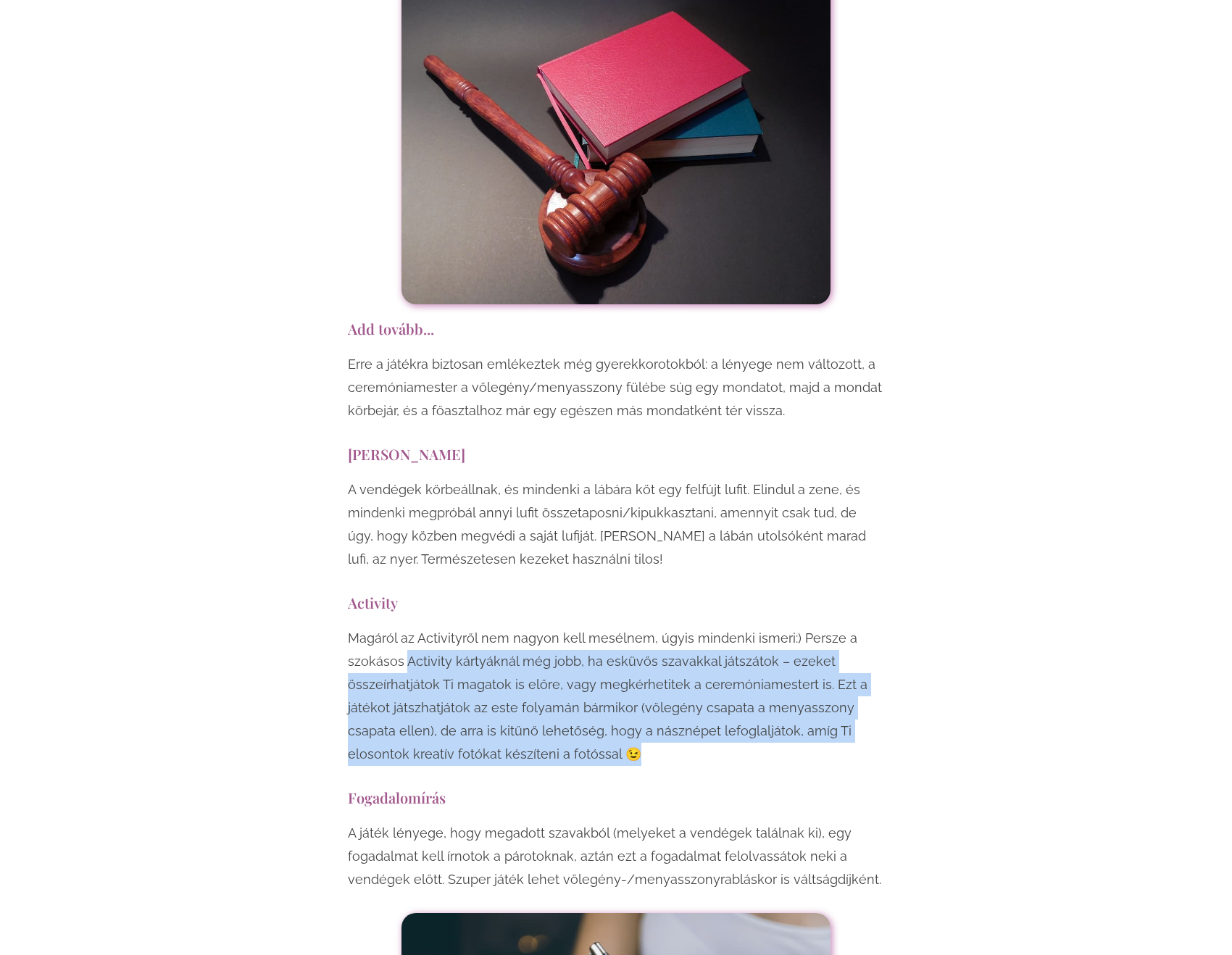
drag, startPoint x: 651, startPoint y: 508, endPoint x: 708, endPoint y: 581, distance: 92.6
click at [708, 627] on p "Magáról az Activityről nem nagyon kell mesélnem, úgyis mindenki ismeri:) Persze…" at bounding box center [616, 697] width 536 height 139
click at [707, 627] on p "Magáról az Activityről nem nagyon kell mesélnem, úgyis mindenki ismeri:) Persze…" at bounding box center [616, 697] width 536 height 139
click at [693, 627] on p "Magáról az Activityről nem nagyon kell mesélnem, úgyis mindenki ismeri:) Persze…" at bounding box center [616, 697] width 536 height 139
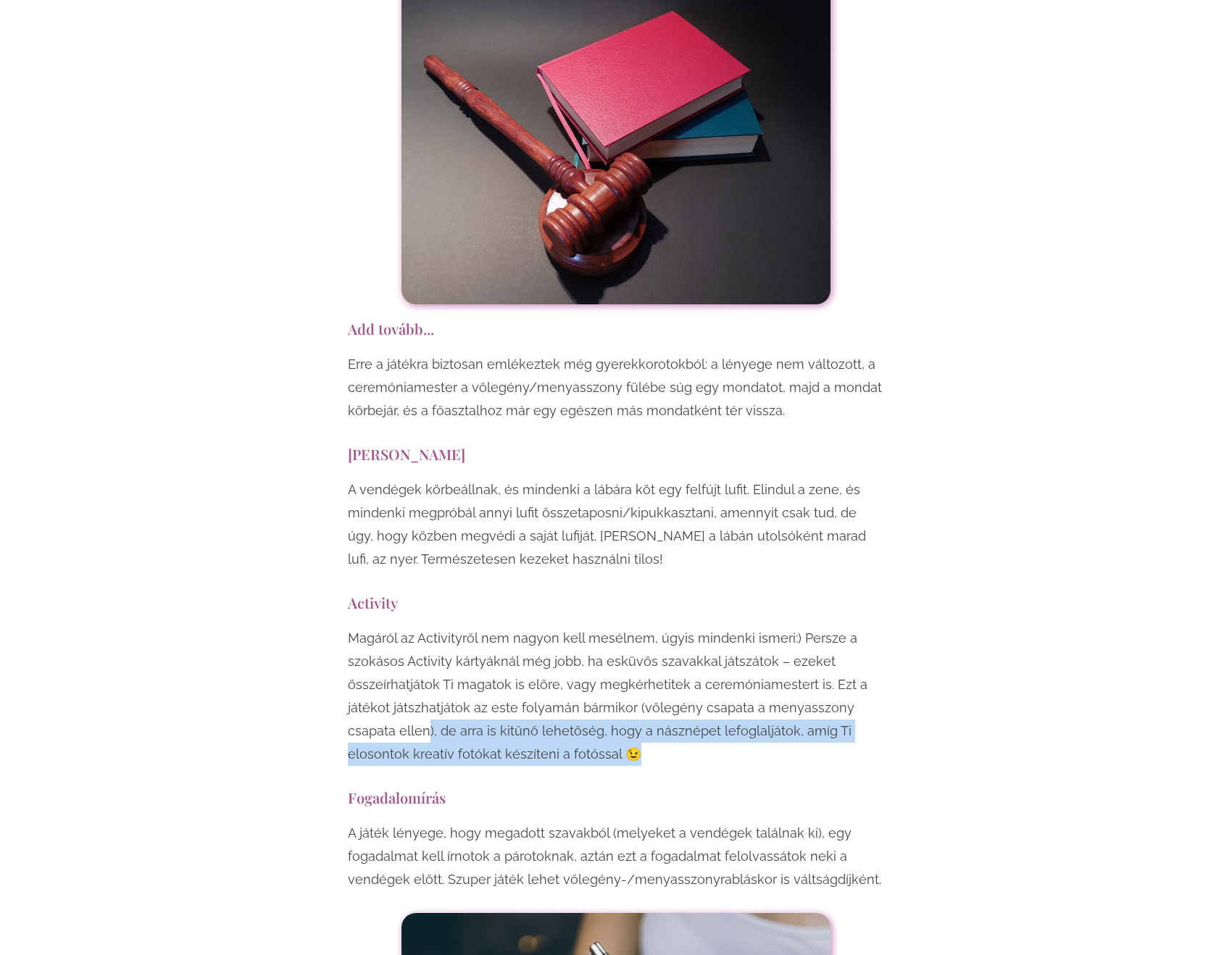
drag, startPoint x: 426, startPoint y: 561, endPoint x: 658, endPoint y: 586, distance: 233.3
click at [658, 627] on p "Magáról az Activityről nem nagyon kell mesélnem, úgyis mindenki ismeri:) Persze…" at bounding box center [616, 697] width 536 height 139
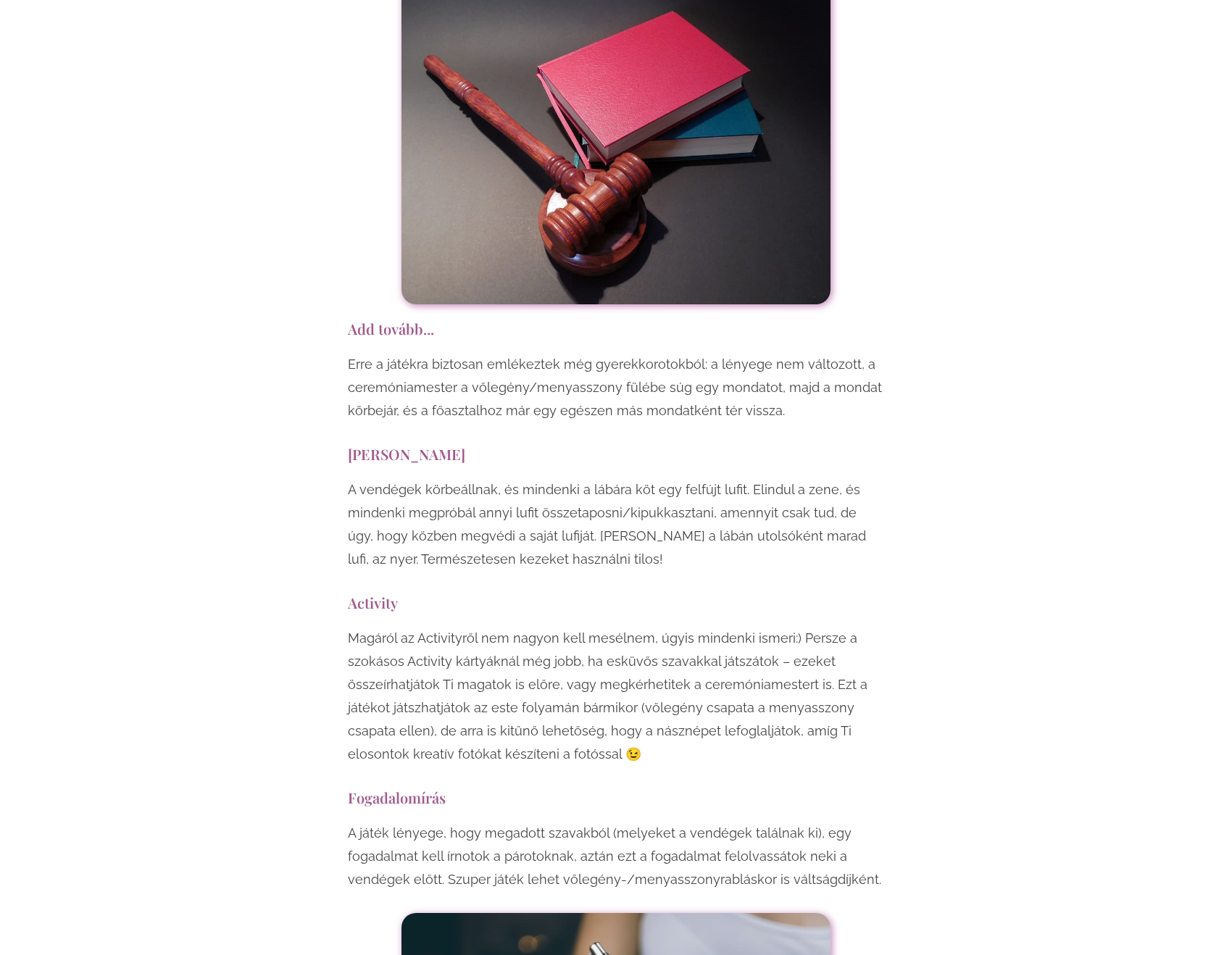
click at [658, 627] on p "Magáról az Activityről nem nagyon kell mesélnem, úgyis mindenki ismeri:) Persze…" at bounding box center [616, 697] width 536 height 139
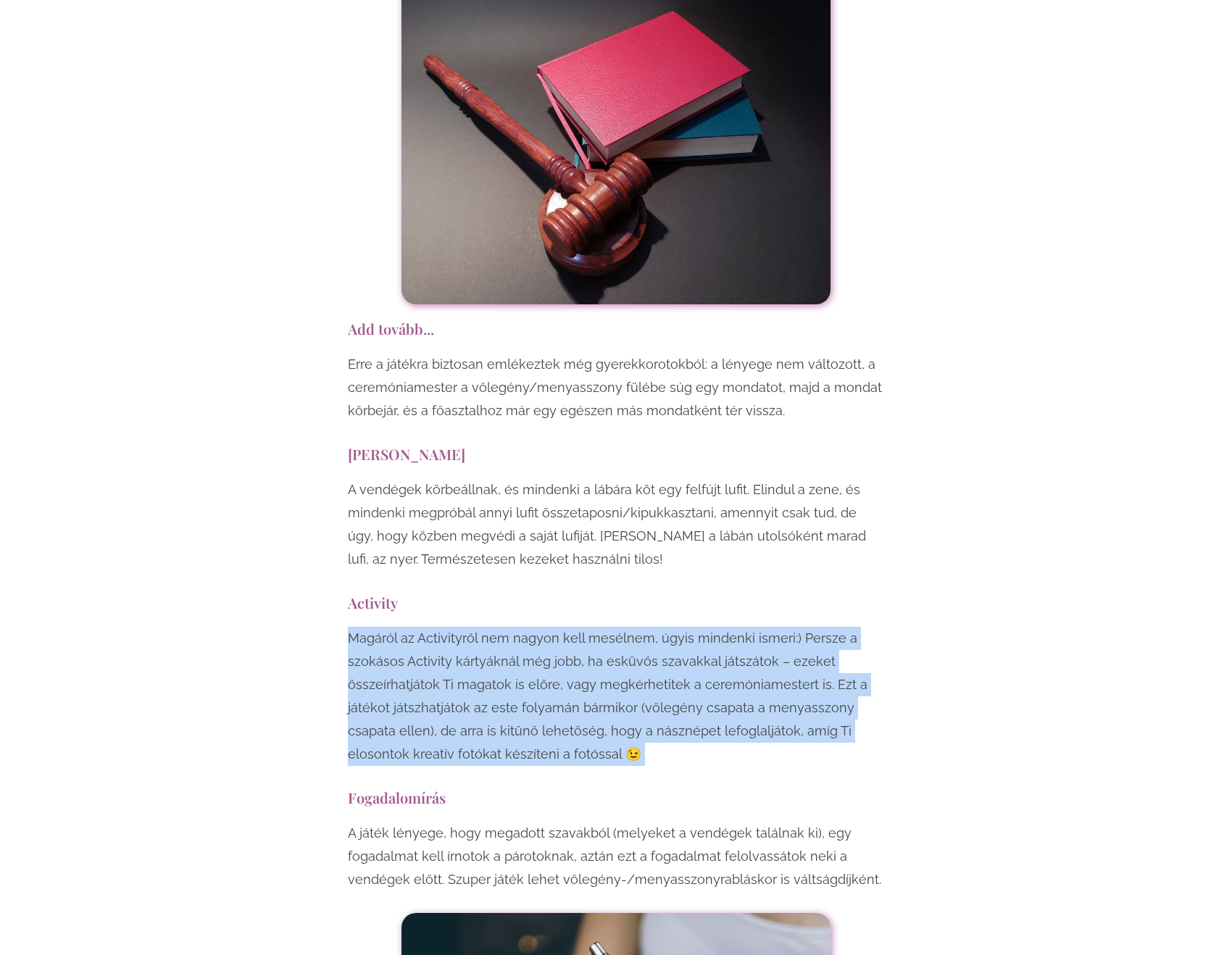
click at [658, 627] on p "Magáról az Activityről nem nagyon kell mesélnem, úgyis mindenki ismeri:) Persze…" at bounding box center [616, 697] width 536 height 139
click at [660, 627] on p "Magáról az Activityről nem nagyon kell mesélnem, úgyis mindenki ismeri:) Persze…" at bounding box center [616, 697] width 536 height 139
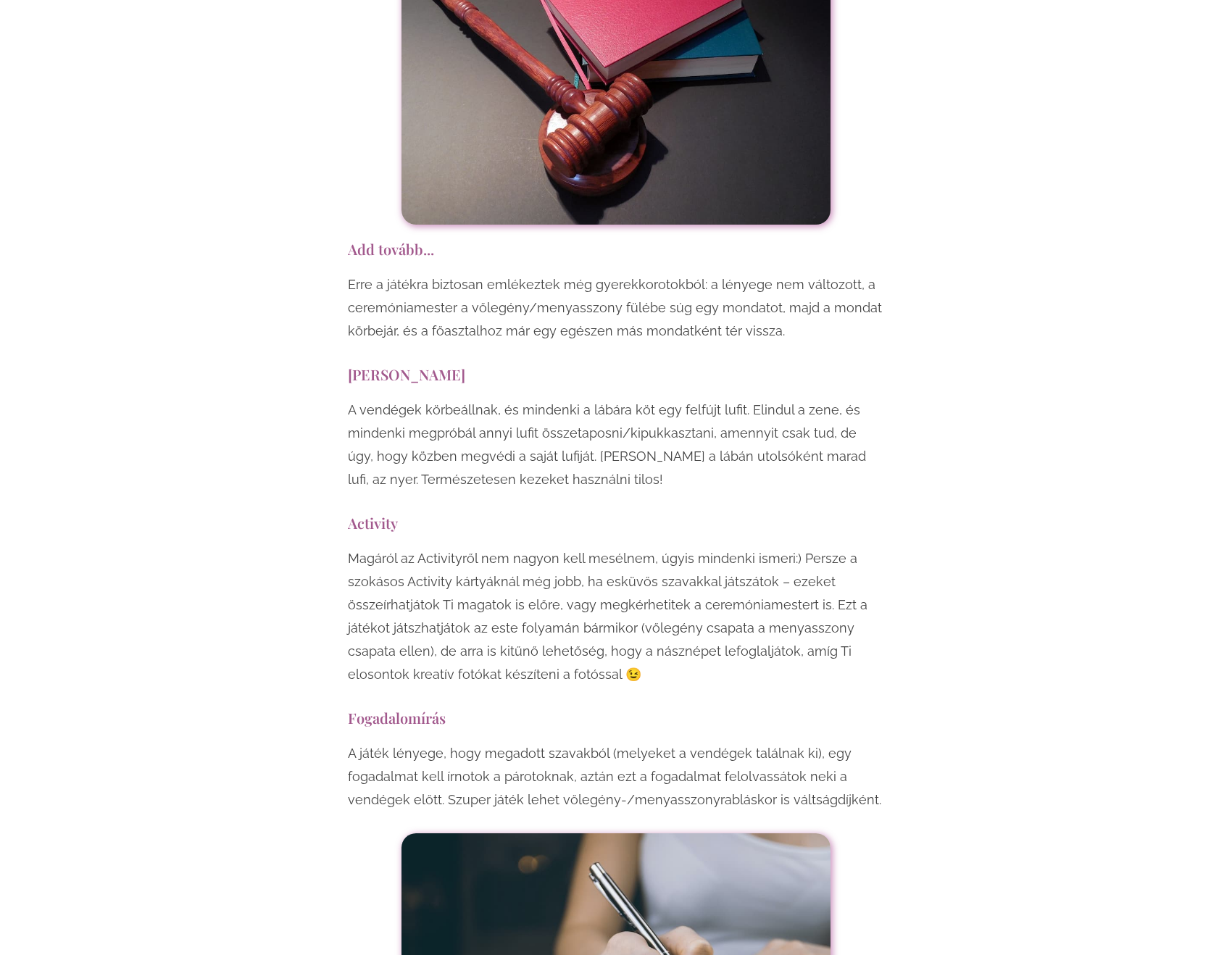
scroll to position [8625, 0]
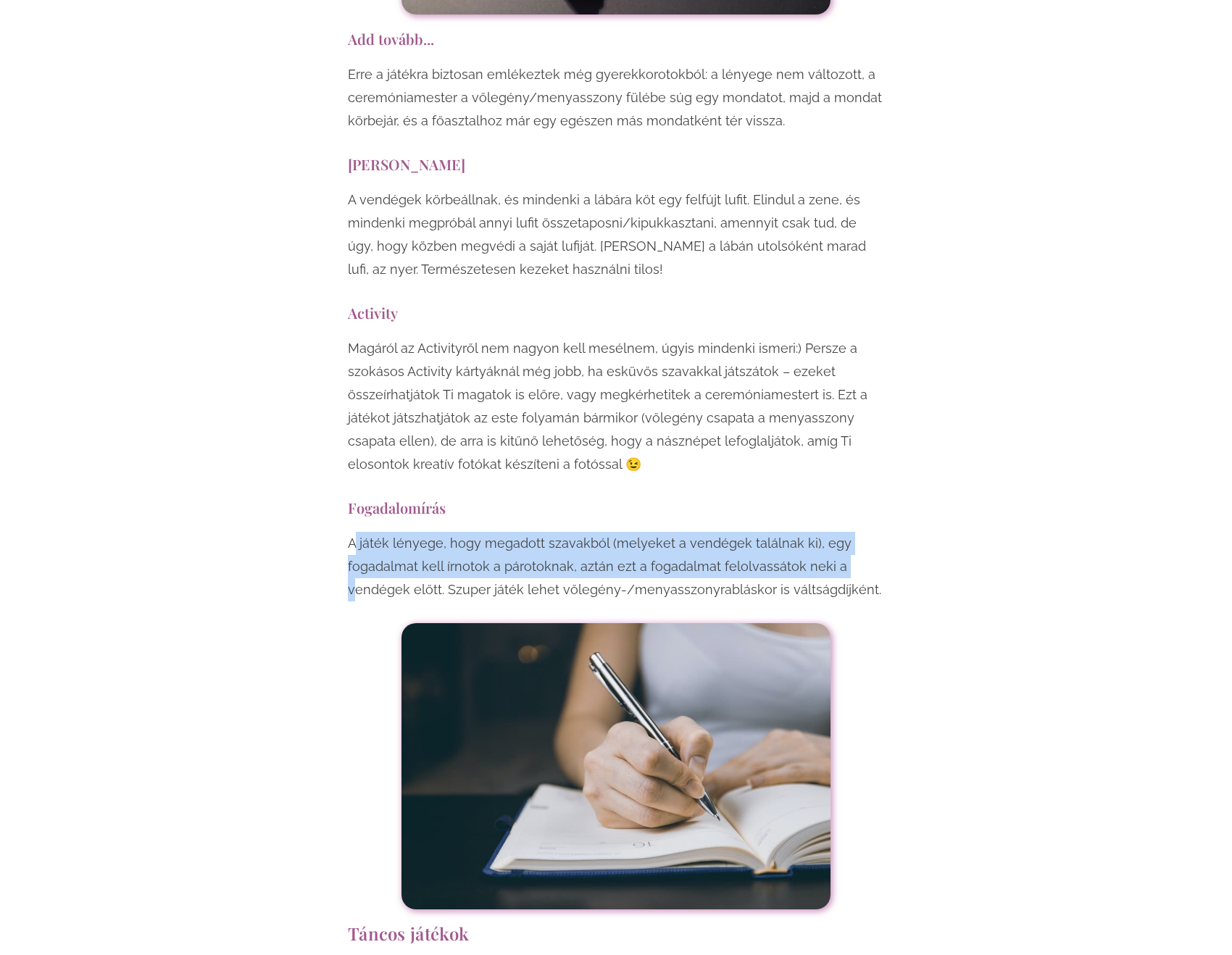
drag, startPoint x: 352, startPoint y: 375, endPoint x: 351, endPoint y: 439, distance: 64.0
click at [351, 532] on p "A játék lényege, hogy megadott szavakból (melyeket a vendégek találnak ki), egy…" at bounding box center [616, 567] width 536 height 70
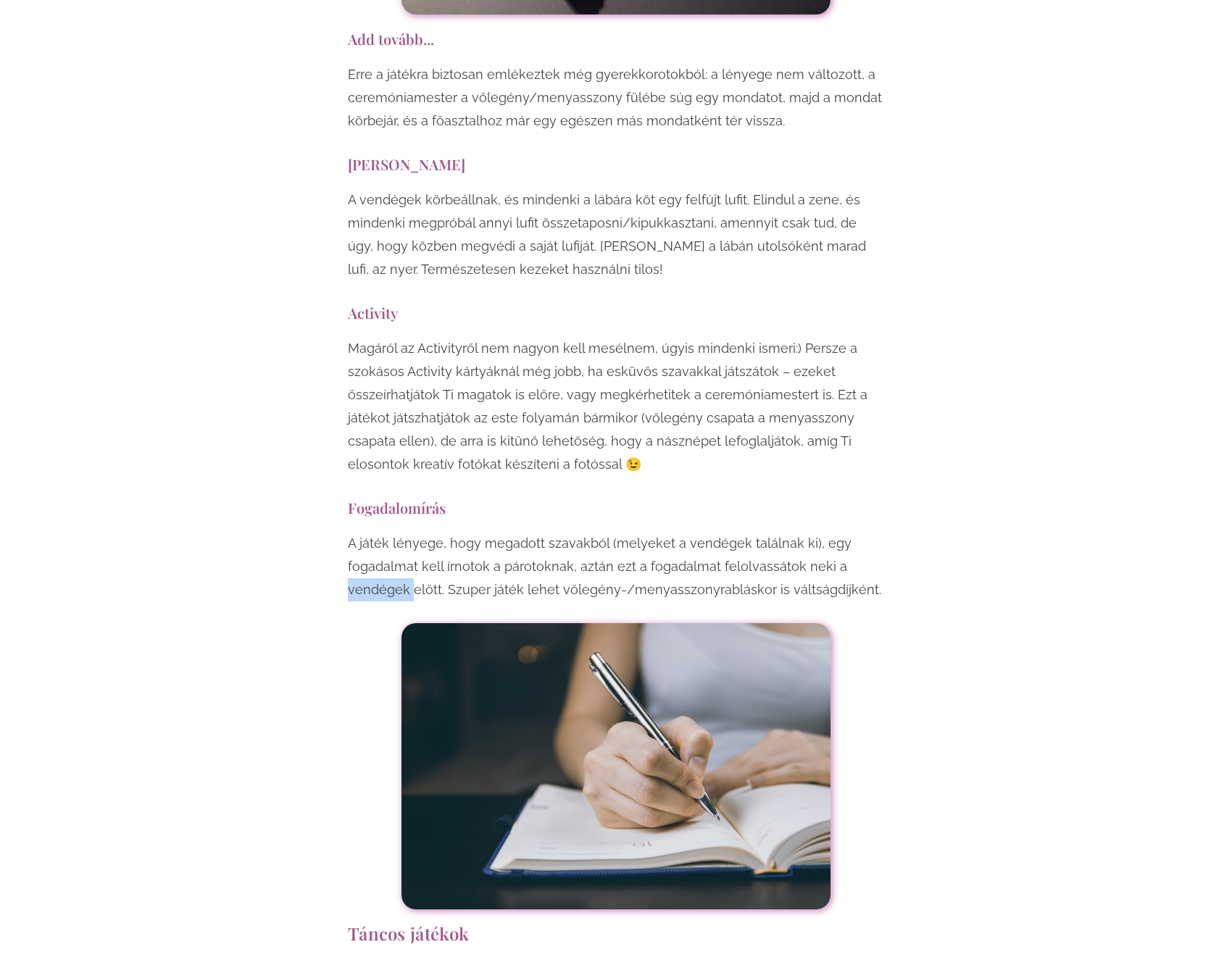
click at [351, 532] on p "A játék lényege, hogy megadott szavakból (melyeket a vendégek találnak ki), egy…" at bounding box center [616, 567] width 536 height 70
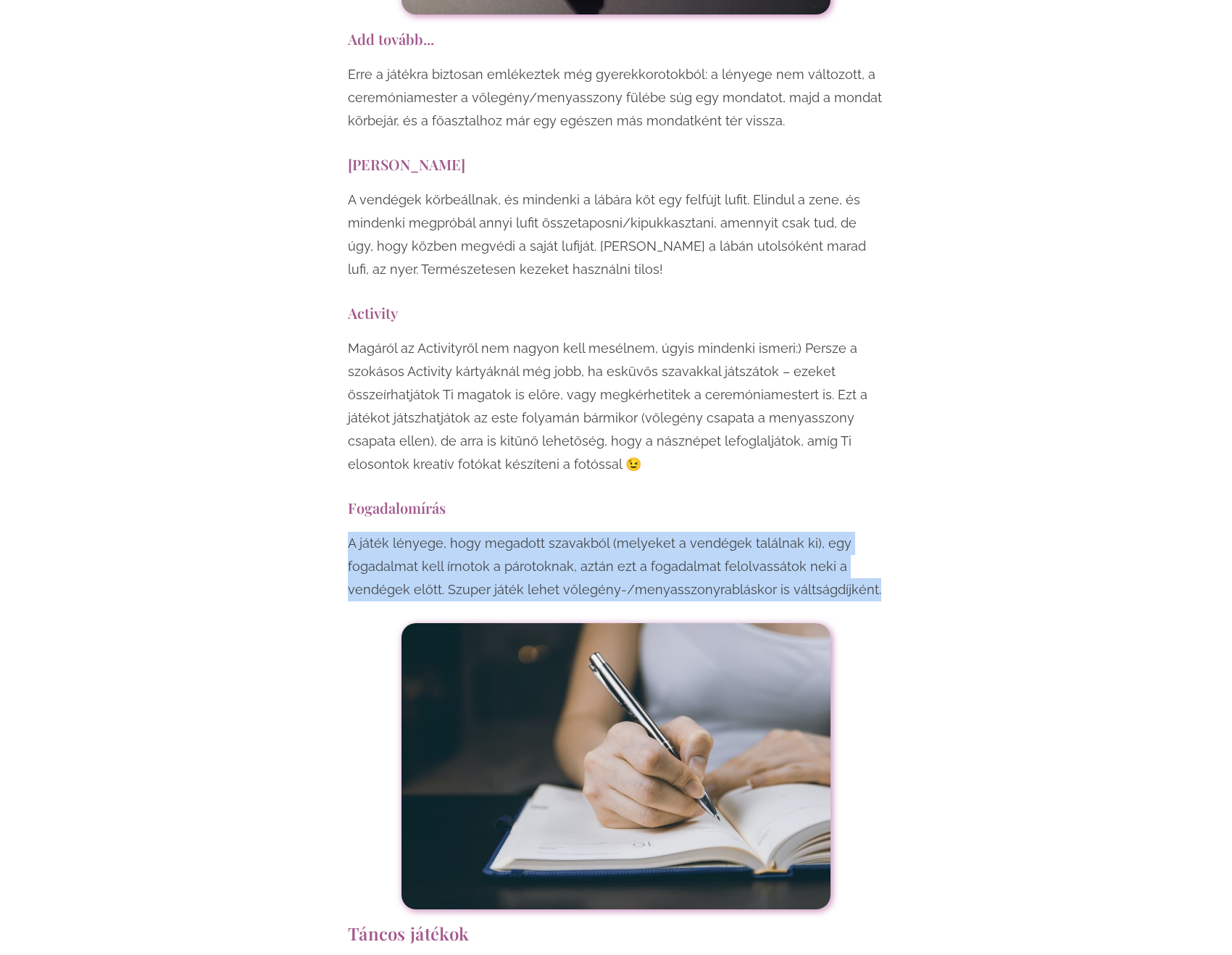
drag, startPoint x: 351, startPoint y: 439, endPoint x: 368, endPoint y: 383, distance: 58.5
click at [351, 532] on p "A játék lényege, hogy megadott szavakból (melyeket a vendégek találnak ki), egy…" at bounding box center [616, 567] width 536 height 70
click at [387, 532] on p "A játék lényege, hogy megadott szavakból (melyeket a vendégek találnak ki), egy…" at bounding box center [616, 567] width 536 height 70
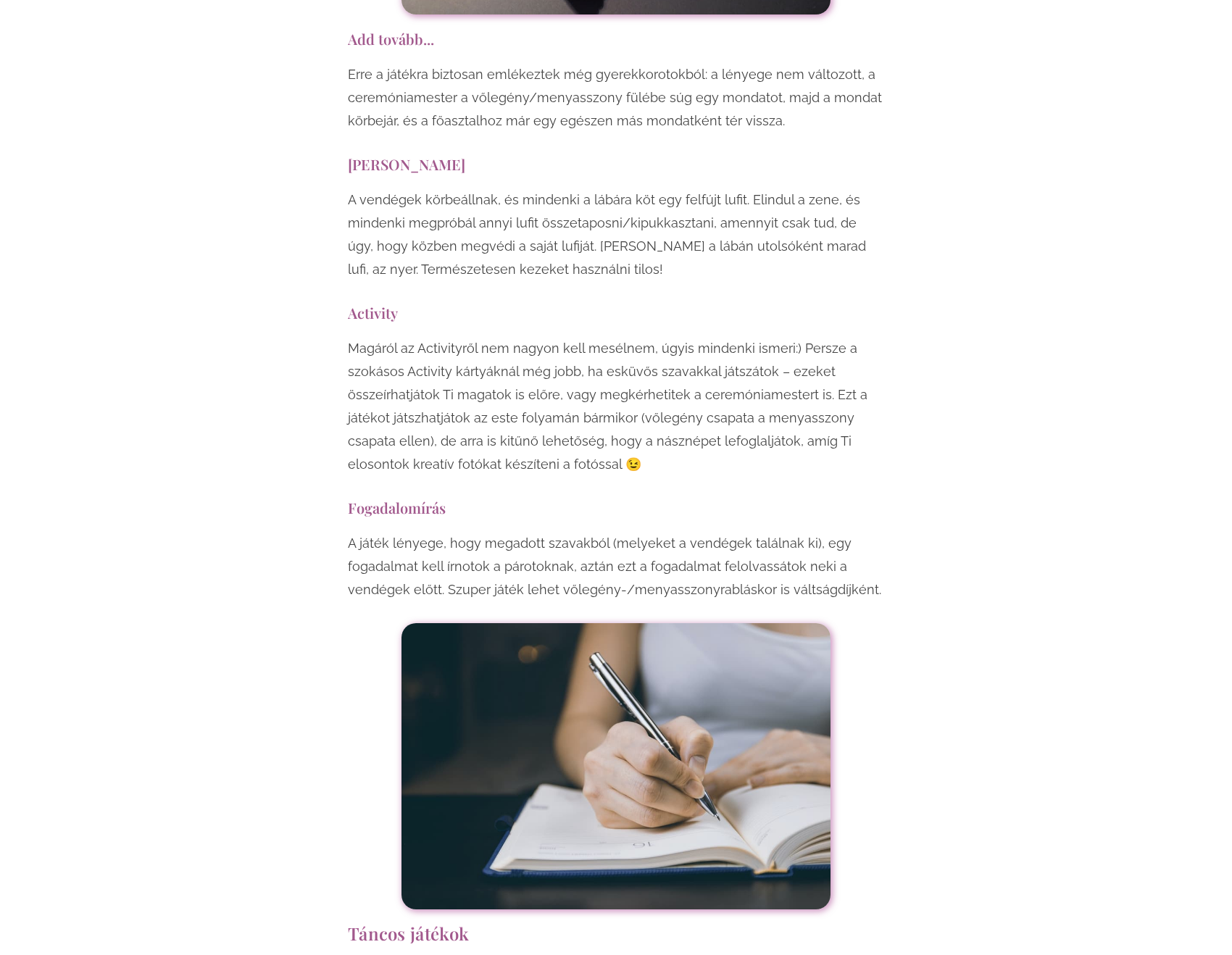
scroll to position [9060, 0]
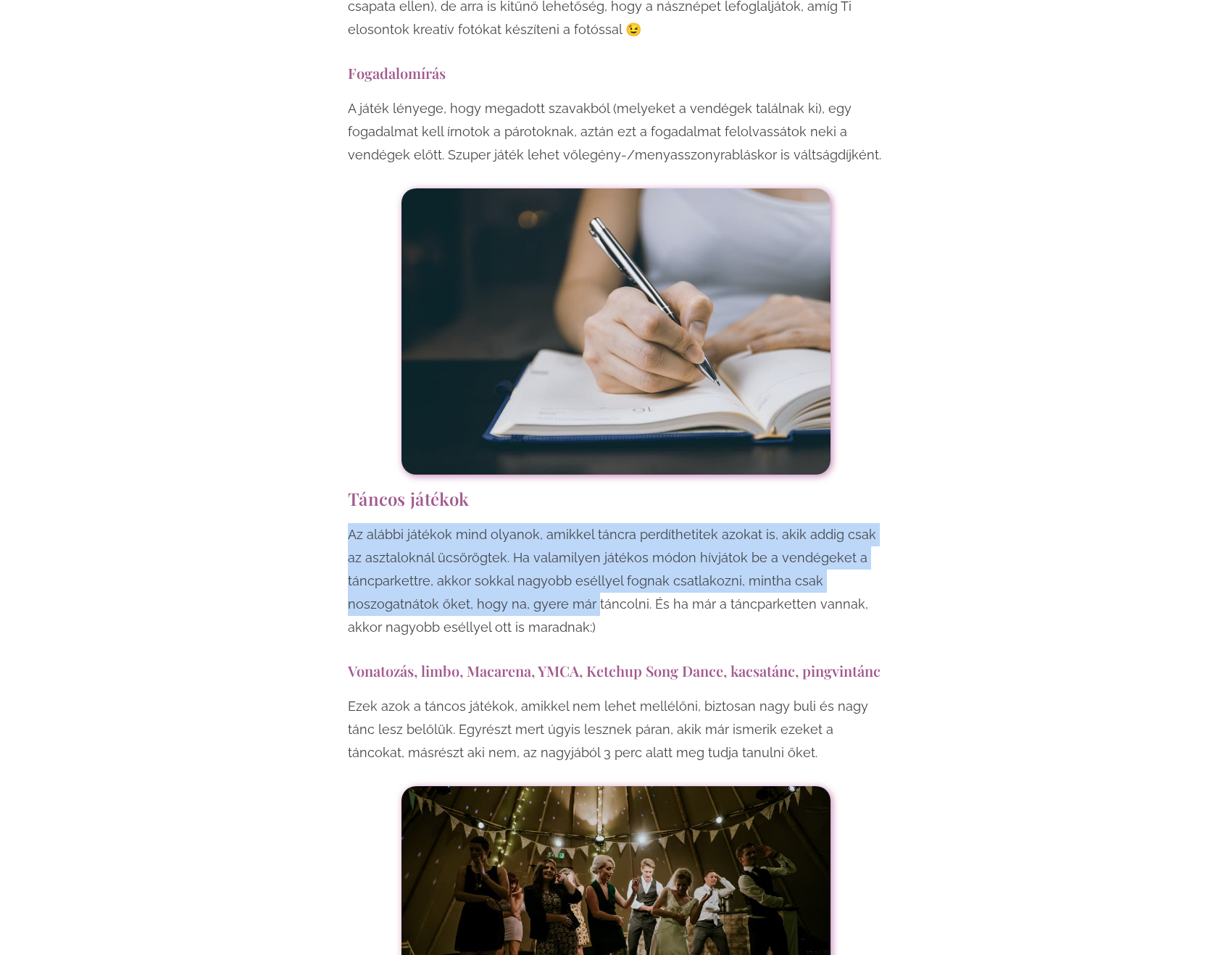
drag, startPoint x: 341, startPoint y: 373, endPoint x: 591, endPoint y: 440, distance: 258.8
click at [591, 523] on p "Az alábbi játékok mind olyanok, amikkel táncra perdíthetitek azokat is, akik ad…" at bounding box center [616, 581] width 536 height 116
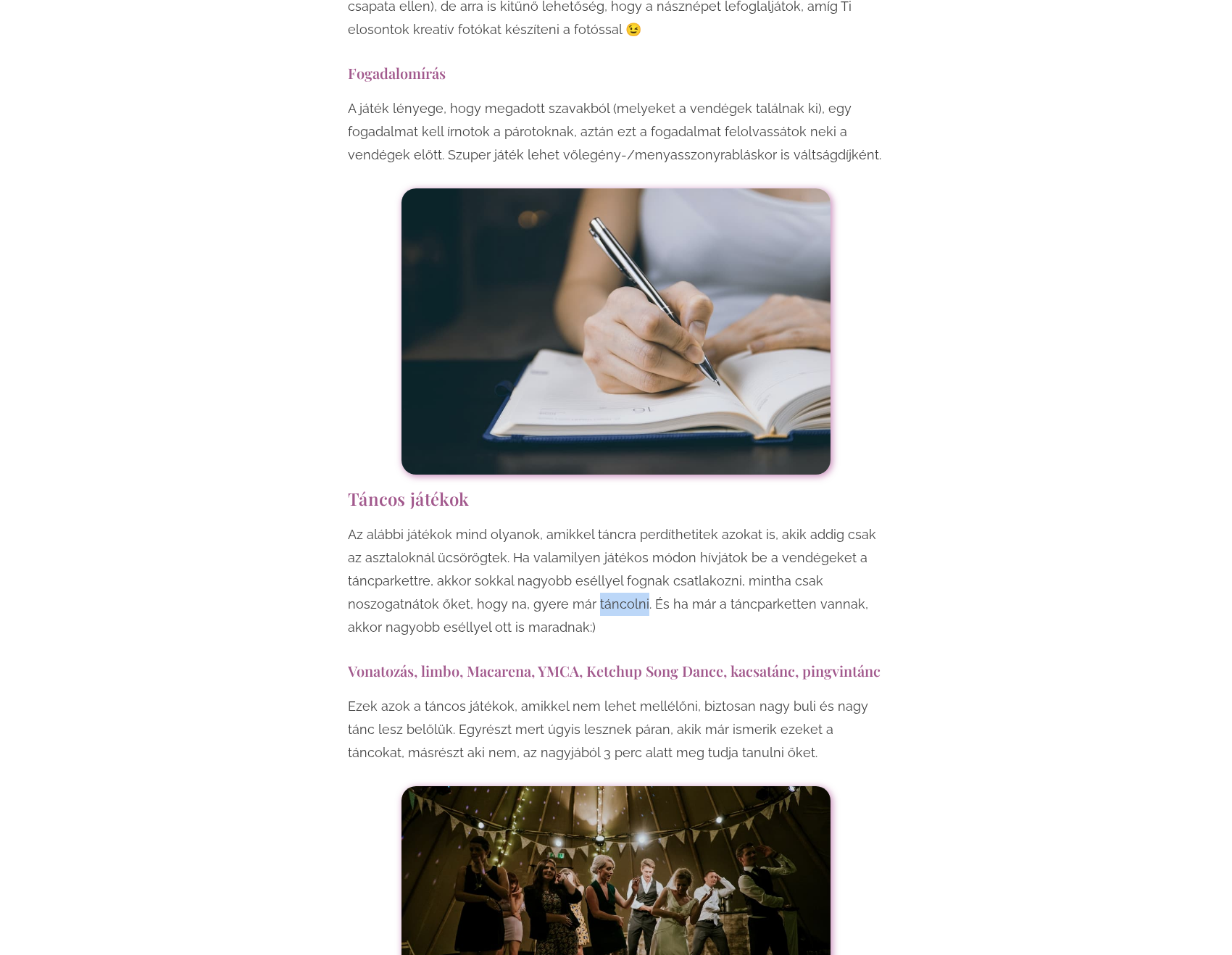
click at [591, 523] on p "Az alábbi játékok mind olyanok, amikkel táncra perdíthetitek azokat is, akik ad…" at bounding box center [616, 581] width 536 height 116
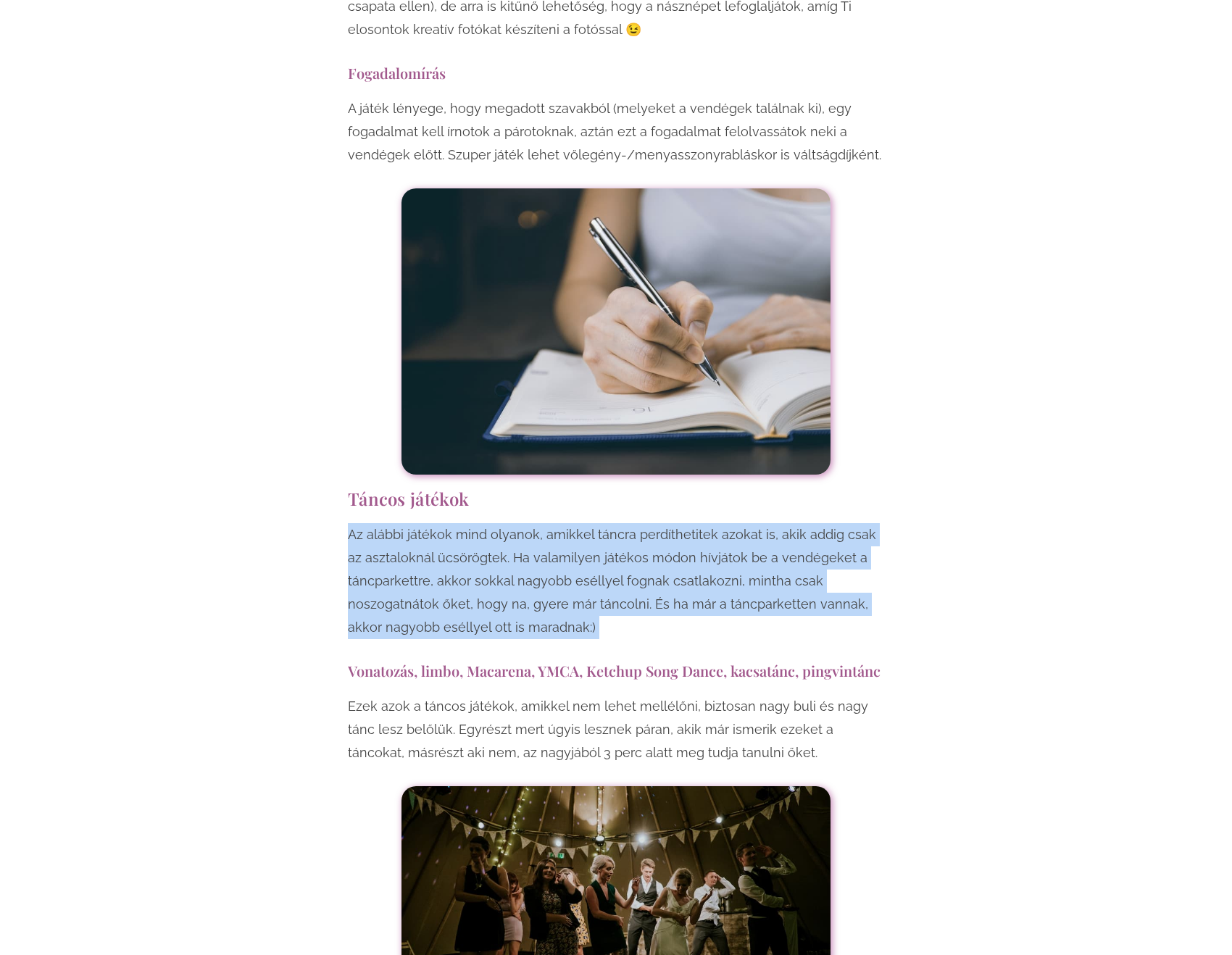
click at [591, 523] on p "Az alábbi játékok mind olyanok, amikkel táncra perdíthetitek azokat is, akik ad…" at bounding box center [616, 581] width 536 height 116
click at [602, 523] on p "Az alábbi játékok mind olyanok, amikkel táncra perdíthetitek azokat is, akik ad…" at bounding box center [616, 581] width 536 height 116
drag, startPoint x: 379, startPoint y: 542, endPoint x: 822, endPoint y: 593, distance: 445.9
click at [822, 695] on p "Ezek azok a táncos játékok, amikkel nem lehet mellélőni, biztosan nagy buli és …" at bounding box center [616, 730] width 536 height 70
click at [811, 695] on p "Ezek azok a táncos játékok, amikkel nem lehet mellélőni, biztosan nagy buli és …" at bounding box center [616, 730] width 536 height 70
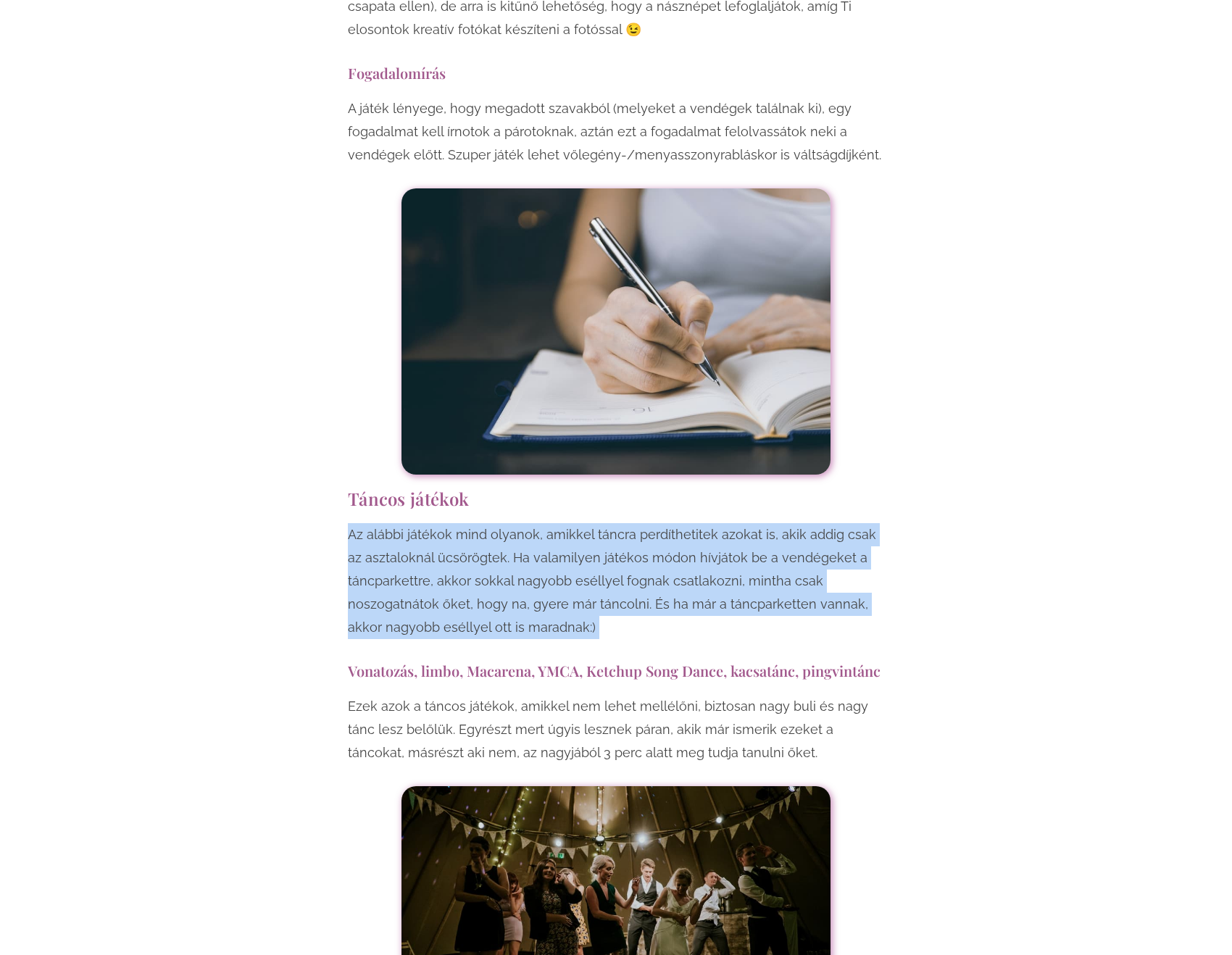
click at [811, 695] on p "Ezek azok a táncos játékok, amikkel nem lehet mellélőni, biztosan nagy buli és …" at bounding box center [616, 730] width 536 height 70
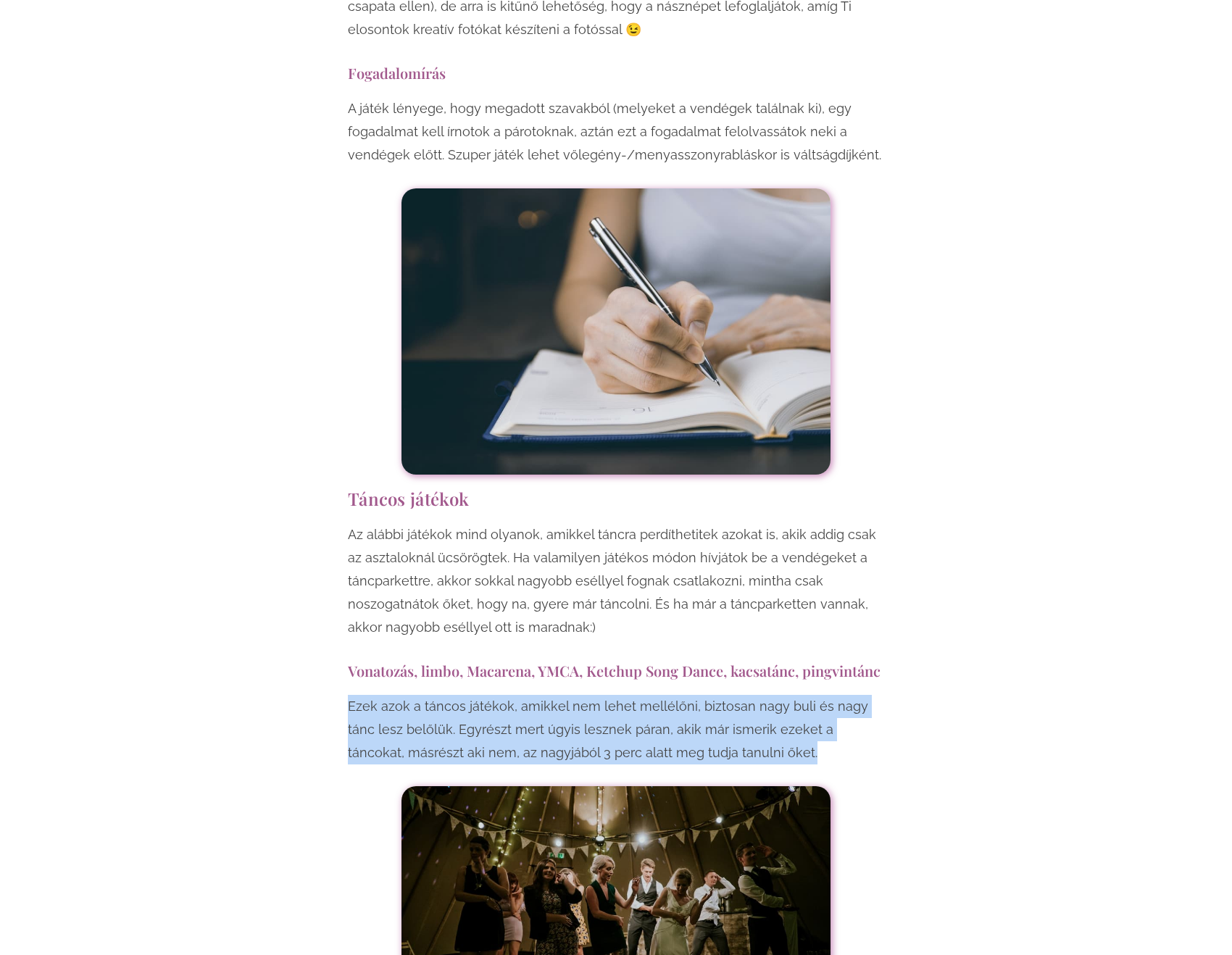
click at [811, 695] on p "Ezek azok a táncos játékok, amikkel nem lehet mellélőni, biztosan nagy buli és …" at bounding box center [616, 730] width 536 height 70
click at [787, 695] on p "Ezek azok a táncos játékok, amikkel nem lehet mellélőni, biztosan nagy buli és …" at bounding box center [616, 730] width 536 height 70
drag, startPoint x: 430, startPoint y: 567, endPoint x: 783, endPoint y: 594, distance: 354.0
click at [783, 695] on p "Ezek azok a táncos játékok, amikkel nem lehet mellélőni, biztosan nagy buli és …" at bounding box center [616, 730] width 536 height 70
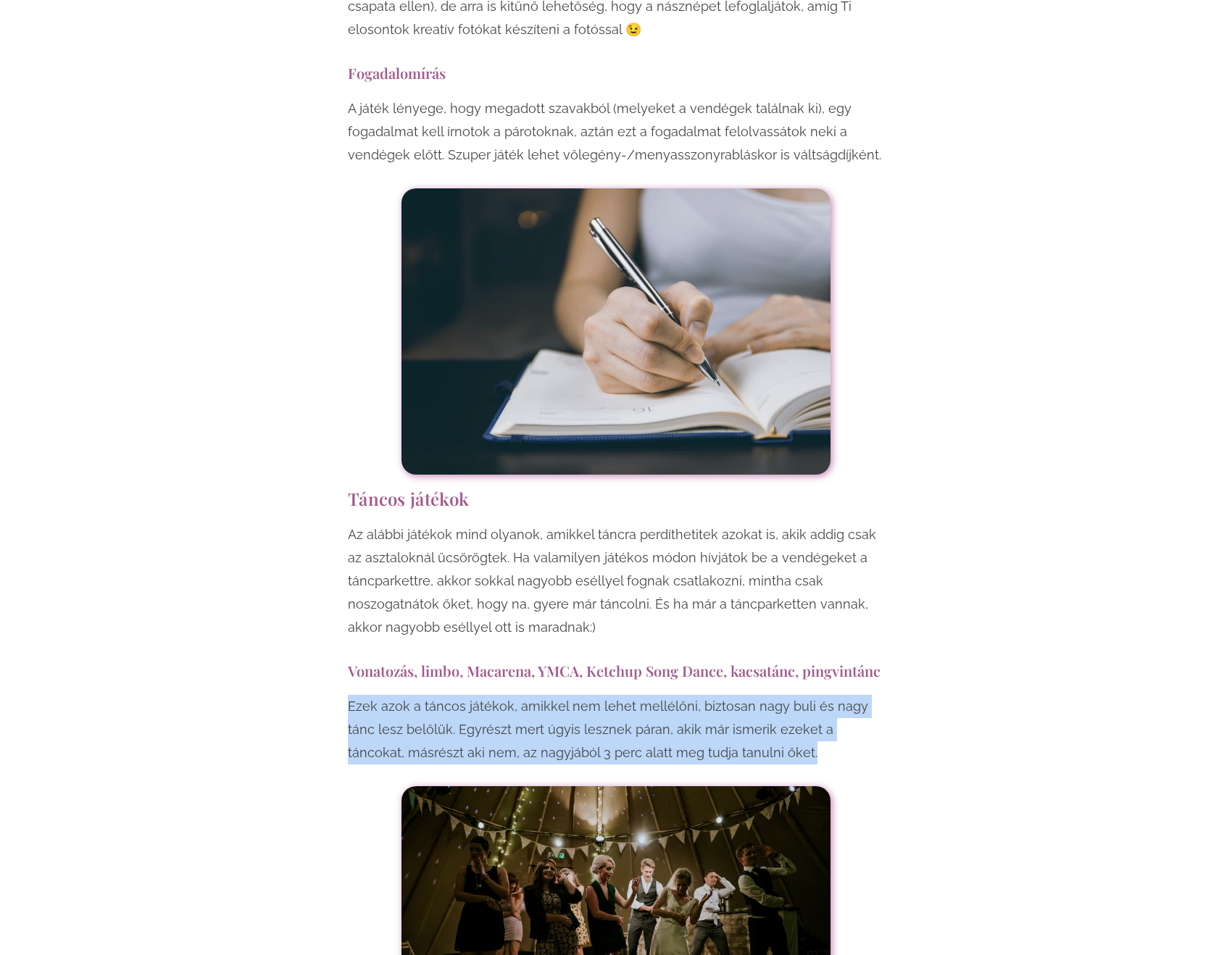
click at [783, 695] on p "Ezek azok a táncos játékok, amikkel nem lehet mellélőni, biztosan nagy buli és …" at bounding box center [616, 730] width 536 height 70
drag, startPoint x: 783, startPoint y: 594, endPoint x: 771, endPoint y: 559, distance: 37.0
click at [771, 695] on p "Ezek azok a táncos játékok, amikkel nem lehet mellélőni, biztosan nagy buli és …" at bounding box center [616, 730] width 536 height 70
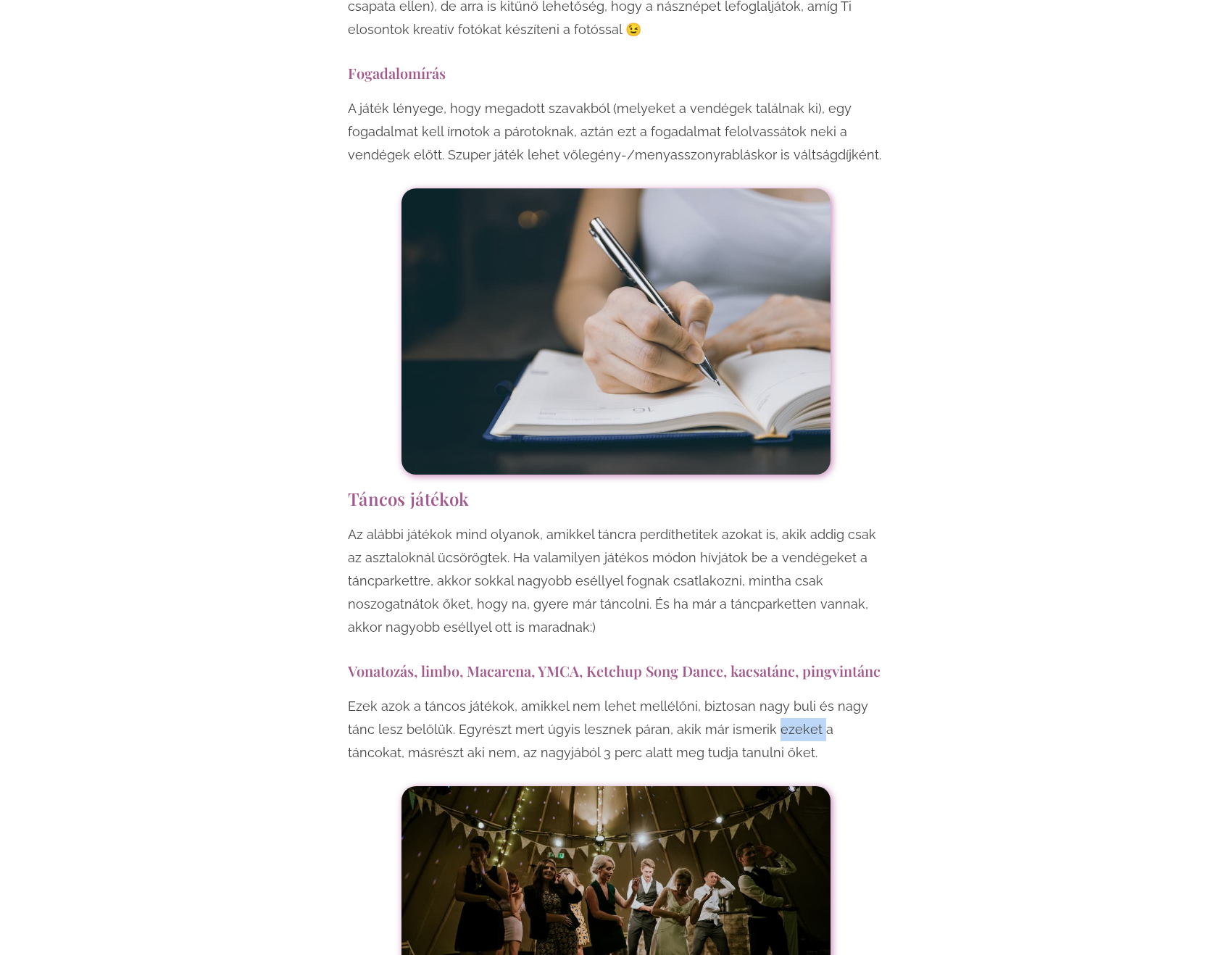
click at [771, 695] on p "Ezek azok a táncos játékok, amikkel nem lehet mellélőni, biztosan nagy buli és …" at bounding box center [616, 730] width 536 height 70
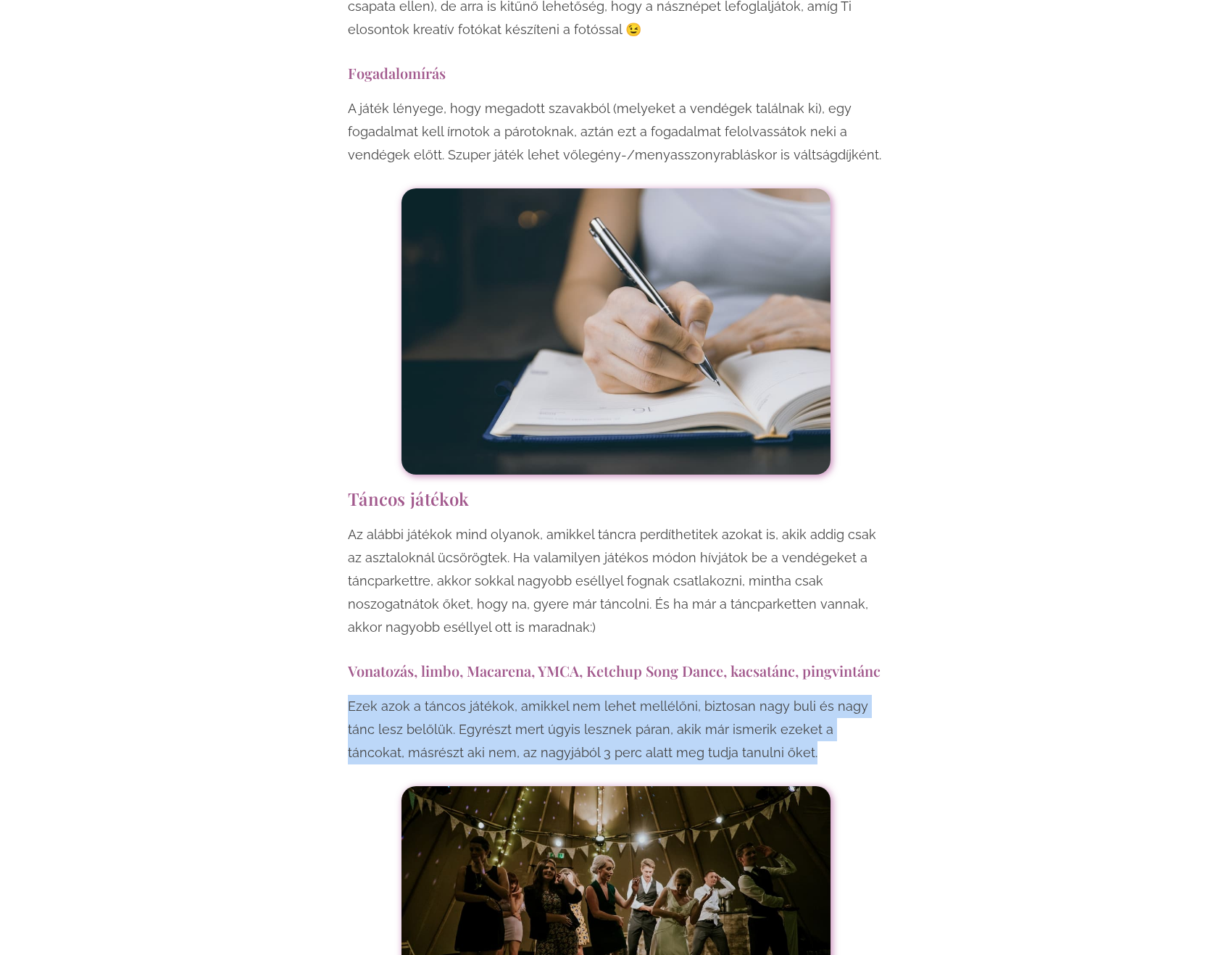
click at [771, 695] on p "Ezek azok a táncos játékok, amikkel nem lehet mellélőni, biztosan nagy buli és …" at bounding box center [616, 730] width 536 height 70
click at [773, 695] on p "Ezek azok a táncos játékok, amikkel nem lehet mellélőni, biztosan nagy buli és …" at bounding box center [616, 730] width 536 height 70
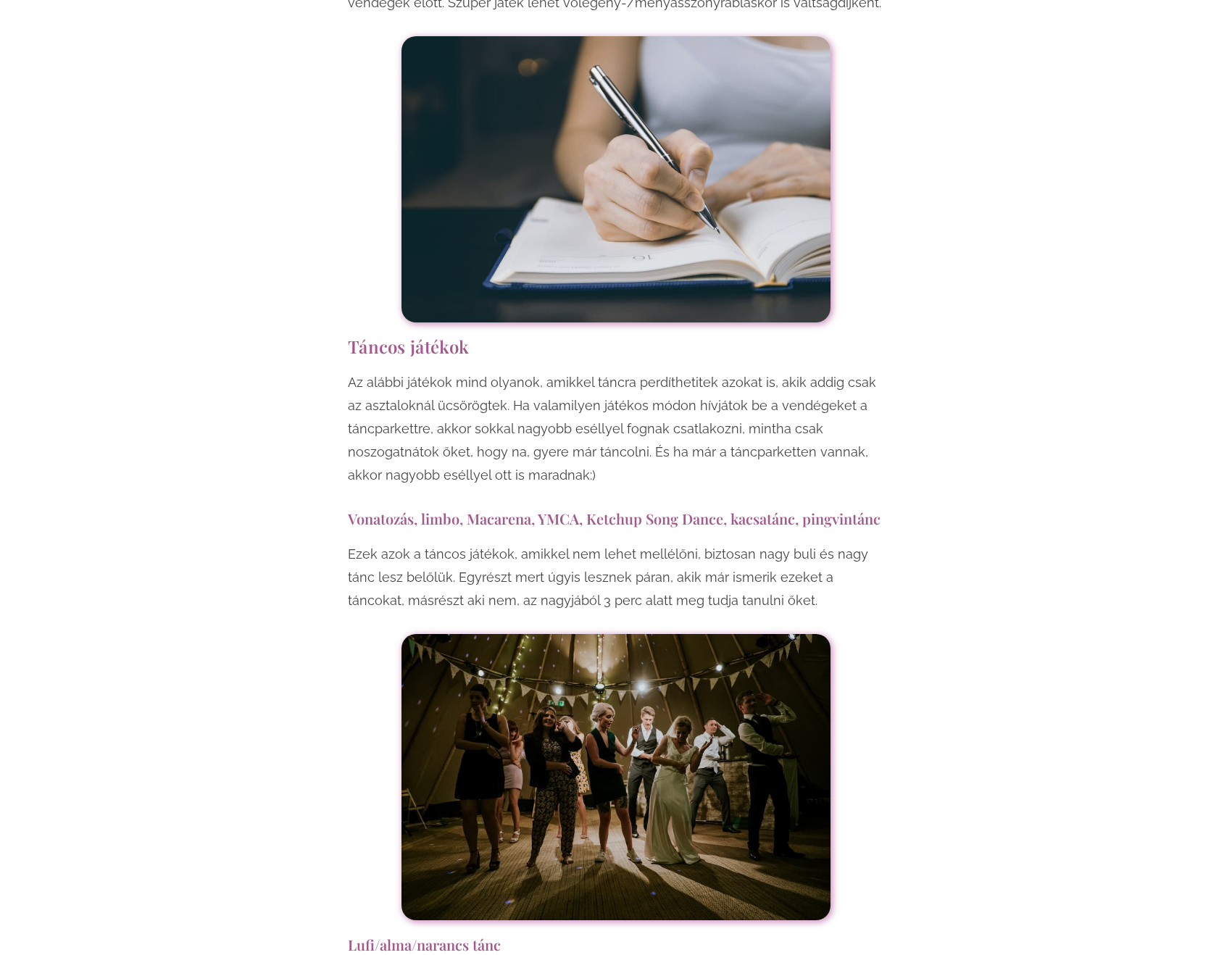
scroll to position [9422, 0]
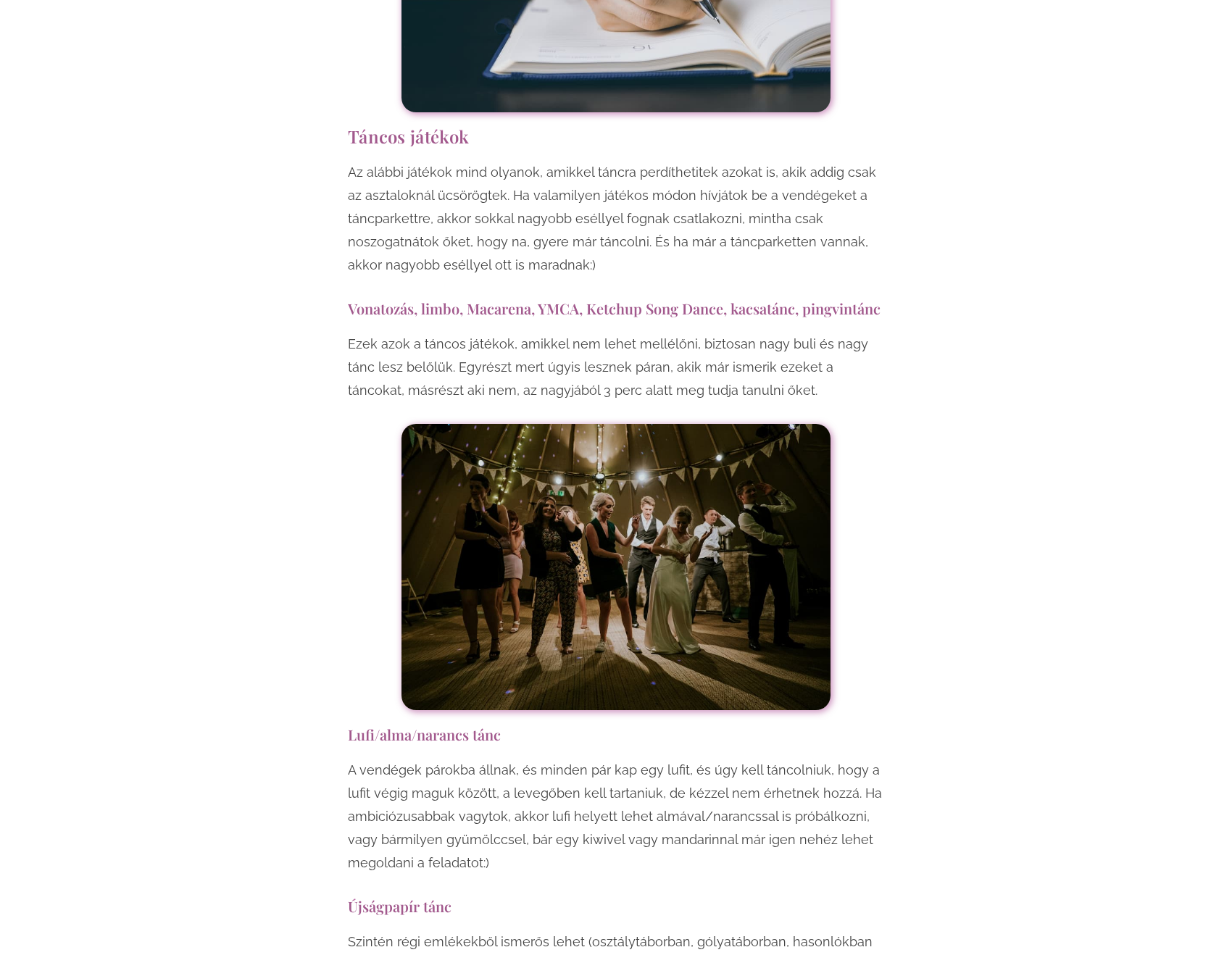
click at [433, 724] on h3 "Lufi/alma/narancs tánc" at bounding box center [616, 734] width 536 height 20
click at [464, 759] on p "A vendégek párokba állnak, és minden pár kap egy lufit, és úgy kell táncolniuk,…" at bounding box center [616, 816] width 536 height 116
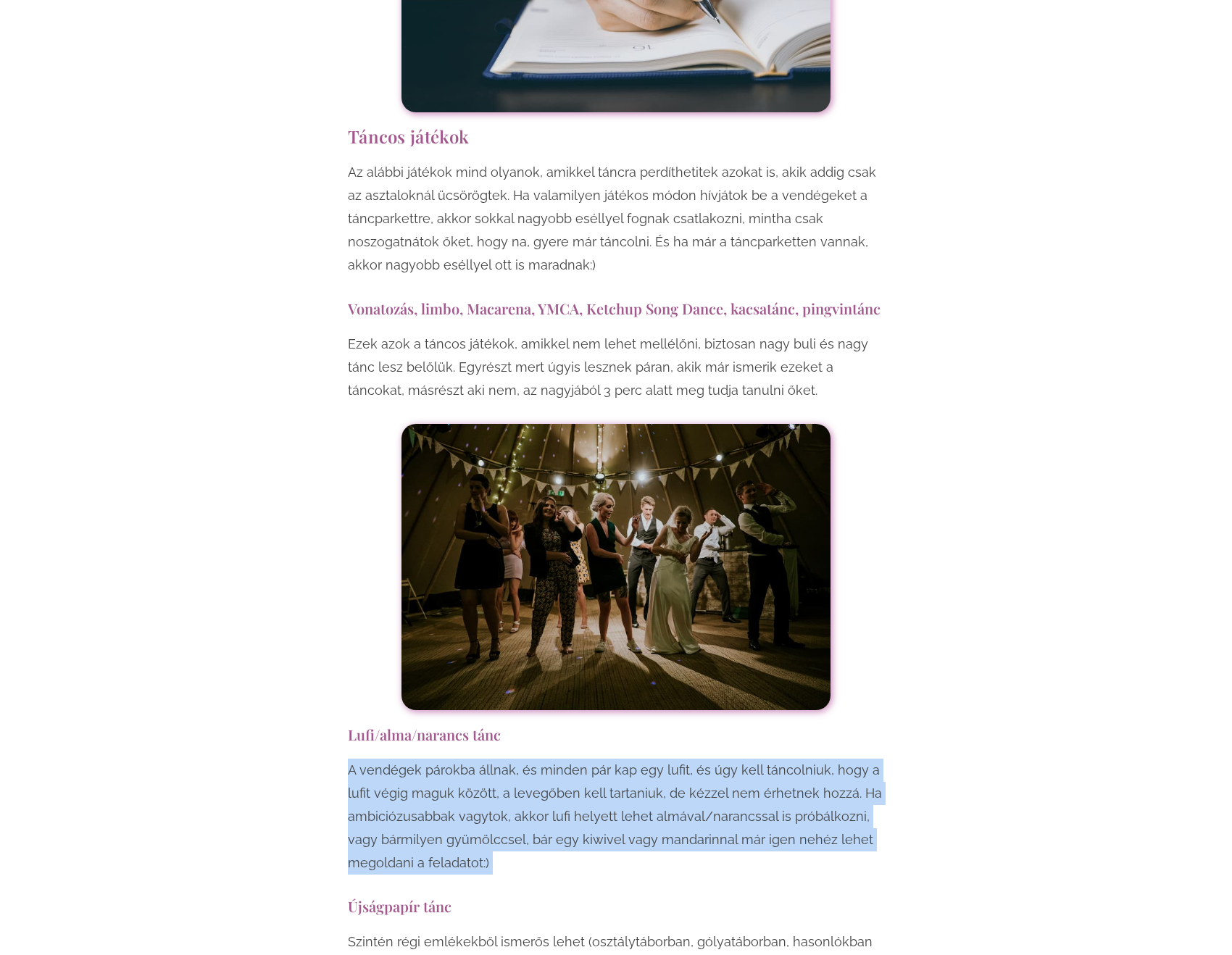
drag, startPoint x: 464, startPoint y: 613, endPoint x: 543, endPoint y: 691, distance: 111.0
click at [516, 759] on p "A vendégek párokba állnak, és minden pár kap egy lufit, és úgy kell táncolniuk,…" at bounding box center [616, 816] width 536 height 116
click at [544, 759] on p "A vendégek párokba állnak, és minden pár kap egy lufit, és úgy kell táncolniuk,…" at bounding box center [616, 816] width 536 height 116
drag, startPoint x: 540, startPoint y: 700, endPoint x: 534, endPoint y: 604, distance: 96.2
click at [534, 759] on p "A vendégek párokba állnak, és minden pár kap egy lufit, és úgy kell táncolniuk,…" at bounding box center [616, 816] width 536 height 116
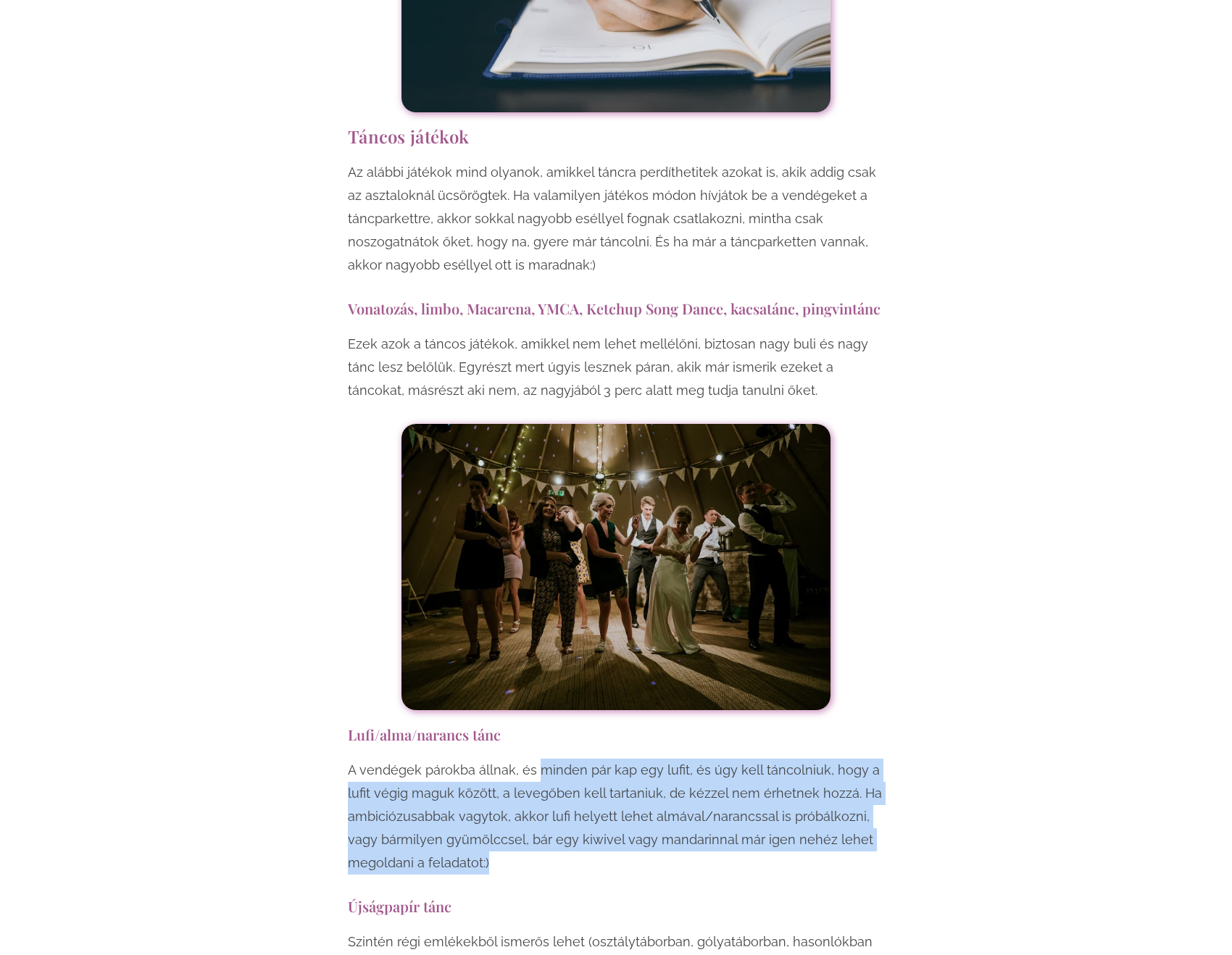
click at [534, 759] on p "A vendégek párokba állnak, és minden pár kap egy lufit, és úgy kell táncolniuk,…" at bounding box center [616, 816] width 536 height 116
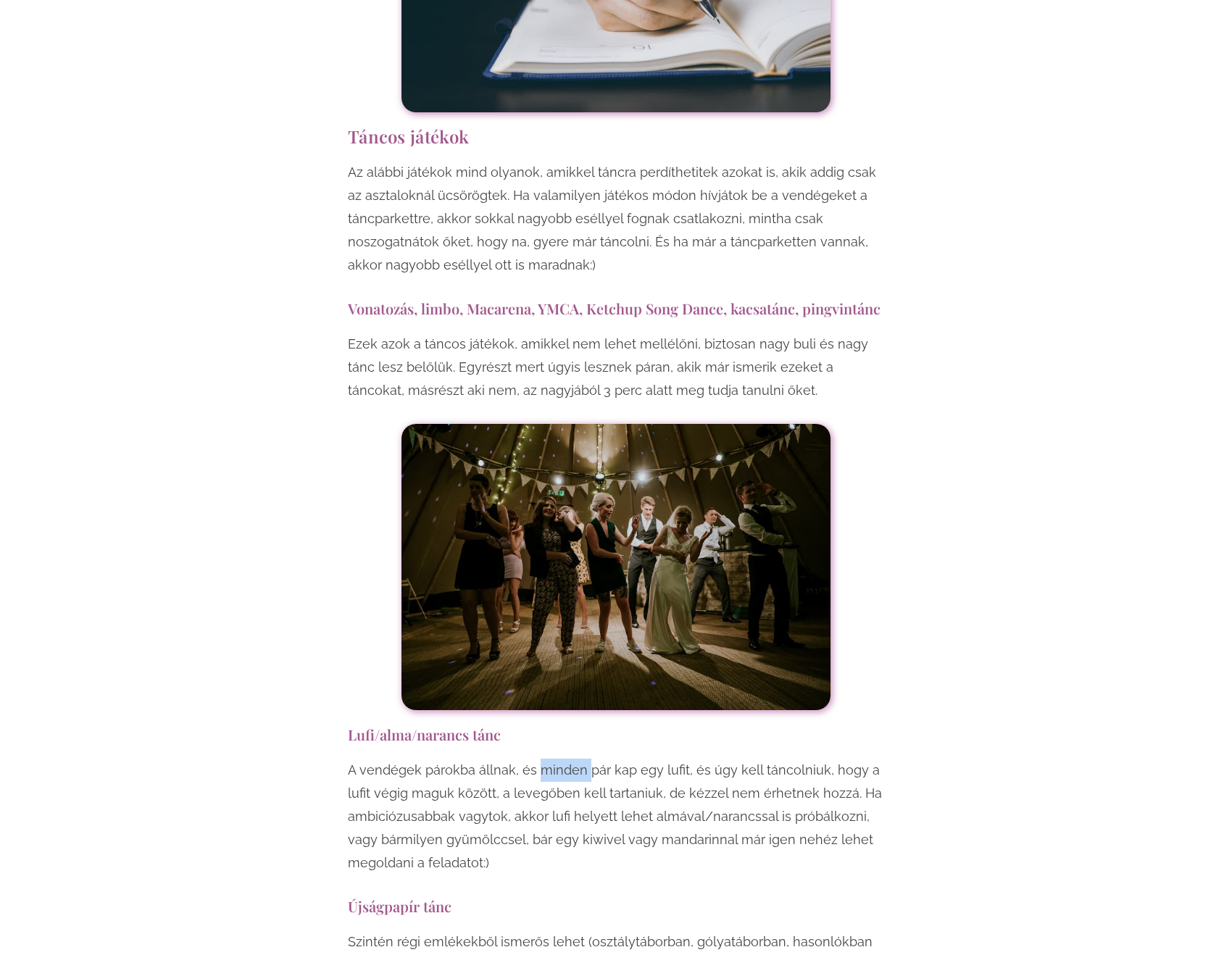
click at [534, 759] on p "A vendégek párokba állnak, és minden pár kap egy lufit, és úgy kell táncolniuk,…" at bounding box center [616, 816] width 536 height 116
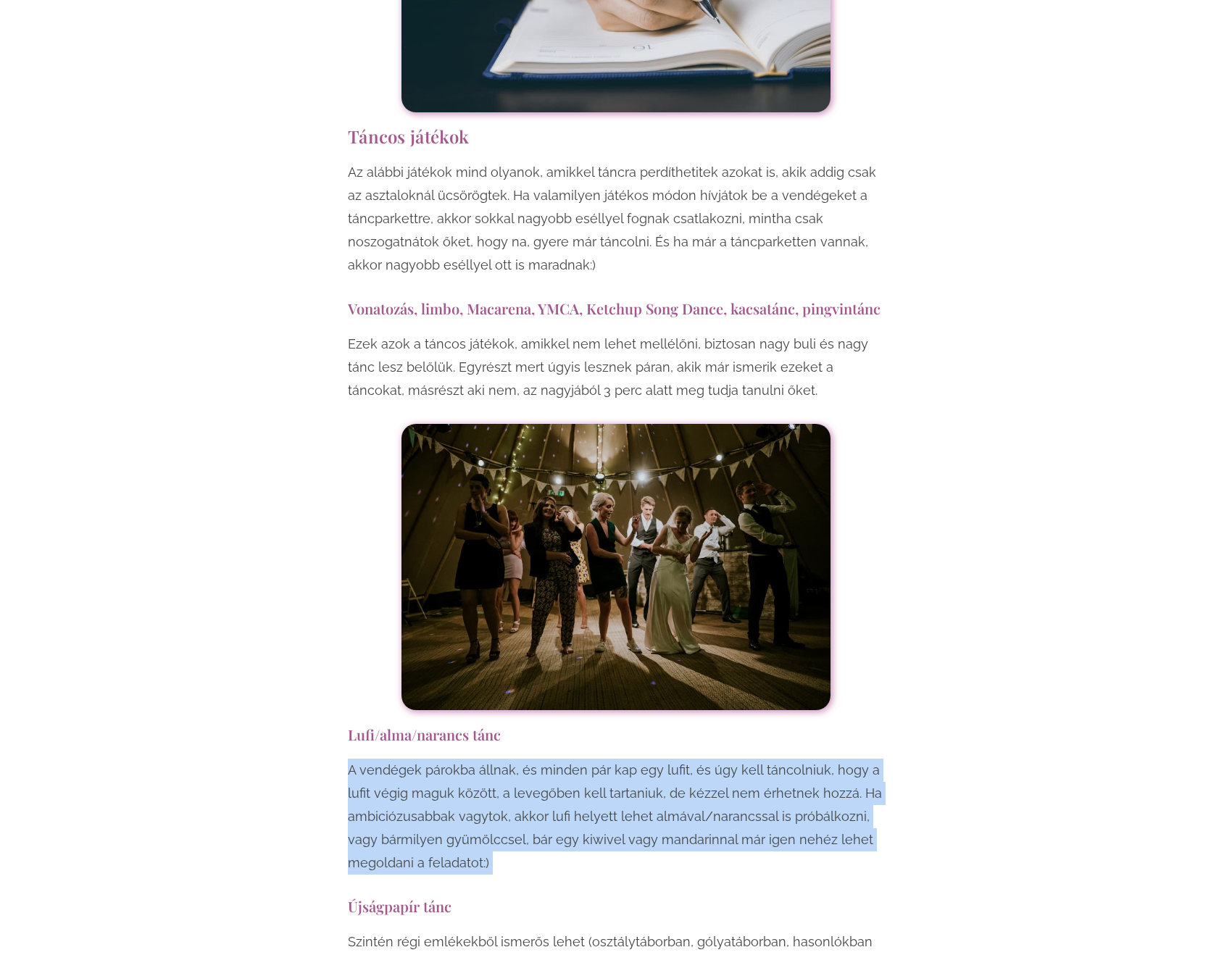
drag, startPoint x: 534, startPoint y: 604, endPoint x: 533, endPoint y: 688, distance: 84.0
click at [533, 759] on p "A vendégek párokba állnak, és minden pár kap egy lufit, és úgy kell táncolniuk,…" at bounding box center [616, 816] width 536 height 116
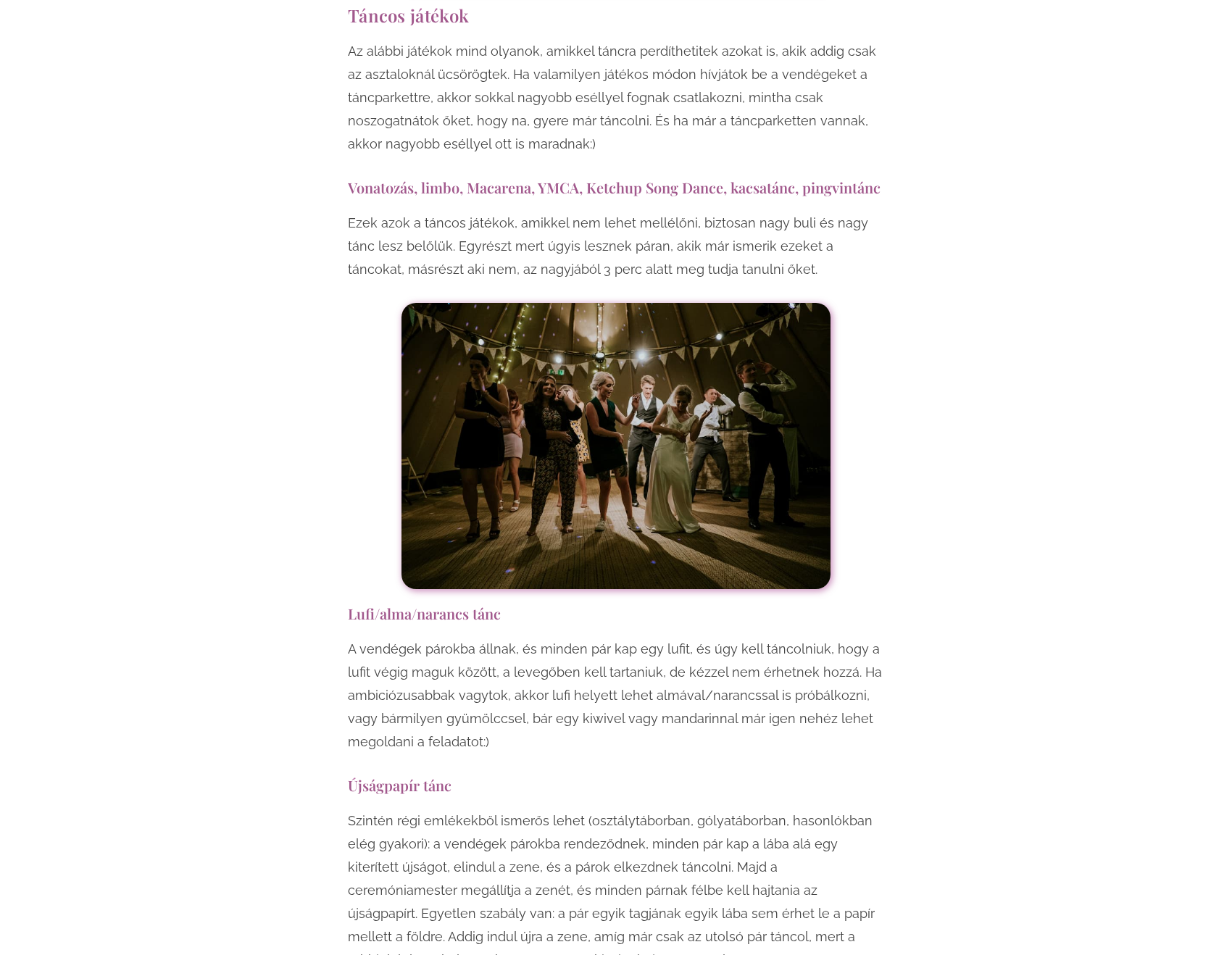
scroll to position [9712, 0]
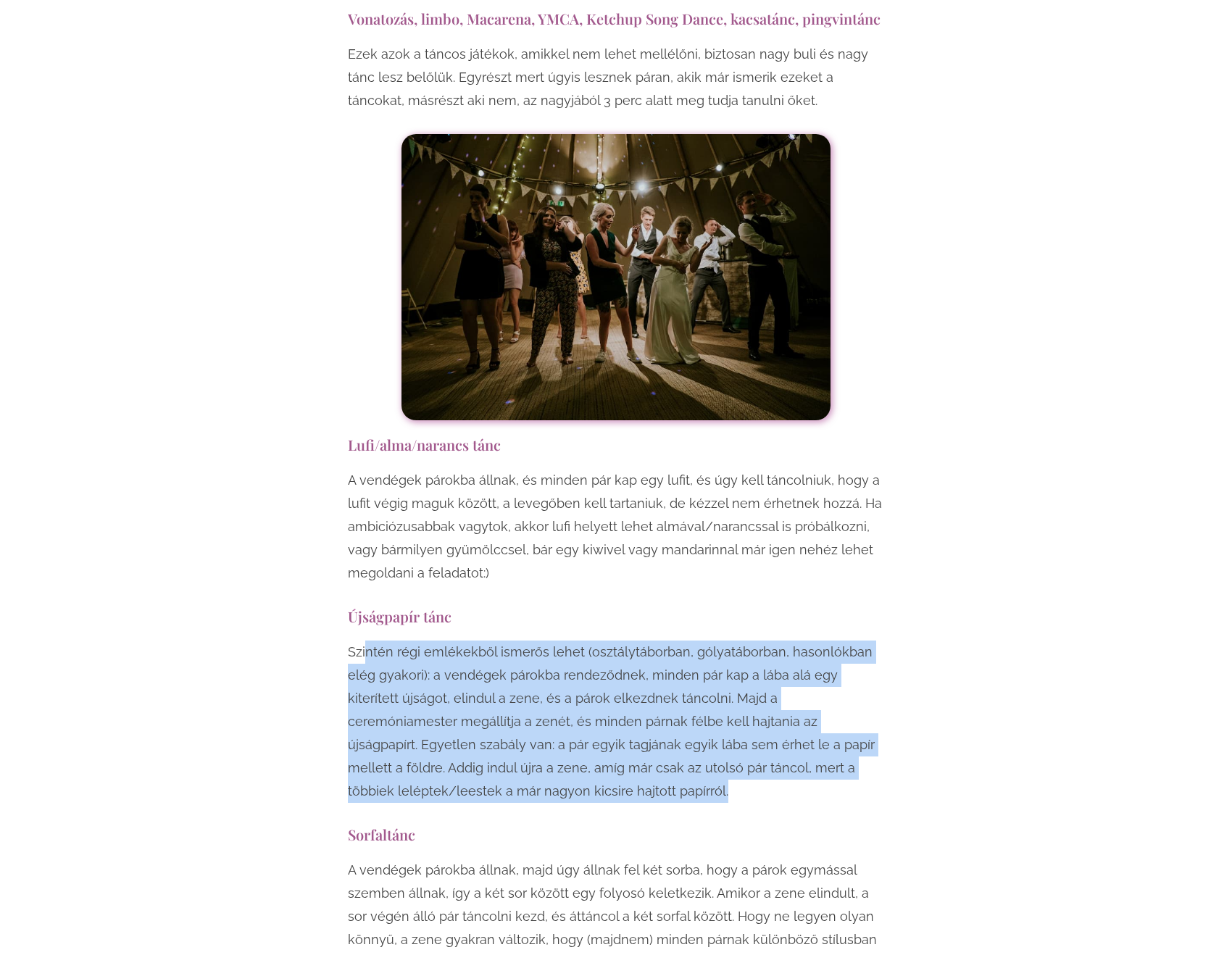
drag, startPoint x: 364, startPoint y: 496, endPoint x: 633, endPoint y: 628, distance: 299.6
click at [633, 641] on p "Szintén régi emlékekből ismerős lehet (osztálytáborban, gólyatáborban, hasonlók…" at bounding box center [616, 722] width 536 height 162
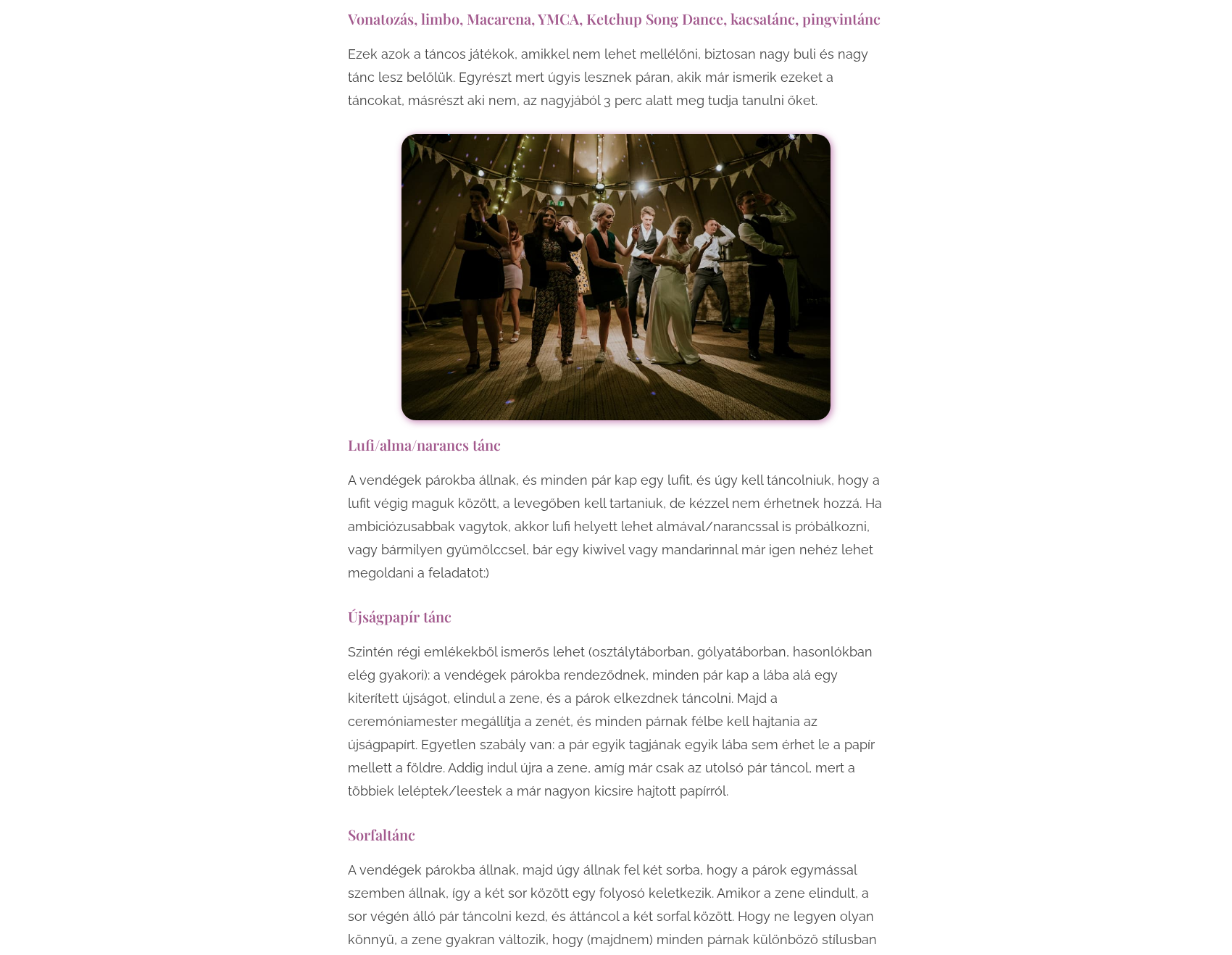
click at [633, 641] on p "Szintén régi emlékekből ismerős lehet (osztálytáborban, gólyatáborban, hasonlók…" at bounding box center [616, 722] width 536 height 162
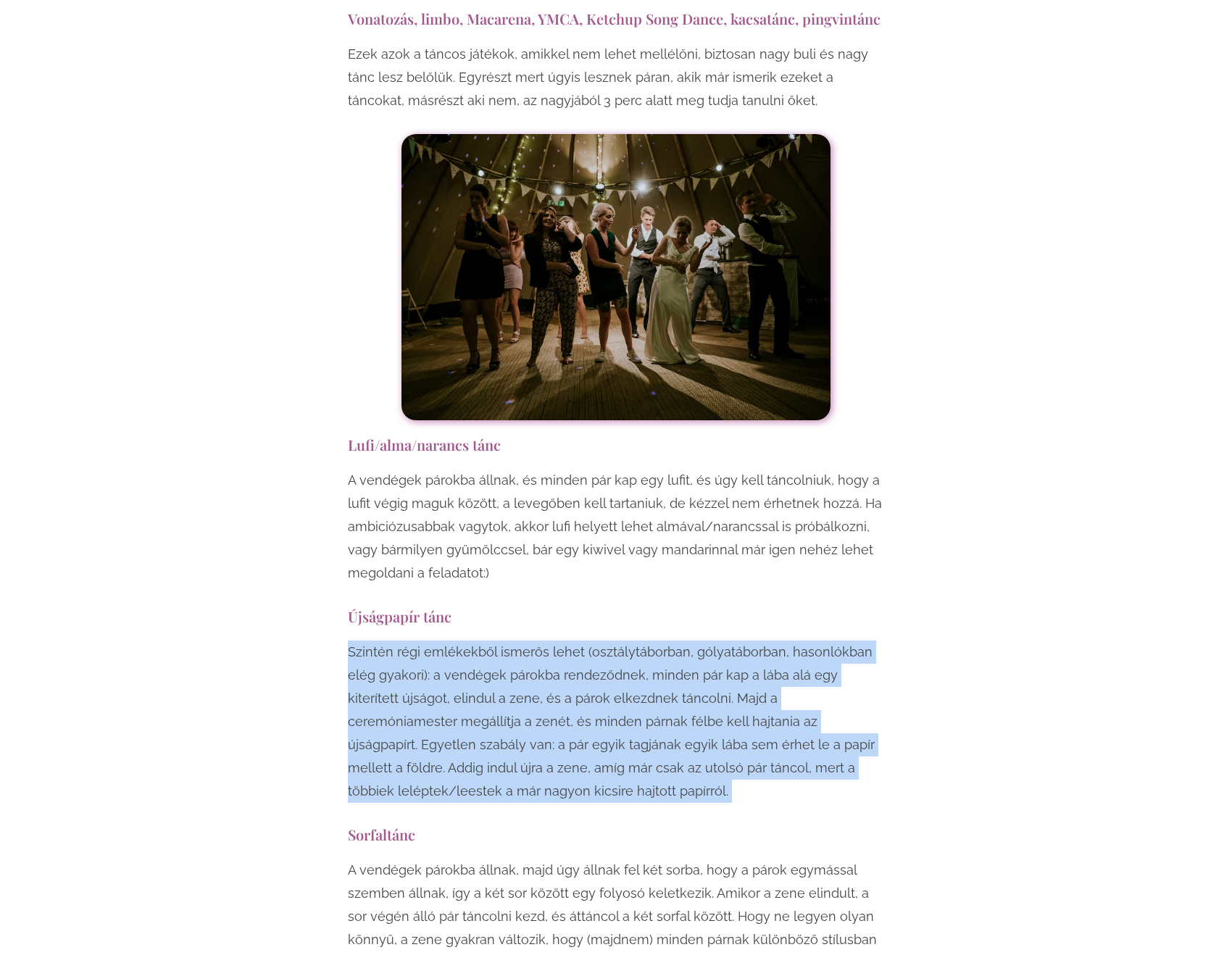
drag, startPoint x: 633, startPoint y: 628, endPoint x: 537, endPoint y: 574, distance: 110.1
click at [629, 641] on p "Szintén régi emlékekből ismerős lehet (osztálytáborban, gólyatáborban, hasonlók…" at bounding box center [616, 722] width 536 height 162
click at [444, 641] on p "Szintén régi emlékekből ismerős lehet (osztálytáborban, gólyatáborban, hasonlók…" at bounding box center [616, 722] width 536 height 162
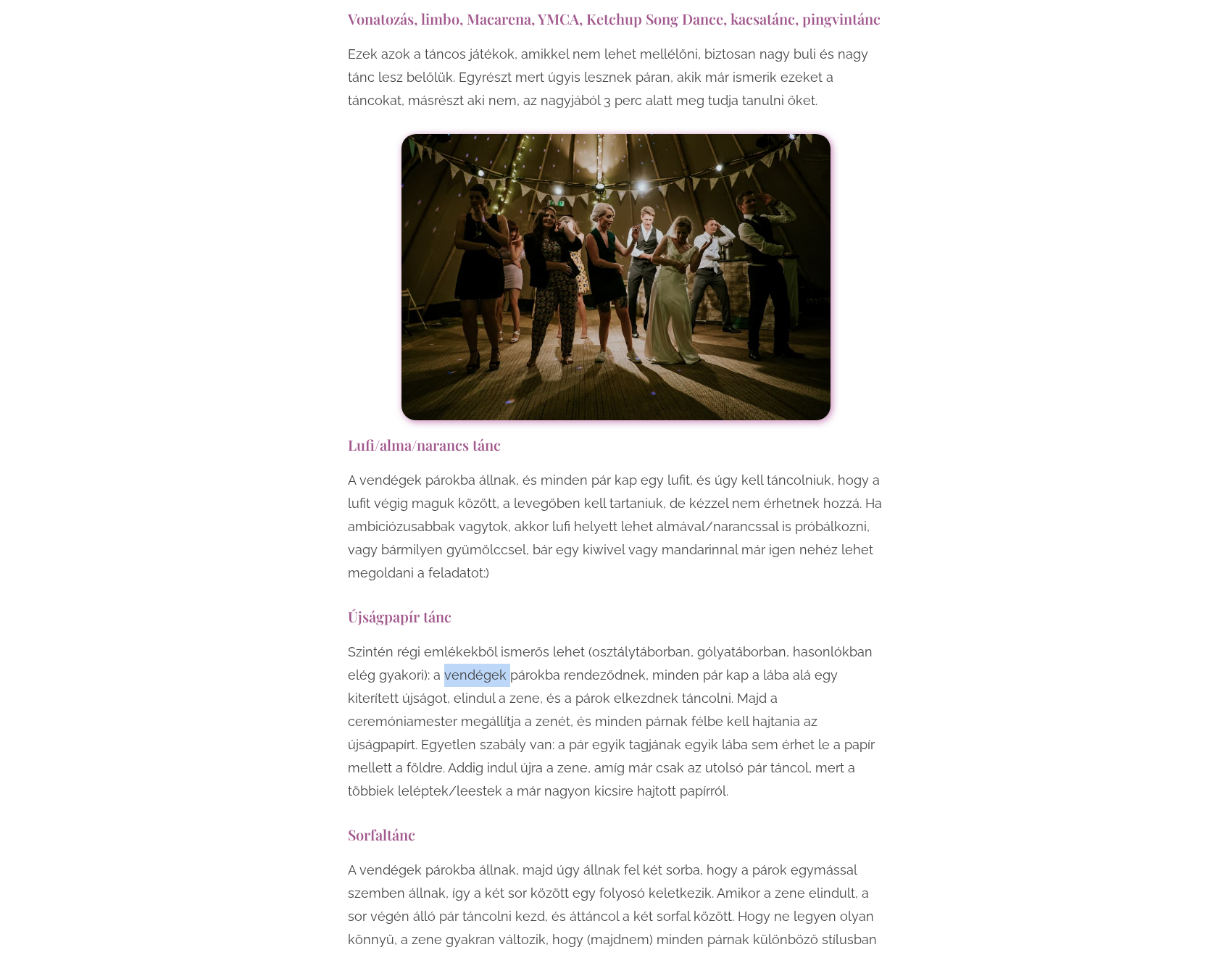
click at [444, 641] on p "Szintén régi emlékekből ismerős lehet (osztálytáborban, gólyatáborban, hasonlók…" at bounding box center [616, 722] width 536 height 162
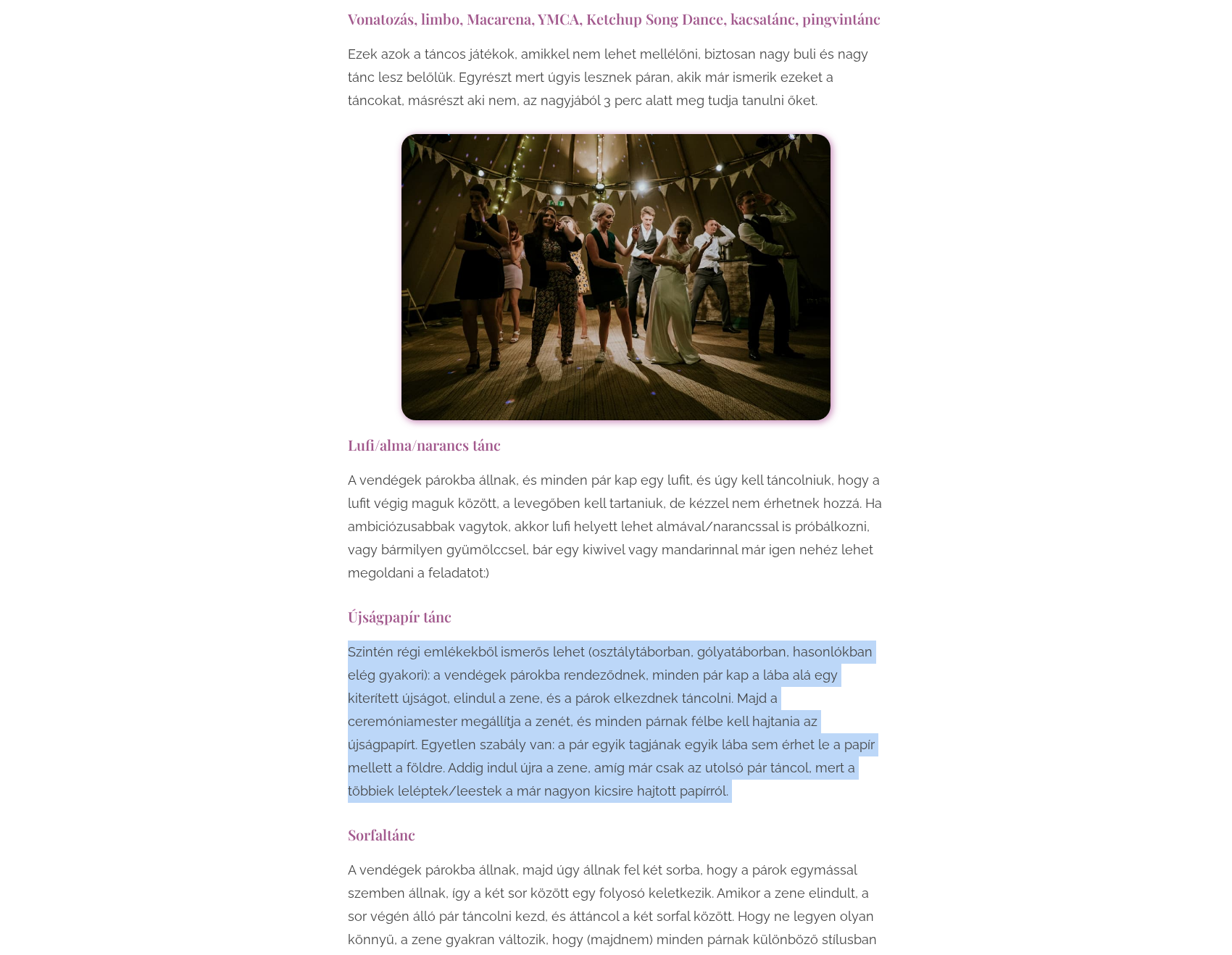
click at [444, 641] on p "Szintén régi emlékekből ismerős lehet (osztálytáborban, gólyatáborban, hasonlók…" at bounding box center [616, 722] width 536 height 162
click at [819, 641] on p "Szintén régi emlékekből ismerős lehet (osztálytáborban, gólyatáborban, hasonlók…" at bounding box center [616, 722] width 536 height 162
click at [753, 641] on p "Szintén régi emlékekből ismerős lehet (osztálytáborban, gólyatáborban, hasonlók…" at bounding box center [616, 722] width 536 height 162
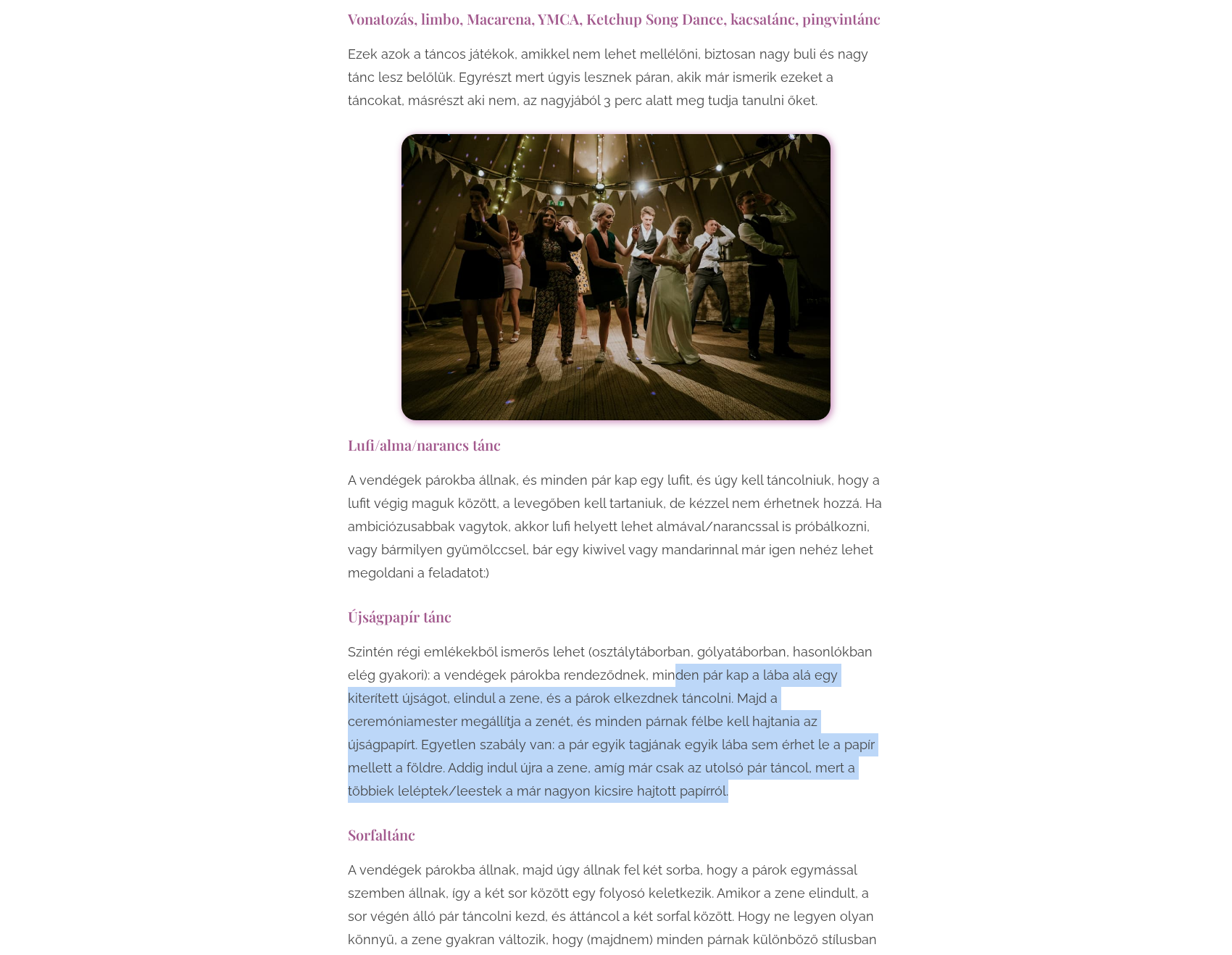
drag, startPoint x: 669, startPoint y: 522, endPoint x: 649, endPoint y: 624, distance: 103.9
click at [652, 641] on p "Szintén régi emlékekből ismerős lehet (osztálytáborban, gólyatáborban, hasonlók…" at bounding box center [616, 722] width 536 height 162
click at [645, 641] on p "Szintén régi emlékekből ismerős lehet (osztálytáborban, gólyatáborban, hasonlók…" at bounding box center [616, 722] width 536 height 162
click at [531, 641] on p "Szintén régi emlékekből ismerős lehet (osztálytáborban, gólyatáborban, hasonlók…" at bounding box center [616, 722] width 536 height 162
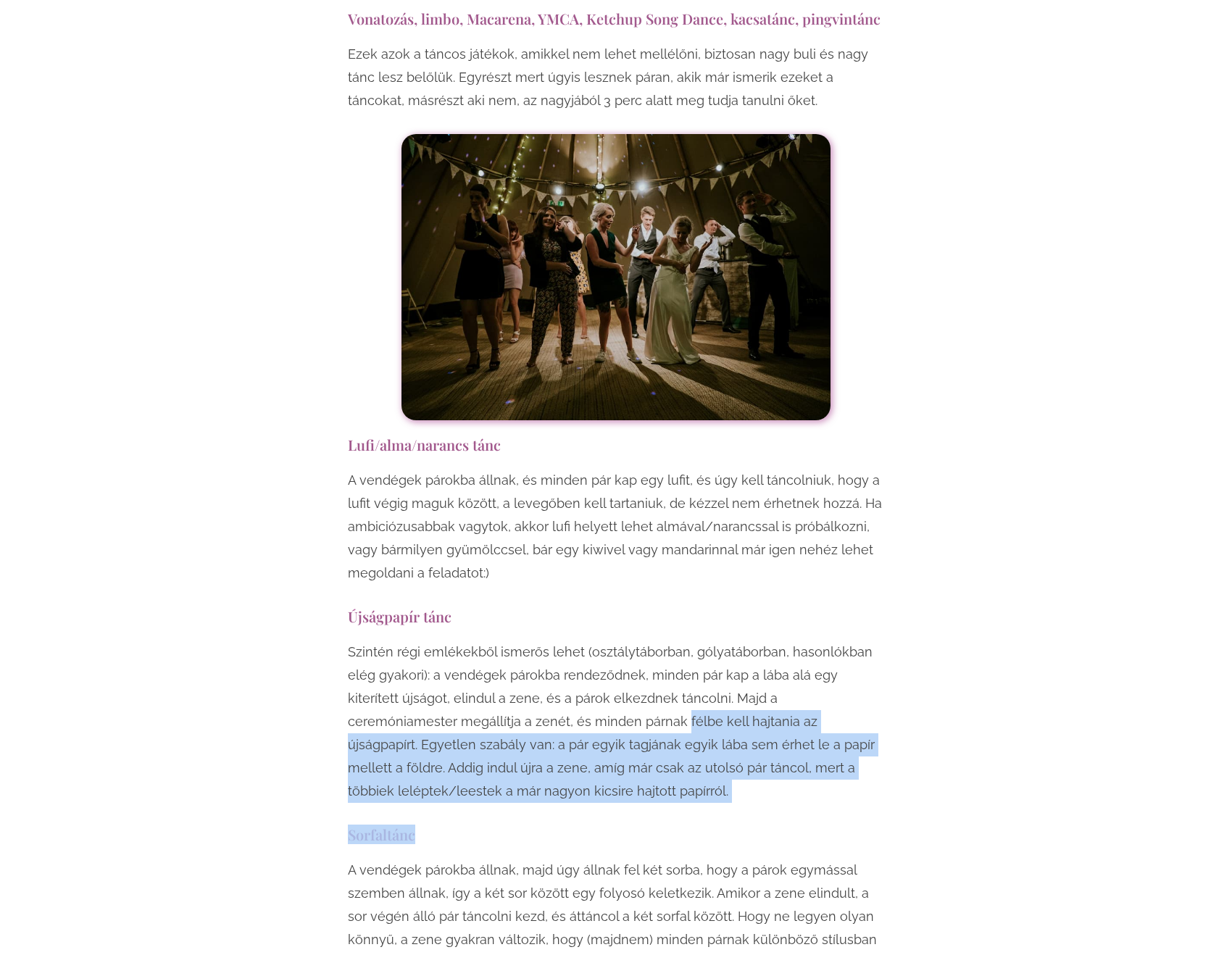
drag, startPoint x: 571, startPoint y: 563, endPoint x: 576, endPoint y: 661, distance: 98.1
click at [574, 641] on p "Szintén régi emlékekből ismerős lehet (osztálytáborban, gólyatáborban, hasonlók…" at bounding box center [616, 722] width 536 height 162
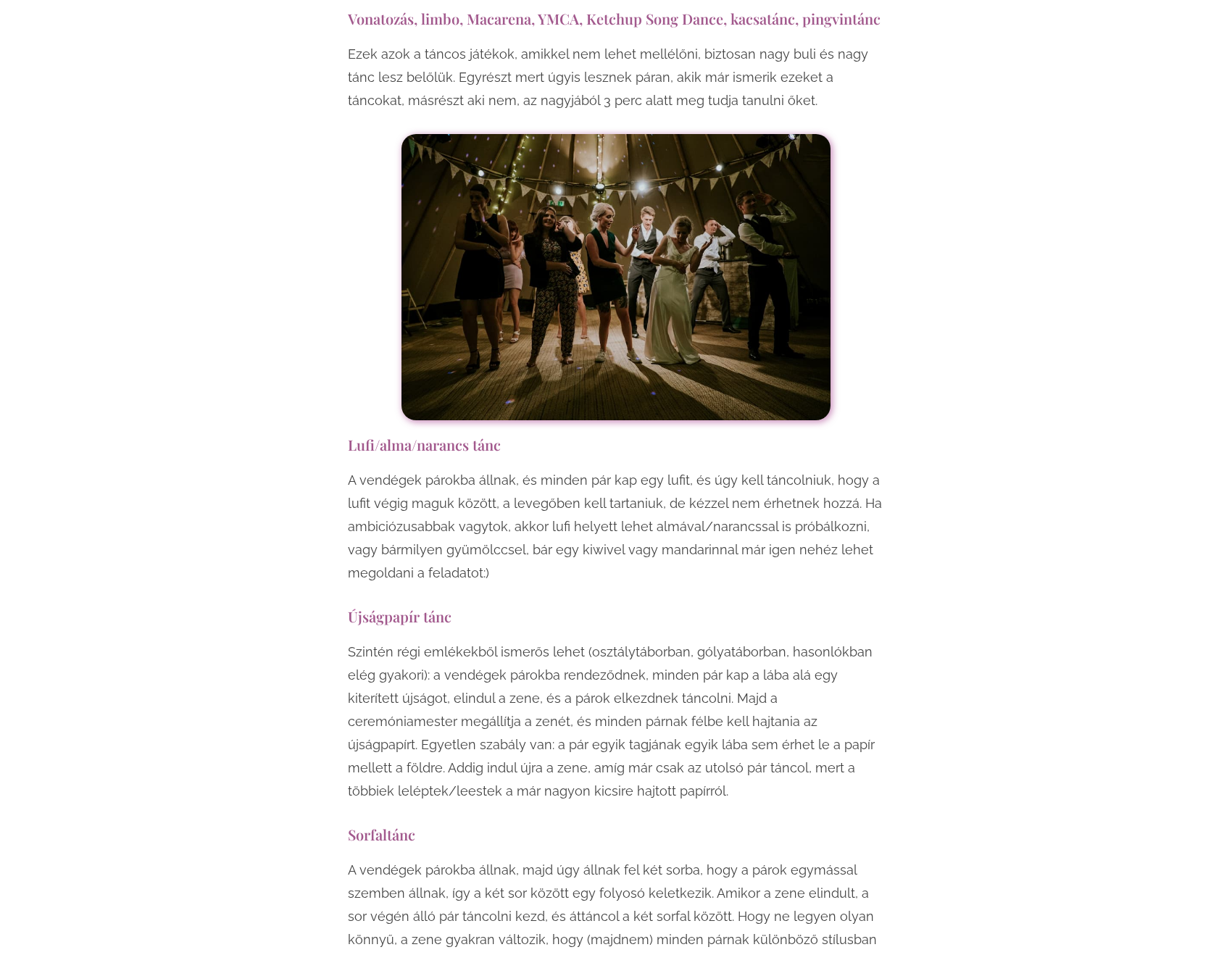
click at [574, 641] on p "Szintén régi emlékekből ismerős lehet (osztálytáborban, gólyatáborban, hasonlók…" at bounding box center [616, 722] width 536 height 162
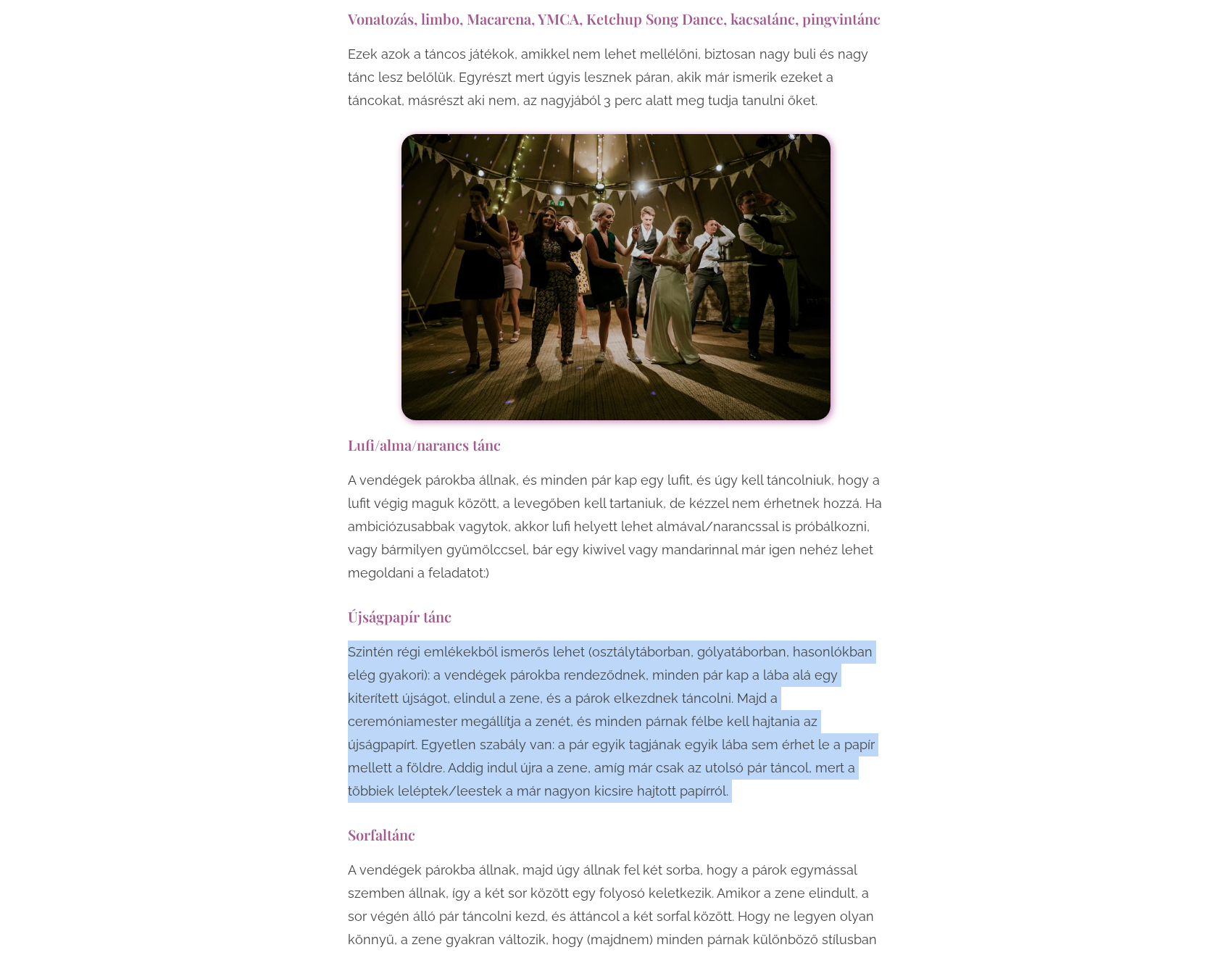
click at [574, 641] on p "Szintén régi emlékekből ismerős lehet (osztálytáborban, gólyatáborban, hasonlók…" at bounding box center [616, 722] width 536 height 162
click at [569, 641] on p "Szintén régi emlékekből ismerős lehet (osztálytáborban, gólyatáborban, hasonlók…" at bounding box center [616, 722] width 536 height 162
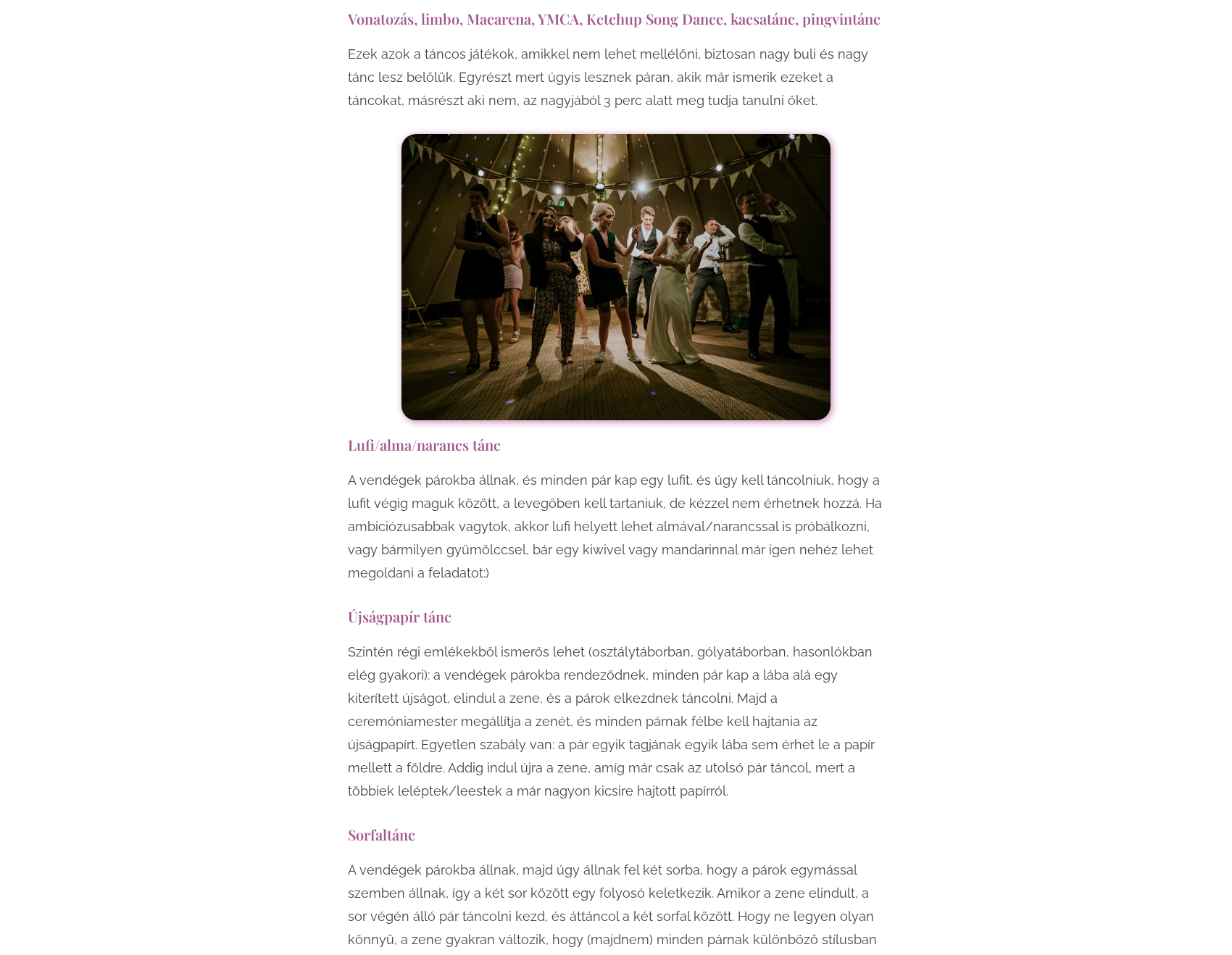
click at [446, 641] on p "Szintén régi emlékekből ismerős lehet (osztálytáborban, gólyatáborban, hasonlók…" at bounding box center [616, 722] width 536 height 162
click at [459, 641] on p "Szintén régi emlékekből ismerős lehet (osztálytáborban, gólyatáborban, hasonlók…" at bounding box center [616, 722] width 536 height 162
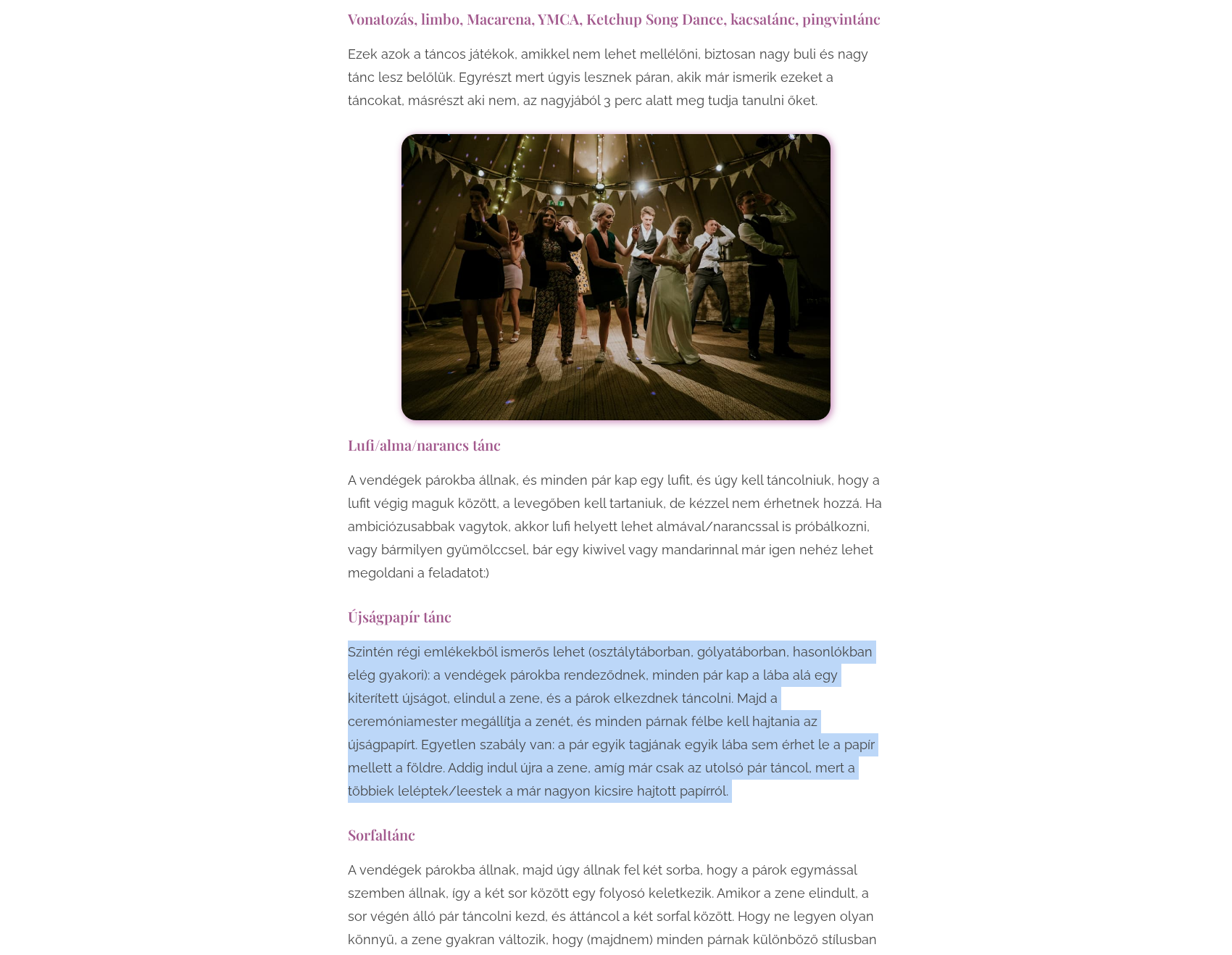
click at [459, 641] on p "Szintén régi emlékekből ismerős lehet (osztálytáborban, gólyatáborban, hasonlók…" at bounding box center [616, 722] width 536 height 162
click at [574, 641] on p "Szintén régi emlékekből ismerős lehet (osztálytáborban, gólyatáborban, hasonlók…" at bounding box center [616, 722] width 536 height 162
click at [573, 641] on div "Szintén régi emlékekből ismerős lehet (osztálytáborban, gólyatáborban, hasonlók…" at bounding box center [616, 725] width 536 height 169
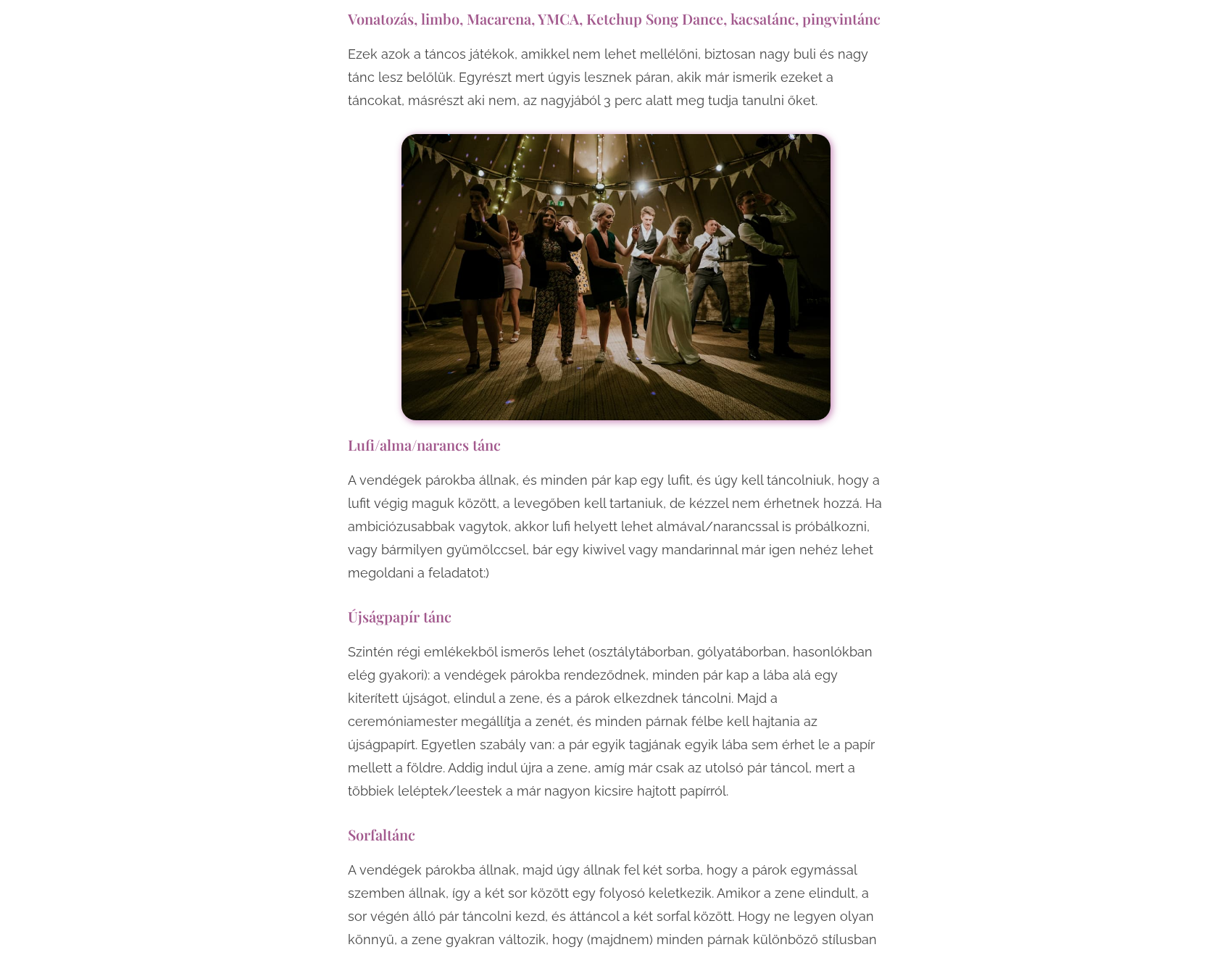
click at [564, 641] on p "Szintén régi emlékekből ismerős lehet (osztálytáborban, gólyatáborban, hasonlók…" at bounding box center [616, 722] width 536 height 162
drag, startPoint x: 547, startPoint y: 689, endPoint x: 510, endPoint y: 770, distance: 89.1
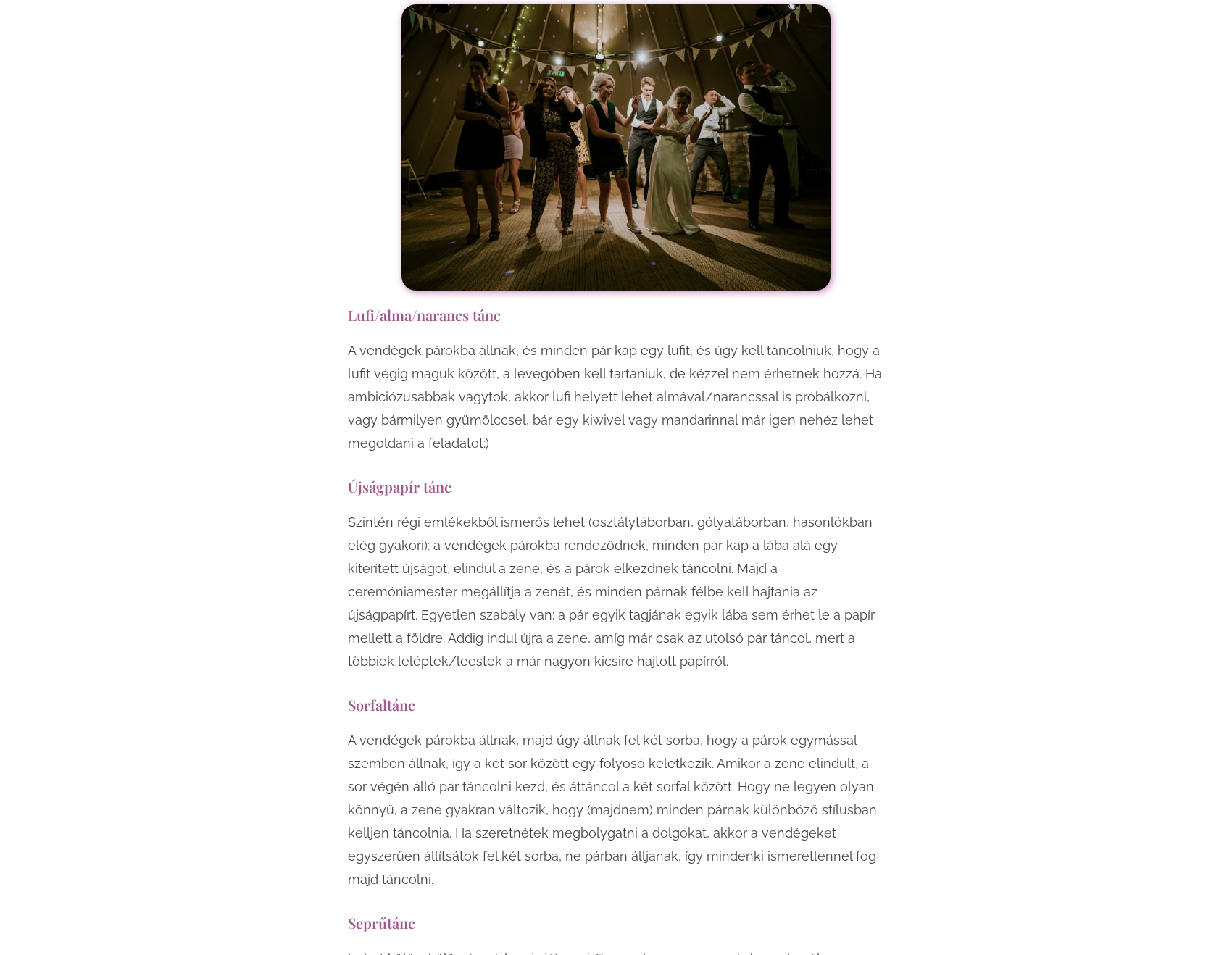
scroll to position [10002, 0]
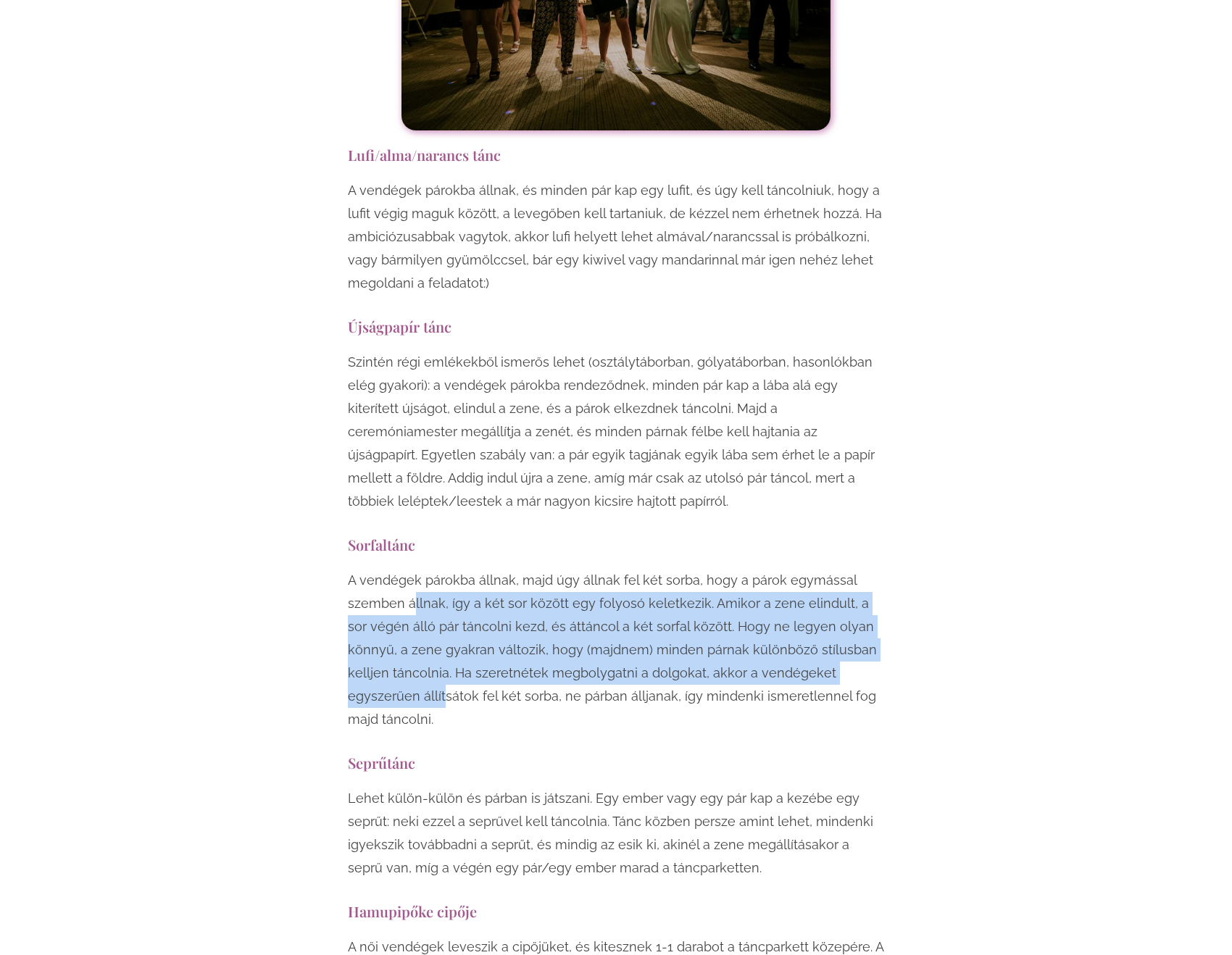
drag, startPoint x: 413, startPoint y: 430, endPoint x: 445, endPoint y: 545, distance: 119.4
click at [444, 569] on p "A vendégek párokba állnak, majd úgy állnak fel két sorba, hogy a párok egymássa…" at bounding box center [616, 650] width 536 height 162
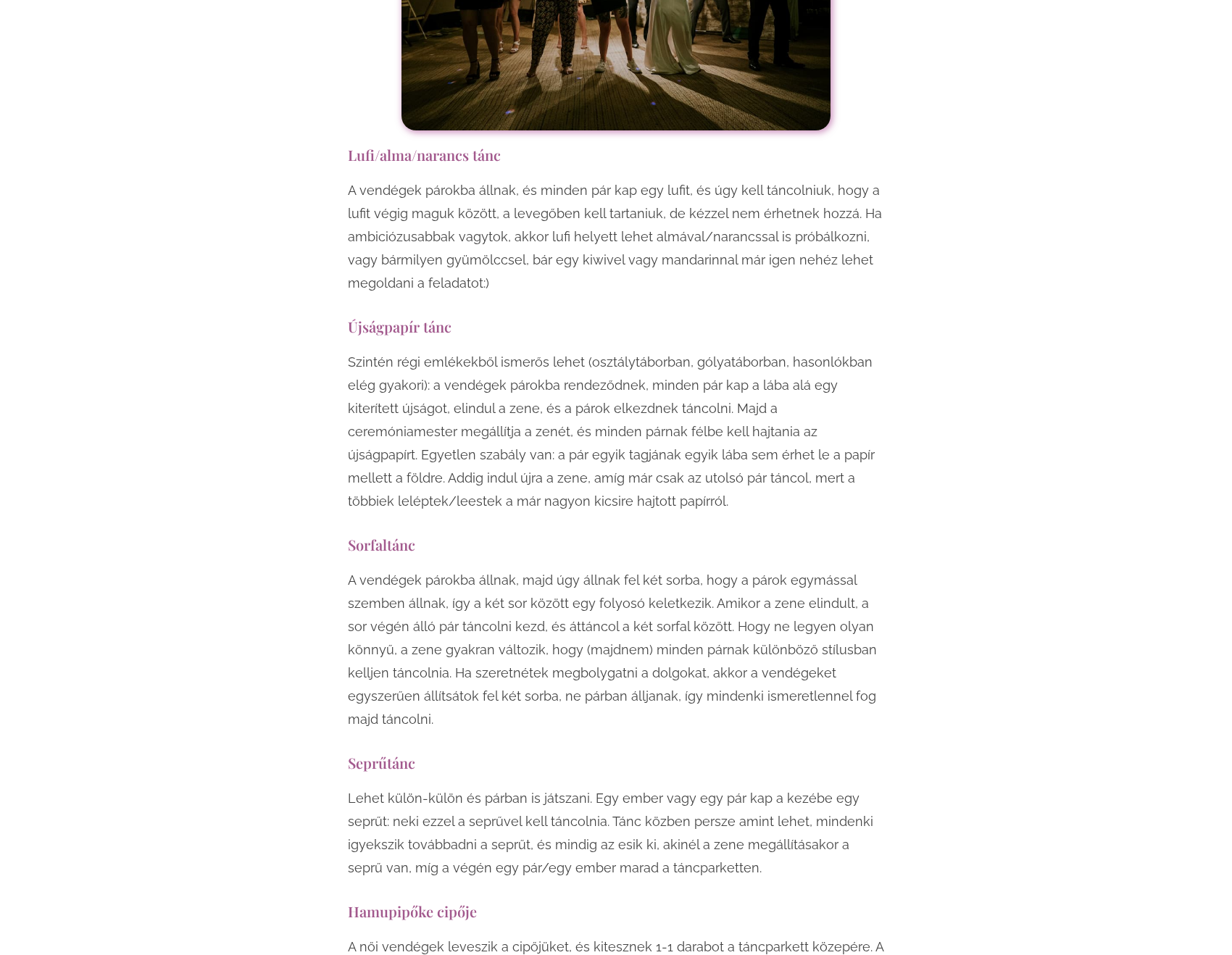
click at [445, 569] on p "A vendégek párokba állnak, majd úgy állnak fel két sorba, hogy a párok egymássa…" at bounding box center [616, 650] width 536 height 162
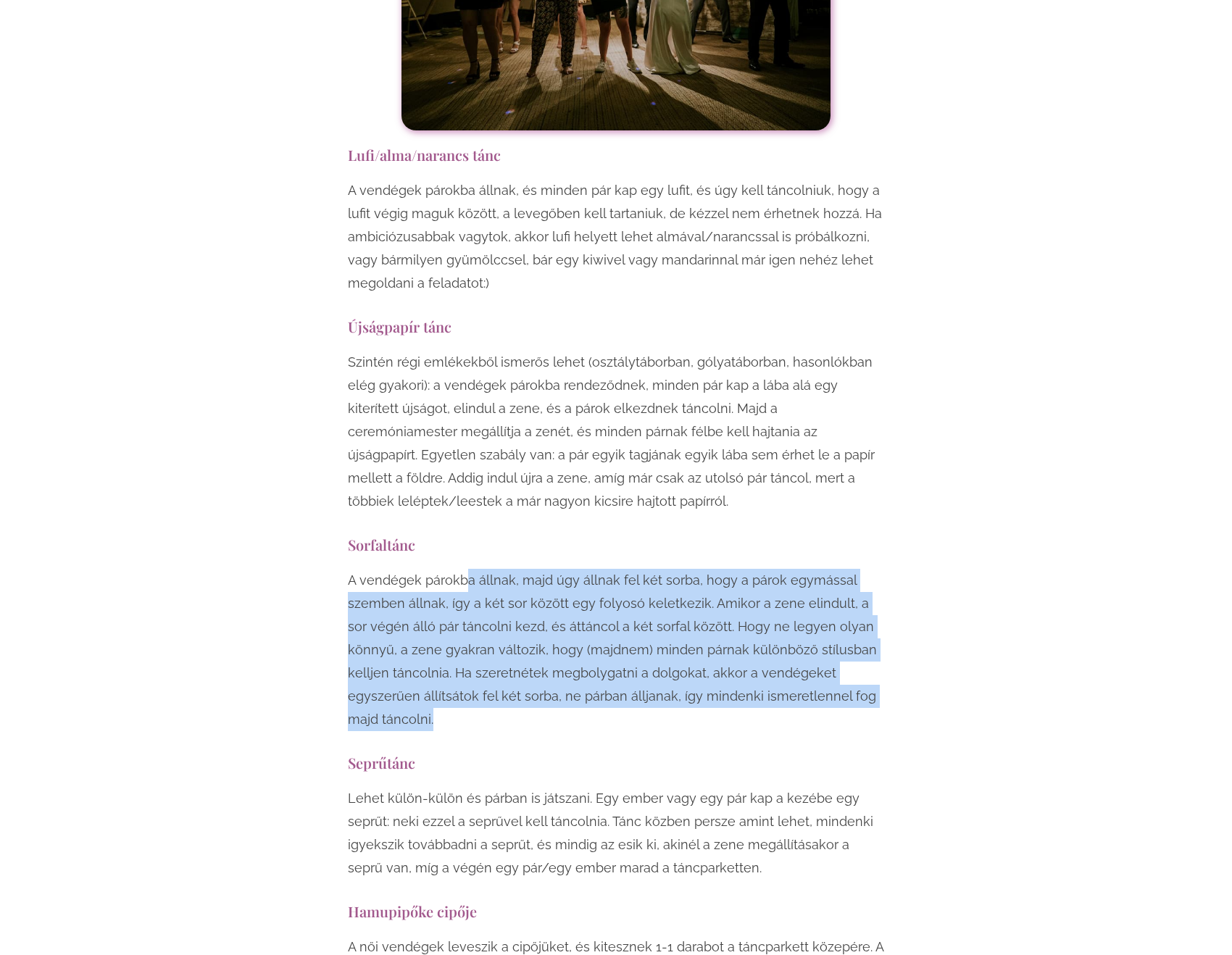
drag, startPoint x: 462, startPoint y: 562, endPoint x: 463, endPoint y: 407, distance: 155.0
click at [463, 569] on p "A vendégek párokba állnak, majd úgy állnak fel két sorba, hogy a párok egymássa…" at bounding box center [616, 650] width 536 height 162
click at [471, 569] on p "A vendégek párokba állnak, majd úgy állnak fel két sorba, hogy a párok egymássa…" at bounding box center [616, 650] width 536 height 162
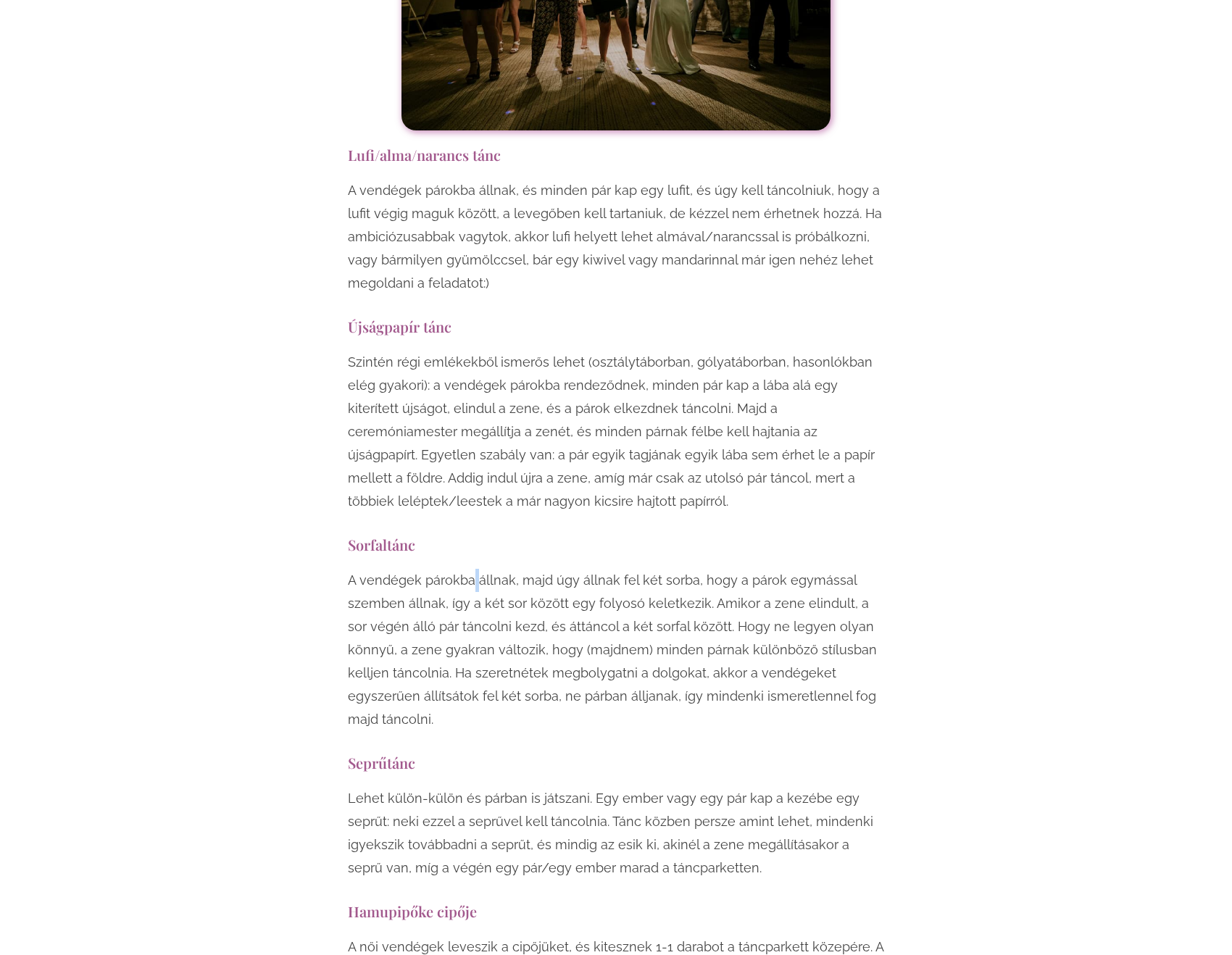
click at [471, 569] on p "A vendégek párokba állnak, majd úgy állnak fel két sorba, hogy a párok egymássa…" at bounding box center [616, 650] width 536 height 162
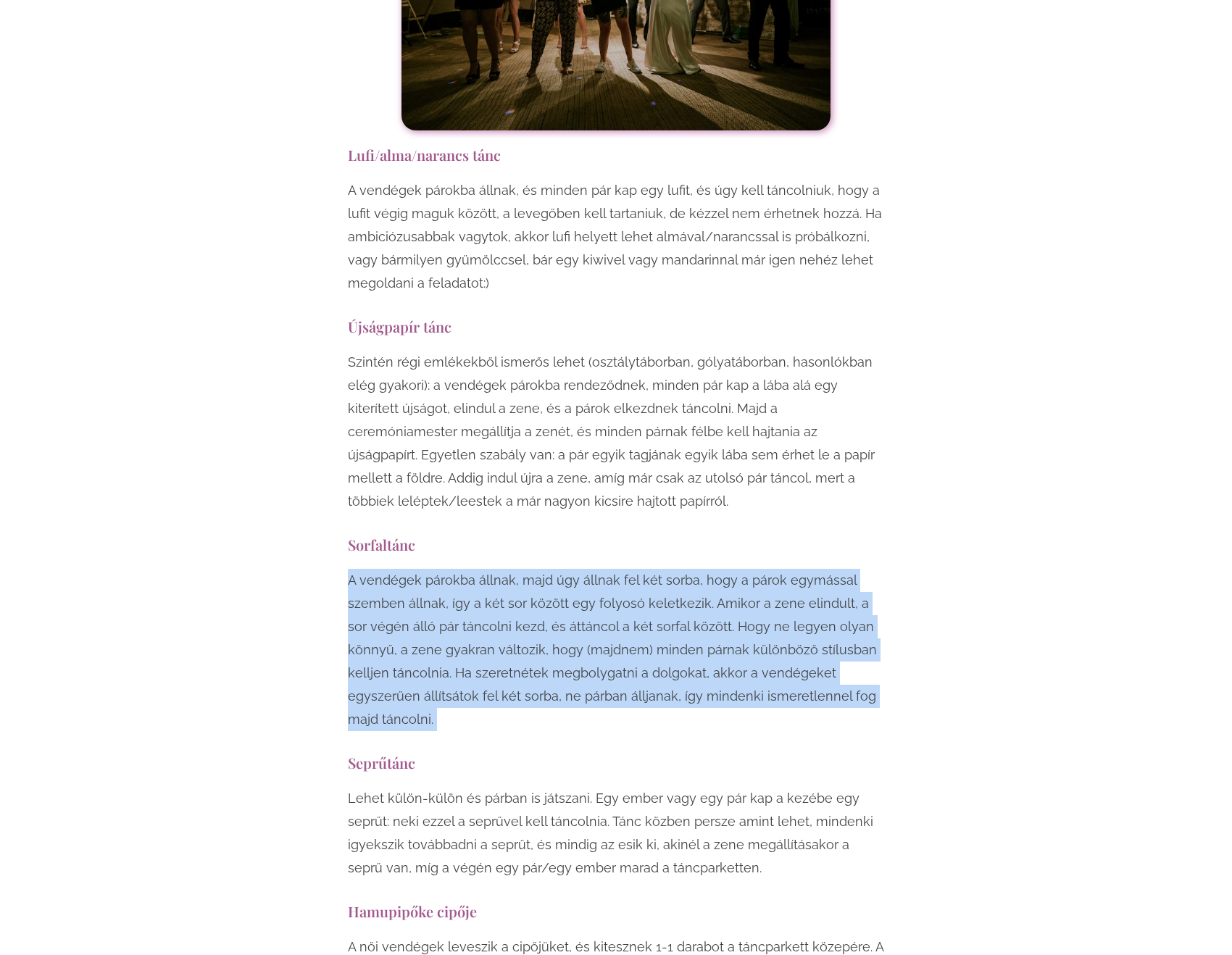
click at [471, 569] on p "A vendégek párokba állnak, majd úgy állnak fel két sorba, hogy a párok egymássa…" at bounding box center [616, 650] width 536 height 162
click at [479, 569] on p "A vendégek párokba állnak, majd úgy állnak fel két sorba, hogy a párok egymássa…" at bounding box center [616, 650] width 536 height 162
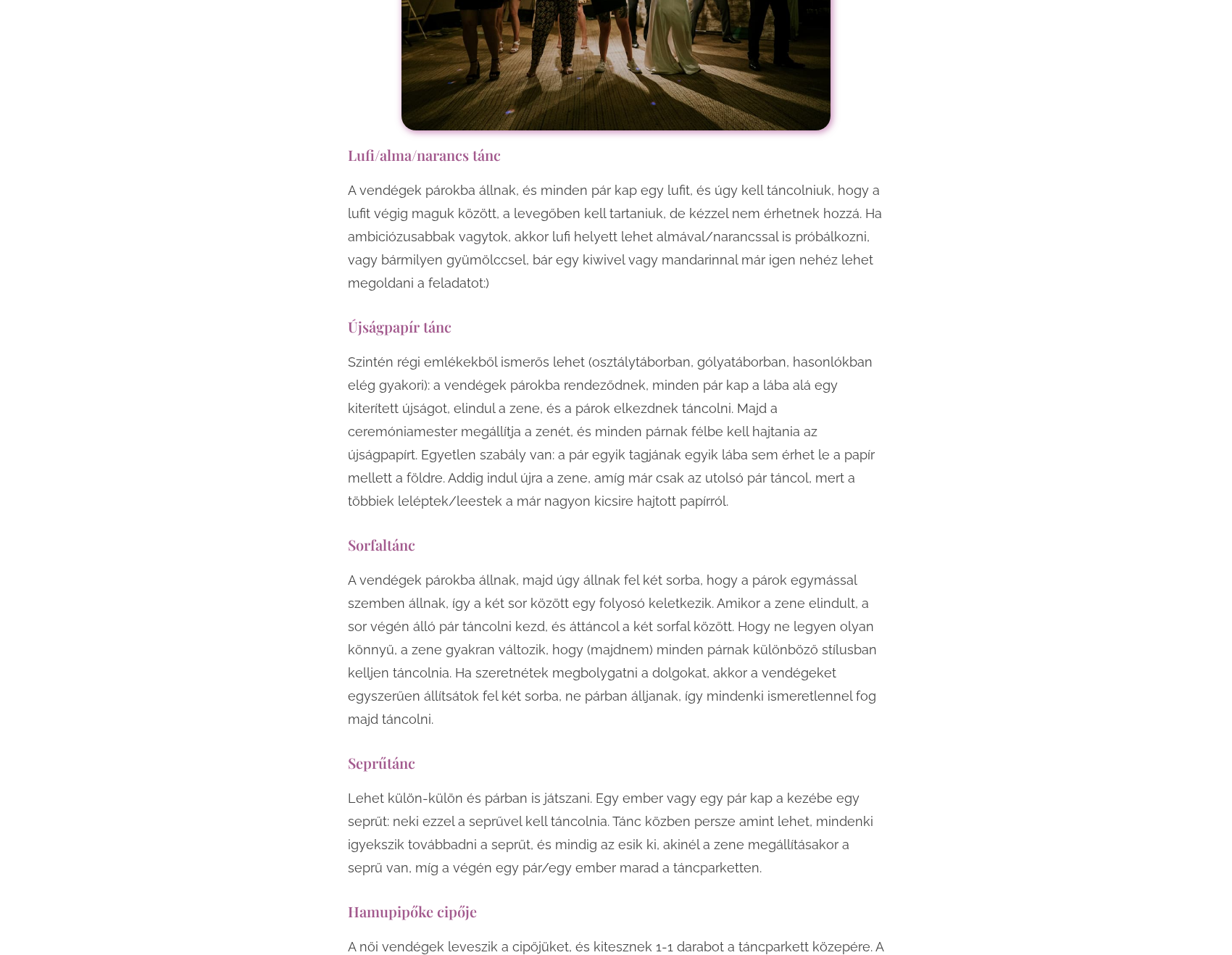
drag, startPoint x: 453, startPoint y: 442, endPoint x: 452, endPoint y: 458, distance: 16.0
click at [453, 569] on p "A vendégek párokba állnak, majd úgy állnak fel két sorba, hogy a párok egymássa…" at bounding box center [616, 650] width 536 height 162
click at [451, 569] on p "A vendégek párokba állnak, majd úgy állnak fel két sorba, hogy a párok egymássa…" at bounding box center [616, 650] width 536 height 162
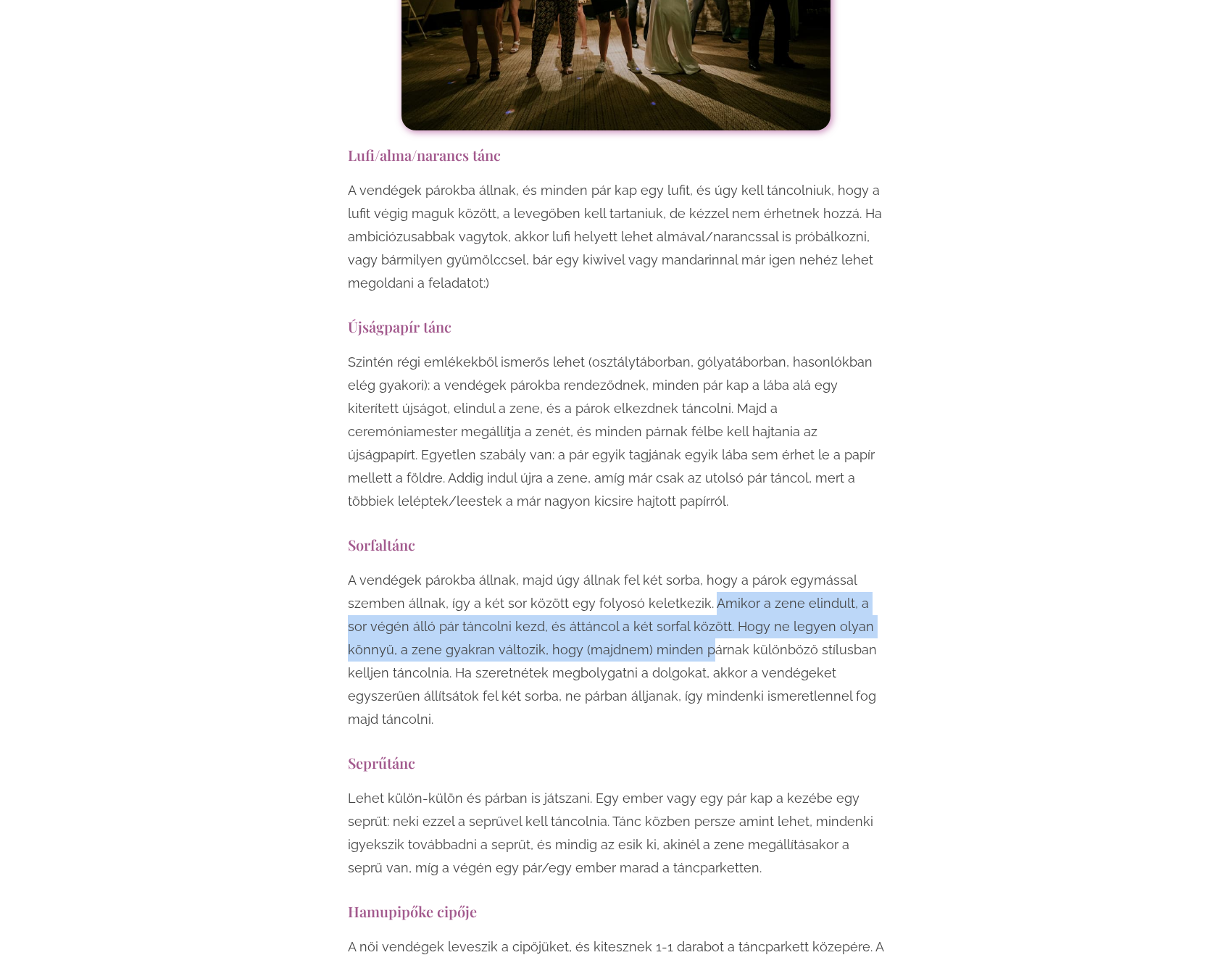
drag, startPoint x: 703, startPoint y: 443, endPoint x: 703, endPoint y: 478, distance: 35.0
click at [703, 569] on p "A vendégek párokba állnak, majd úgy állnak fel két sorba, hogy a párok egymássa…" at bounding box center [616, 650] width 536 height 162
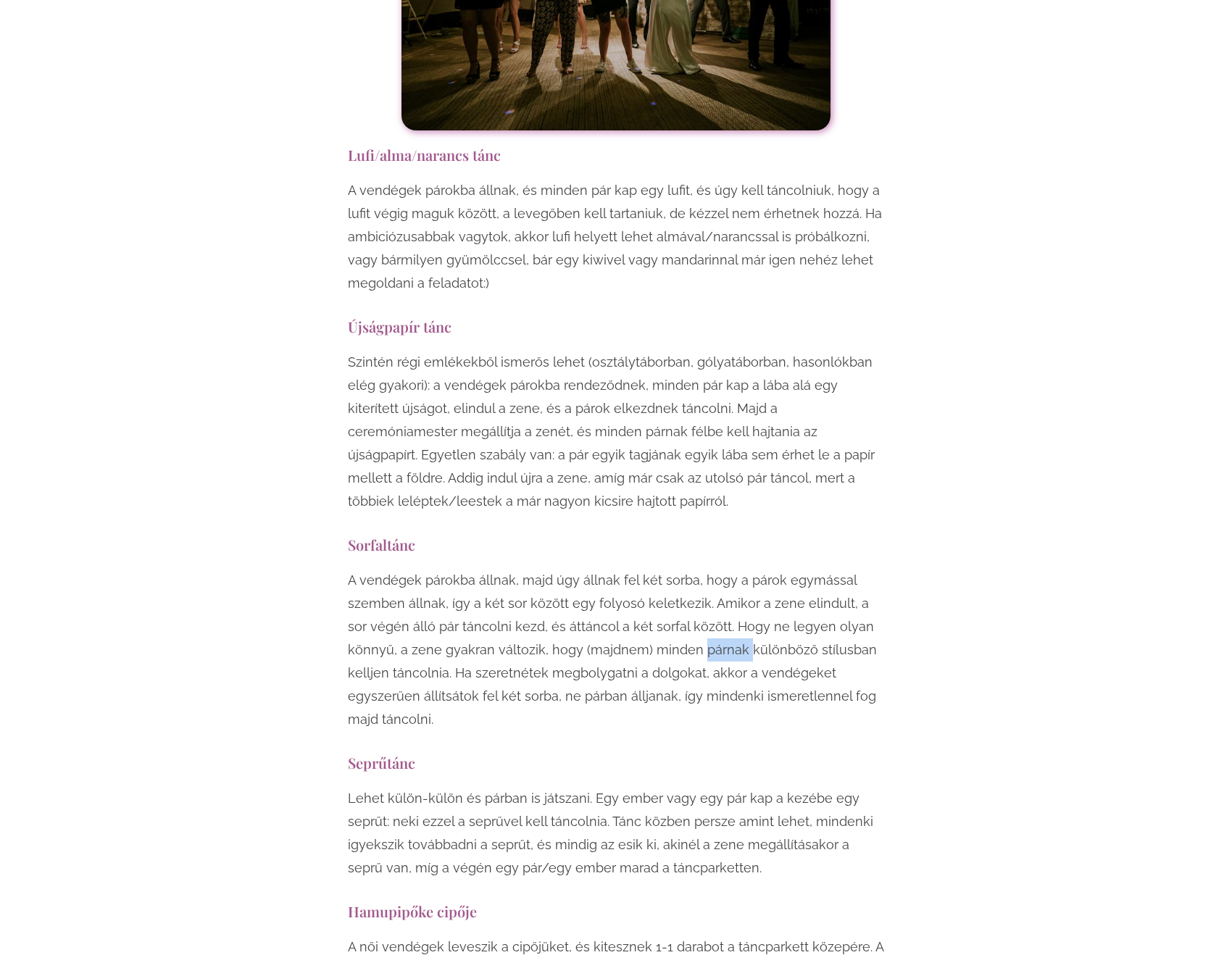
click at [703, 569] on p "A vendégek párokba állnak, majd úgy állnak fel két sorba, hogy a párok egymássa…" at bounding box center [616, 650] width 536 height 162
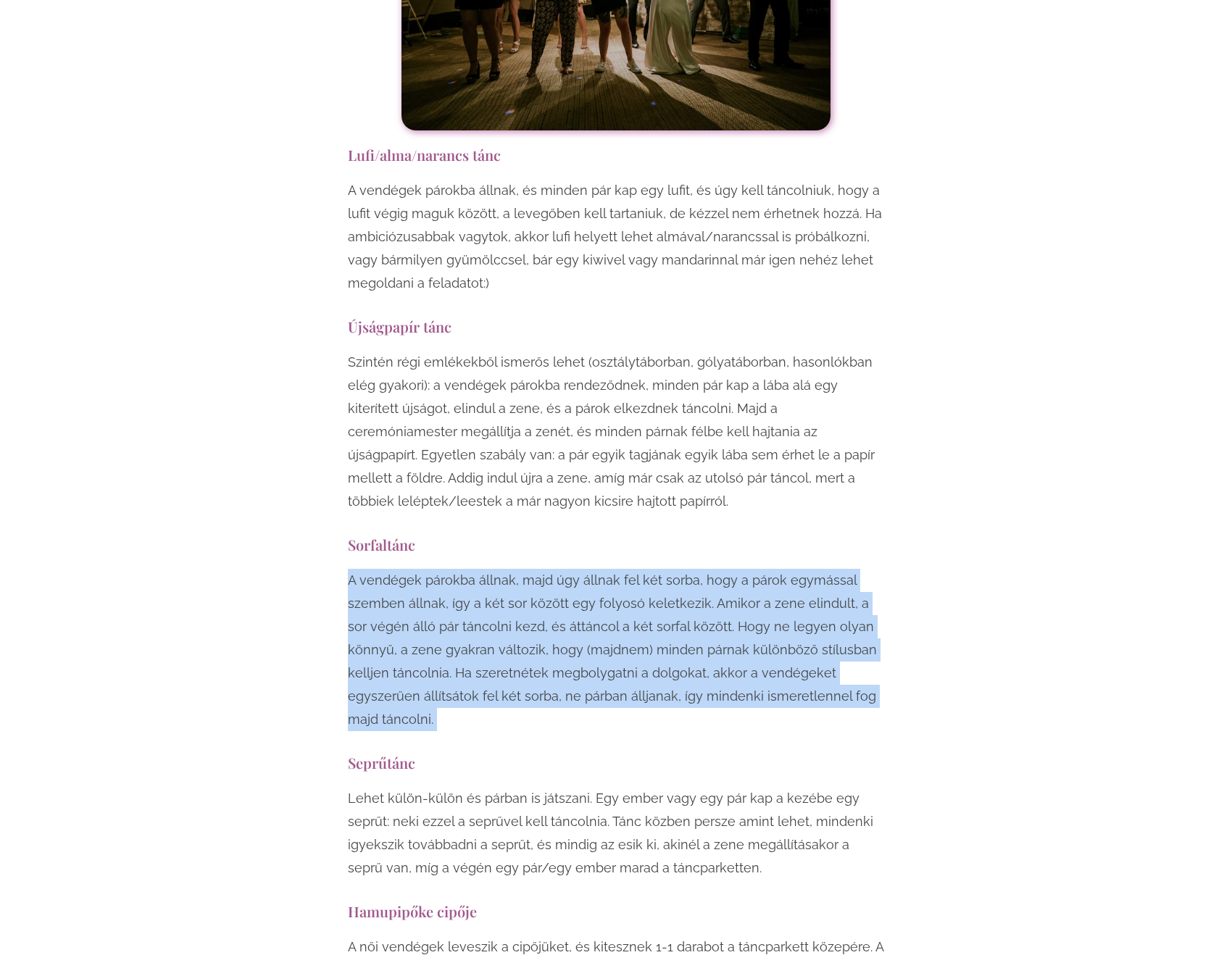
click at [701, 569] on p "A vendégek párokba állnak, majd úgy állnak fel két sorba, hogy a párok egymássa…" at bounding box center [616, 650] width 536 height 162
click at [475, 569] on p "A vendégek párokba állnak, majd úgy állnak fel két sorba, hogy a párok egymássa…" at bounding box center [616, 650] width 536 height 162
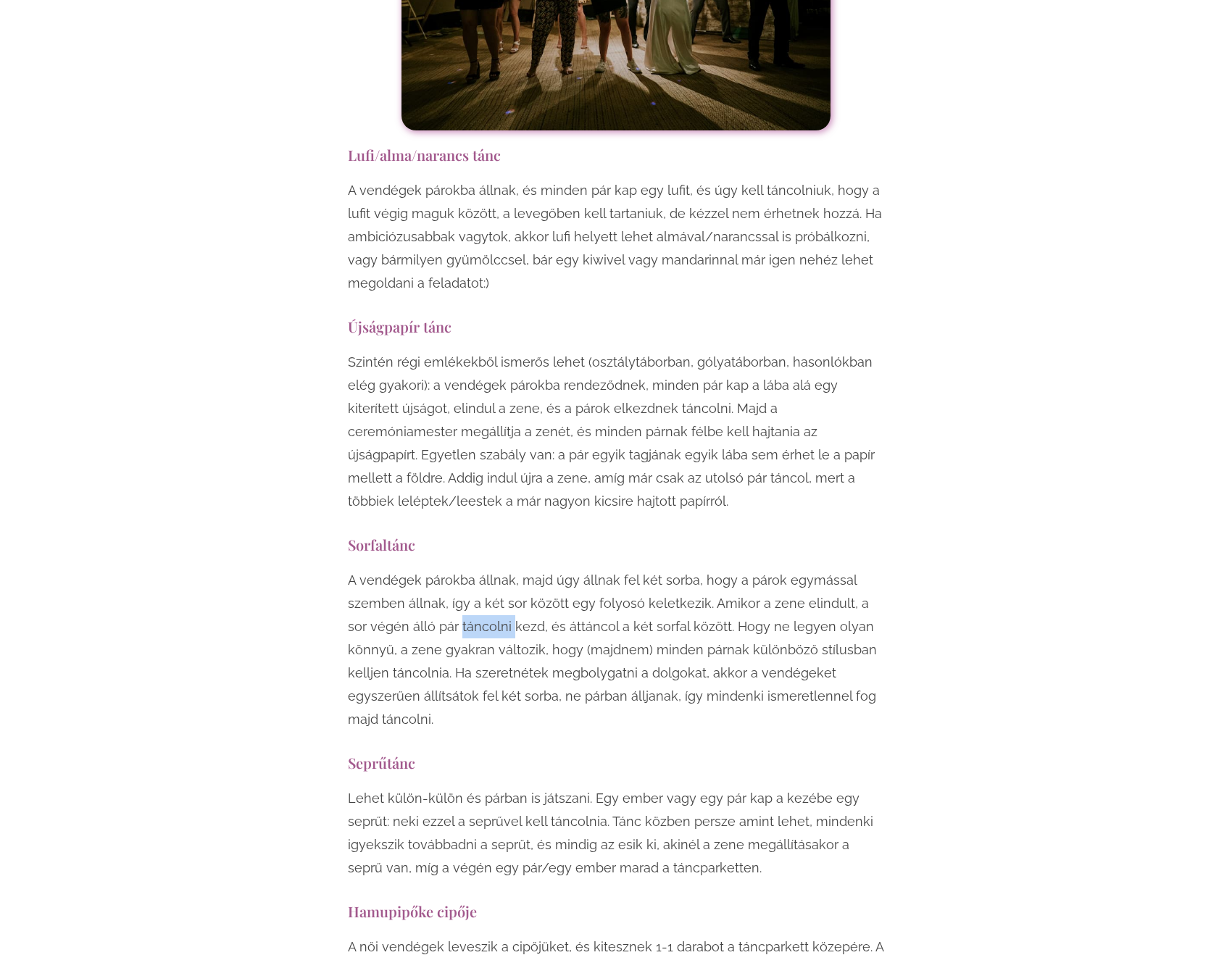
click at [475, 569] on p "A vendégek párokba állnak, majd úgy állnak fel két sorba, hogy a párok egymássa…" at bounding box center [616, 650] width 536 height 162
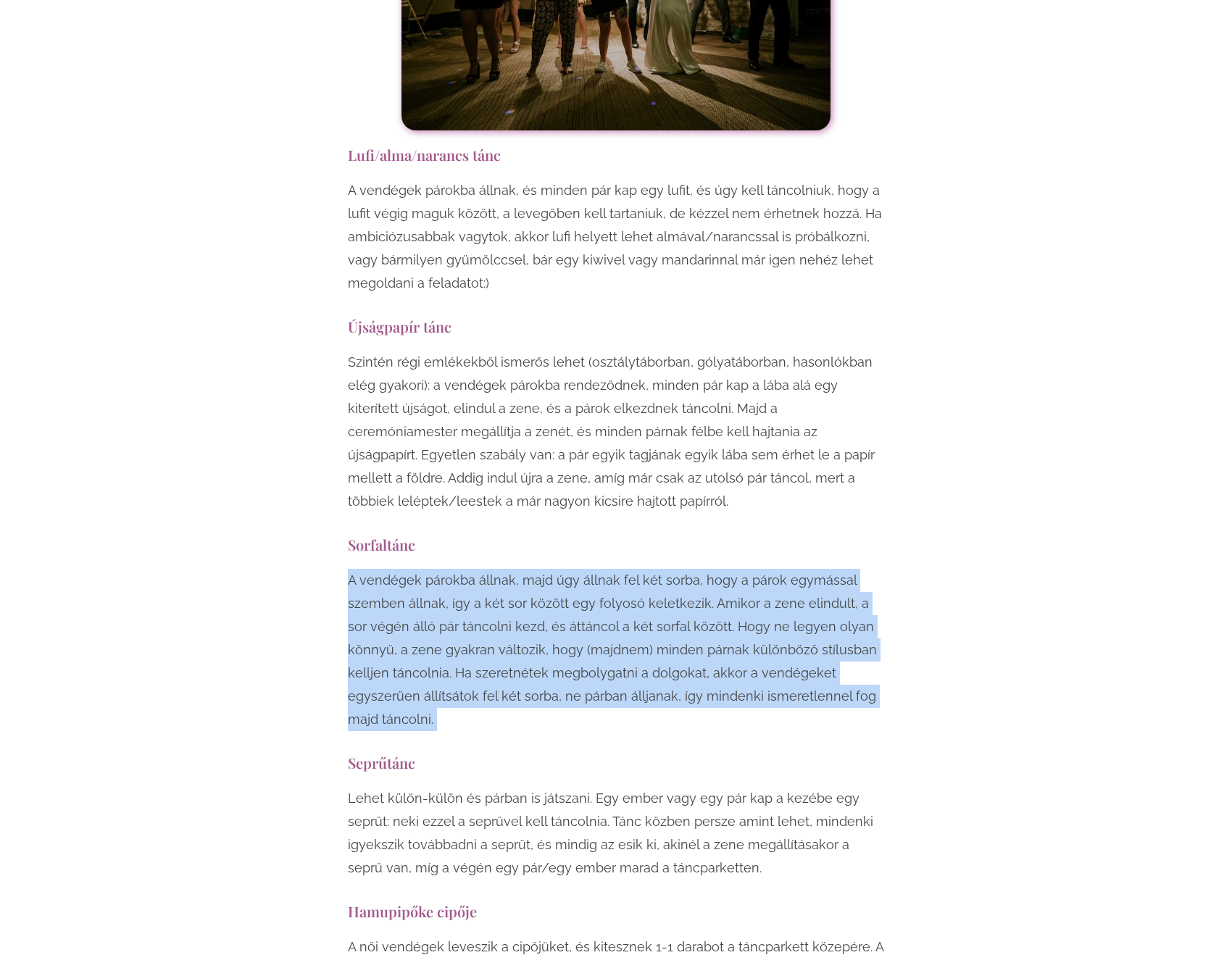
click at [475, 569] on p "A vendégek párokba állnak, majd úgy állnak fel két sorba, hogy a párok egymássa…" at bounding box center [616, 650] width 536 height 162
click at [517, 569] on p "A vendégek párokba állnak, majd úgy állnak fel két sorba, hogy a párok egymássa…" at bounding box center [616, 650] width 536 height 162
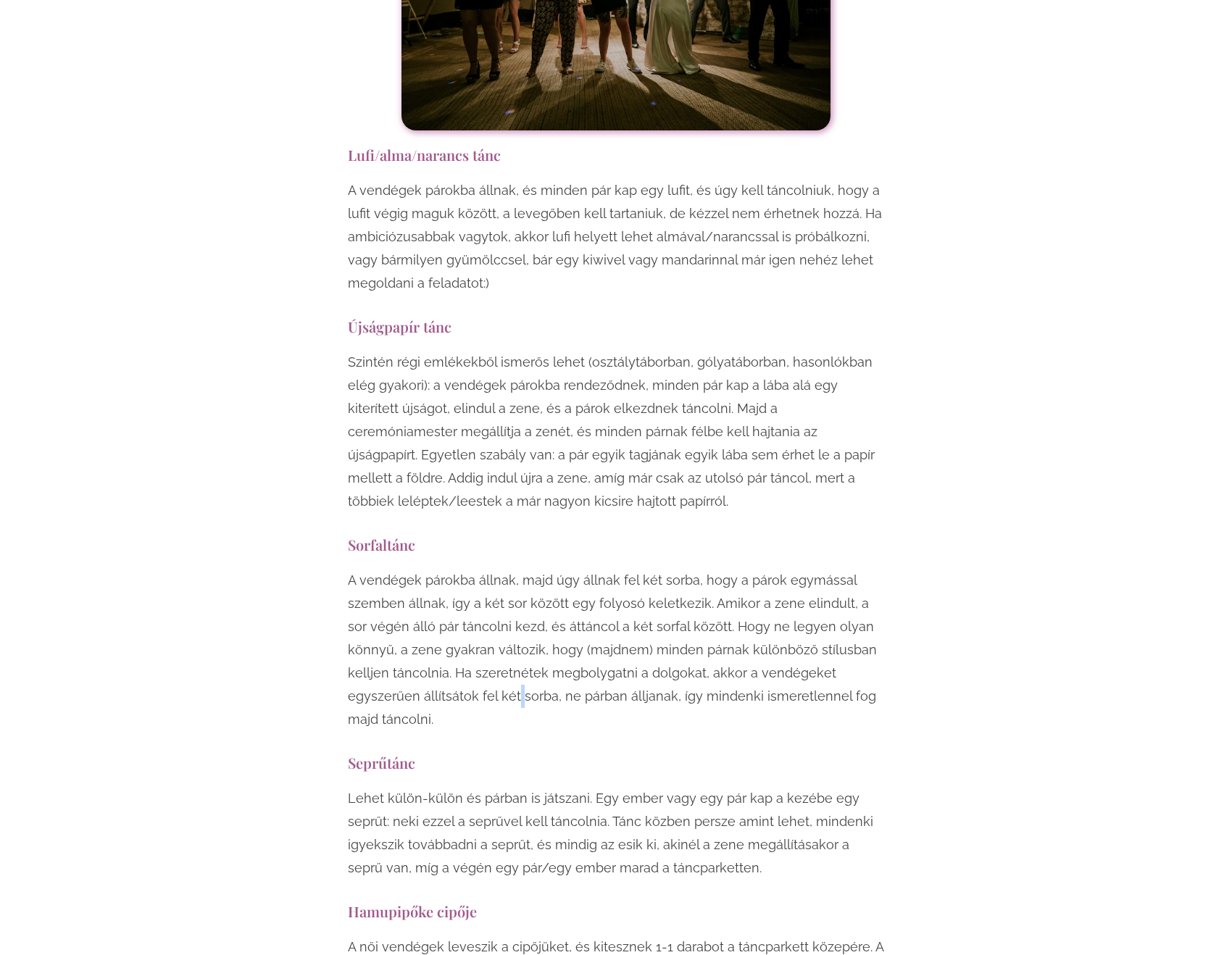
click at [517, 569] on p "A vendégek párokba állnak, majd úgy állnak fel két sorba, hogy a párok egymássa…" at bounding box center [616, 650] width 536 height 162
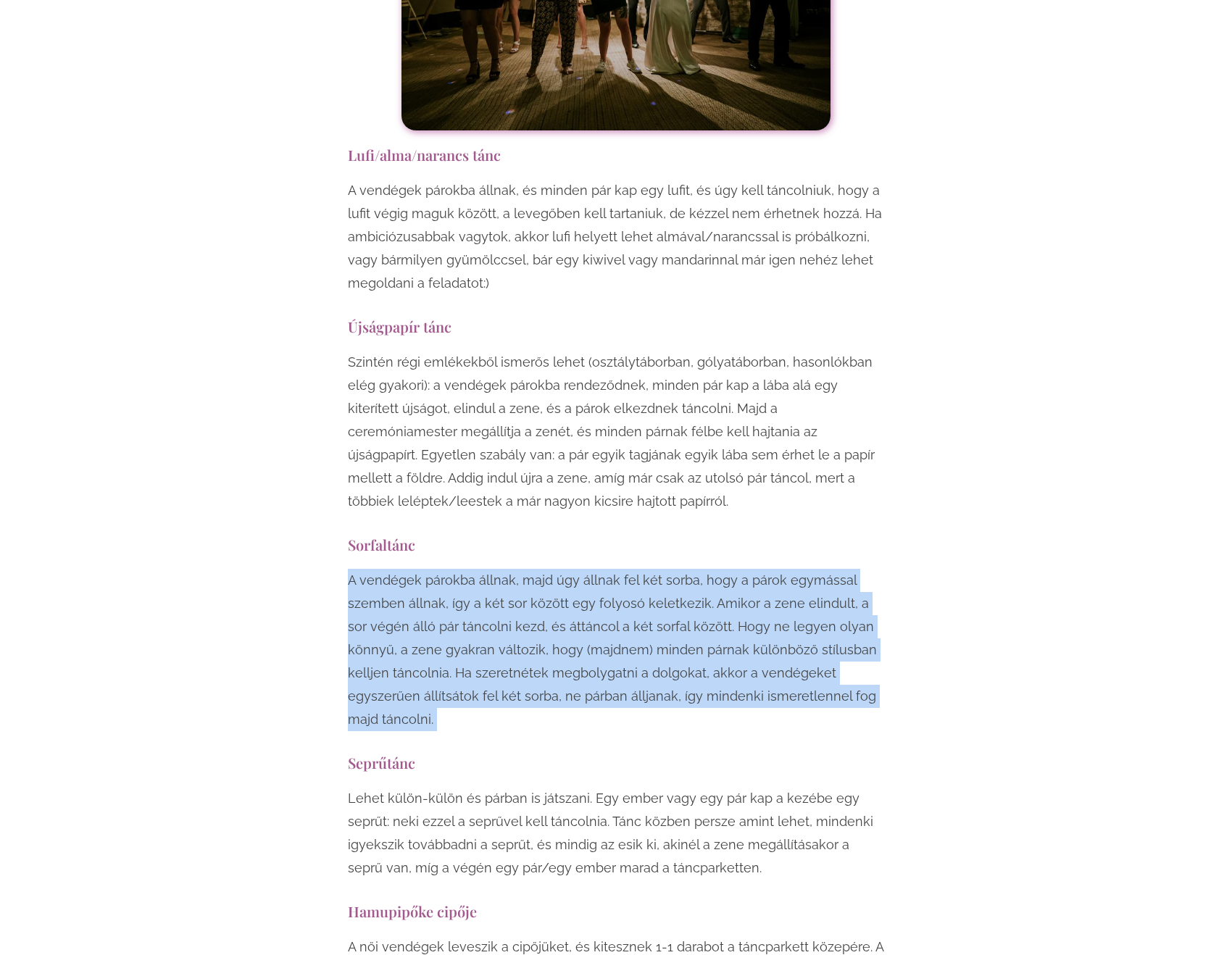
click at [517, 569] on p "A vendégek párokba állnak, majd úgy állnak fel két sorba, hogy a párok egymássa…" at bounding box center [616, 650] width 536 height 162
click at [516, 569] on p "A vendégek párokba állnak, majd úgy állnak fel két sorba, hogy a párok egymássa…" at bounding box center [616, 650] width 536 height 162
click at [669, 569] on p "A vendégek párokba állnak, majd úgy állnak fel két sorba, hogy a párok egymássa…" at bounding box center [616, 650] width 536 height 162
click at [665, 569] on p "A vendégek párokba állnak, majd úgy állnak fel két sorba, hogy a párok egymássa…" at bounding box center [616, 650] width 536 height 162
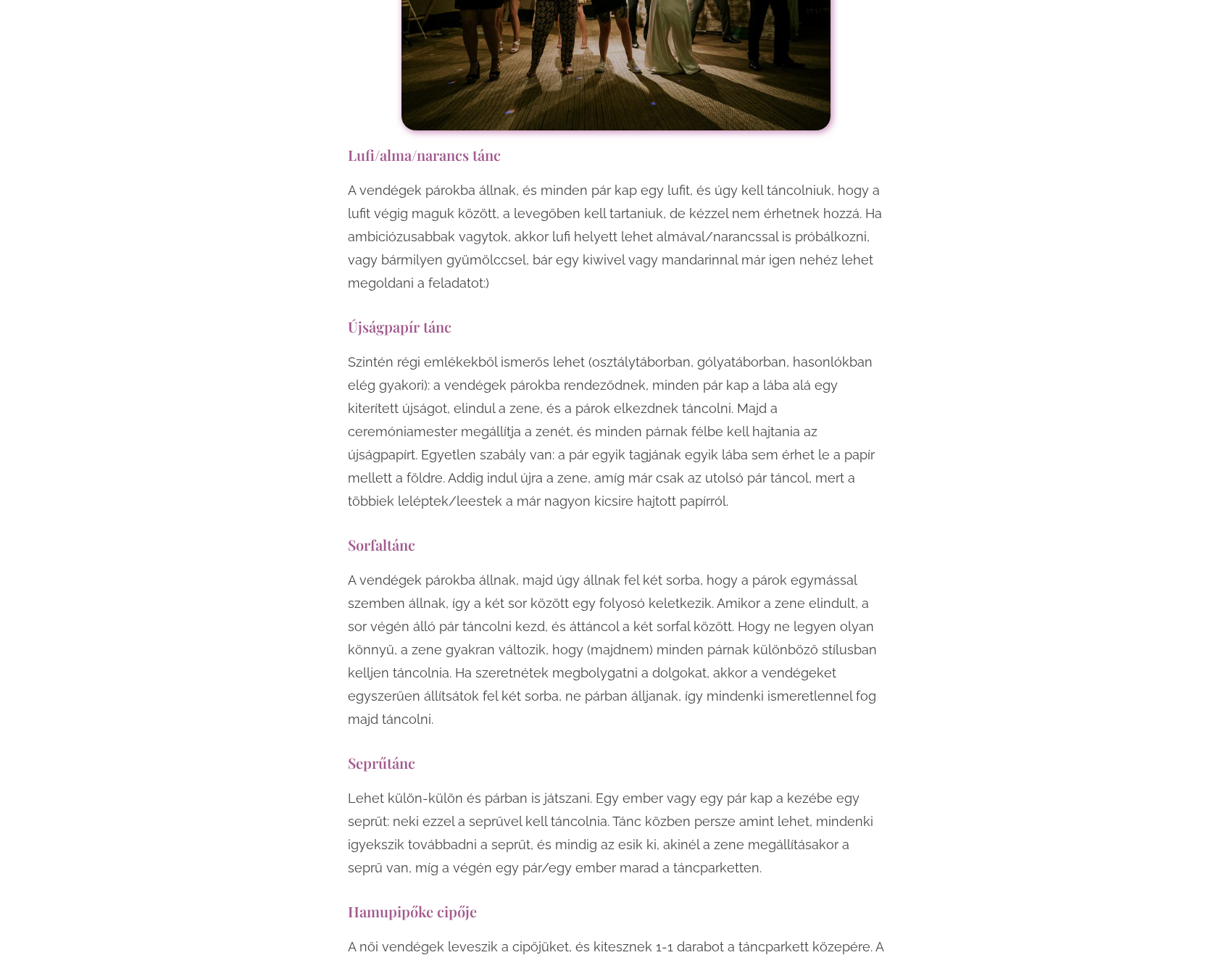
click at [494, 569] on p "A vendégek párokba állnak, majd úgy állnak fel két sorba, hogy a párok egymássa…" at bounding box center [616, 650] width 536 height 162
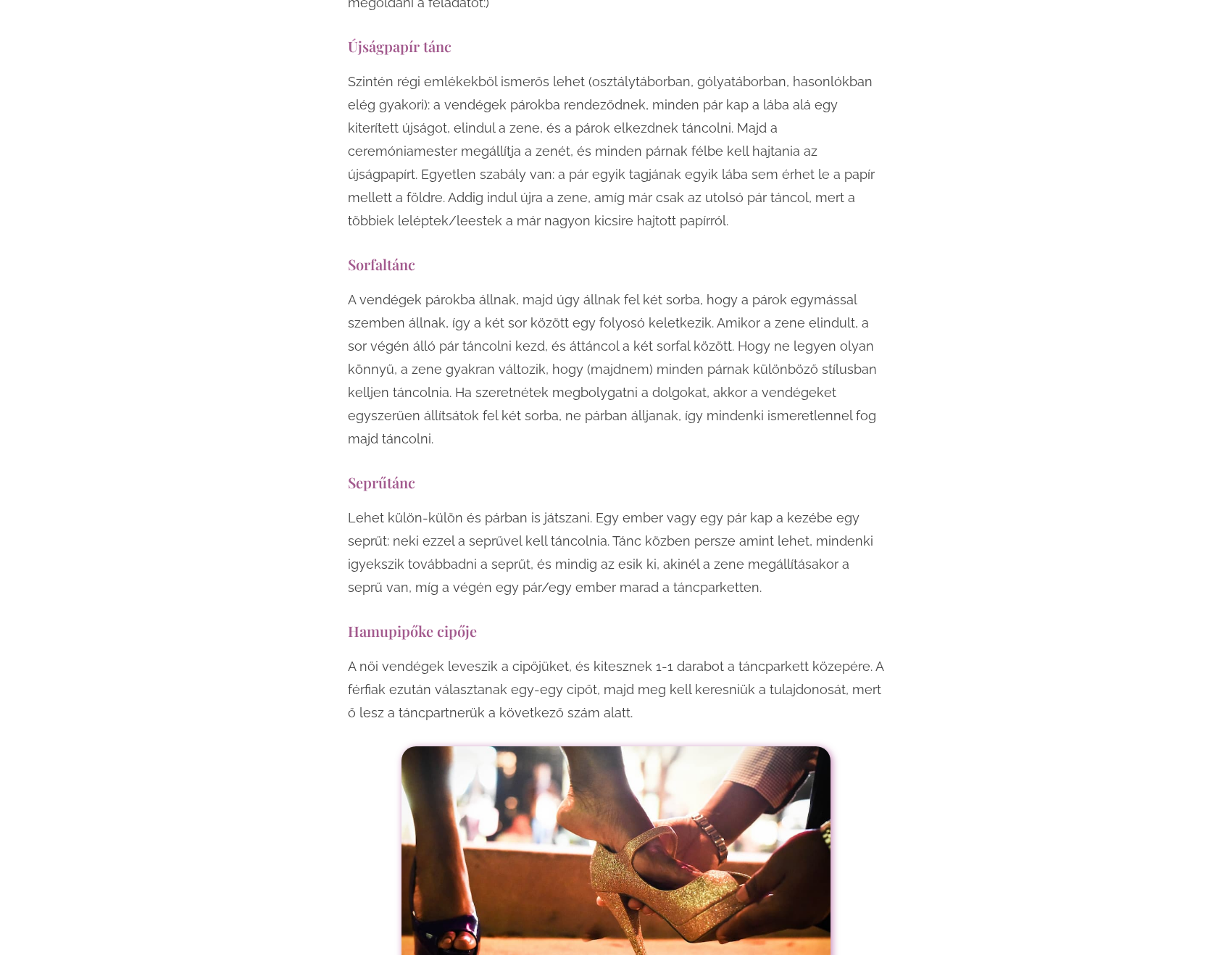
scroll to position [10292, 0]
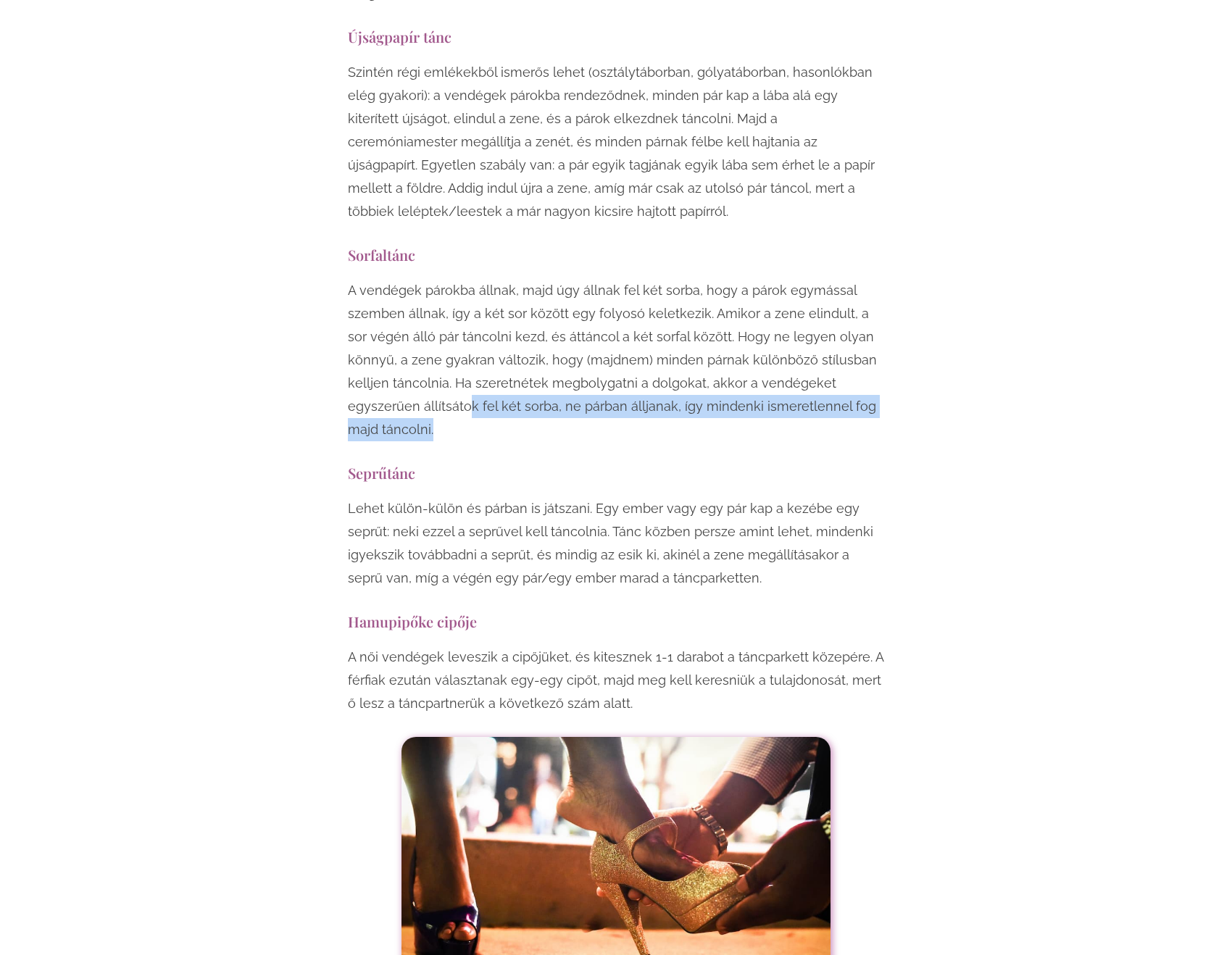
drag, startPoint x: 469, startPoint y: 248, endPoint x: 469, endPoint y: 267, distance: 19.0
click at [469, 279] on p "A vendégek párokba állnak, majd úgy állnak fel két sorba, hogy a párok egymássa…" at bounding box center [616, 360] width 536 height 162
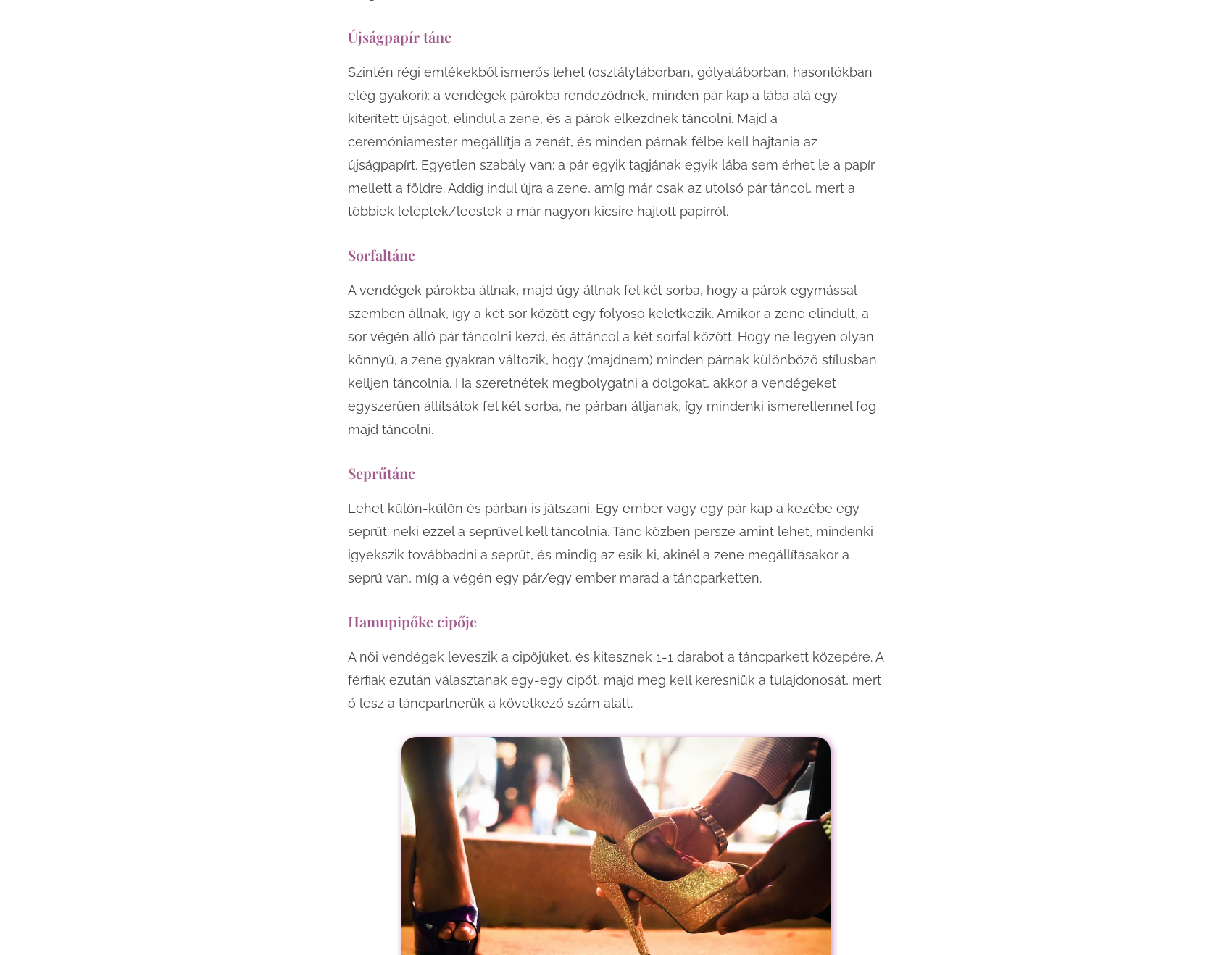
click at [469, 279] on p "A vendégek párokba állnak, majd úgy állnak fel két sorba, hogy a párok egymássa…" at bounding box center [616, 360] width 536 height 162
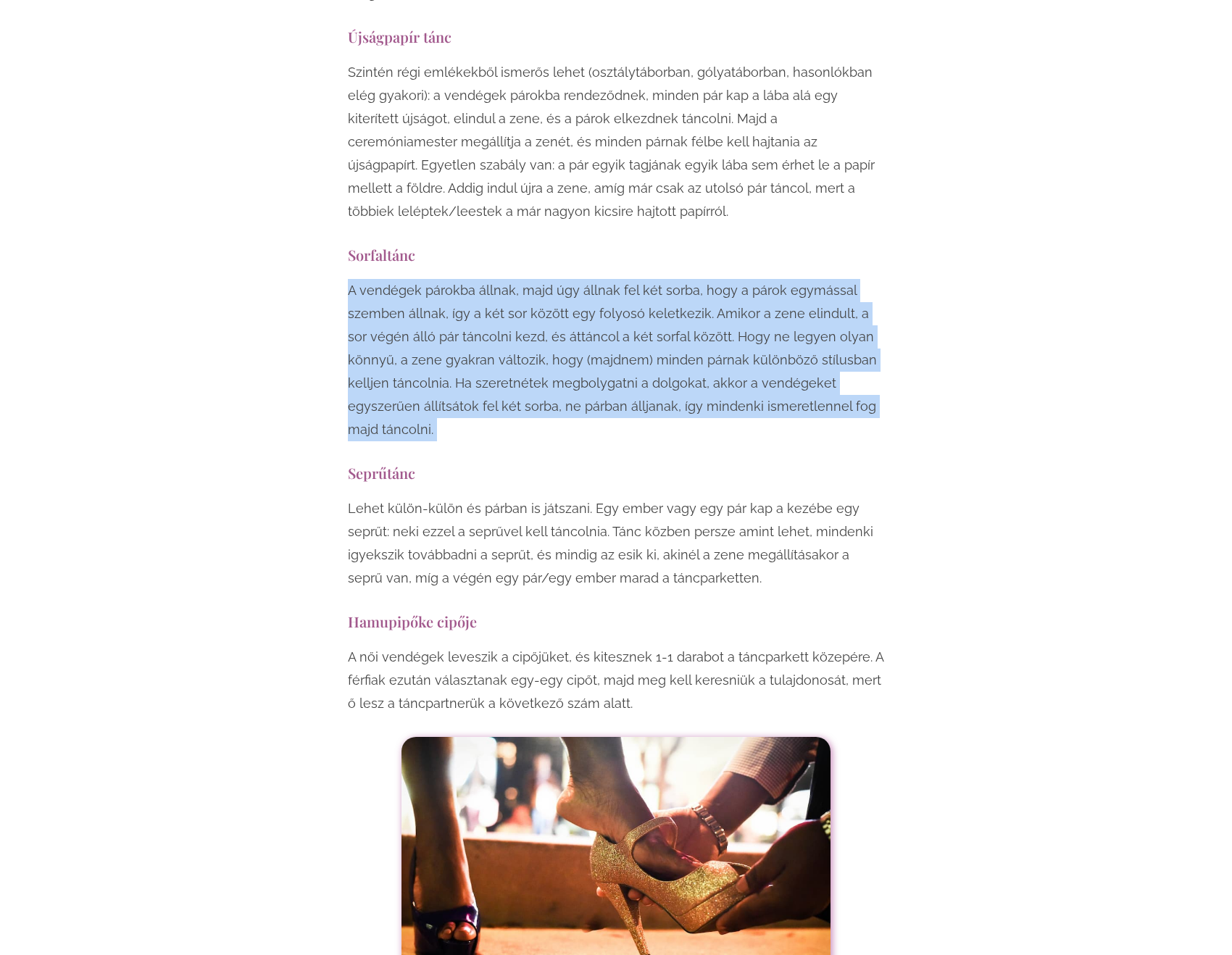
click at [469, 279] on p "A vendégek párokba állnak, majd úgy állnak fel két sorba, hogy a párok egymássa…" at bounding box center [616, 360] width 536 height 162
click at [583, 279] on p "A vendégek párokba állnak, majd úgy állnak fel két sorba, hogy a párok egymássa…" at bounding box center [616, 360] width 536 height 162
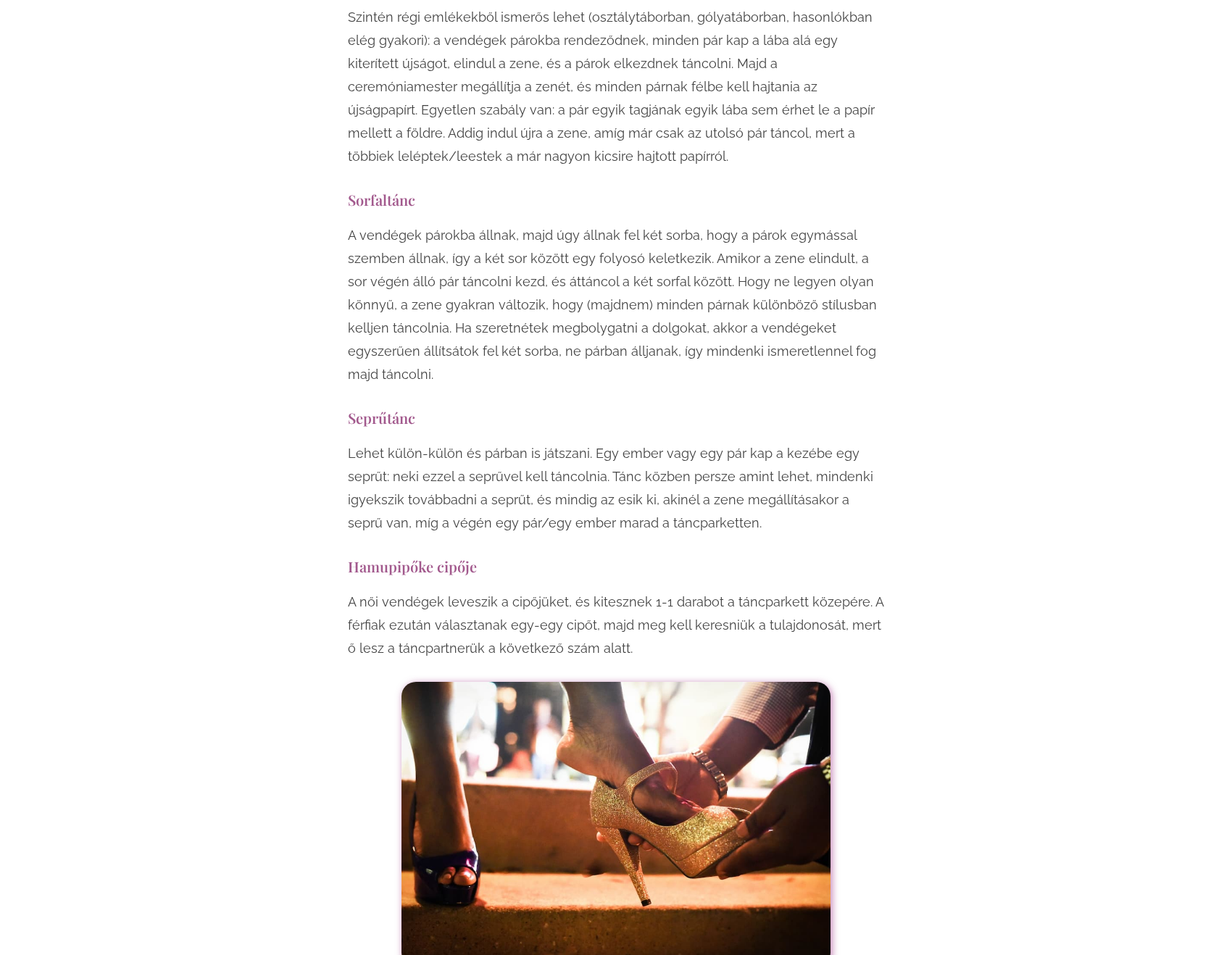
scroll to position [10437, 0]
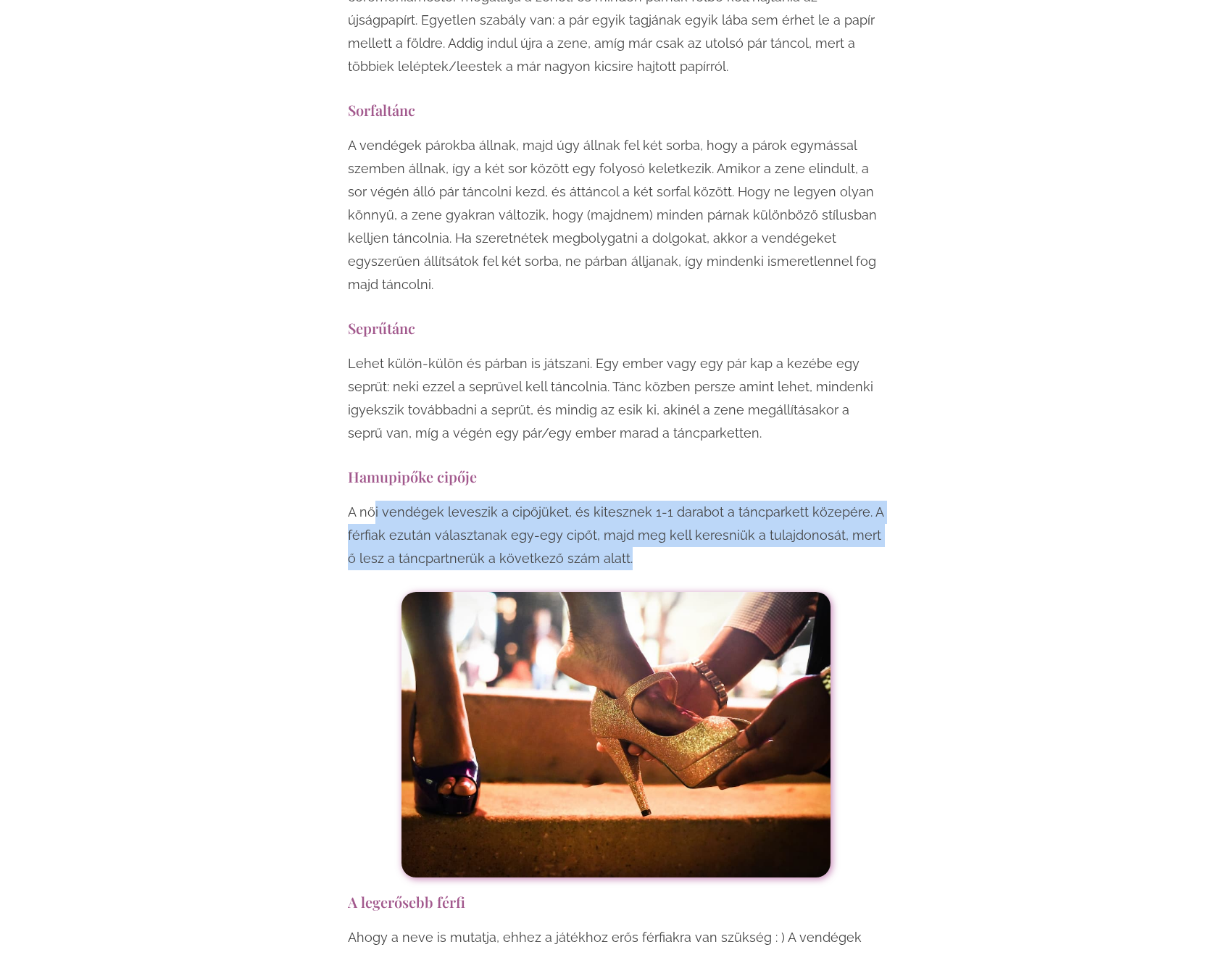
drag, startPoint x: 376, startPoint y: 352, endPoint x: 639, endPoint y: 404, distance: 268.1
click at [639, 501] on p "A női vendégek leveszik a cipőjüket, és kitesznek 1-1 darabot a táncparkett köz…" at bounding box center [616, 535] width 536 height 70
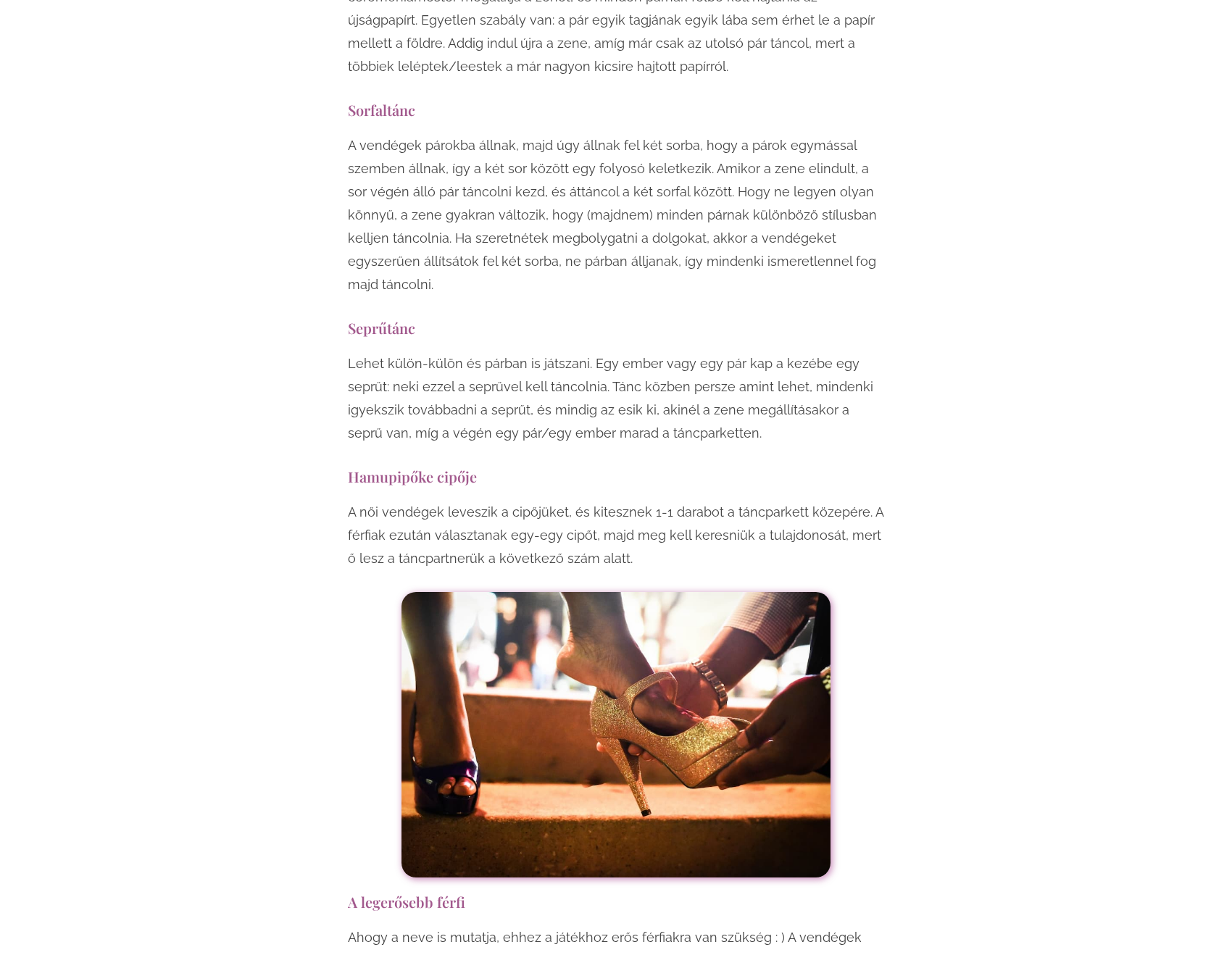
click at [639, 501] on p "A női vendégek leveszik a cipőjüket, és kitesznek 1-1 darabot a táncparkett köz…" at bounding box center [616, 535] width 536 height 70
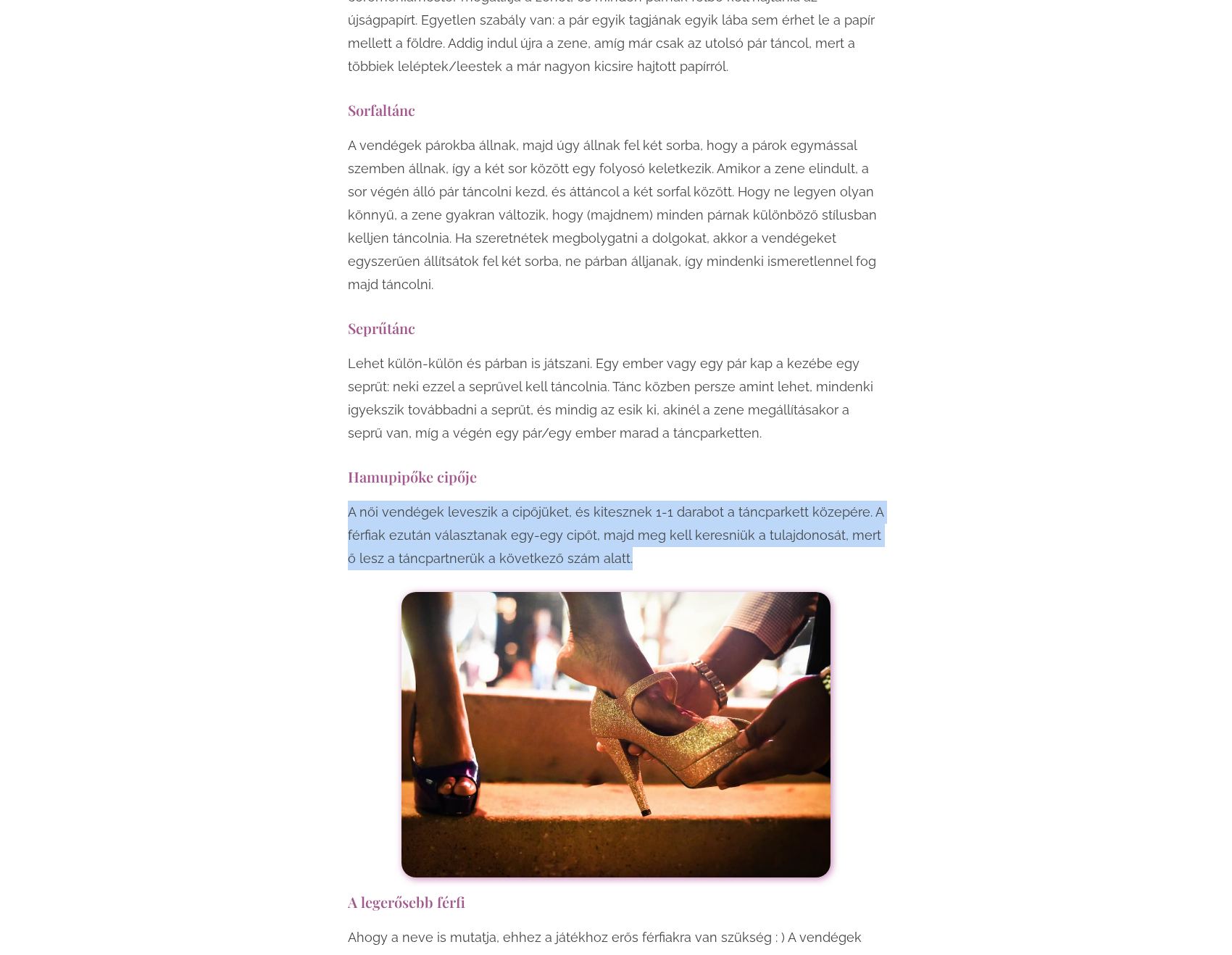
drag, startPoint x: 639, startPoint y: 404, endPoint x: 655, endPoint y: 348, distance: 58.2
click at [655, 501] on p "A női vendégek leveszik a cipőjüket, és kitesznek 1-1 darabot a táncparkett köz…" at bounding box center [616, 535] width 536 height 70
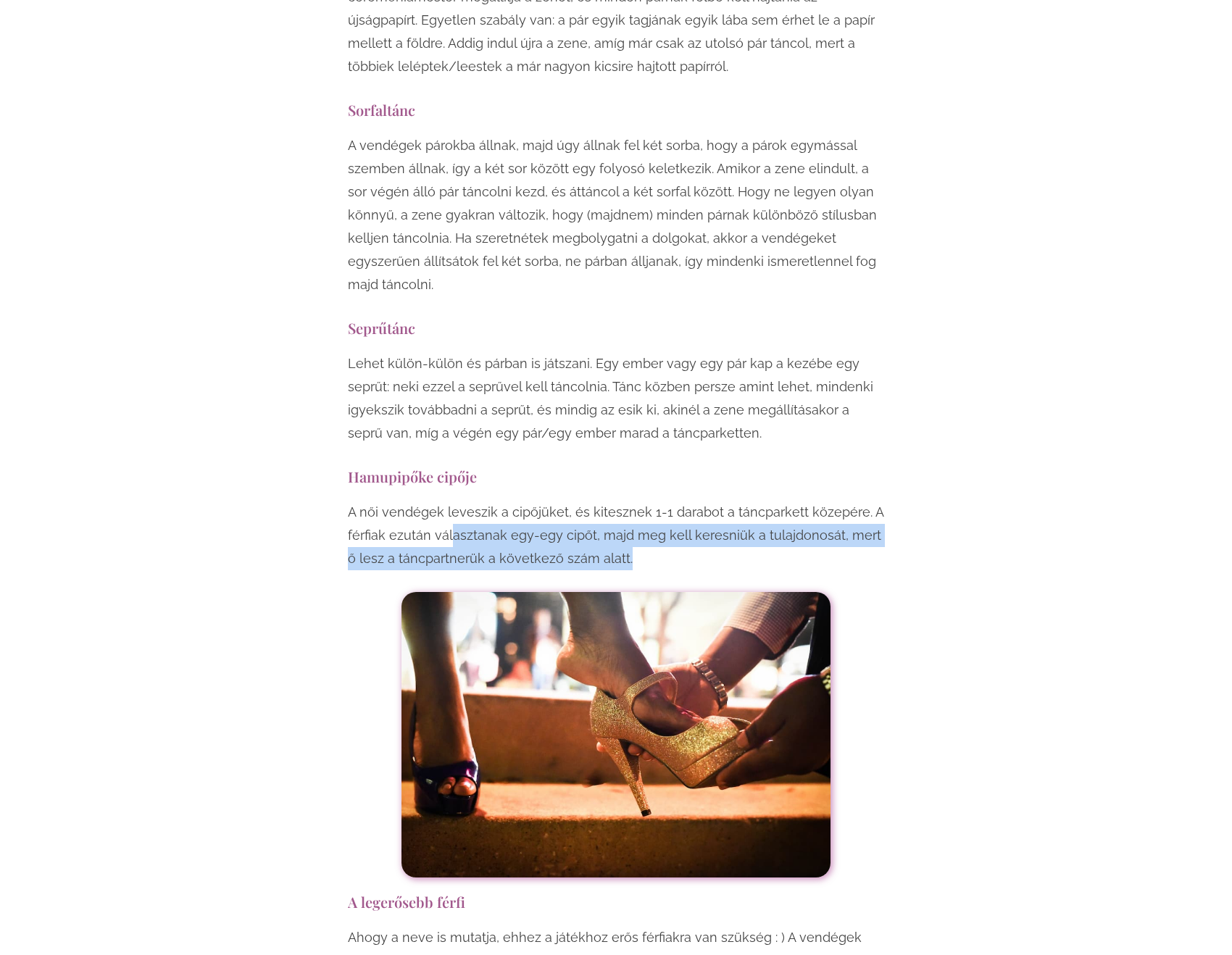
drag, startPoint x: 449, startPoint y: 374, endPoint x: 696, endPoint y: 389, distance: 247.5
click at [696, 501] on p "A női vendégek leveszik a cipőjüket, és kitesznek 1-1 darabot a táncparkett köz…" at bounding box center [616, 535] width 536 height 70
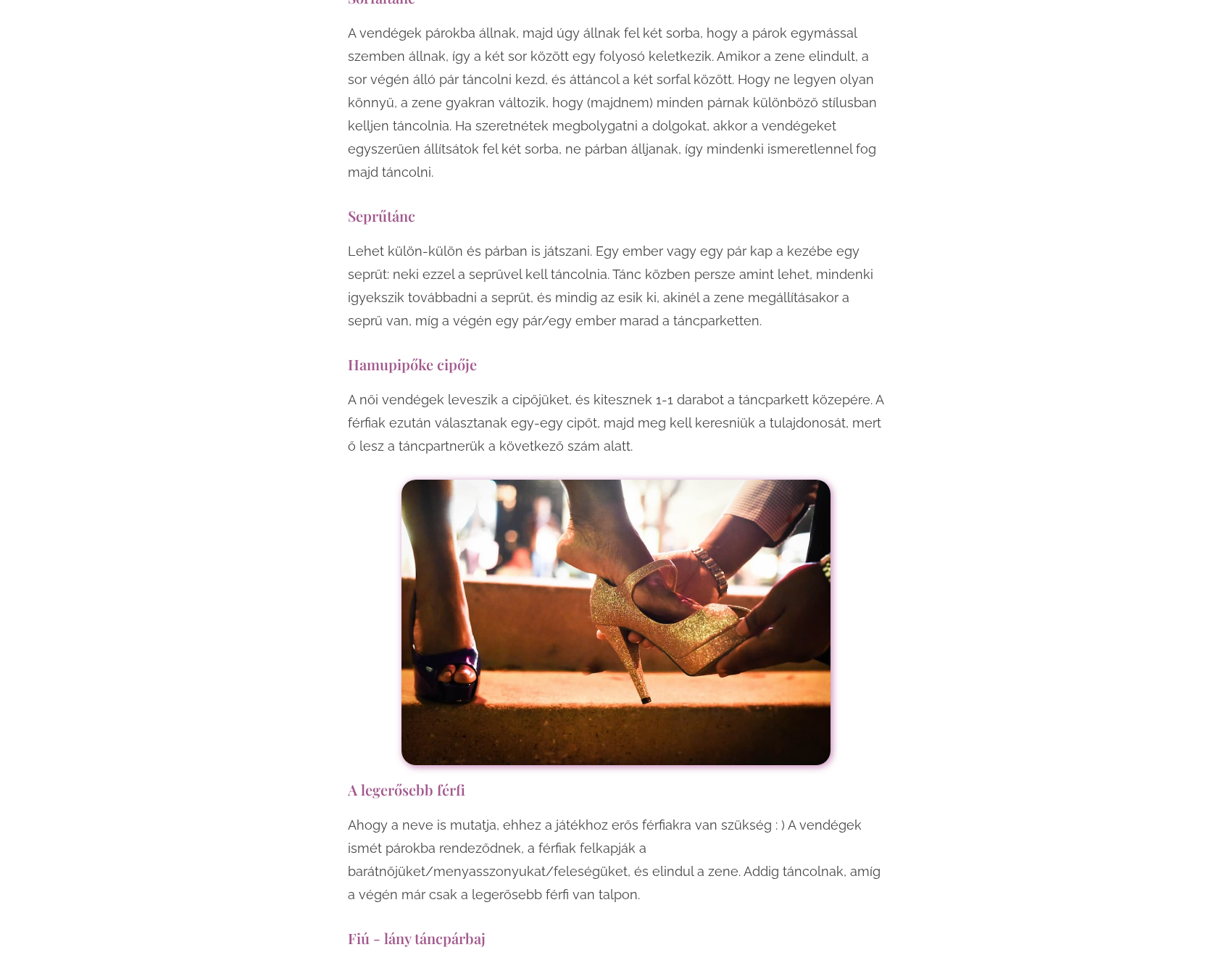
scroll to position [10799, 0]
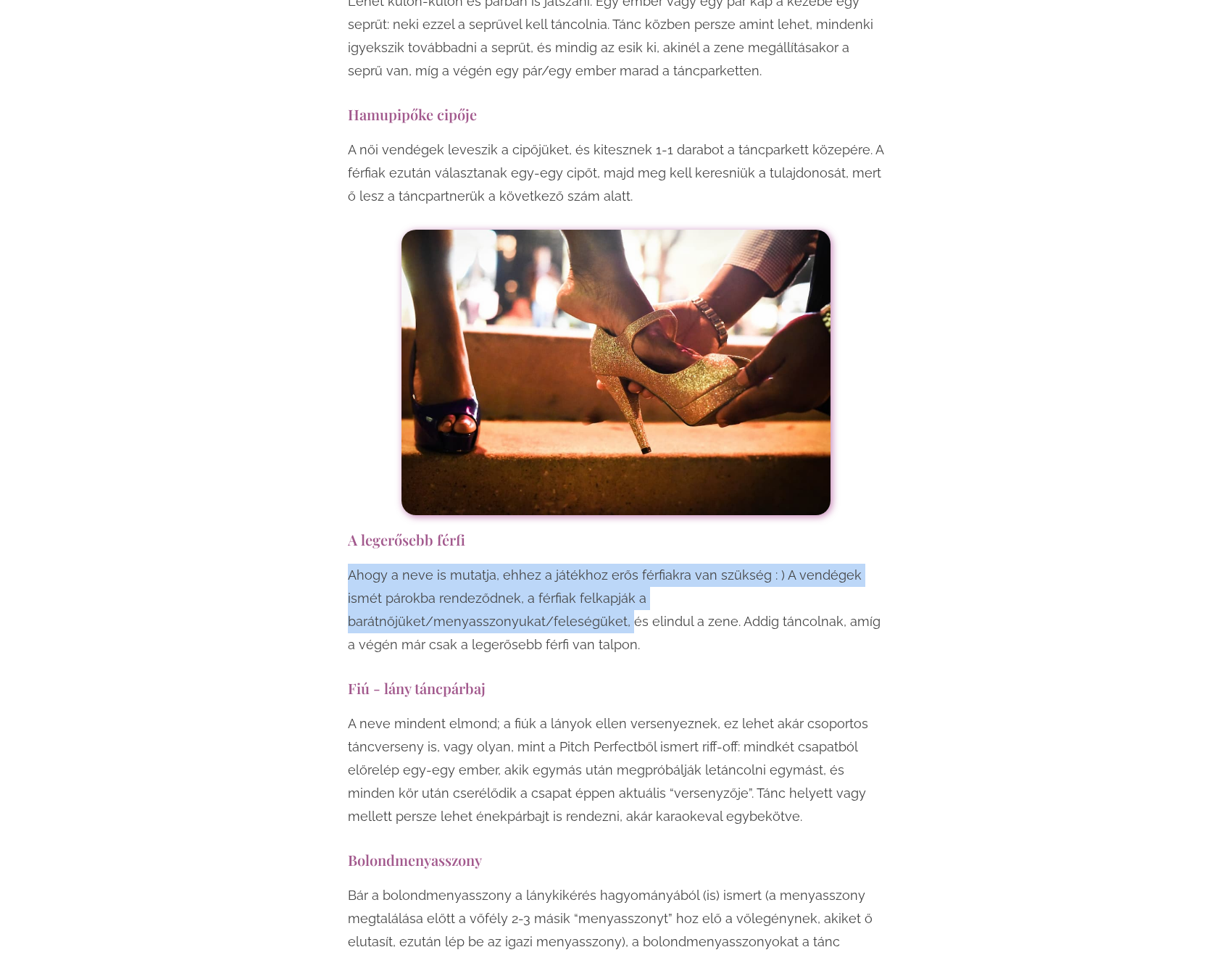
drag, startPoint x: 350, startPoint y: 413, endPoint x: 345, endPoint y: 480, distance: 67.2
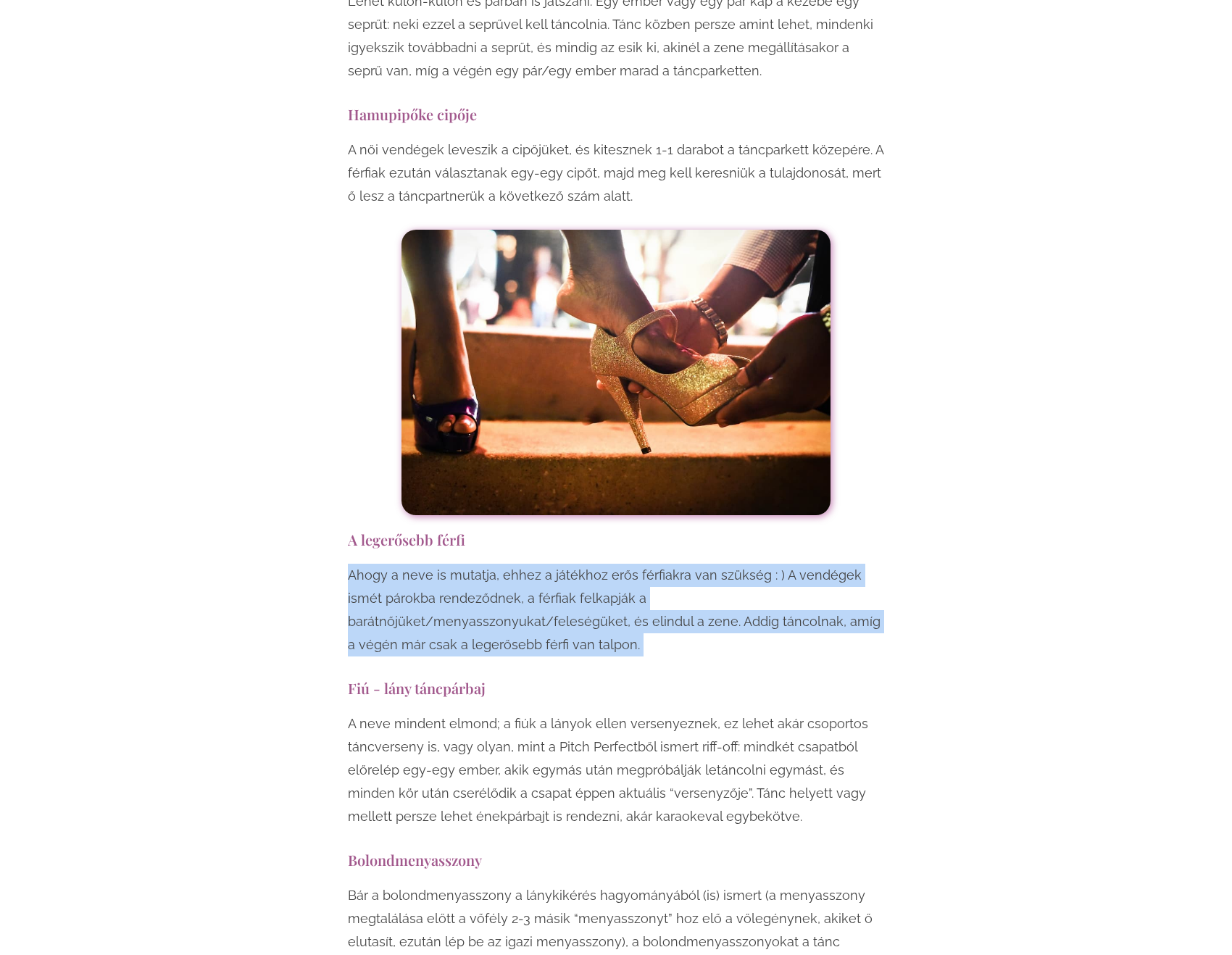
drag, startPoint x: 345, startPoint y: 480, endPoint x: 352, endPoint y: 439, distance: 41.6
click at [471, 564] on p "Ahogy a neve is mutatja, ehhez a játékhoz erős férfiakra van szükség : ) A vend…" at bounding box center [616, 610] width 536 height 93
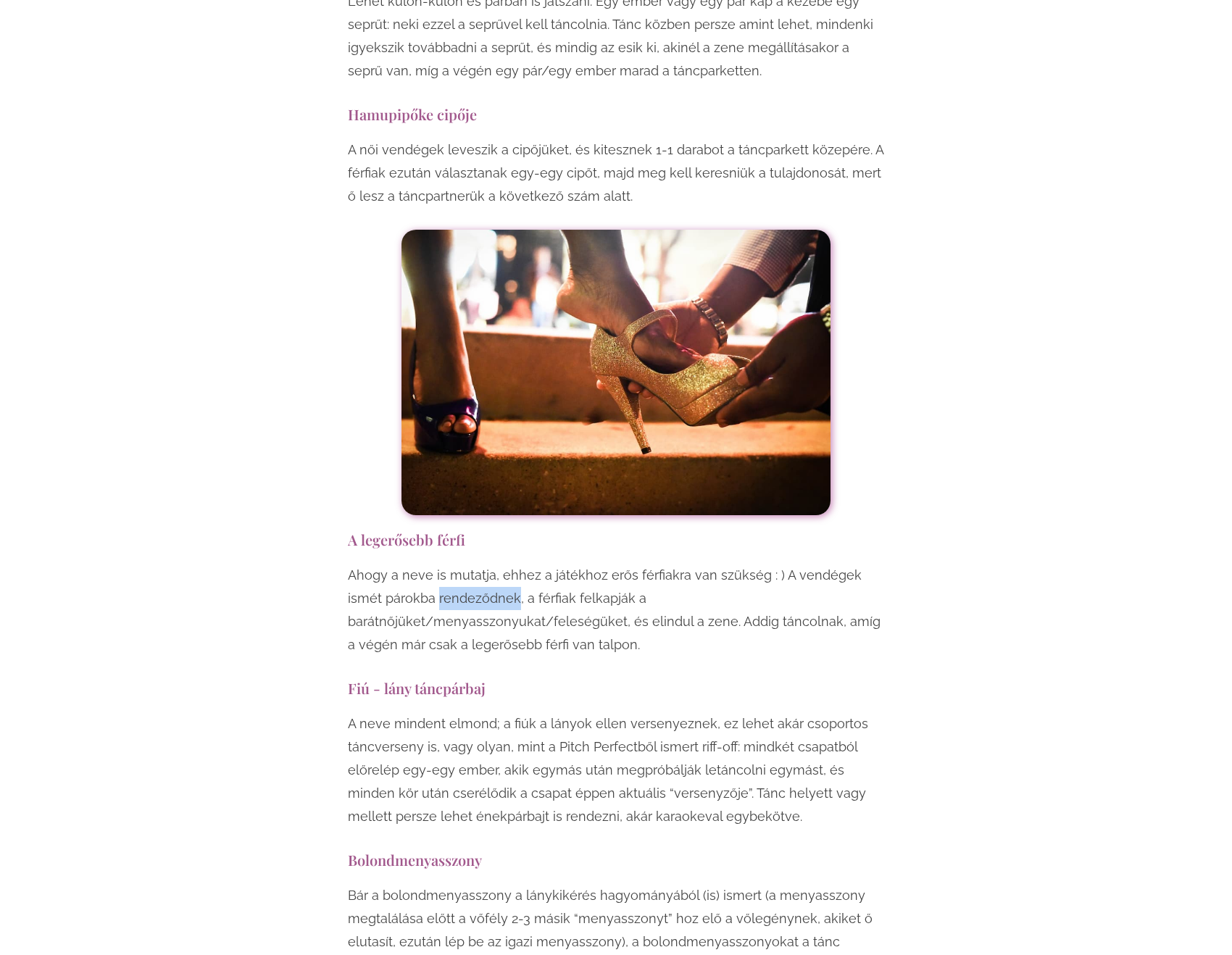
click at [471, 564] on p "Ahogy a neve is mutatja, ehhez a játékhoz erős férfiakra van szükség : ) A vend…" at bounding box center [616, 610] width 536 height 93
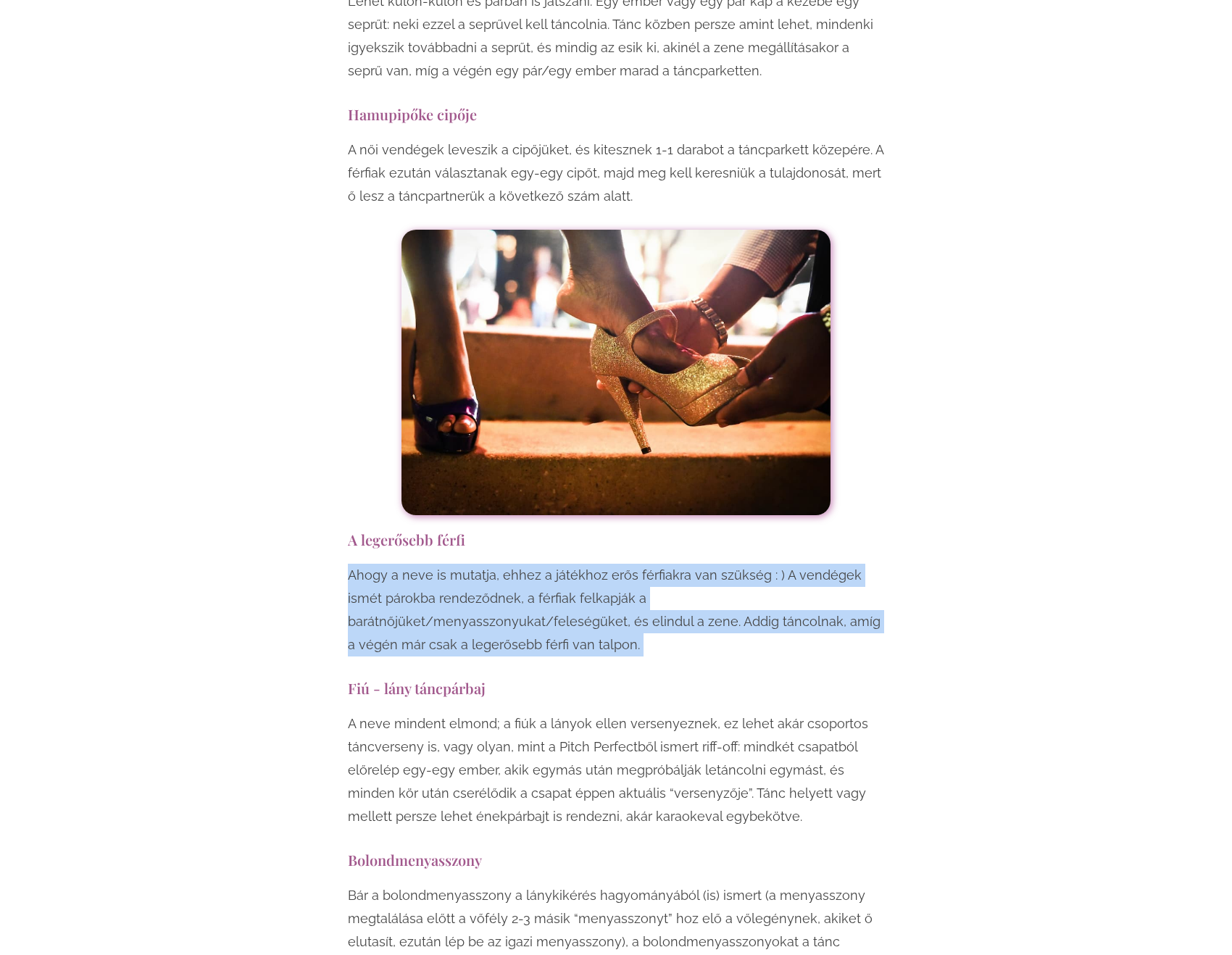
drag, startPoint x: 471, startPoint y: 434, endPoint x: 470, endPoint y: 466, distance: 32.0
click at [470, 564] on p "Ahogy a neve is mutatja, ehhez a játékhoz erős férfiakra van szükség : ) A vend…" at bounding box center [616, 610] width 536 height 93
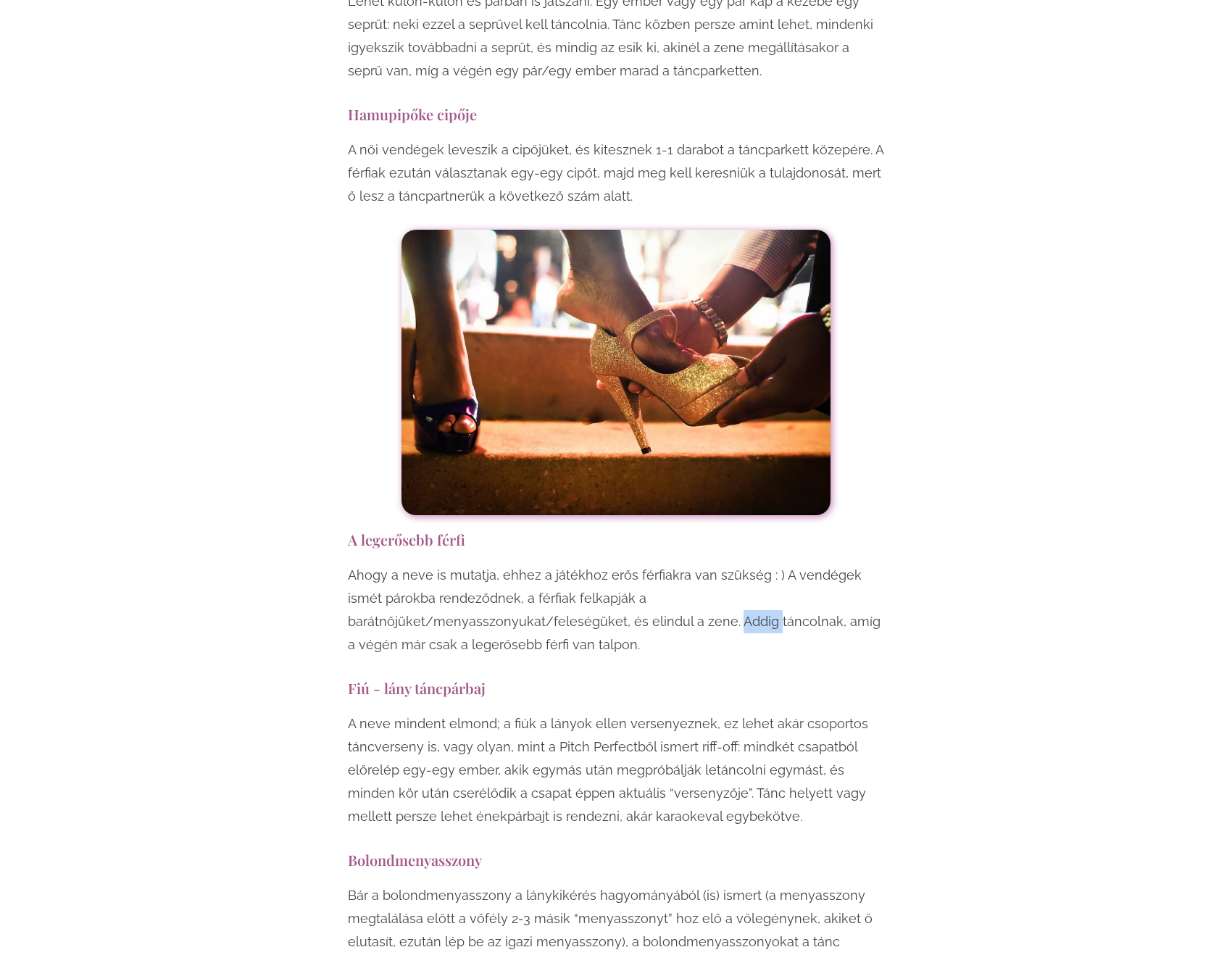
click at [470, 564] on p "Ahogy a neve is mutatja, ehhez a játékhoz erős férfiakra van szükség : ) A vend…" at bounding box center [616, 610] width 536 height 93
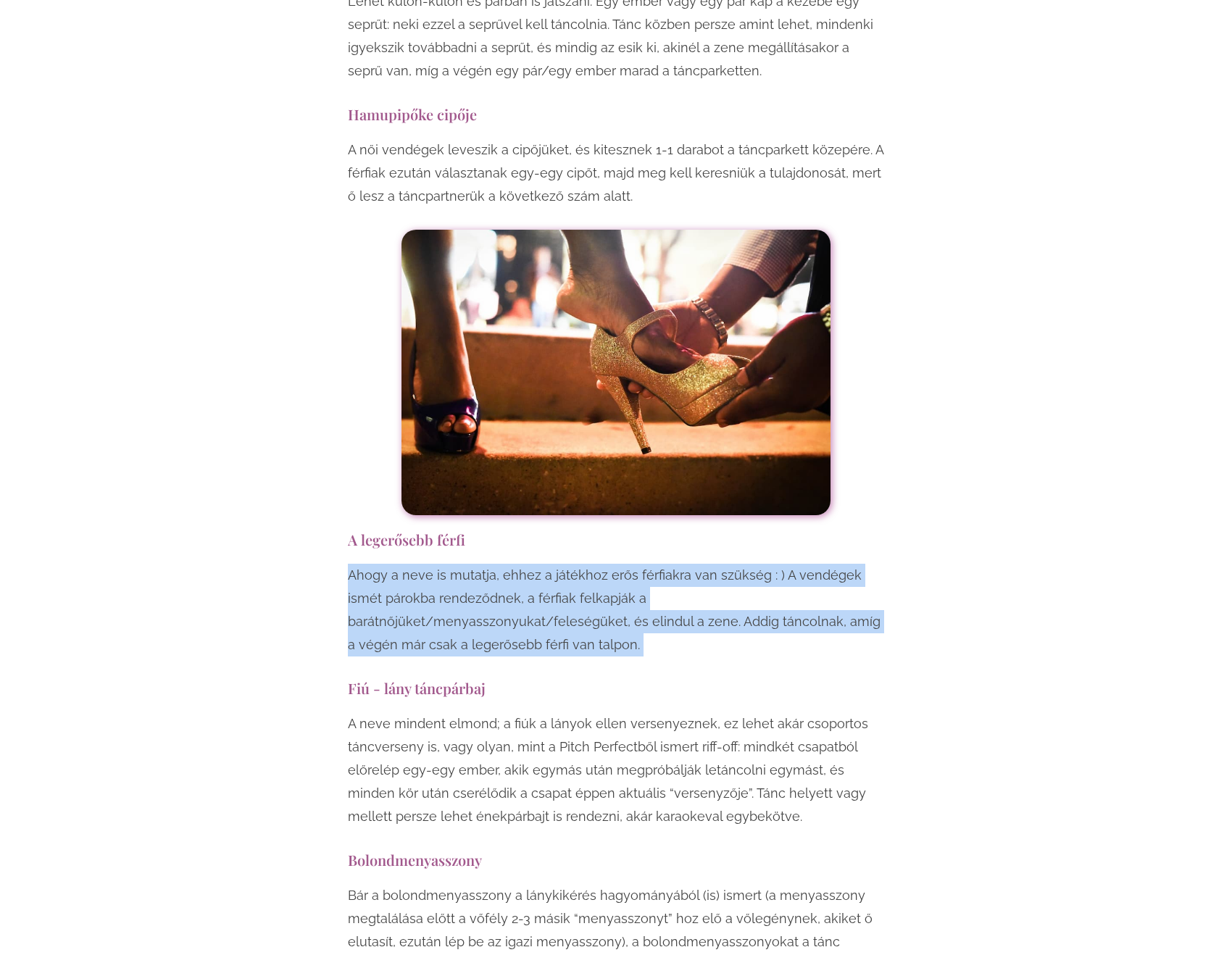
click at [470, 564] on p "Ahogy a neve is mutatja, ehhez a játékhoz erős férfiakra van szükség : ) A vend…" at bounding box center [616, 610] width 536 height 93
click at [360, 564] on div "Ahogy a neve is mutatja, ehhez a játékhoz erős férfiakra van szükség : ) A vend…" at bounding box center [616, 613] width 536 height 100
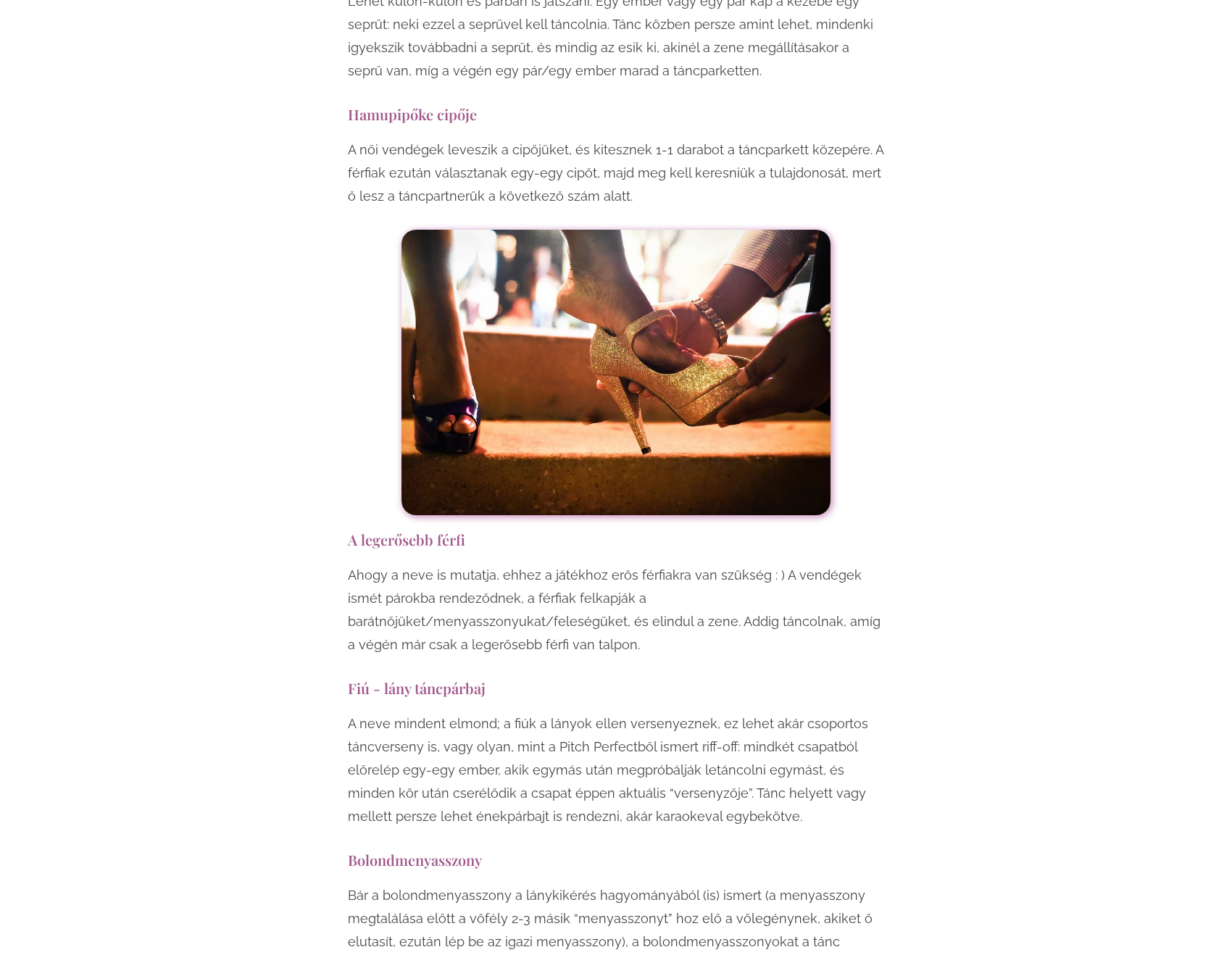
click at [534, 564] on p "Ahogy a neve is mutatja, ehhez a játékhoz erős férfiakra van szükség : ) A vend…" at bounding box center [616, 610] width 536 height 93
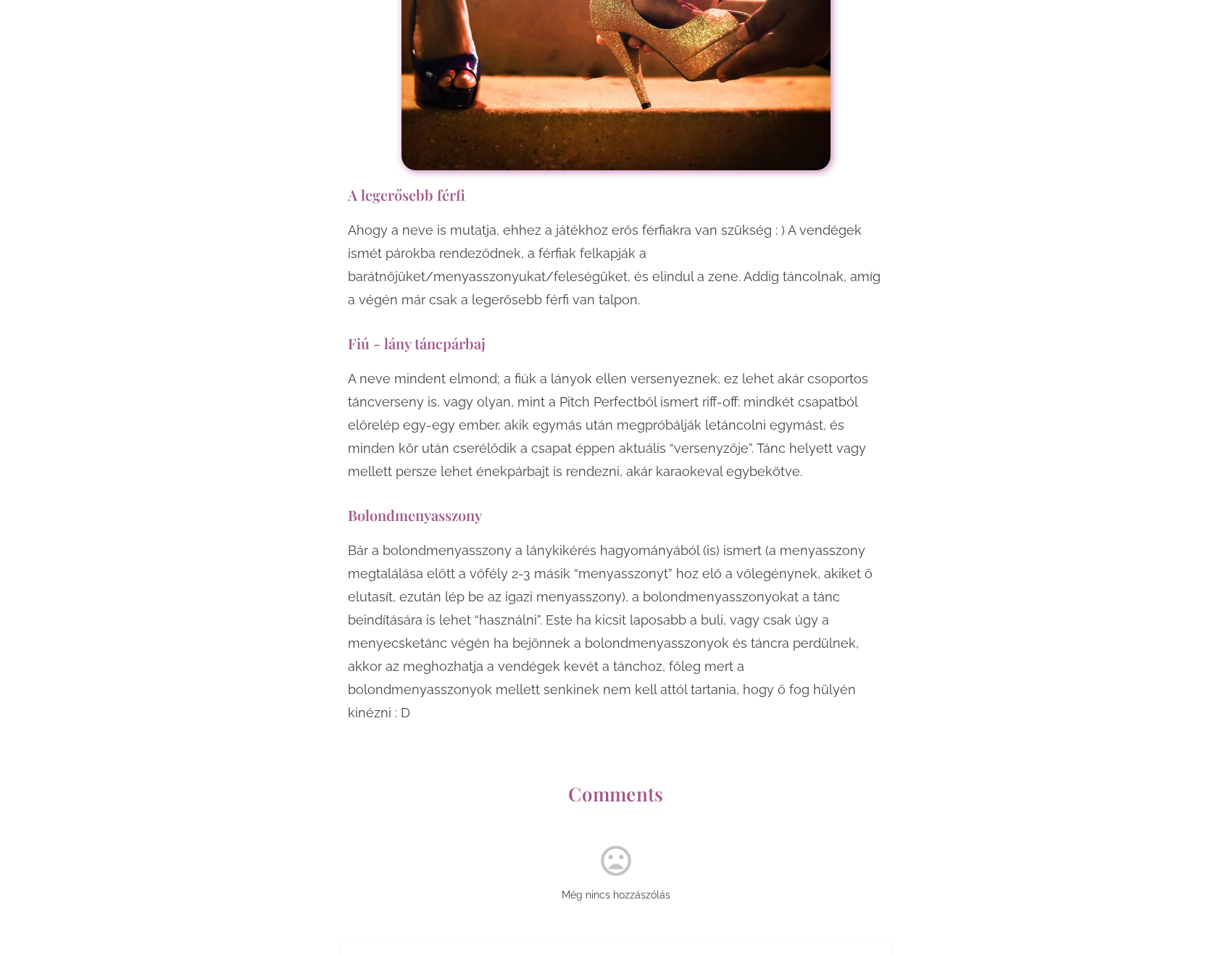
scroll to position [11162, 0]
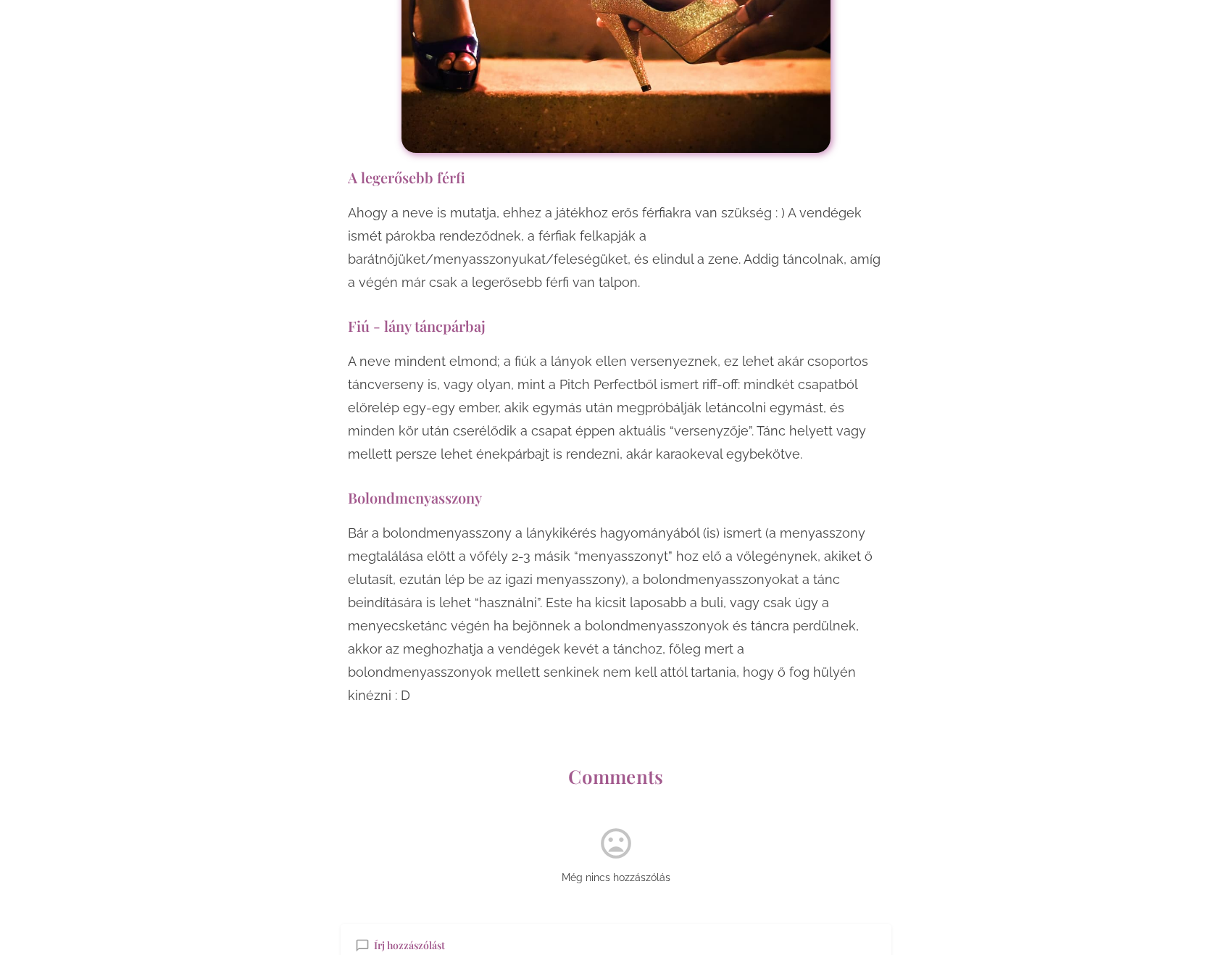
drag, startPoint x: 286, startPoint y: 155, endPoint x: 283, endPoint y: 49, distance: 106.0
